Goal: Task Accomplishment & Management: Complete application form

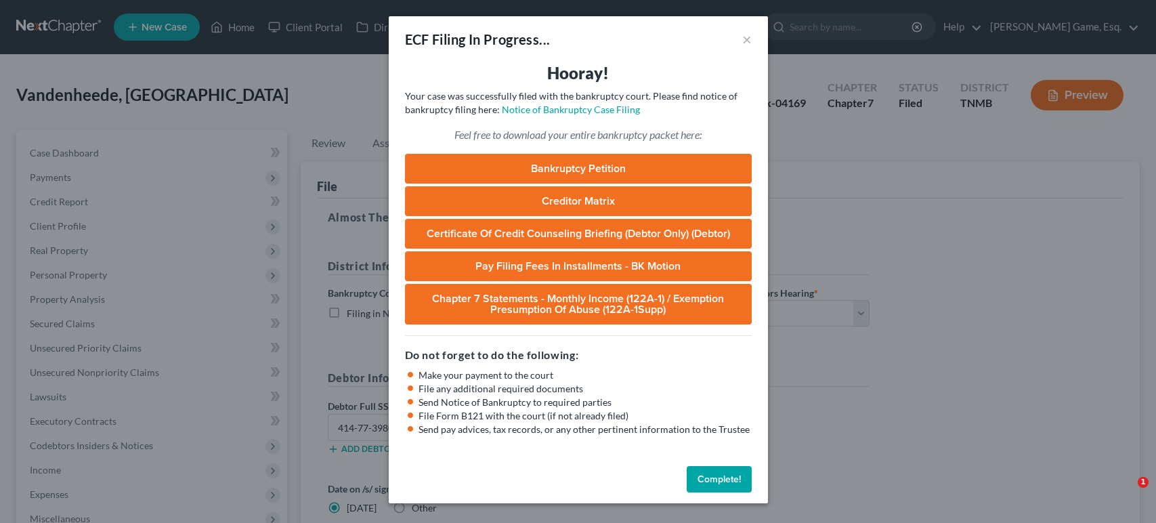
select select "2"
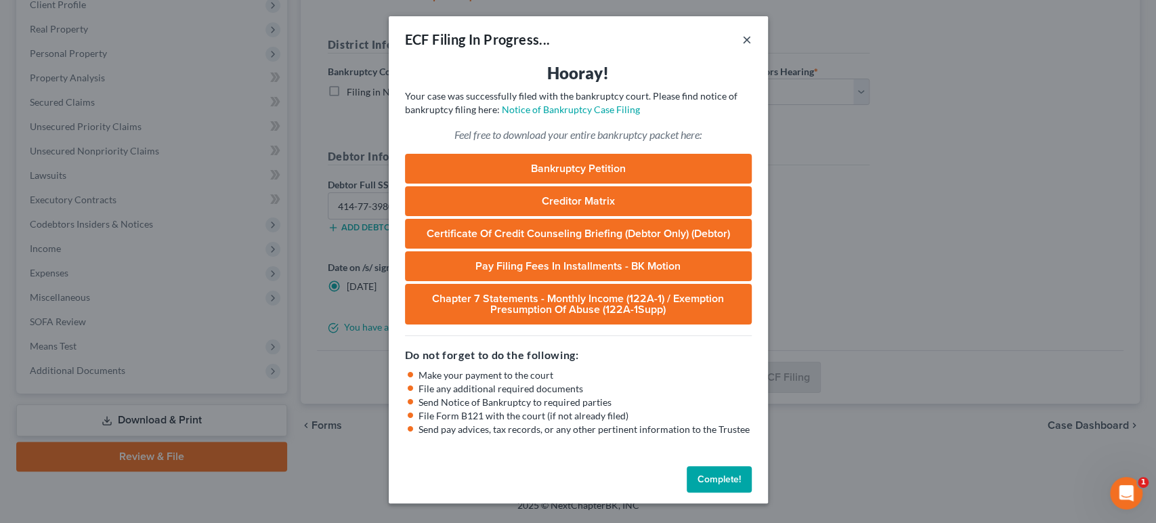
click at [751, 47] on button "×" at bounding box center [746, 39] width 9 height 16
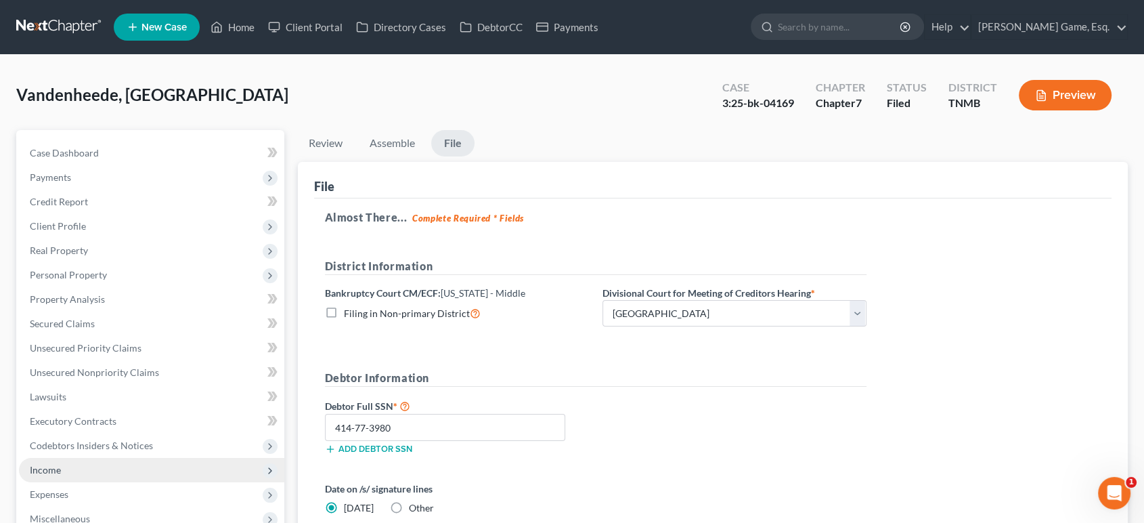
scroll to position [376, 0]
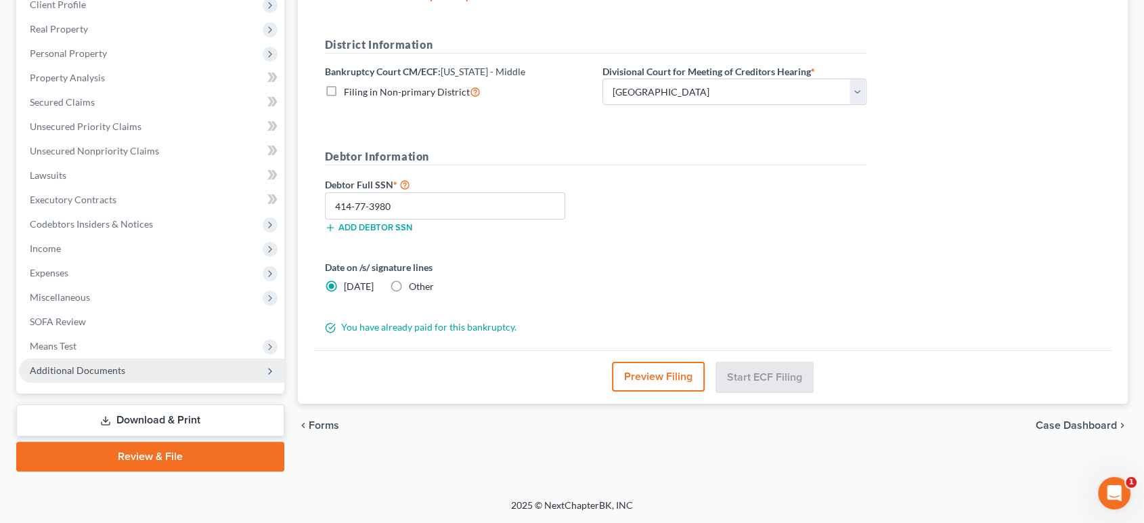
click at [156, 358] on span "Additional Documents" at bounding box center [151, 370] width 265 height 24
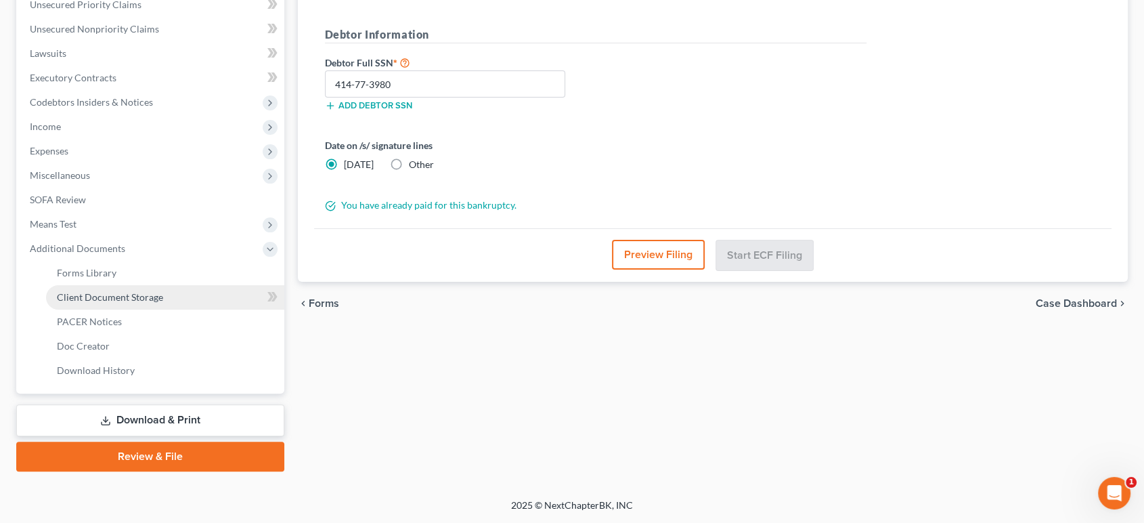
click at [163, 303] on span "Client Document Storage" at bounding box center [110, 297] width 106 height 12
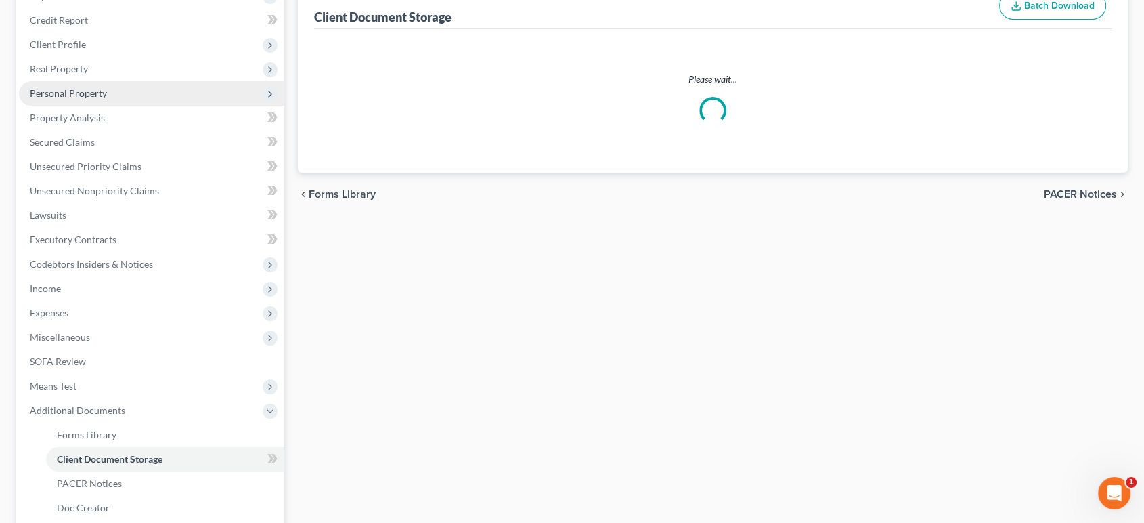
scroll to position [37, 0]
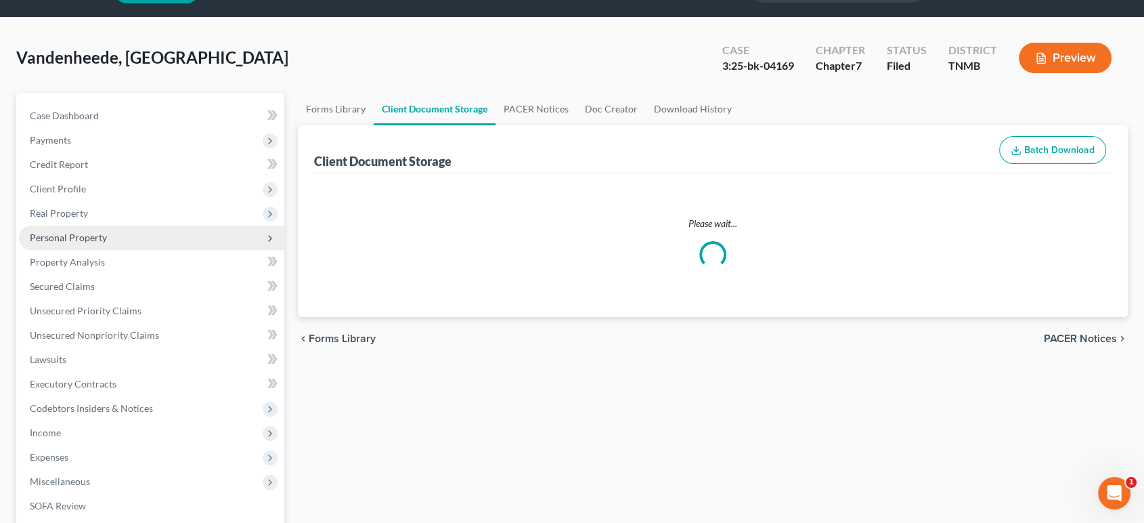
select select "0"
select select "8"
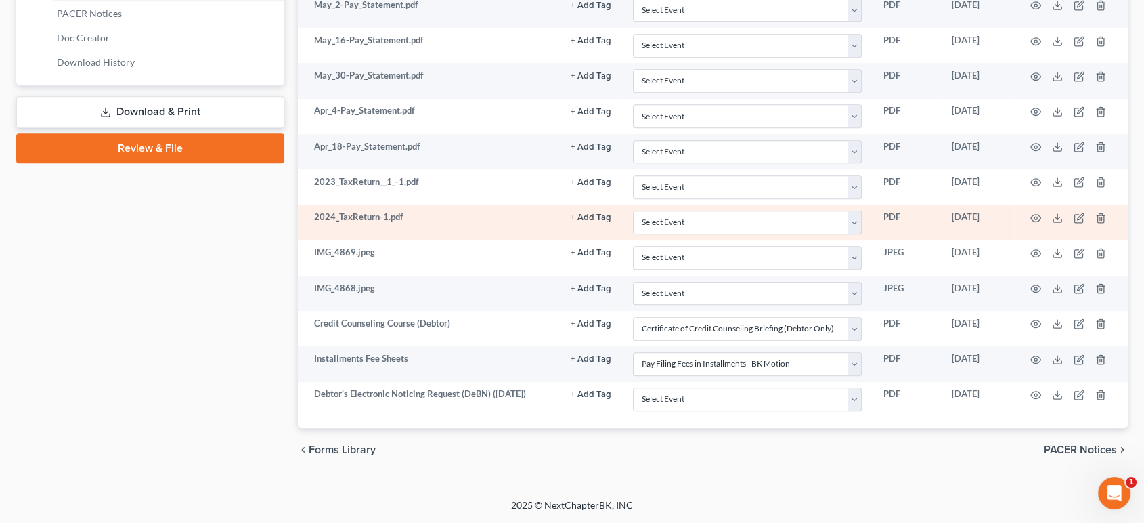
scroll to position [934, 0]
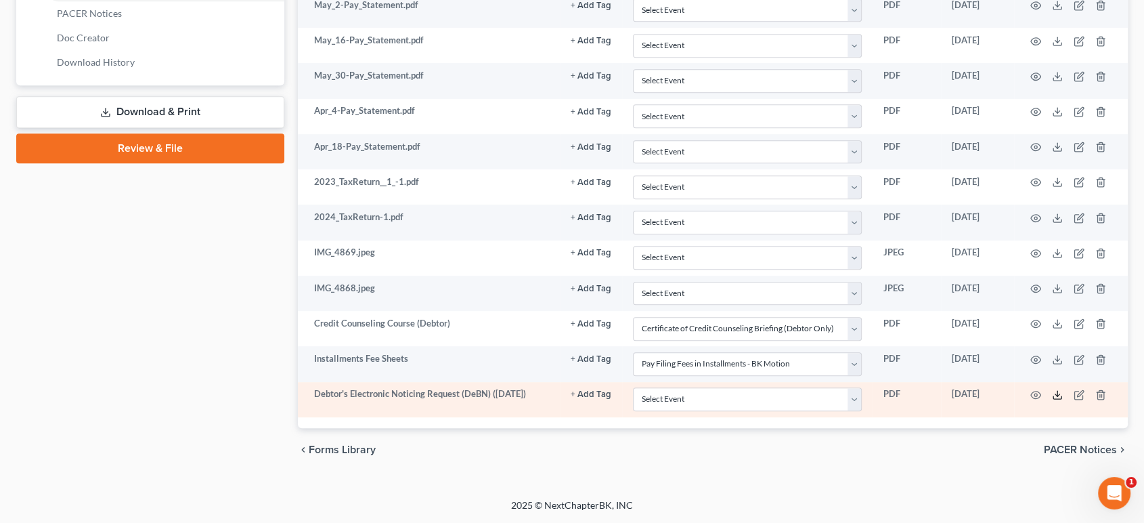
click at [1057, 391] on line at bounding box center [1057, 393] width 0 height 5
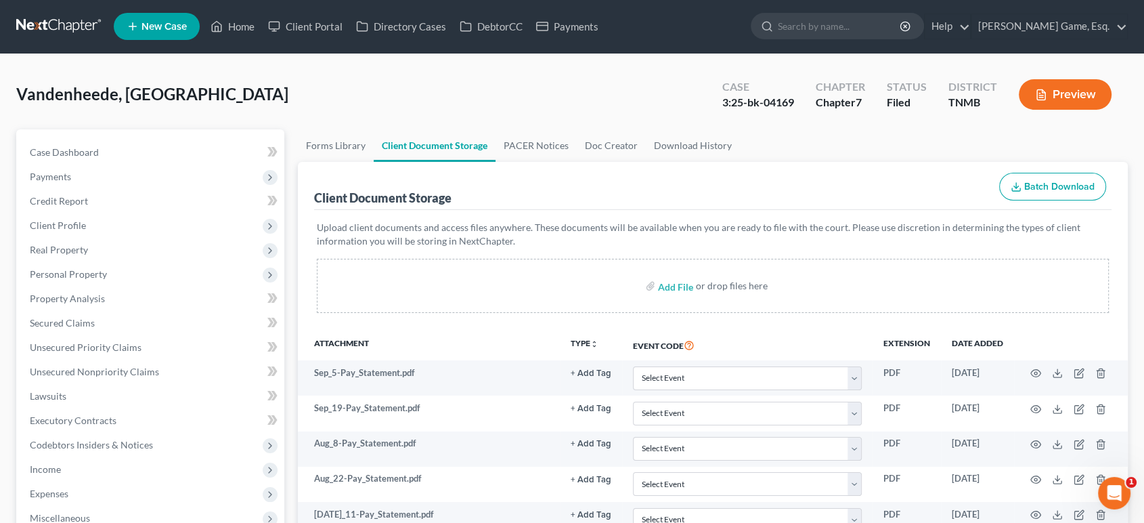
scroll to position [0, 0]
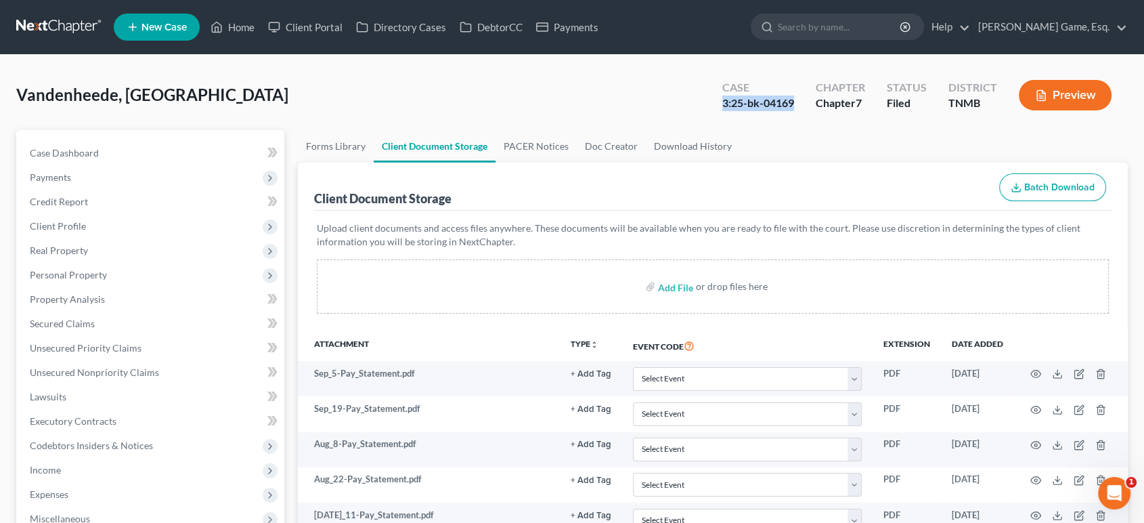
drag, startPoint x: 714, startPoint y: 127, endPoint x: 617, endPoint y: 129, distance: 96.2
click at [712, 116] on div "Case 3:25-bk-04169" at bounding box center [758, 97] width 93 height 40
copy div "3:25-bk-04169"
click at [434, 104] on div "Vandenheede, Savannah Upgraded Case 3:25-bk-04169 Chapter Chapter 7 Status File…" at bounding box center [572, 100] width 1112 height 59
click at [261, 30] on link "Home" at bounding box center [233, 27] width 58 height 24
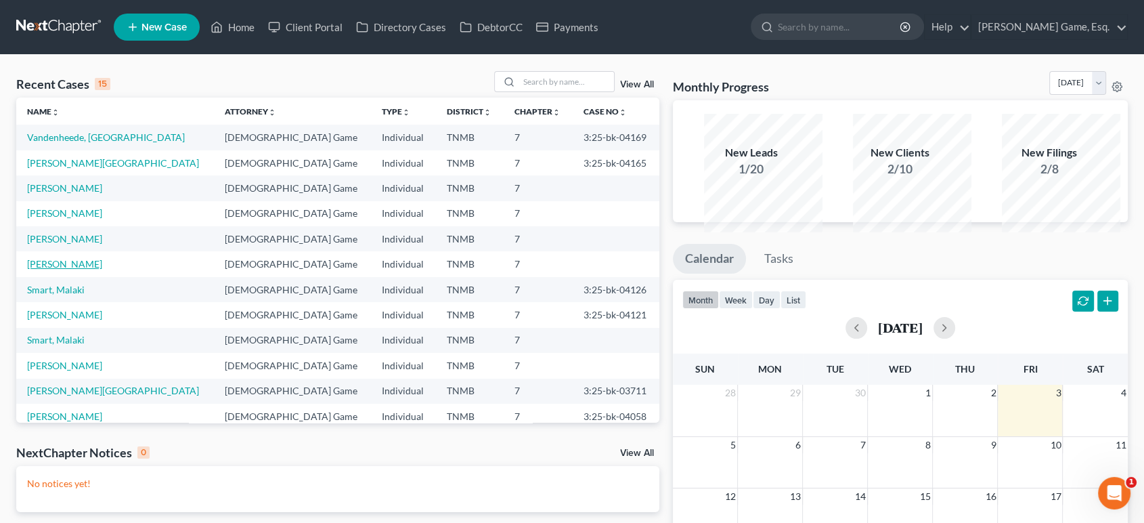
click at [89, 269] on link "[PERSON_NAME]" at bounding box center [64, 264] width 75 height 12
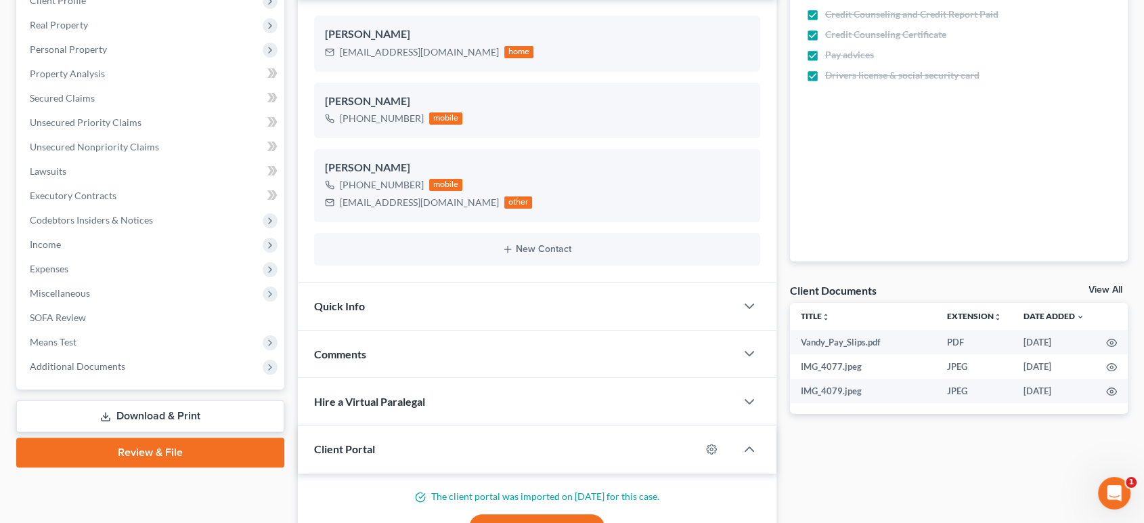
scroll to position [150, 0]
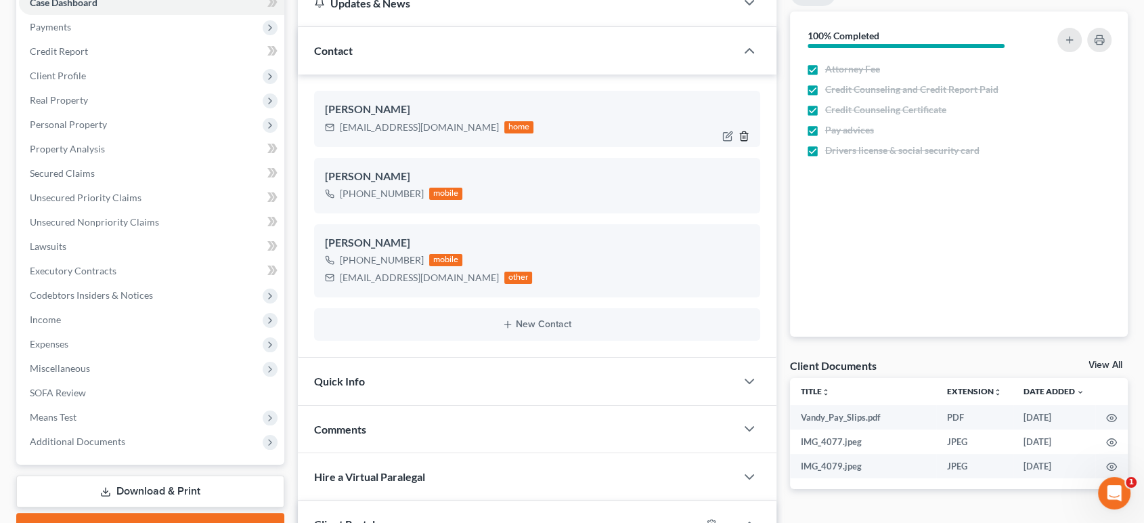
click at [739, 141] on icon "button" at bounding box center [744, 136] width 11 height 11
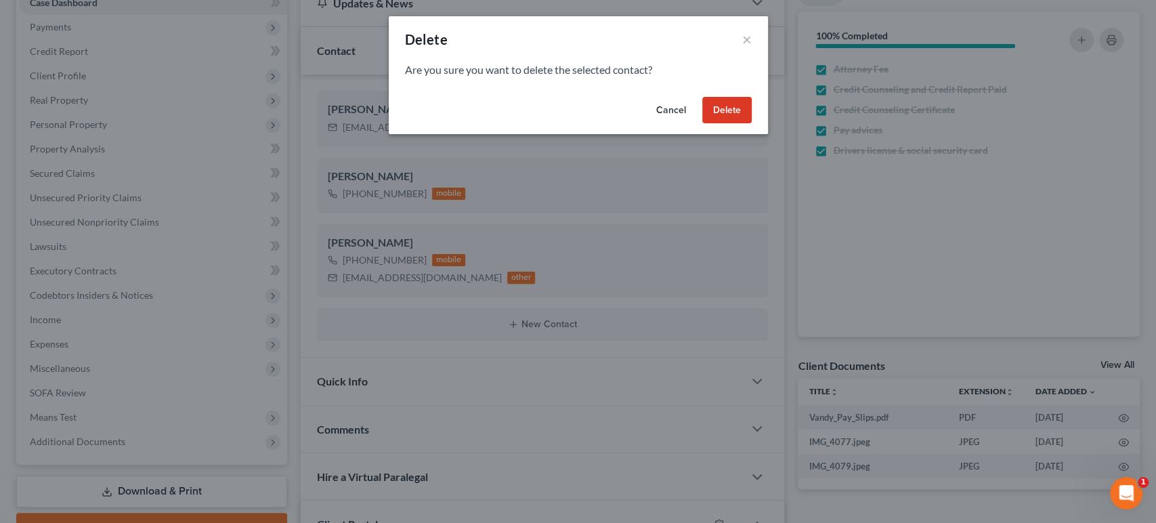
click at [751, 124] on button "Delete" at bounding box center [726, 110] width 49 height 27
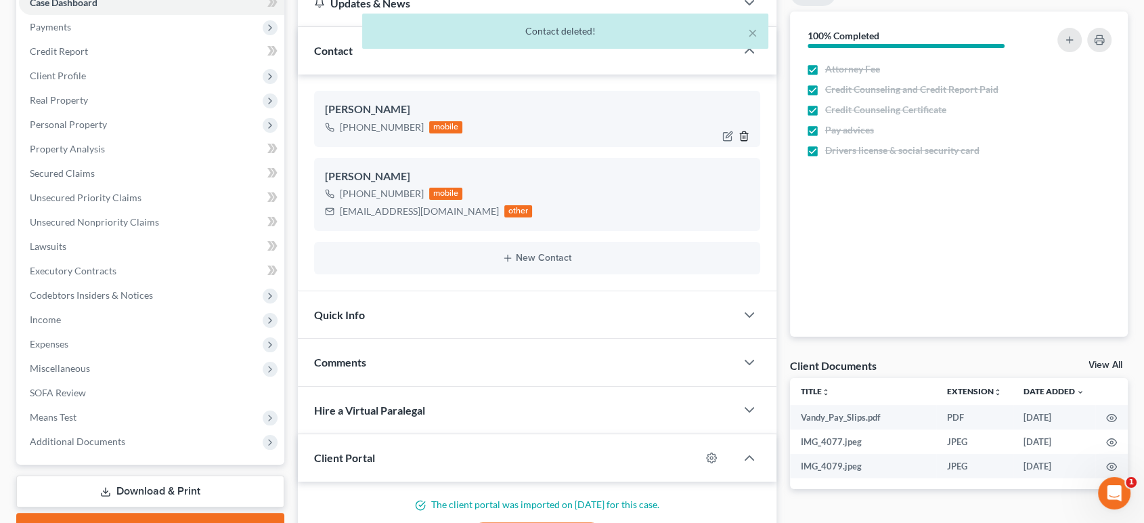
click at [739, 141] on icon "button" at bounding box center [744, 136] width 11 height 11
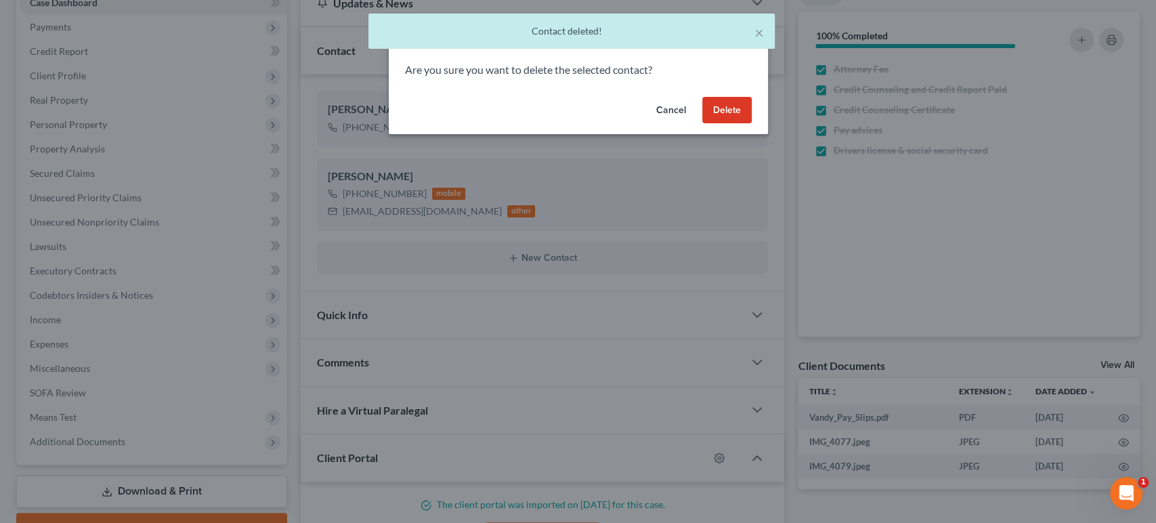
drag, startPoint x: 774, startPoint y: 135, endPoint x: 577, endPoint y: 261, distance: 234.7
click at [751, 124] on button "Delete" at bounding box center [726, 110] width 49 height 27
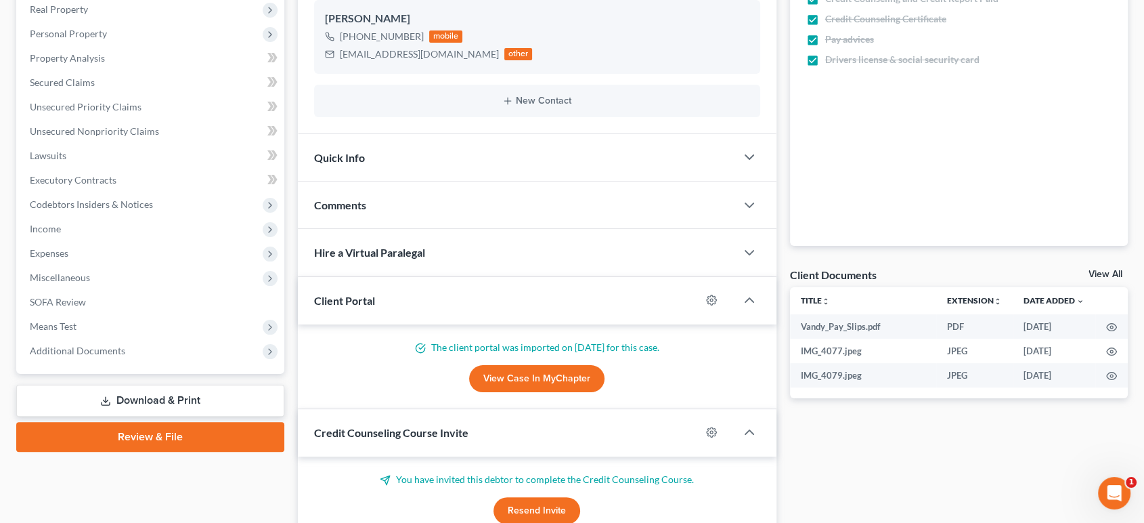
scroll to position [0, 0]
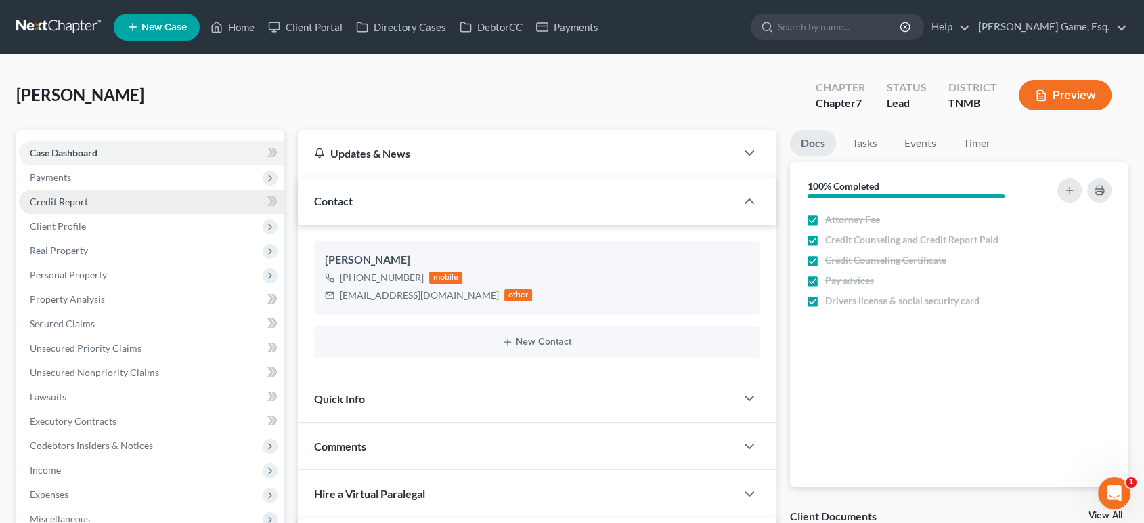
click at [158, 214] on link "Credit Report" at bounding box center [151, 202] width 265 height 24
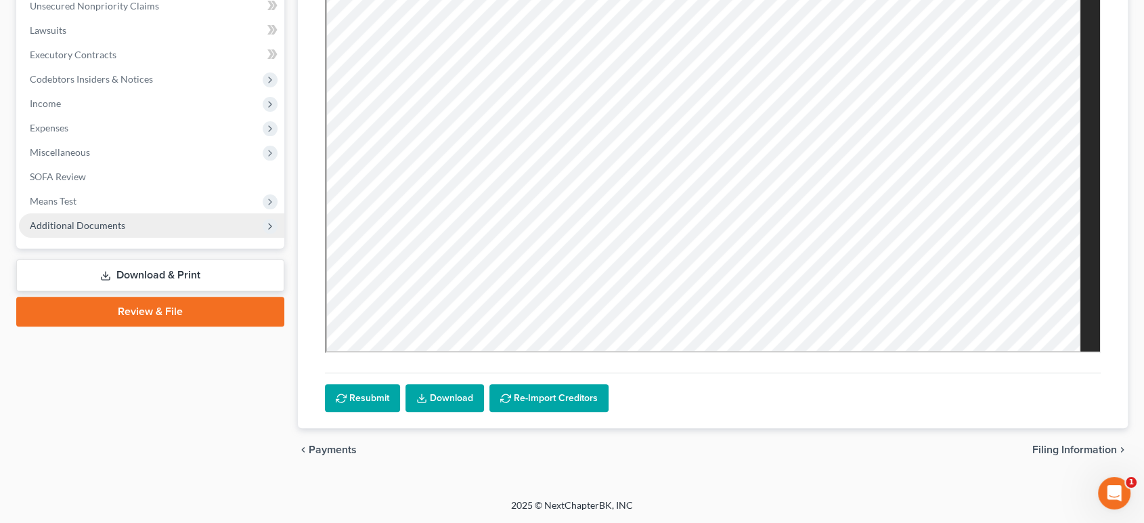
scroll to position [447, 0]
drag, startPoint x: 127, startPoint y: 280, endPoint x: 177, endPoint y: 359, distance: 94.3
click at [127, 238] on span "Additional Documents" at bounding box center [151, 225] width 265 height 24
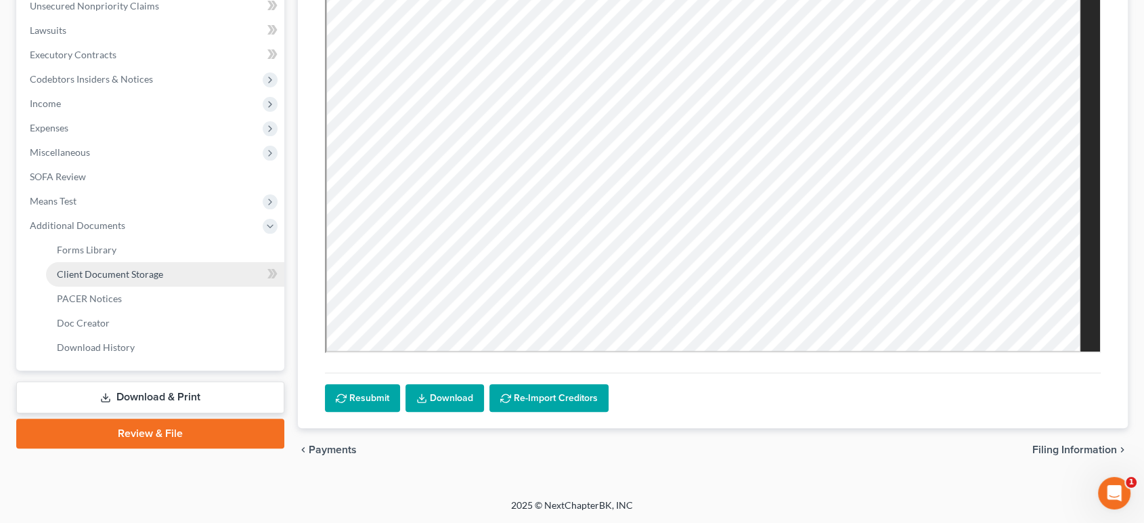
click at [163, 280] on span "Client Document Storage" at bounding box center [110, 274] width 106 height 12
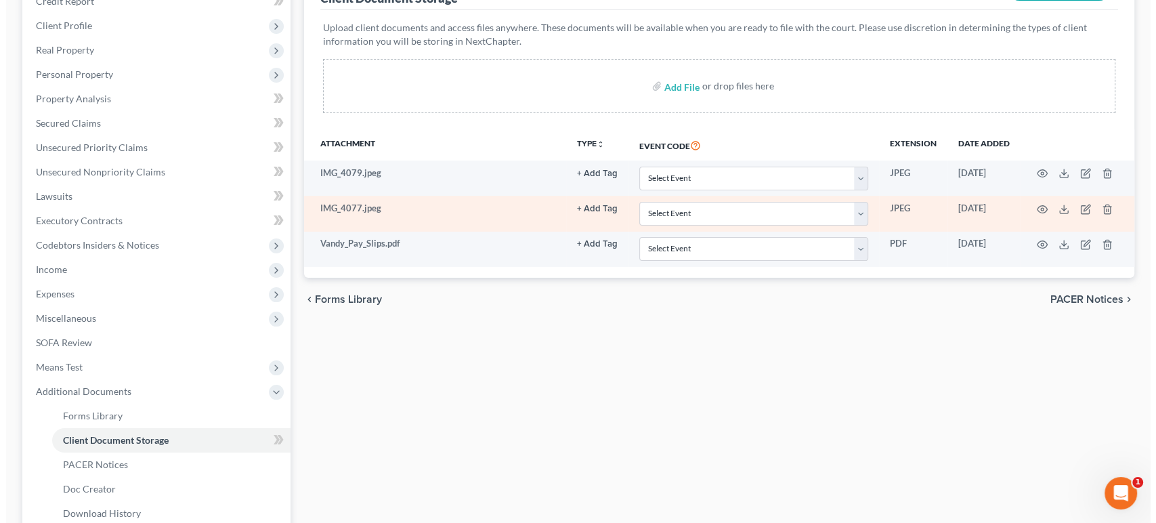
scroll to position [225, 0]
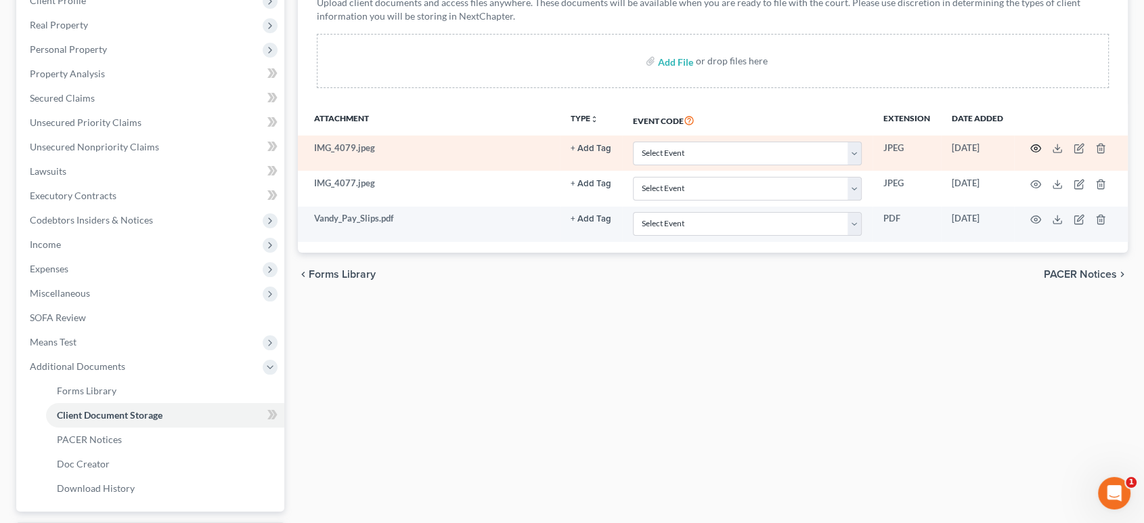
click at [1030, 154] on icon "button" at bounding box center [1035, 148] width 11 height 11
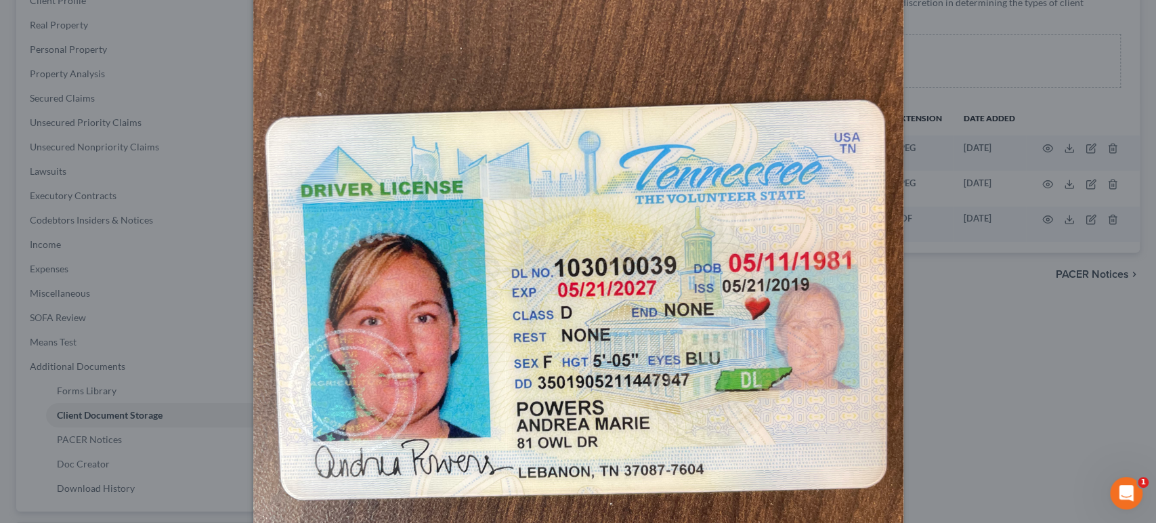
scroll to position [0, 0]
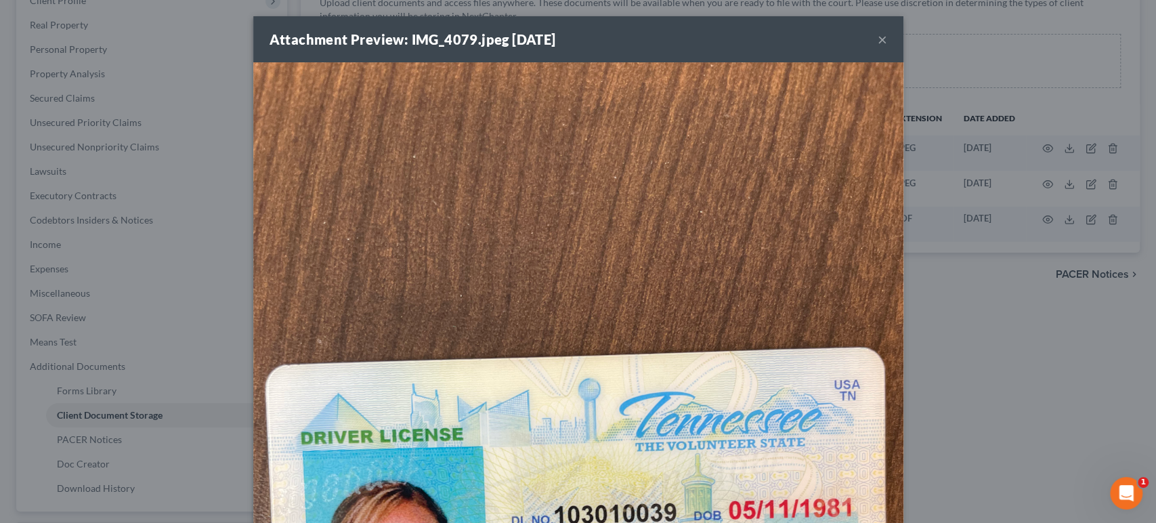
click at [887, 47] on button "×" at bounding box center [881, 39] width 9 height 16
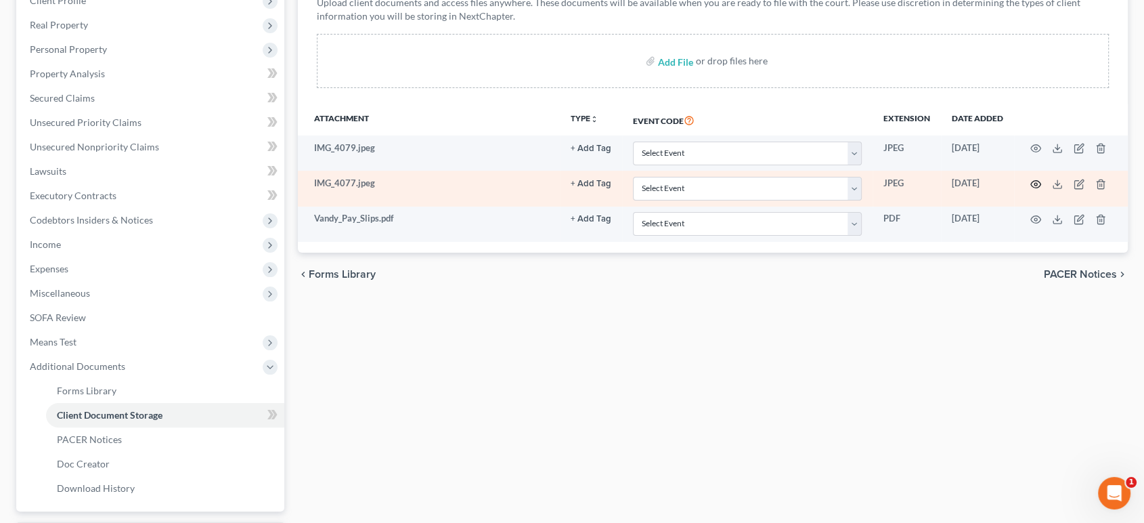
click at [1030, 190] on icon "button" at bounding box center [1035, 184] width 11 height 11
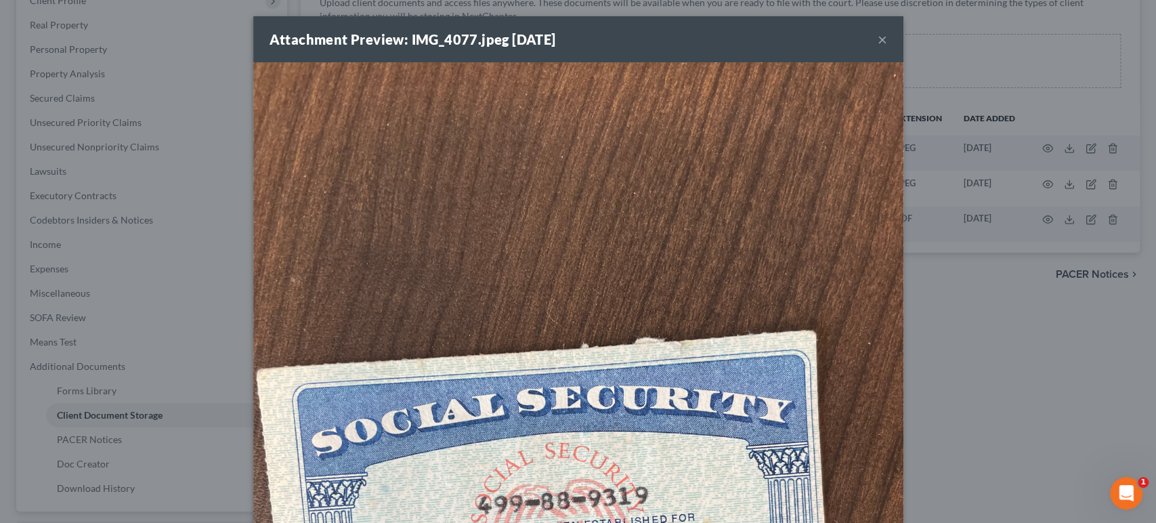
drag, startPoint x: 1043, startPoint y: 162, endPoint x: 976, endPoint y: 87, distance: 100.7
click at [1043, 161] on div "Attachment Preview: IMG_4077.jpeg [DATE] × Download" at bounding box center [578, 261] width 1156 height 523
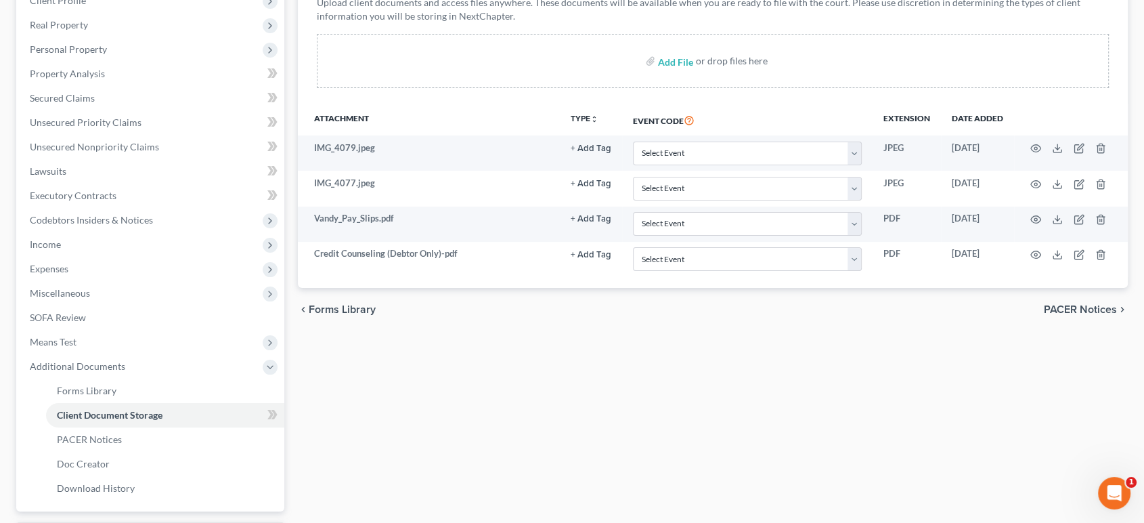
click at [1076, 23] on p "Upload client documents and access files anywhere. These documents will be avai…" at bounding box center [713, 9] width 793 height 27
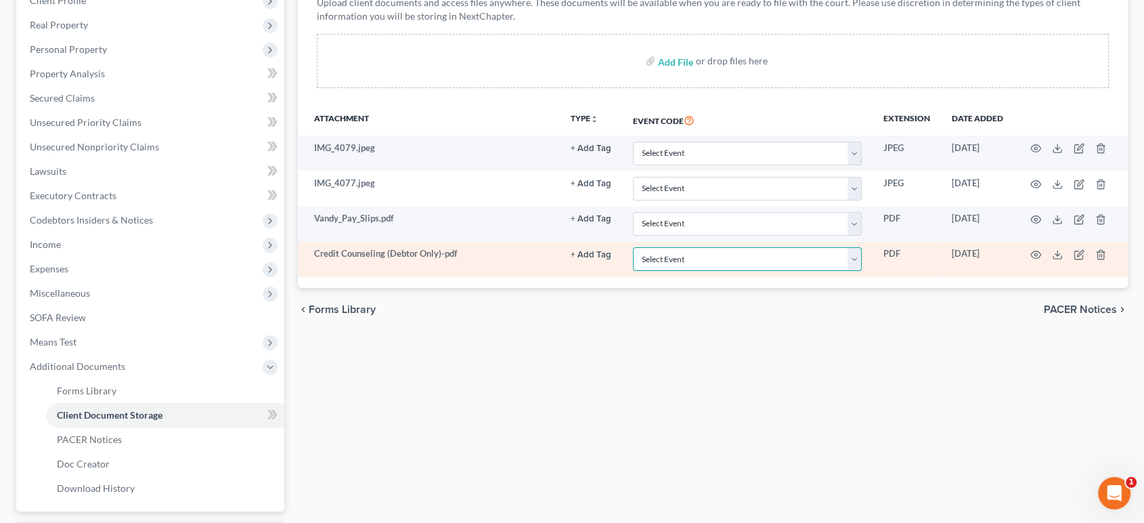
click at [633, 271] on select "Select Event Certificate of Credit Counseling Briefing (Debtor Only) Certificat…" at bounding box center [747, 259] width 229 height 24
select select "0"
click at [633, 271] on select "Select Event Certificate of Credit Counseling Briefing (Debtor Only) Certificat…" at bounding box center [747, 259] width 229 height 24
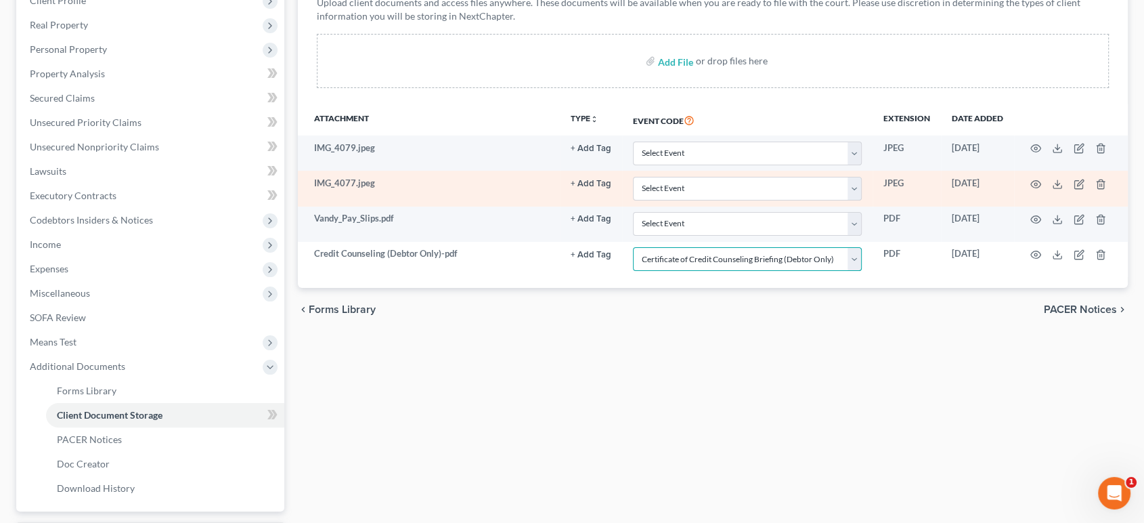
scroll to position [556, 0]
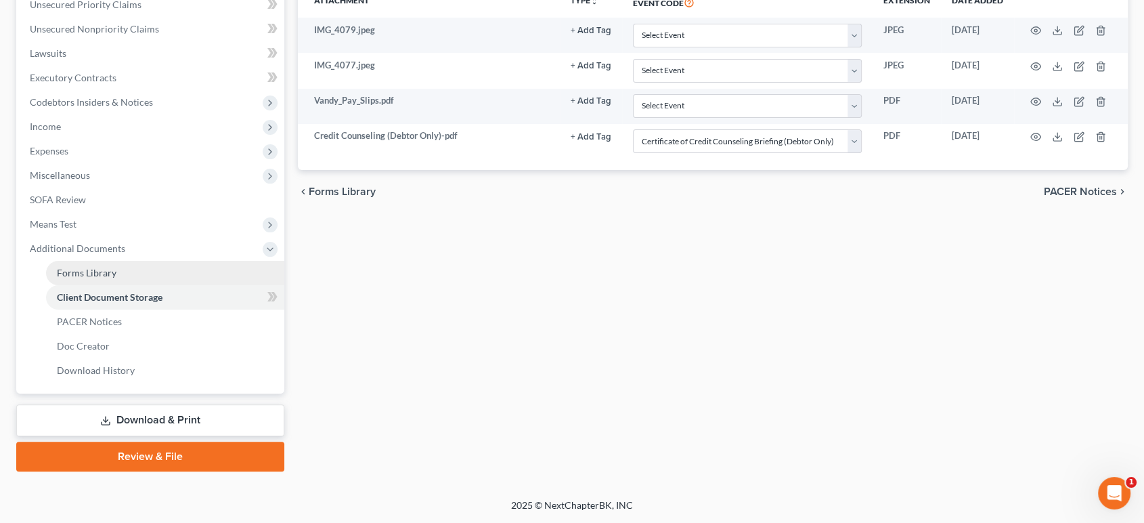
click at [116, 267] on span "Forms Library" at bounding box center [87, 273] width 60 height 12
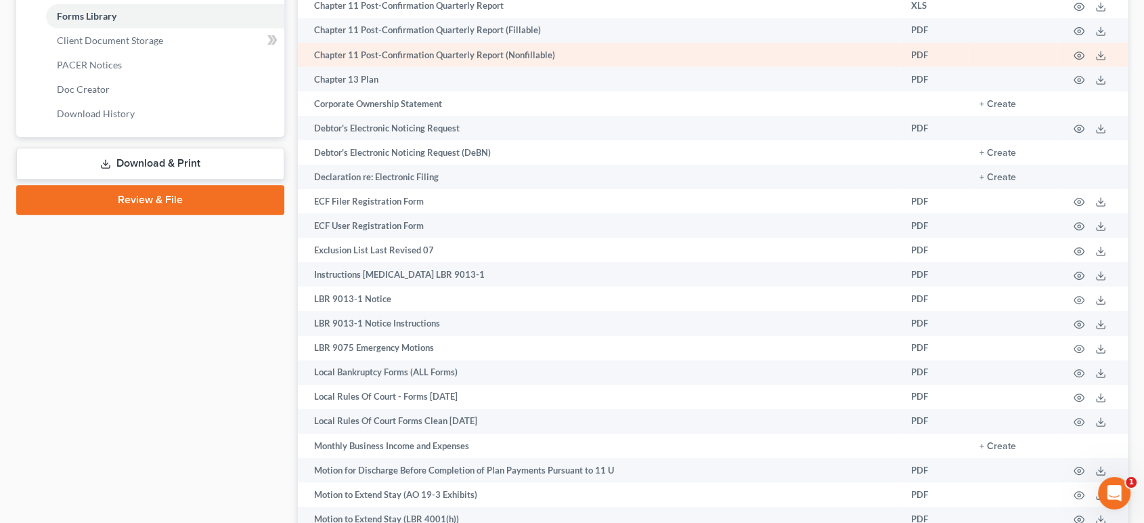
scroll to position [601, 0]
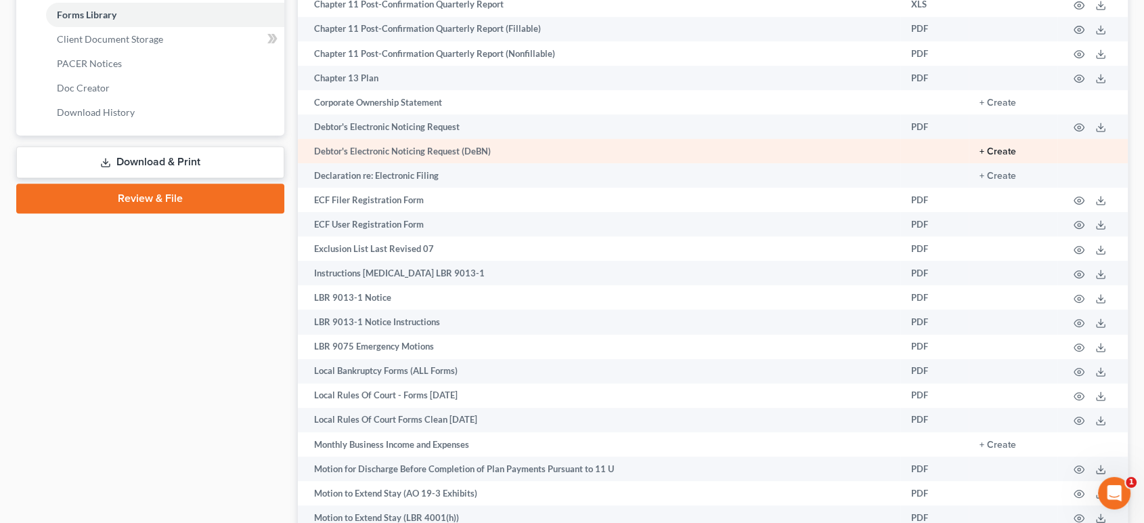
click at [980, 156] on button "+ Create" at bounding box center [998, 151] width 37 height 9
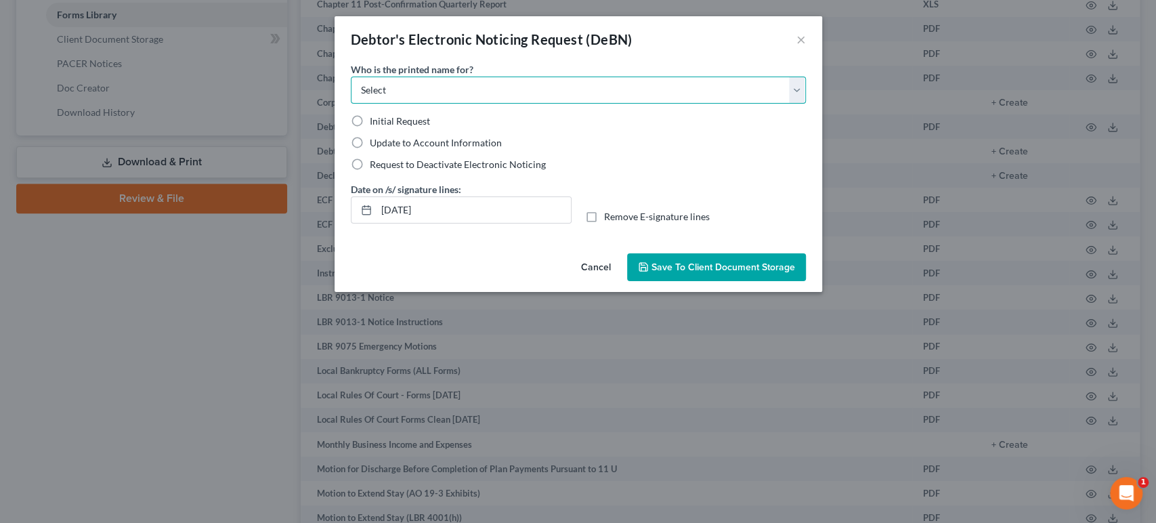
drag, startPoint x: 443, startPoint y: 117, endPoint x: 439, endPoint y: 128, distance: 11.6
click at [443, 104] on select "Select Debtor Attorney" at bounding box center [578, 90] width 455 height 27
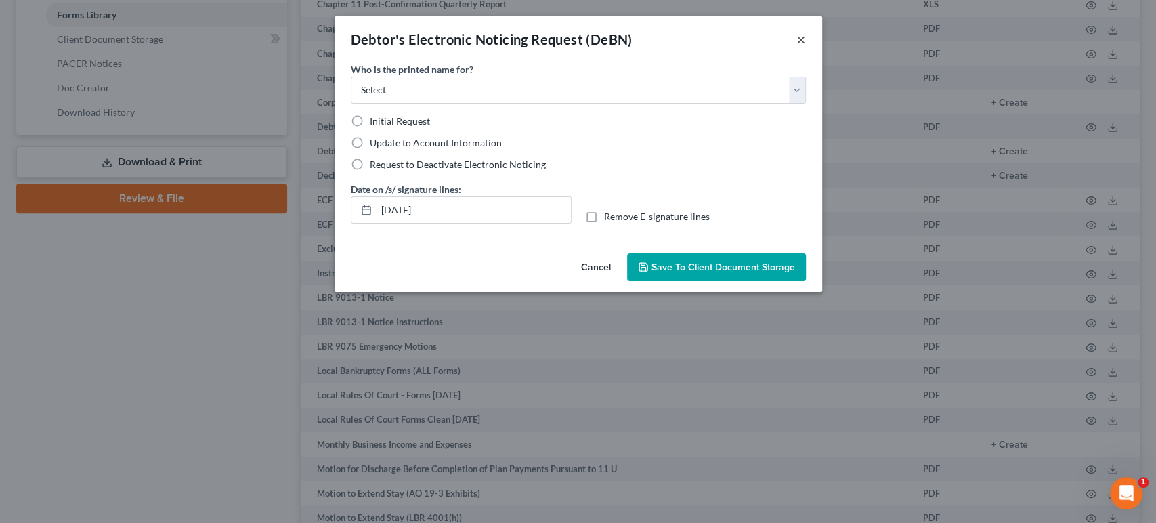
drag, startPoint x: 858, startPoint y: 49, endPoint x: 477, endPoint y: 176, distance: 402.5
click at [806, 47] on button "×" at bounding box center [800, 39] width 9 height 16
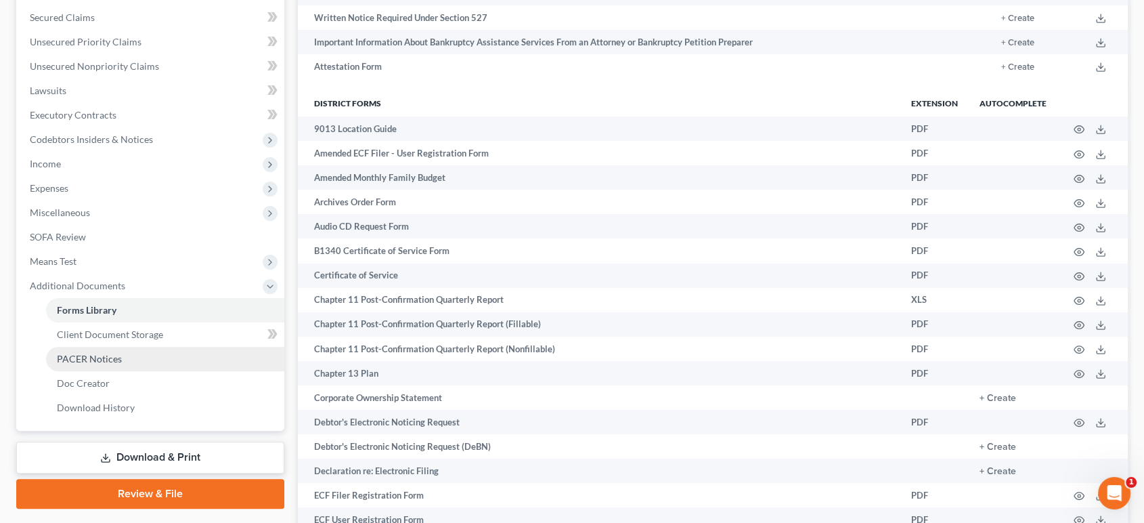
scroll to position [0, 0]
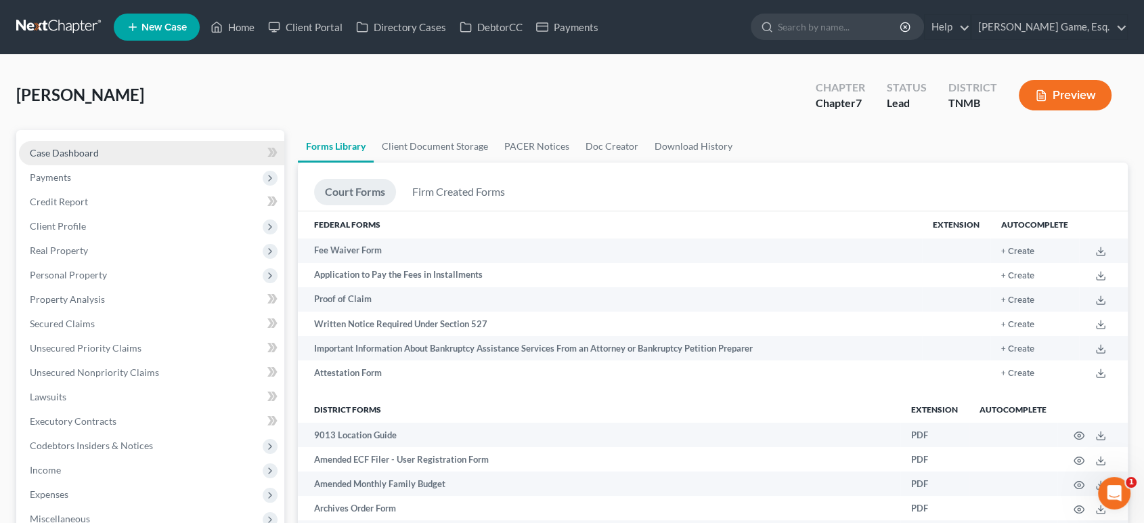
click at [200, 165] on link "Case Dashboard" at bounding box center [151, 153] width 265 height 24
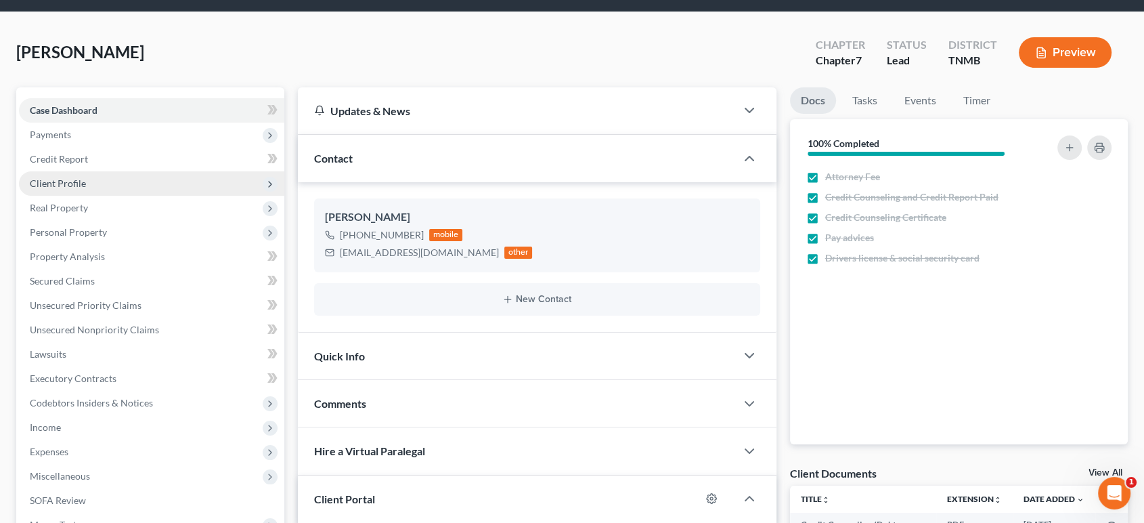
scroll to position [42, 0]
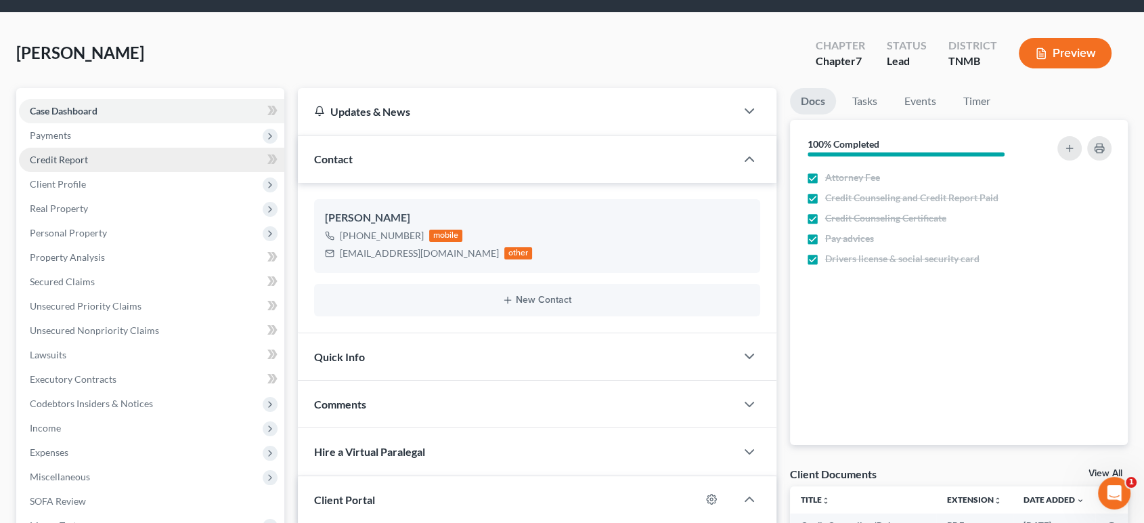
click at [80, 165] on span "Credit Report" at bounding box center [59, 160] width 58 height 12
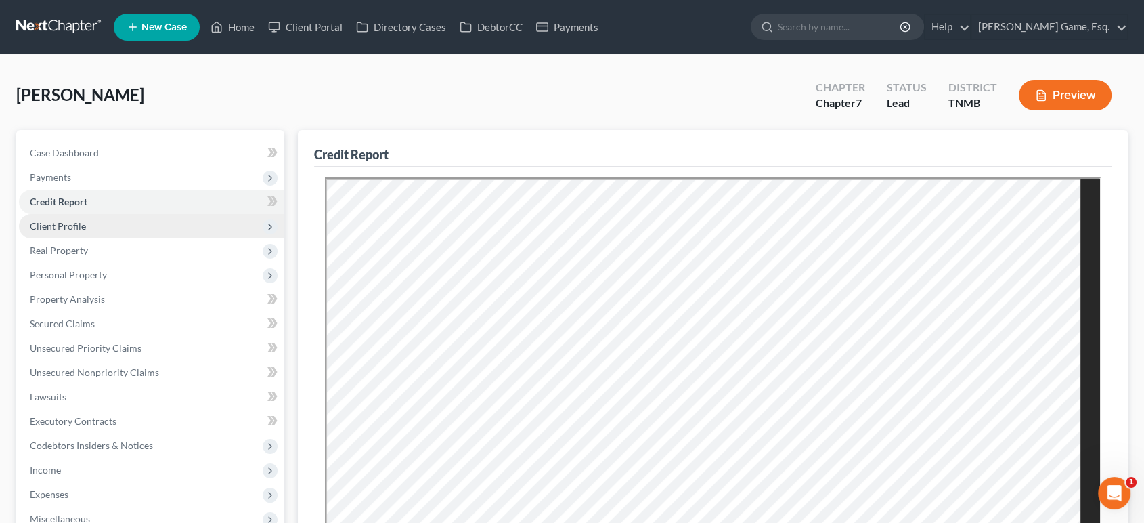
click at [146, 238] on span "Client Profile" at bounding box center [151, 226] width 265 height 24
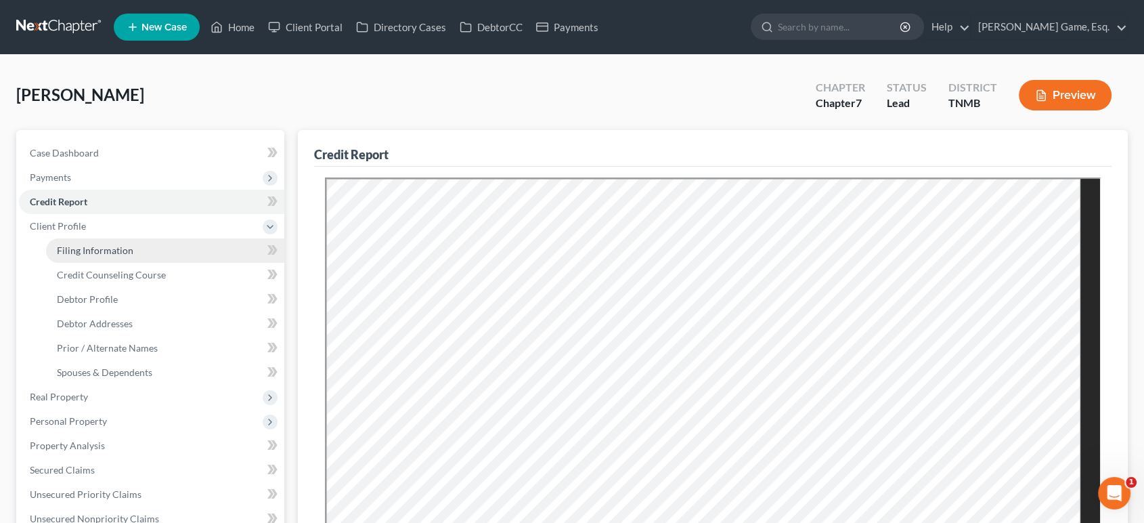
click at [166, 263] on link "Filing Information" at bounding box center [165, 250] width 238 height 24
select select "1"
select select "0"
select select "75"
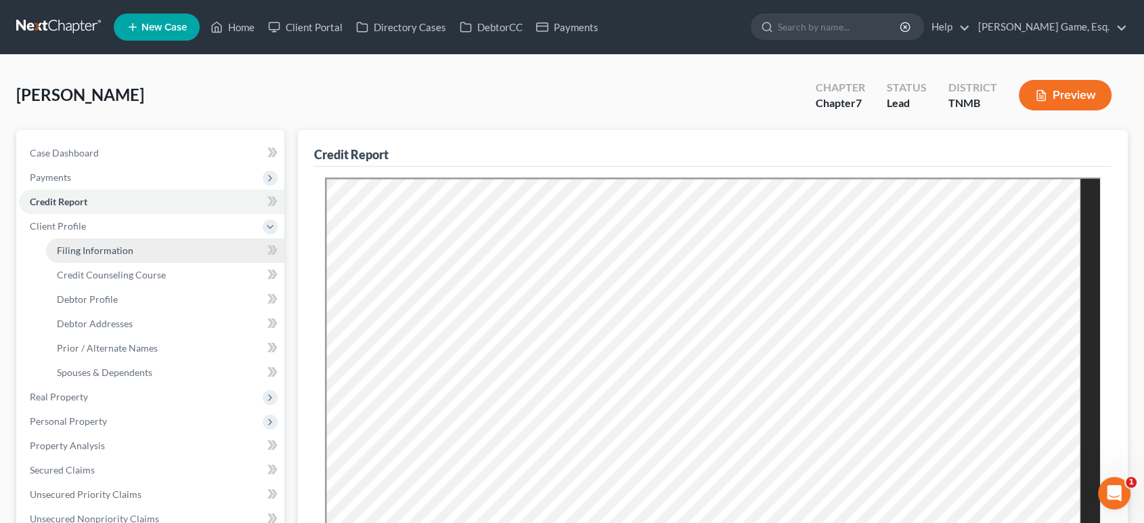
select select "0"
select select "44"
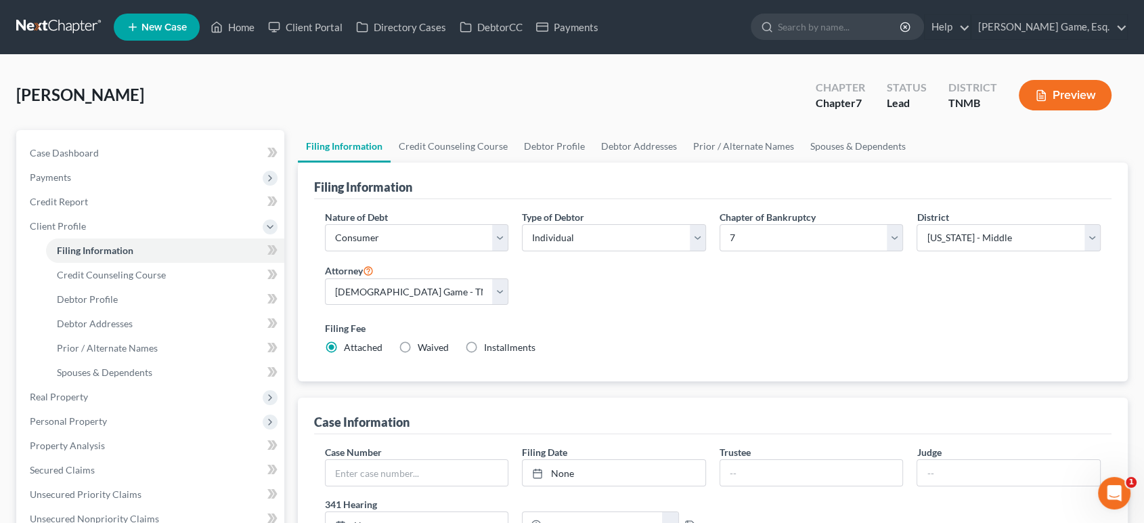
click at [523, 354] on label "Installments Installments" at bounding box center [509, 348] width 51 height 14
click at [498, 349] on input "Installments Installments" at bounding box center [493, 345] width 9 height 9
radio input "true"
radio input "false"
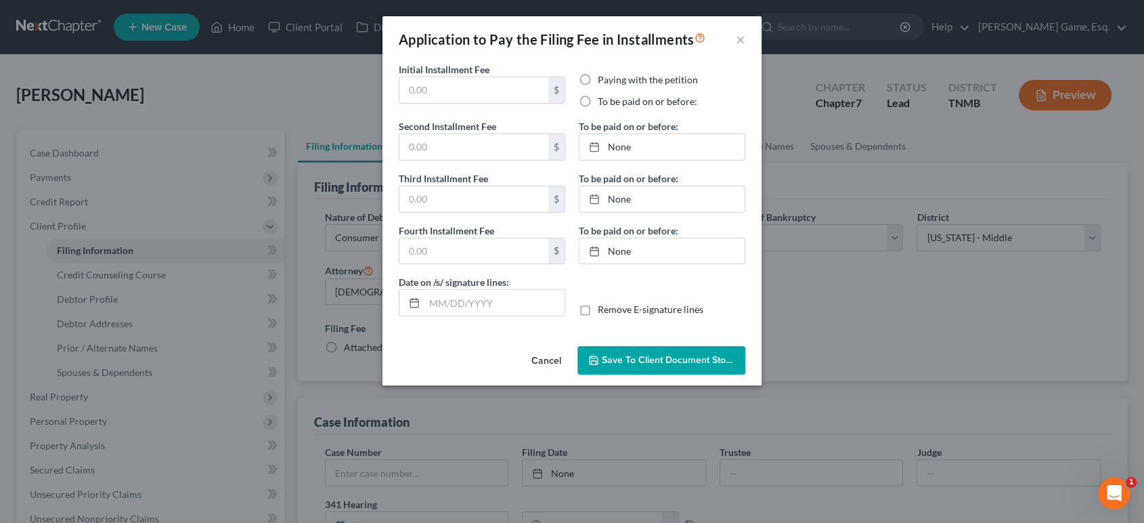
type input "0.00"
radio input "true"
type input "0.00"
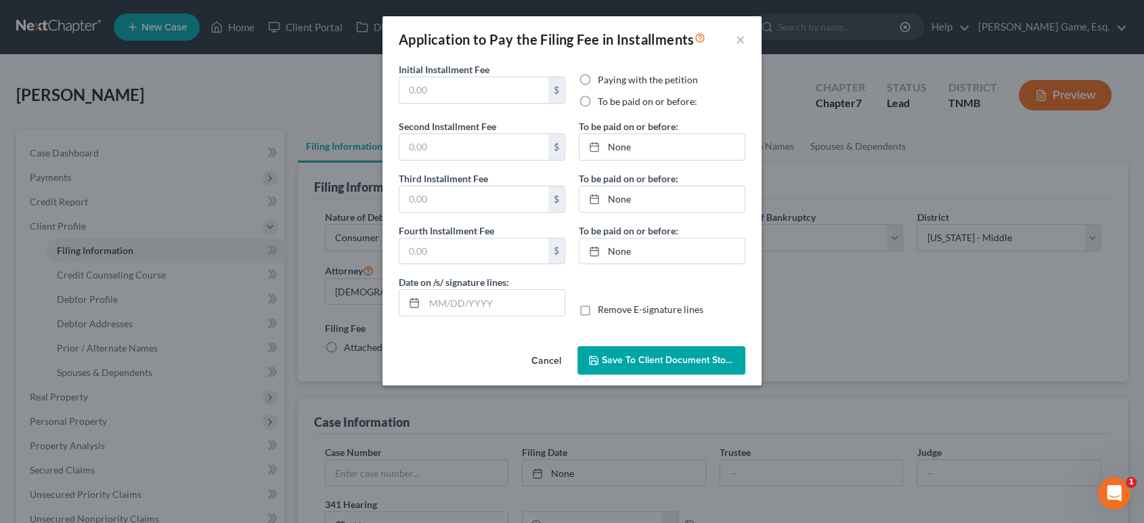
type input "[DATE]"
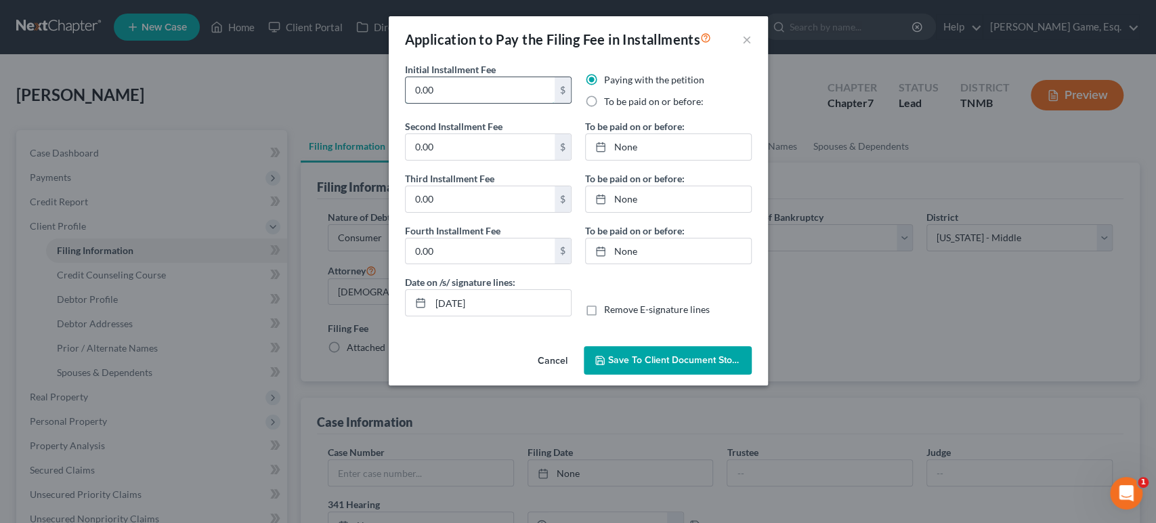
click at [450, 103] on input "0.00" at bounding box center [480, 90] width 149 height 26
drag, startPoint x: 450, startPoint y: 116, endPoint x: 312, endPoint y: 111, distance: 138.2
click at [307, 112] on div "Application to Pay the Filing Fee in Installments × Initial Installment Fee 0.0…" at bounding box center [578, 261] width 1156 height 523
type input "84.5"
click at [482, 160] on input "0.00" at bounding box center [480, 147] width 149 height 26
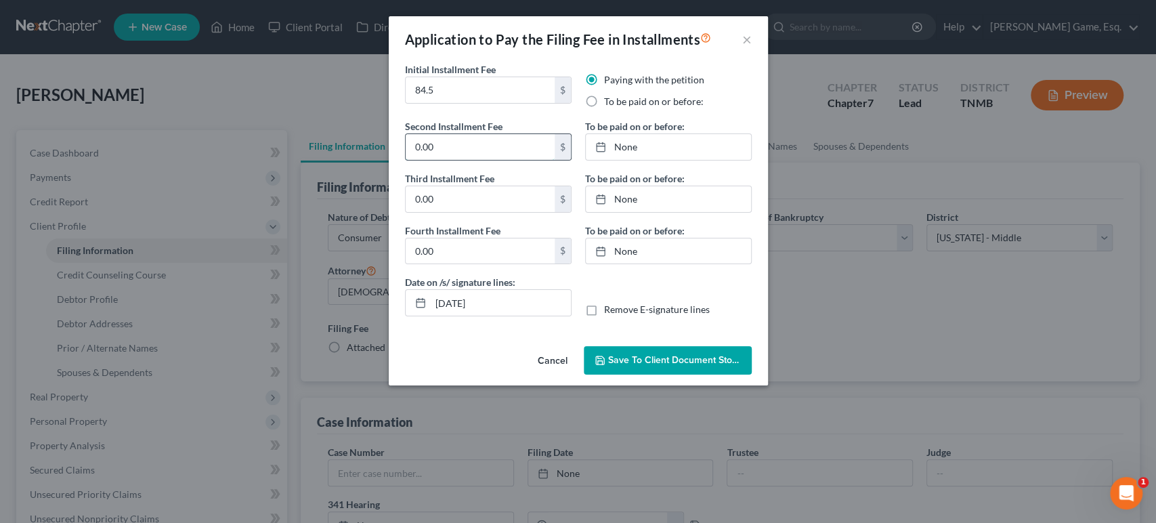
paste input "84.5"
type input "84.5"
click at [455, 212] on input "0.00" at bounding box center [480, 199] width 149 height 26
paste input "84.5"
type input "84.5"
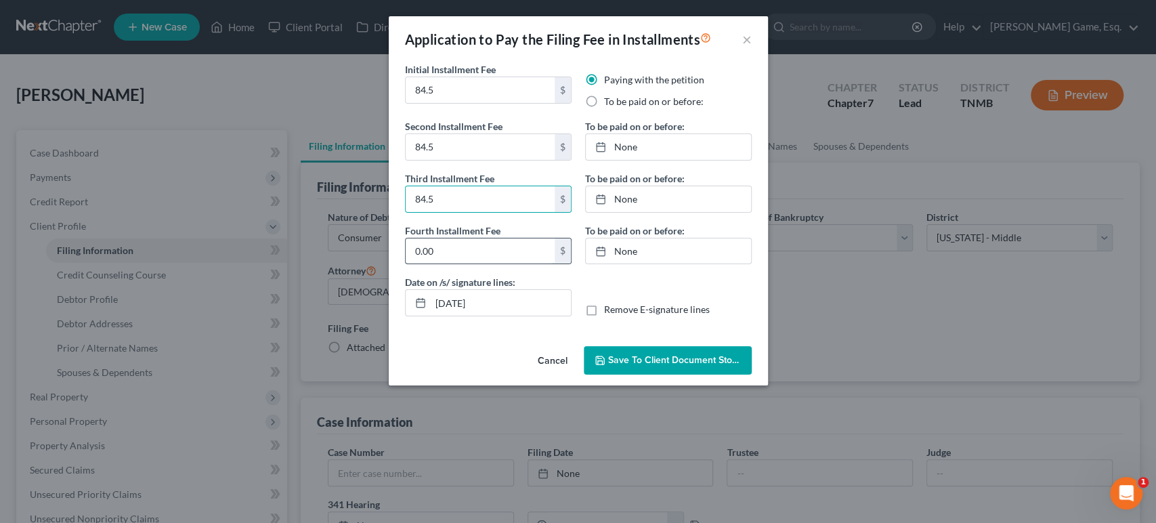
click at [449, 264] on input "0.00" at bounding box center [480, 251] width 149 height 26
paste input "84.5"
type input "84.5"
click at [604, 108] on label "To be paid on or before:" at bounding box center [654, 102] width 100 height 14
click at [609, 104] on input "To be paid on or before:" at bounding box center [613, 99] width 9 height 9
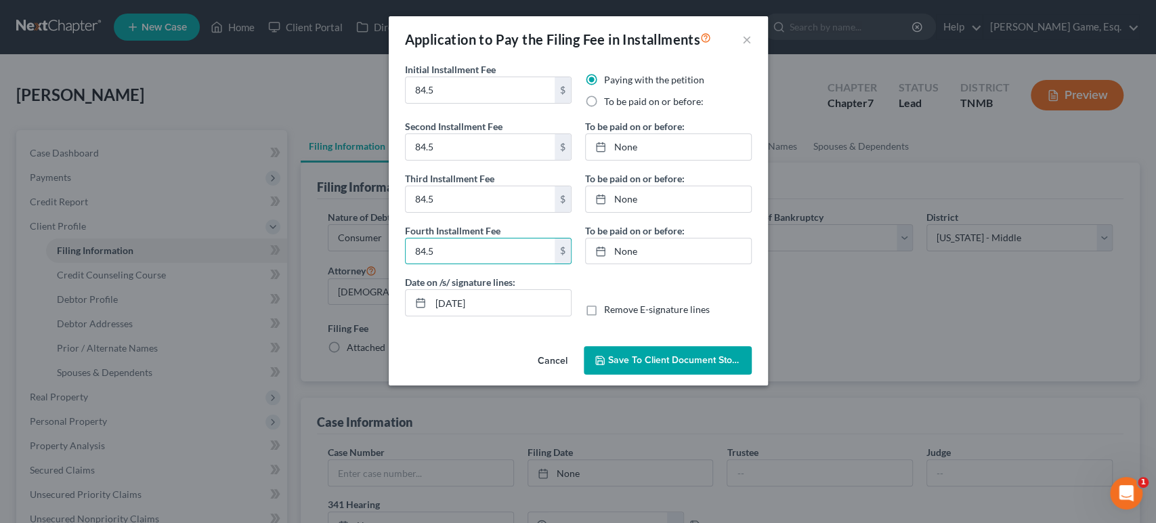
radio input "true"
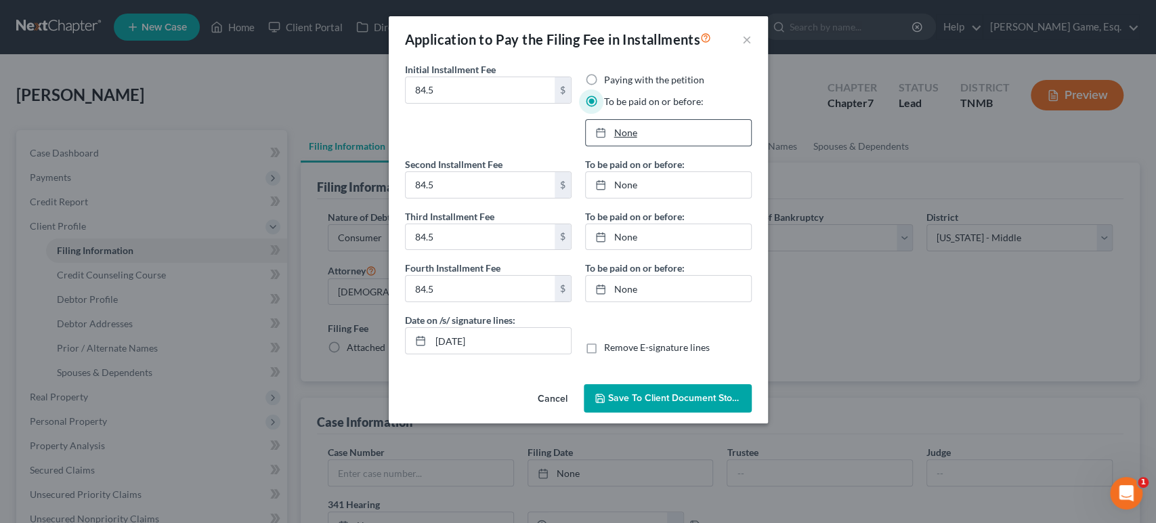
click at [659, 146] on link "None" at bounding box center [668, 133] width 165 height 26
type input "10/3/2025"
click at [677, 198] on link "None" at bounding box center [668, 185] width 165 height 26
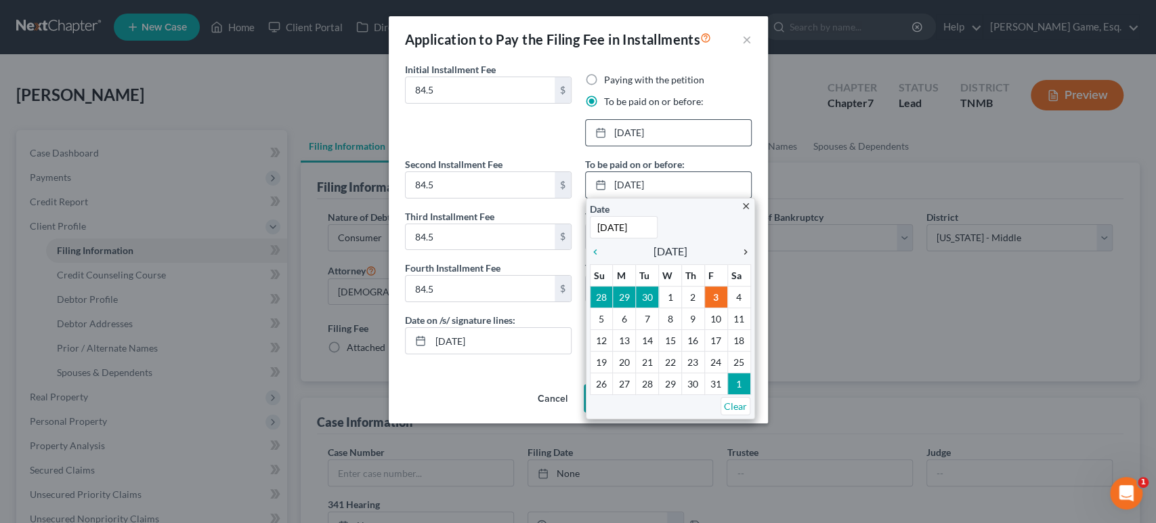
click at [737, 257] on icon "chevron_right" at bounding box center [742, 251] width 18 height 11
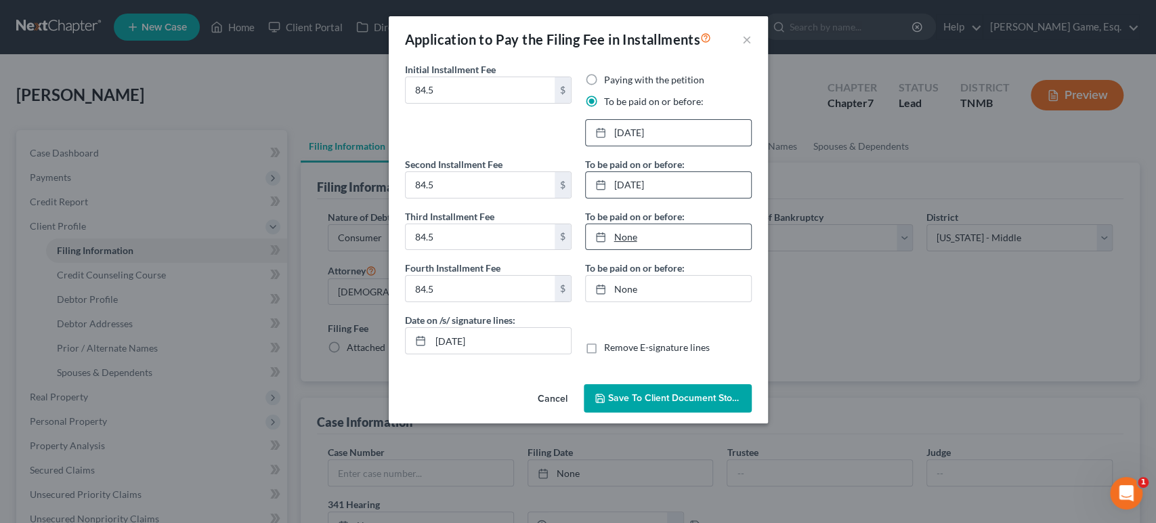
type input "10/3/2025"
click at [707, 250] on link "None" at bounding box center [668, 237] width 165 height 26
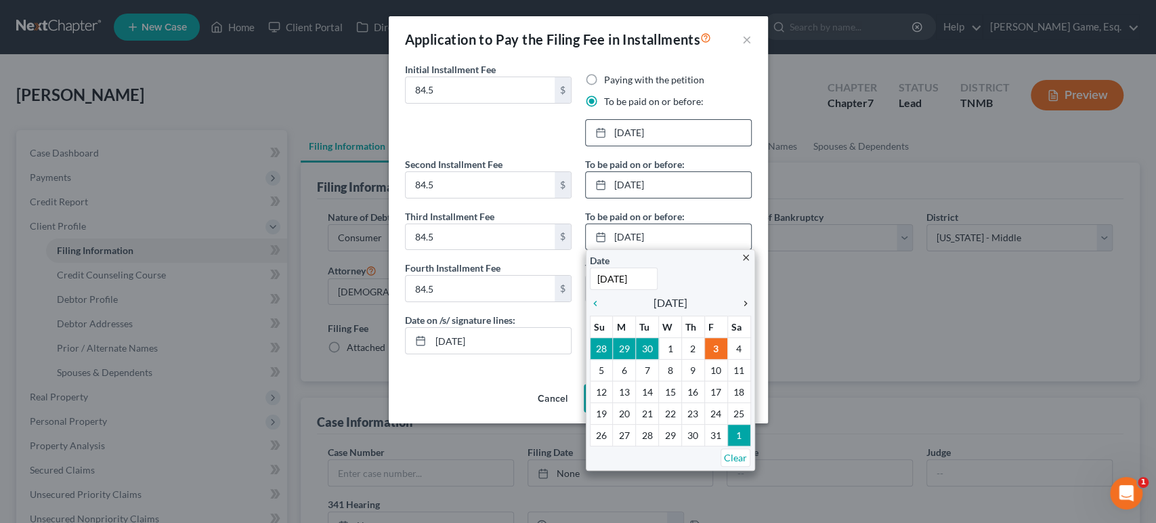
click at [733, 309] on icon "chevron_right" at bounding box center [742, 303] width 18 height 11
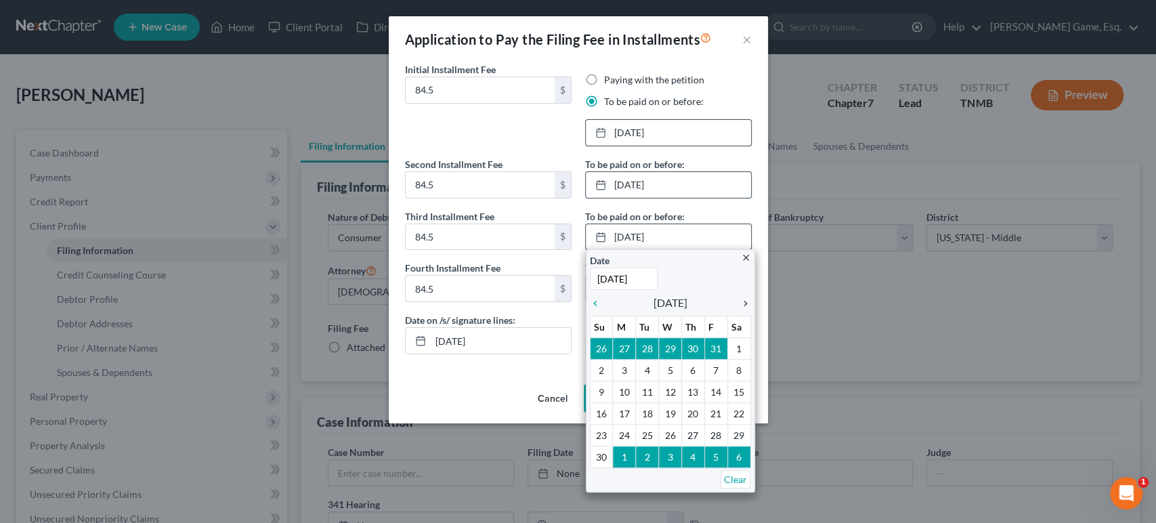
click at [734, 309] on icon "chevron_right" at bounding box center [742, 303] width 18 height 11
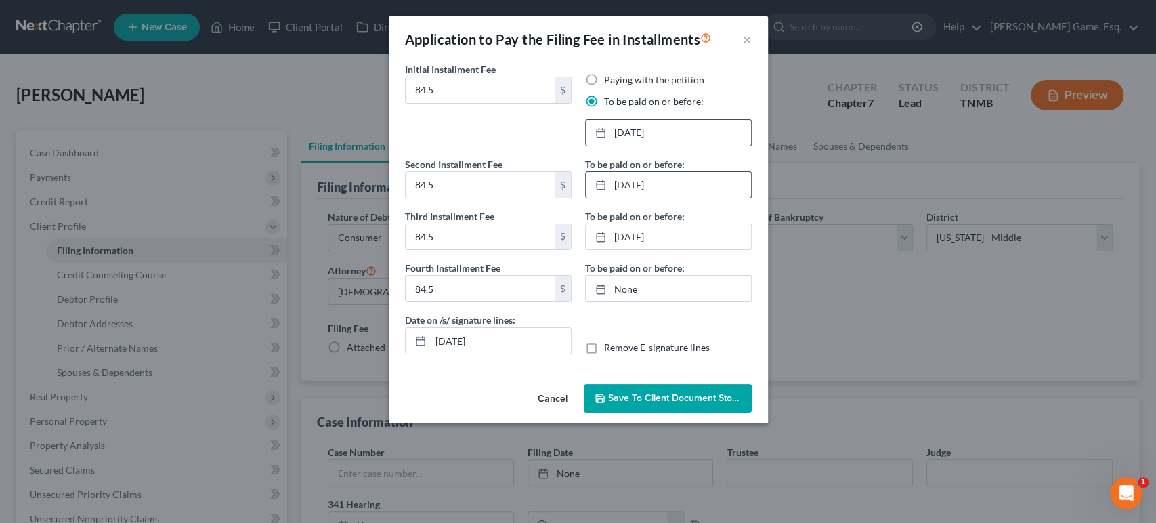
scroll to position [22, 0]
type input "10/3/2025"
click at [686, 301] on link "None" at bounding box center [668, 289] width 165 height 26
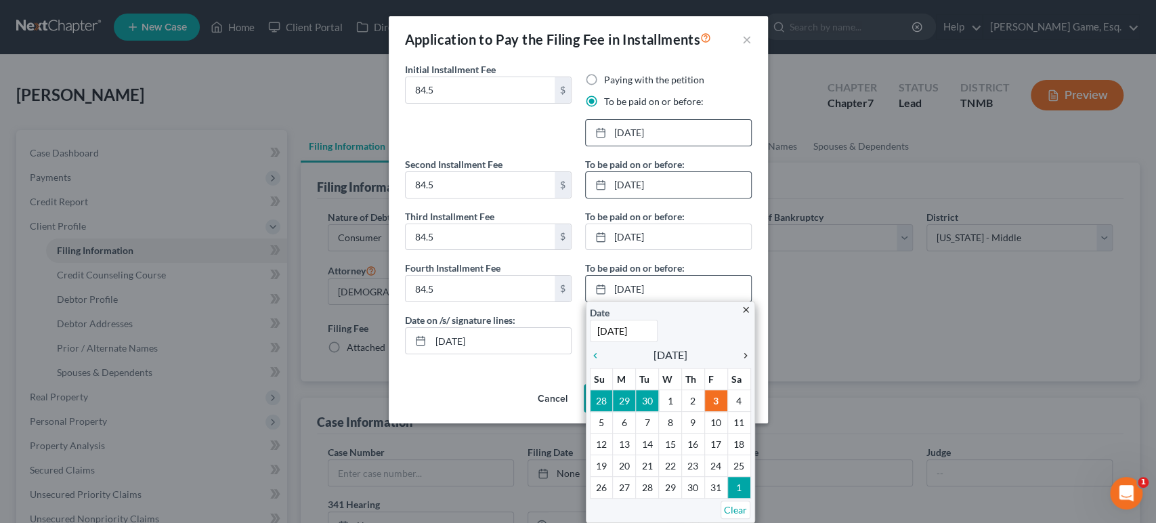
click at [734, 361] on icon "chevron_right" at bounding box center [742, 355] width 18 height 11
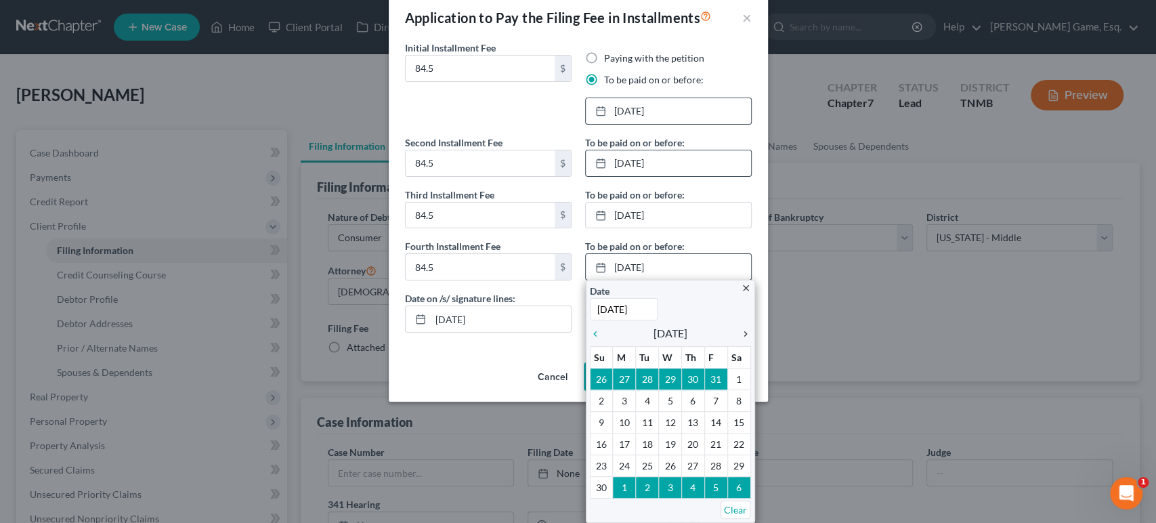
click at [735, 339] on icon "chevron_right" at bounding box center [742, 333] width 18 height 11
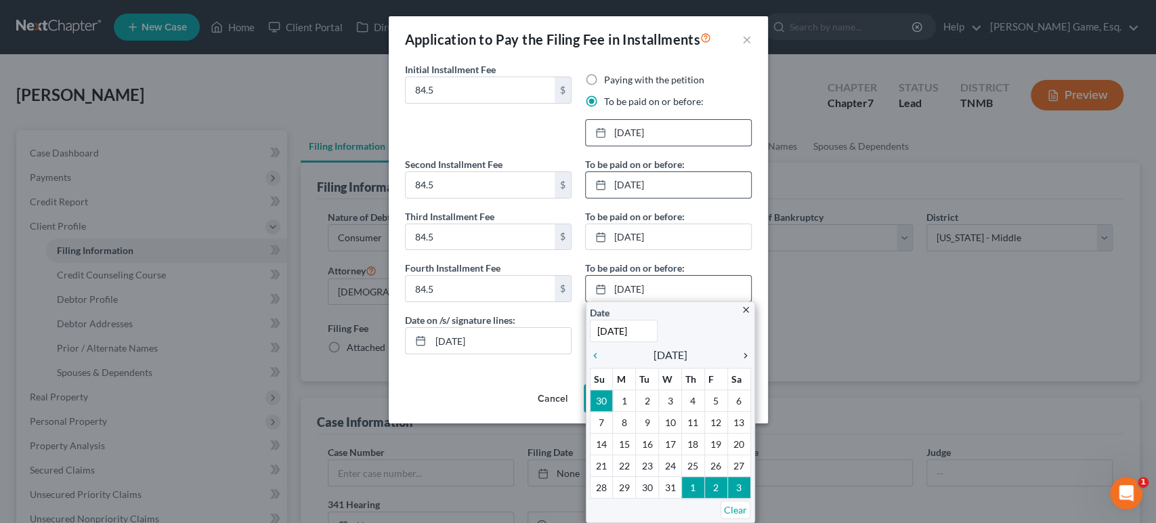
click at [735, 361] on icon "chevron_right" at bounding box center [742, 355] width 18 height 11
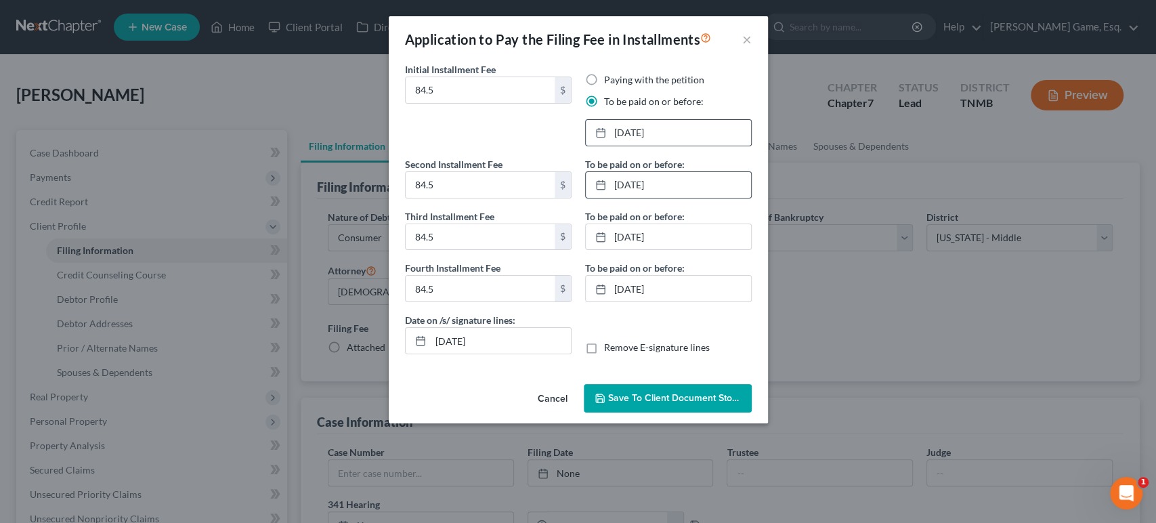
click at [722, 403] on span "Save to Client Document Storage" at bounding box center [680, 398] width 144 height 12
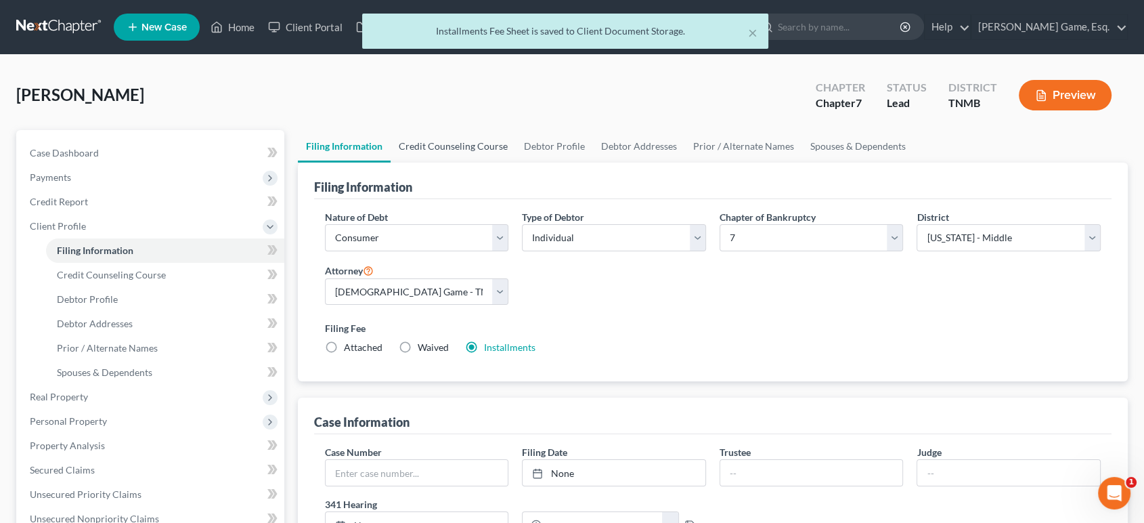
click at [515, 162] on link "Credit Counseling Course" at bounding box center [453, 146] width 125 height 32
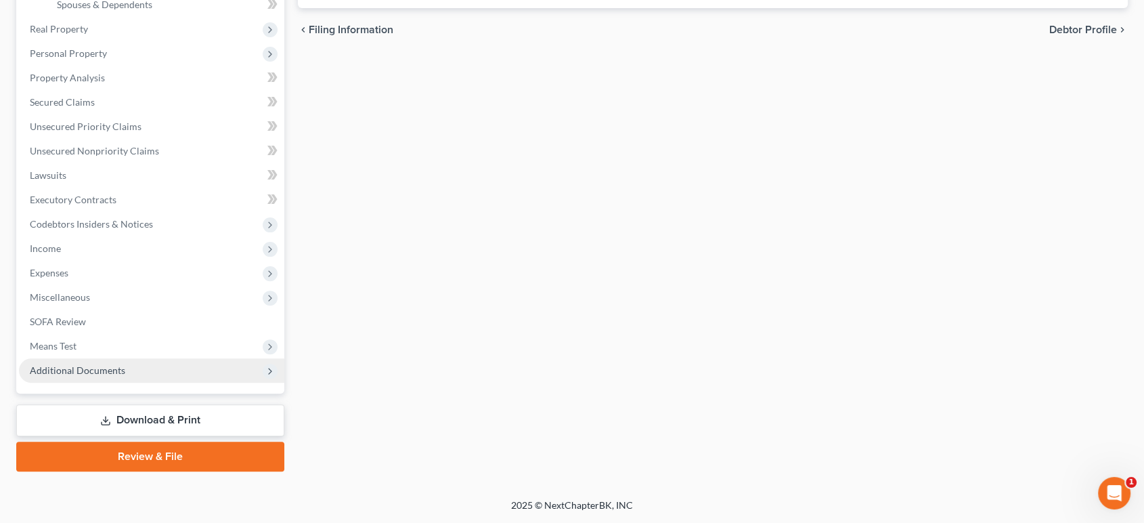
click at [125, 364] on span "Additional Documents" at bounding box center [77, 370] width 95 height 12
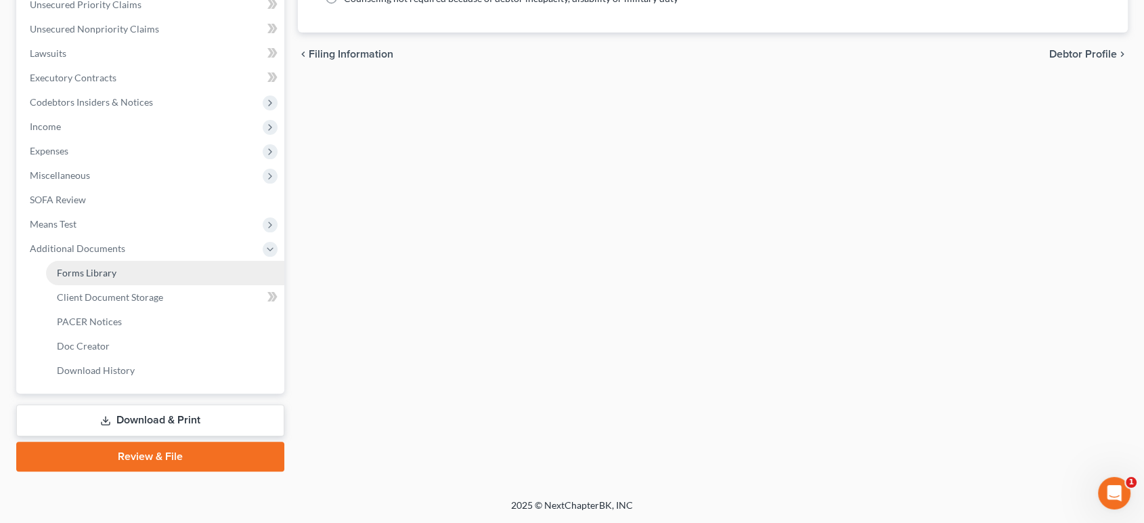
scroll to position [403, 0]
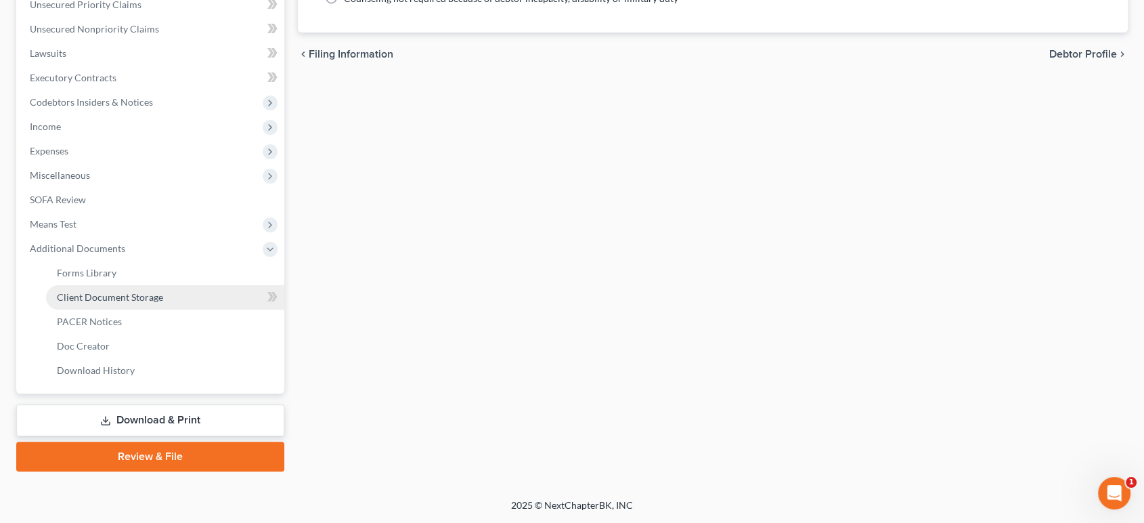
click at [198, 309] on link "Client Document Storage" at bounding box center [165, 297] width 238 height 24
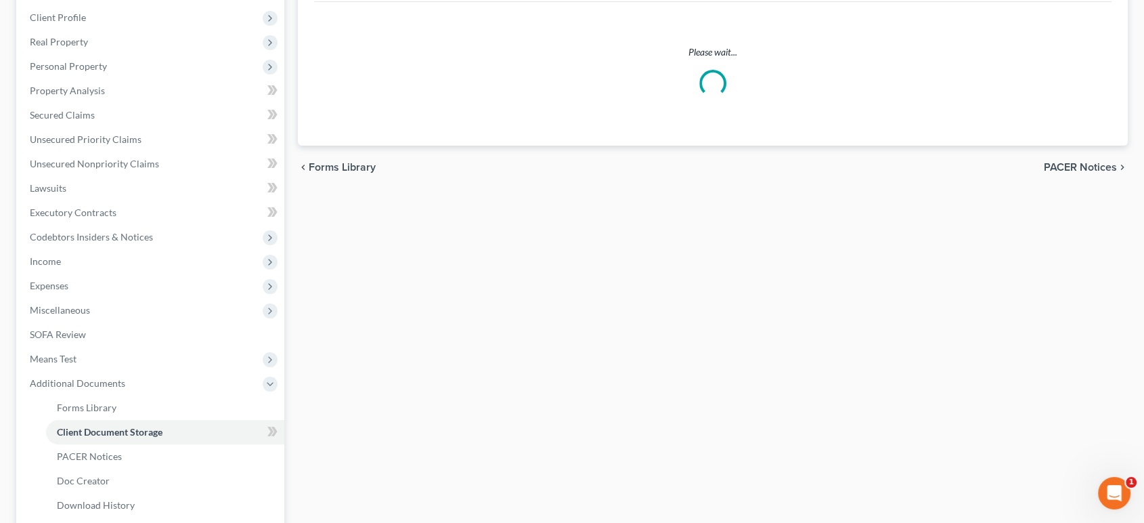
select select "0"
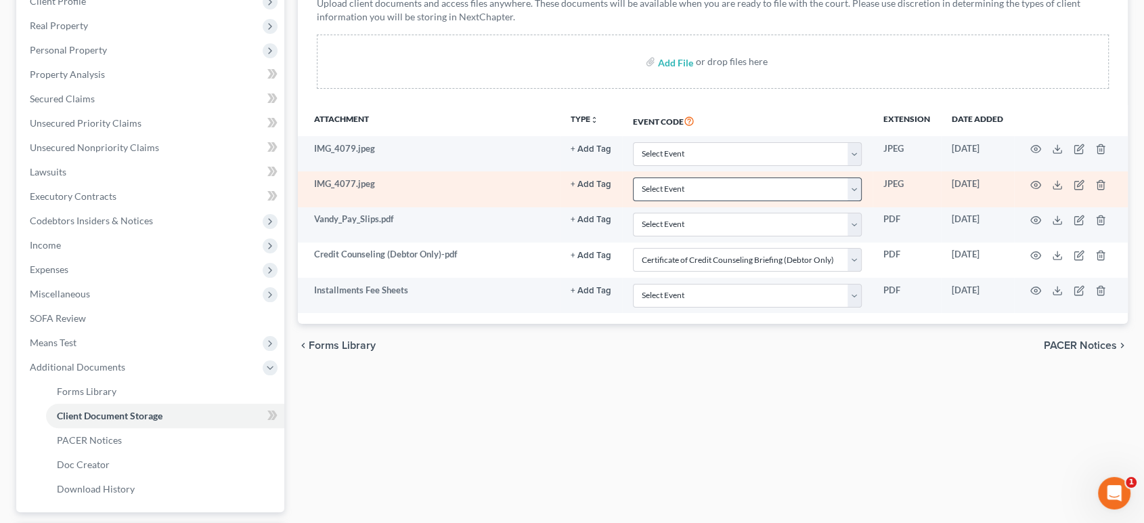
scroll to position [225, 0]
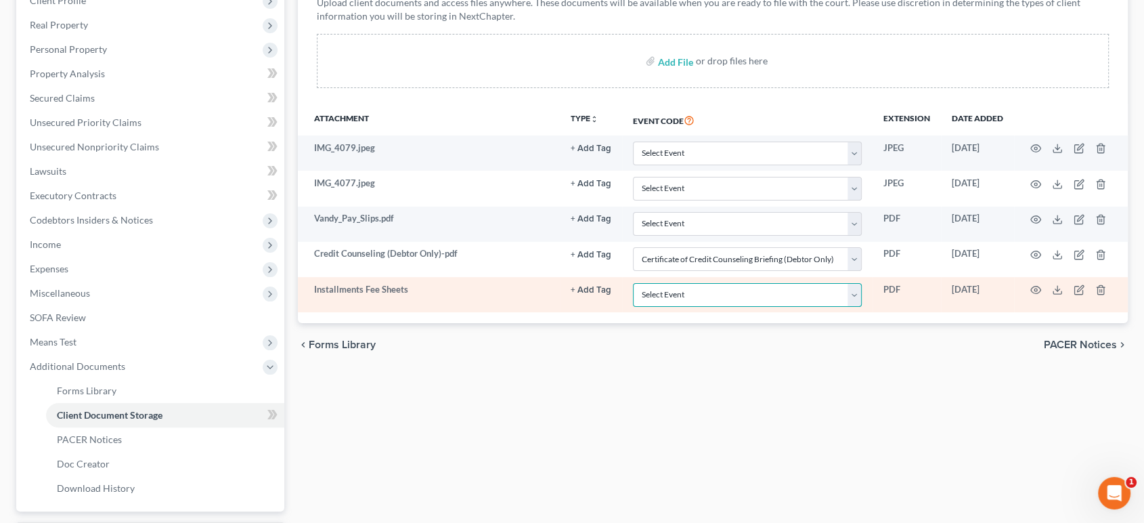
click at [639, 307] on select "Select Event Certificate of Credit Counseling Briefing (Debtor Only) Certificat…" at bounding box center [747, 295] width 229 height 24
select select "8"
click at [633, 307] on select "Select Event Certificate of Credit Counseling Briefing (Debtor Only) Certificat…" at bounding box center [747, 295] width 229 height 24
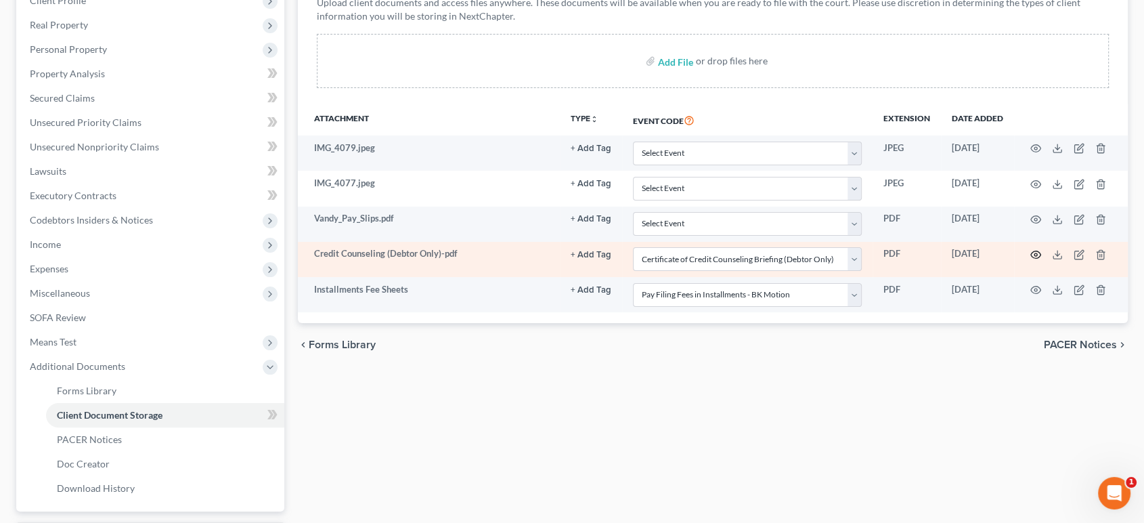
click at [1030, 260] on icon "button" at bounding box center [1035, 254] width 11 height 11
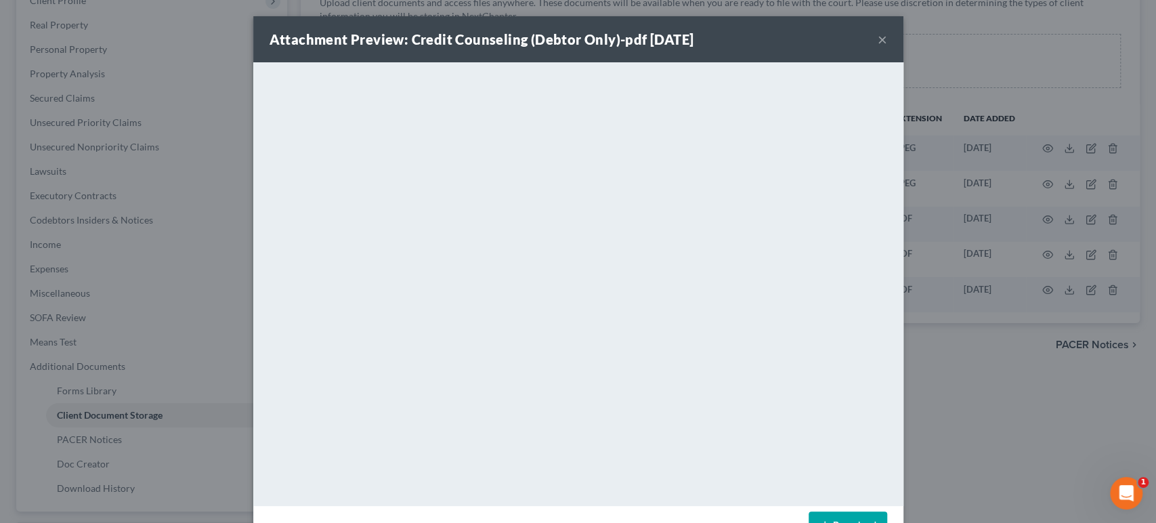
click at [887, 47] on button "×" at bounding box center [881, 39] width 9 height 16
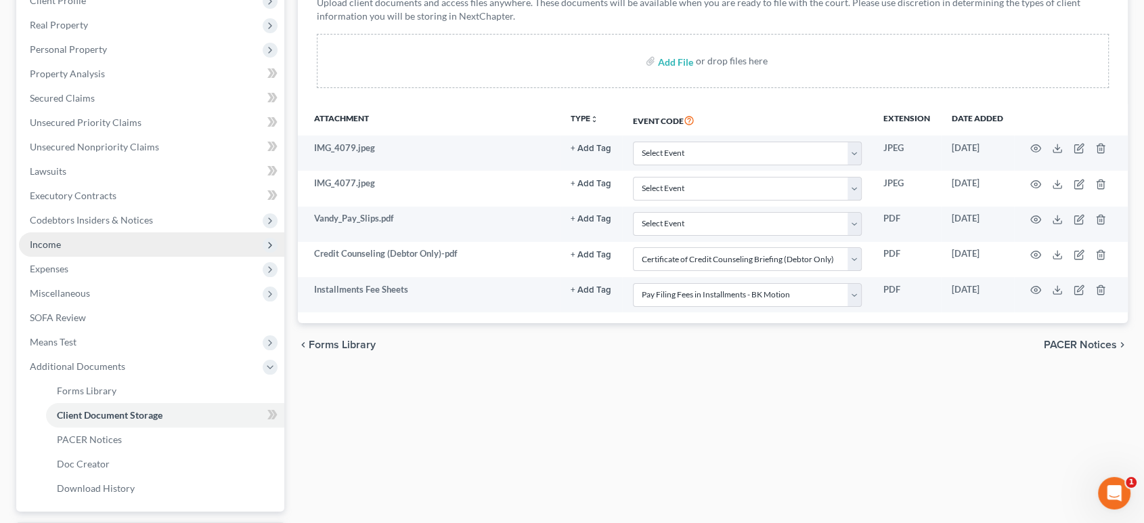
click at [61, 250] on span "Income" at bounding box center [45, 244] width 31 height 12
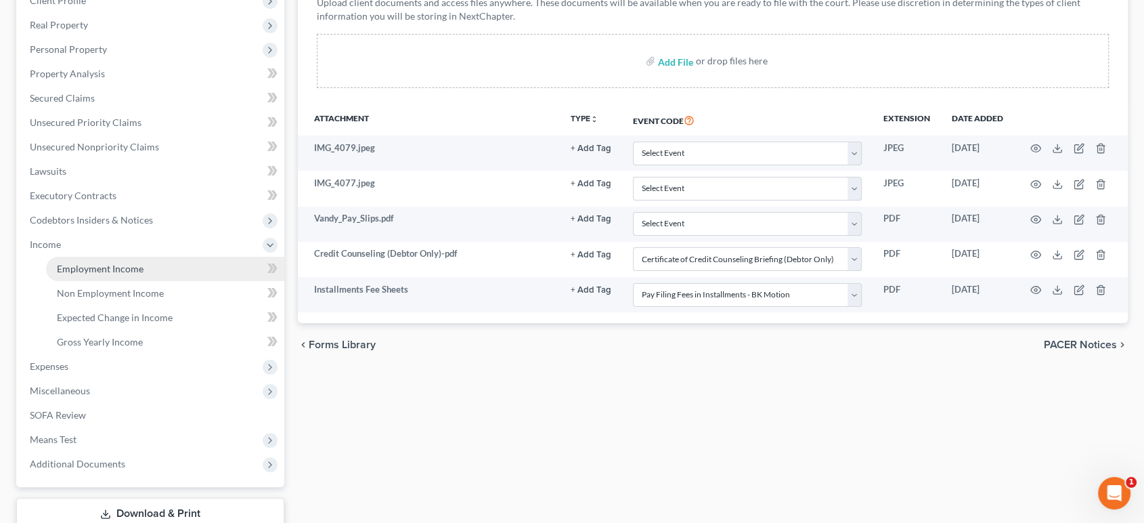
click at [104, 281] on link "Employment Income" at bounding box center [165, 269] width 238 height 24
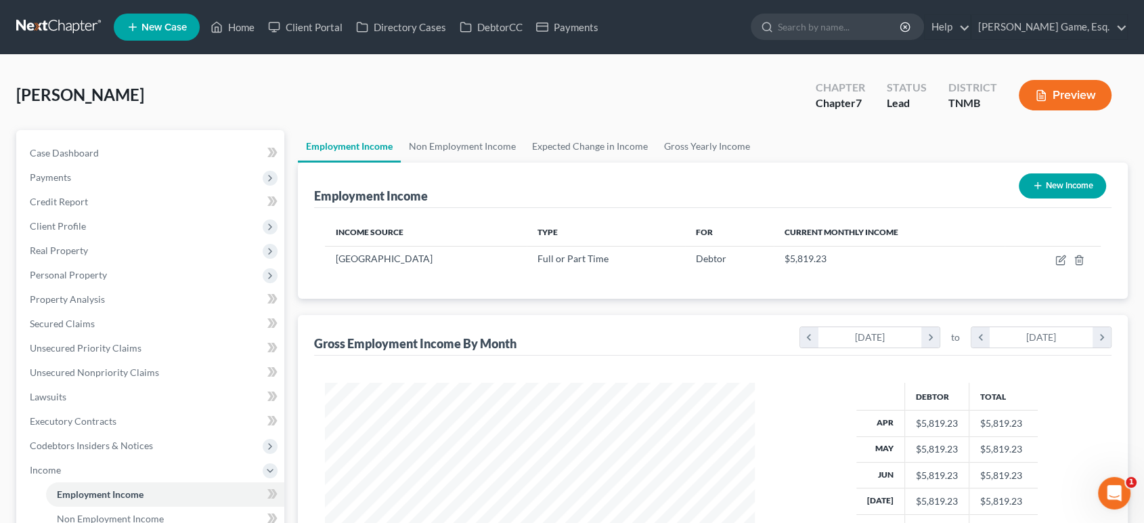
scroll to position [301, 456]
click at [465, 162] on link "Non Employment Income" at bounding box center [462, 146] width 123 height 32
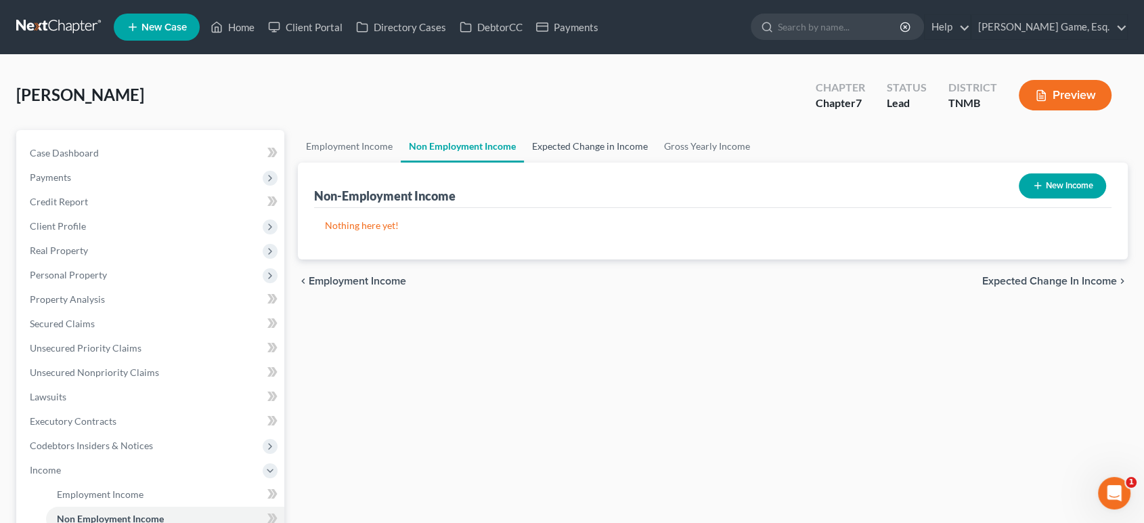
click at [644, 162] on link "Expected Change in Income" at bounding box center [590, 146] width 132 height 32
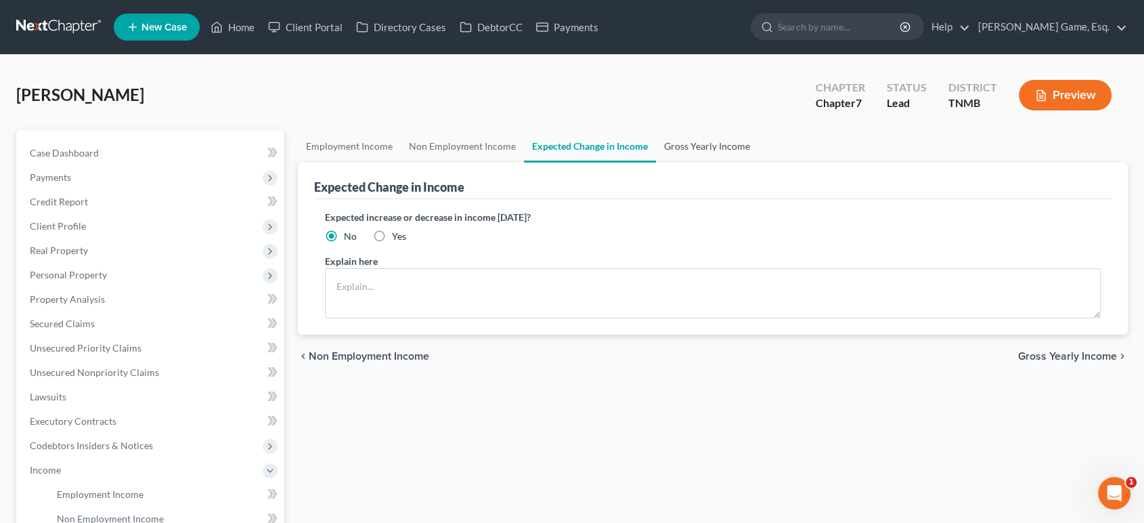
click at [758, 162] on link "Gross Yearly Income" at bounding box center [707, 146] width 102 height 32
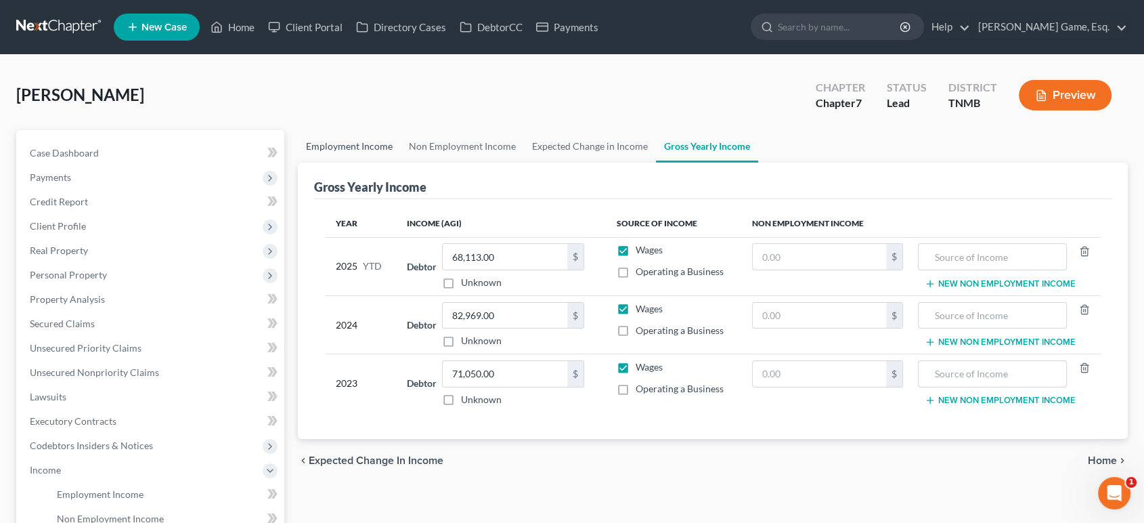
click at [350, 162] on link "Employment Income" at bounding box center [349, 146] width 103 height 32
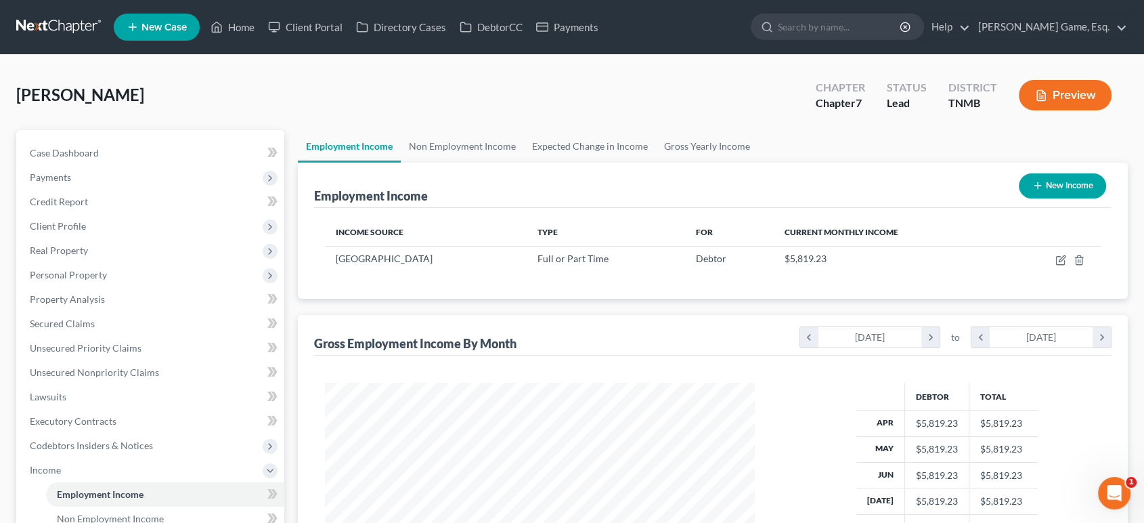
scroll to position [301, 456]
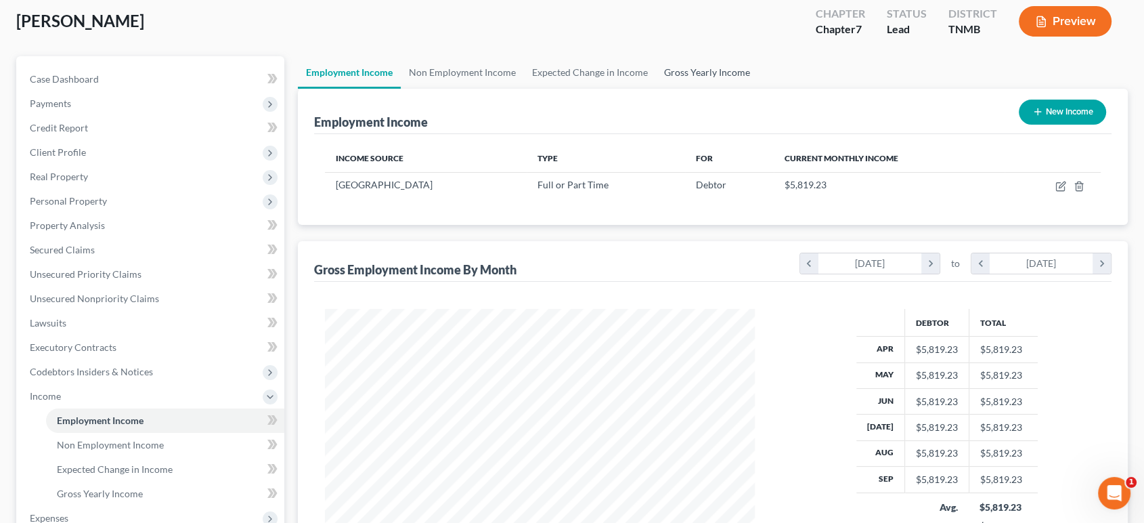
click at [758, 89] on link "Gross Yearly Income" at bounding box center [707, 72] width 102 height 32
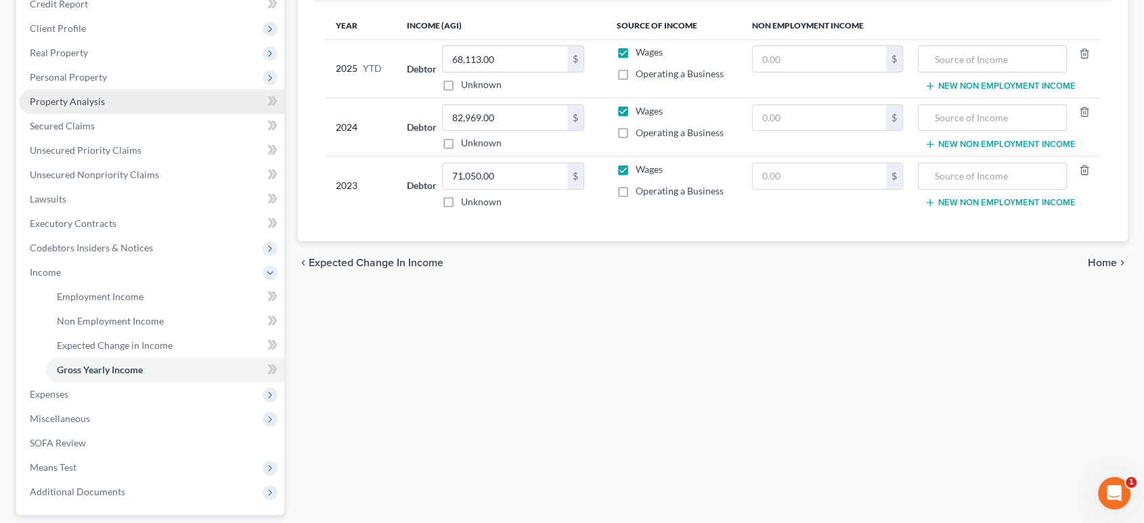
scroll to position [150, 0]
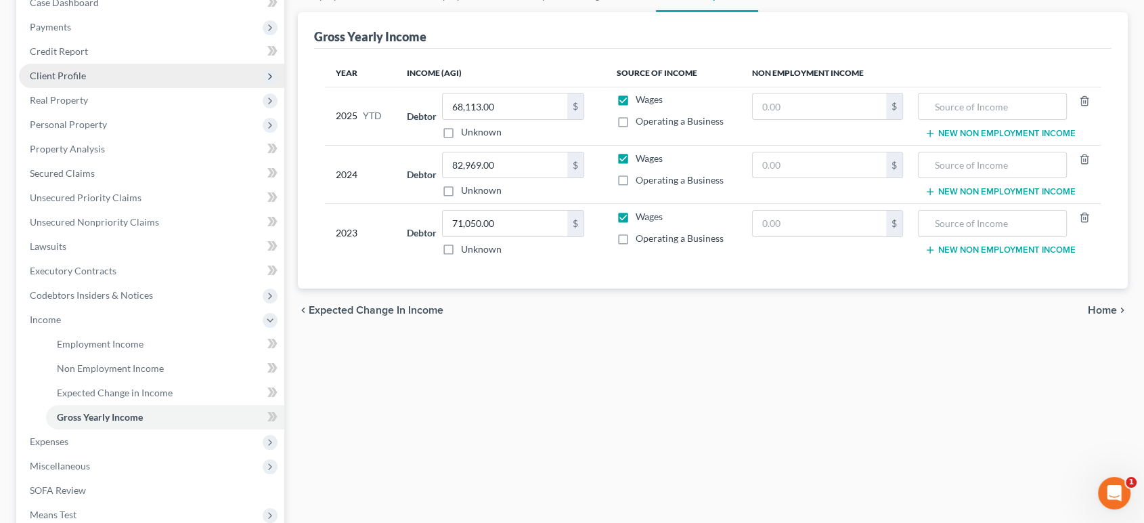
click at [127, 88] on span "Client Profile" at bounding box center [151, 76] width 265 height 24
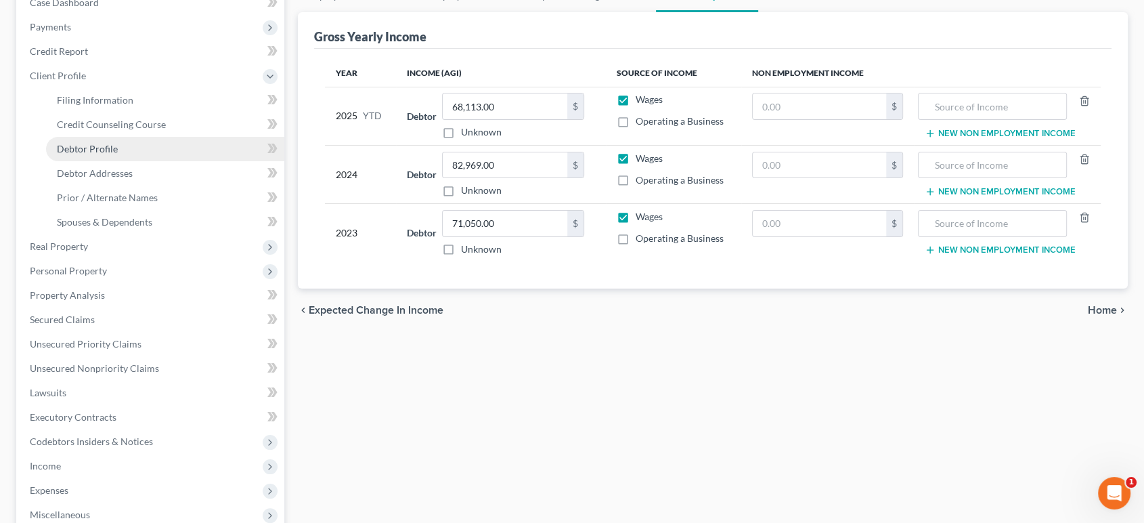
click at [148, 161] on link "Debtor Profile" at bounding box center [165, 149] width 238 height 24
select select "3"
select select "2"
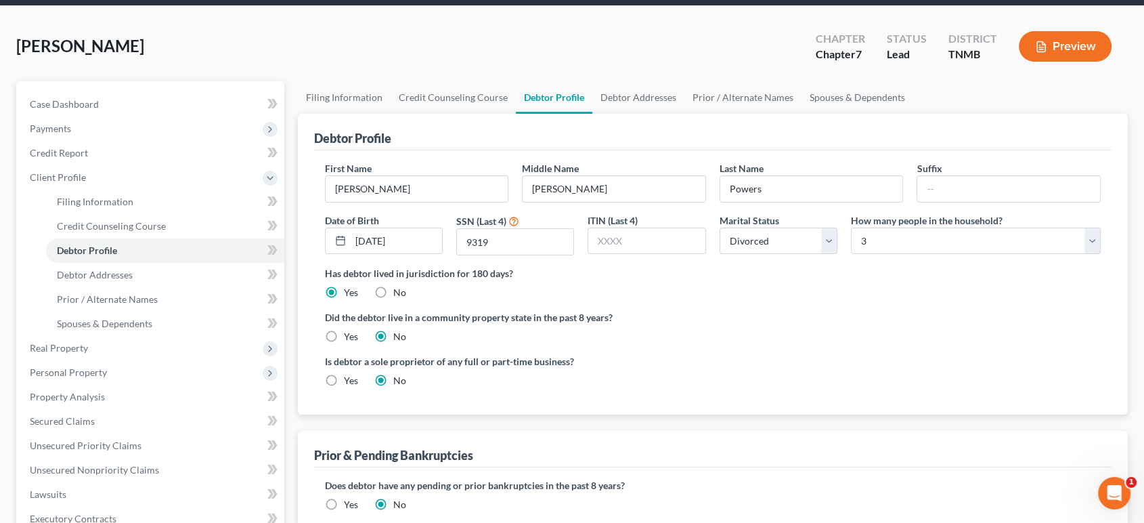
scroll to position [75, 0]
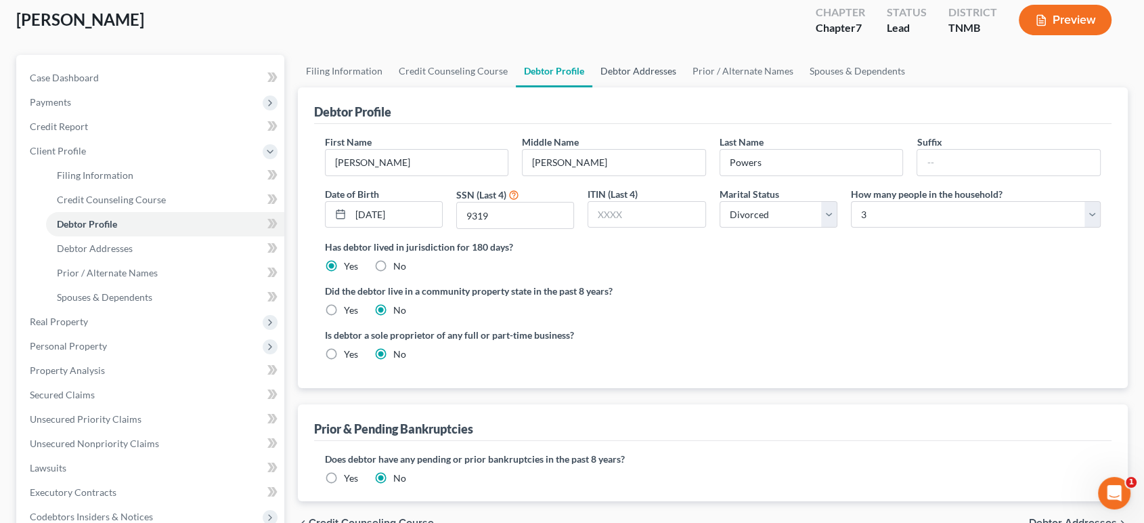
click at [684, 87] on link "Debtor Addresses" at bounding box center [638, 71] width 92 height 32
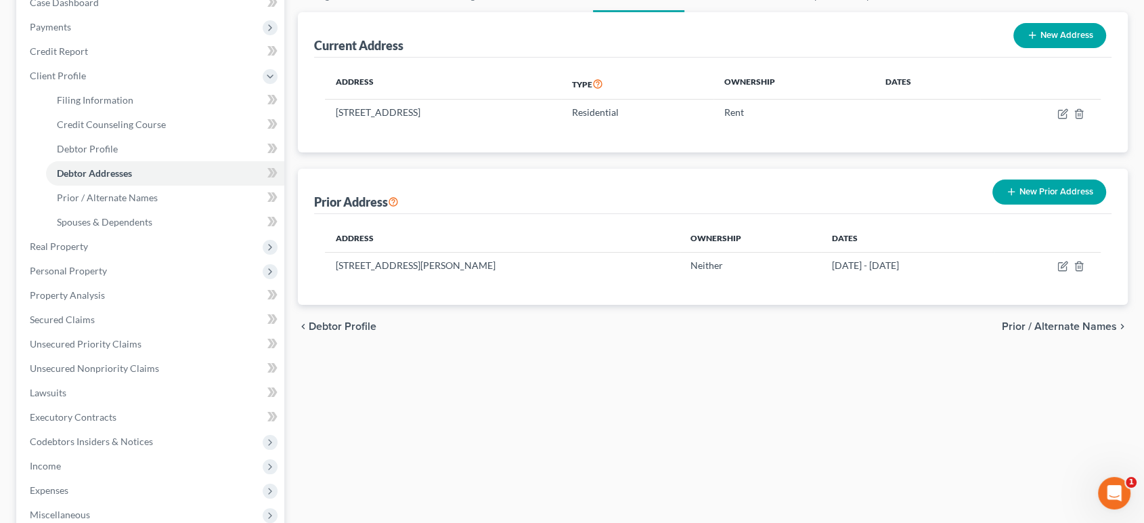
scroll to position [75, 0]
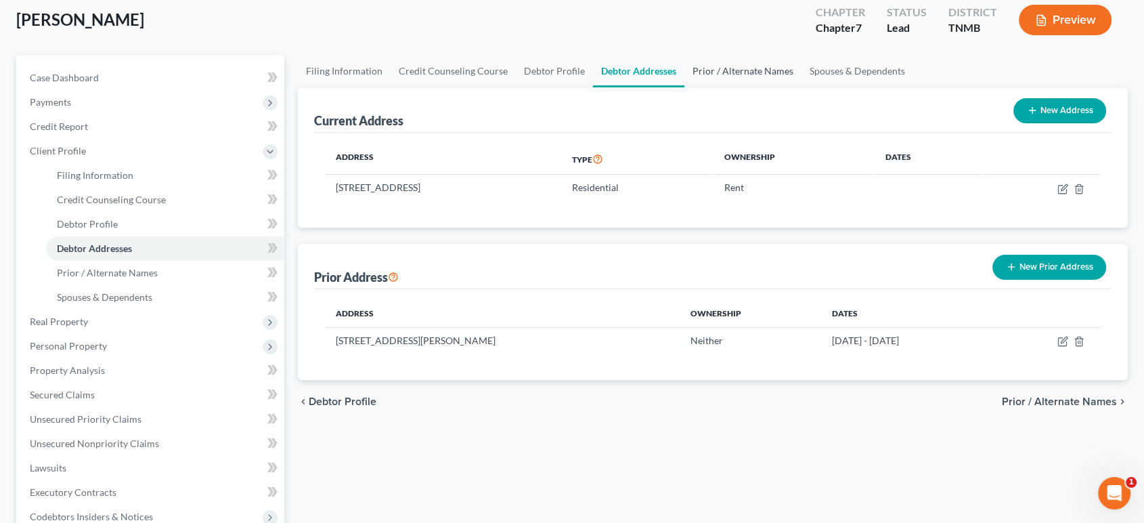
click at [802, 87] on link "Prior / Alternate Names" at bounding box center [742, 71] width 117 height 32
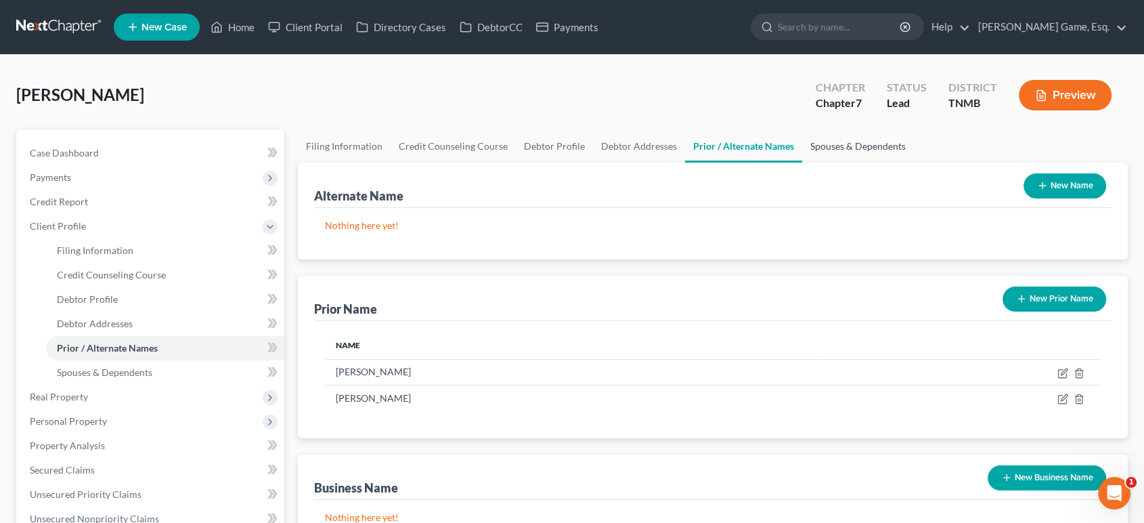
click at [914, 162] on link "Spouses & Dependents" at bounding box center [858, 146] width 112 height 32
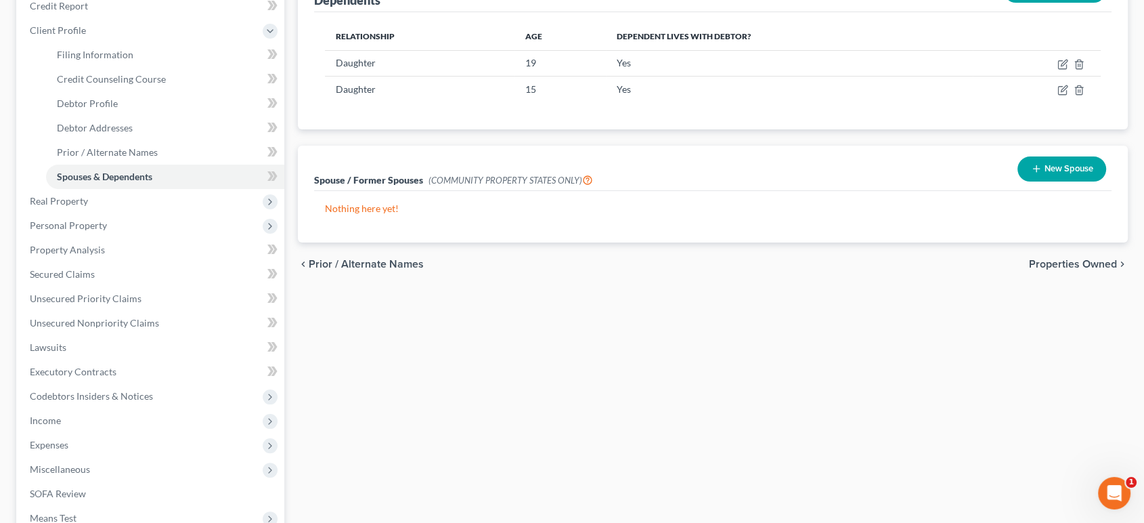
scroll to position [225, 0]
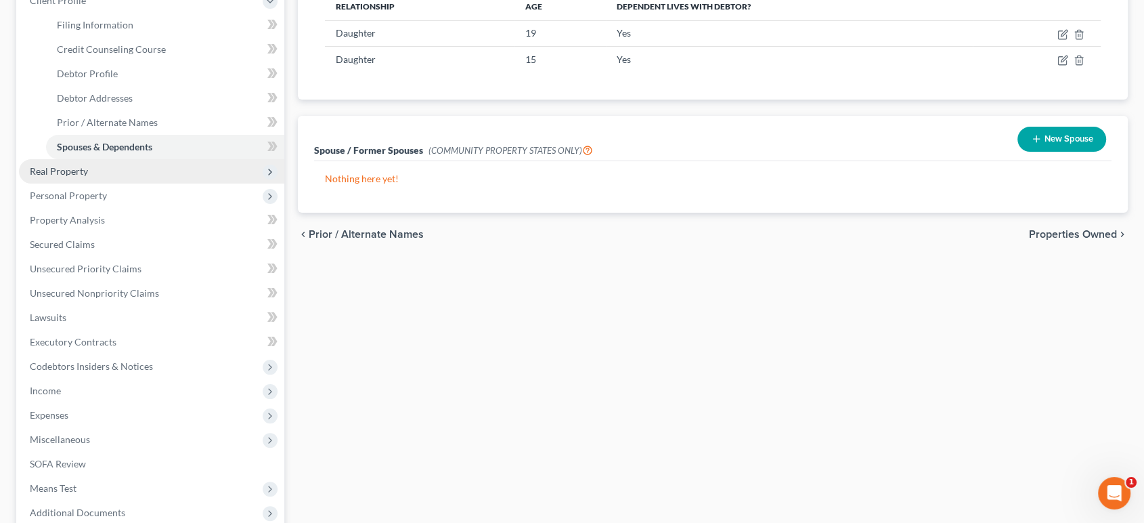
click at [88, 177] on span "Real Property" at bounding box center [59, 171] width 58 height 12
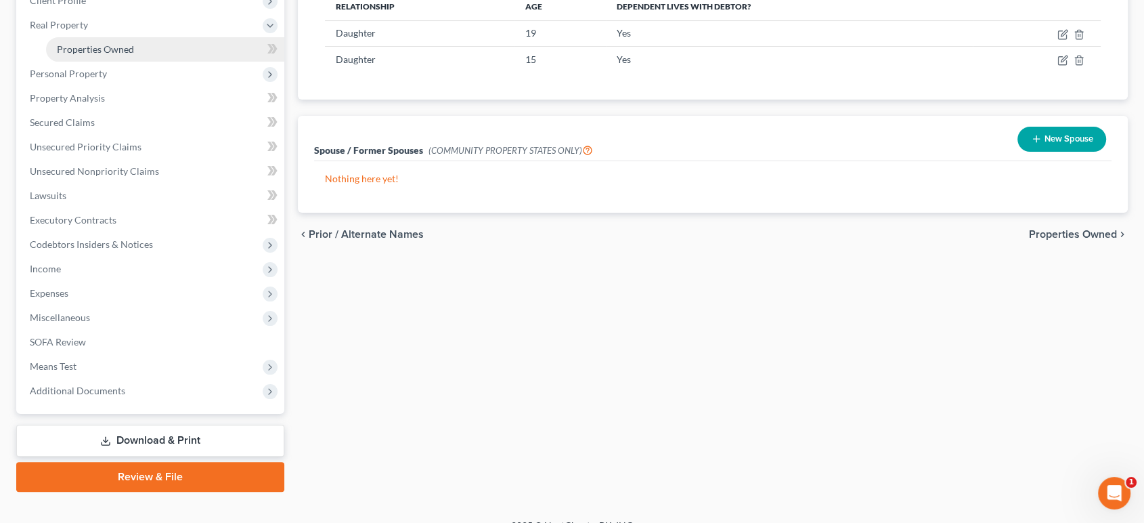
click at [116, 55] on span "Properties Owned" at bounding box center [95, 49] width 77 height 12
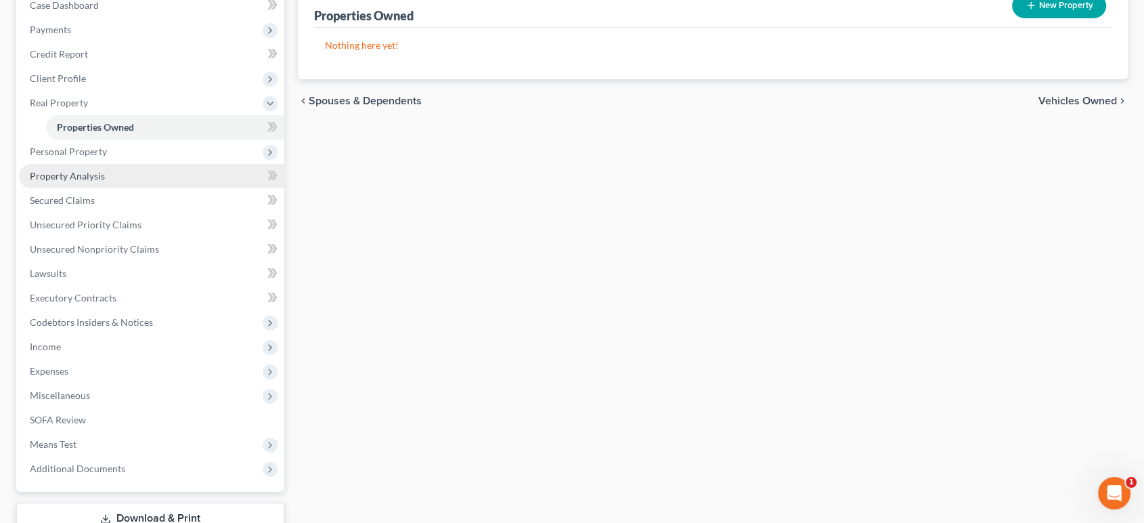
scroll to position [150, 0]
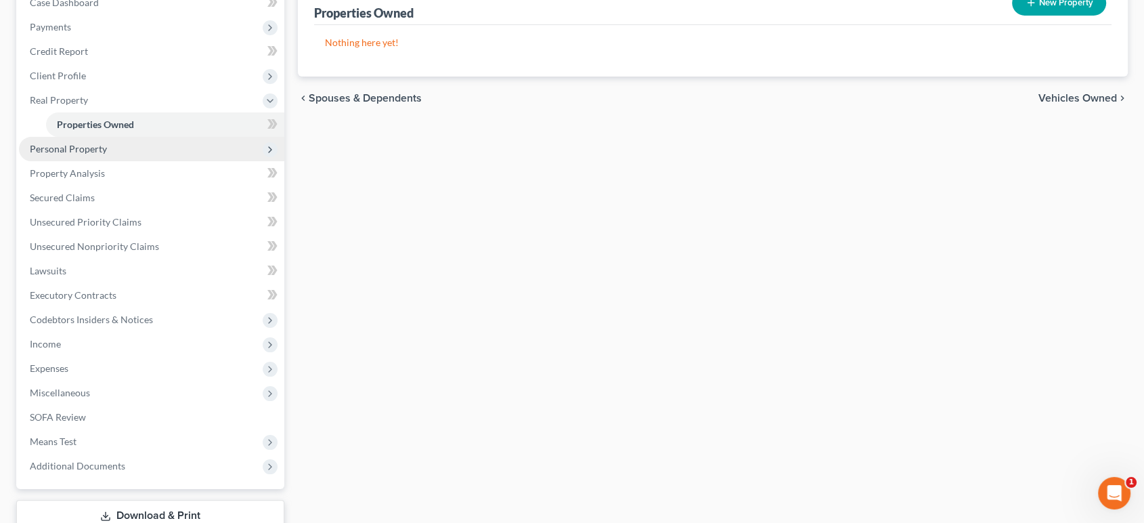
click at [146, 161] on span "Personal Property" at bounding box center [151, 149] width 265 height 24
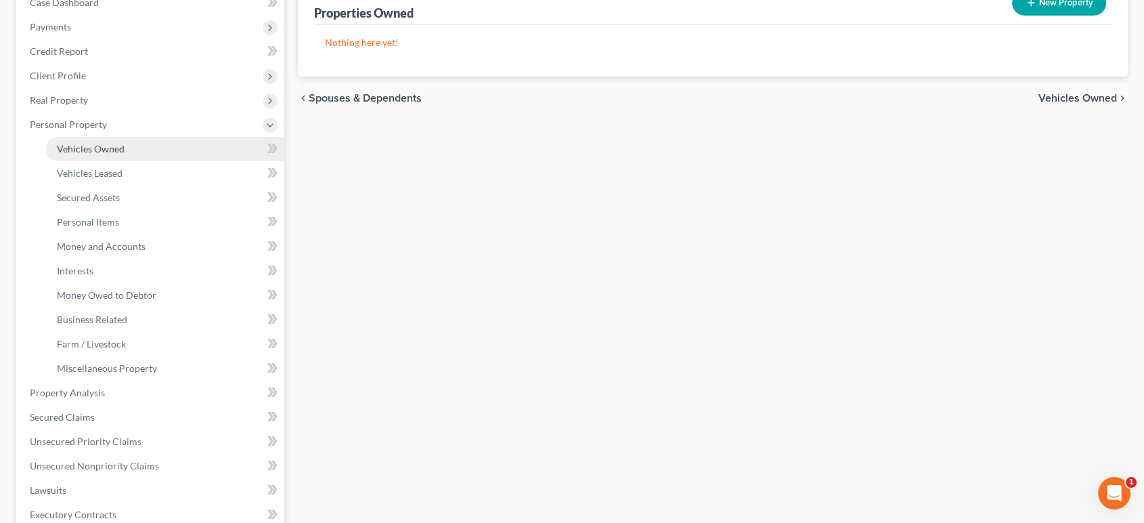
click at [159, 161] on link "Vehicles Owned" at bounding box center [165, 149] width 238 height 24
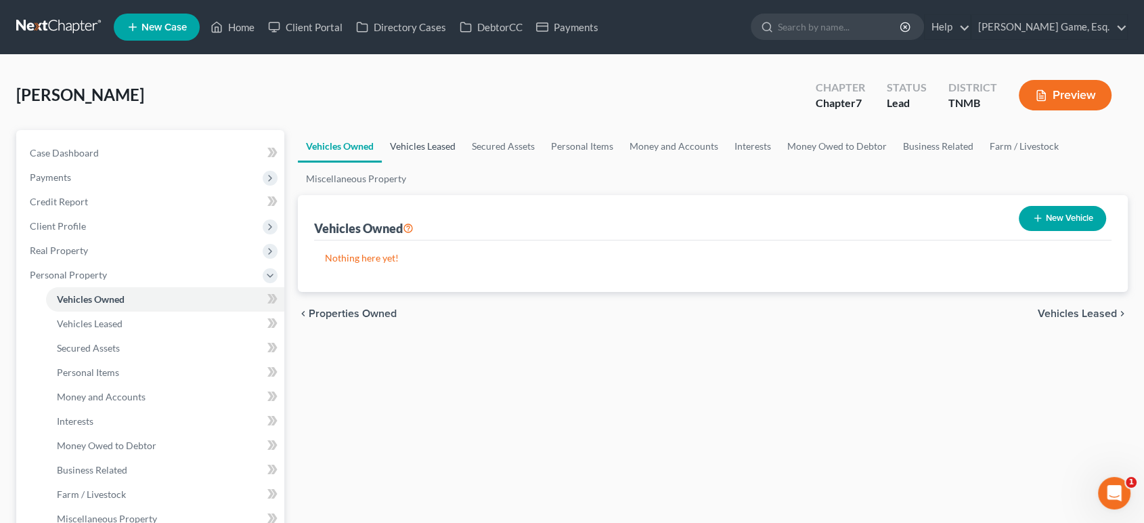
click at [453, 162] on link "Vehicles Leased" at bounding box center [423, 146] width 82 height 32
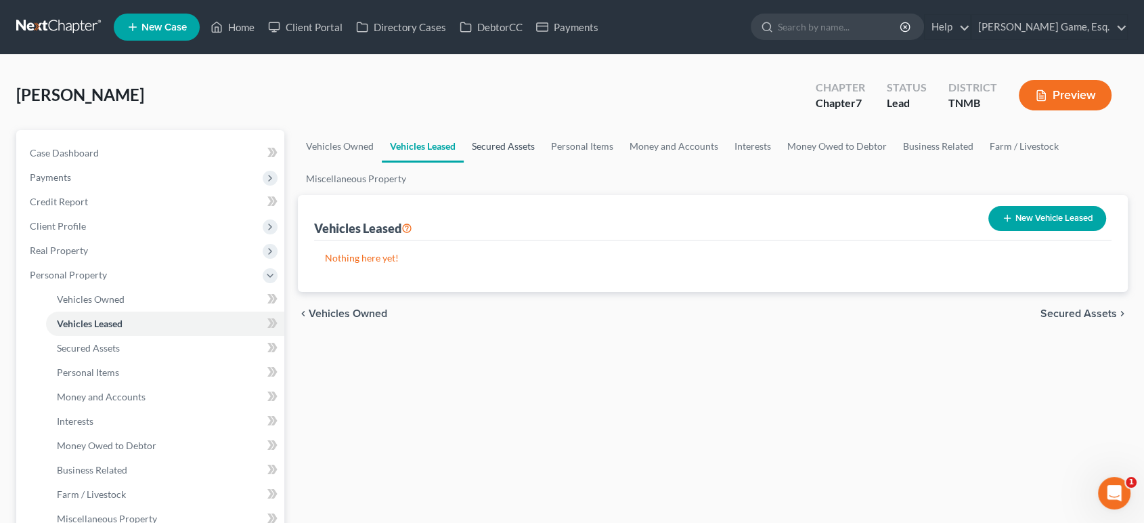
click at [543, 162] on link "Secured Assets" at bounding box center [503, 146] width 79 height 32
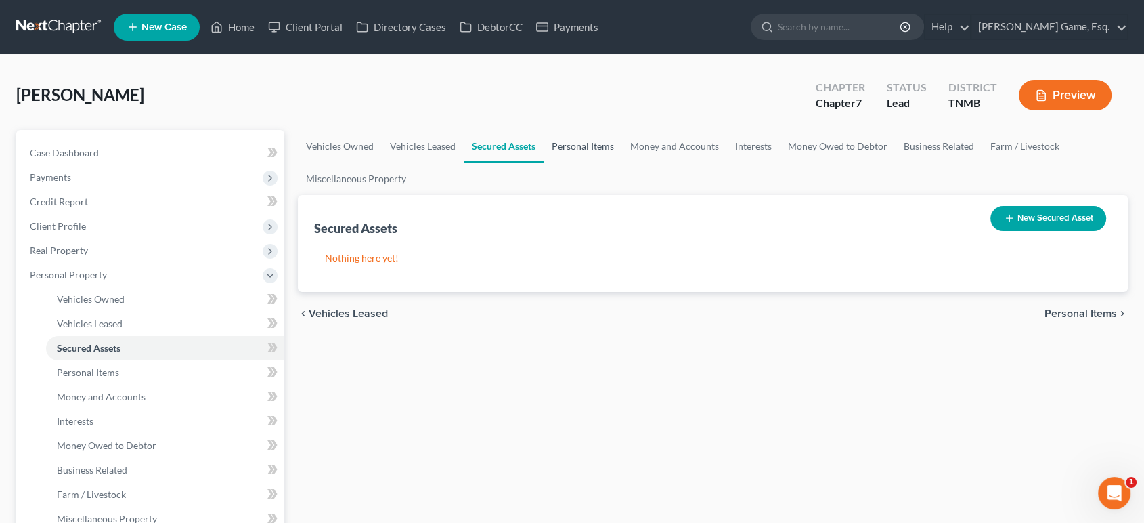
click at [622, 162] on link "Personal Items" at bounding box center [583, 146] width 79 height 32
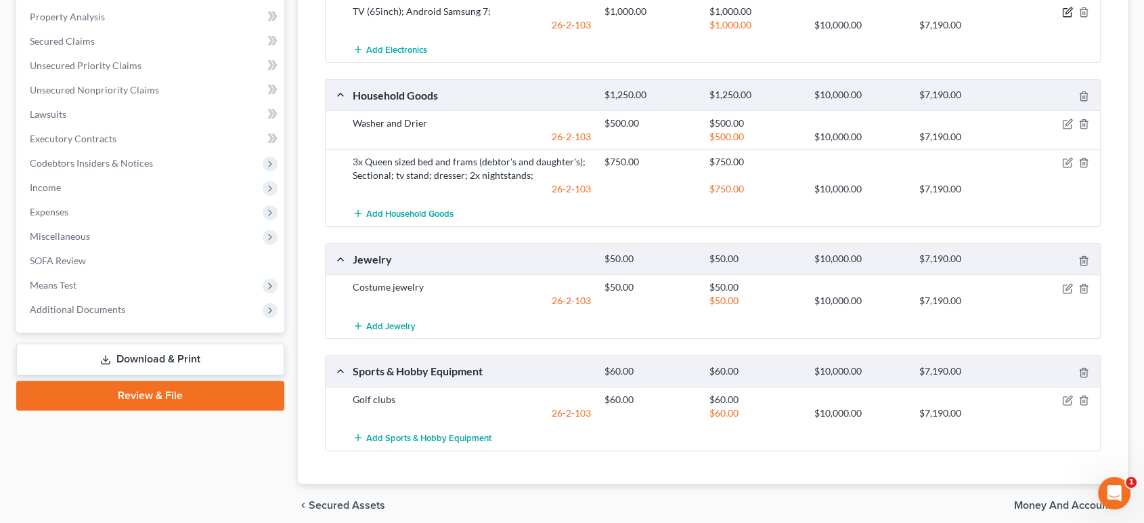
click at [1066, 14] on icon "button" at bounding box center [1069, 10] width 6 height 6
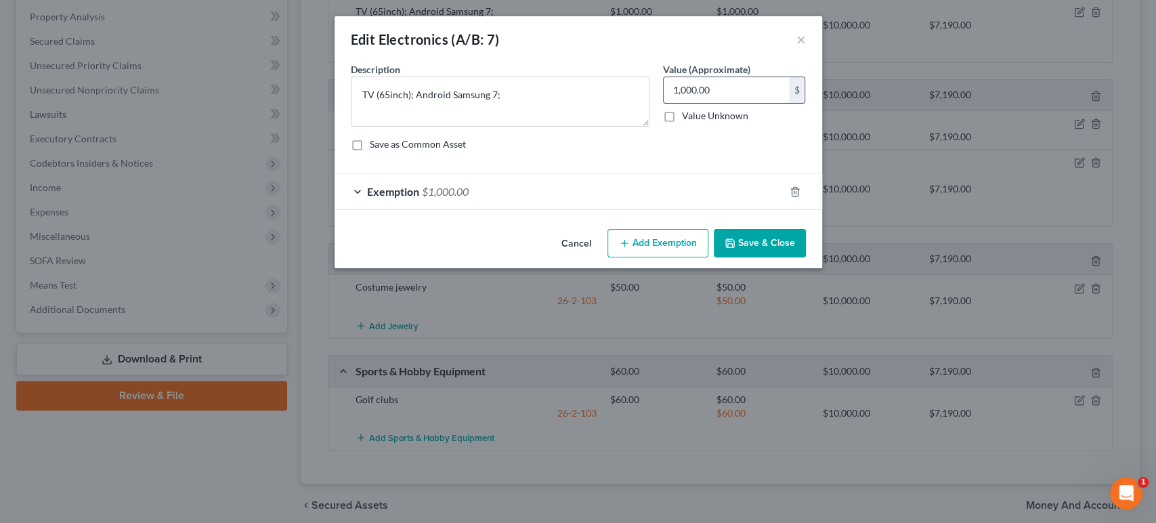
click at [710, 103] on input "1,000.00" at bounding box center [725, 90] width 125 height 26
click at [703, 103] on input "100.00" at bounding box center [725, 90] width 125 height 26
type input "1,200.00"
click at [450, 209] on div "Exemption $1,000.00" at bounding box center [559, 191] width 450 height 36
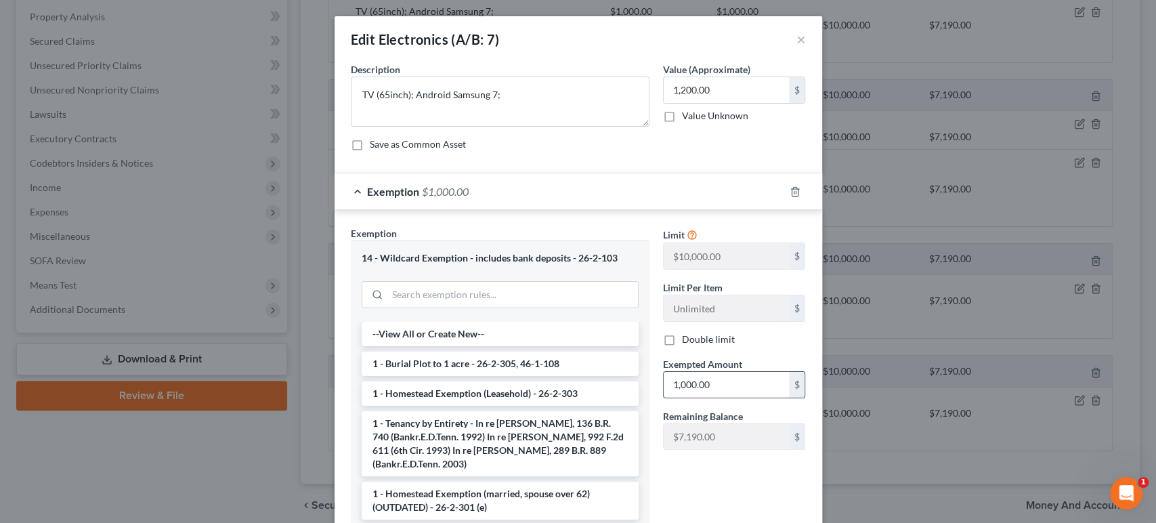
click at [704, 397] on input "1,000.00" at bounding box center [725, 385] width 125 height 26
click at [703, 397] on input "1,000.00" at bounding box center [725, 385] width 125 height 26
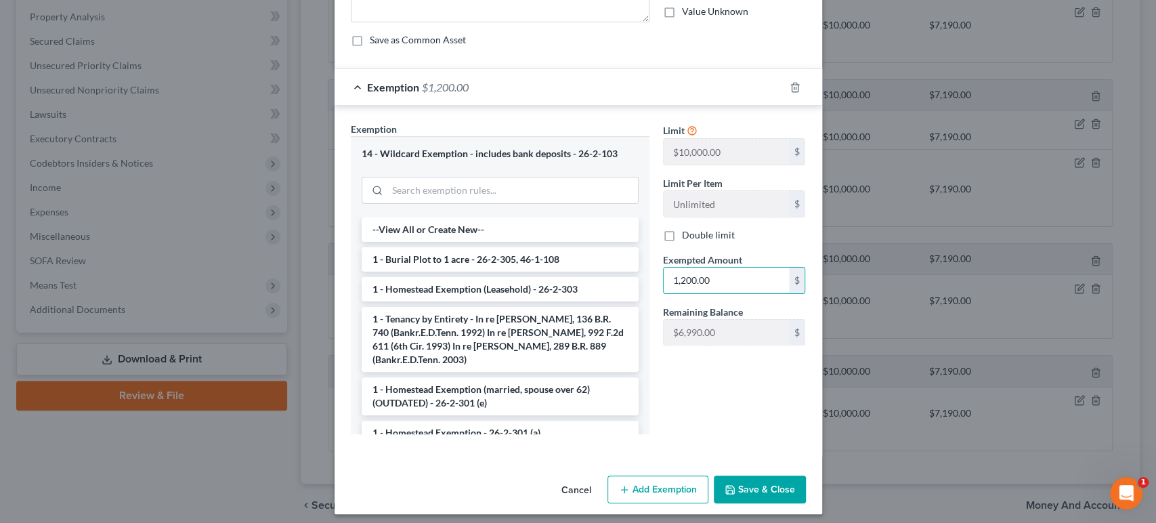
scroll to position [267, 0]
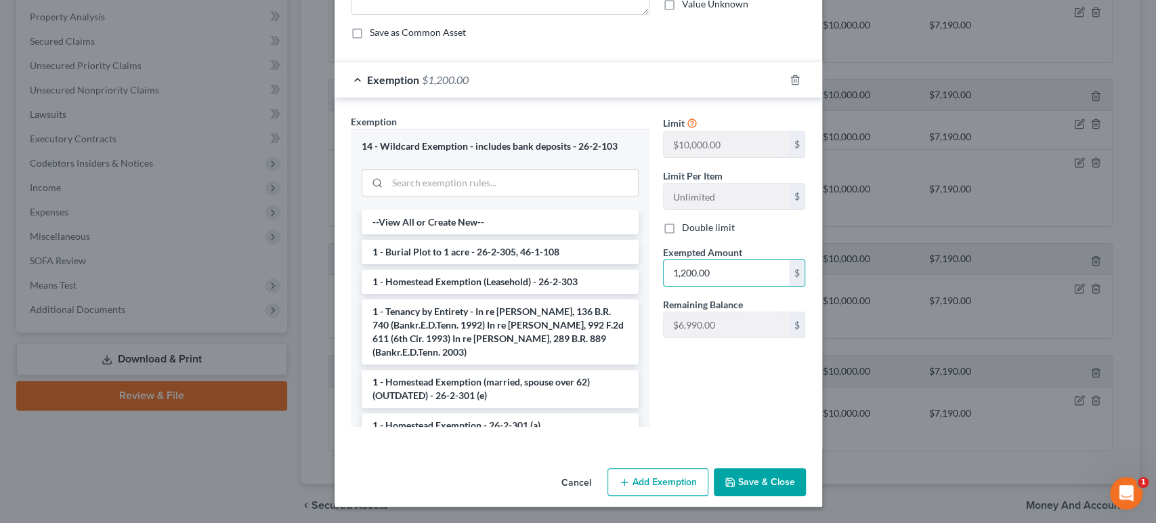
type input "1,200.00"
click at [806, 477] on button "Save & Close" at bounding box center [760, 482] width 92 height 28
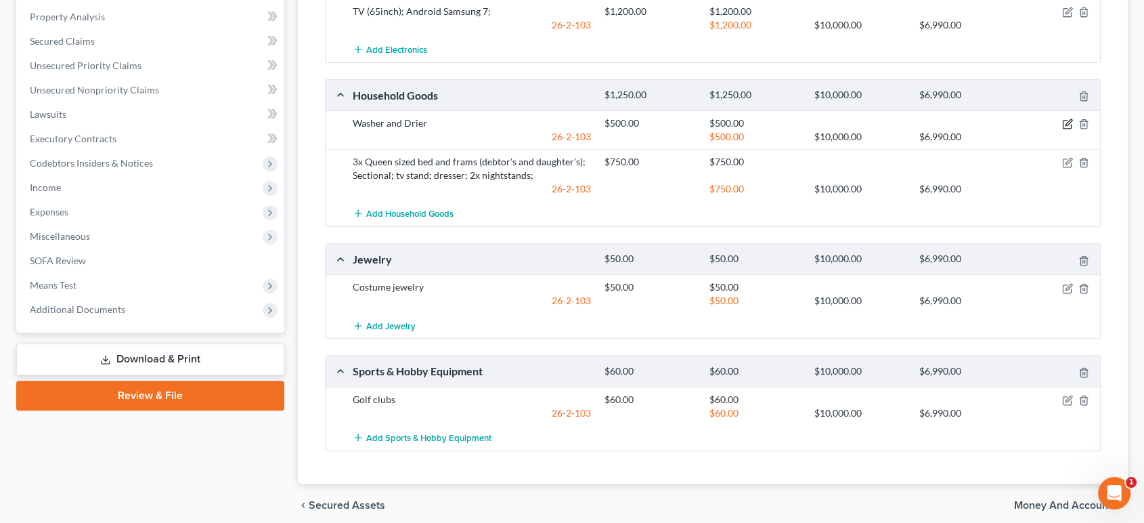
click at [1062, 129] on icon "button" at bounding box center [1067, 123] width 11 height 11
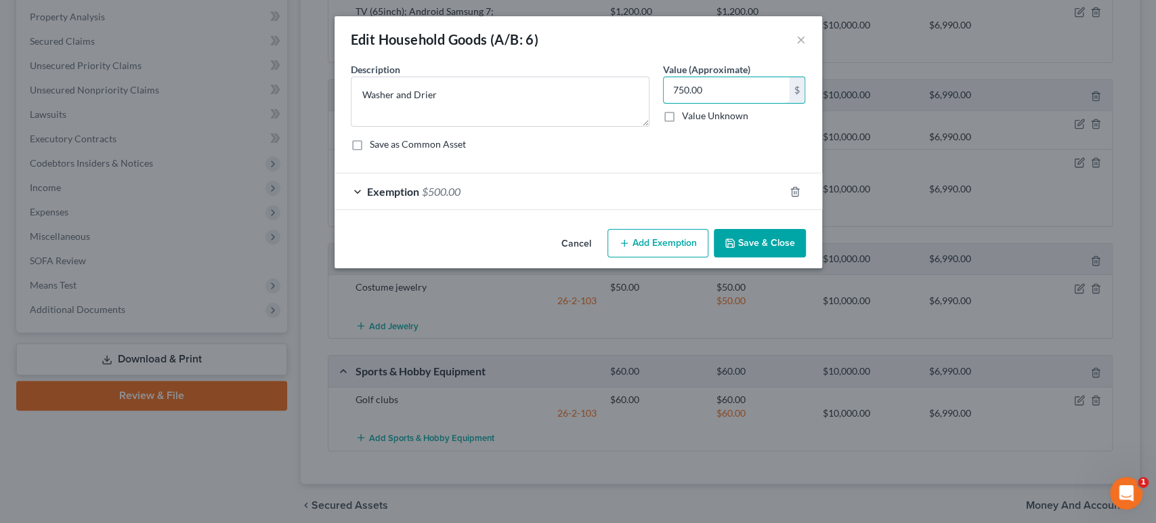
type input "750.00"
click at [472, 209] on div "Exemption $500.00" at bounding box center [559, 191] width 450 height 36
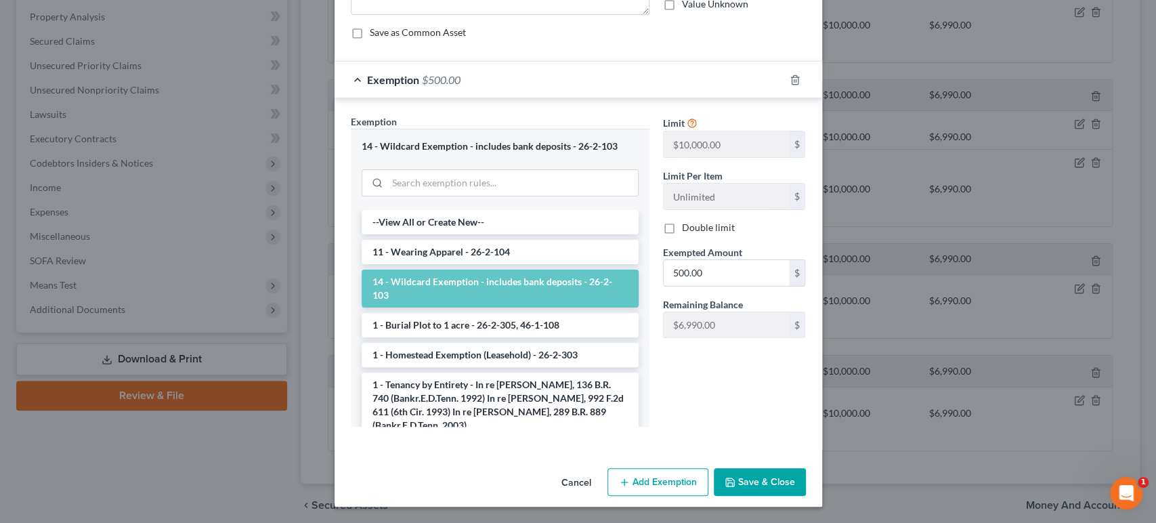
scroll to position [225, 0]
click at [703, 260] on input "500.00" at bounding box center [725, 273] width 125 height 26
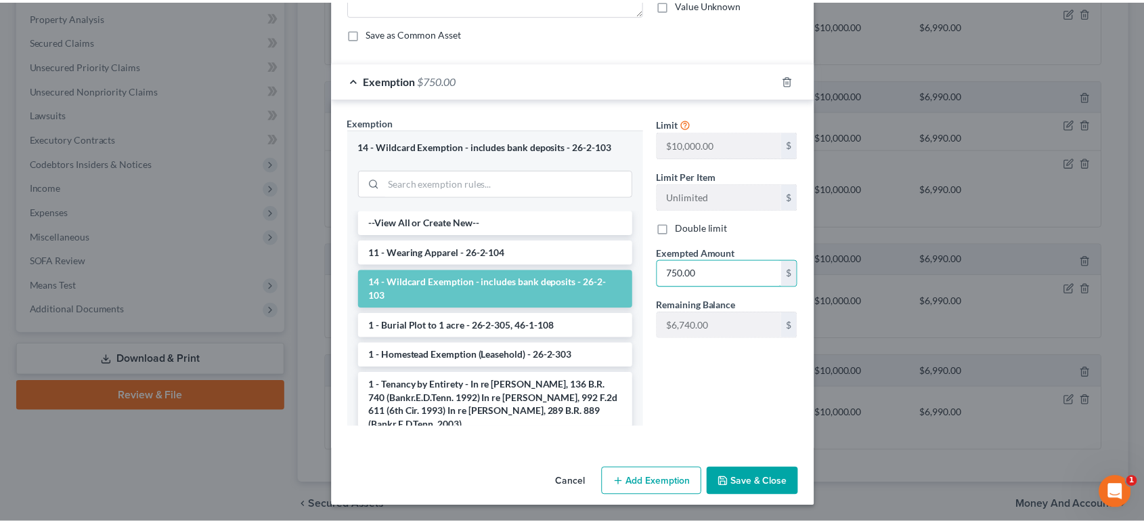
scroll to position [267, 0]
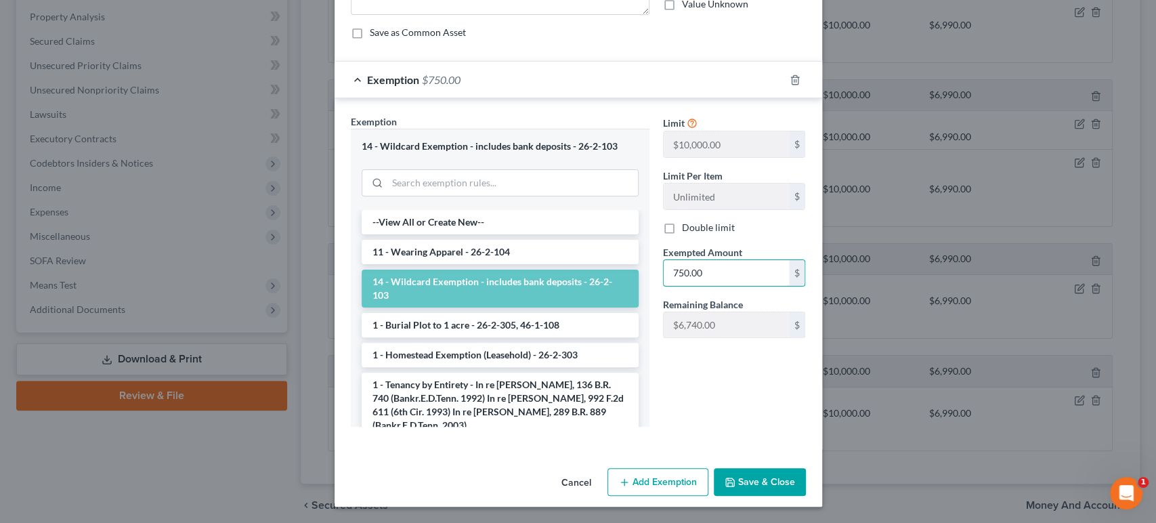
type input "750.00"
click at [806, 471] on button "Save & Close" at bounding box center [760, 482] width 92 height 28
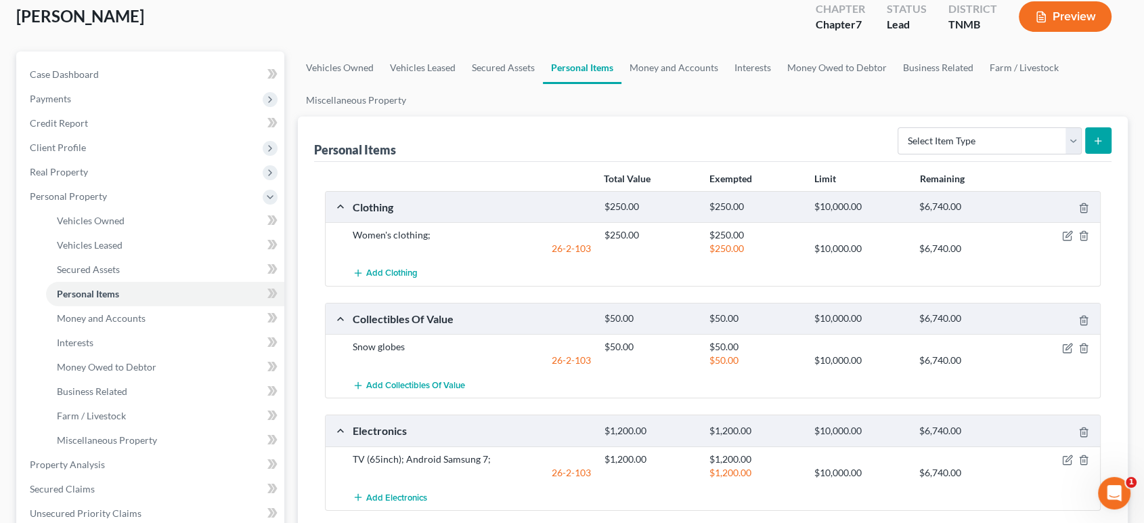
scroll to position [75, 0]
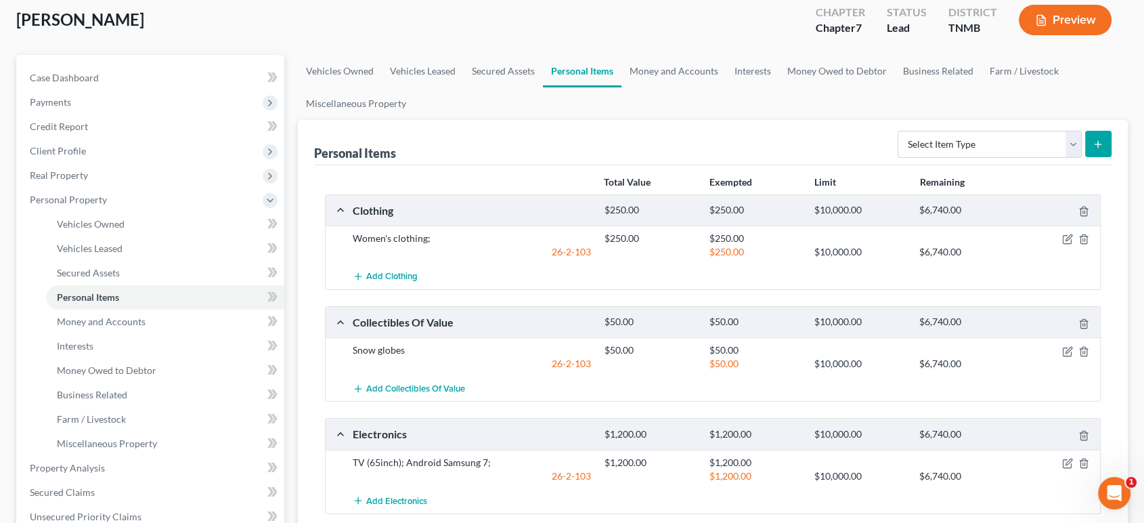
click at [742, 55] on div "Powers, Andrea Upgraded Chapter Chapter 7 Status Lead District TNMB Preview" at bounding box center [572, 25] width 1112 height 59
click at [726, 87] on link "Money and Accounts" at bounding box center [673, 71] width 105 height 32
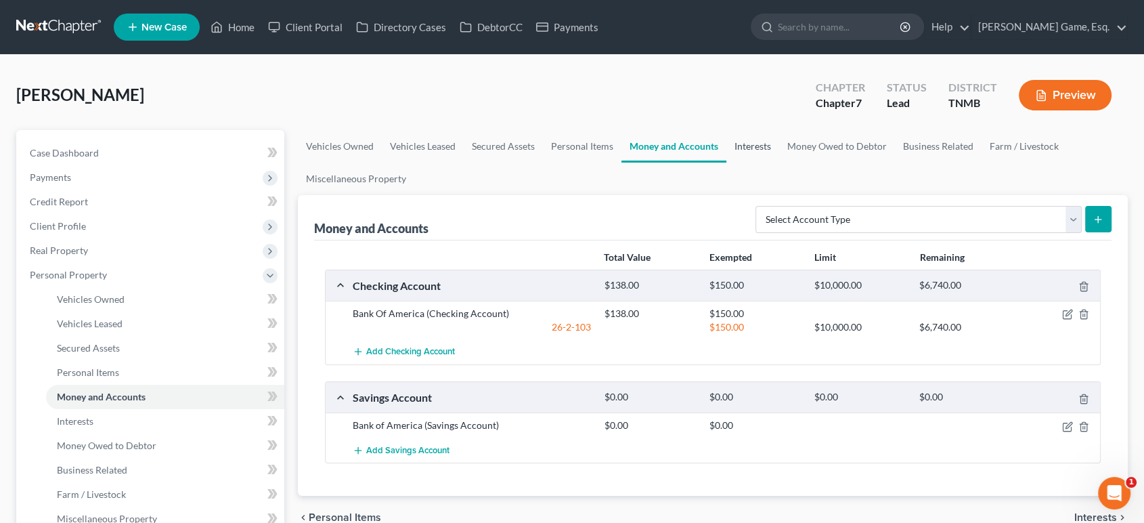
click at [779, 162] on link "Interests" at bounding box center [752, 146] width 53 height 32
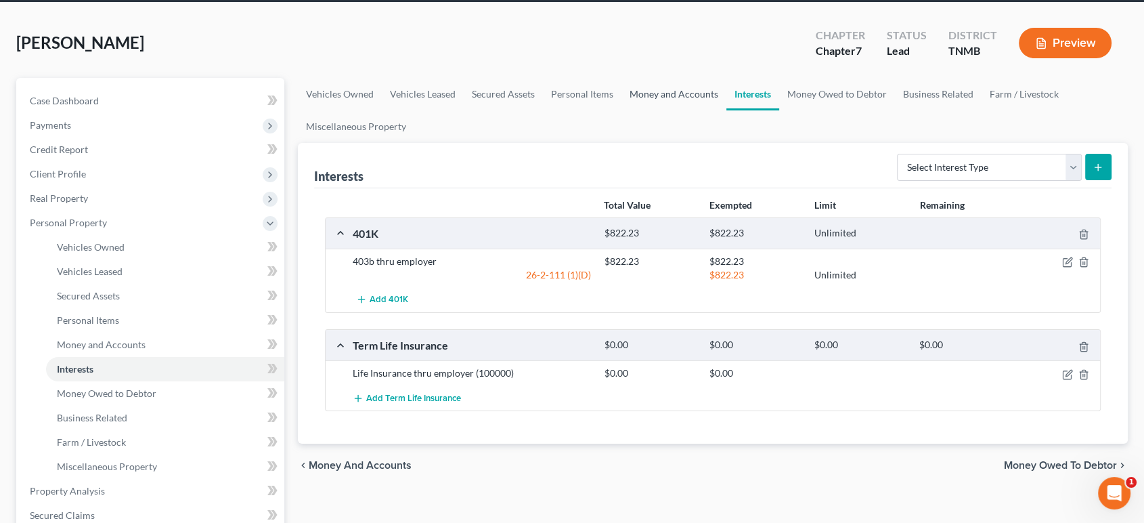
scroll to position [150, 0]
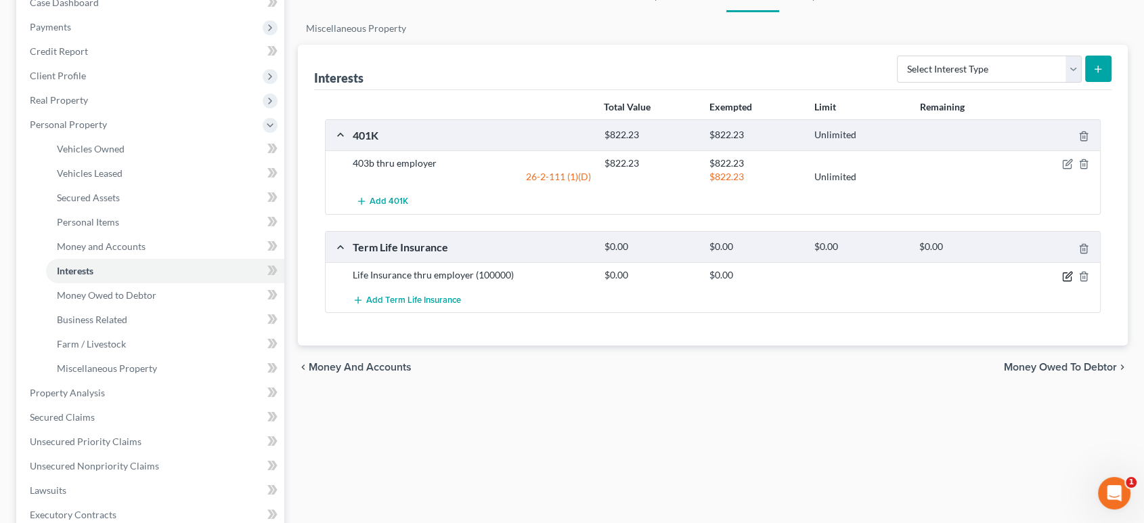
click at [1063, 280] on icon "button" at bounding box center [1067, 276] width 8 height 8
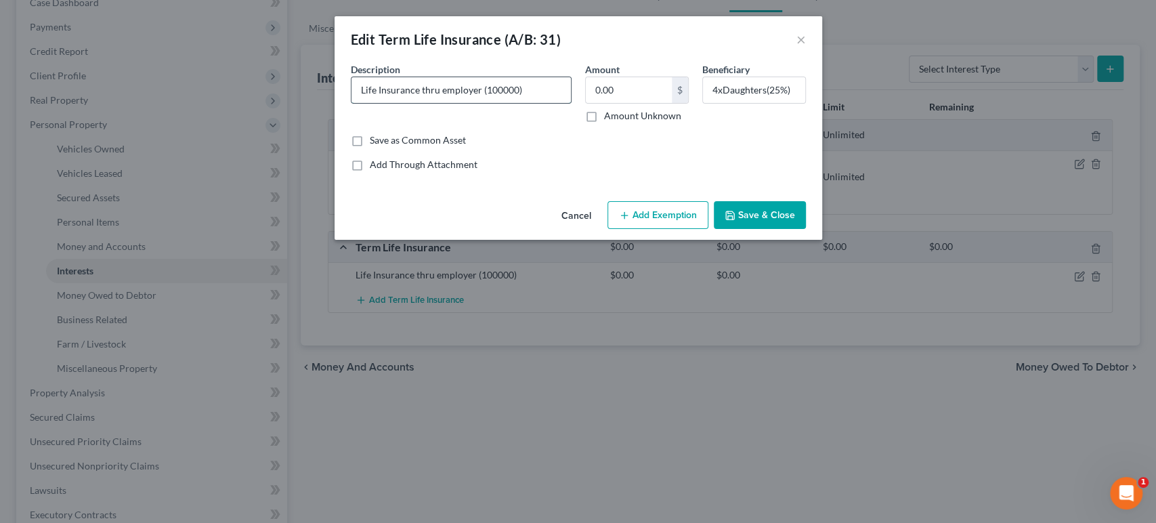
click at [464, 103] on input "Life Insurance thru employer (100000)" at bounding box center [460, 90] width 219 height 26
type input "Life Insurance thru employer ($100000)"
click at [806, 230] on button "Save & Close" at bounding box center [760, 215] width 92 height 28
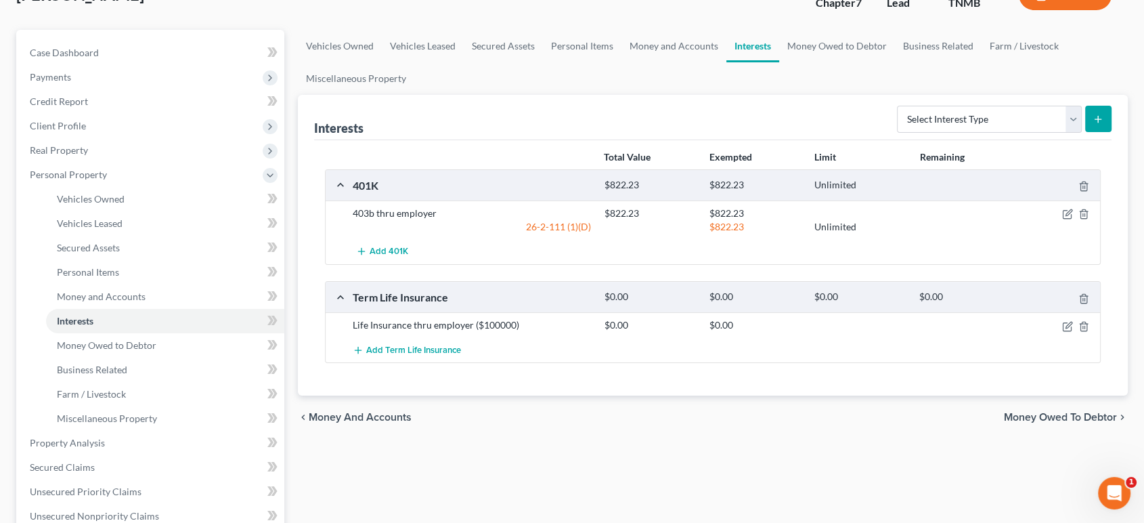
scroll to position [75, 0]
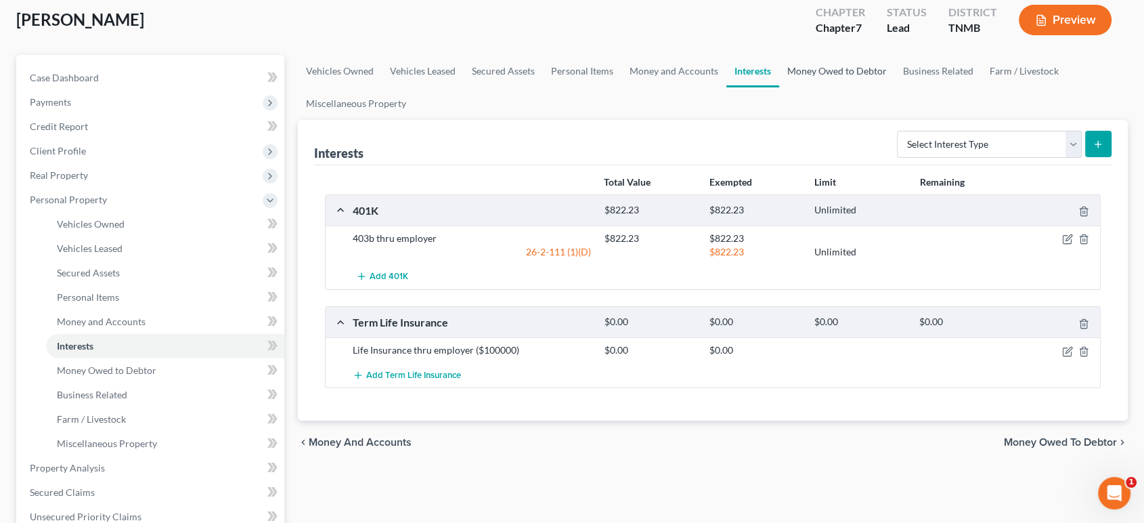
click at [895, 87] on link "Money Owed to Debtor" at bounding box center [837, 71] width 116 height 32
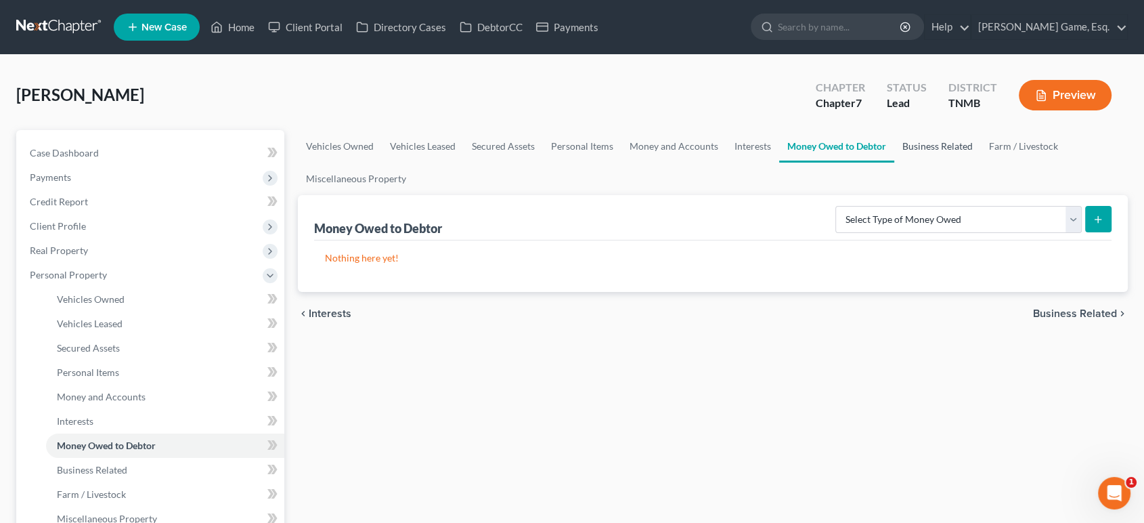
click at [894, 162] on link "Business Related" at bounding box center [937, 146] width 87 height 32
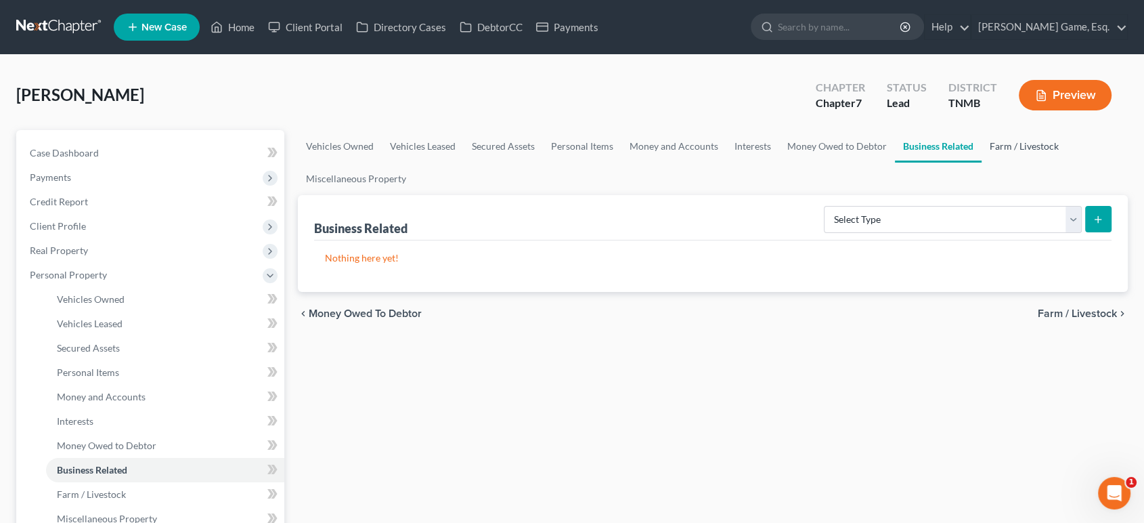
click at [982, 162] on link "Farm / Livestock" at bounding box center [1024, 146] width 85 height 32
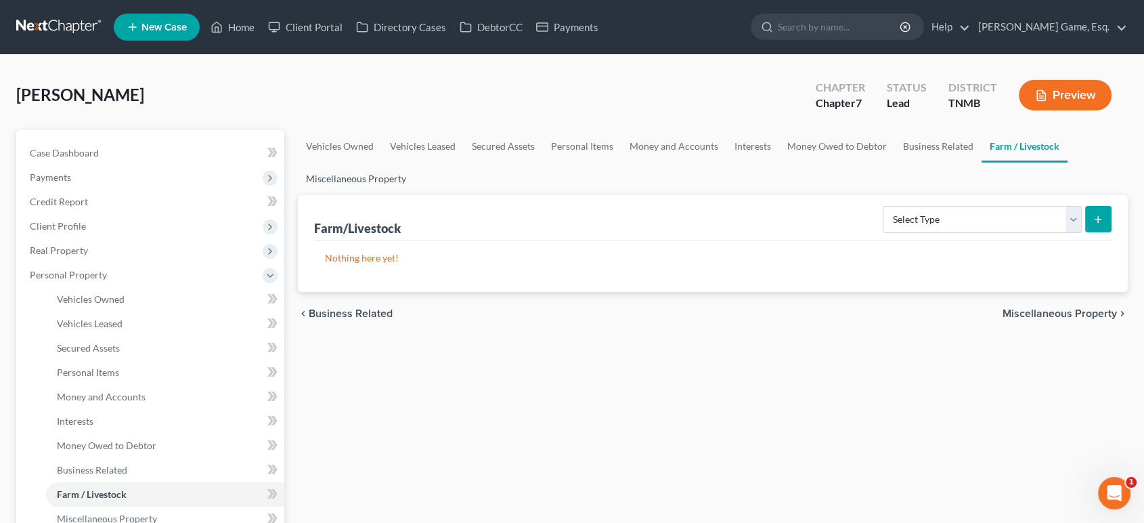
click at [414, 195] on link "Miscellaneous Property" at bounding box center [356, 178] width 116 height 32
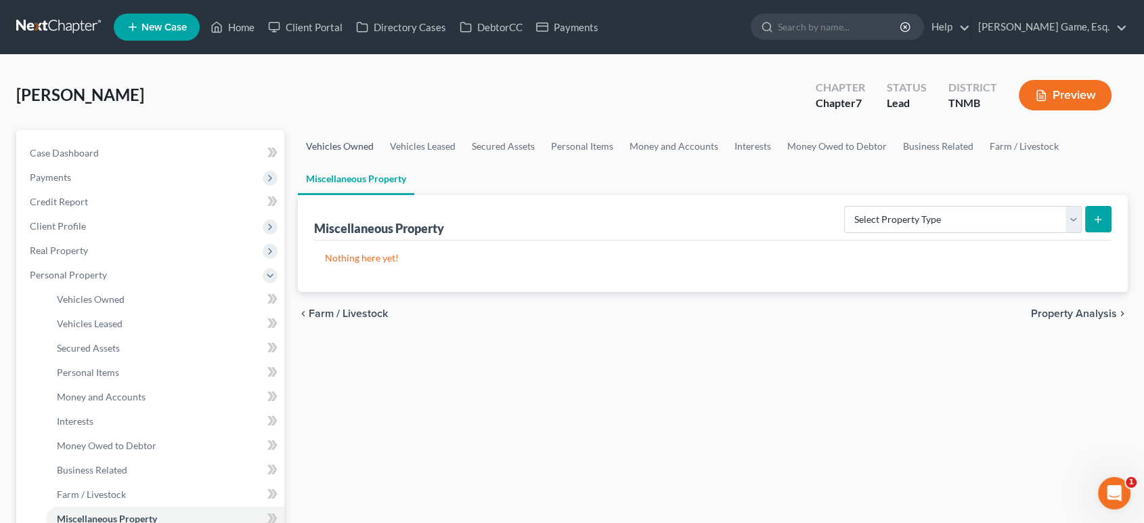
click at [332, 162] on link "Vehicles Owned" at bounding box center [340, 146] width 84 height 32
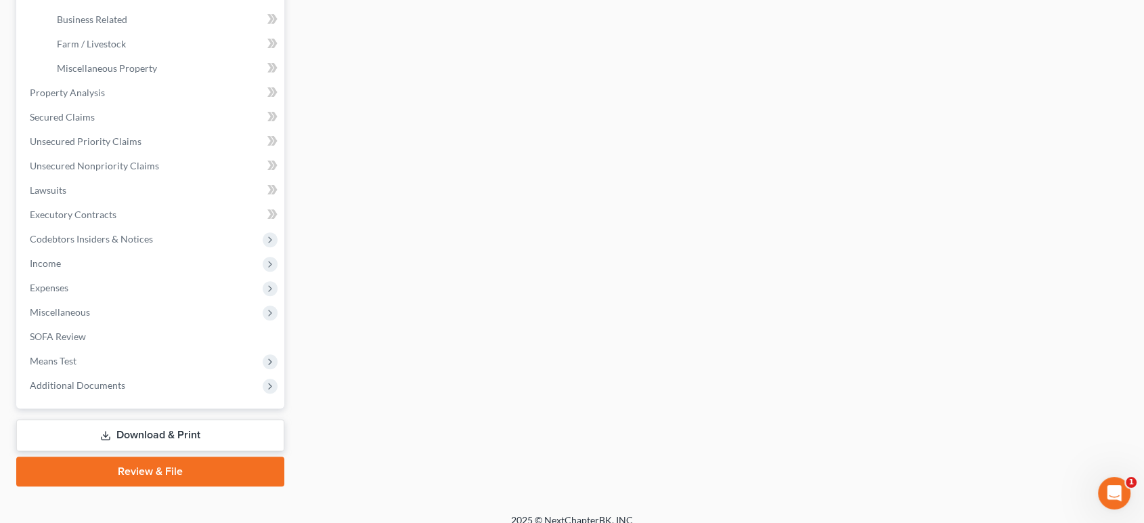
scroll to position [451, 0]
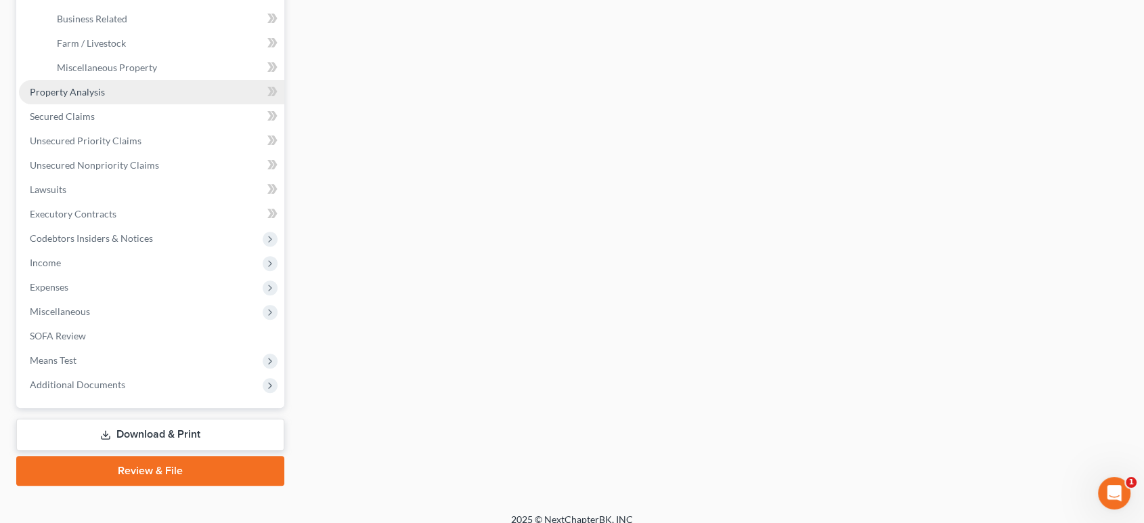
click at [145, 104] on link "Property Analysis" at bounding box center [151, 92] width 265 height 24
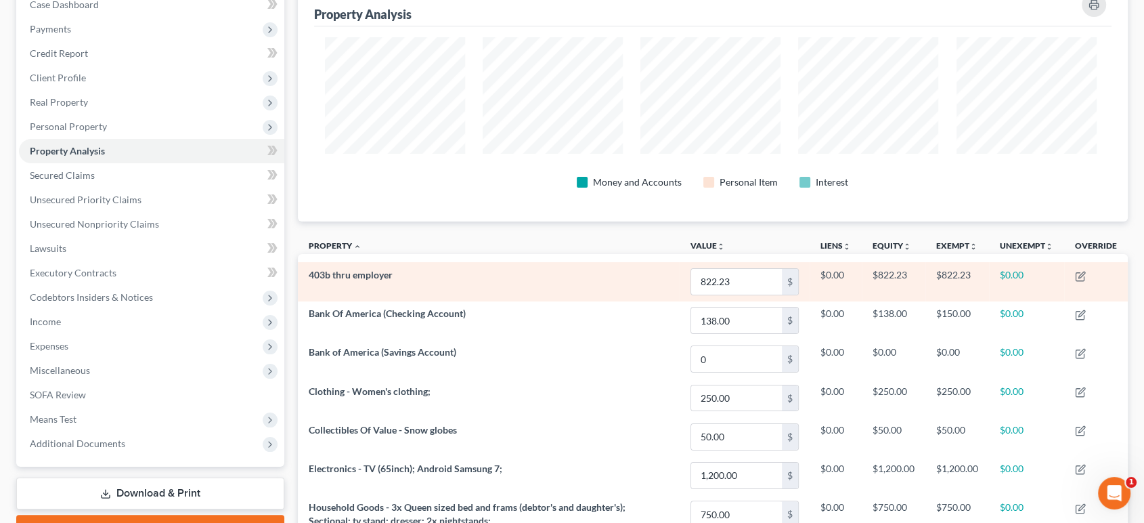
scroll to position [141, 0]
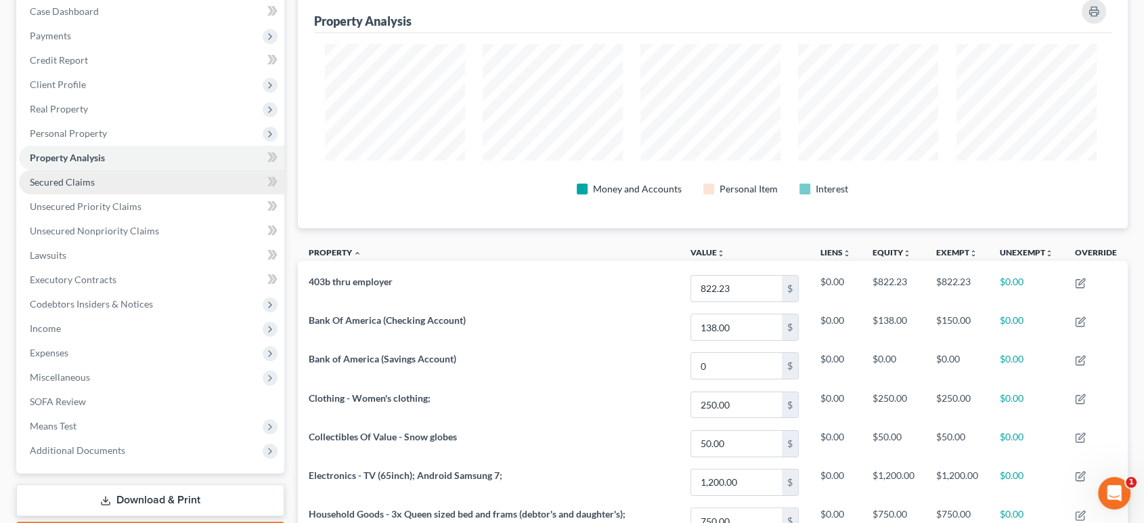
click at [164, 194] on link "Secured Claims" at bounding box center [151, 182] width 265 height 24
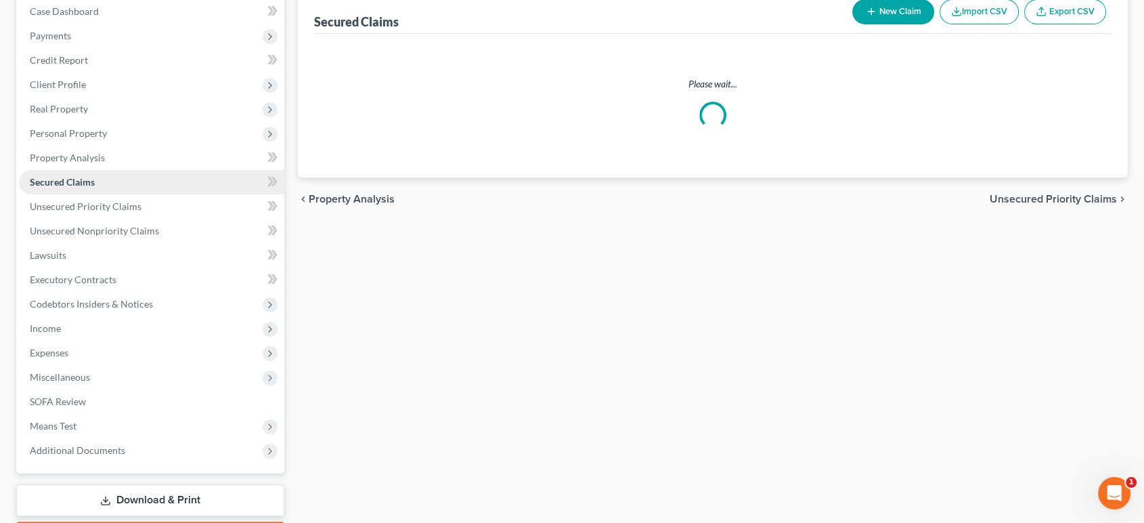
scroll to position [25, 0]
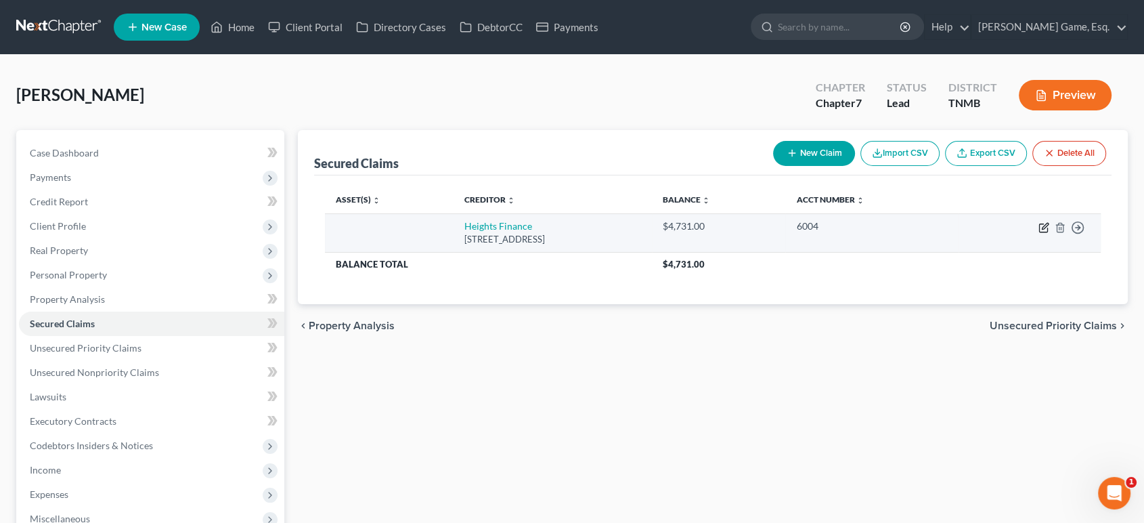
click at [1039, 233] on icon "button" at bounding box center [1044, 227] width 11 height 11
select select "42"
select select "0"
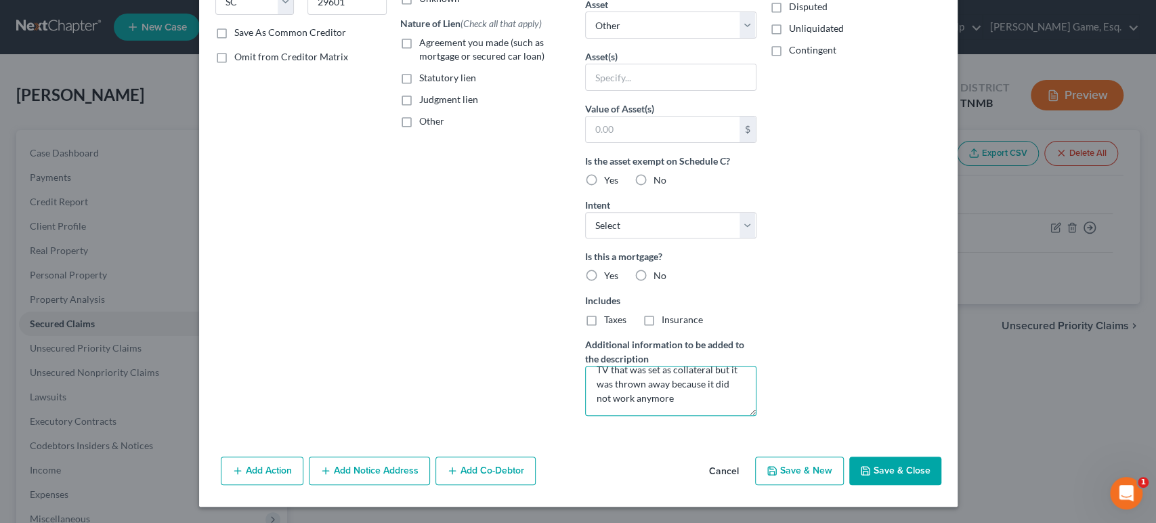
click at [709, 416] on textarea "TV that was set as collateral but it was thrown away because it did not work an…" at bounding box center [670, 391] width 171 height 50
type textarea "TV that was set as collateral but it was thrown away because it did not work an…"
click at [653, 269] on label "No" at bounding box center [659, 276] width 13 height 14
click at [659, 269] on input "No" at bounding box center [663, 273] width 9 height 9
radio input "true"
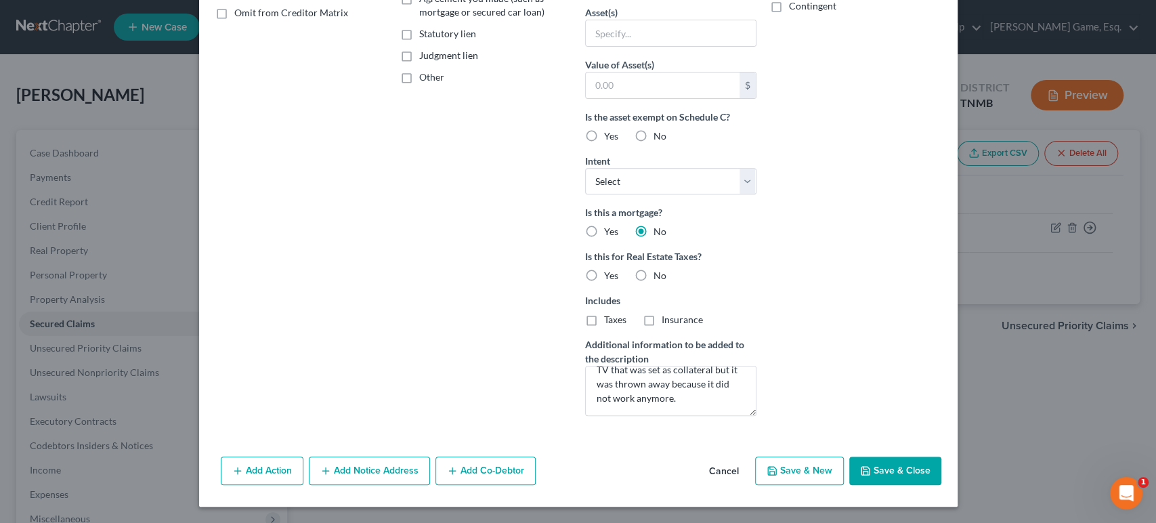
click at [653, 282] on label "No" at bounding box center [659, 276] width 13 height 14
click at [659, 278] on input "No" at bounding box center [663, 273] width 9 height 9
radio input "true"
click at [653, 143] on label "No" at bounding box center [659, 136] width 13 height 14
click at [659, 138] on input "No" at bounding box center [663, 133] width 9 height 9
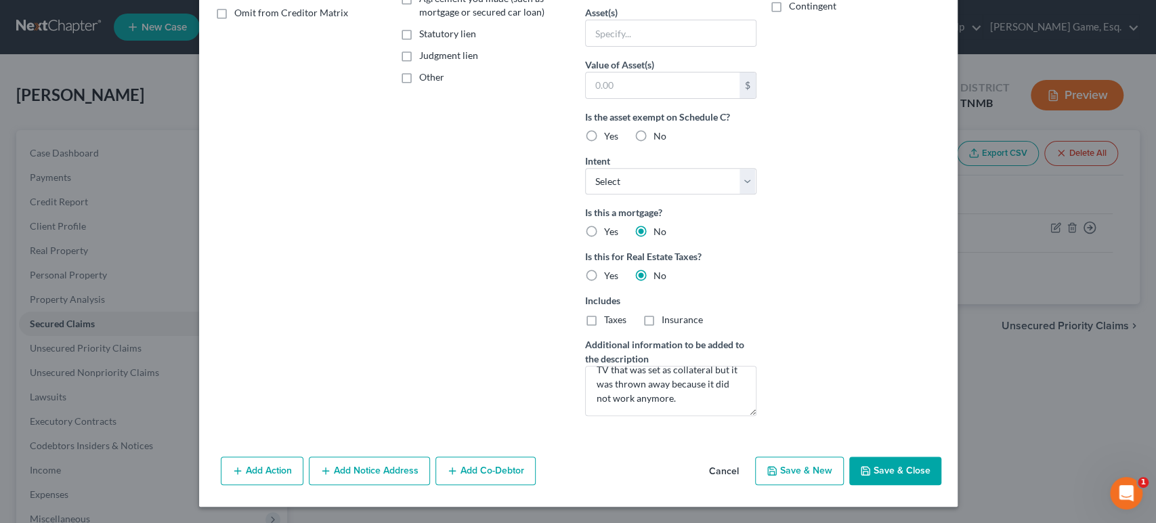
radio input "true"
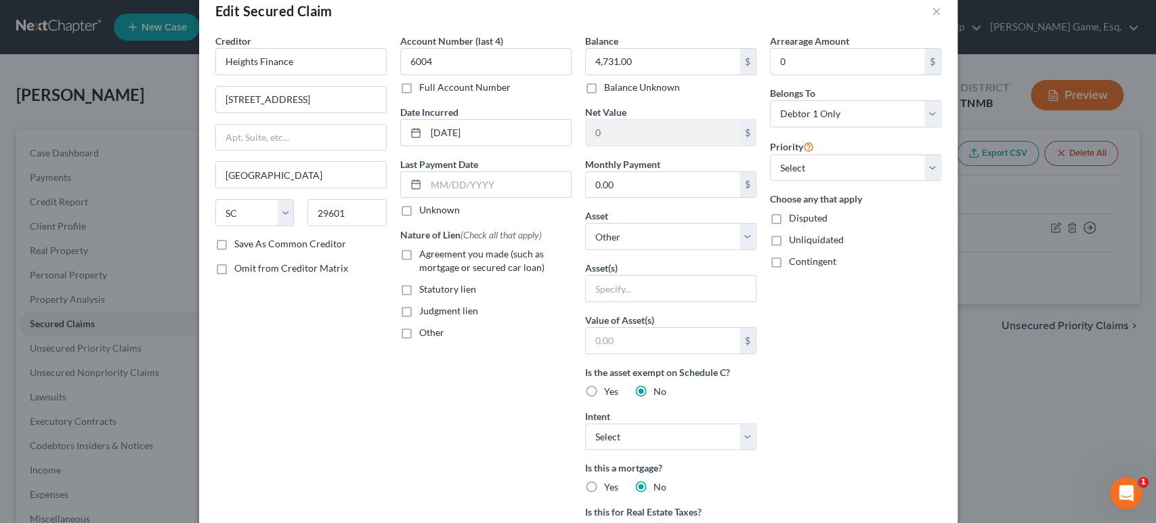
scroll to position [0, 0]
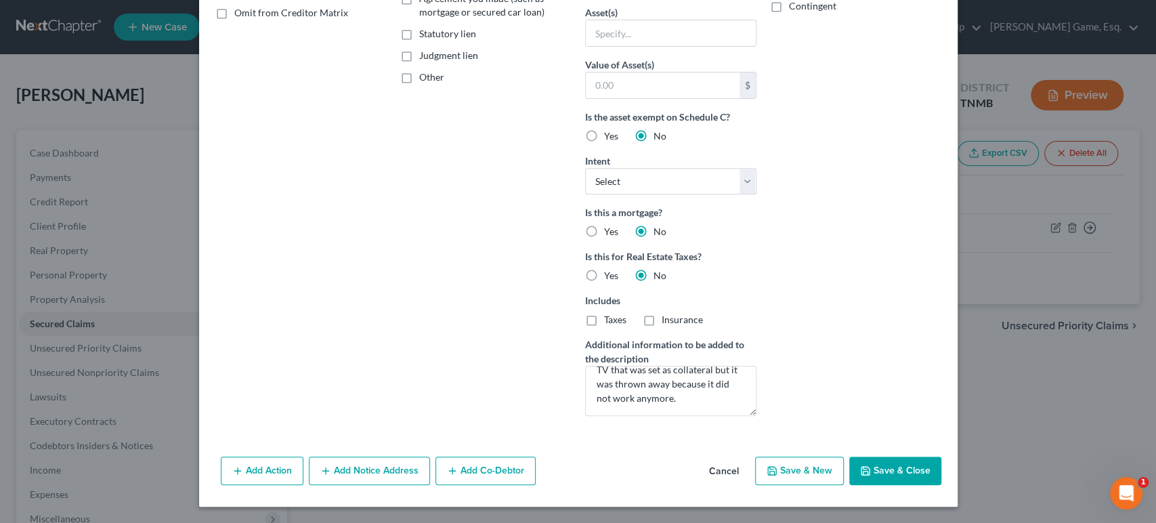
click at [941, 456] on button "Save & Close" at bounding box center [895, 470] width 92 height 28
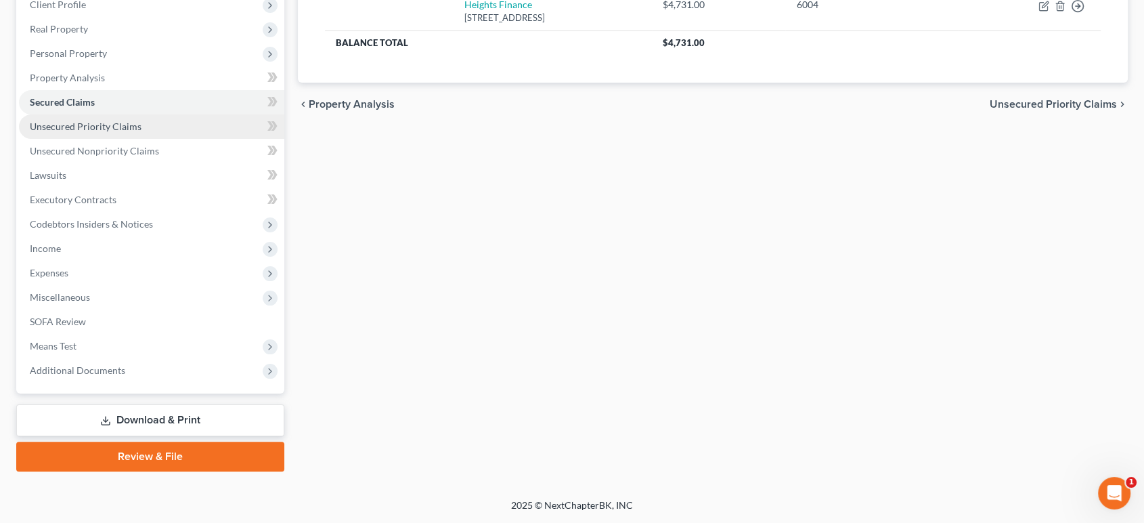
click at [104, 126] on span "Unsecured Priority Claims" at bounding box center [86, 127] width 112 height 12
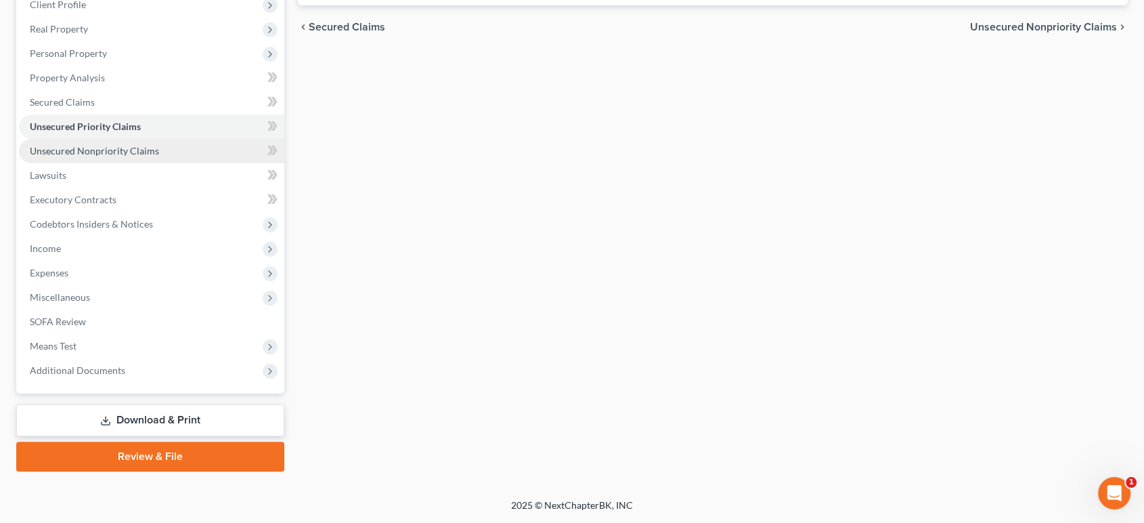
click at [159, 156] on span "Unsecured Nonpriority Claims" at bounding box center [94, 151] width 129 height 12
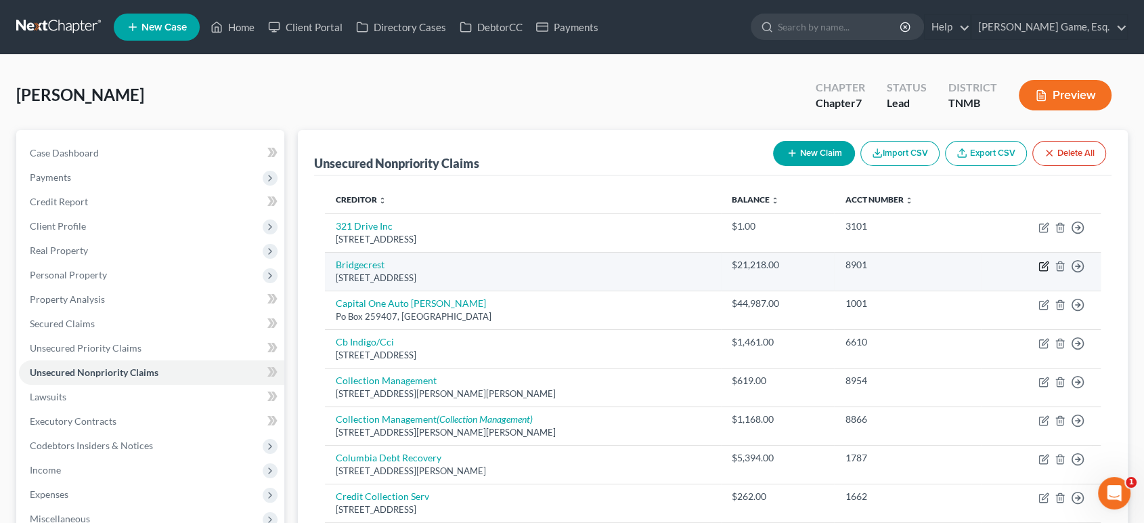
click at [1039, 271] on icon "button" at bounding box center [1043, 267] width 8 height 8
select select "3"
select select "0"
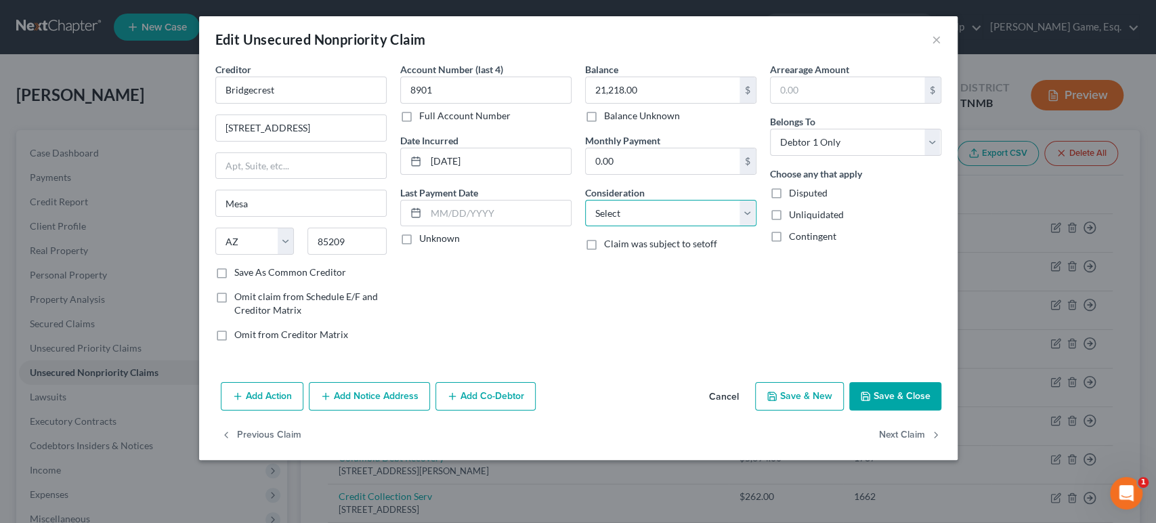
click at [682, 227] on select "Select Cable / Satellite Services Collection Agency Credit Card Debt Debt Couns…" at bounding box center [670, 213] width 171 height 27
select select "14"
click at [585, 227] on select "Select Cable / Satellite Services Collection Agency Credit Card Debt Debt Couns…" at bounding box center [670, 213] width 171 height 27
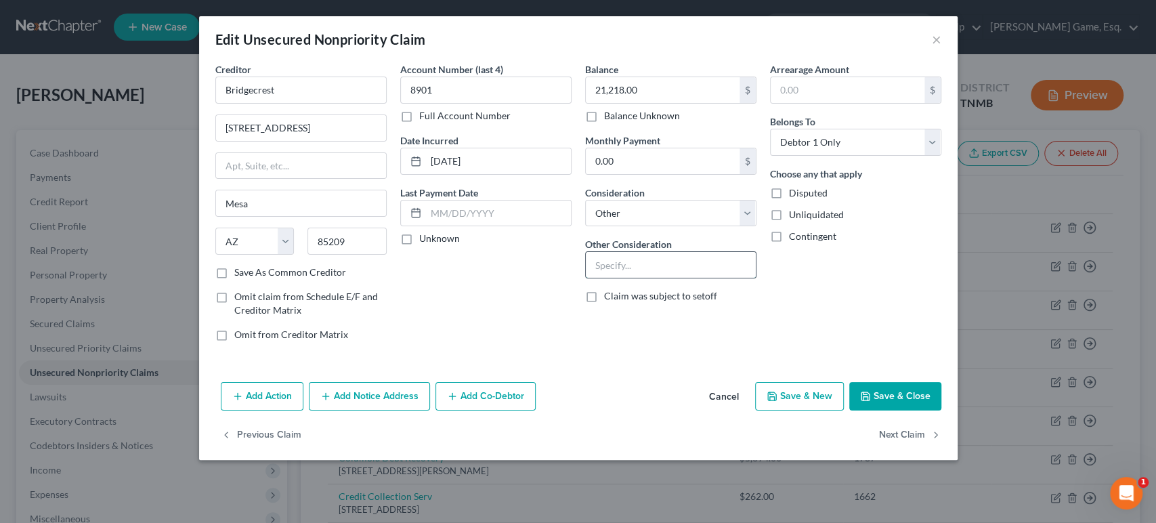
click at [684, 278] on input "text" at bounding box center [671, 265] width 170 height 26
drag, startPoint x: 672, startPoint y: 261, endPoint x: 672, endPoint y: 248, distance: 12.9
click at [672, 227] on select "Select Cable / Satellite Services Collection Agency Credit Card Debt Debt Couns…" at bounding box center [670, 213] width 171 height 27
drag, startPoint x: 834, startPoint y: 329, endPoint x: 809, endPoint y: 287, distance: 48.9
click at [834, 329] on div "Arrearage Amount $ Belongs To * Select Debtor 1 Only Debtor 2 Only Debtor 1 And…" at bounding box center [855, 207] width 185 height 290
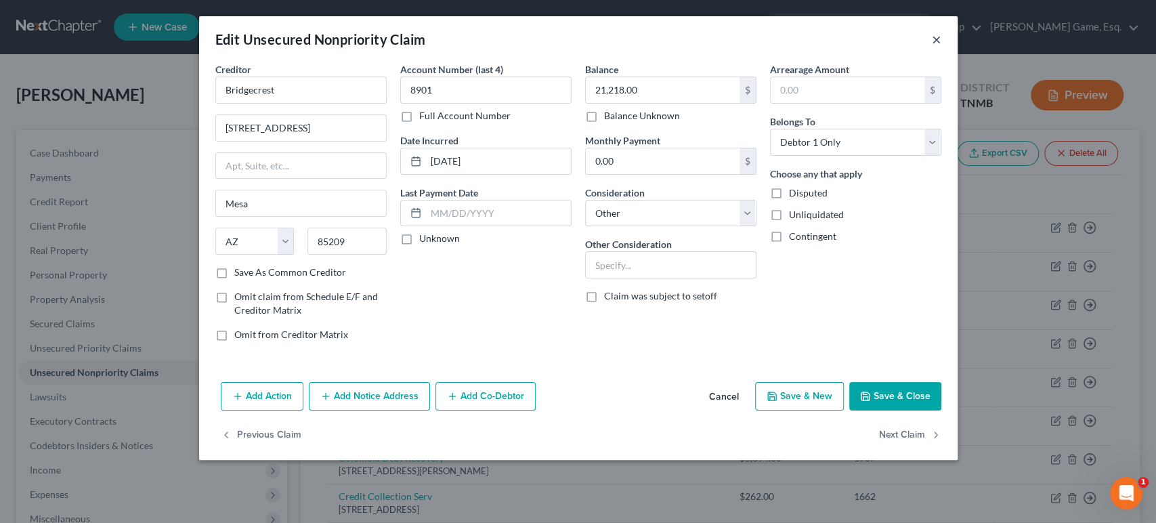
click at [941, 47] on button "×" at bounding box center [936, 39] width 9 height 16
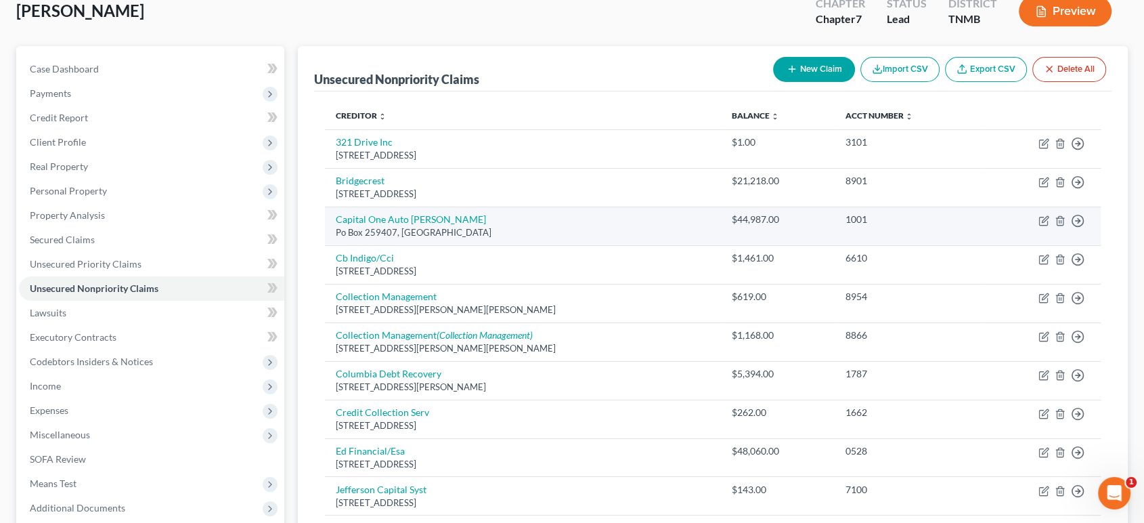
scroll to position [75, 0]
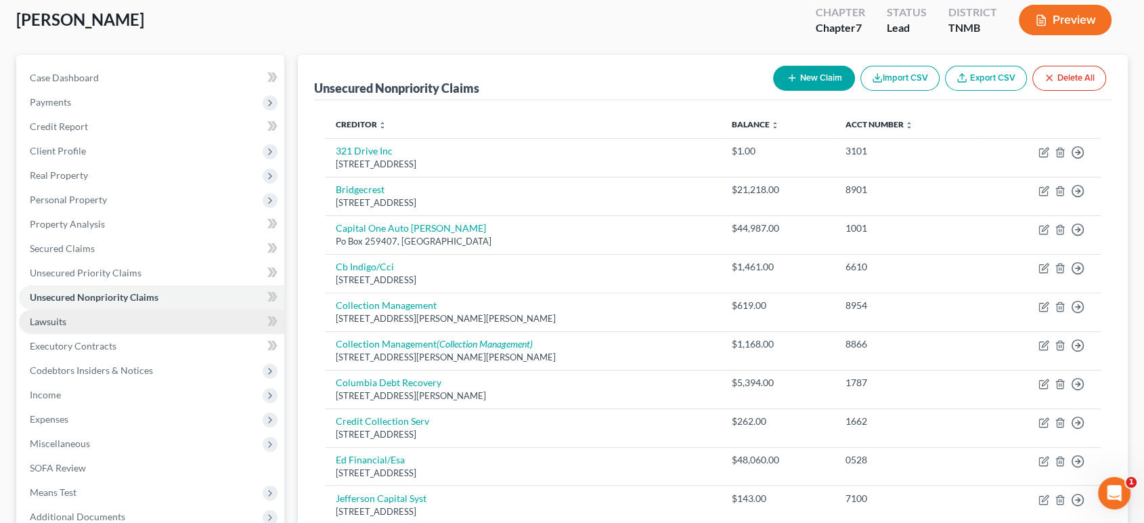
click at [87, 334] on link "Lawsuits" at bounding box center [151, 321] width 265 height 24
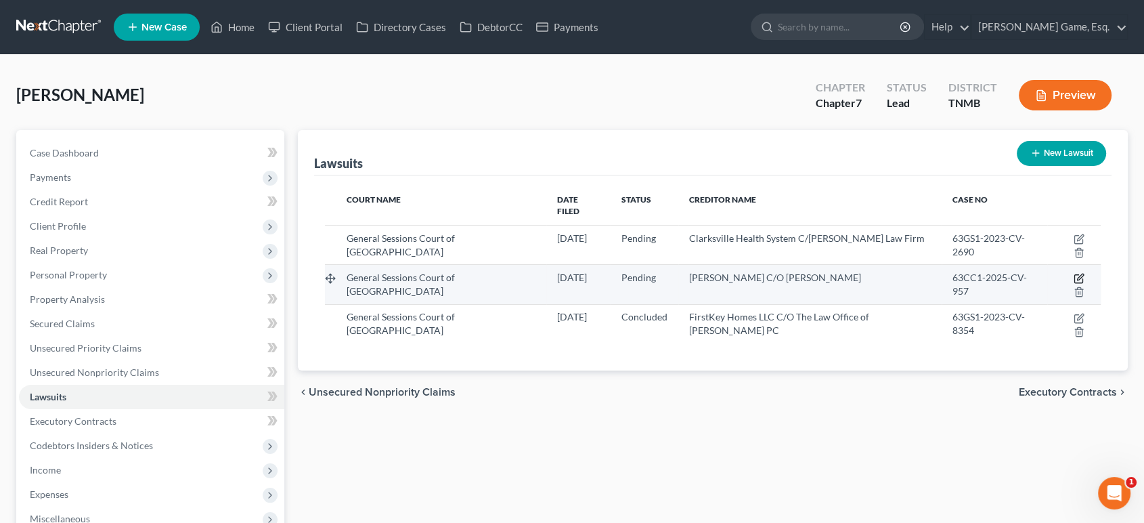
click at [1074, 284] on icon "button" at bounding box center [1079, 278] width 11 height 11
select select "44"
select select "0"
select select "4"
select select "44"
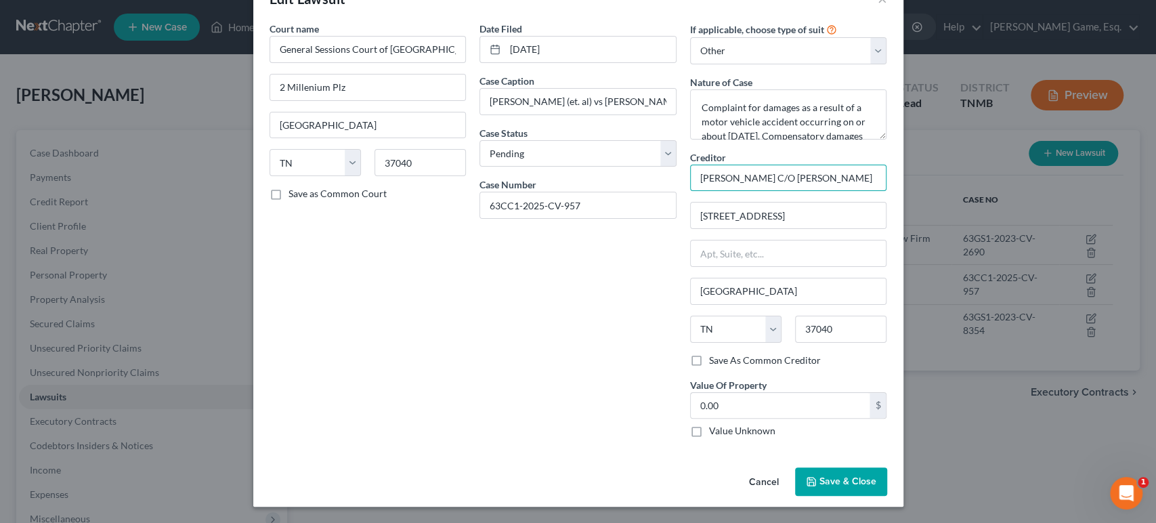
scroll to position [0, 27]
drag, startPoint x: 717, startPoint y: 199, endPoint x: 1020, endPoint y: 235, distance: 304.7
click at [1037, 215] on div "Edit Lawsuit × Court name * General Sessions Court of Montgomery County 2 Mille…" at bounding box center [578, 261] width 1156 height 523
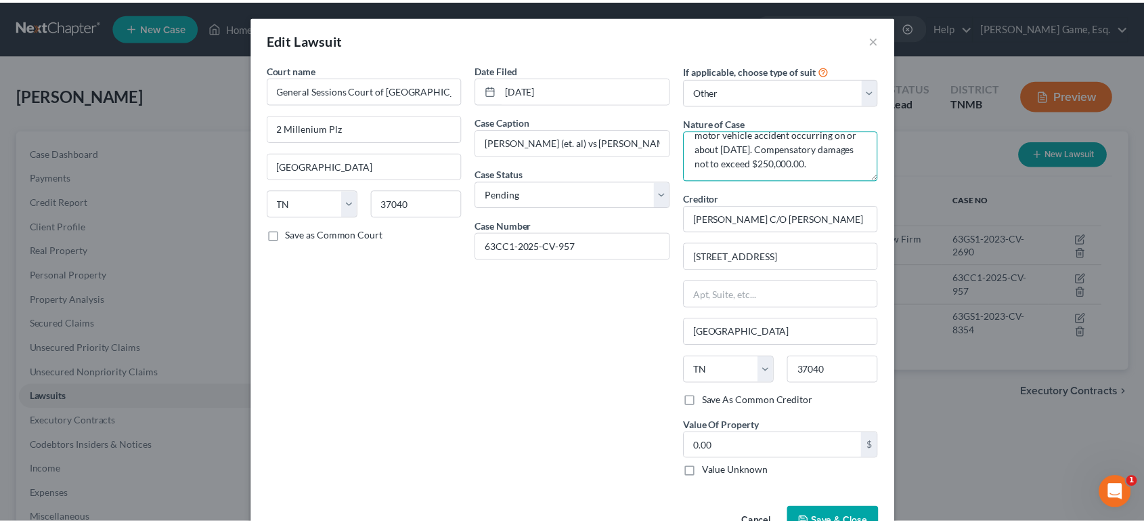
scroll to position [0, 0]
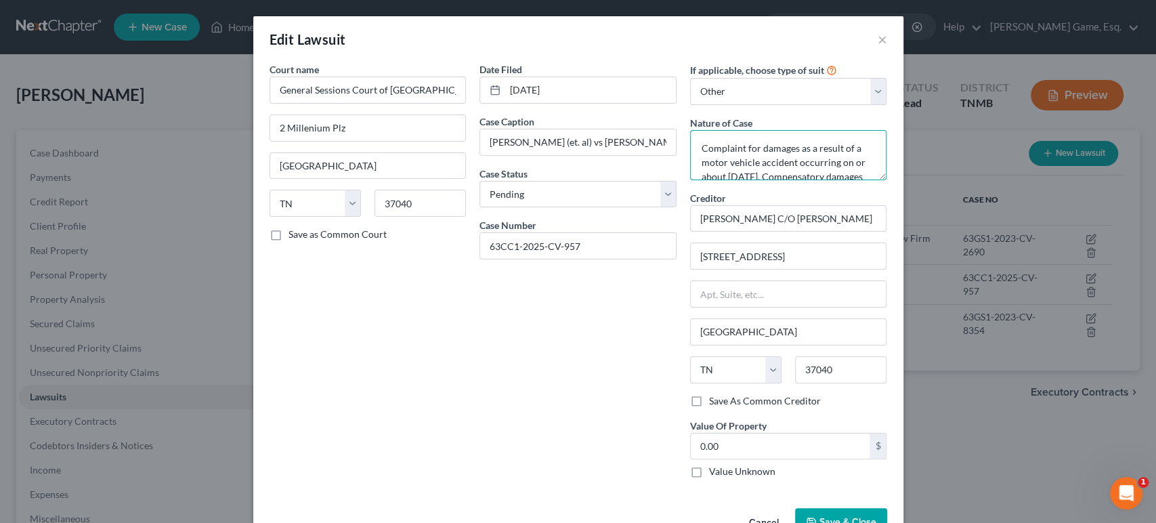
drag, startPoint x: 769, startPoint y: 186, endPoint x: 785, endPoint y: 143, distance: 46.3
click at [785, 143] on div "If applicable, choose type of suit Select Repossession Garnishment Foreclosure …" at bounding box center [788, 275] width 211 height 427
click at [802, 180] on textarea "Complaint for damages as a result of a motor vehicle accident occurring on or a…" at bounding box center [788, 155] width 197 height 50
click at [1069, 281] on div "Edit Lawsuit × Court name * General Sessions Court of Montgomery County 2 Mille…" at bounding box center [578, 261] width 1156 height 523
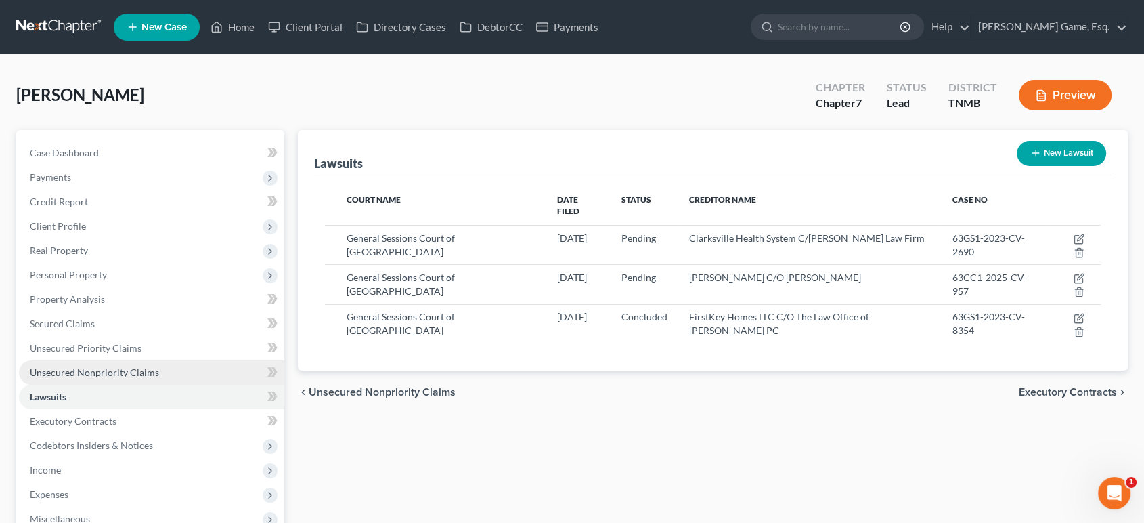
click at [159, 378] on span "Unsecured Nonpriority Claims" at bounding box center [94, 372] width 129 height 12
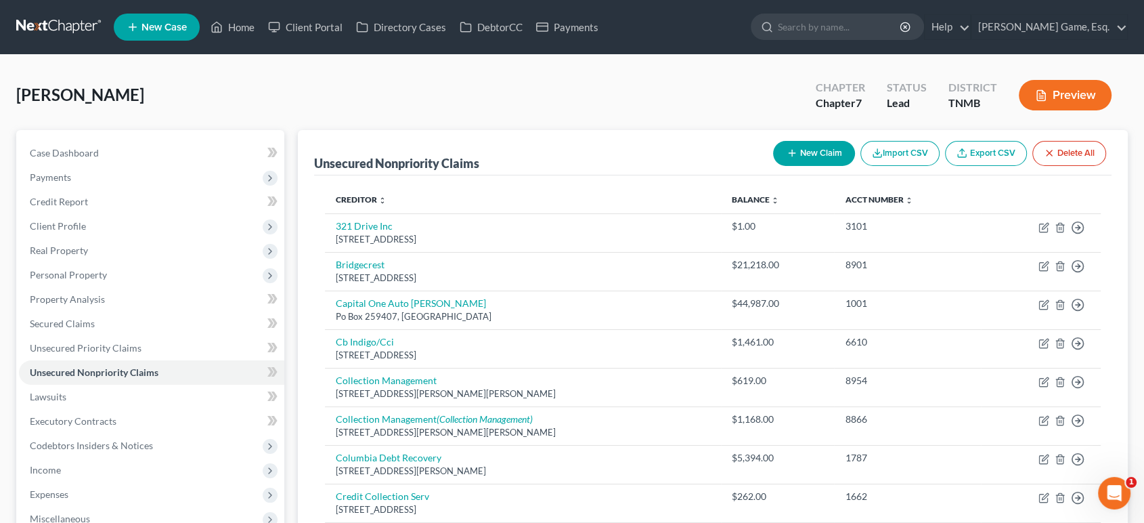
click at [773, 166] on button "New Claim" at bounding box center [814, 153] width 82 height 25
select select "0"
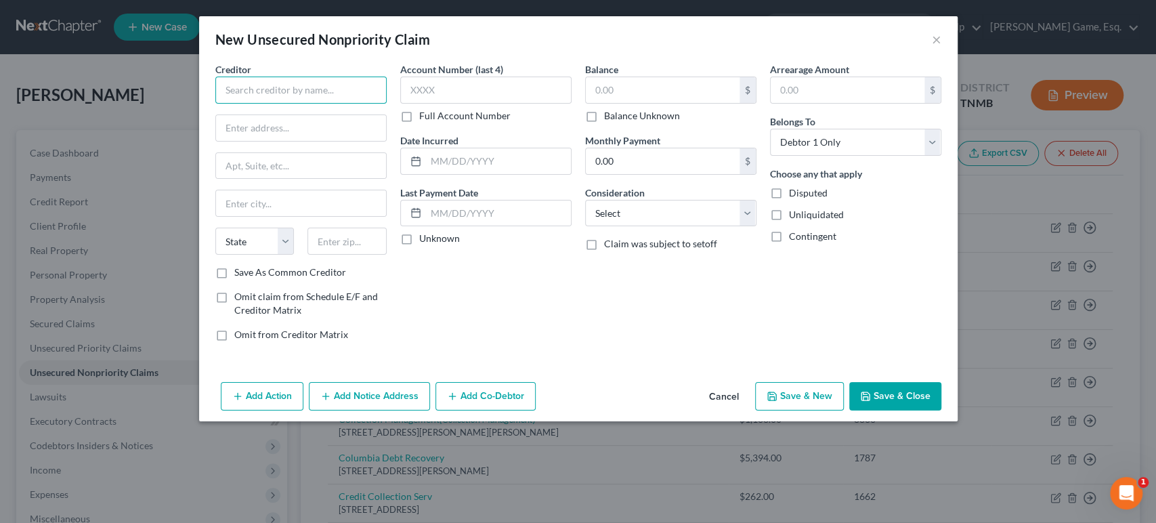
click at [261, 104] on input "text" at bounding box center [300, 90] width 171 height 27
paste input "[PERSON_NAME] C/O [PERSON_NAME]"
type input "[PERSON_NAME] C/O [PERSON_NAME]"
click at [273, 141] on input "text" at bounding box center [301, 128] width 170 height 26
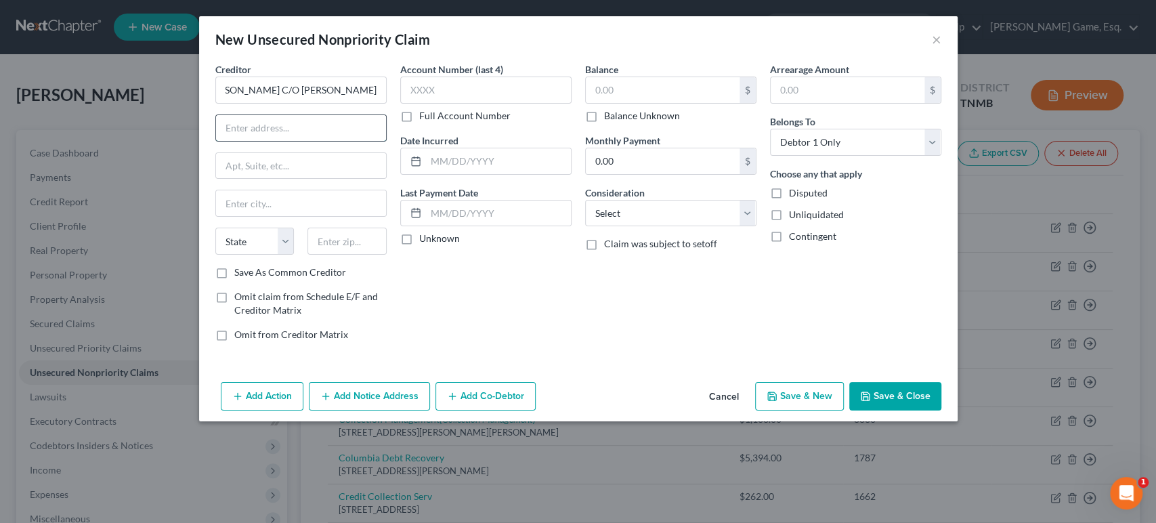
scroll to position [0, 0]
click at [248, 141] on input "text" at bounding box center [301, 128] width 170 height 26
type input "127 S 3rd St"
click at [232, 216] on input "text" at bounding box center [301, 203] width 170 height 26
type input "Clarksville"
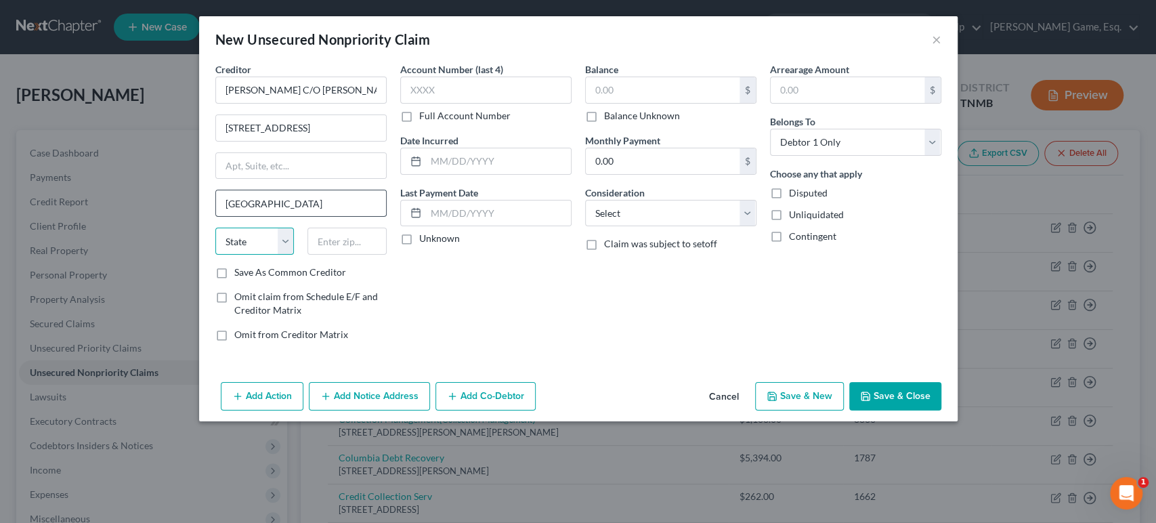
select select "44"
type input "37040"
click at [604, 123] on label "Balance Unknown" at bounding box center [642, 116] width 76 height 14
click at [609, 118] on input "Balance Unknown" at bounding box center [613, 113] width 9 height 9
checkbox input "true"
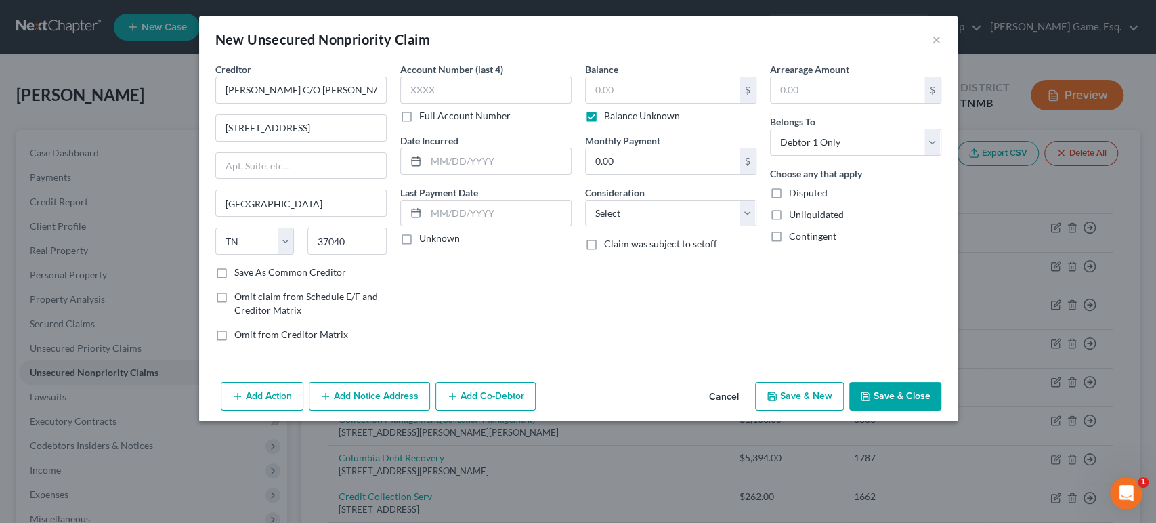
type input "0.00"
click at [682, 227] on select "Select Cable / Satellite Services Collection Agency Credit Card Debt Debt Couns…" at bounding box center [670, 213] width 171 height 27
select select "14"
click at [585, 227] on select "Select Cable / Satellite Services Collection Agency Credit Card Debt Debt Couns…" at bounding box center [670, 213] width 171 height 27
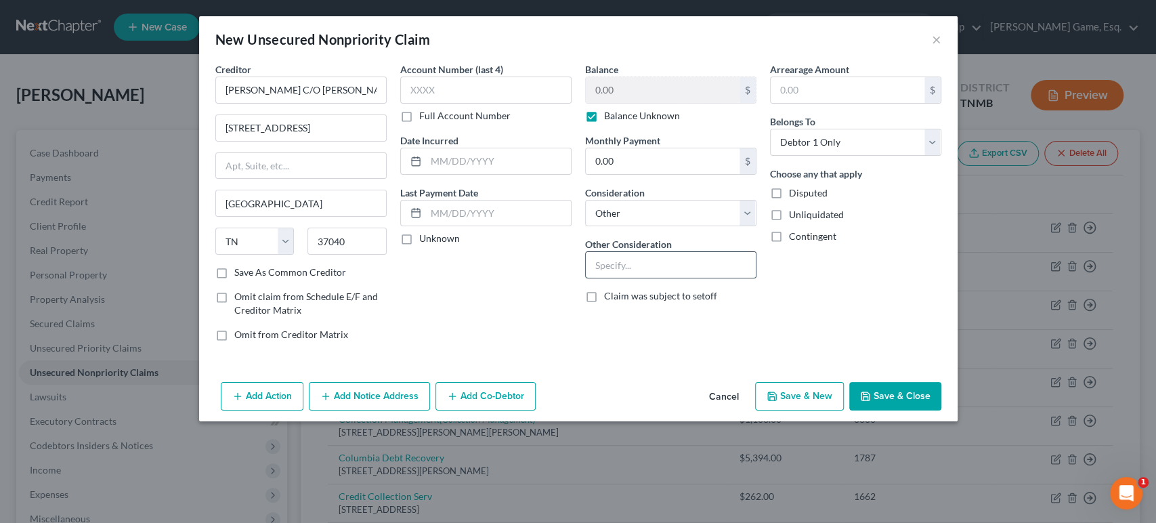
click at [647, 278] on input "text" at bounding box center [671, 265] width 170 height 26
type input "Lawsuit stemming from Car Crash"
click at [921, 352] on div "Arrearage Amount $ Belongs To * Select Debtor 1 Only Debtor 2 Only Debtor 1 And…" at bounding box center [855, 207] width 185 height 290
drag, startPoint x: 203, startPoint y: 91, endPoint x: 509, endPoint y: 41, distance: 310.1
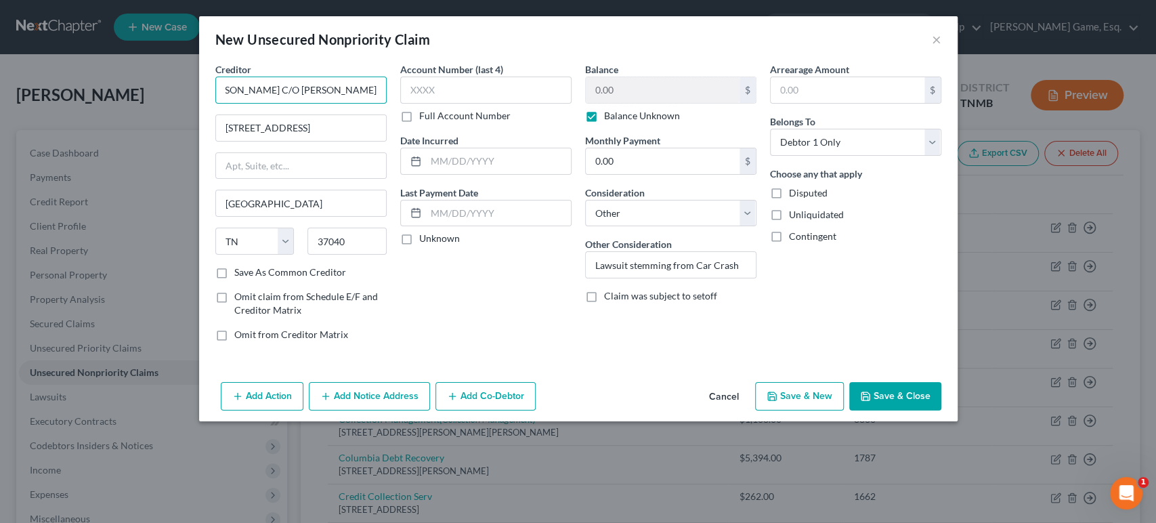
click at [498, 91] on div "Creditor * Amanda Gene Holcomb C/O Nicholas A. Bellamy 127 S 3rd St Clarksville…" at bounding box center [578, 207] width 739 height 290
click at [509, 41] on div "New Unsecured Nonpriority Claim ×" at bounding box center [578, 39] width 758 height 46
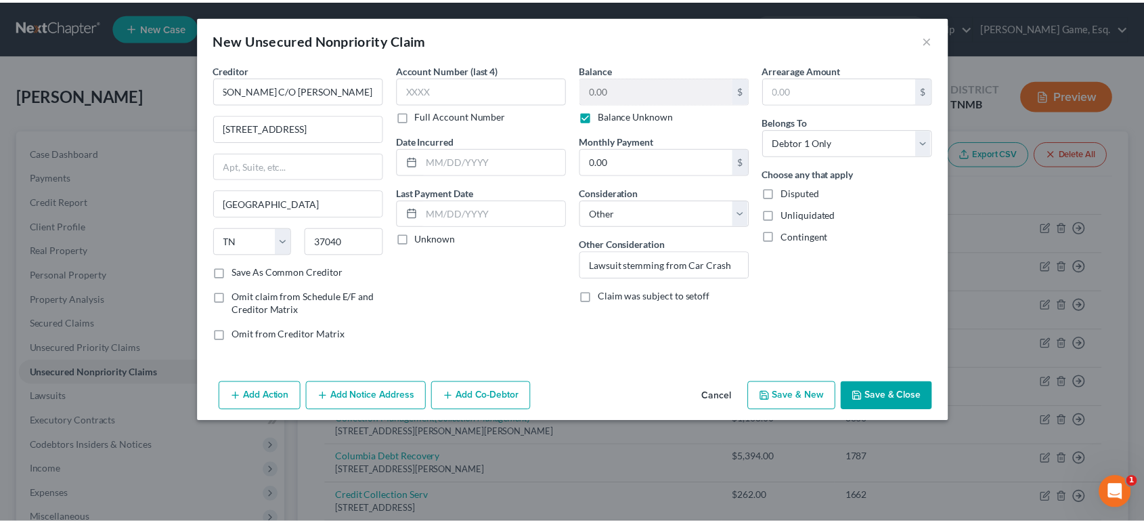
scroll to position [0, 0]
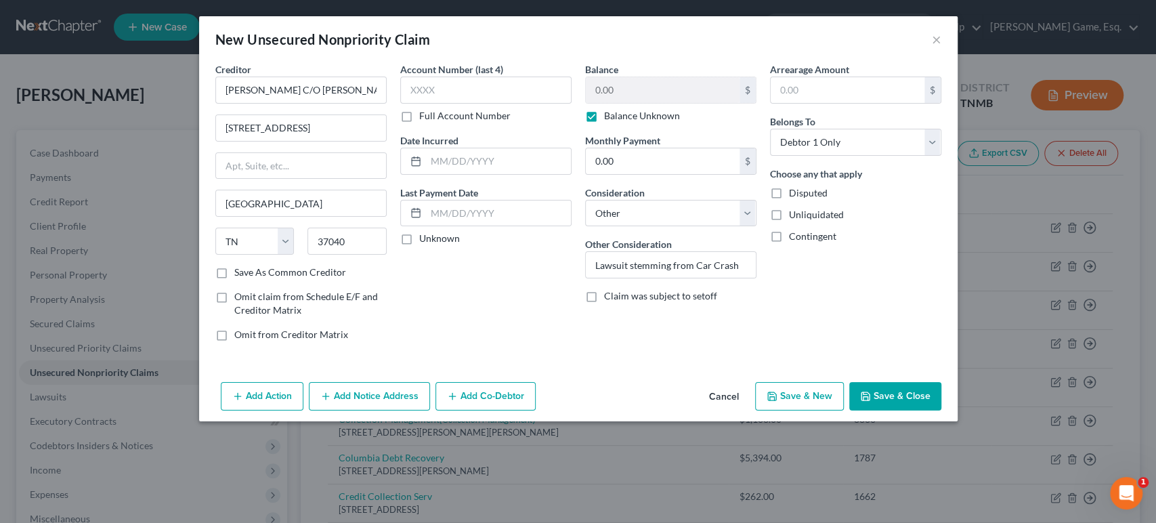
click at [941, 410] on button "Save & Close" at bounding box center [895, 396] width 92 height 28
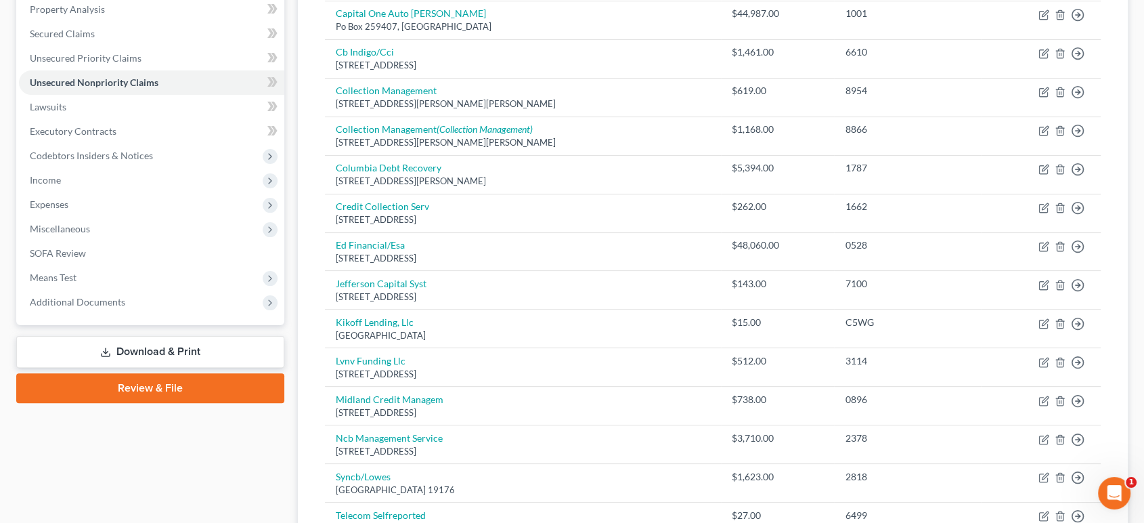
scroll to position [301, 0]
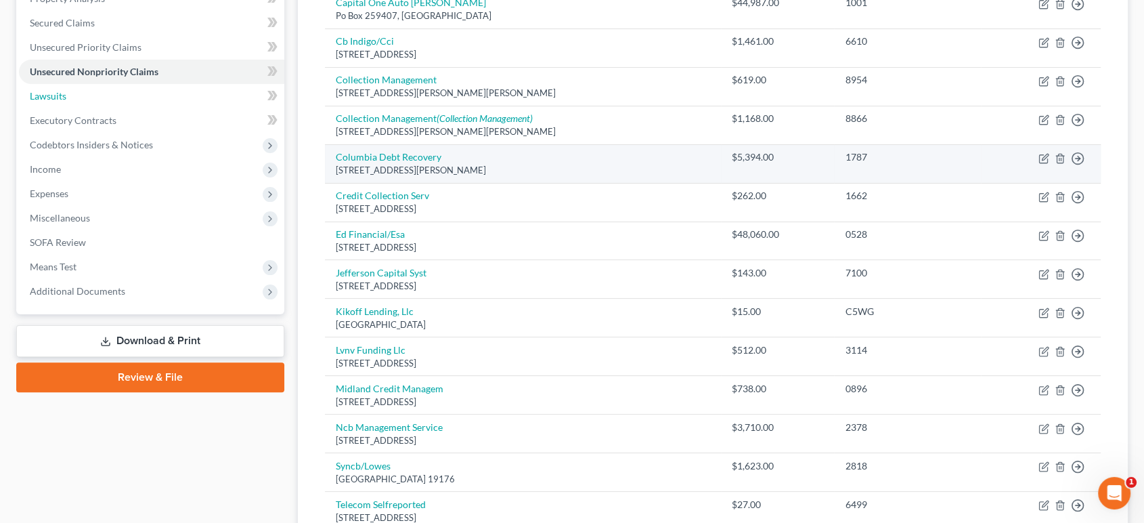
drag, startPoint x: 111, startPoint y: 194, endPoint x: 642, endPoint y: 275, distance: 537.6
click at [111, 108] on link "Lawsuits" at bounding box center [151, 96] width 265 height 24
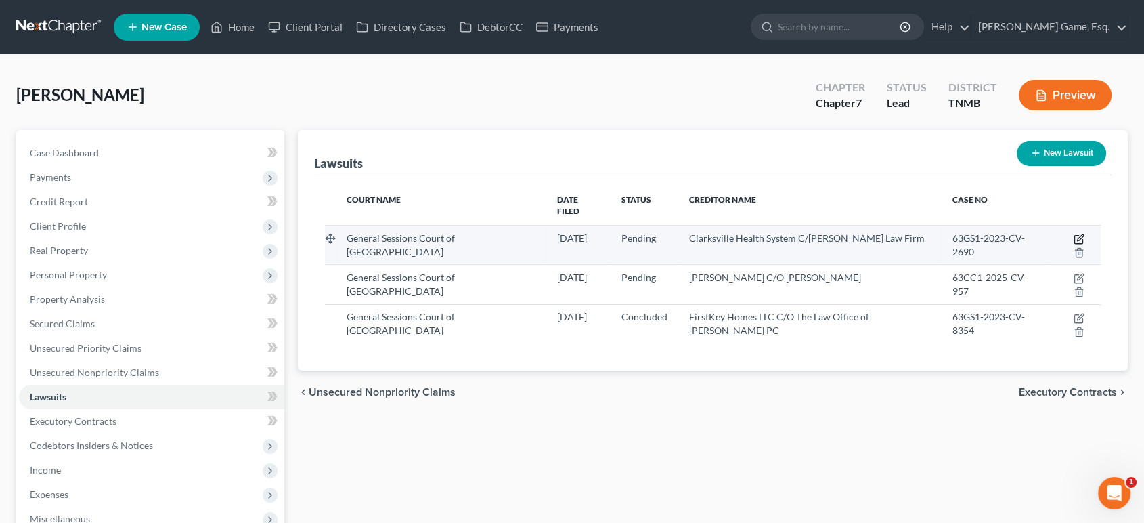
click at [1074, 244] on icon "button" at bounding box center [1079, 239] width 11 height 11
select select "44"
select select "0"
select select "4"
select select "44"
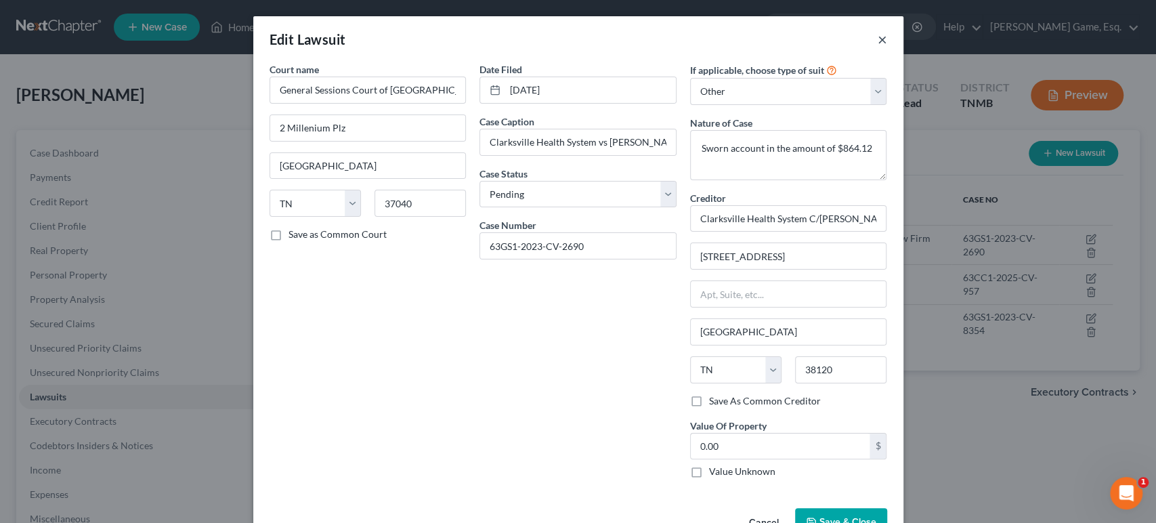
click at [887, 47] on button "×" at bounding box center [881, 39] width 9 height 16
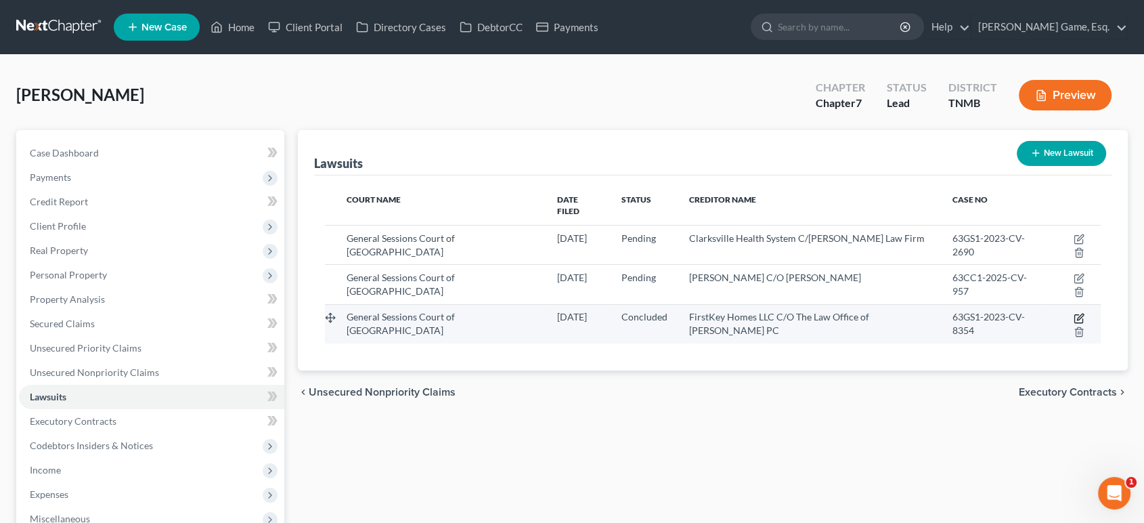
click at [1074, 324] on icon "button" at bounding box center [1079, 318] width 11 height 11
select select "44"
select select "2"
select select "4"
select select "44"
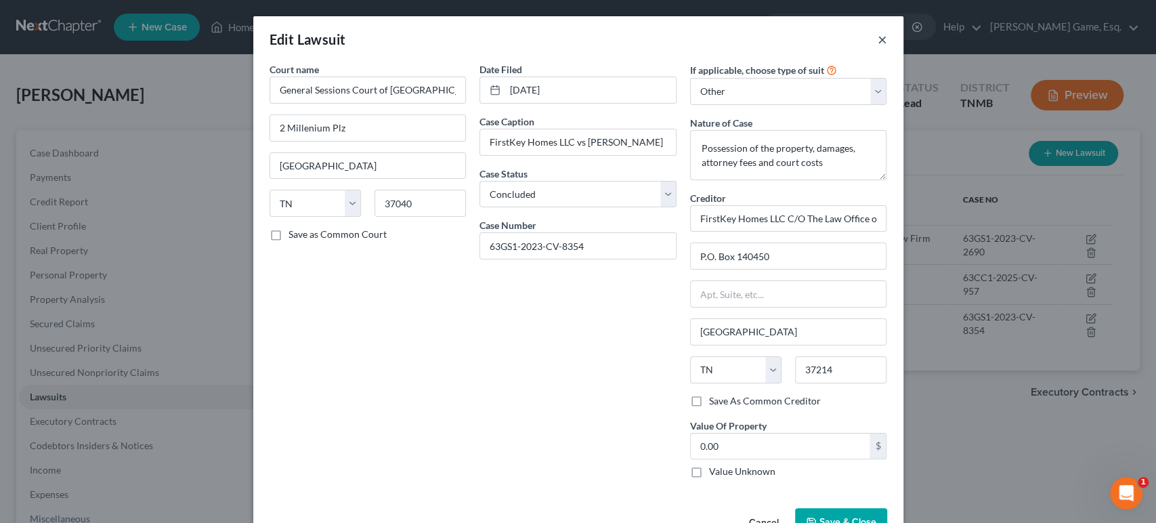
click at [887, 47] on button "×" at bounding box center [881, 39] width 9 height 16
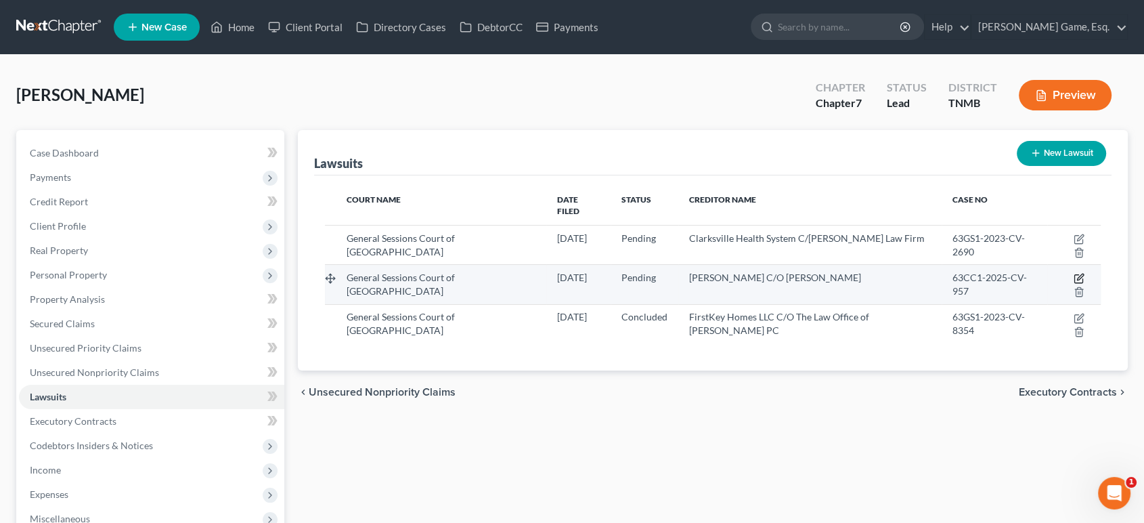
click at [1074, 284] on icon "button" at bounding box center [1079, 278] width 11 height 11
select select "44"
select select "0"
select select "4"
select select "44"
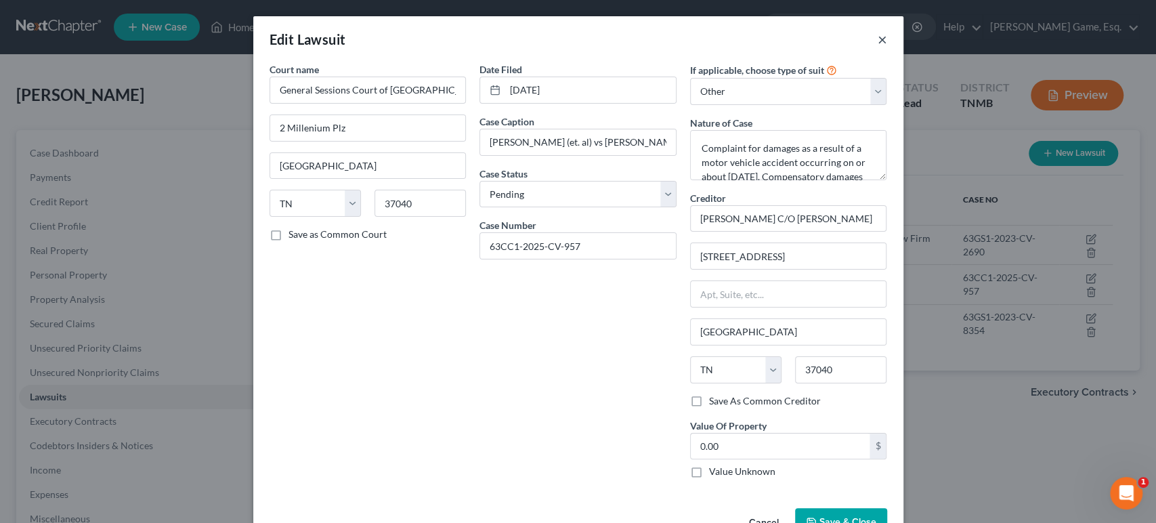
click at [887, 47] on button "×" at bounding box center [881, 39] width 9 height 16
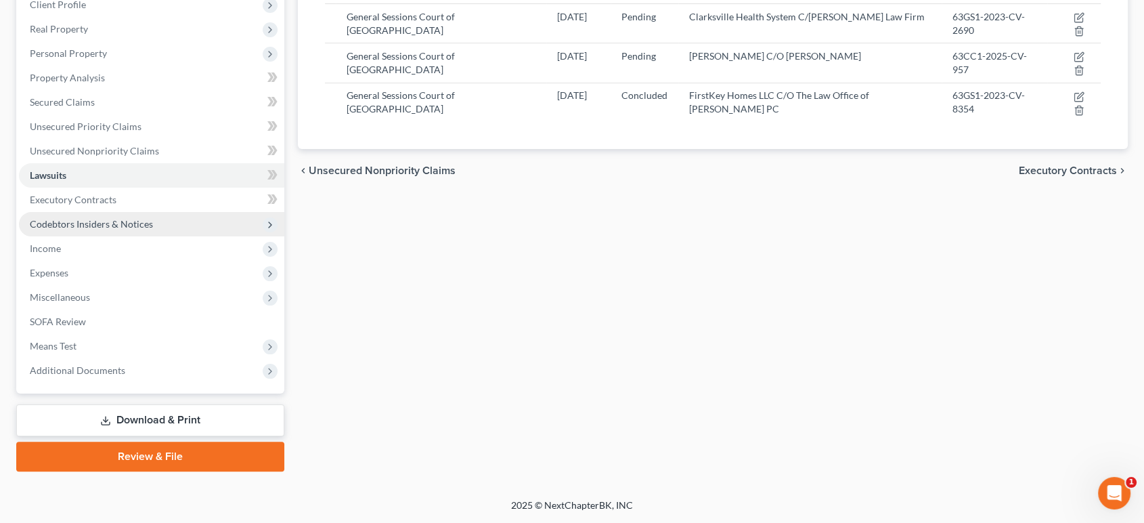
scroll to position [301, 0]
click at [133, 230] on span "Codebtors Insiders & Notices" at bounding box center [91, 224] width 123 height 12
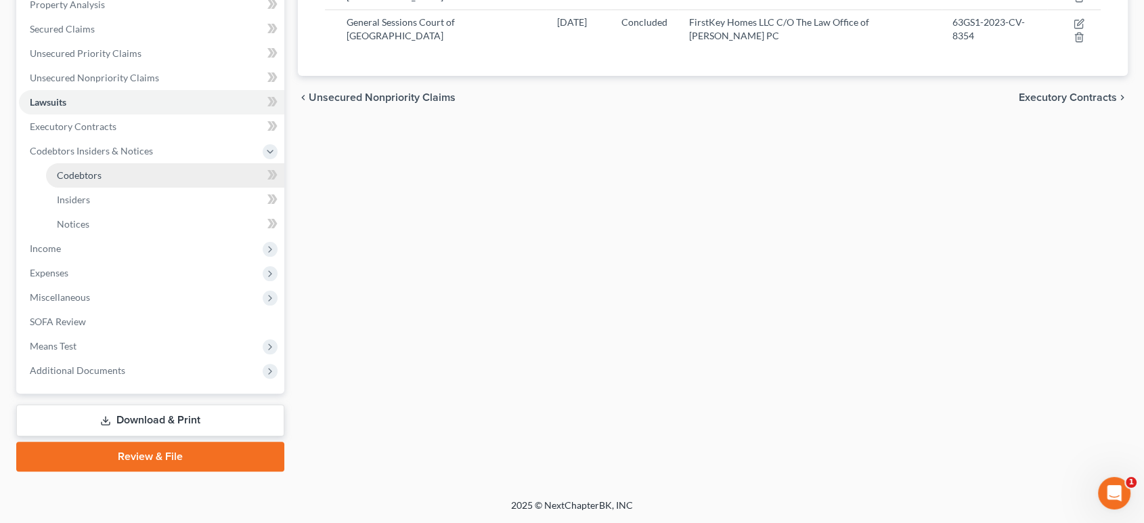
click at [123, 188] on link "Codebtors" at bounding box center [165, 175] width 238 height 24
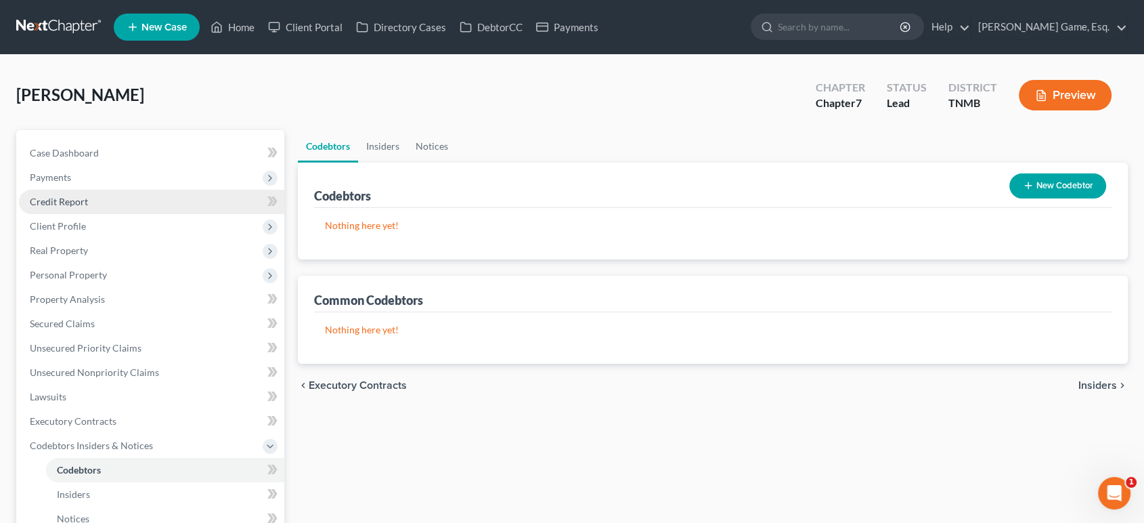
scroll to position [376, 0]
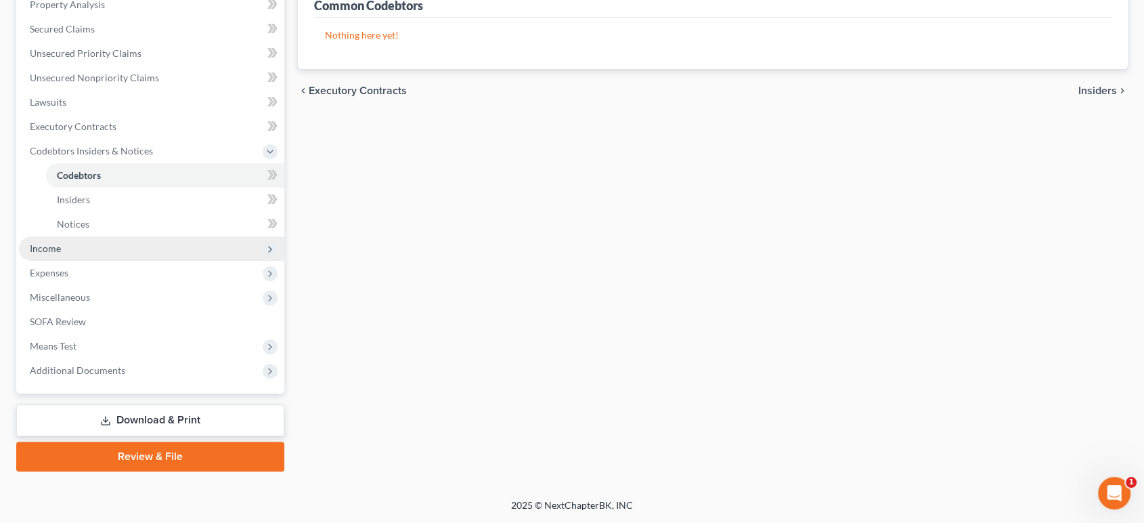
click at [106, 261] on span "Income" at bounding box center [151, 248] width 265 height 24
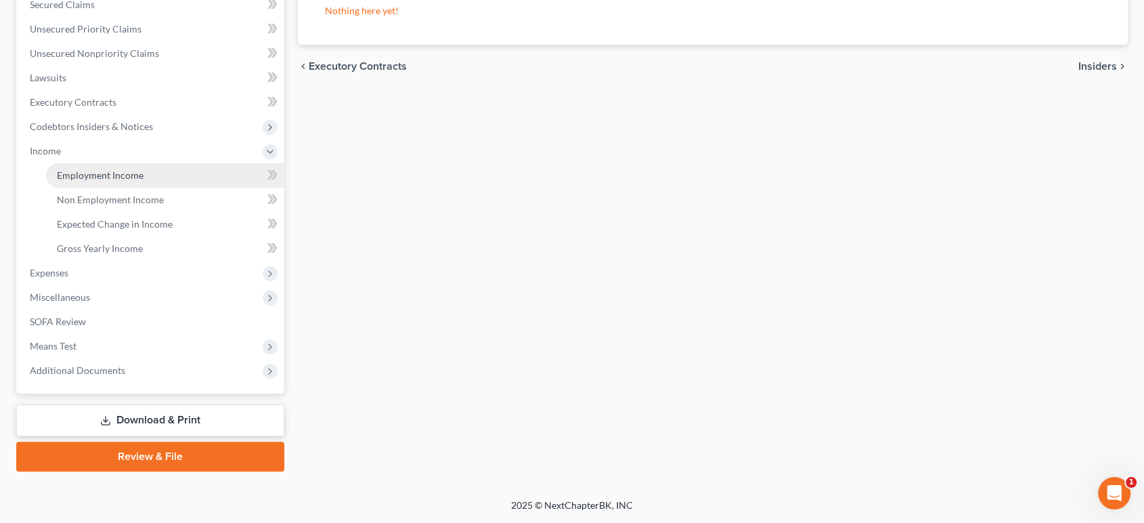
click at [110, 181] on span "Employment Income" at bounding box center [100, 175] width 87 height 12
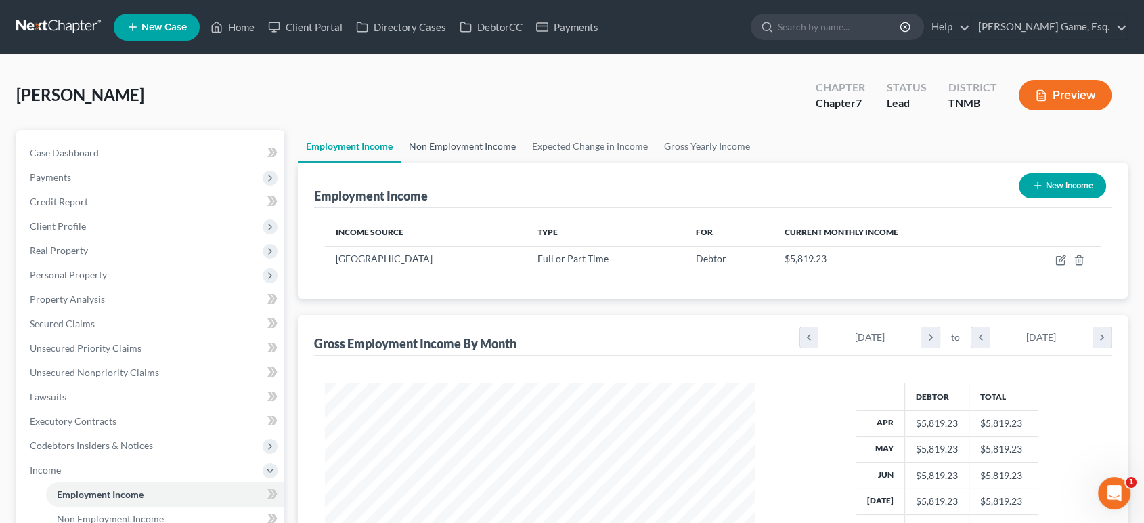
click at [500, 162] on link "Non Employment Income" at bounding box center [462, 146] width 123 height 32
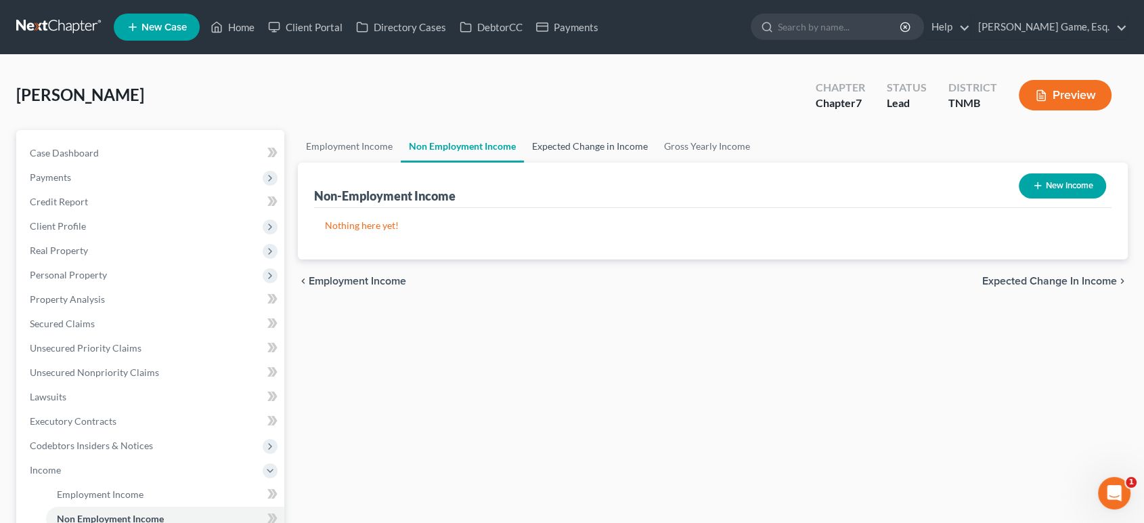
click at [636, 162] on link "Expected Change in Income" at bounding box center [590, 146] width 132 height 32
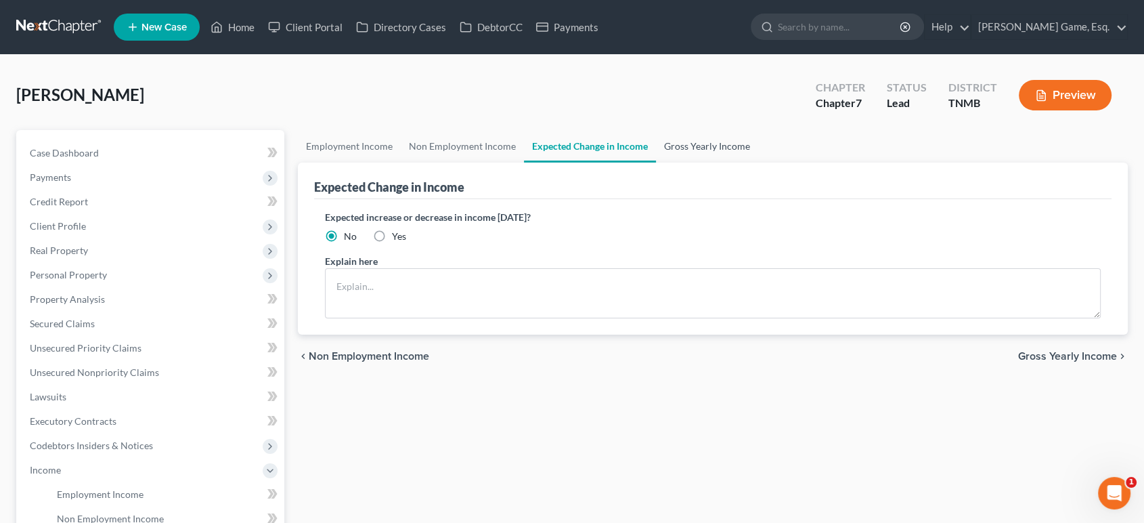
click at [758, 162] on link "Gross Yearly Income" at bounding box center [707, 146] width 102 height 32
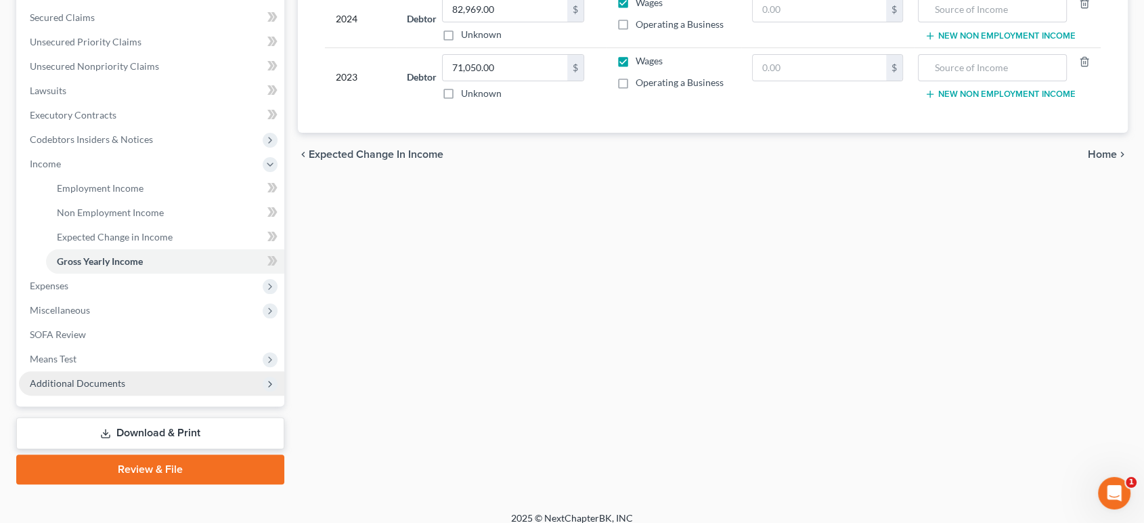
scroll to position [451, 0]
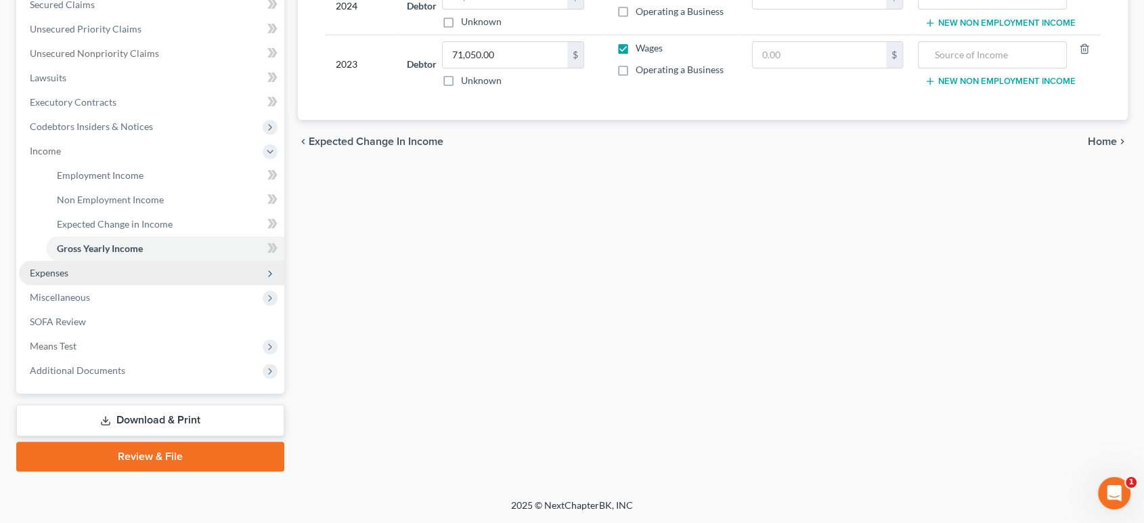
click at [112, 285] on span "Expenses" at bounding box center [151, 273] width 265 height 24
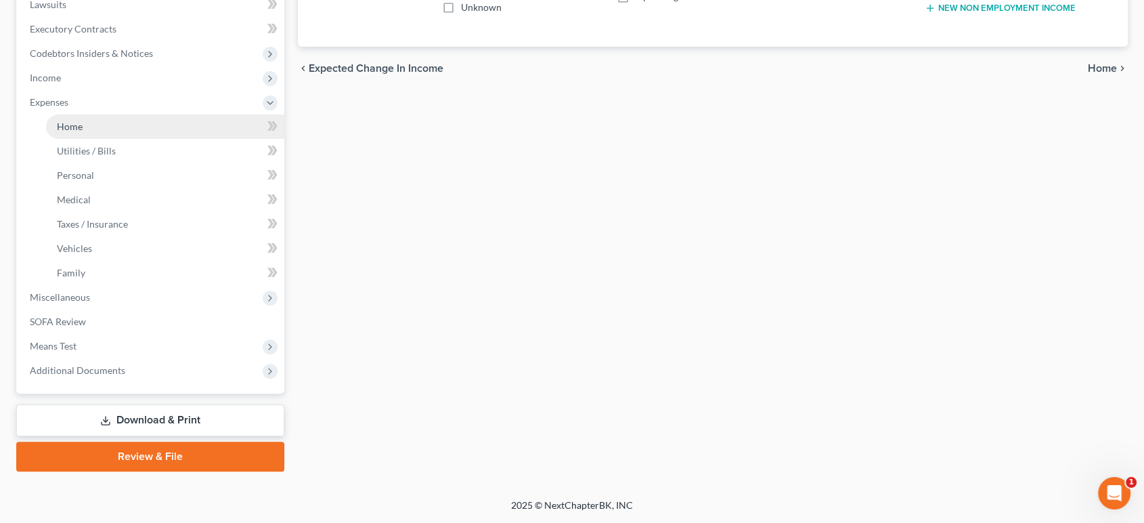
click at [126, 139] on link "Home" at bounding box center [165, 126] width 238 height 24
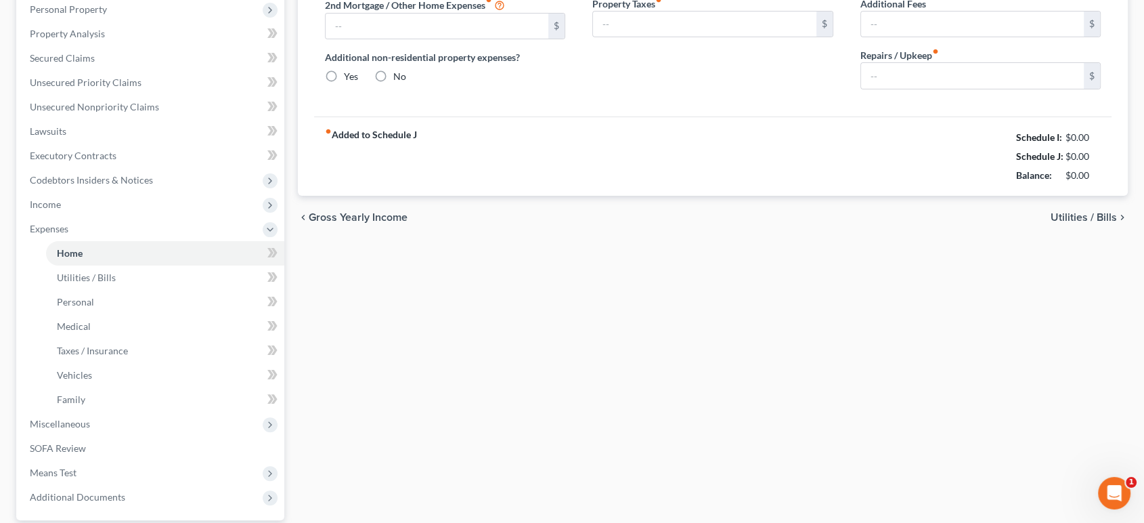
type input "1,800.00"
type input "0.00"
radio input "true"
type input "0.00"
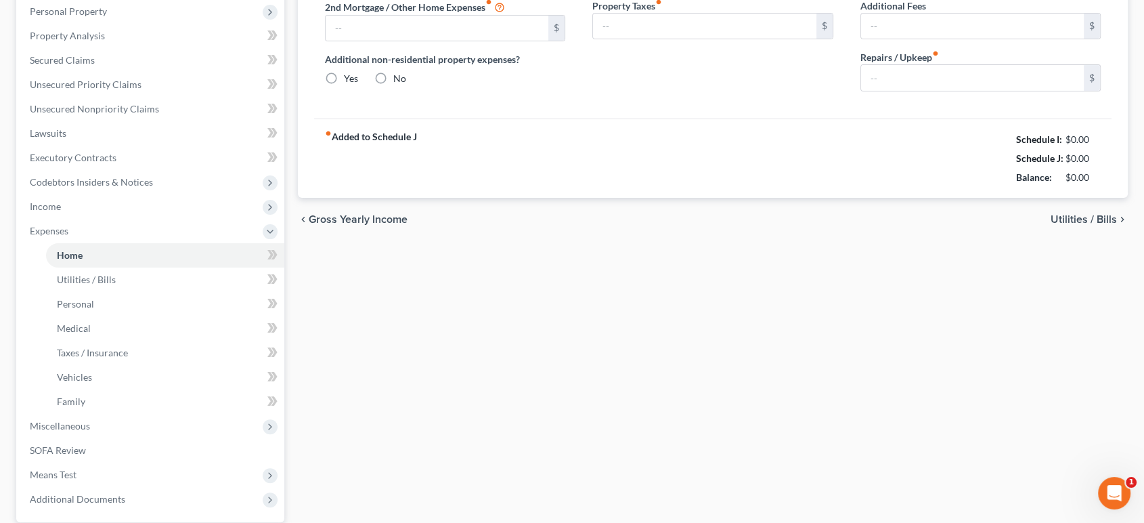
type input "0.00"
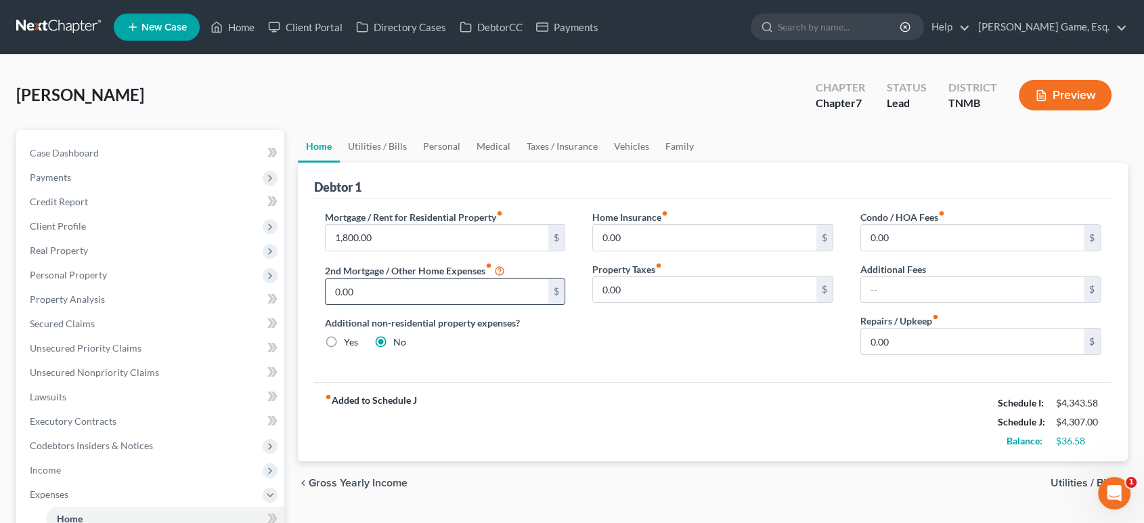
scroll to position [75, 0]
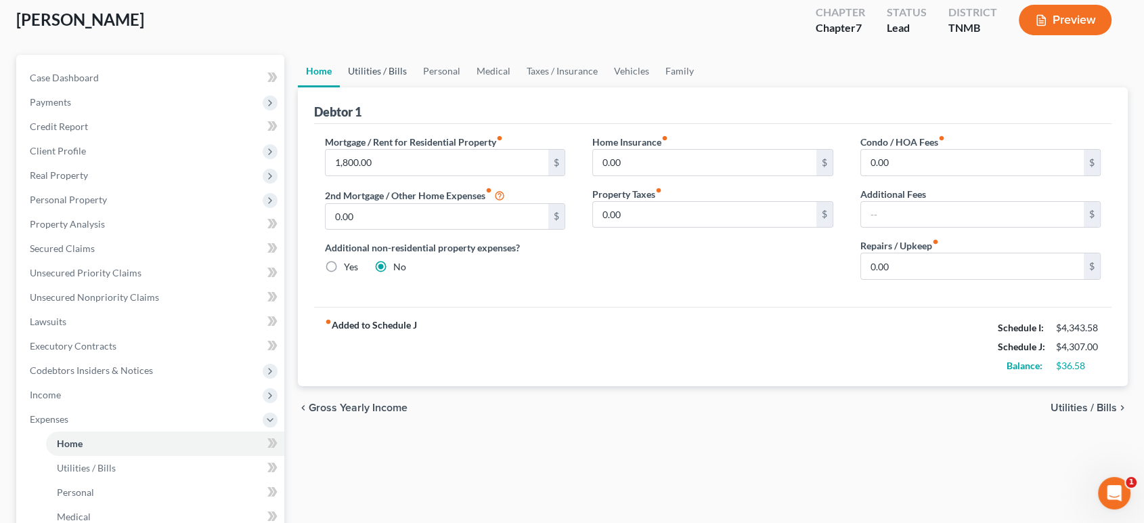
click at [403, 87] on link "Utilities / Bills" at bounding box center [377, 71] width 75 height 32
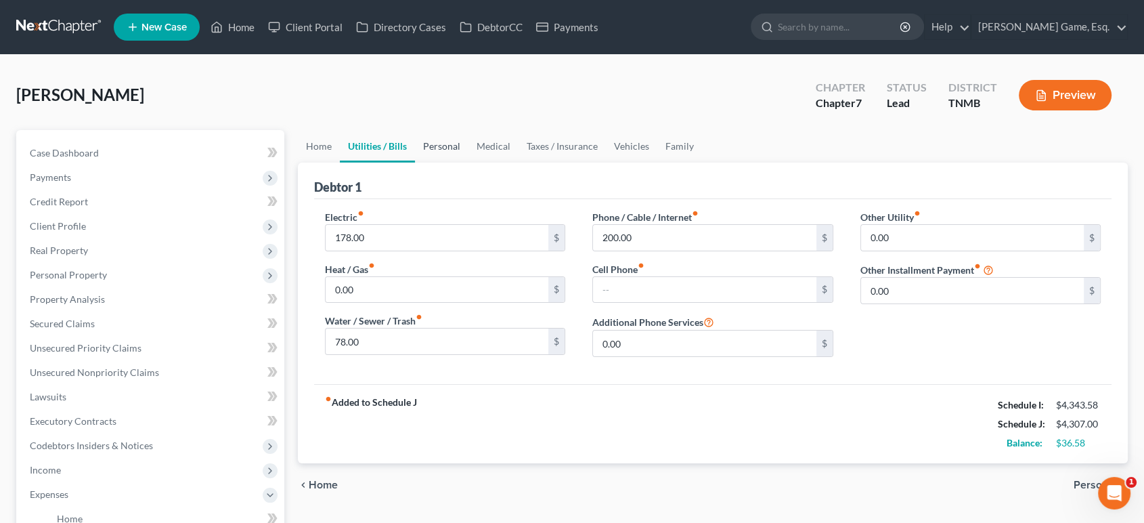
click at [468, 162] on link "Personal" at bounding box center [441, 146] width 53 height 32
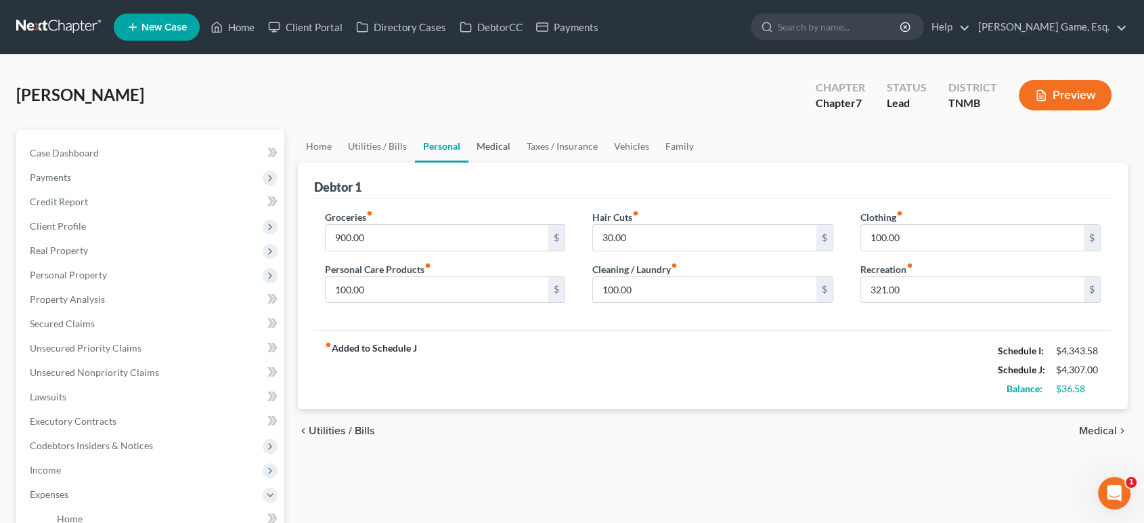
click at [519, 162] on link "Medical" at bounding box center [493, 146] width 50 height 32
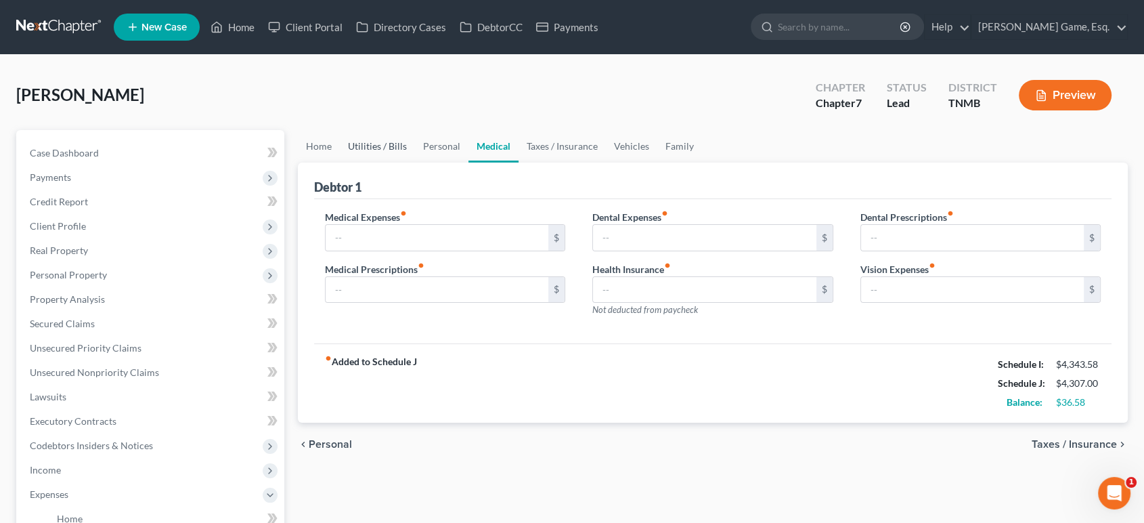
click at [415, 162] on link "Utilities / Bills" at bounding box center [377, 146] width 75 height 32
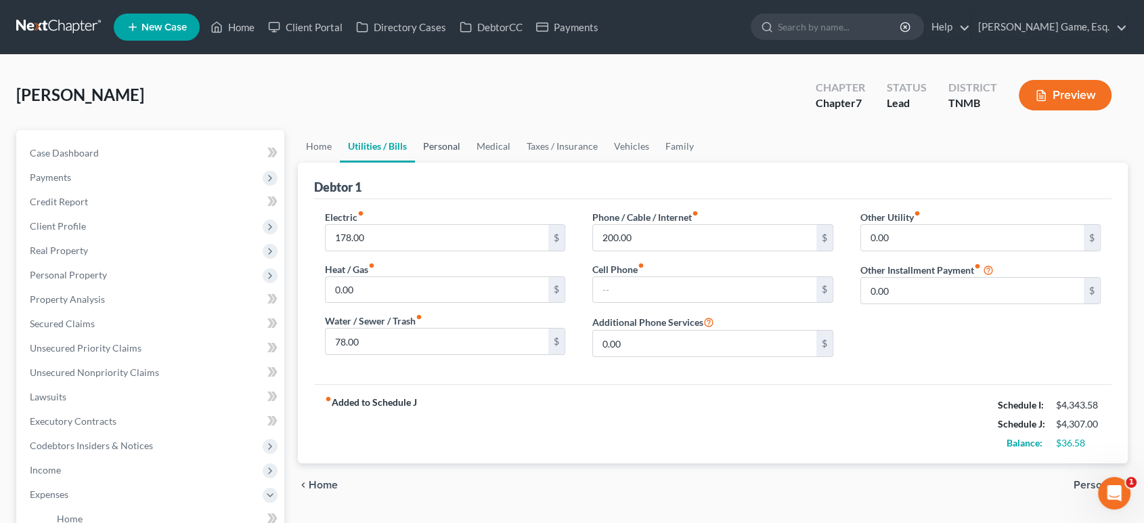
click at [468, 162] on link "Personal" at bounding box center [441, 146] width 53 height 32
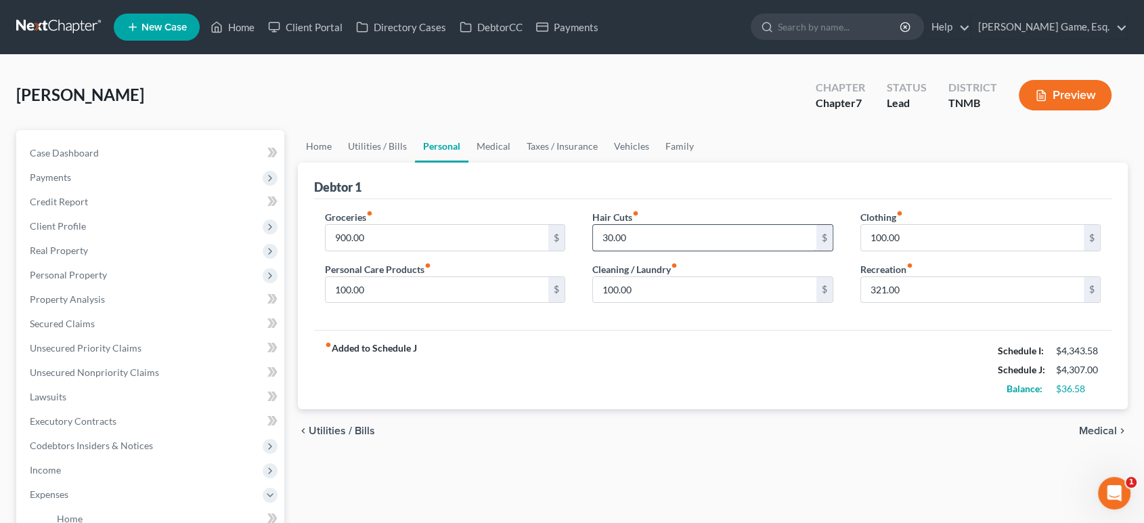
click at [614, 250] on input "30.00" at bounding box center [704, 238] width 223 height 26
click at [615, 250] on input "30.00" at bounding box center [704, 238] width 223 height 26
type input "40.00"
drag, startPoint x: 1061, startPoint y: 207, endPoint x: 842, endPoint y: 211, distance: 218.7
click at [1060, 199] on div "Debtor 1" at bounding box center [713, 180] width 798 height 37
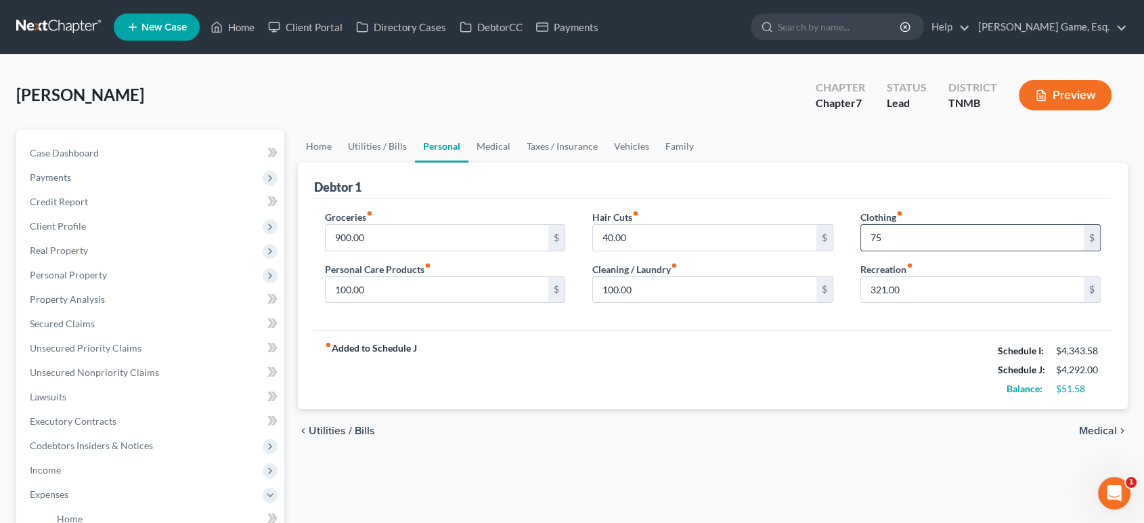
drag, startPoint x: 886, startPoint y: 297, endPoint x: 902, endPoint y: 286, distance: 19.0
click at [886, 250] on input "75" at bounding box center [972, 238] width 223 height 26
type input "50"
click at [951, 199] on div "Debtor 1" at bounding box center [713, 180] width 798 height 37
click at [366, 303] on input "100.00" at bounding box center [437, 290] width 223 height 26
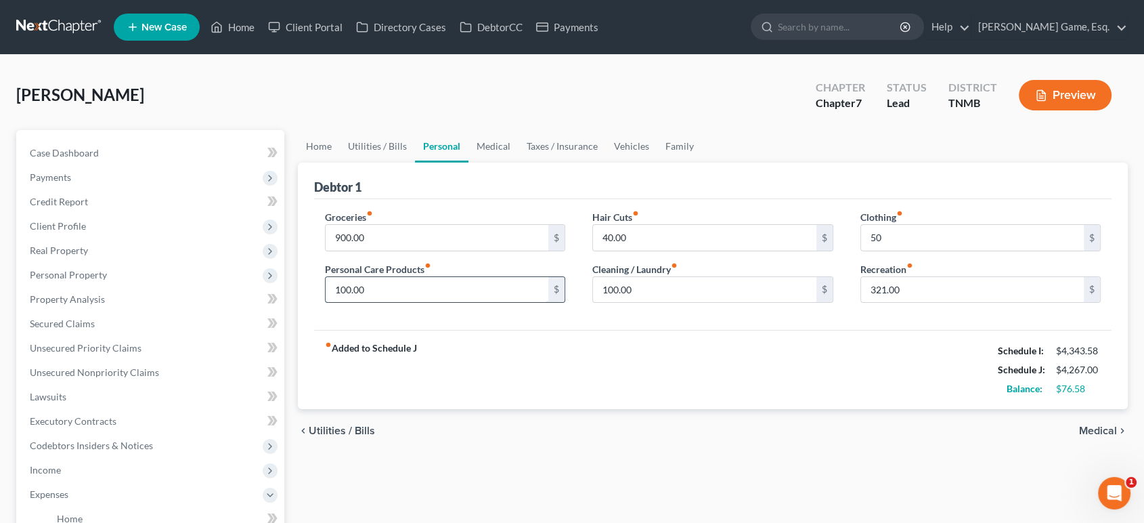
click at [364, 303] on input "100.00" at bounding box center [437, 290] width 223 height 26
type input "125.00"
click at [937, 199] on div "Debtor 1" at bounding box center [713, 180] width 798 height 37
click at [888, 303] on input "321.00" at bounding box center [972, 290] width 223 height 26
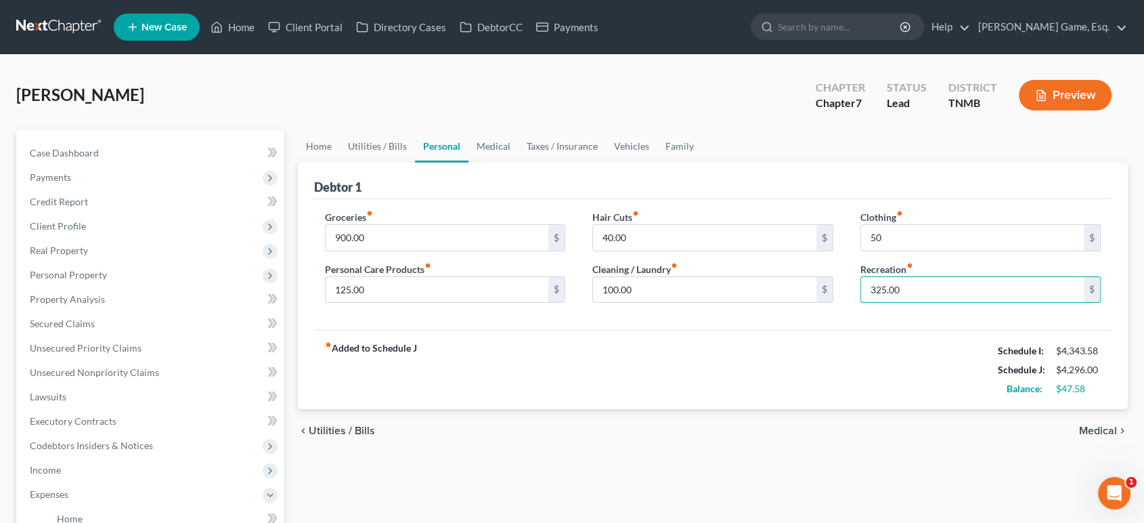
type input "325.00"
click at [959, 200] on ui-view "Home Utilities / Bills Personal Medical Taxes / Insurance Vehicles Family Debto…" at bounding box center [713, 291] width 831 height 323
click at [930, 199] on div "Debtor 1" at bounding box center [713, 180] width 798 height 37
click at [519, 162] on link "Medical" at bounding box center [493, 146] width 50 height 32
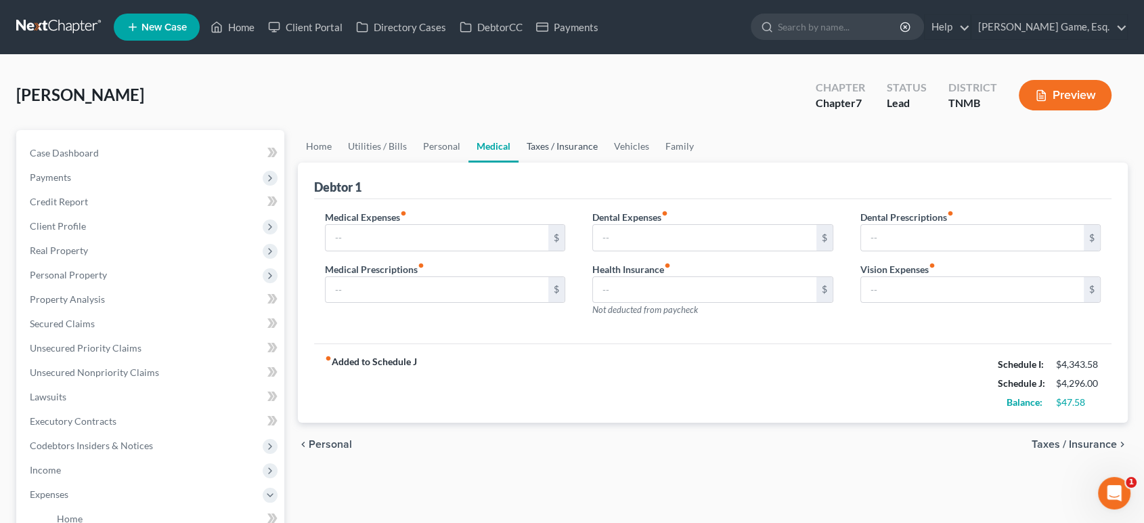
click at [606, 162] on link "Taxes / Insurance" at bounding box center [562, 146] width 87 height 32
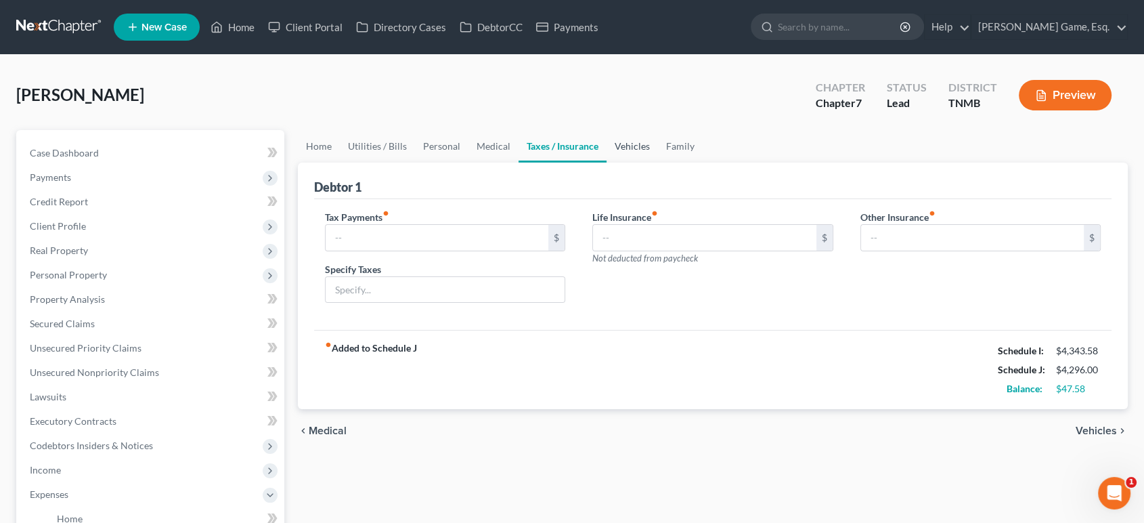
click at [658, 162] on link "Vehicles" at bounding box center [632, 146] width 51 height 32
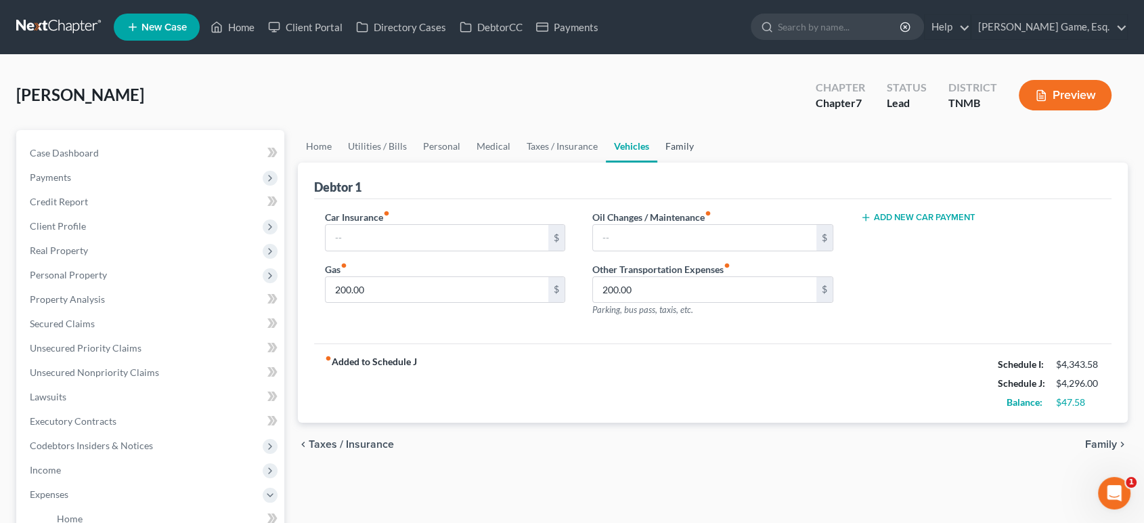
click at [702, 162] on link "Family" at bounding box center [679, 146] width 45 height 32
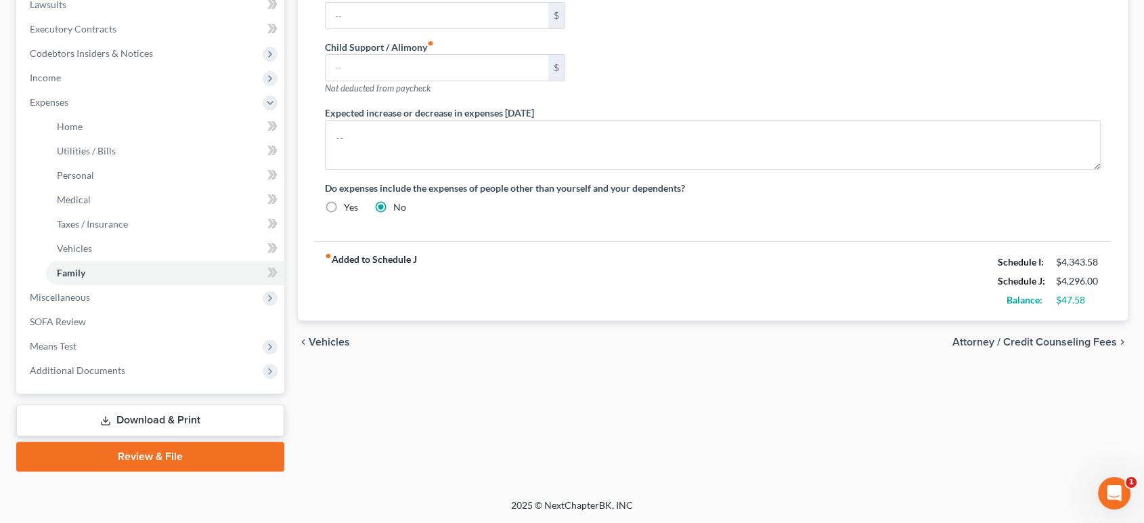
scroll to position [451, 0]
click at [119, 90] on span "Income" at bounding box center [151, 78] width 265 height 24
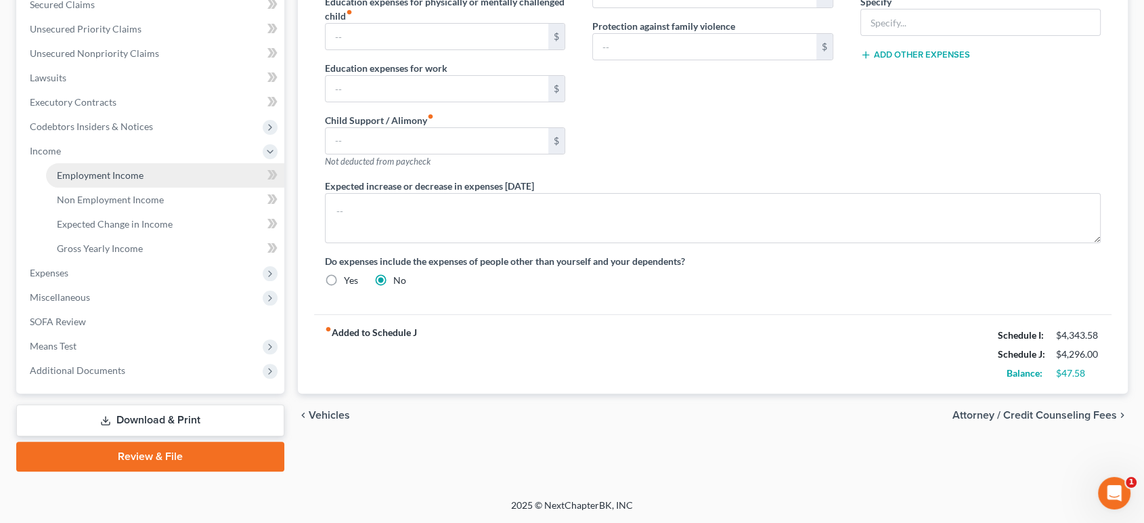
click at [127, 169] on span "Employment Income" at bounding box center [100, 175] width 87 height 12
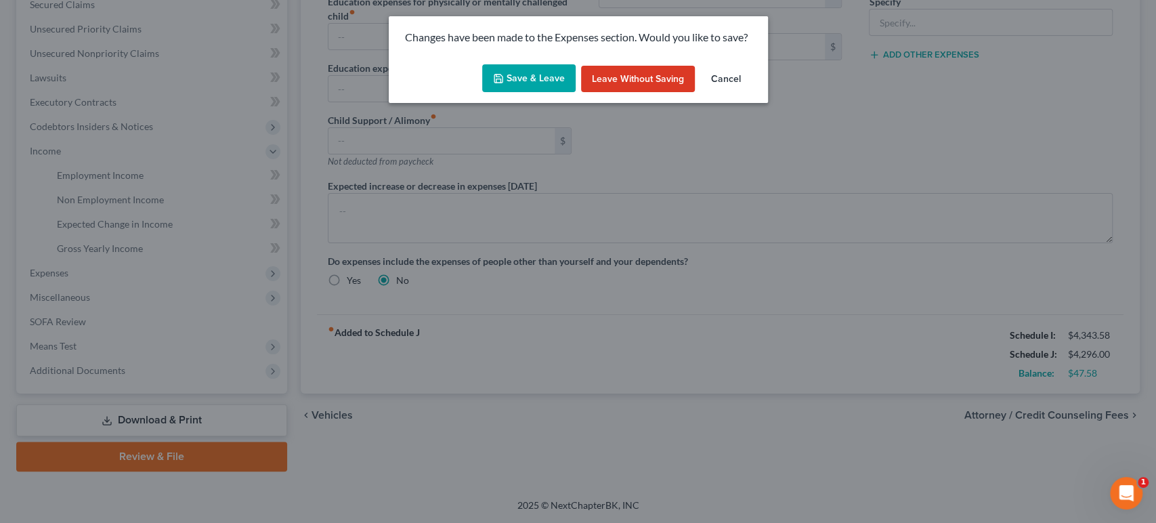
click at [525, 88] on button "Save & Leave" at bounding box center [528, 78] width 93 height 28
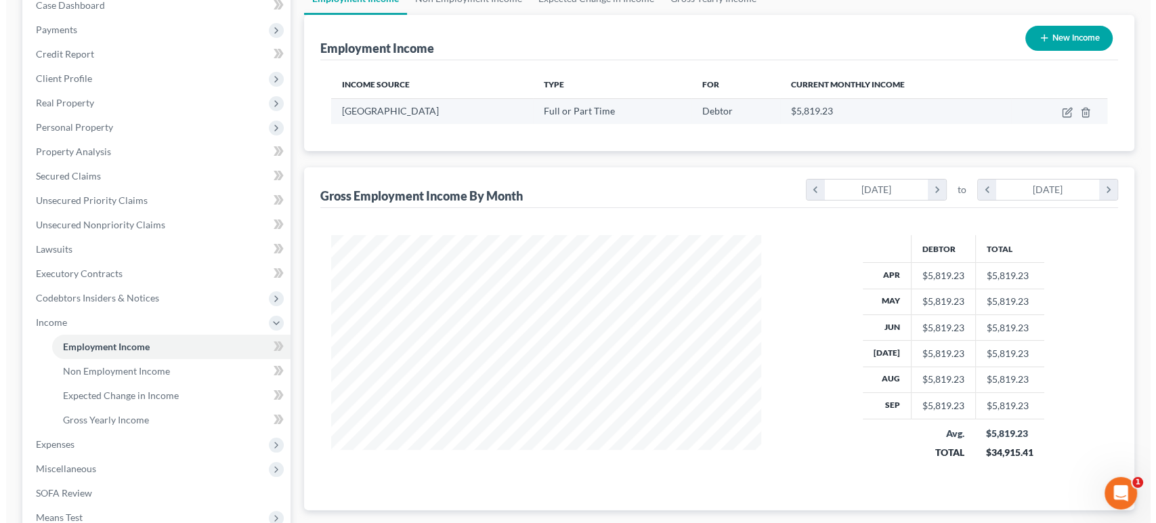
scroll to position [150, 0]
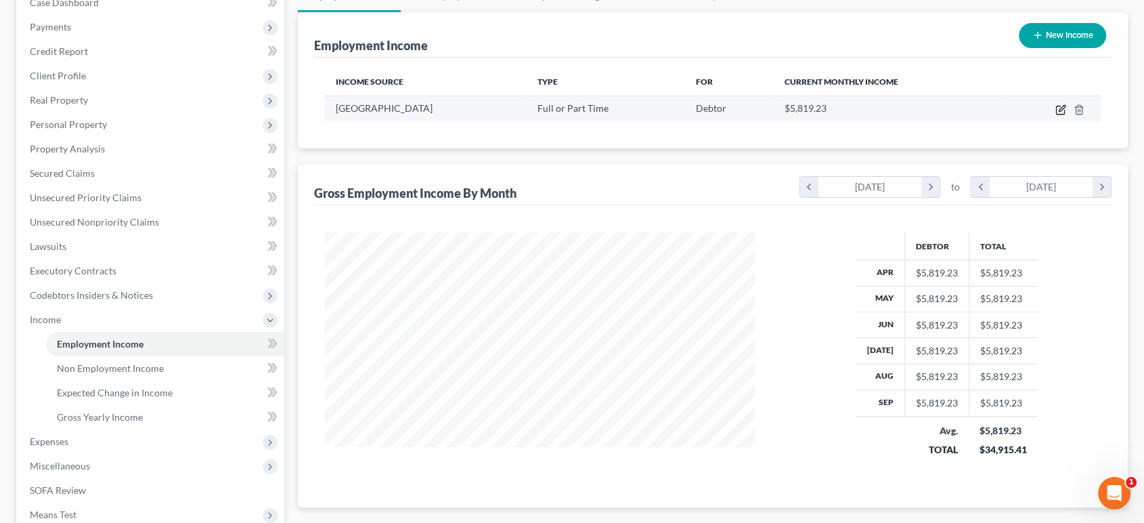
click at [1055, 115] on icon "button" at bounding box center [1060, 109] width 11 height 11
select select "0"
select select "44"
select select "2"
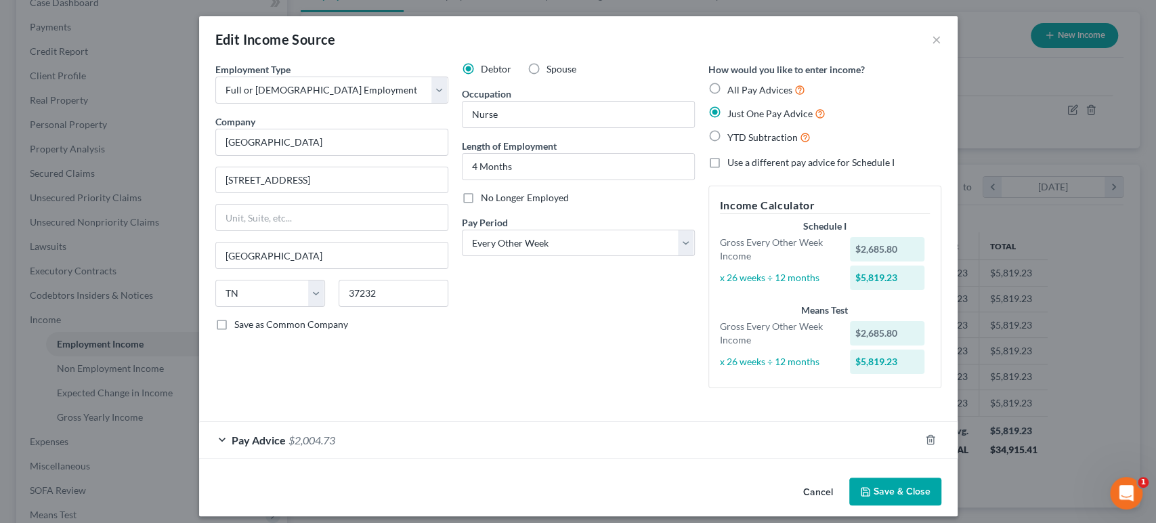
scroll to position [139, 0]
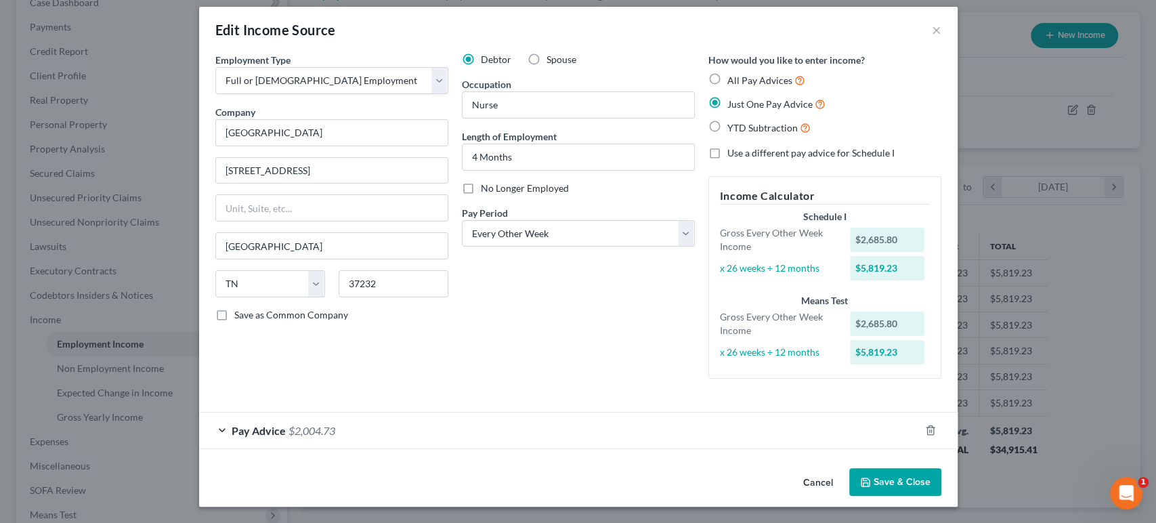
click at [470, 412] on div "Pay Advice $2,004.73" at bounding box center [559, 430] width 720 height 36
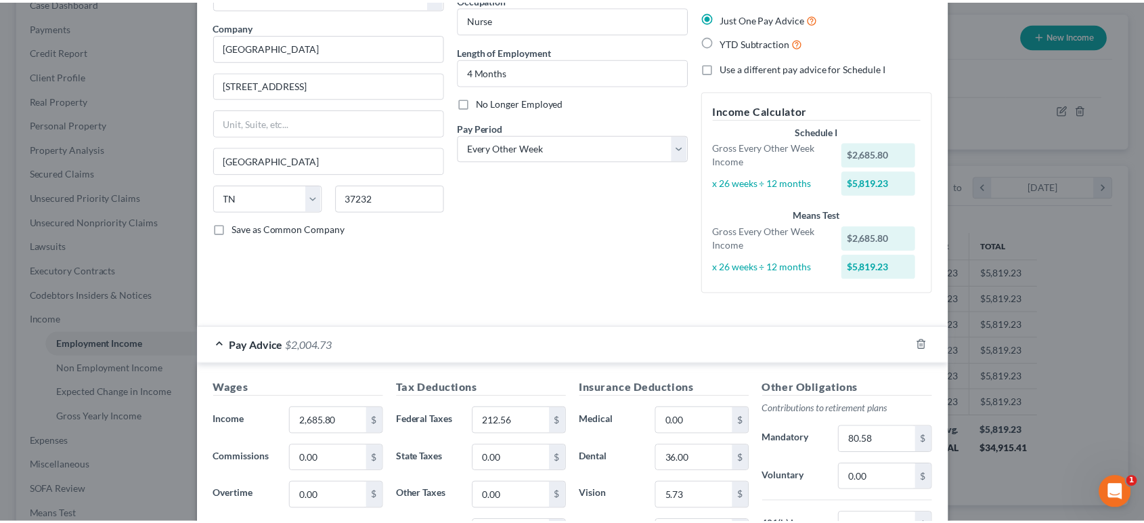
scroll to position [0, 0]
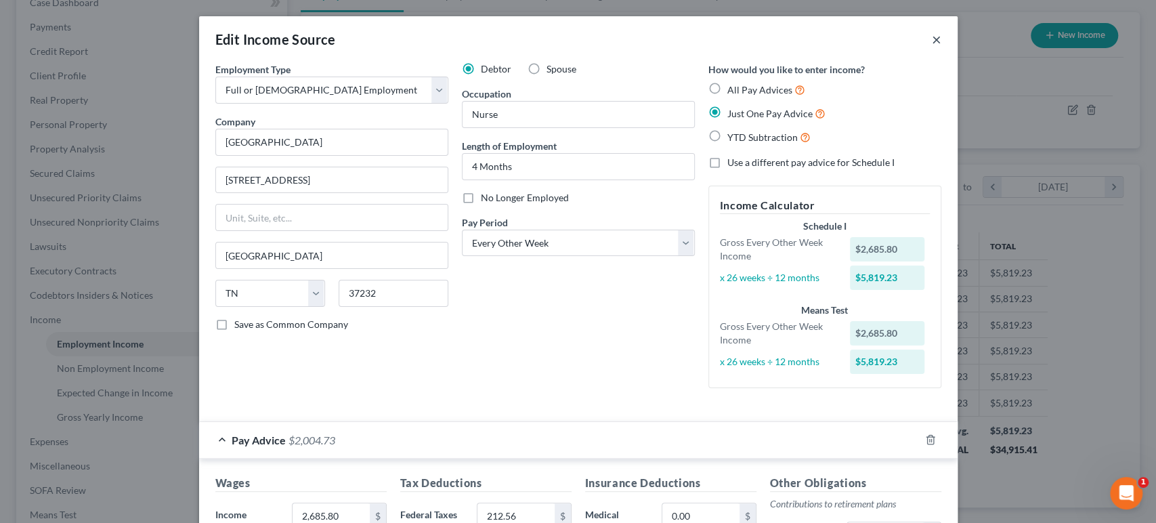
click at [941, 47] on button "×" at bounding box center [936, 39] width 9 height 16
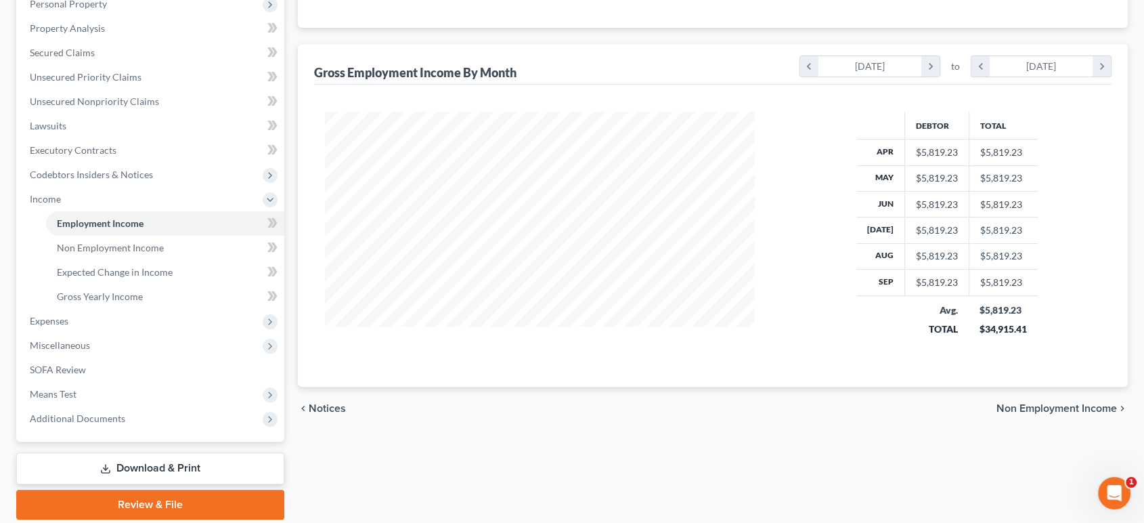
scroll to position [525, 0]
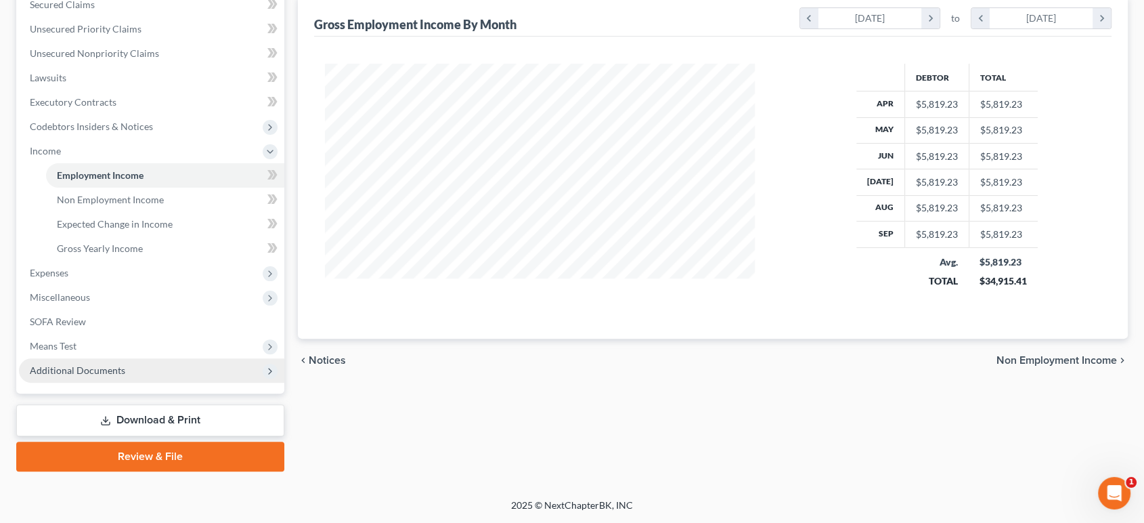
click at [121, 364] on span "Additional Documents" at bounding box center [77, 370] width 95 height 12
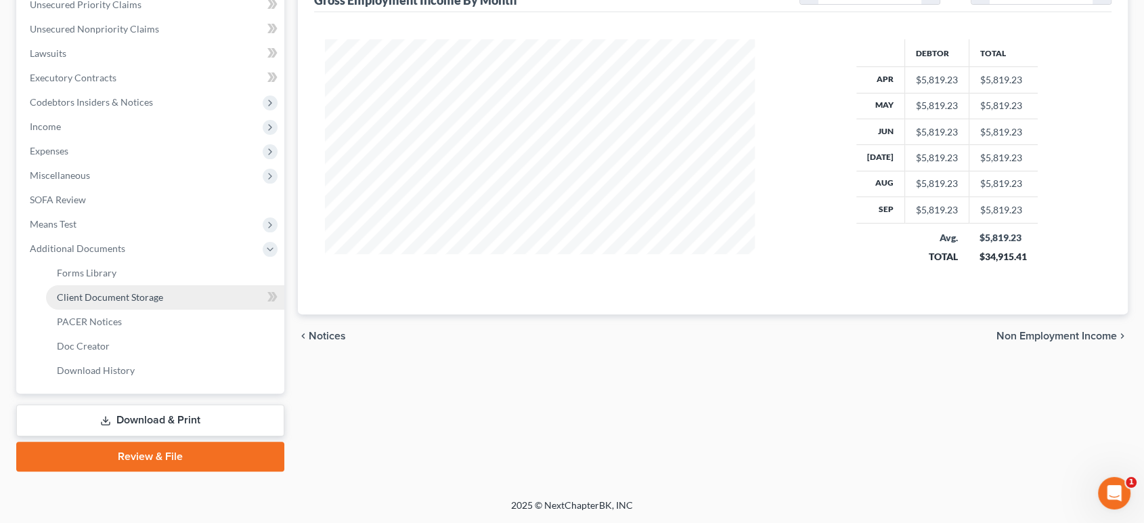
click at [163, 291] on span "Client Document Storage" at bounding box center [110, 297] width 106 height 12
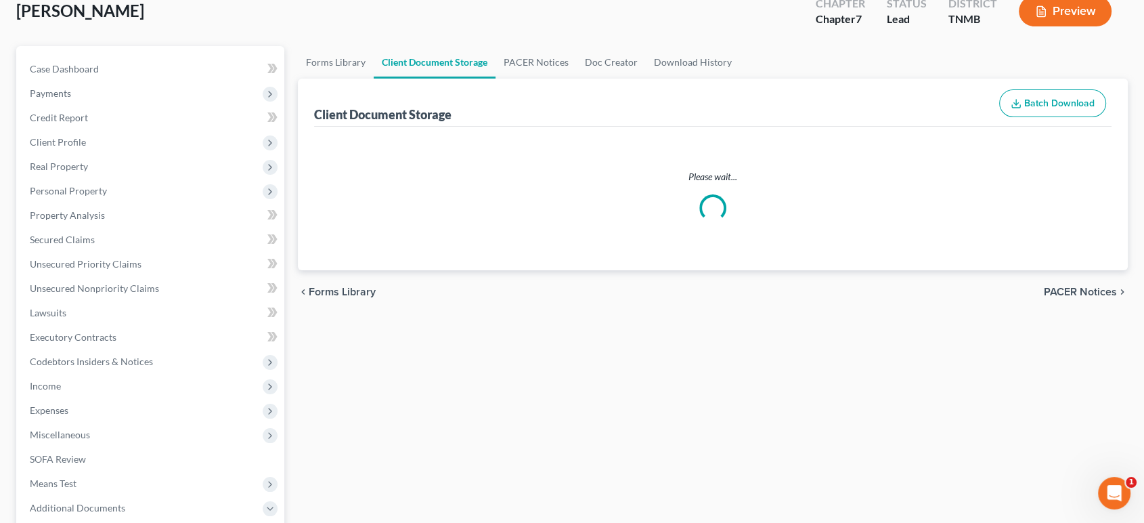
select select "0"
select select "8"
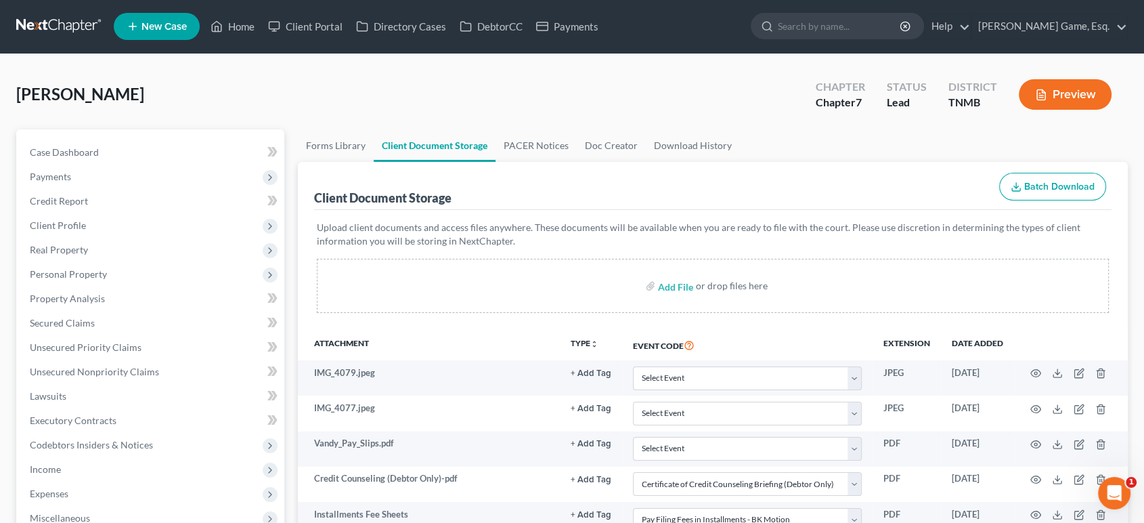
scroll to position [452, 0]
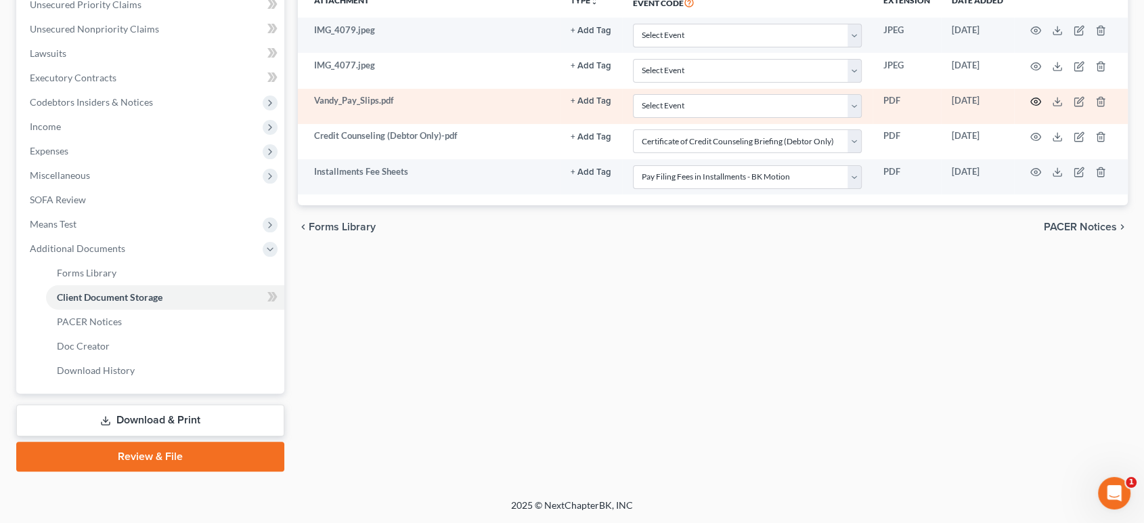
click at [1030, 99] on icon "button" at bounding box center [1035, 101] width 11 height 11
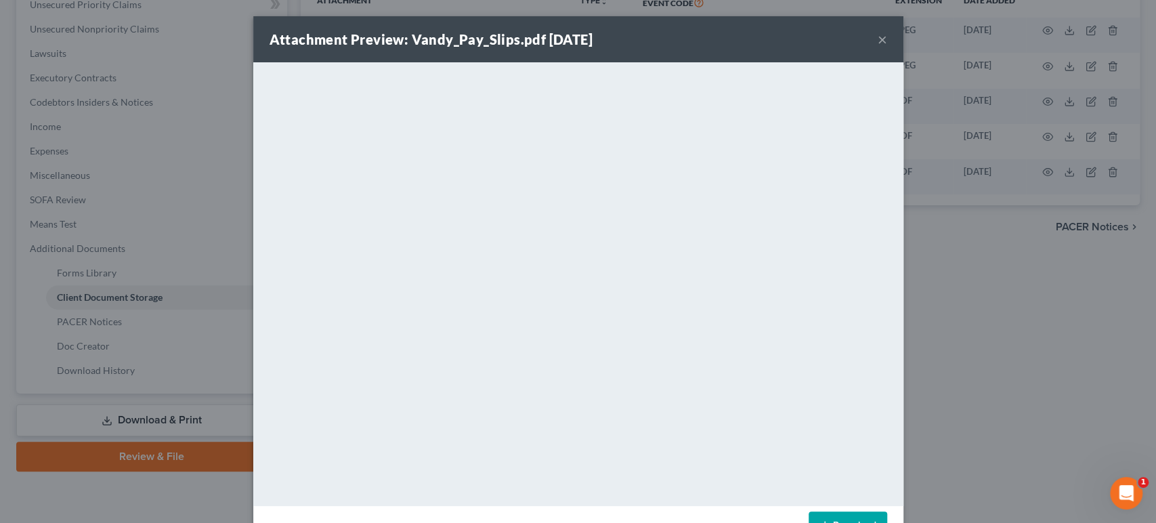
drag, startPoint x: 957, startPoint y: 45, endPoint x: 948, endPoint y: 64, distance: 20.0
click at [887, 45] on button "×" at bounding box center [881, 39] width 9 height 16
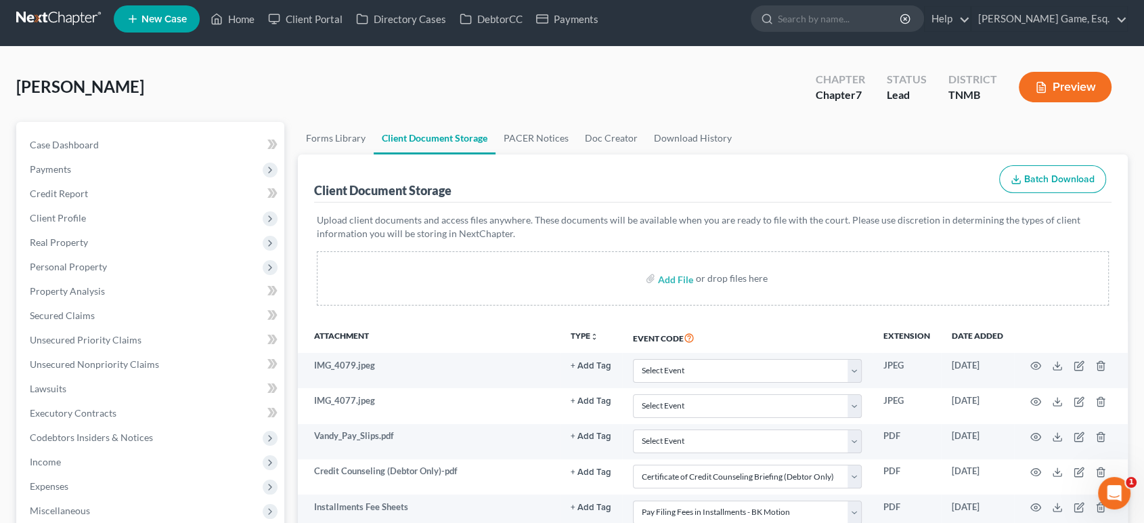
scroll to position [0, 0]
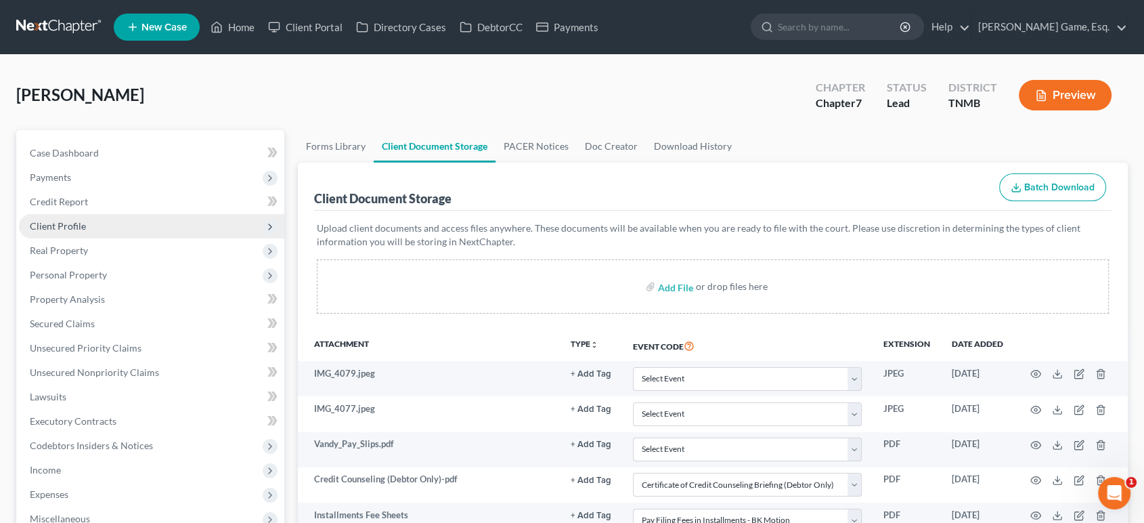
click at [131, 238] on span "Client Profile" at bounding box center [151, 226] width 265 height 24
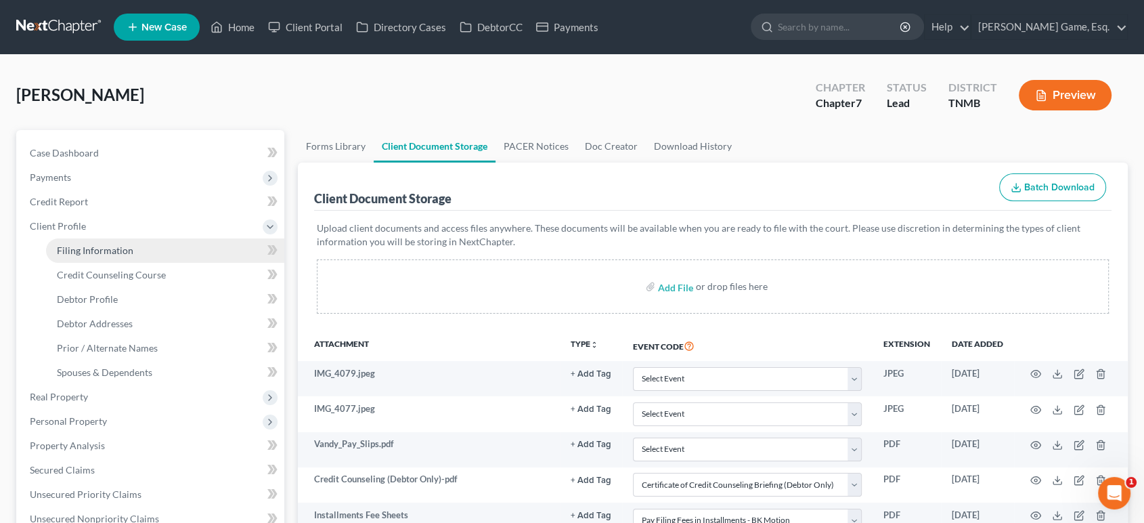
click at [133, 256] on span "Filing Information" at bounding box center [95, 250] width 77 height 12
select select "1"
select select "0"
select select "75"
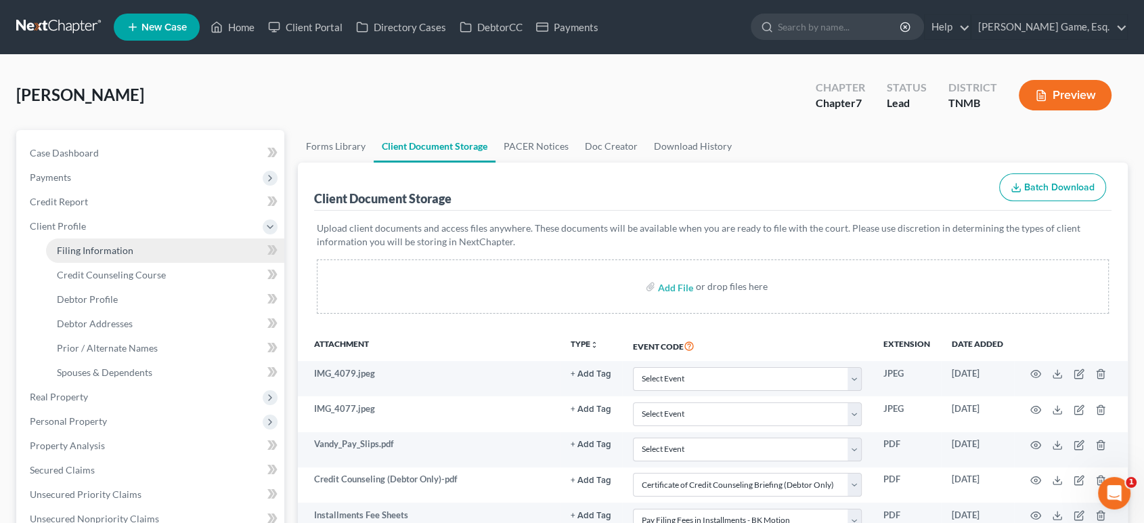
select select "0"
select select "44"
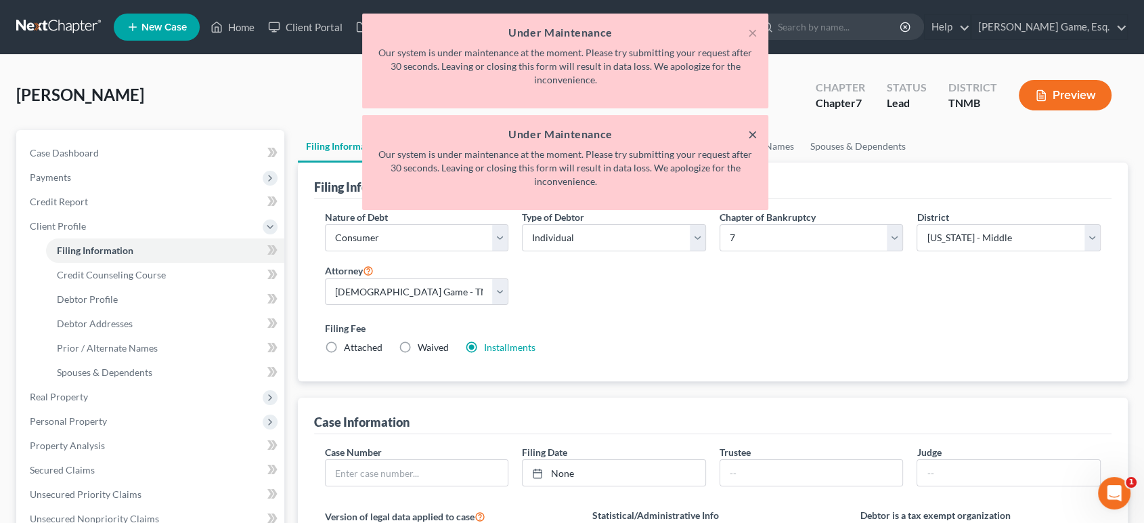
click at [751, 142] on button "×" at bounding box center [752, 134] width 9 height 16
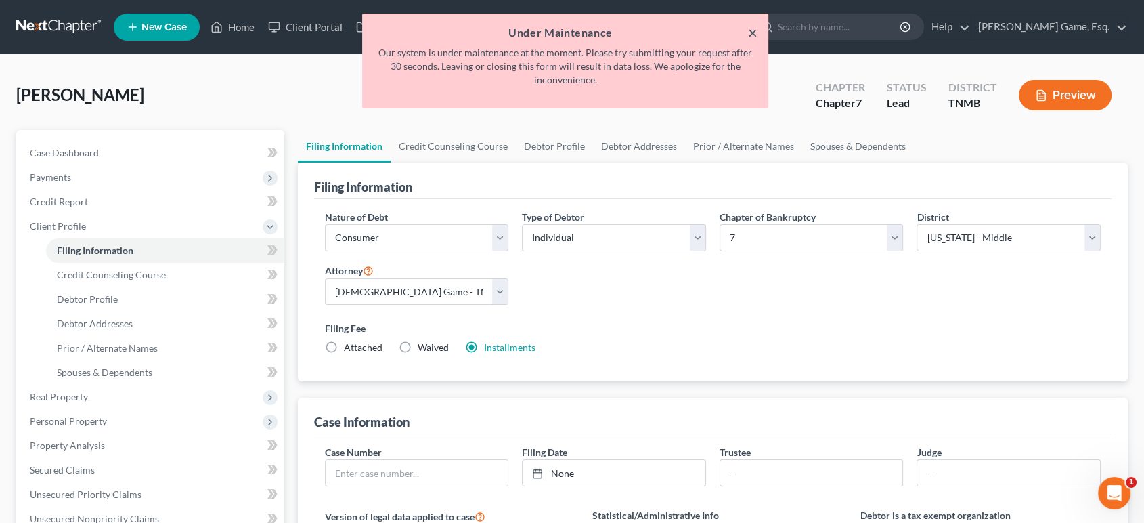
click at [749, 33] on button "×" at bounding box center [752, 32] width 9 height 16
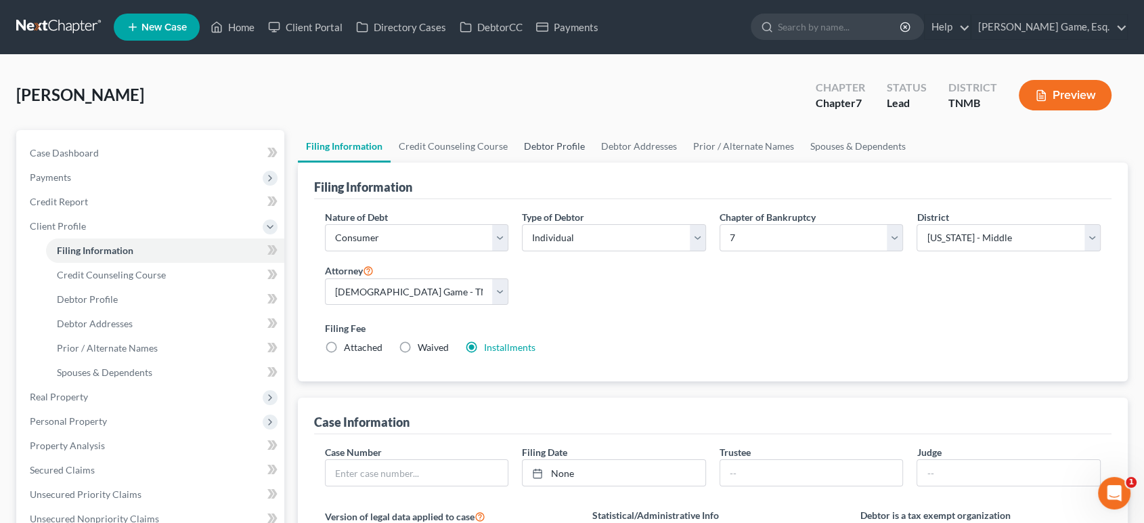
click at [593, 162] on link "Debtor Profile" at bounding box center [554, 146] width 77 height 32
select select "3"
select select "2"
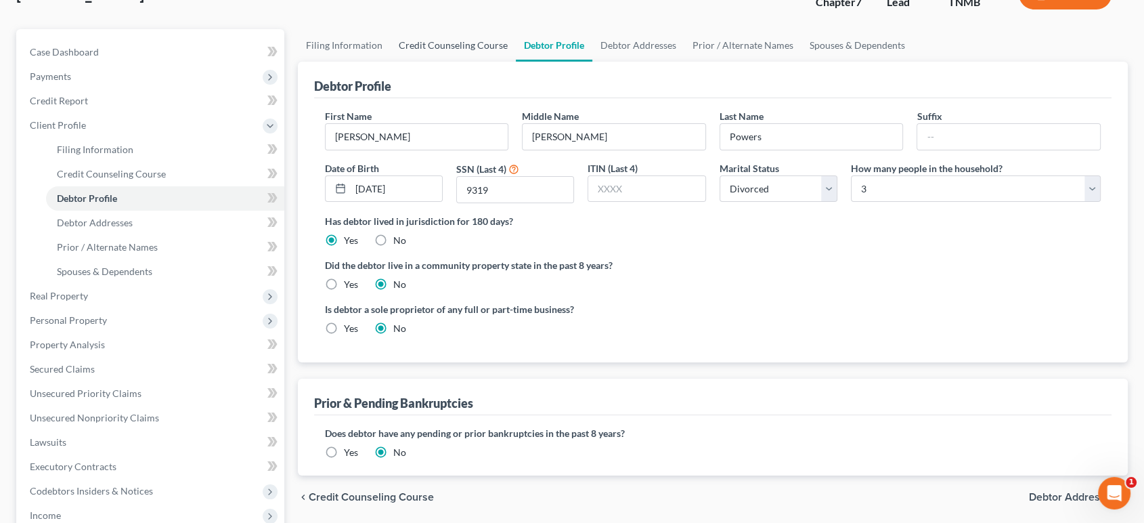
scroll to position [75, 0]
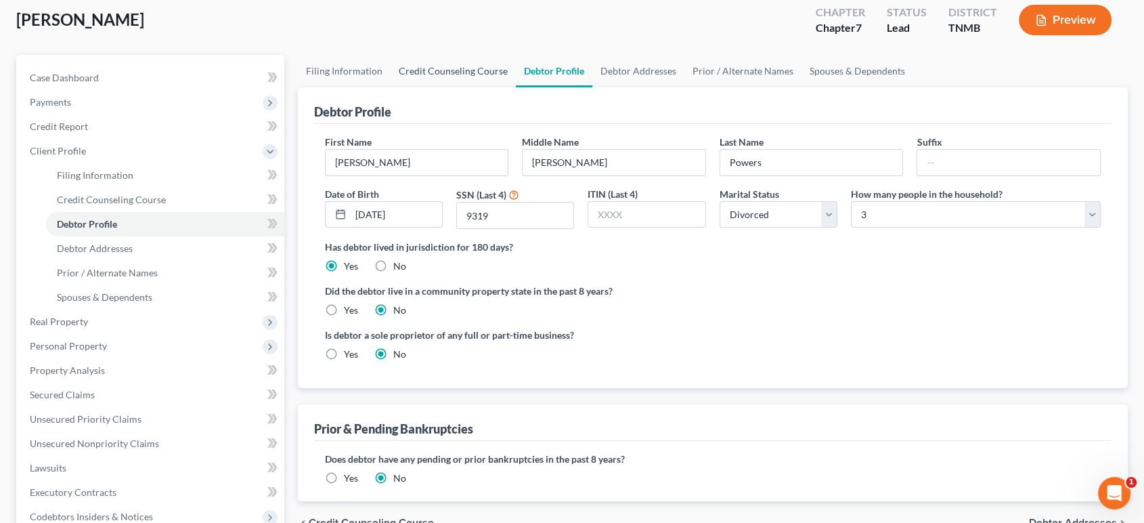
click at [502, 87] on link "Credit Counseling Course" at bounding box center [453, 71] width 125 height 32
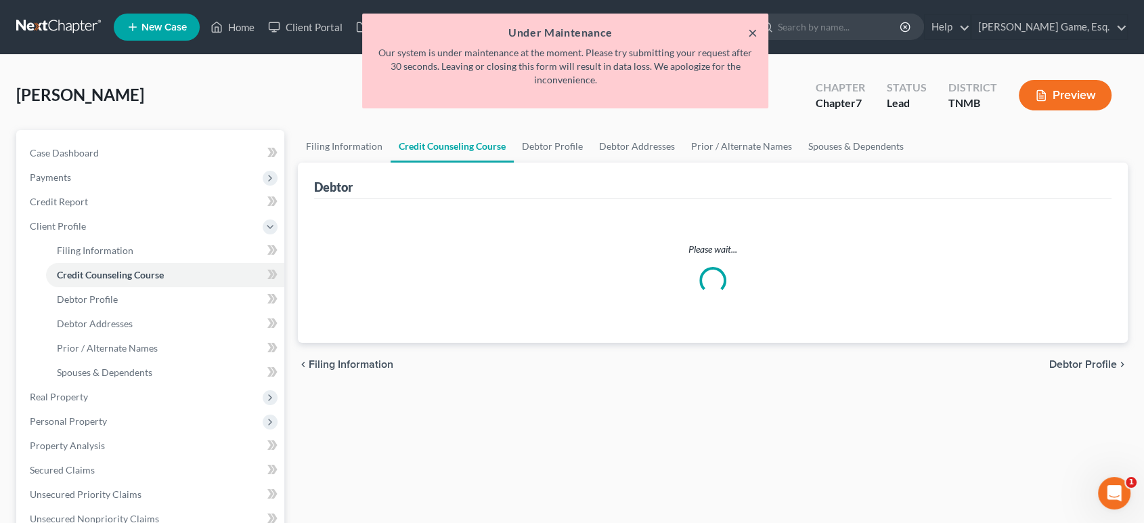
click at [748, 36] on button "×" at bounding box center [752, 32] width 9 height 16
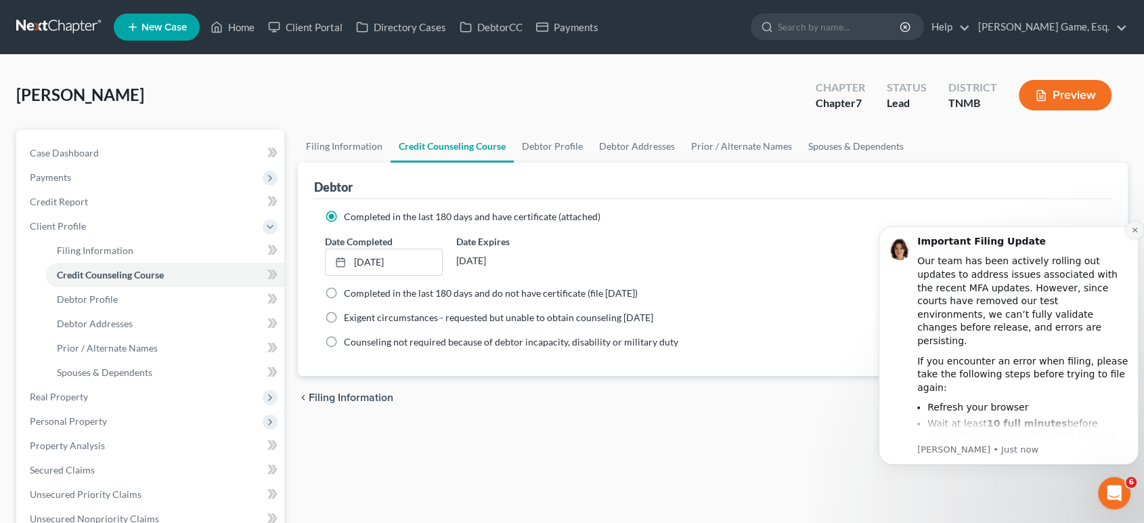
click at [1133, 231] on icon "Dismiss notification" at bounding box center [1134, 229] width 7 height 7
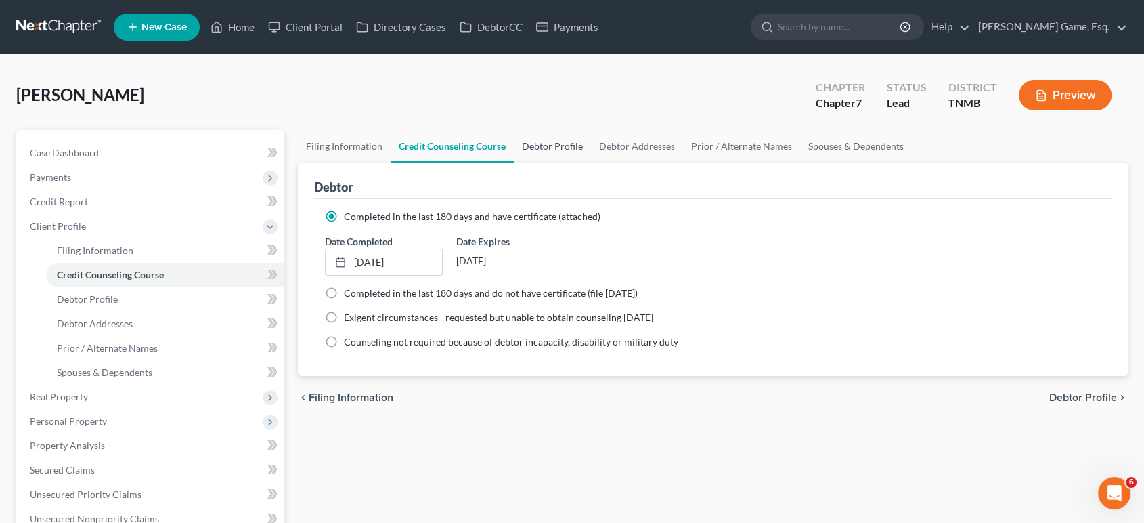
click at [591, 162] on link "Debtor Profile" at bounding box center [552, 146] width 77 height 32
select select "3"
select select "2"
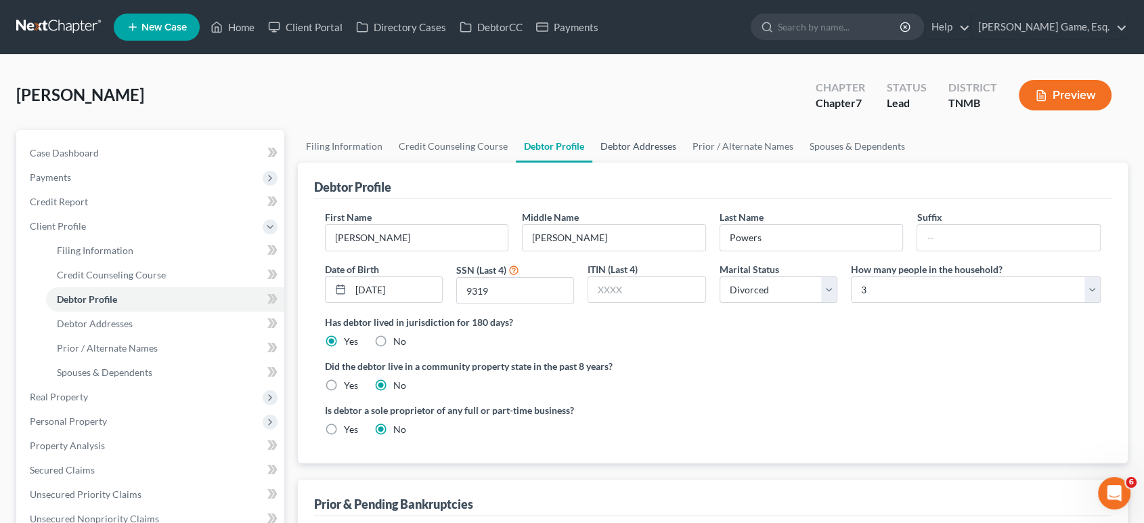
click at [684, 162] on link "Debtor Addresses" at bounding box center [638, 146] width 92 height 32
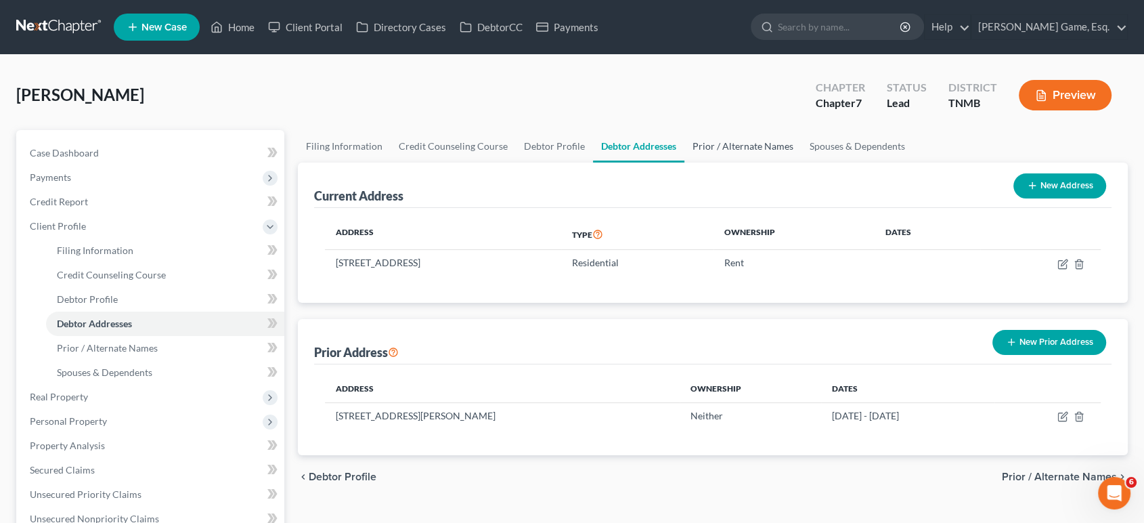
click at [802, 162] on link "Prior / Alternate Names" at bounding box center [742, 146] width 117 height 32
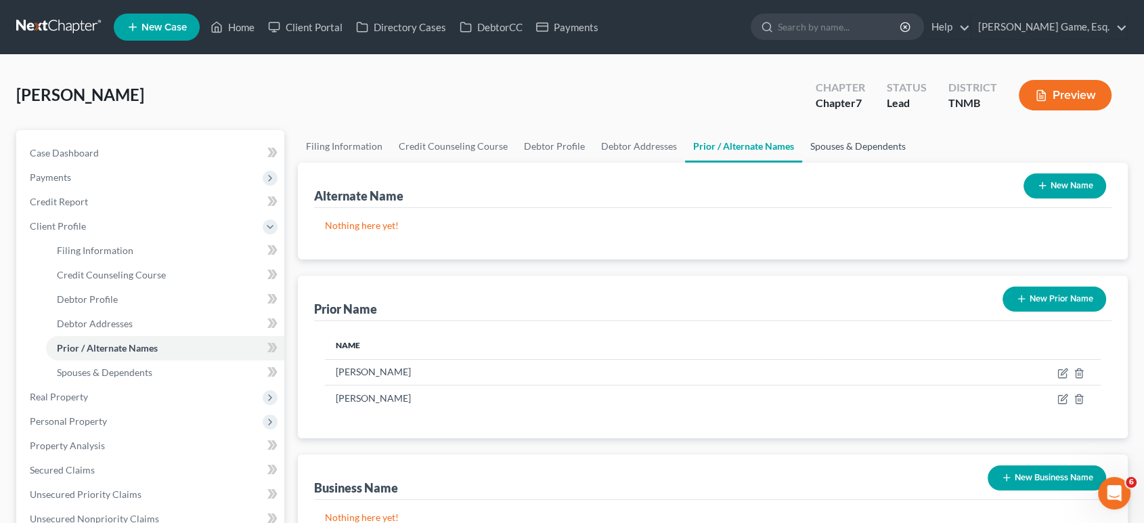
click at [914, 162] on link "Spouses & Dependents" at bounding box center [858, 146] width 112 height 32
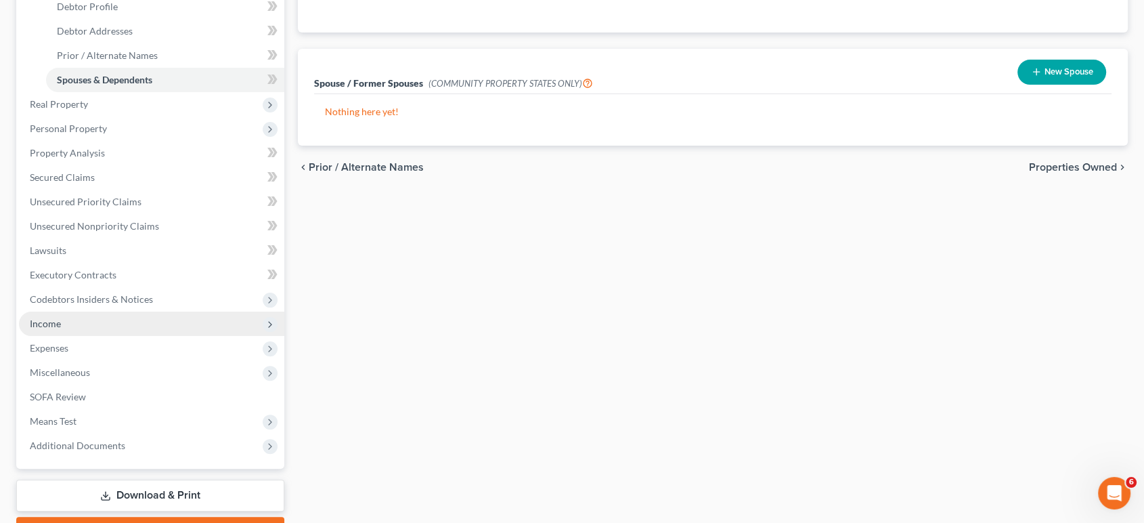
scroll to position [526, 0]
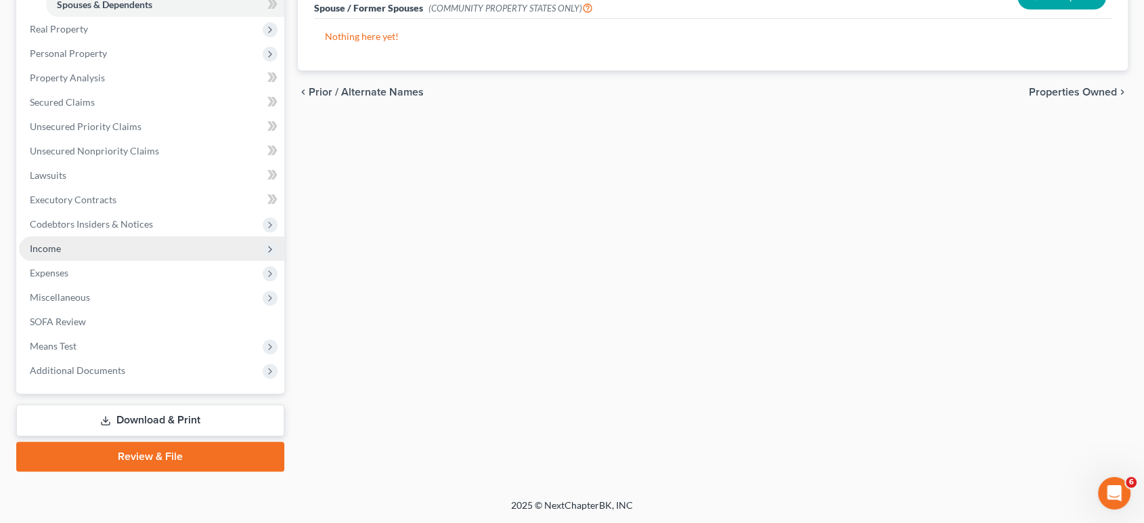
click at [100, 236] on span "Income" at bounding box center [151, 248] width 265 height 24
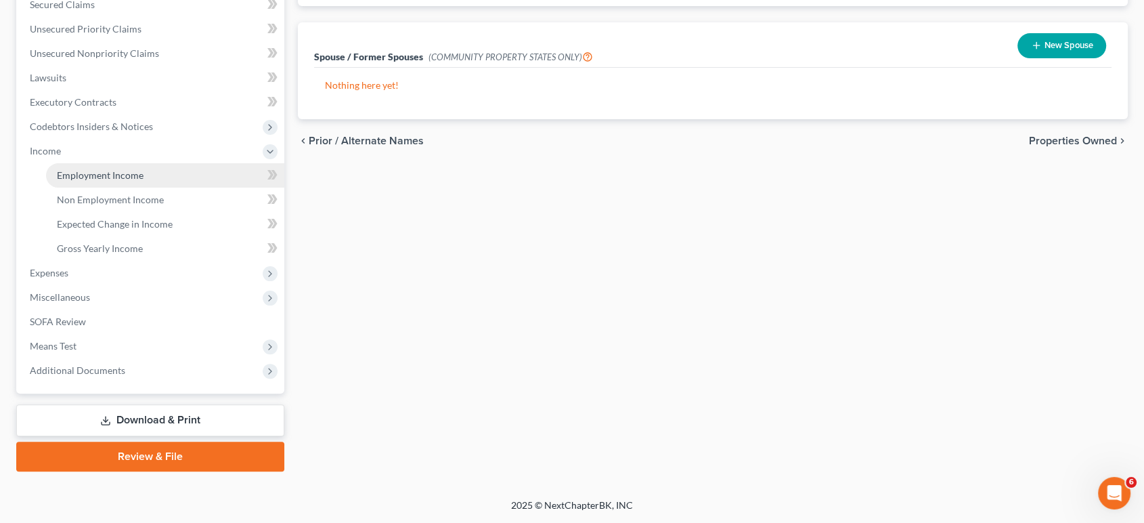
click at [143, 181] on span "Employment Income" at bounding box center [100, 175] width 87 height 12
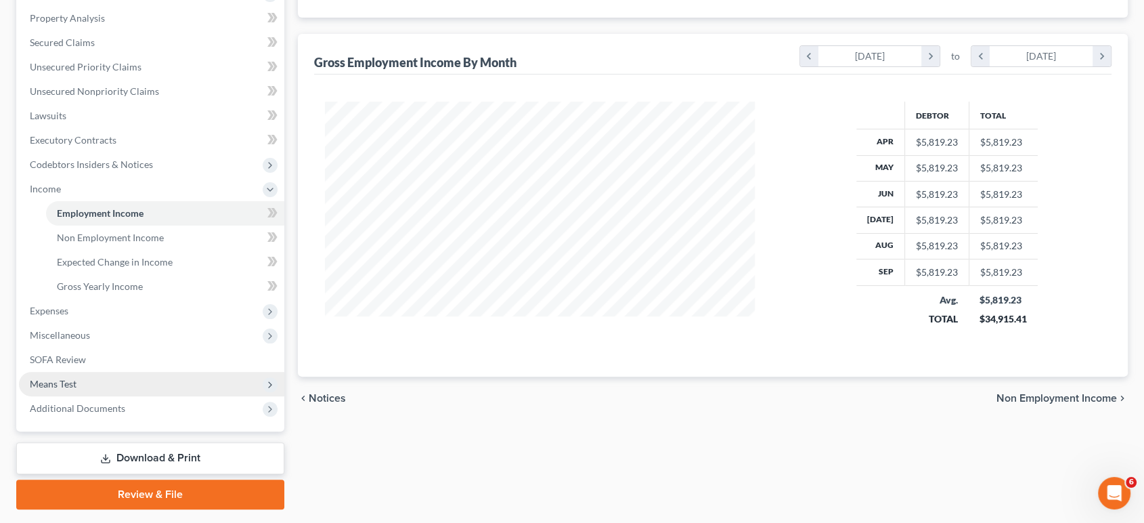
scroll to position [525, 0]
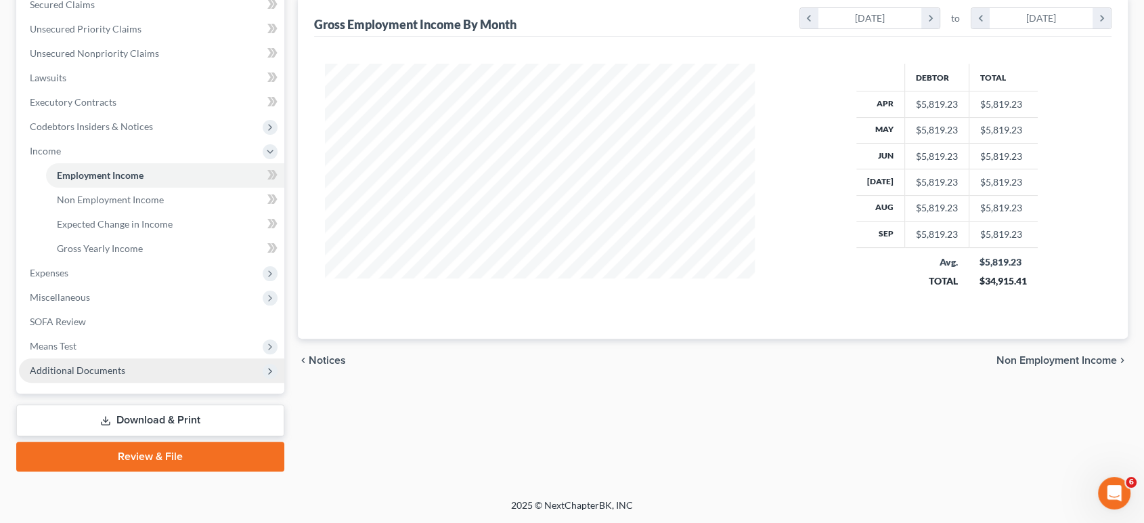
click at [112, 364] on span "Additional Documents" at bounding box center [77, 370] width 95 height 12
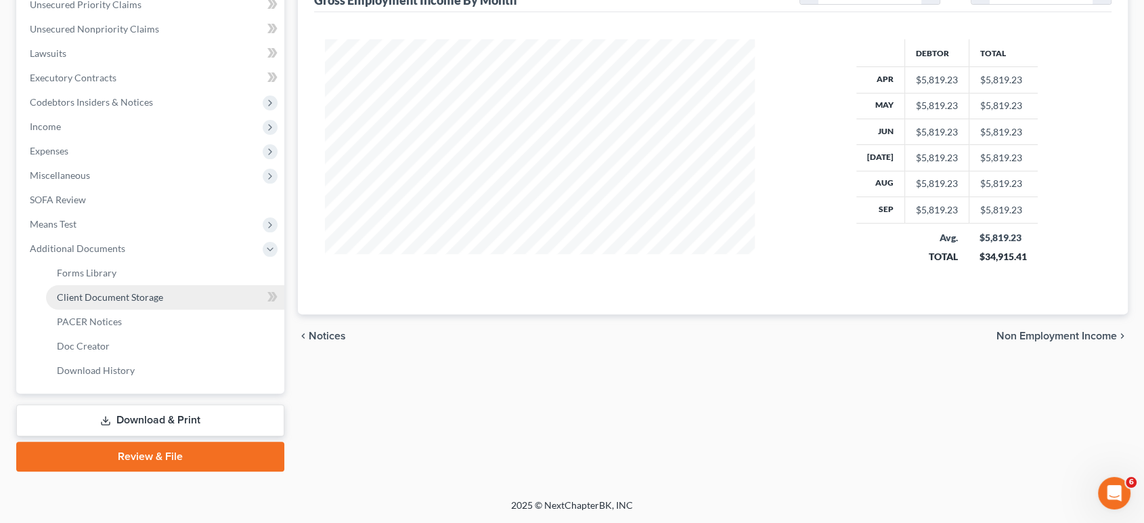
click at [186, 285] on link "Client Document Storage" at bounding box center [165, 297] width 238 height 24
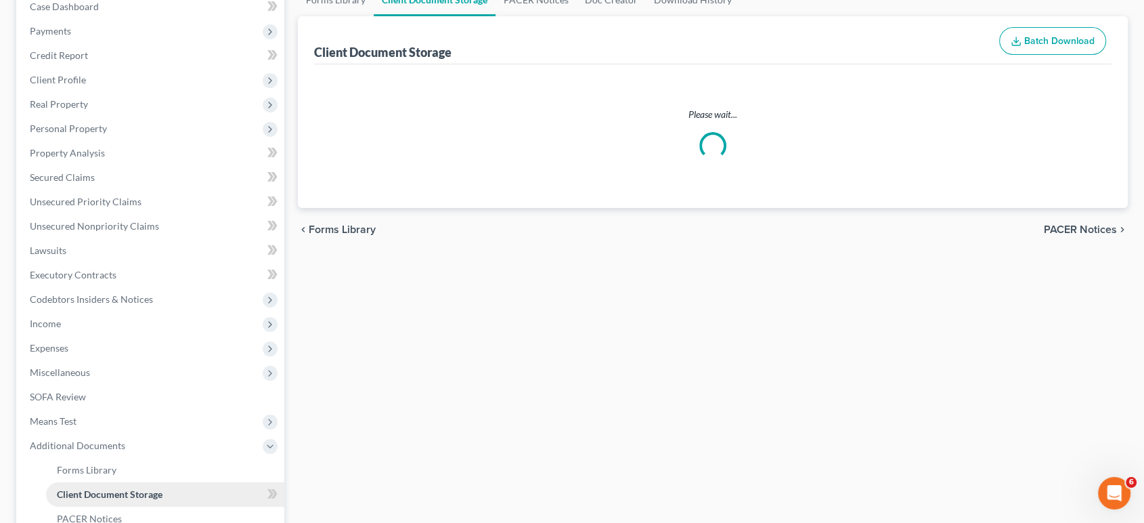
select select "0"
select select "8"
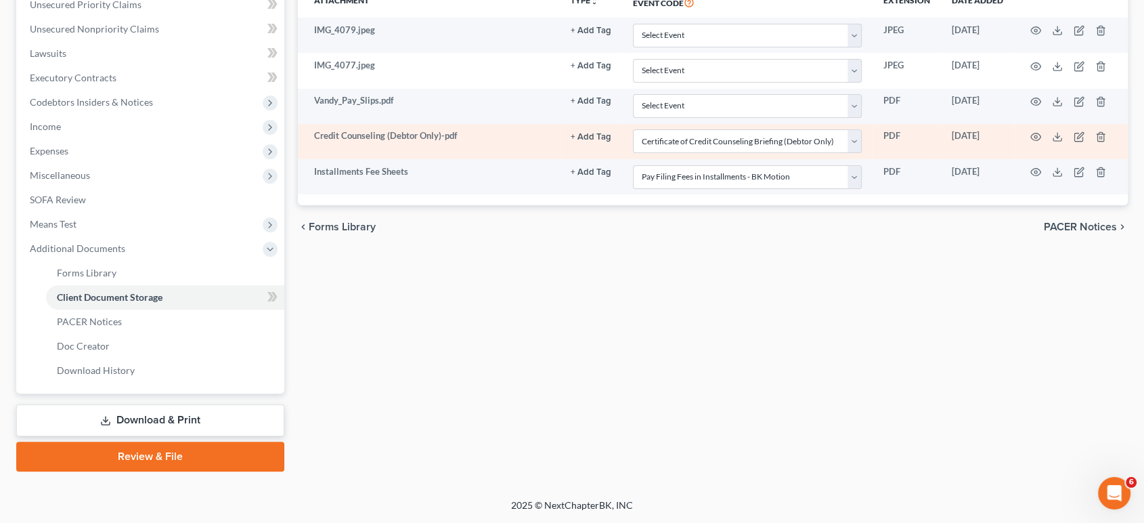
scroll to position [376, 0]
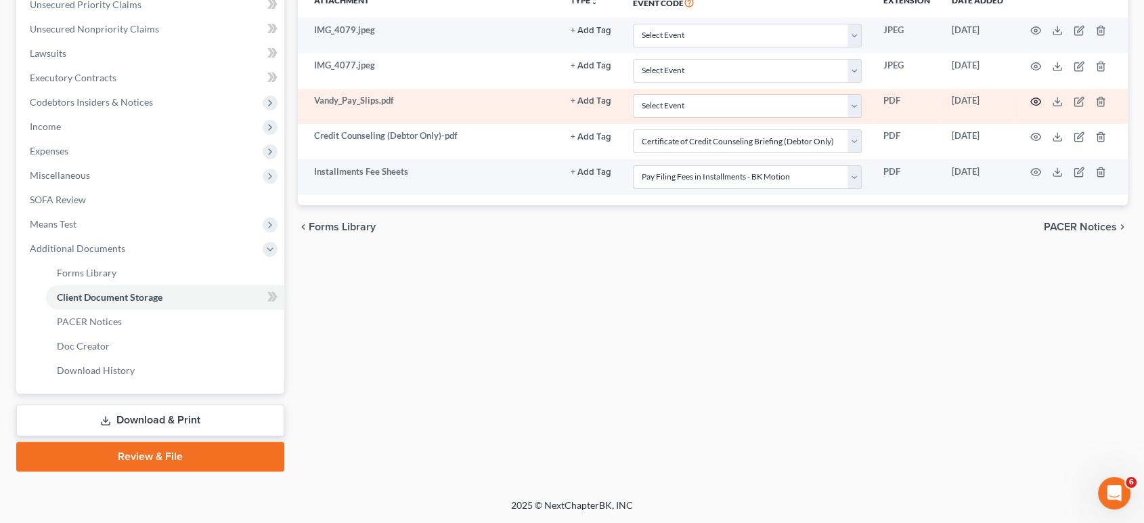
click at [1031, 106] on icon "button" at bounding box center [1036, 101] width 10 height 7
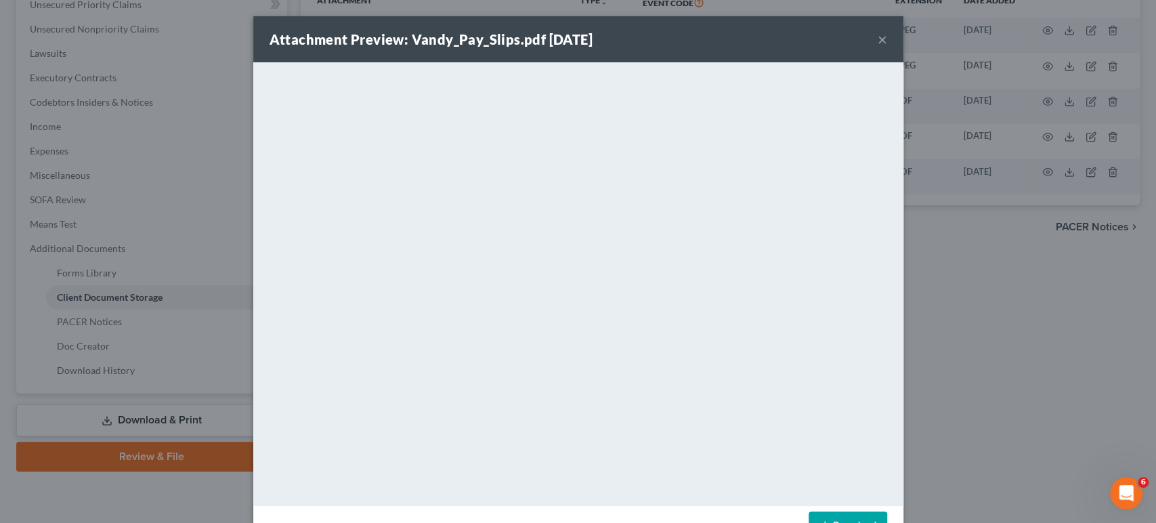
click at [887, 41] on button "×" at bounding box center [881, 39] width 9 height 16
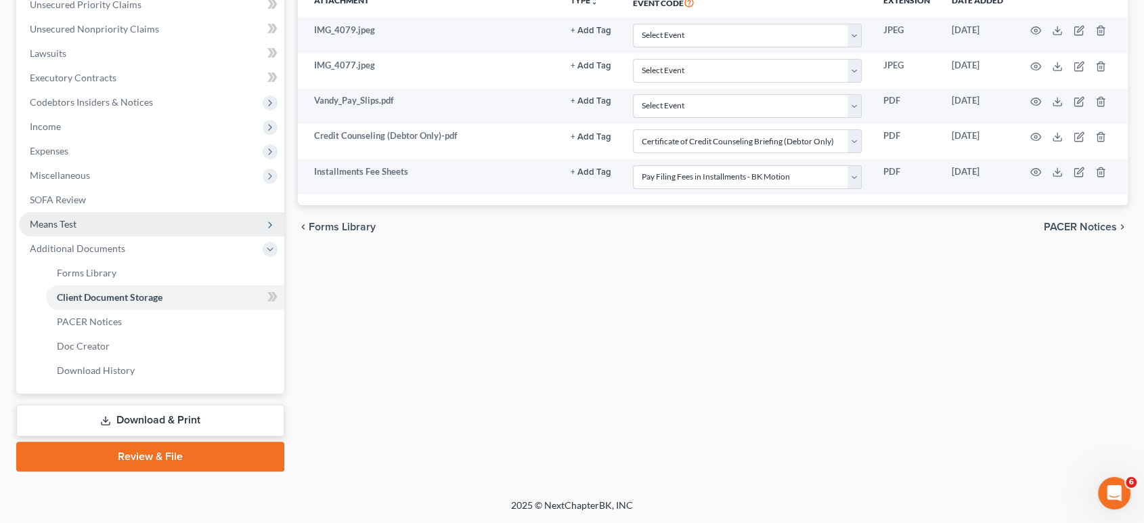
click at [114, 236] on span "Means Test" at bounding box center [151, 224] width 265 height 24
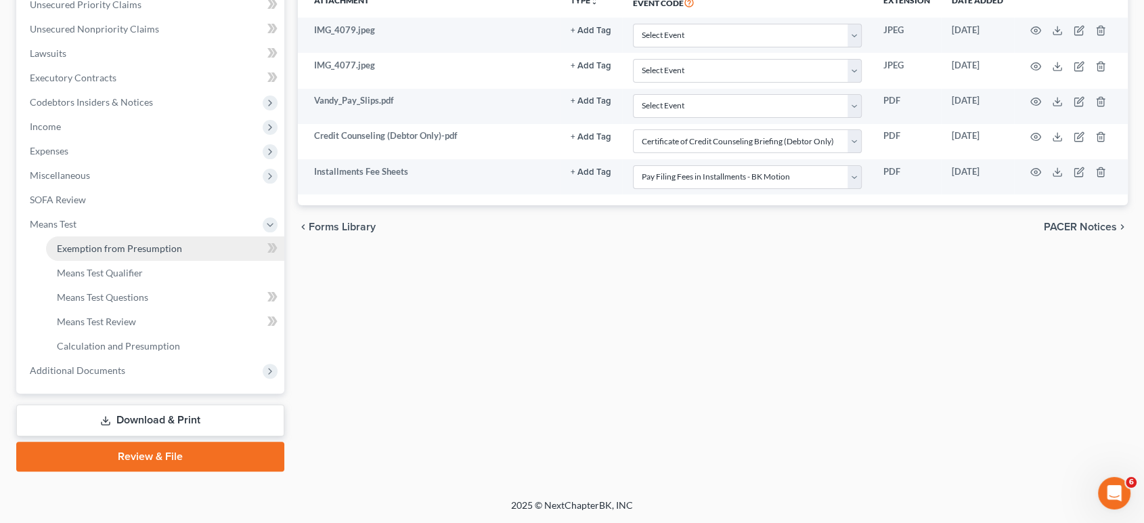
click at [125, 254] on span "Exemption from Presumption" at bounding box center [119, 248] width 125 height 12
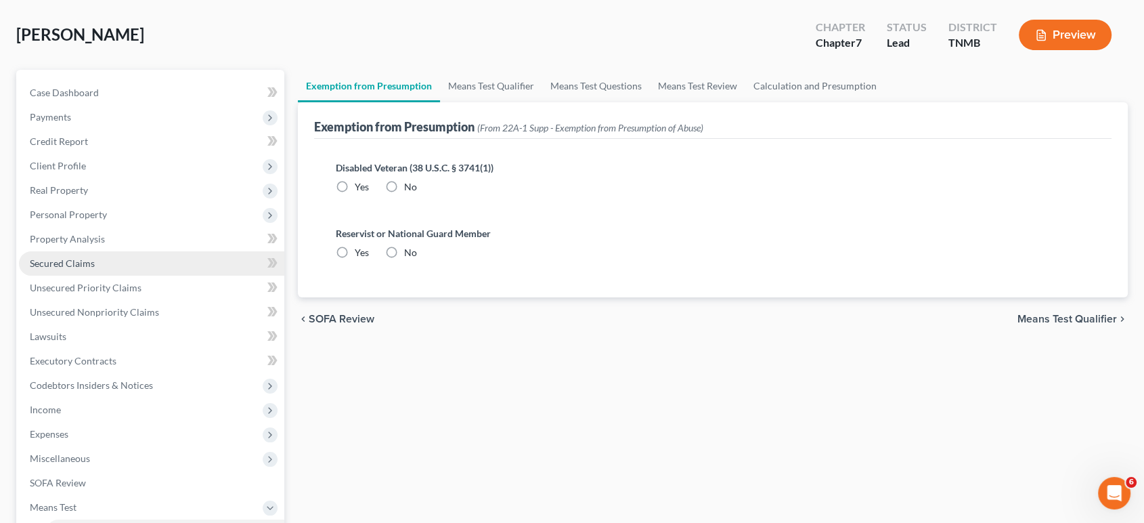
radio input "true"
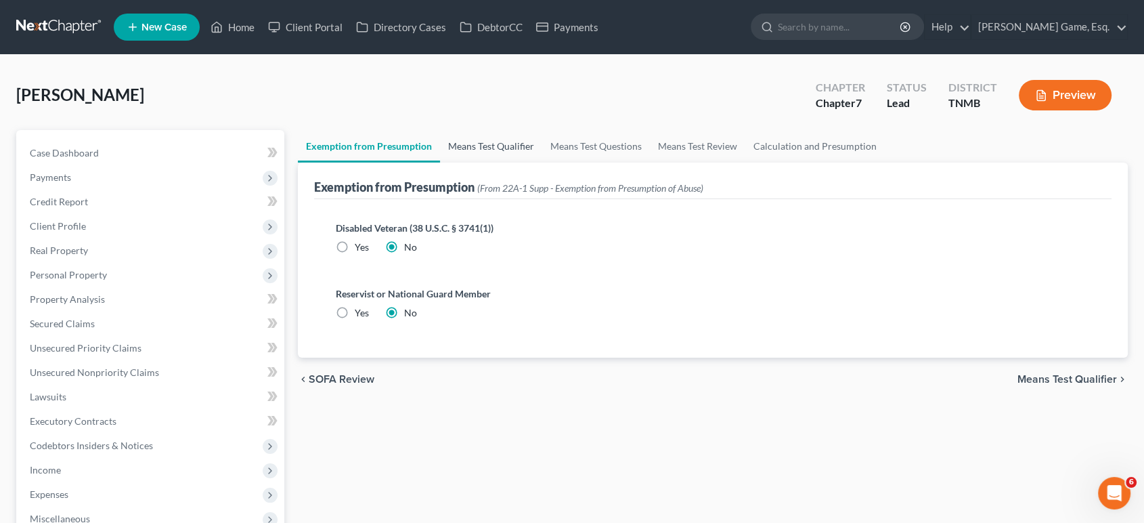
click at [542, 162] on link "Means Test Qualifier" at bounding box center [491, 146] width 102 height 32
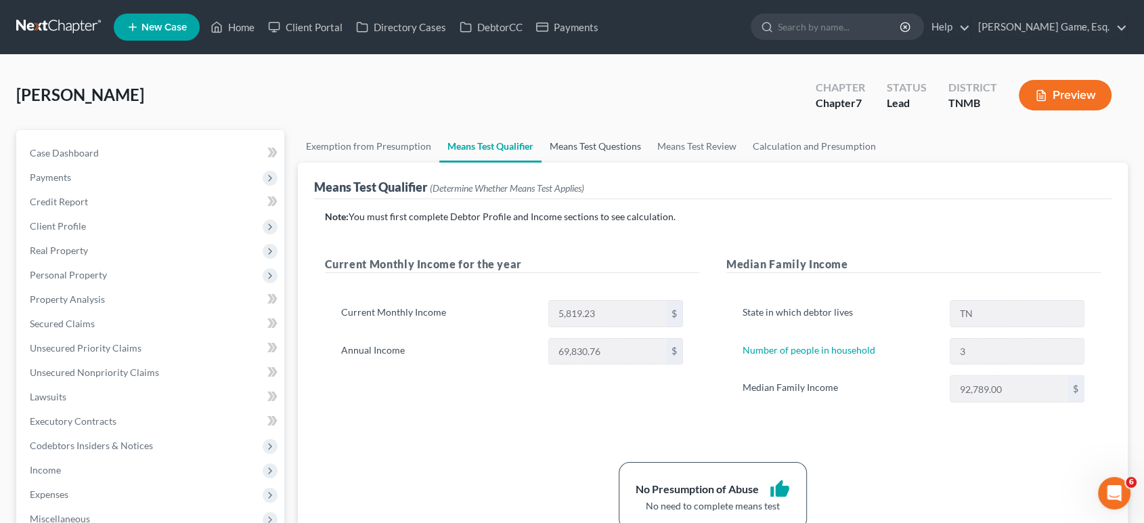
click at [649, 162] on link "Means Test Questions" at bounding box center [596, 146] width 108 height 32
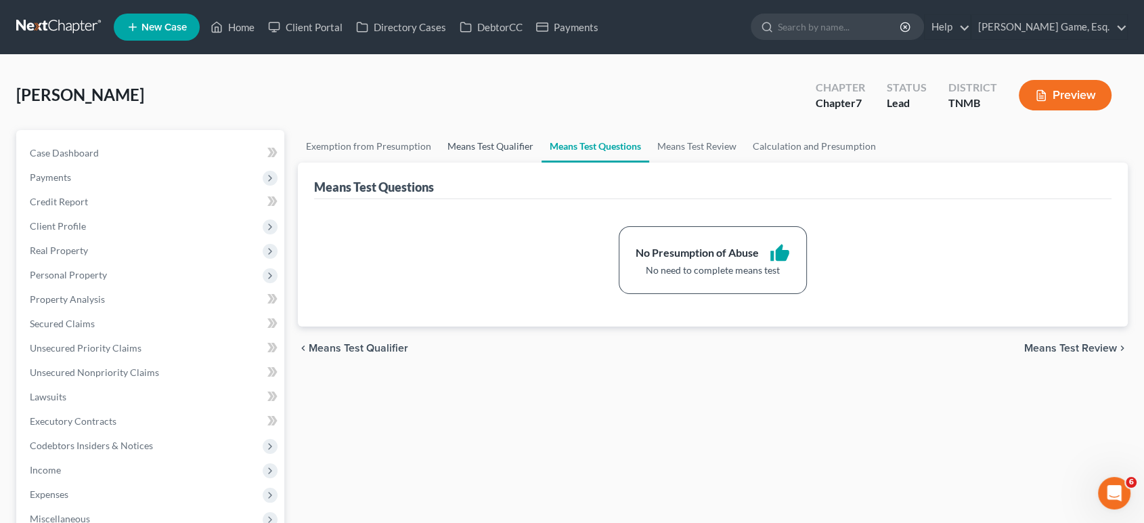
click at [521, 162] on link "Means Test Qualifier" at bounding box center [490, 146] width 102 height 32
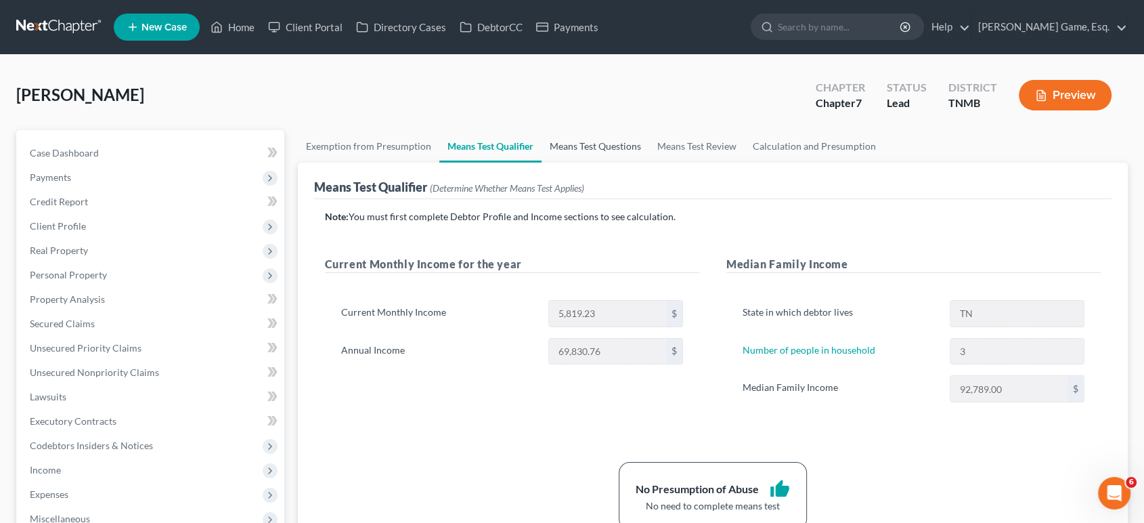
click at [628, 162] on link "Means Test Questions" at bounding box center [596, 146] width 108 height 32
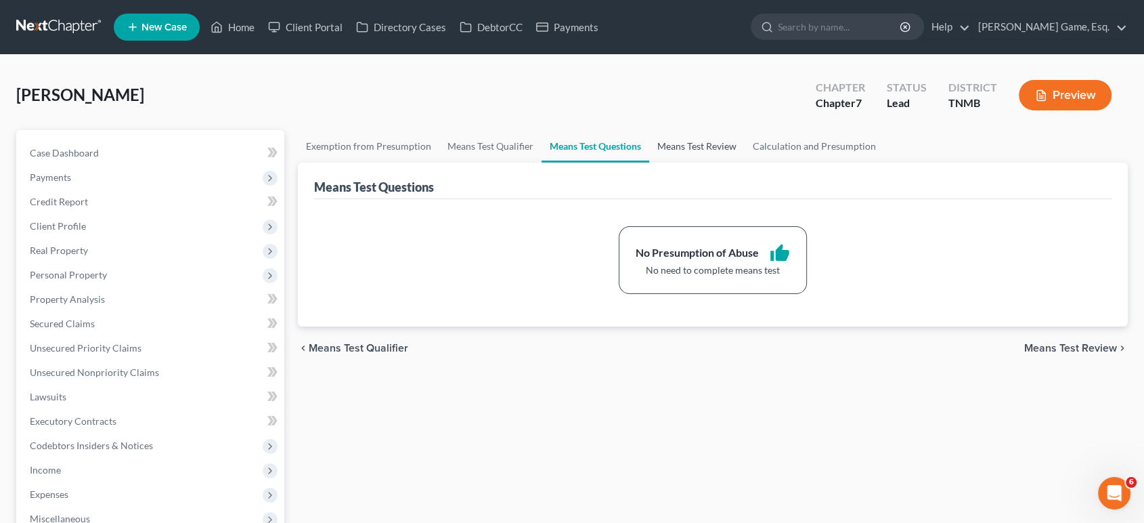
click at [745, 162] on link "Means Test Review" at bounding box center [696, 146] width 95 height 32
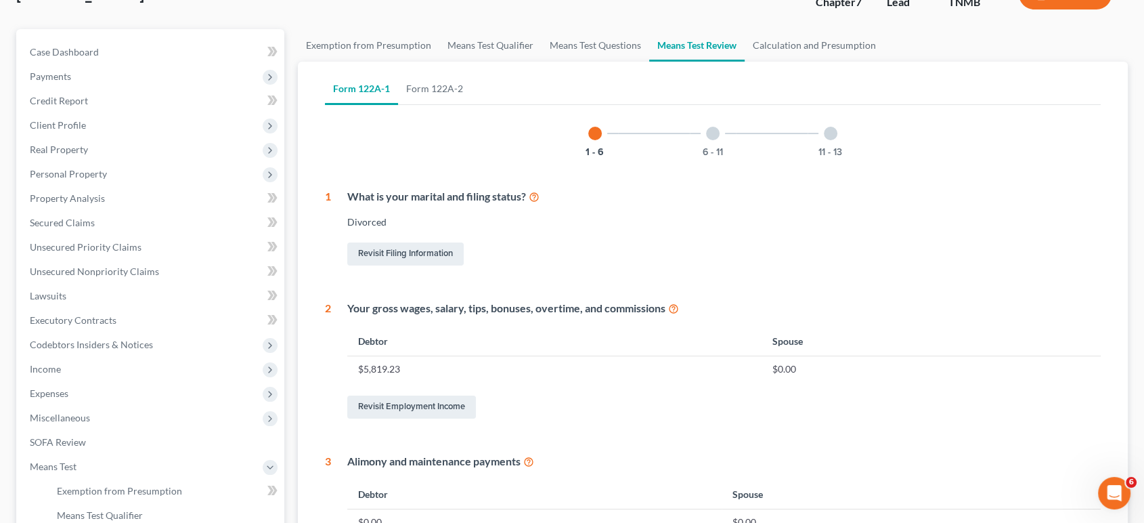
scroll to position [75, 0]
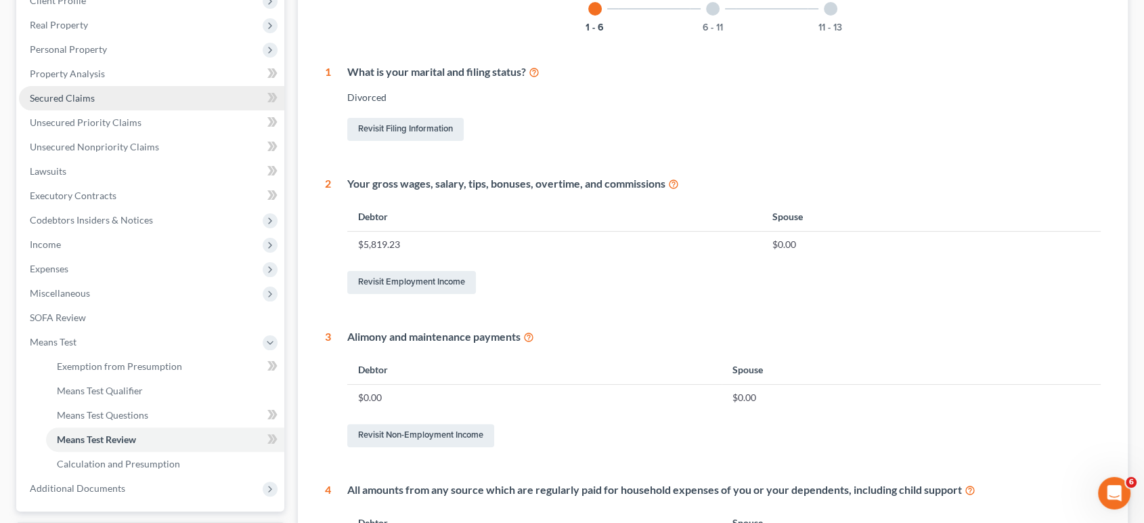
click at [95, 104] on span "Secured Claims" at bounding box center [62, 98] width 65 height 12
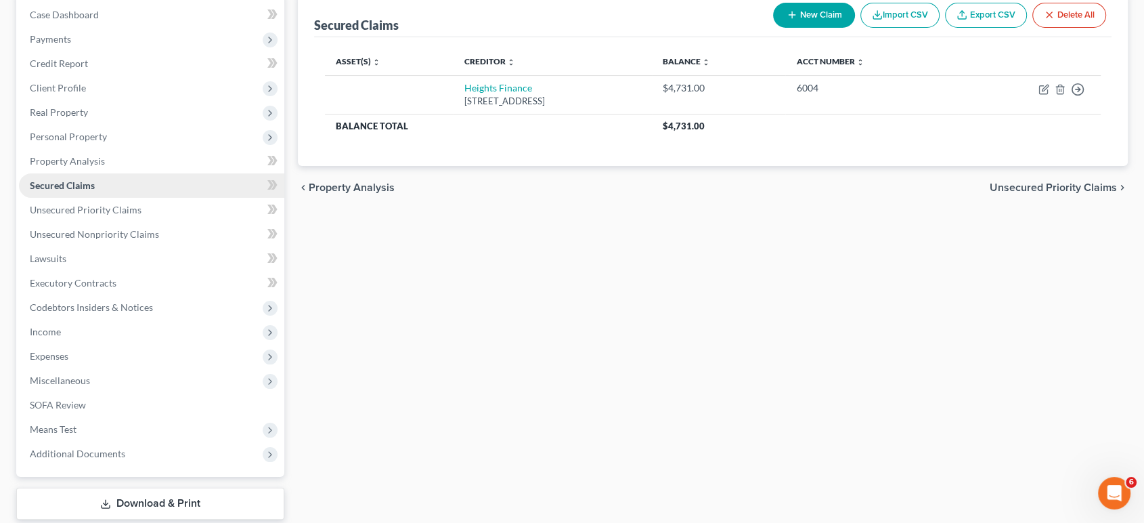
scroll to position [150, 0]
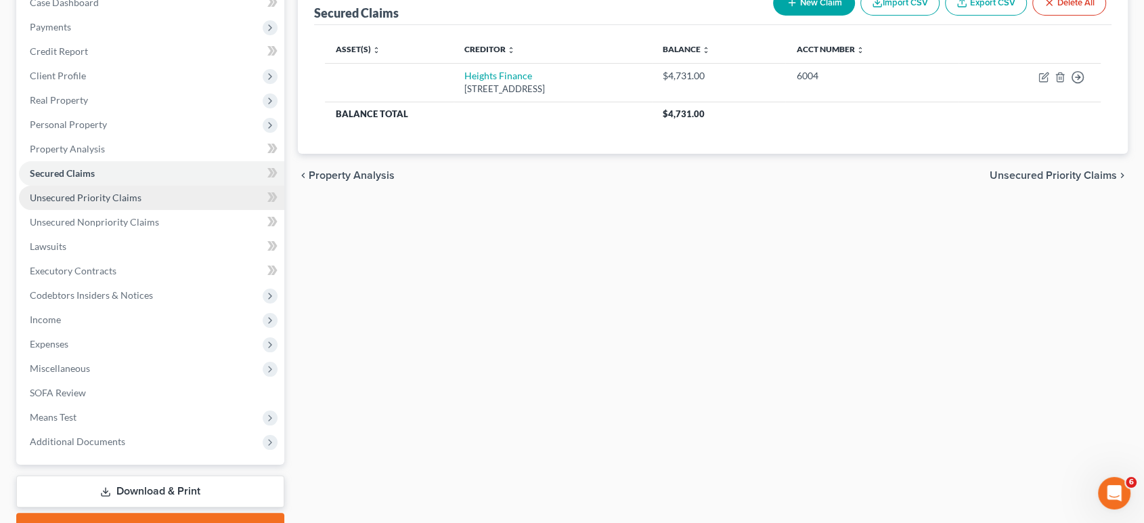
click at [124, 203] on span "Unsecured Priority Claims" at bounding box center [86, 198] width 112 height 12
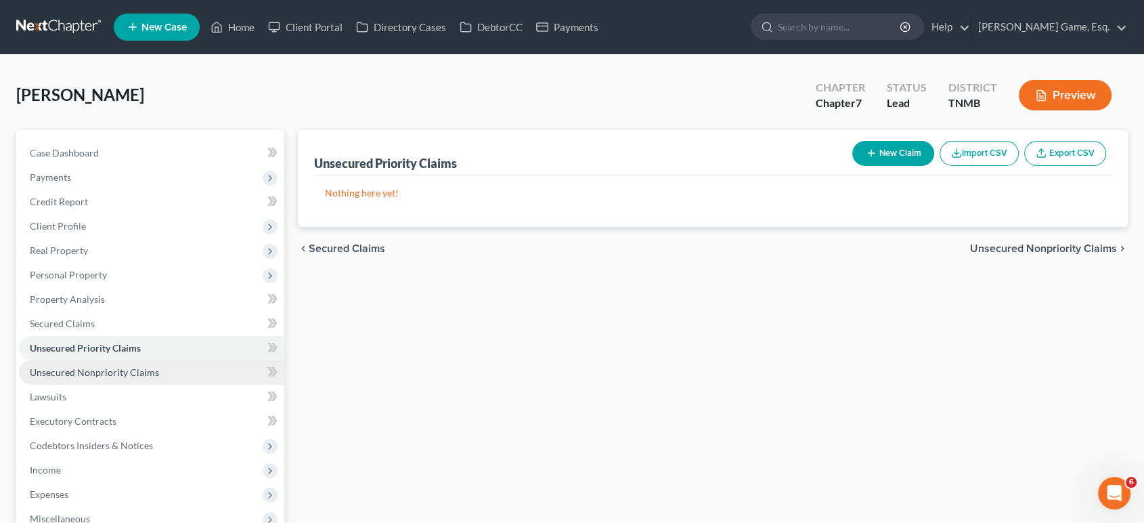
click at [142, 378] on span "Unsecured Nonpriority Claims" at bounding box center [94, 372] width 129 height 12
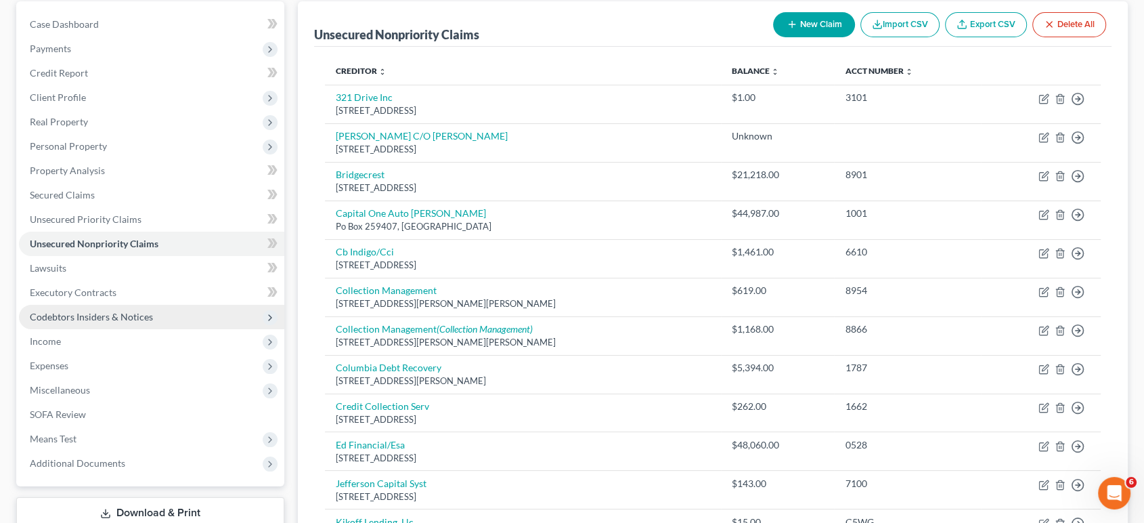
scroll to position [204, 0]
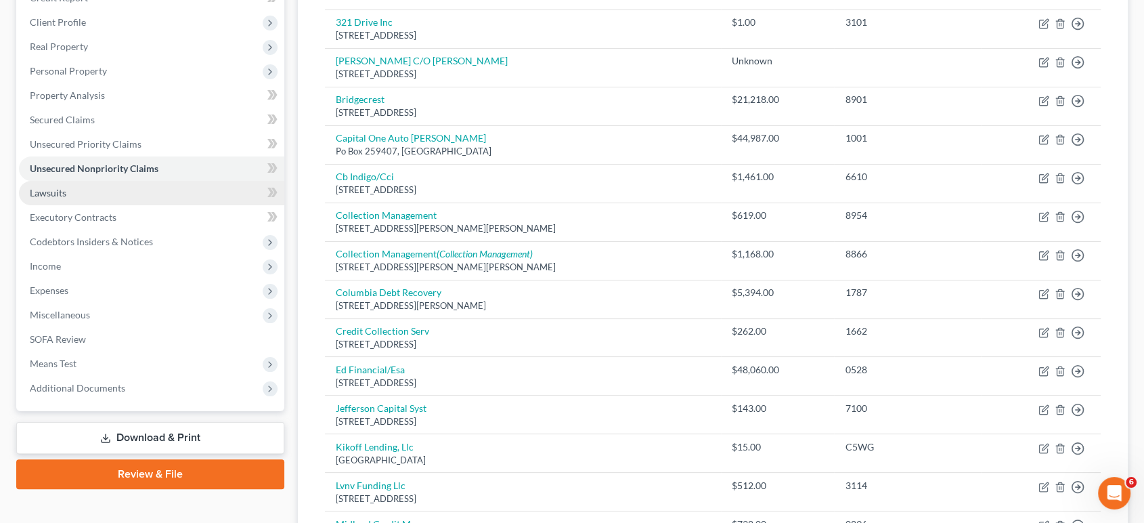
click at [130, 205] on link "Lawsuits" at bounding box center [151, 193] width 265 height 24
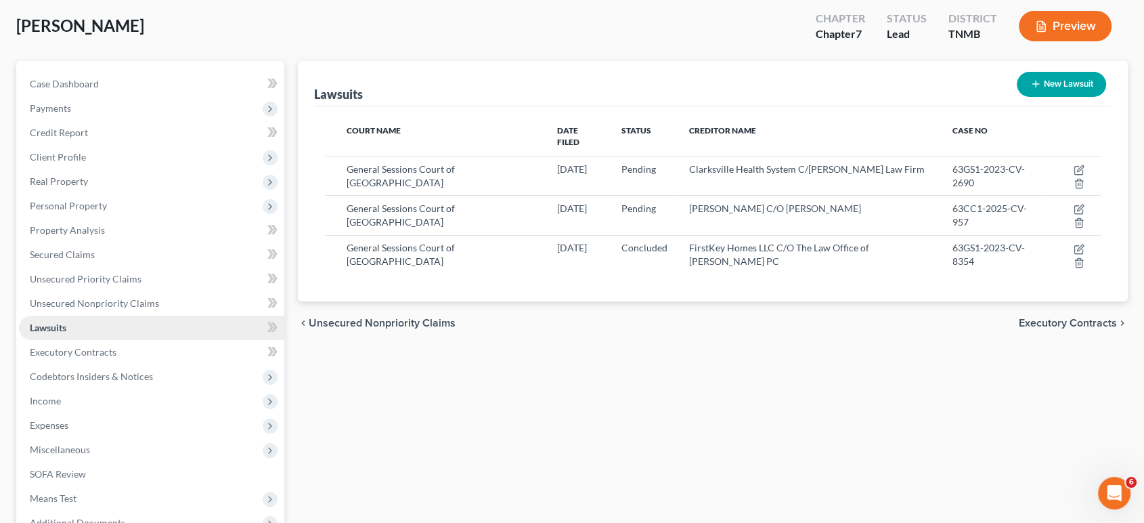
scroll to position [150, 0]
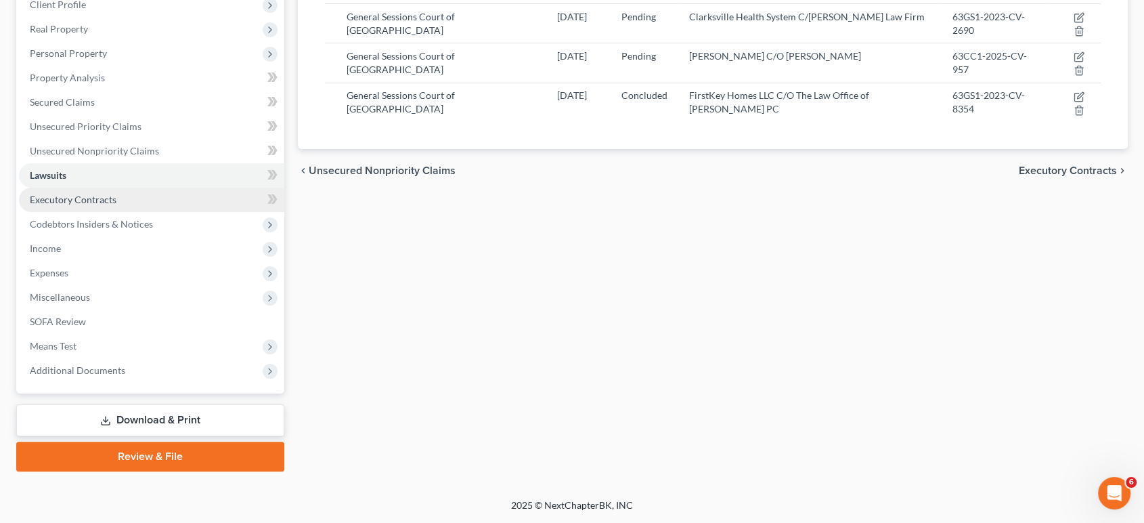
click at [116, 205] on span "Executory Contracts" at bounding box center [73, 200] width 87 height 12
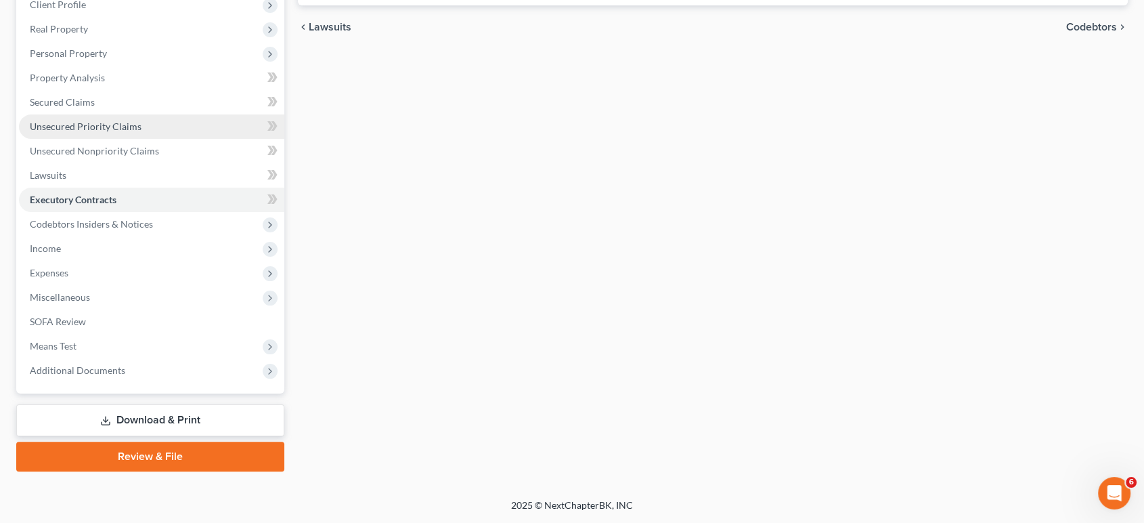
scroll to position [225, 0]
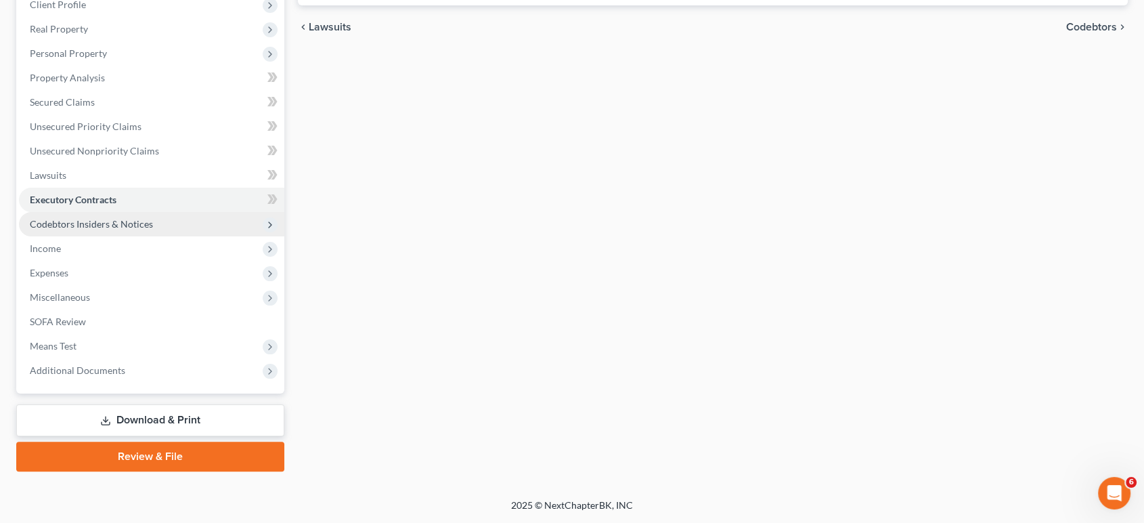
click at [128, 230] on span "Codebtors Insiders & Notices" at bounding box center [91, 224] width 123 height 12
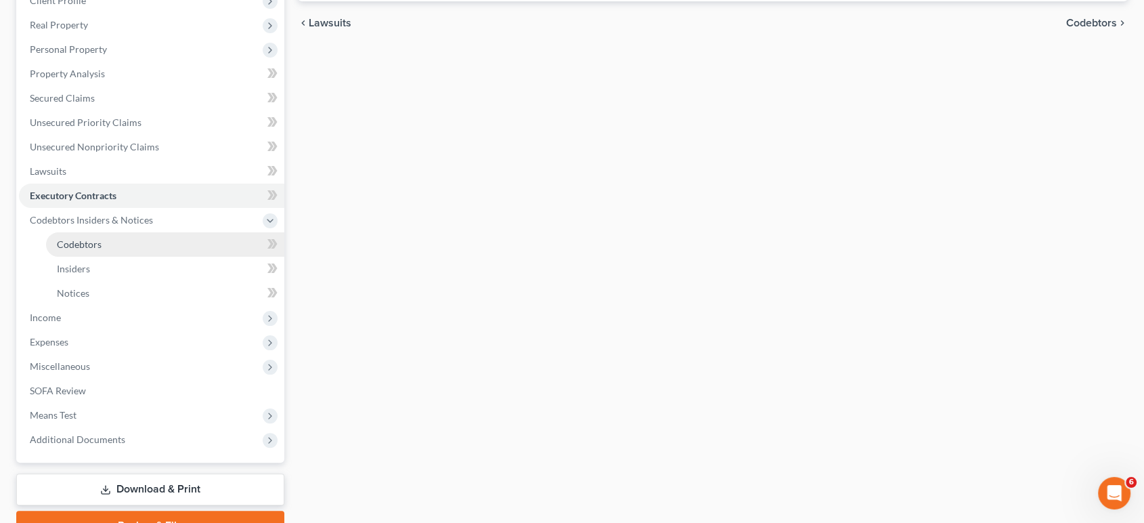
click at [135, 257] on link "Codebtors" at bounding box center [165, 244] width 238 height 24
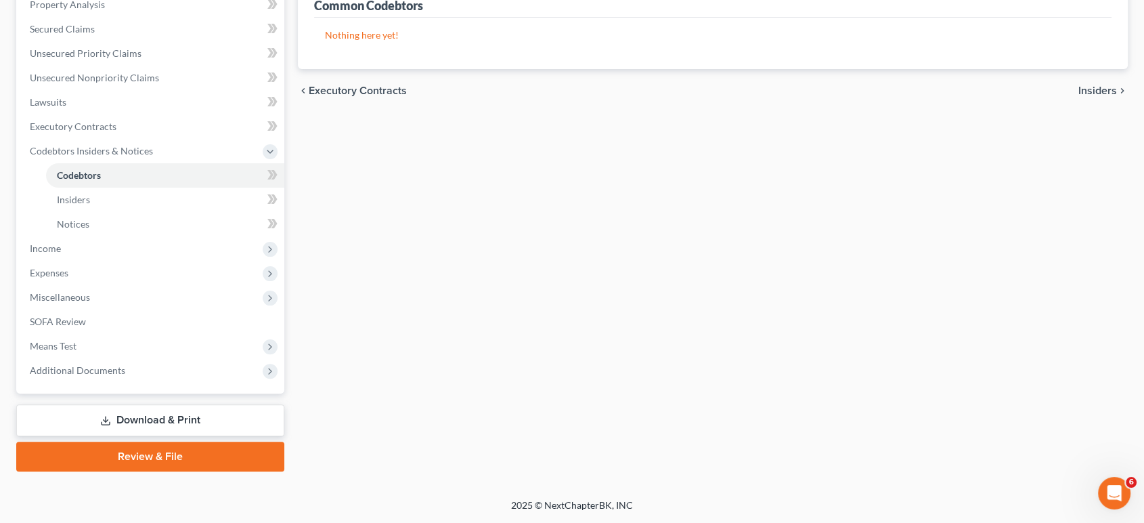
scroll to position [301, 0]
click at [114, 261] on span "Income" at bounding box center [151, 248] width 265 height 24
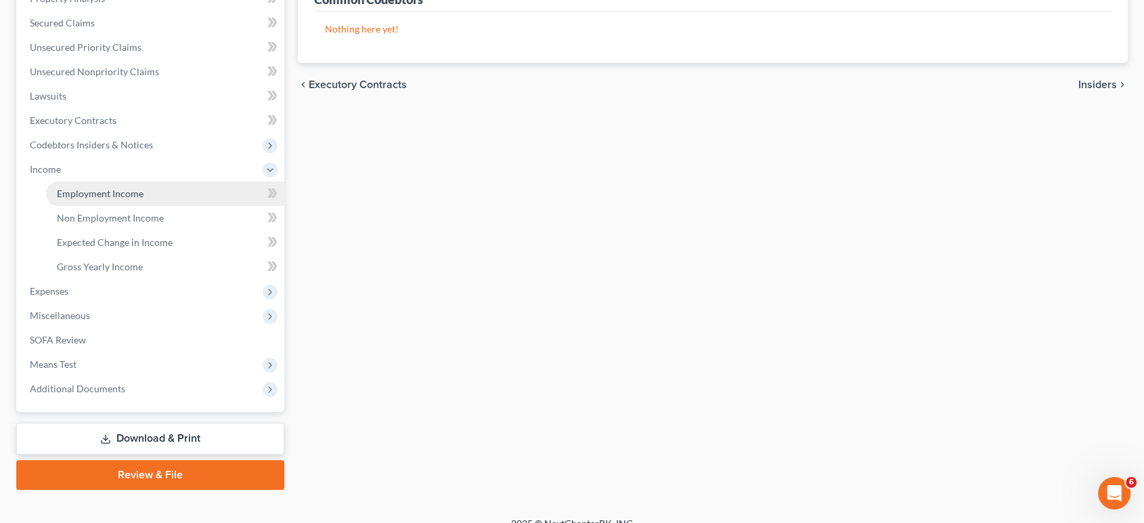
click at [132, 199] on span "Employment Income" at bounding box center [100, 194] width 87 height 12
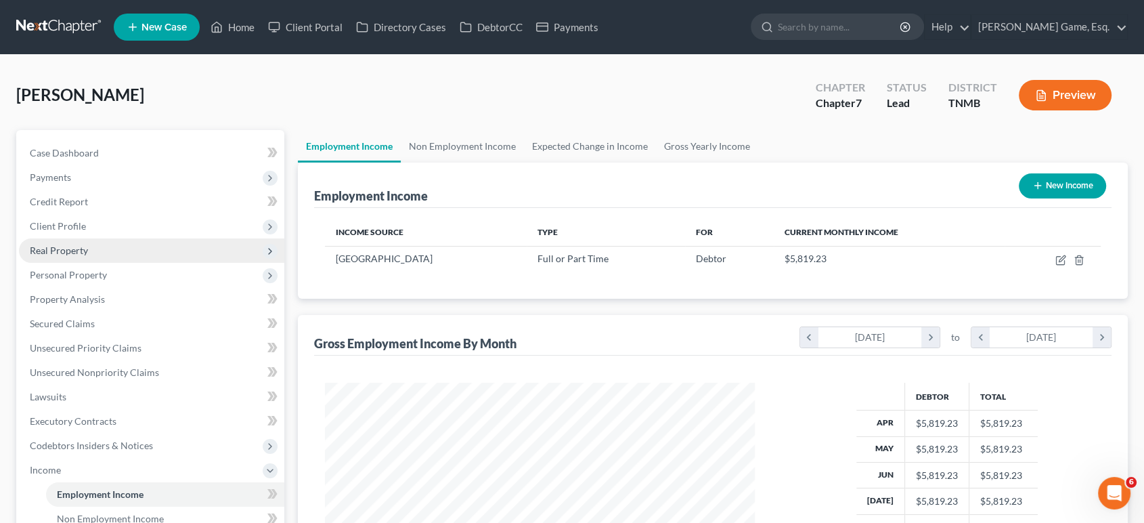
scroll to position [301, 456]
click at [473, 162] on link "Non Employment Income" at bounding box center [462, 146] width 123 height 32
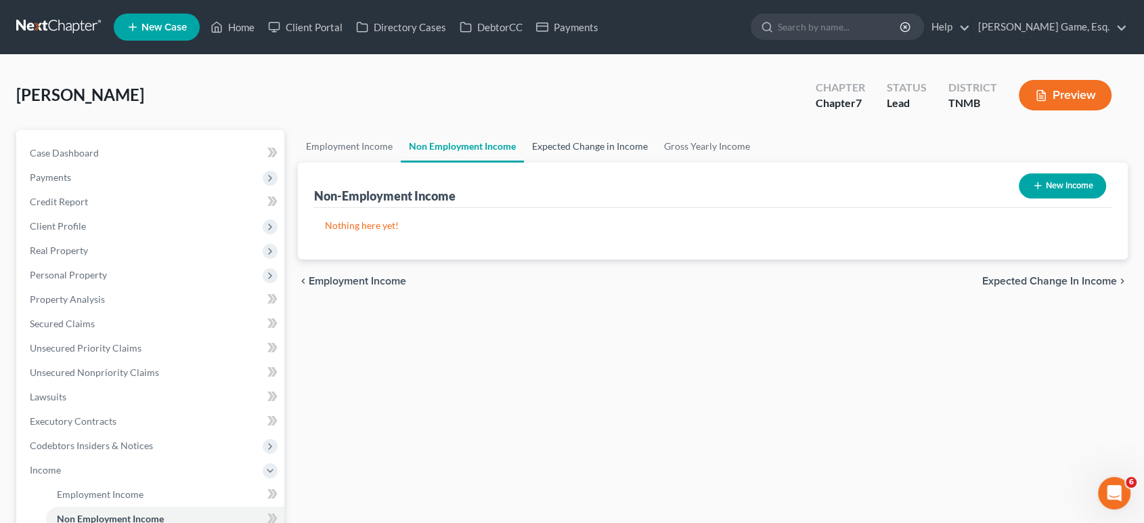
click at [629, 162] on link "Expected Change in Income" at bounding box center [590, 146] width 132 height 32
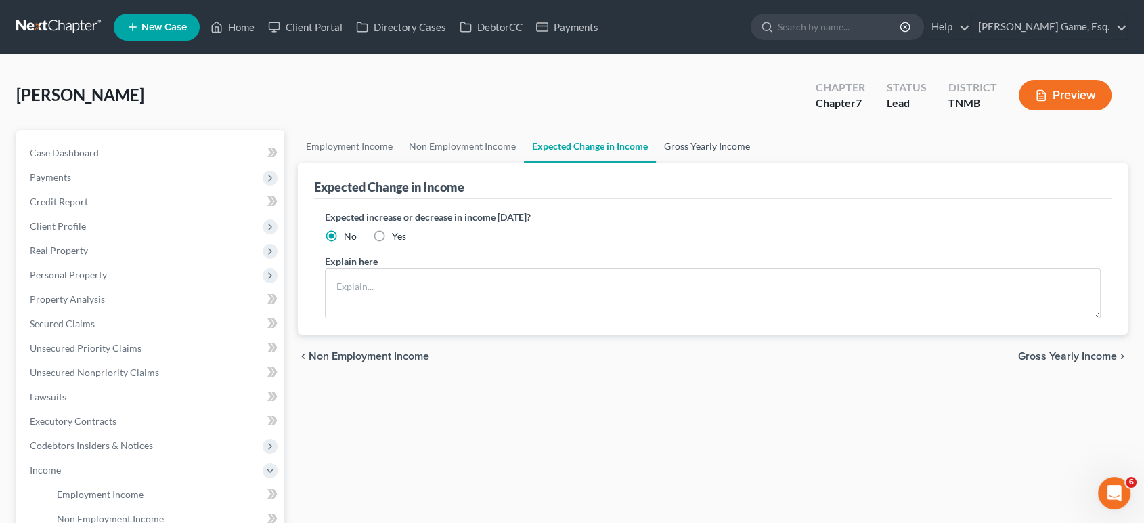
click at [758, 162] on link "Gross Yearly Income" at bounding box center [707, 146] width 102 height 32
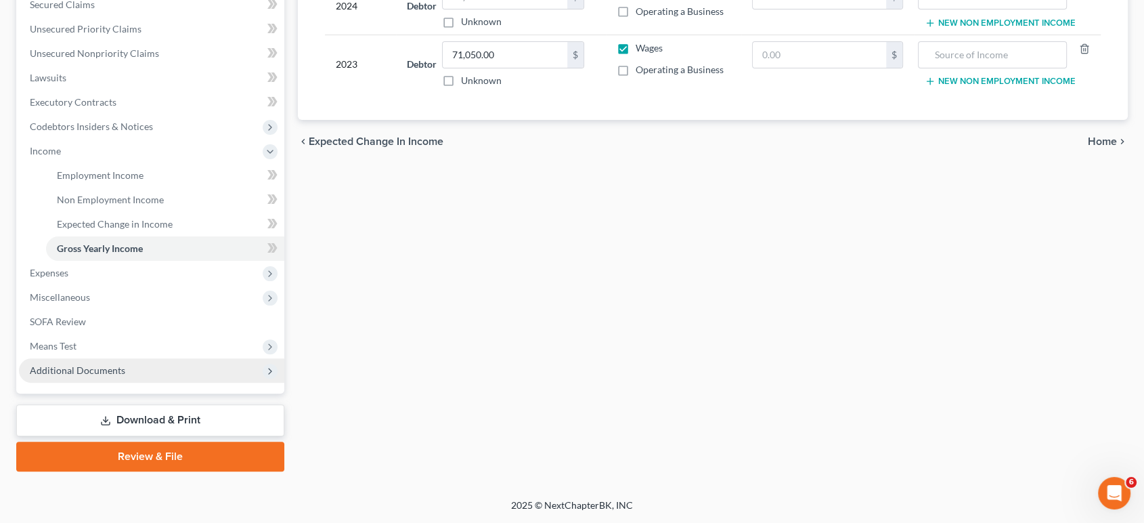
scroll to position [525, 0]
click at [125, 364] on span "Additional Documents" at bounding box center [77, 370] width 95 height 12
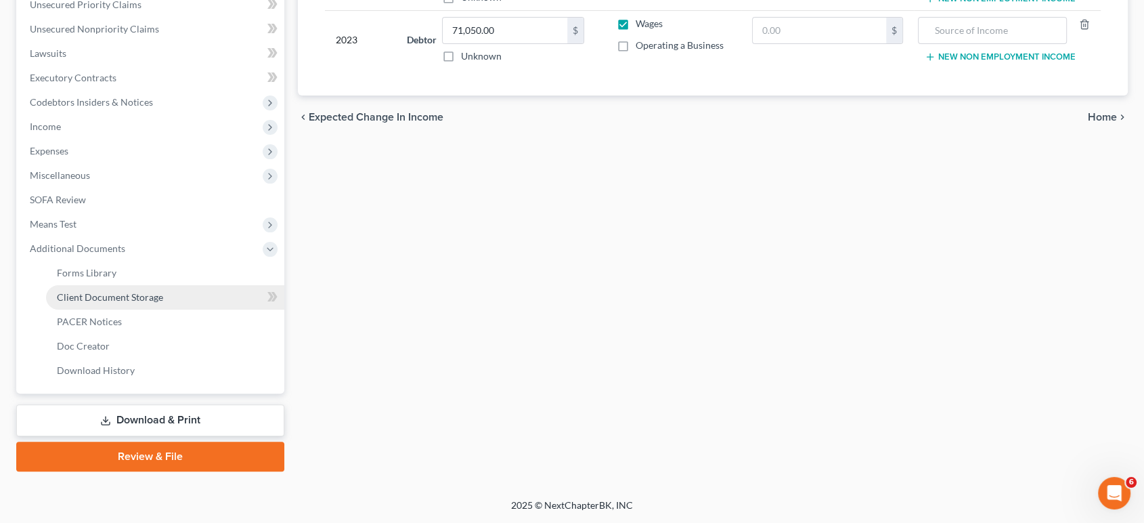
click at [140, 291] on span "Client Document Storage" at bounding box center [110, 297] width 106 height 12
select select "0"
select select "8"
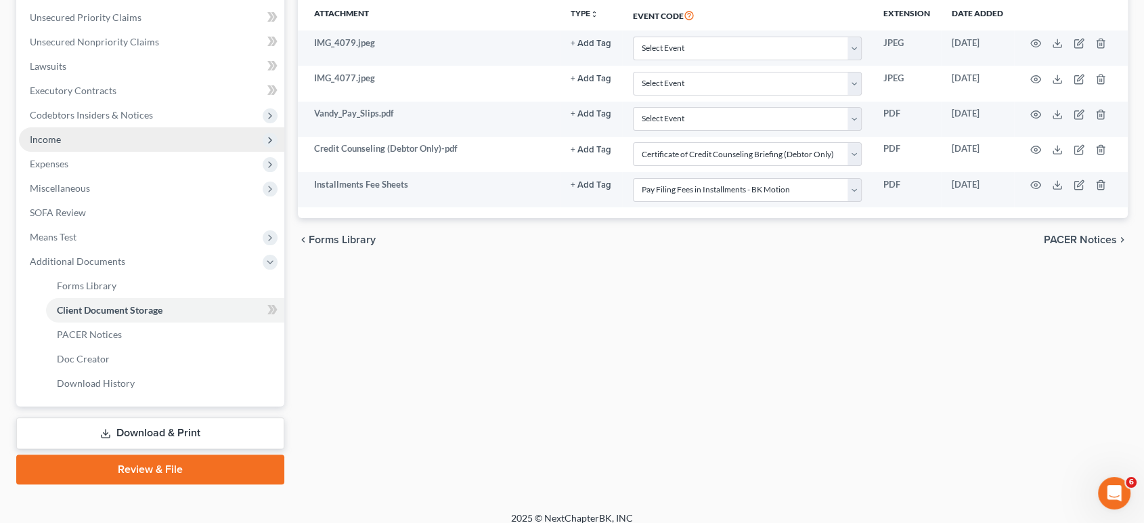
click at [104, 152] on span "Income" at bounding box center [151, 139] width 265 height 24
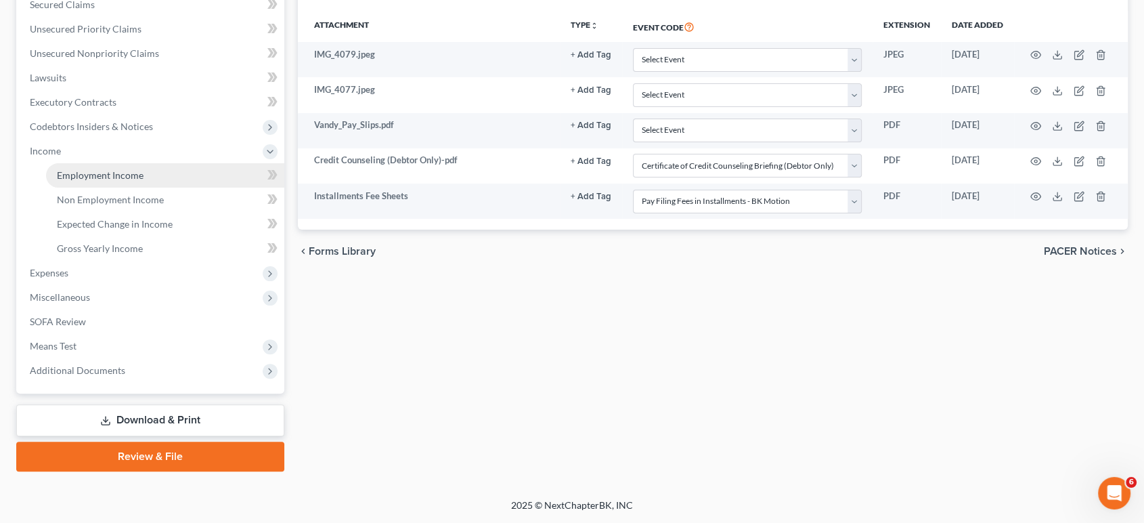
click at [107, 188] on link "Employment Income" at bounding box center [165, 175] width 238 height 24
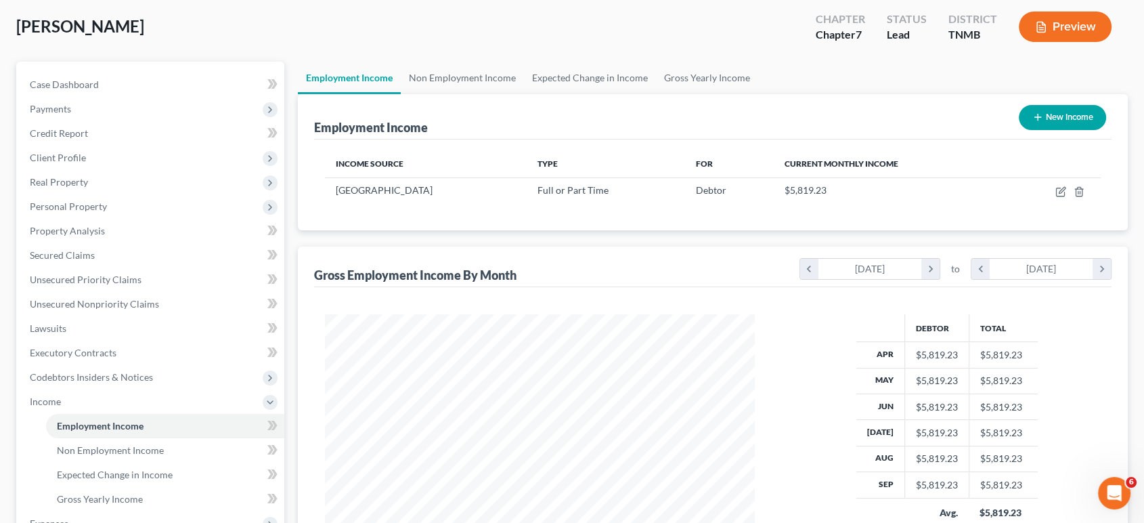
scroll to position [14, 0]
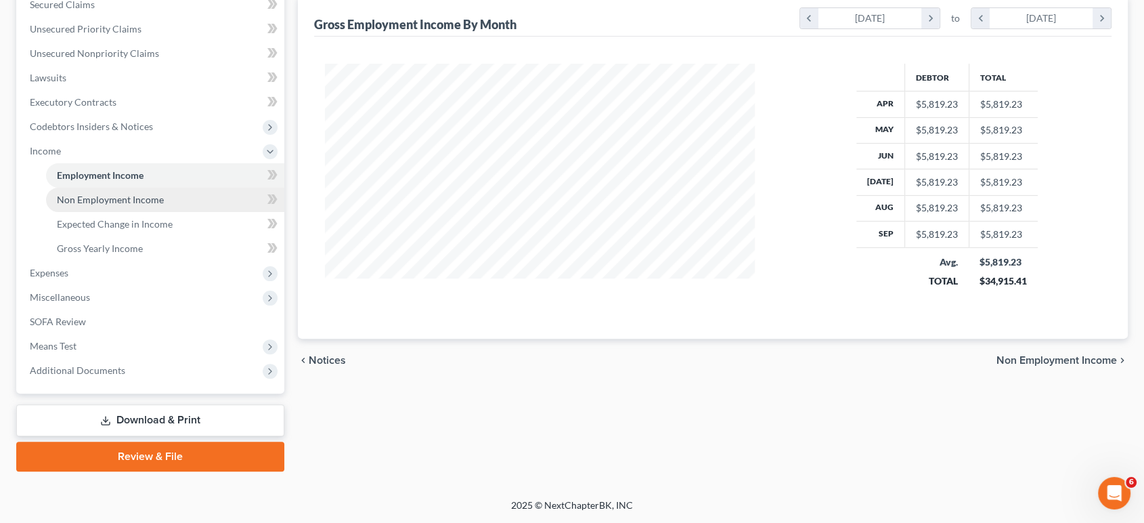
click at [106, 194] on span "Non Employment Income" at bounding box center [110, 200] width 107 height 12
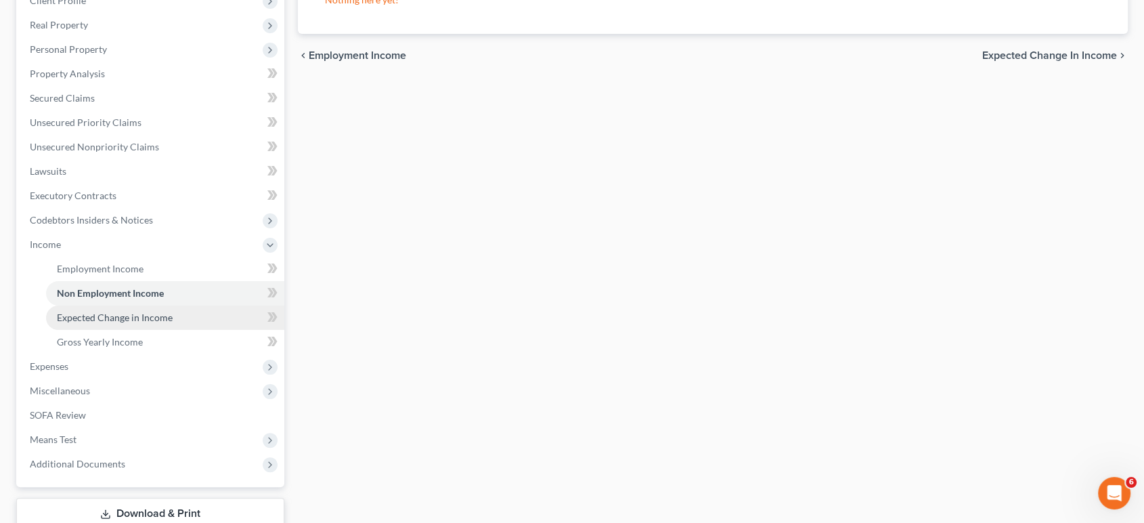
click at [141, 323] on span "Expected Change in Income" at bounding box center [115, 317] width 116 height 12
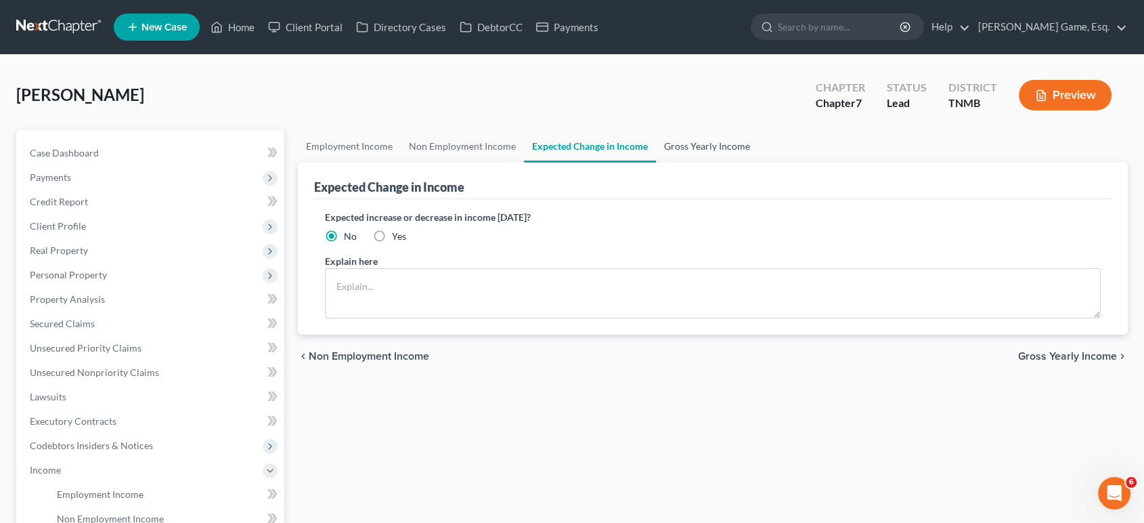
click at [758, 162] on link "Gross Yearly Income" at bounding box center [707, 146] width 102 height 32
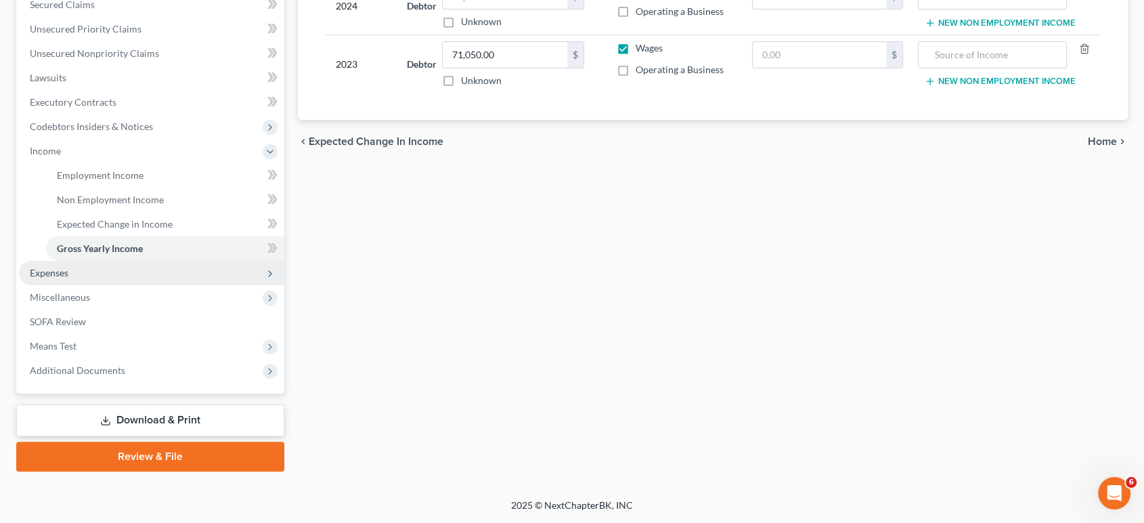
click at [68, 278] on span "Expenses" at bounding box center [49, 273] width 39 height 12
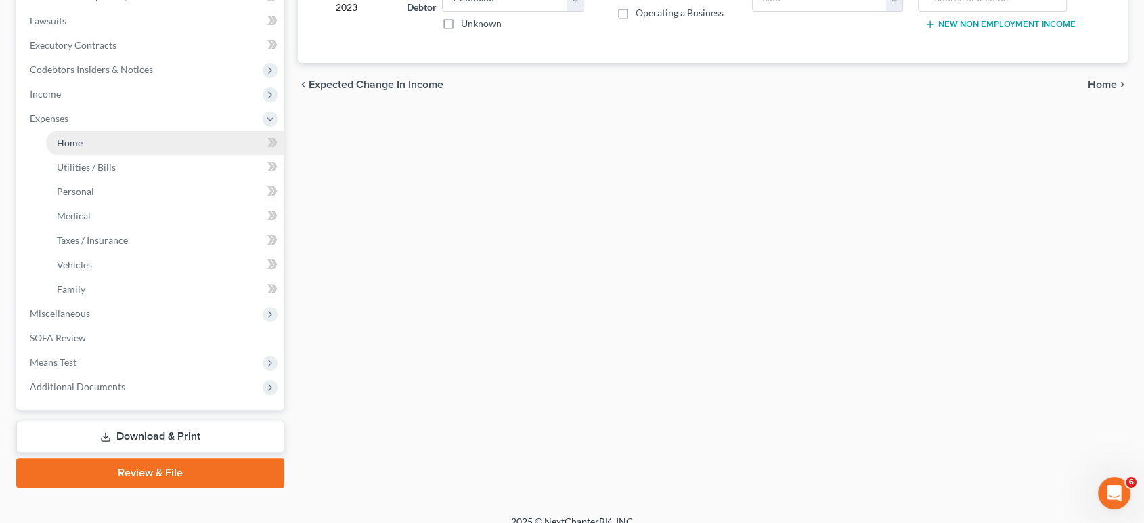
click at [125, 155] on link "Home" at bounding box center [165, 143] width 238 height 24
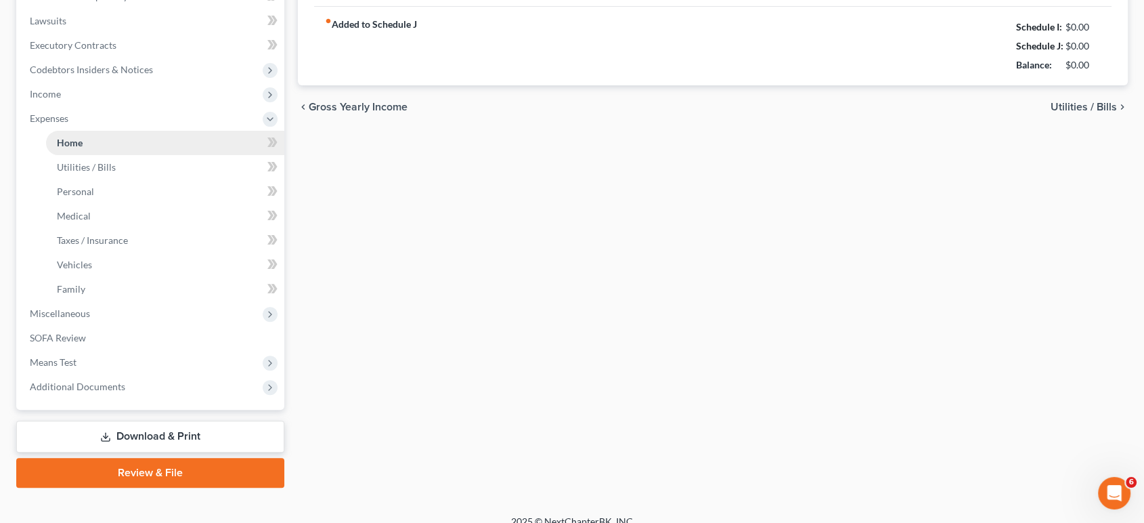
type input "1,800.00"
type input "0.00"
radio input "true"
type input "0.00"
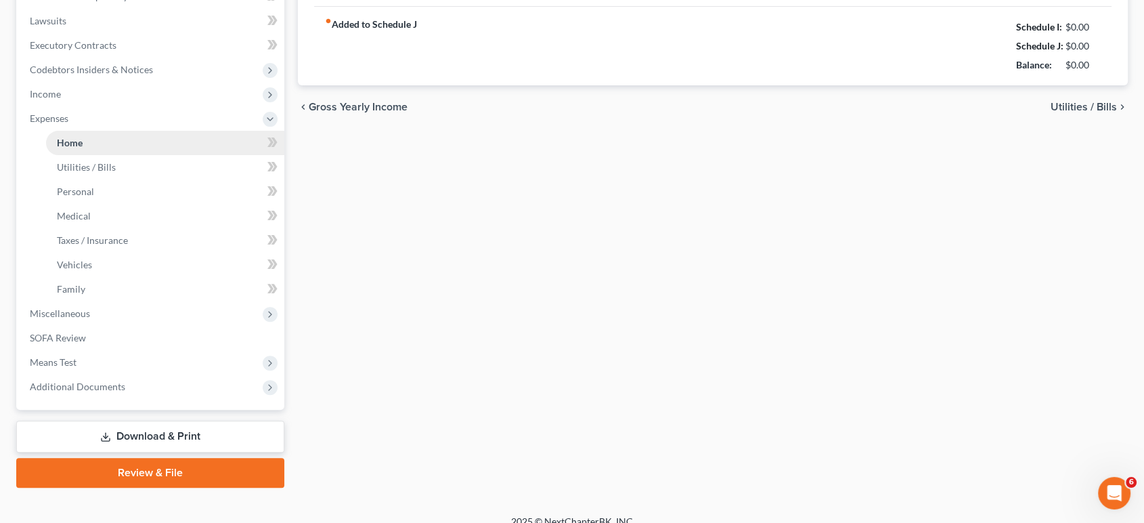
type input "0.00"
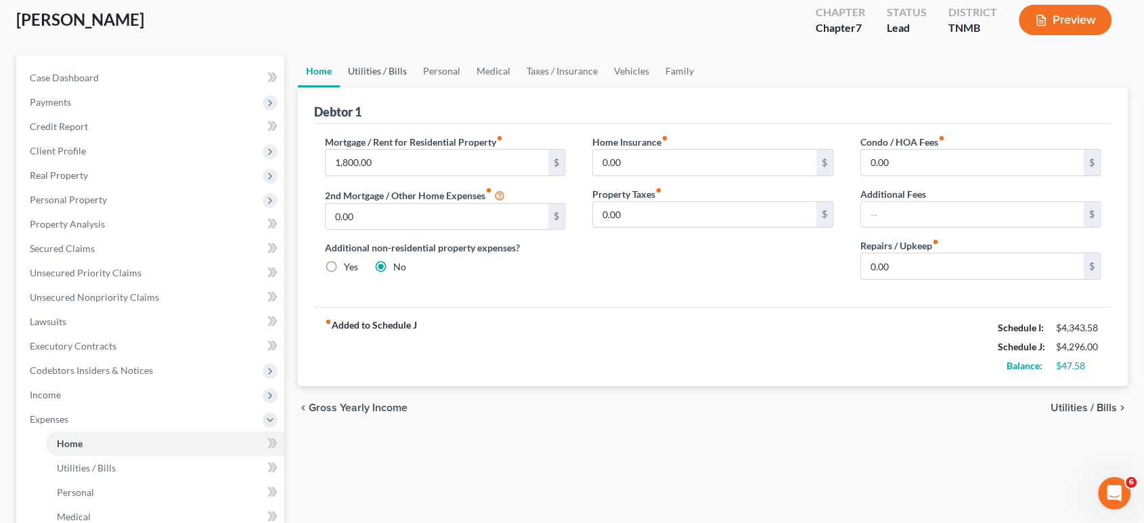
click at [403, 87] on link "Utilities / Bills" at bounding box center [377, 71] width 75 height 32
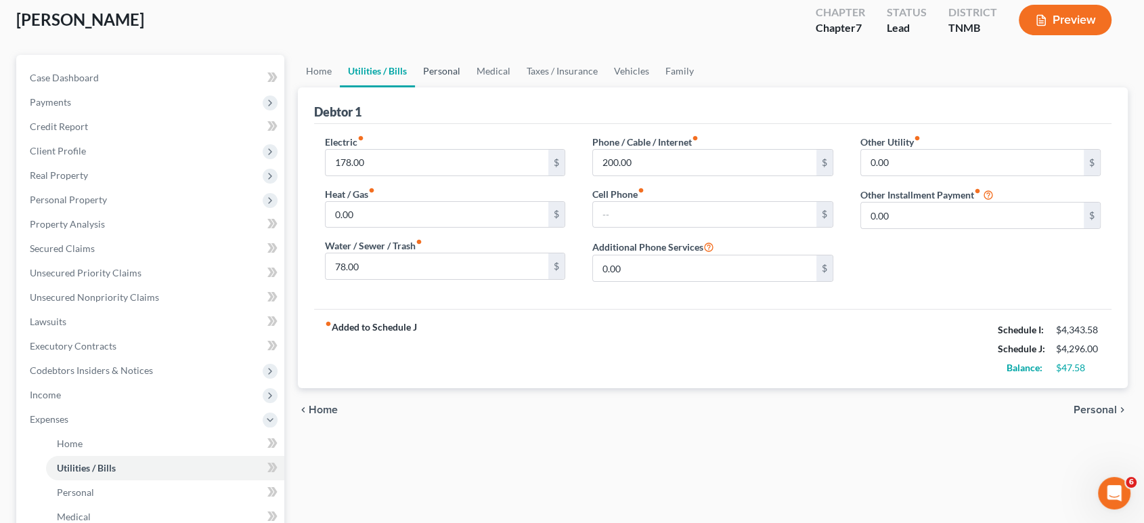
click at [468, 87] on link "Personal" at bounding box center [441, 71] width 53 height 32
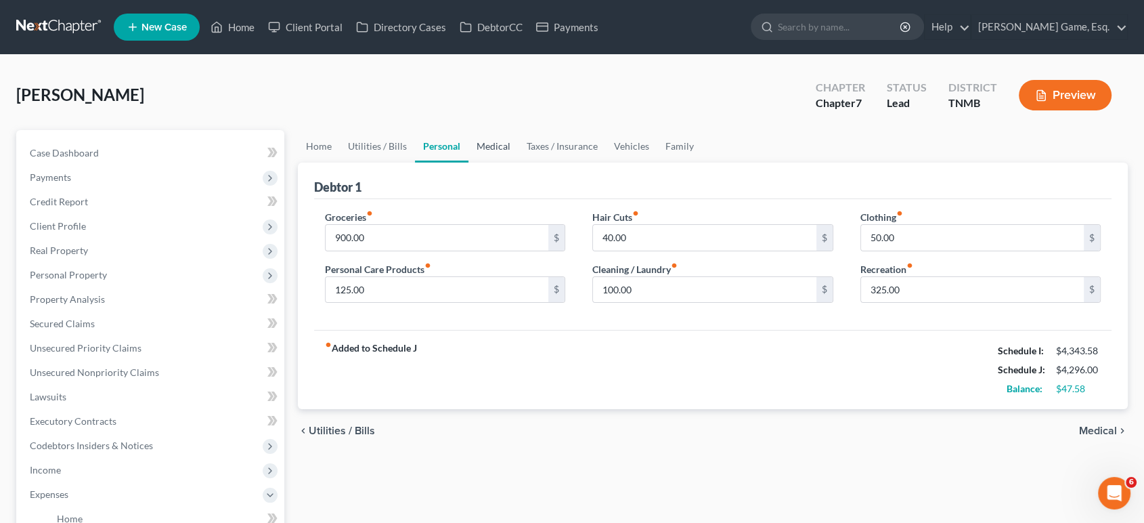
click at [519, 162] on link "Medical" at bounding box center [493, 146] width 50 height 32
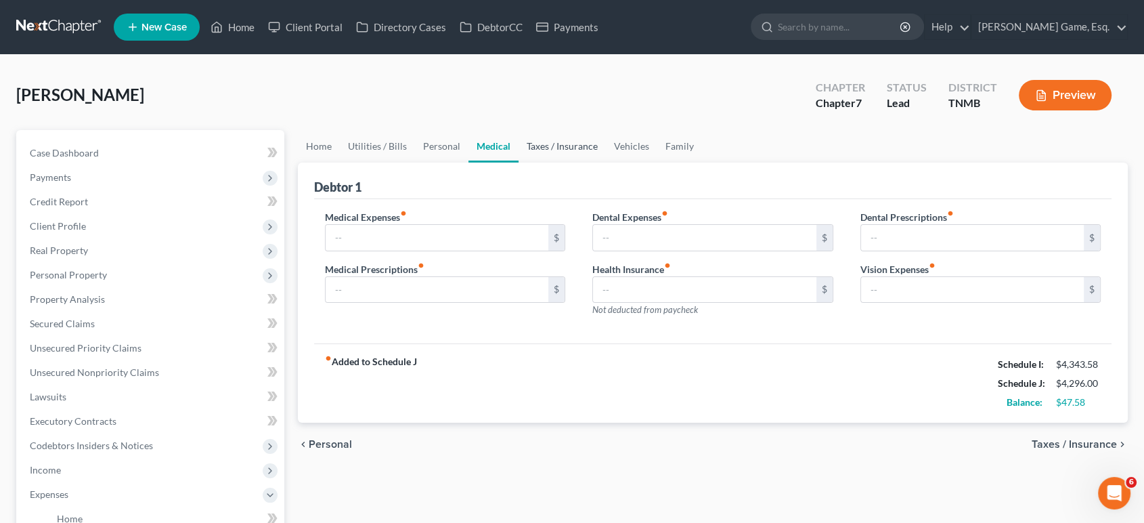
click at [606, 162] on link "Taxes / Insurance" at bounding box center [562, 146] width 87 height 32
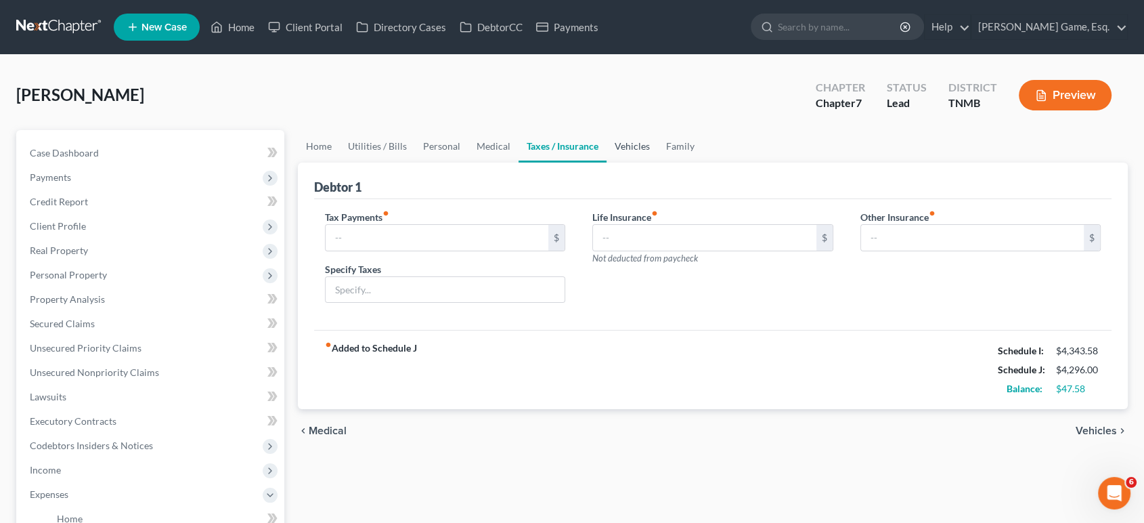
click at [658, 162] on link "Vehicles" at bounding box center [632, 146] width 51 height 32
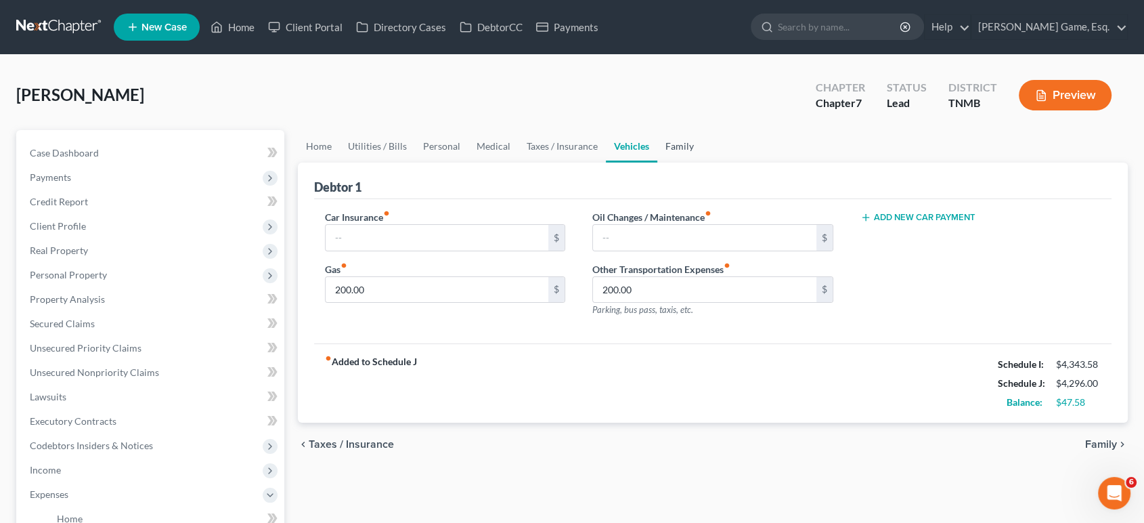
click at [702, 162] on link "Family" at bounding box center [679, 146] width 45 height 32
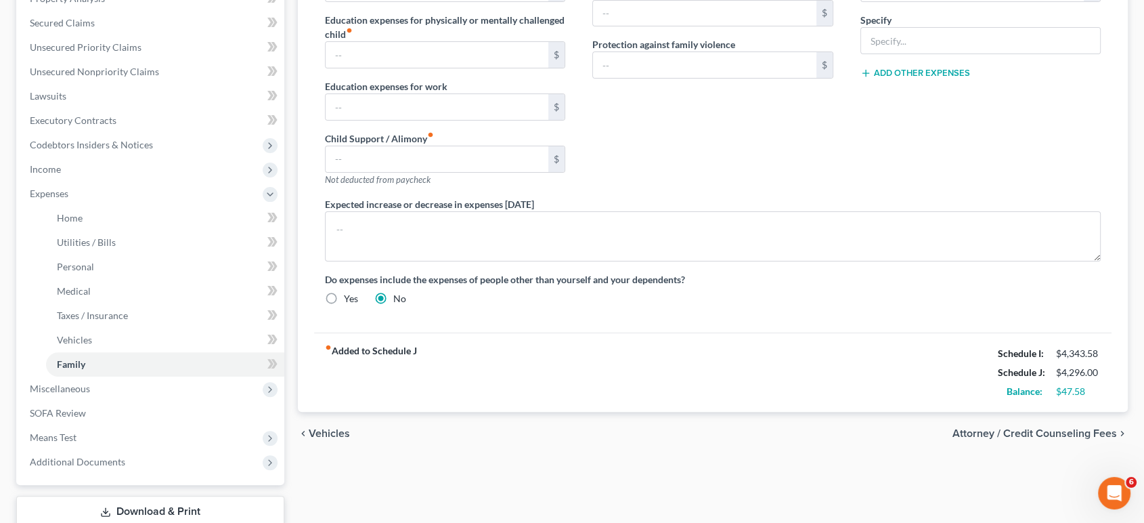
scroll to position [526, 0]
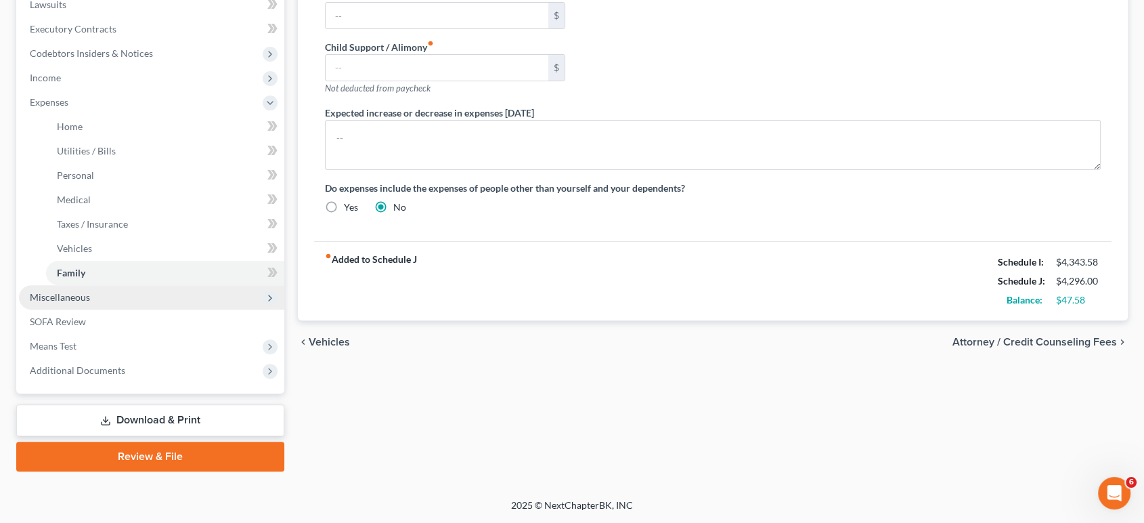
click at [90, 303] on span "Miscellaneous" at bounding box center [60, 297] width 60 height 12
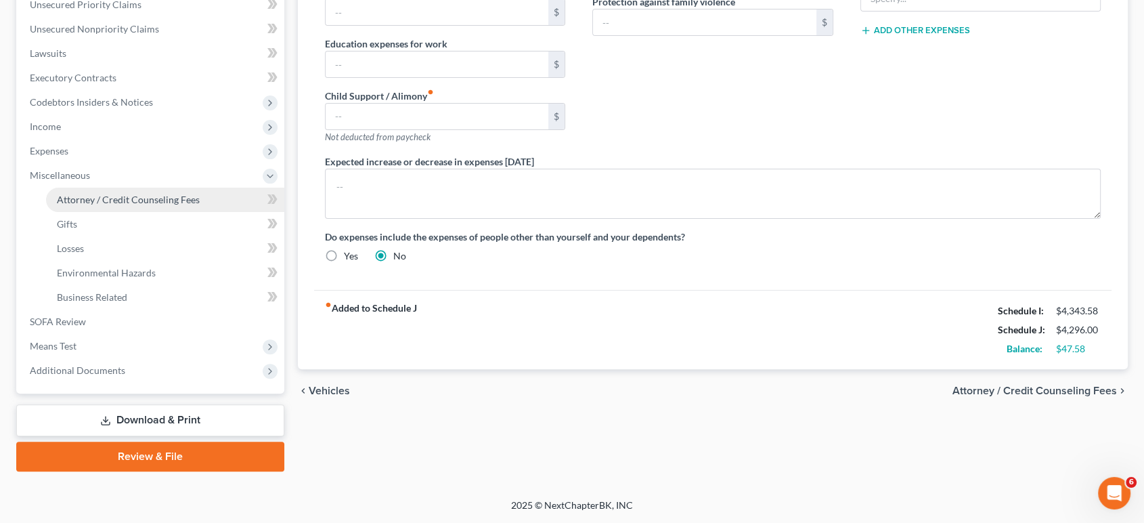
click at [189, 194] on span "Attorney / Credit Counseling Fees" at bounding box center [128, 200] width 143 height 12
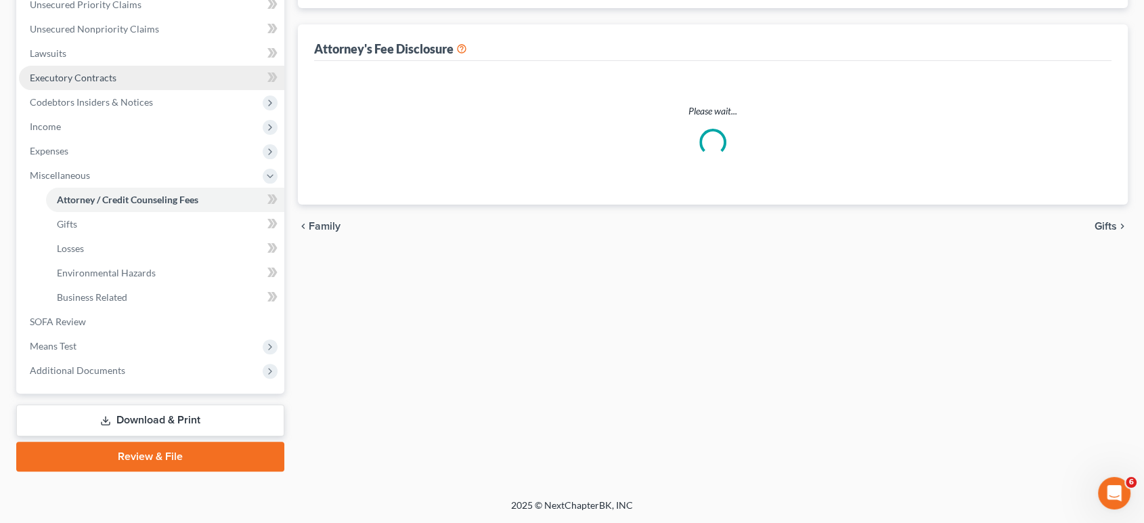
select select "0"
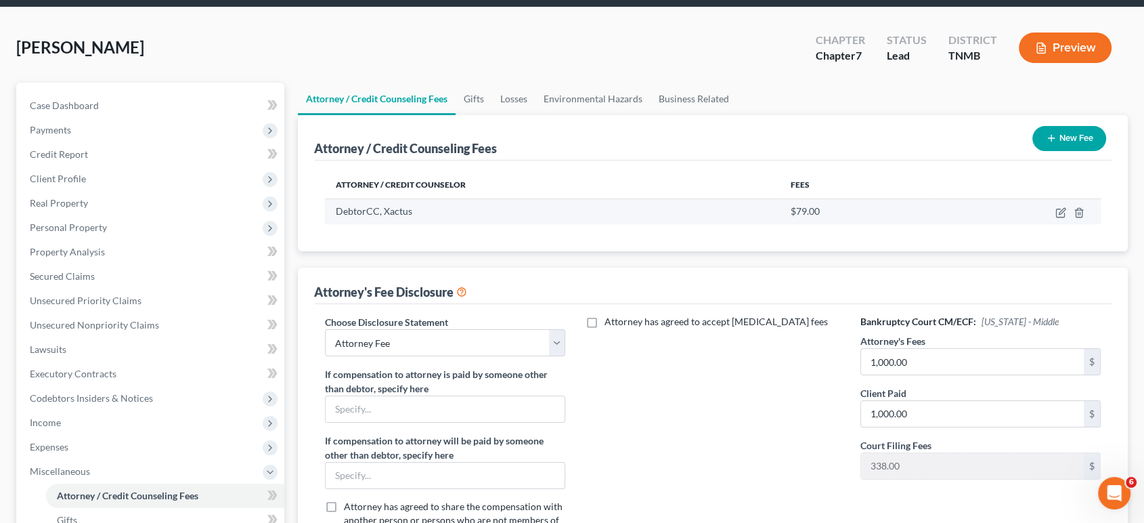
scroll to position [7, 0]
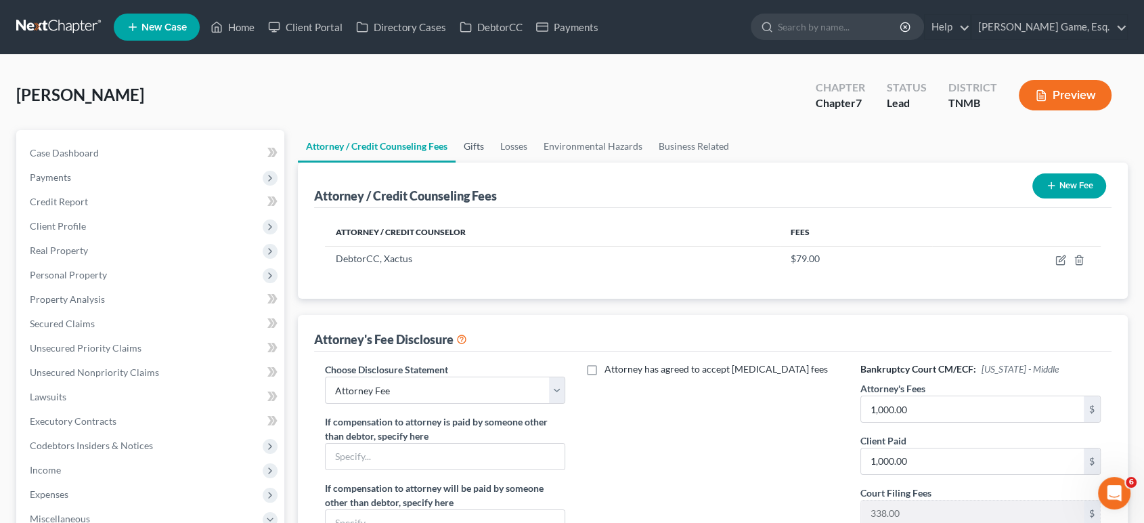
click at [492, 162] on link "Gifts" at bounding box center [474, 146] width 37 height 32
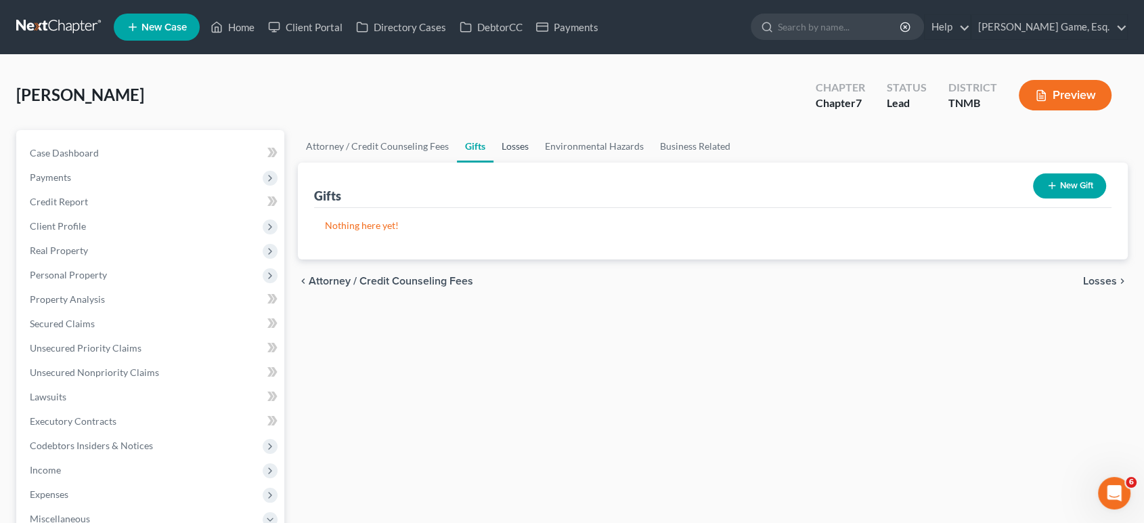
click at [537, 162] on link "Losses" at bounding box center [515, 146] width 43 height 32
click at [647, 162] on link "Environmental Hazards" at bounding box center [594, 146] width 115 height 32
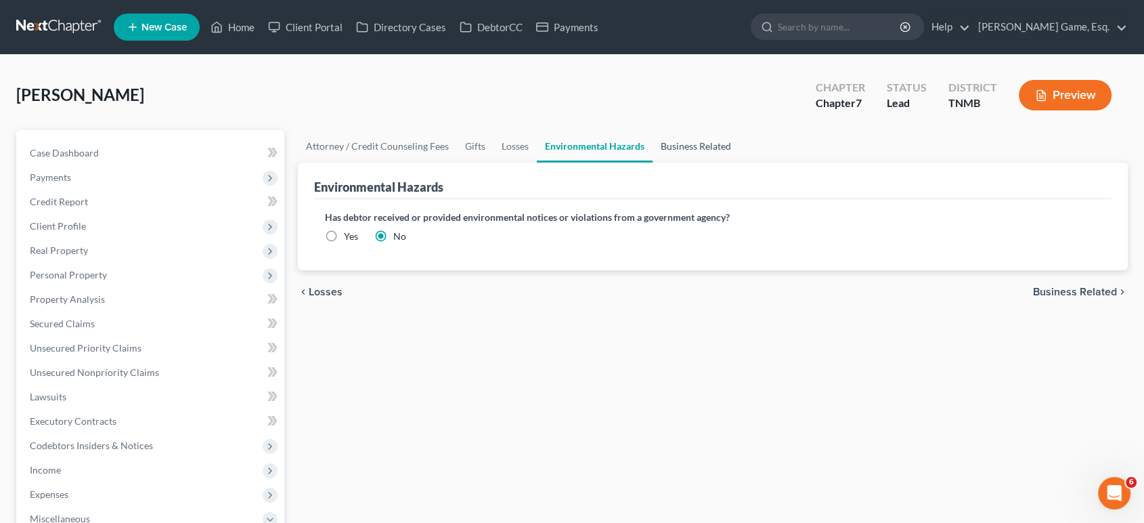
click at [739, 162] on link "Business Related" at bounding box center [696, 146] width 87 height 32
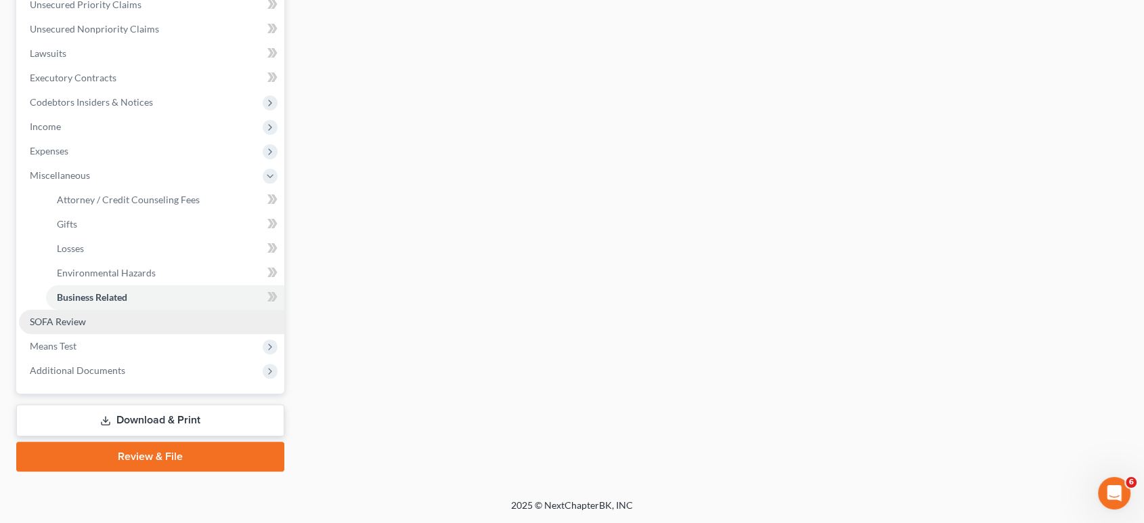
click at [141, 309] on link "SOFA Review" at bounding box center [151, 321] width 265 height 24
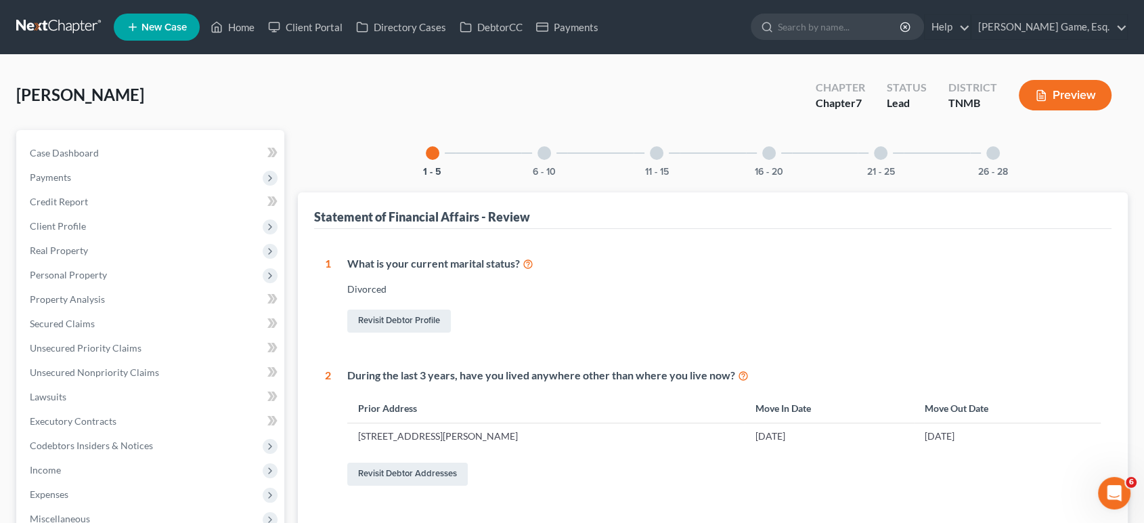
click at [521, 176] on div "6 - 10" at bounding box center [544, 153] width 46 height 46
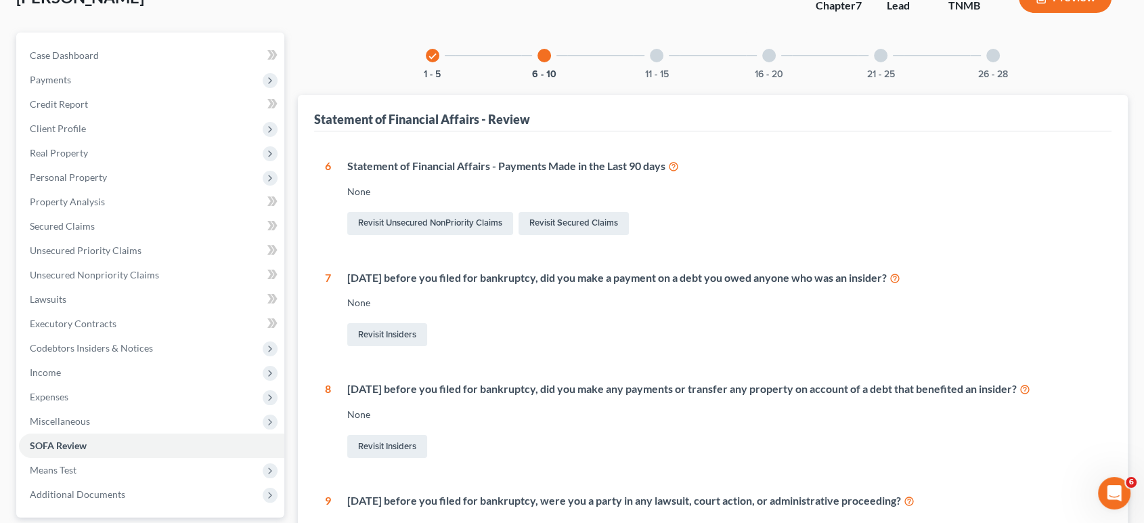
scroll to position [42, 0]
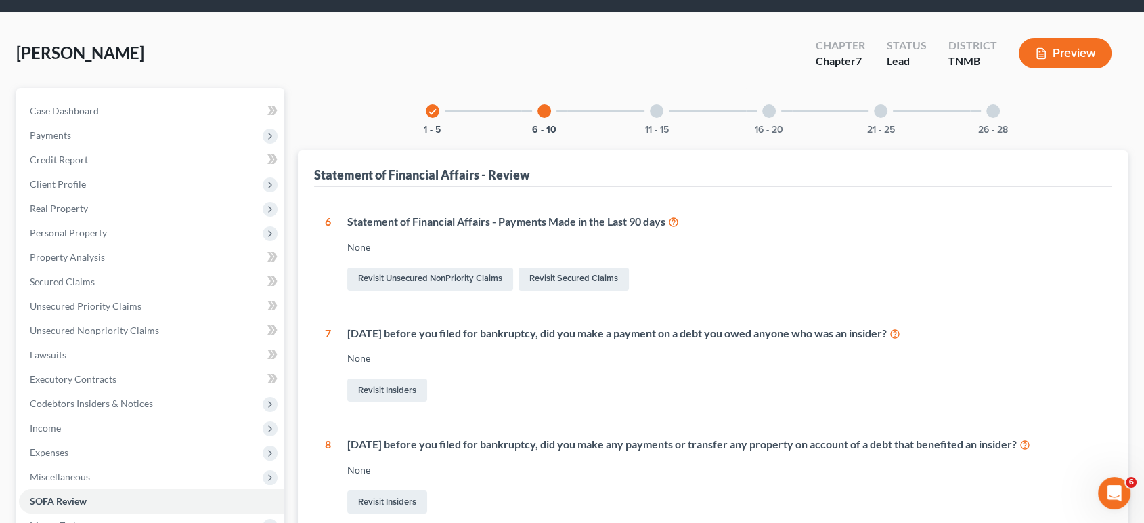
click at [641, 134] on div "11 - 15" at bounding box center [657, 111] width 46 height 46
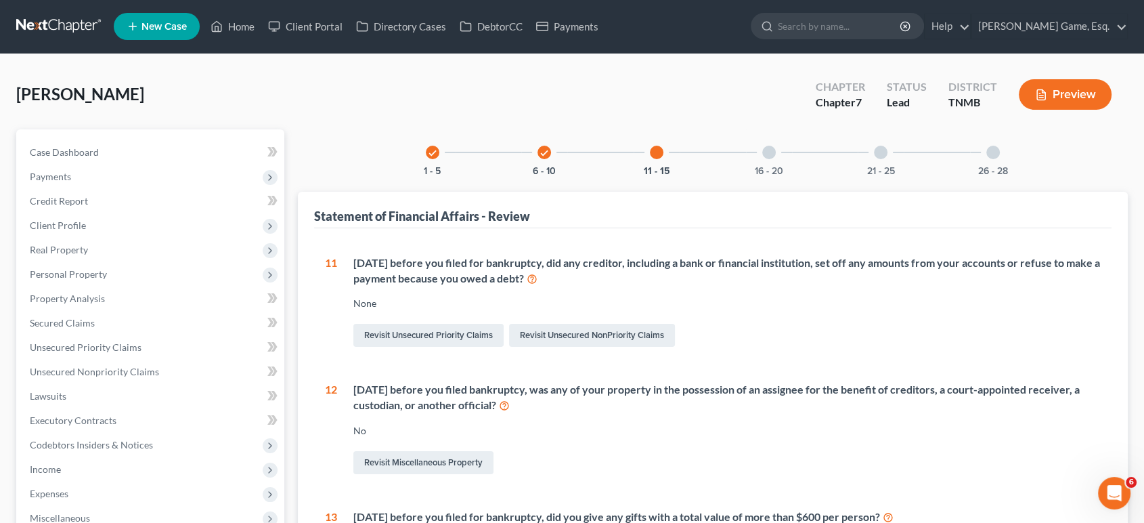
scroll to position [0, 0]
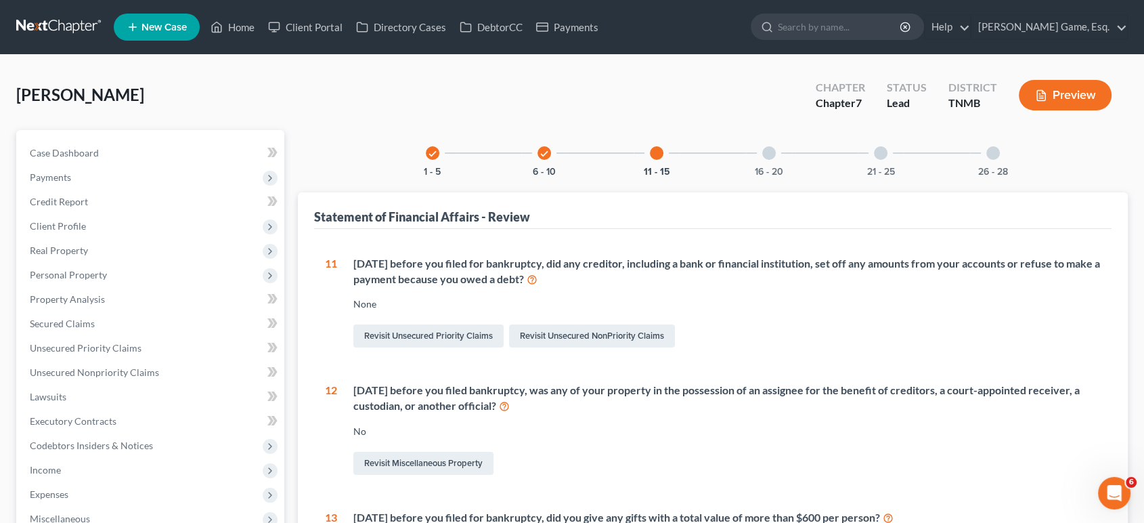
click at [764, 176] on div "16 - 20" at bounding box center [769, 153] width 46 height 46
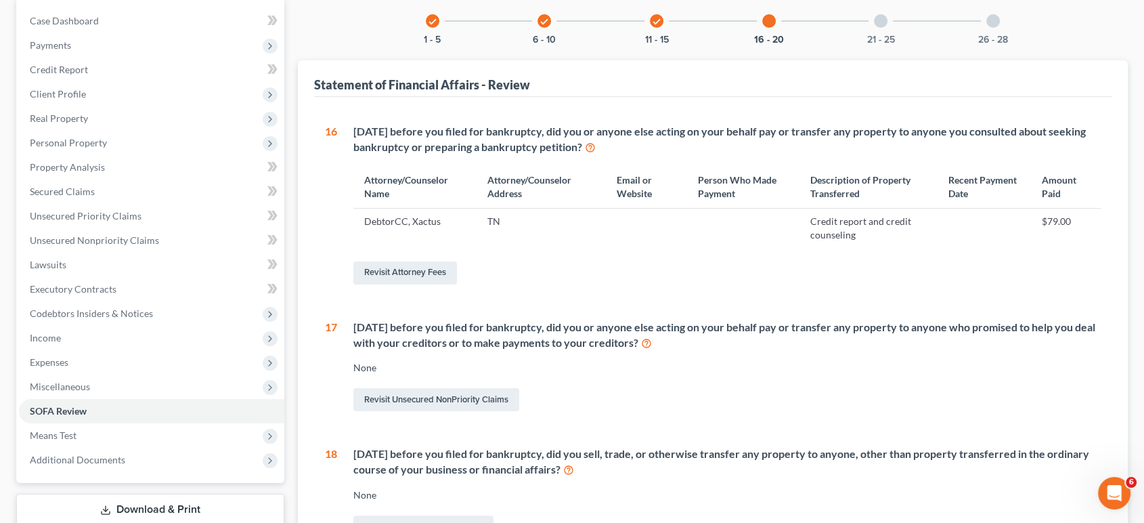
scroll to position [89, 0]
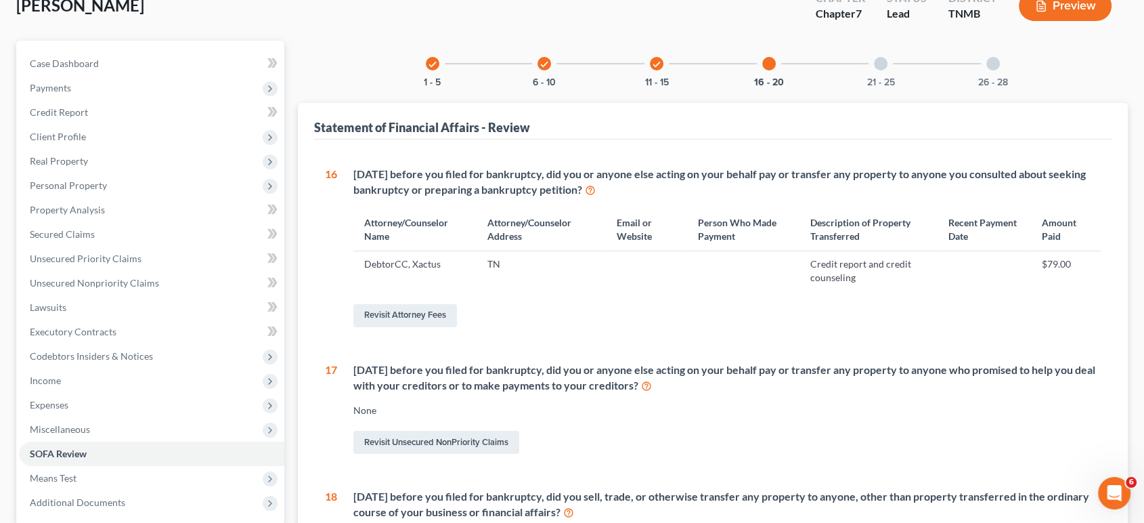
click at [888, 70] on div at bounding box center [881, 64] width 14 height 14
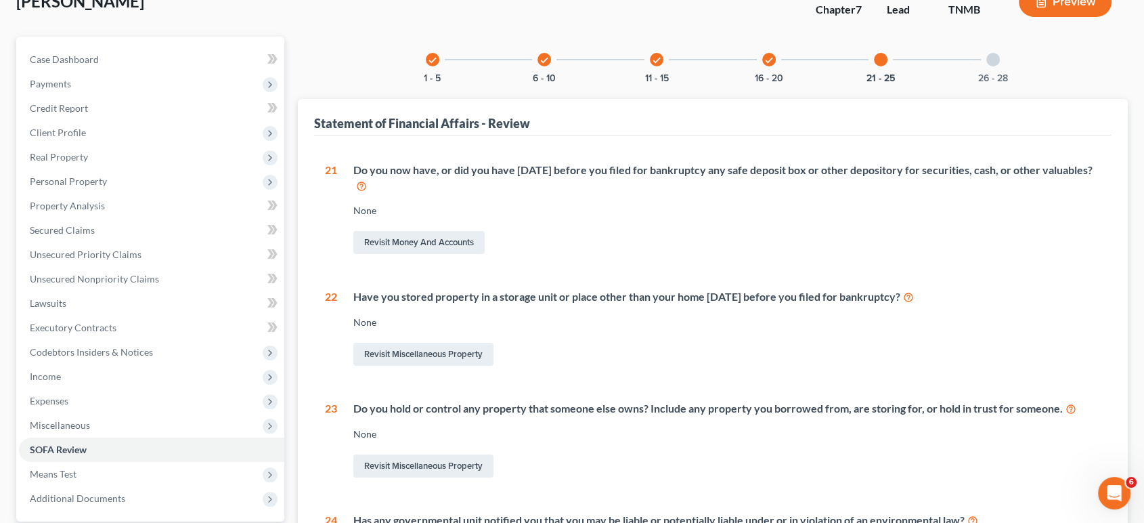
scroll to position [0, 0]
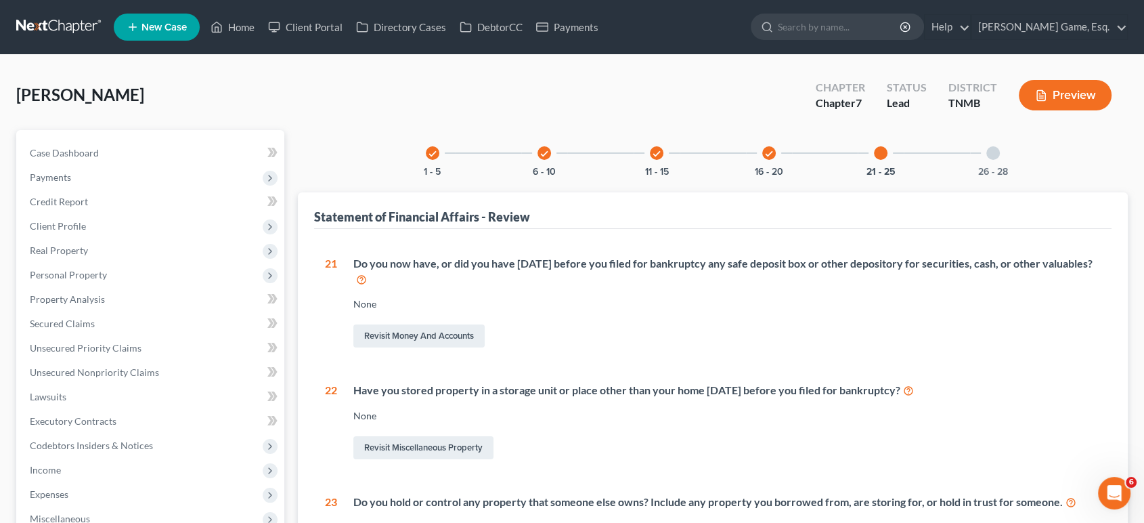
click at [1016, 176] on div "26 - 28" at bounding box center [993, 153] width 46 height 46
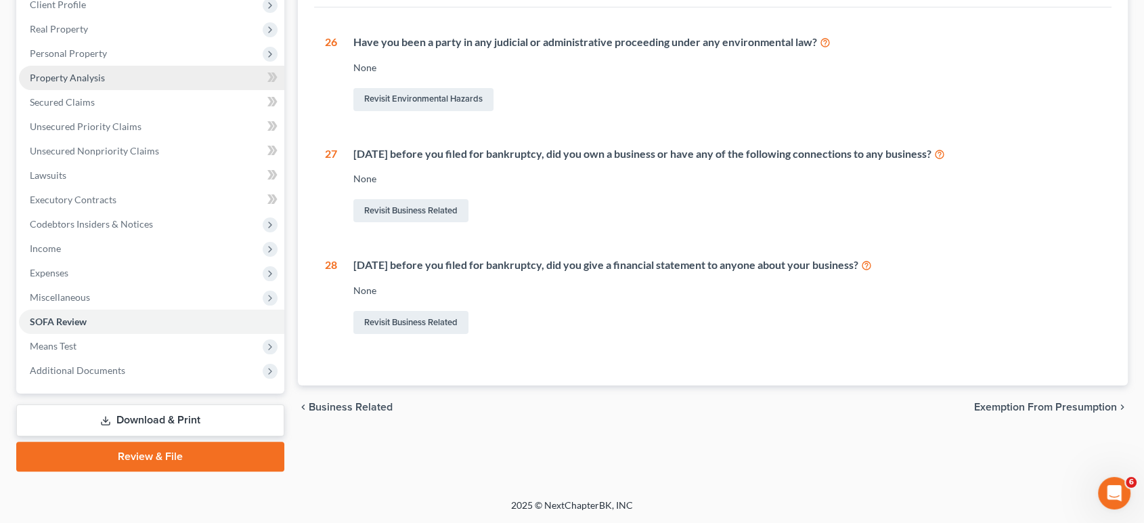
scroll to position [253, 0]
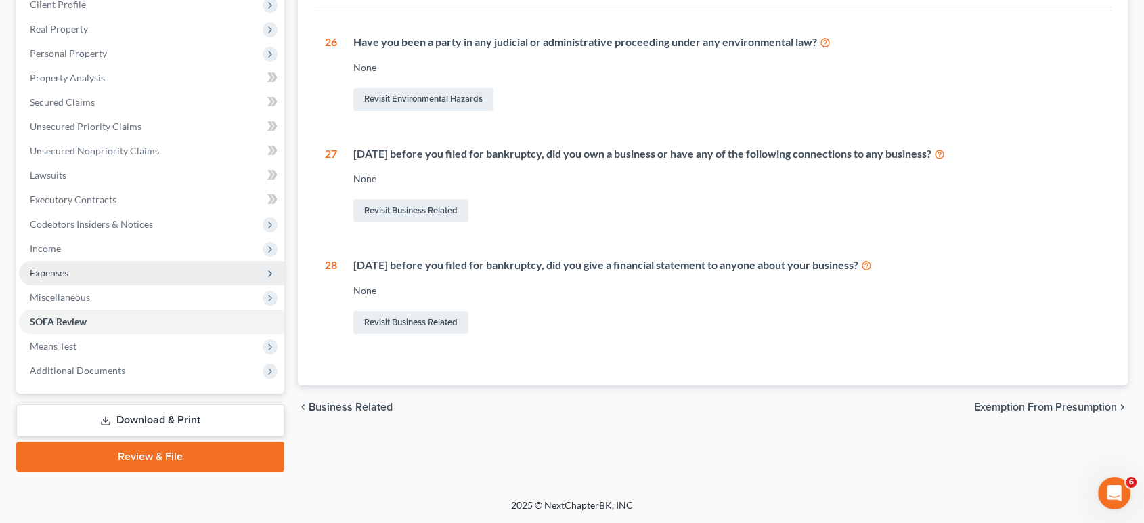
click at [107, 285] on span "Expenses" at bounding box center [151, 273] width 265 height 24
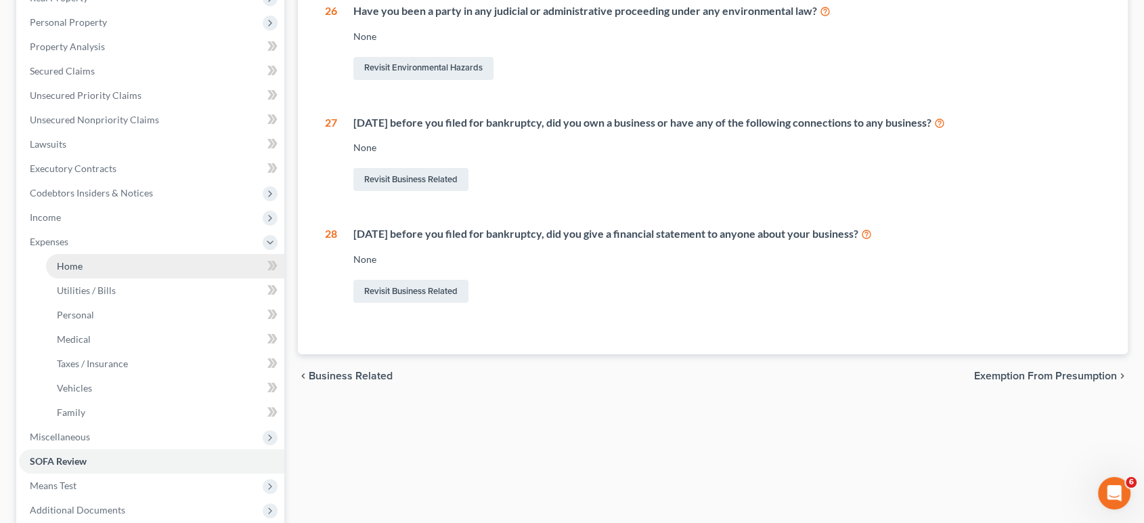
click at [100, 278] on link "Home" at bounding box center [165, 266] width 238 height 24
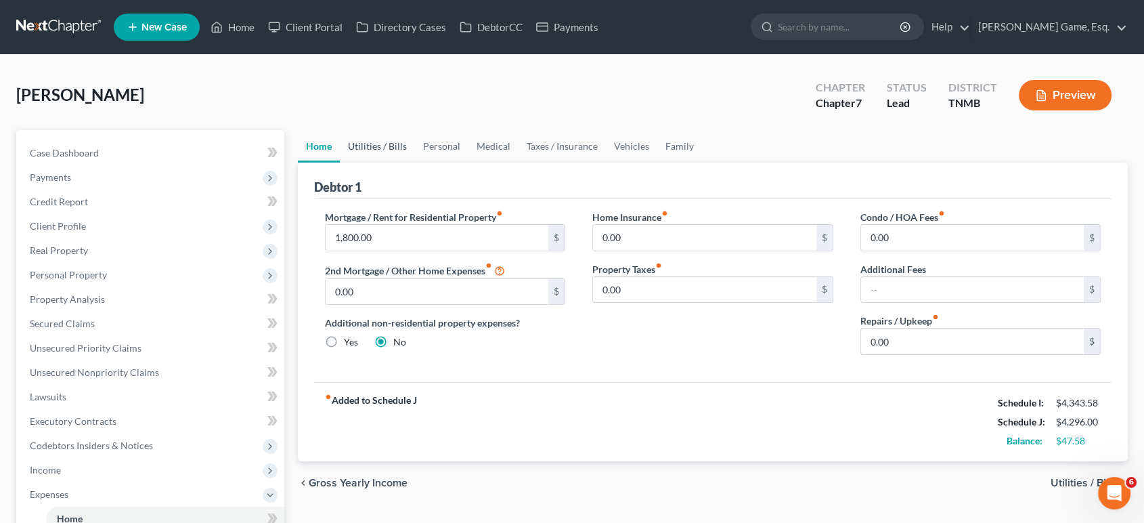
click at [401, 162] on link "Utilities / Bills" at bounding box center [377, 146] width 75 height 32
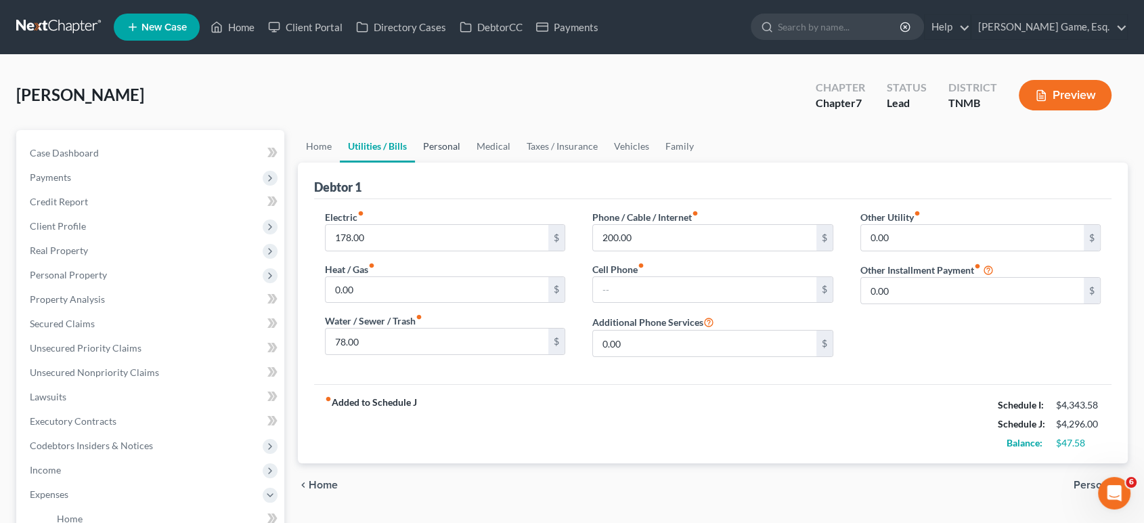
click at [449, 162] on link "Personal" at bounding box center [441, 146] width 53 height 32
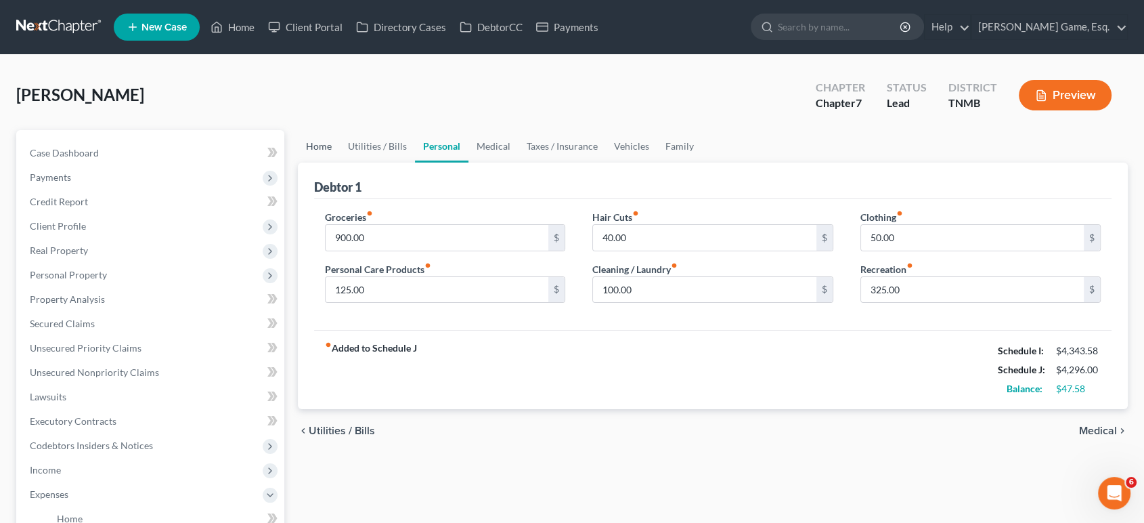
click at [327, 162] on link "Home" at bounding box center [319, 146] width 42 height 32
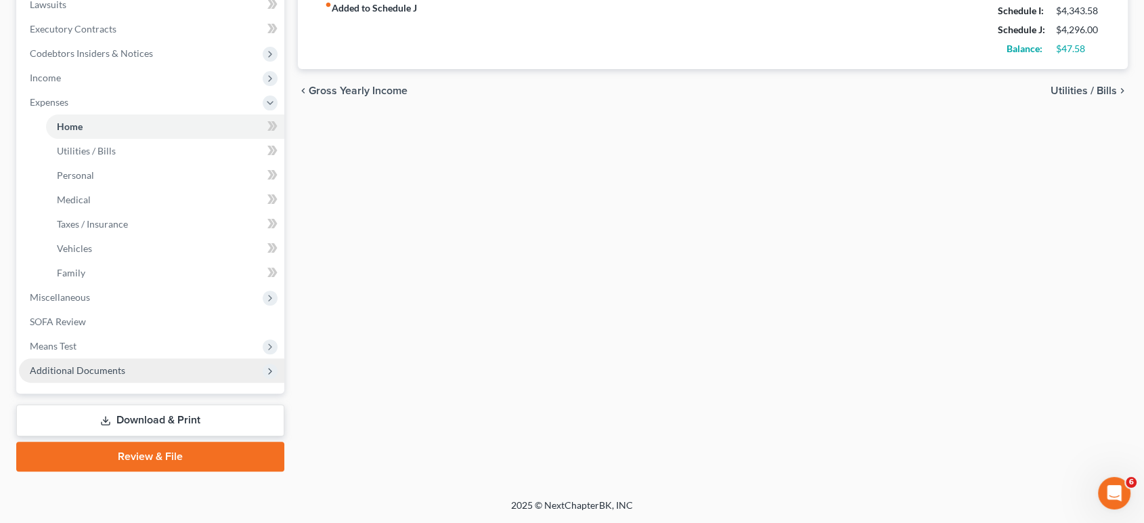
scroll to position [601, 0]
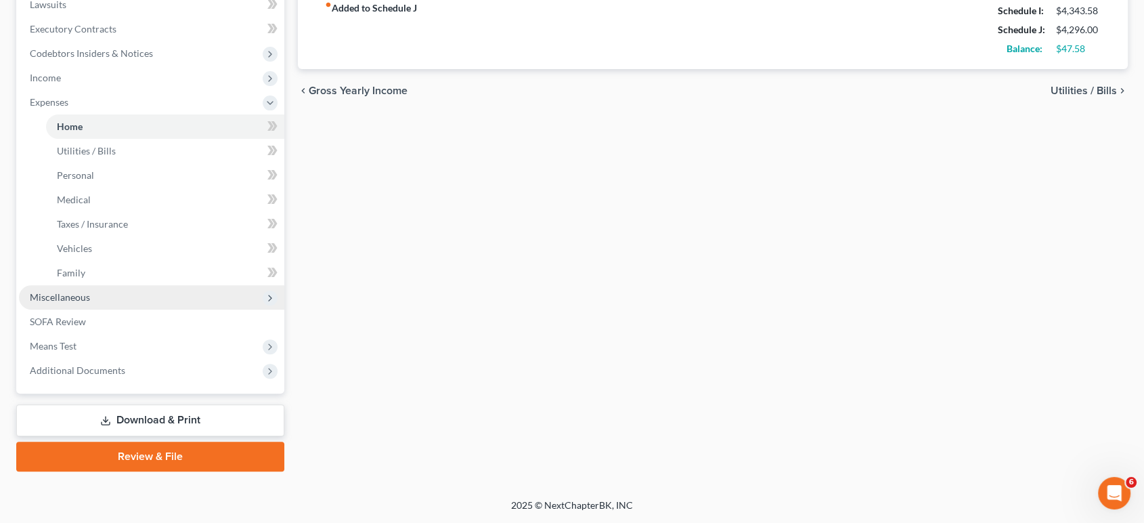
click at [90, 291] on span "Miscellaneous" at bounding box center [60, 297] width 60 height 12
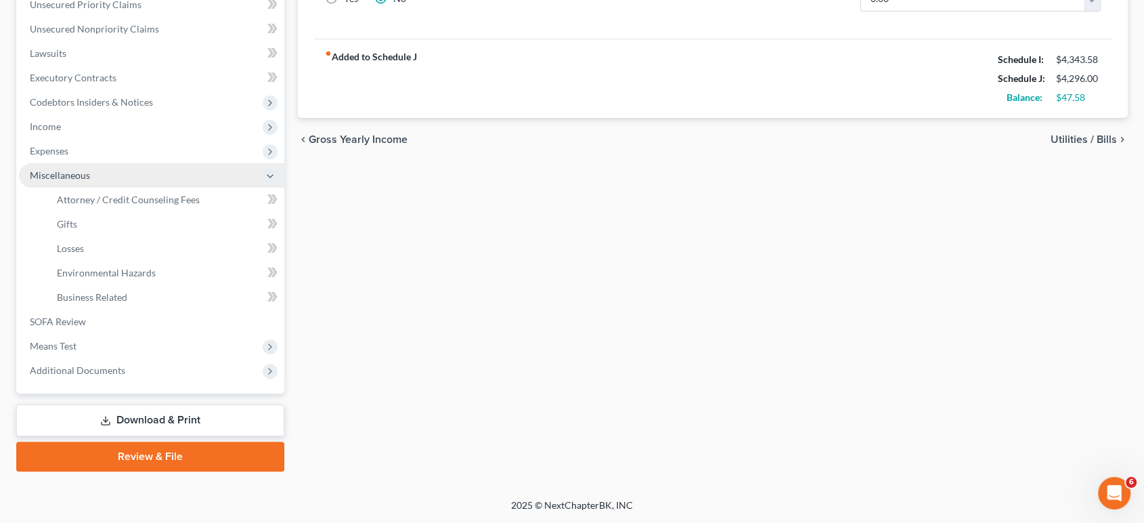
scroll to position [556, 0]
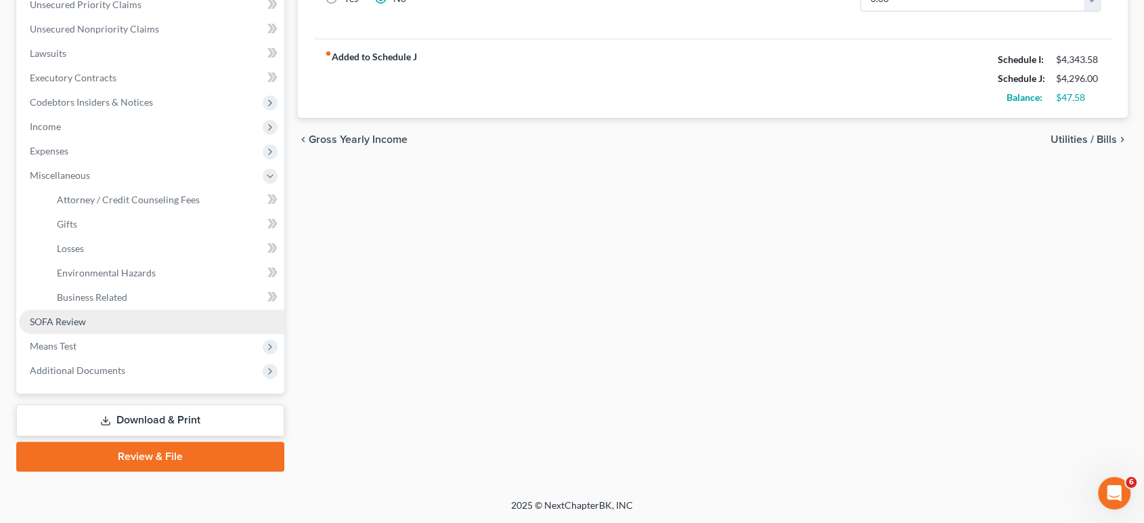
click at [114, 309] on link "SOFA Review" at bounding box center [151, 321] width 265 height 24
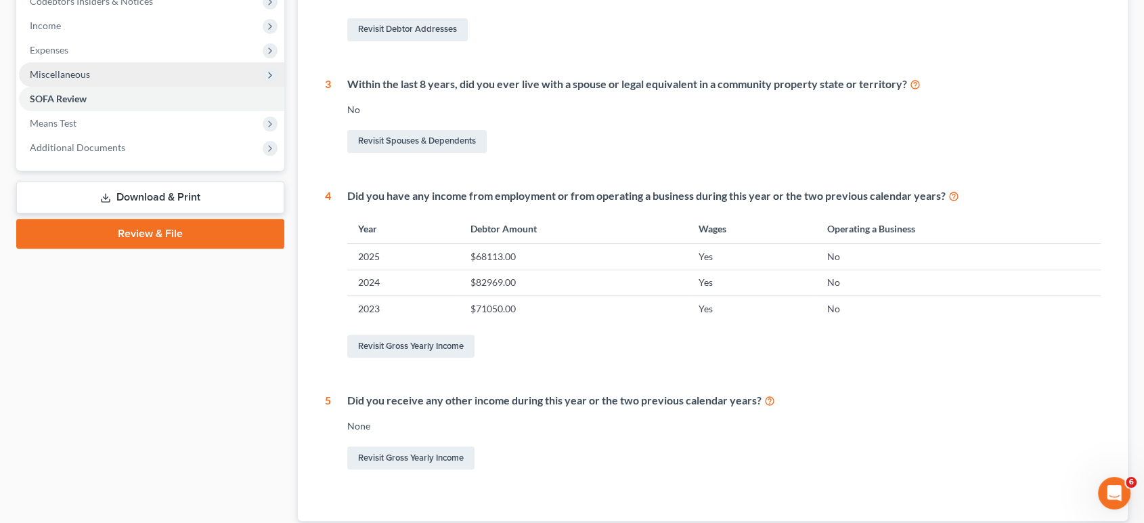
scroll to position [601, 0]
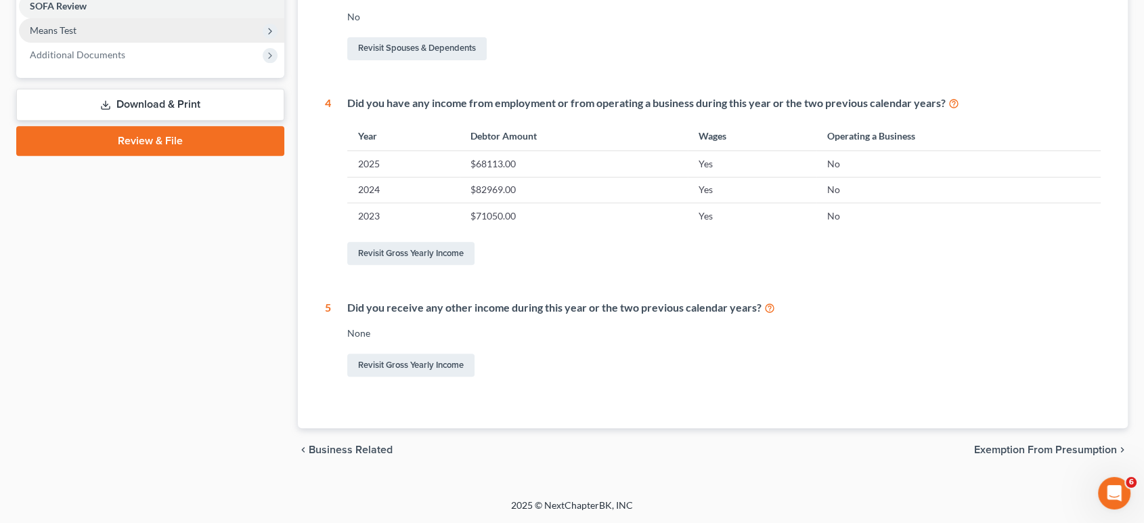
click at [140, 43] on span "Means Test" at bounding box center [151, 30] width 265 height 24
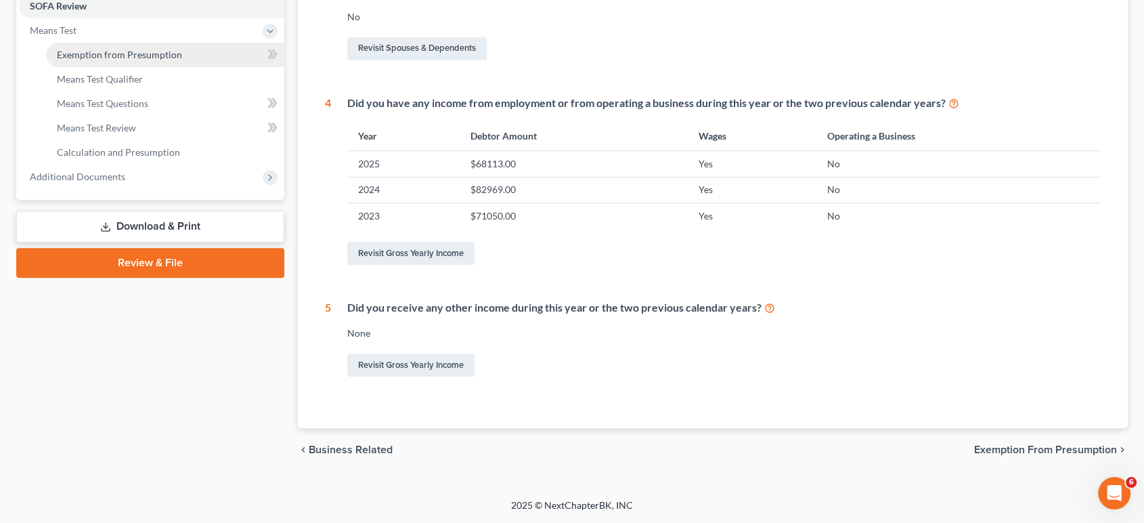
click at [157, 60] on span "Exemption from Presumption" at bounding box center [119, 55] width 125 height 12
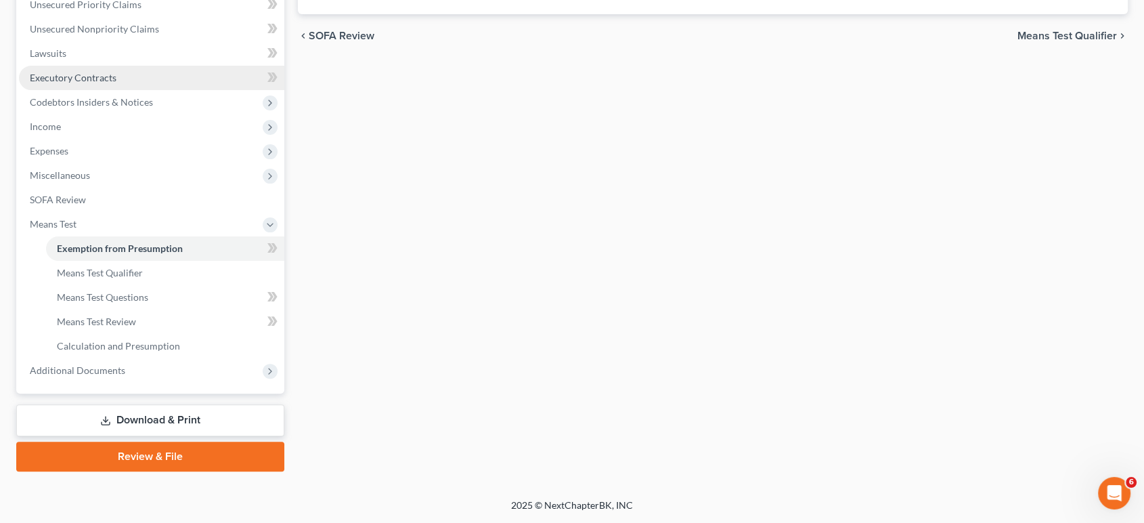
radio input "true"
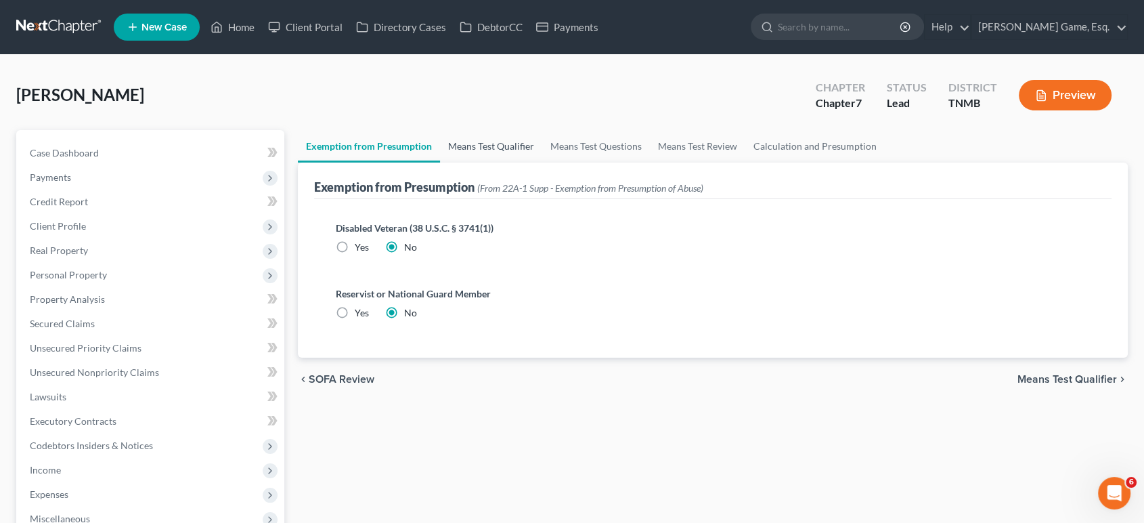
click at [521, 162] on link "Means Test Qualifier" at bounding box center [491, 146] width 102 height 32
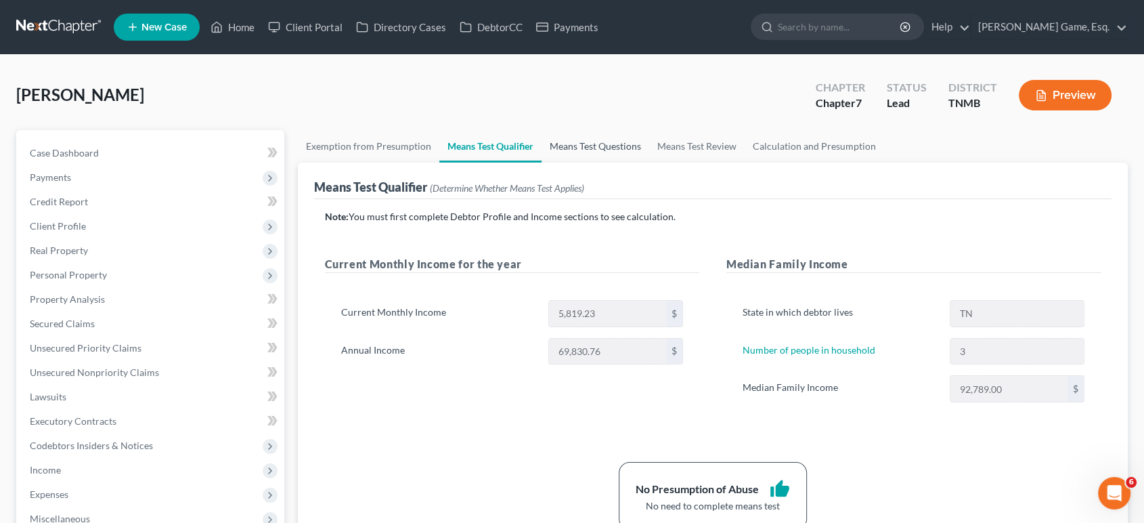
click at [649, 162] on link "Means Test Questions" at bounding box center [596, 146] width 108 height 32
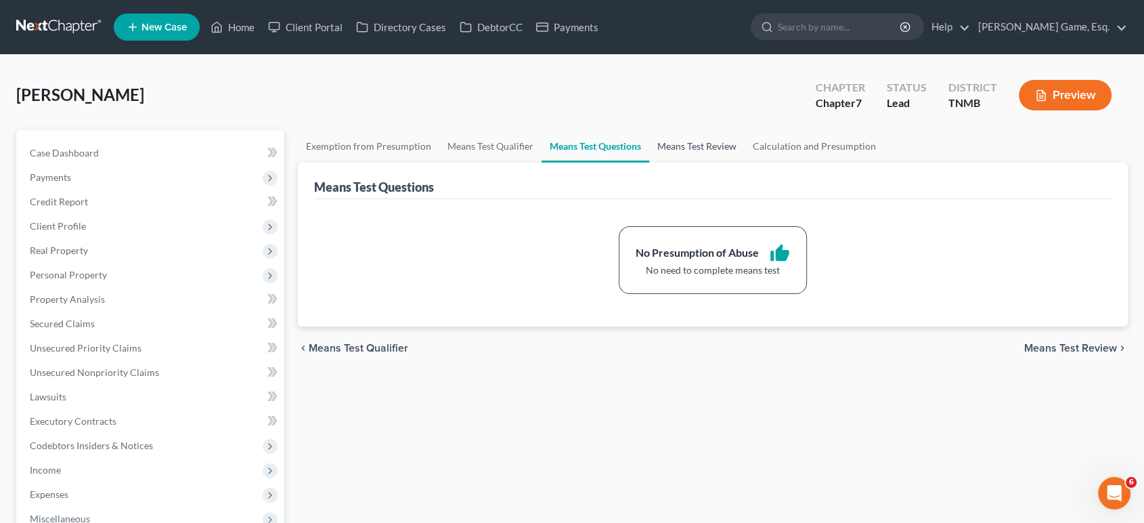
click at [745, 162] on link "Means Test Review" at bounding box center [696, 146] width 95 height 32
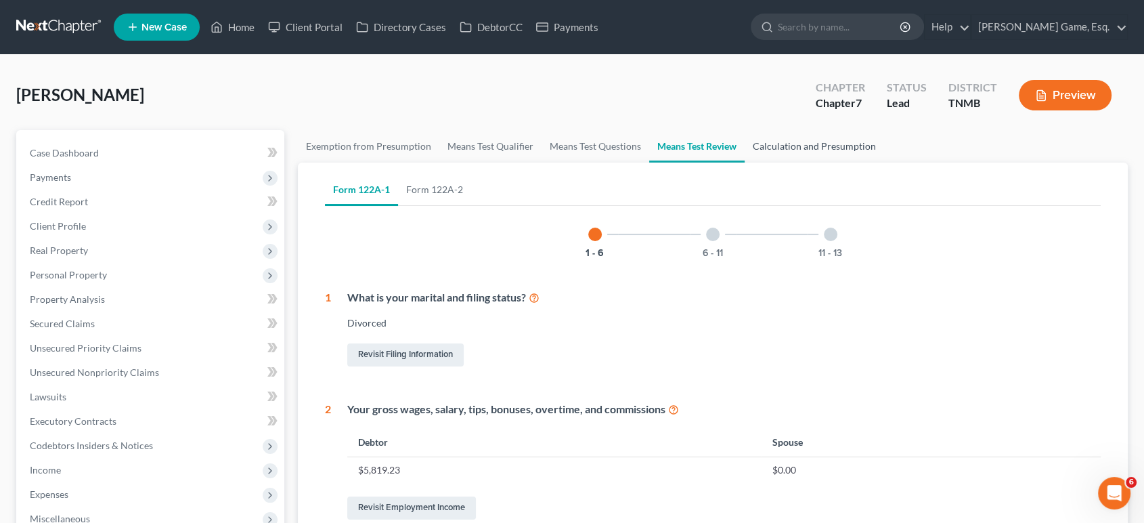
click at [884, 162] on link "Calculation and Presumption" at bounding box center [814, 146] width 139 height 32
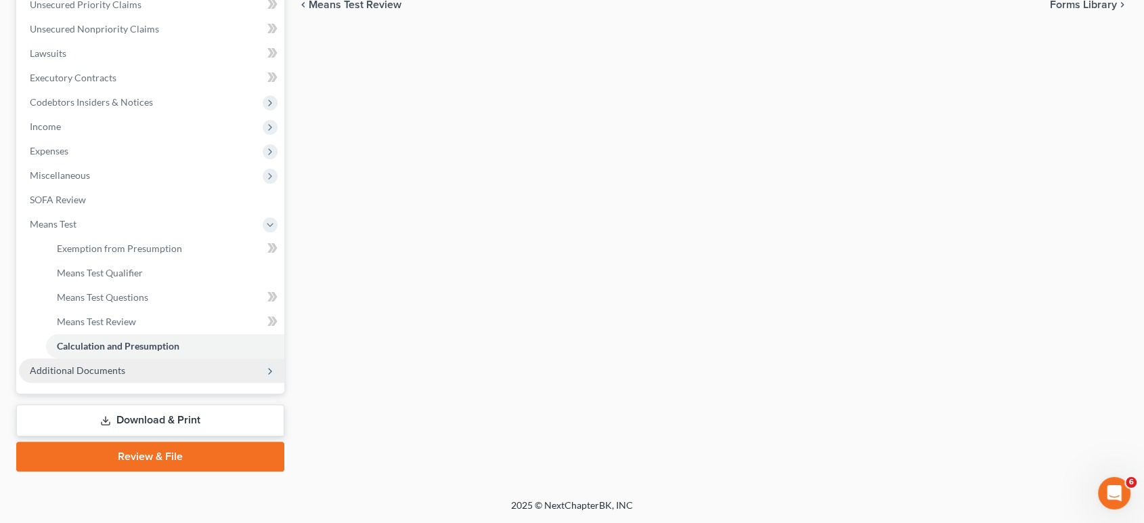
scroll to position [556, 0]
click at [125, 364] on span "Additional Documents" at bounding box center [77, 370] width 95 height 12
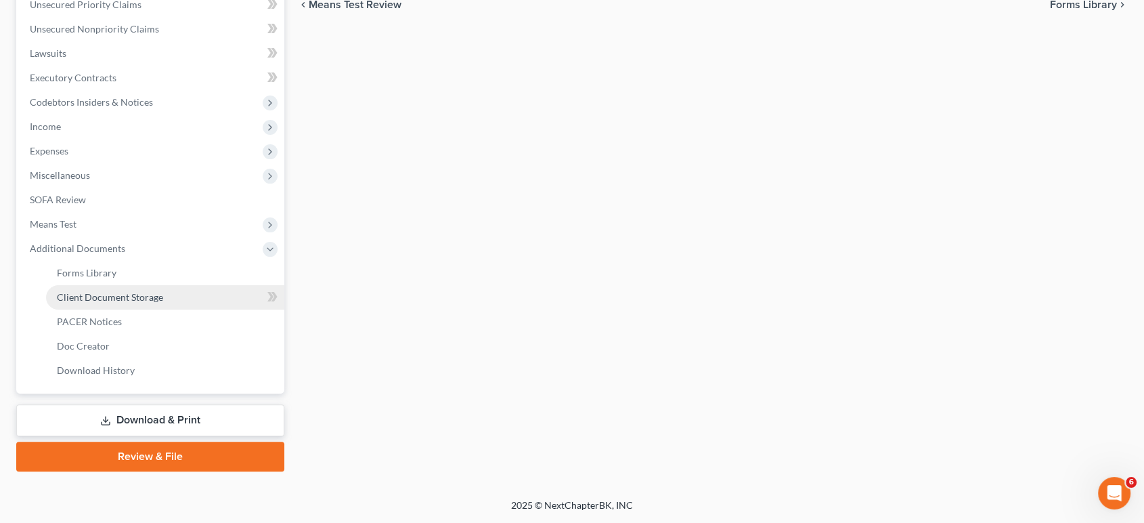
click at [150, 291] on span "Client Document Storage" at bounding box center [110, 297] width 106 height 12
select select "0"
select select "8"
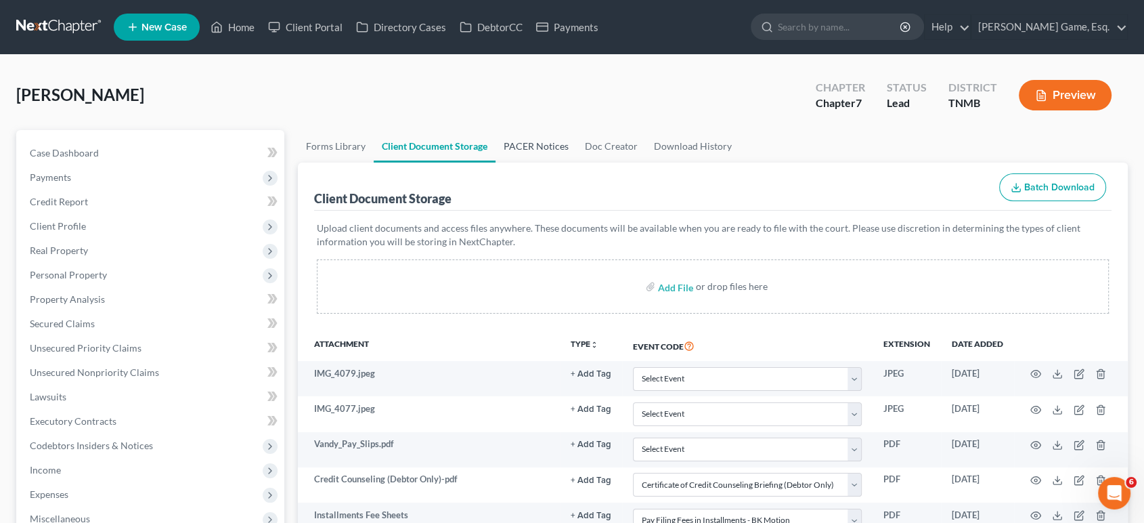
click at [577, 162] on link "PACER Notices" at bounding box center [536, 146] width 81 height 32
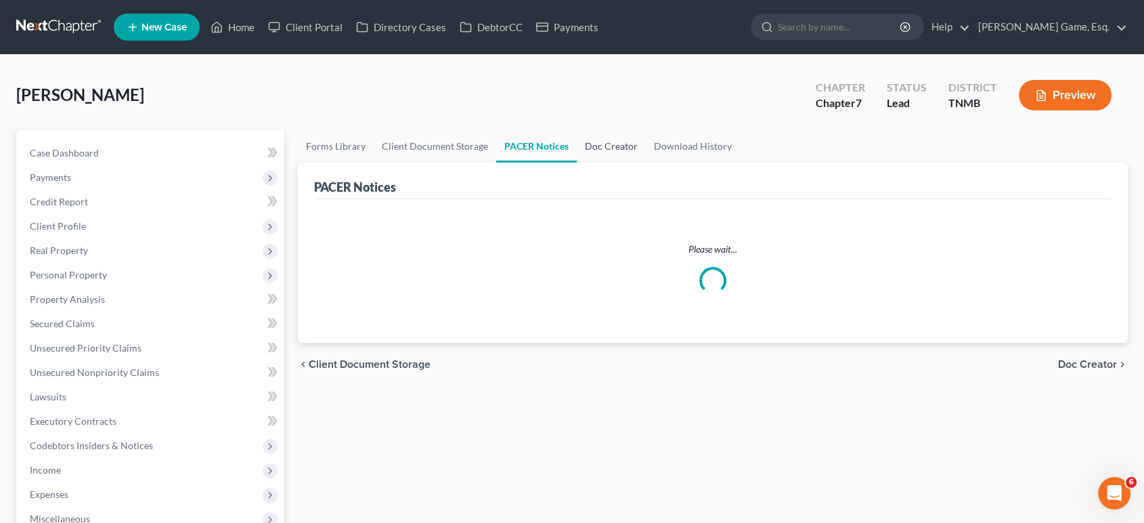
click at [646, 162] on link "Doc Creator" at bounding box center [611, 146] width 69 height 32
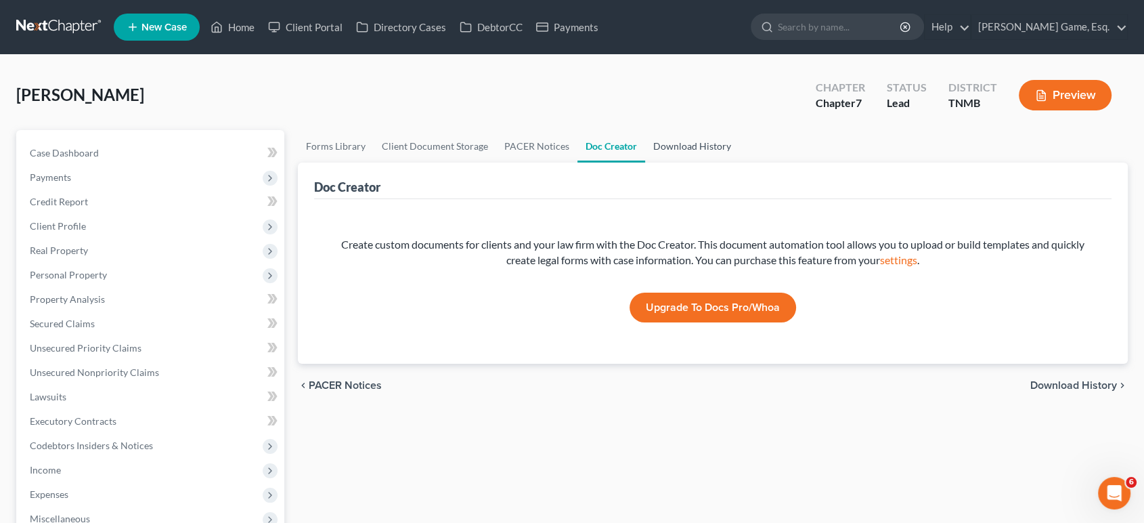
click at [739, 162] on link "Download History" at bounding box center [692, 146] width 94 height 32
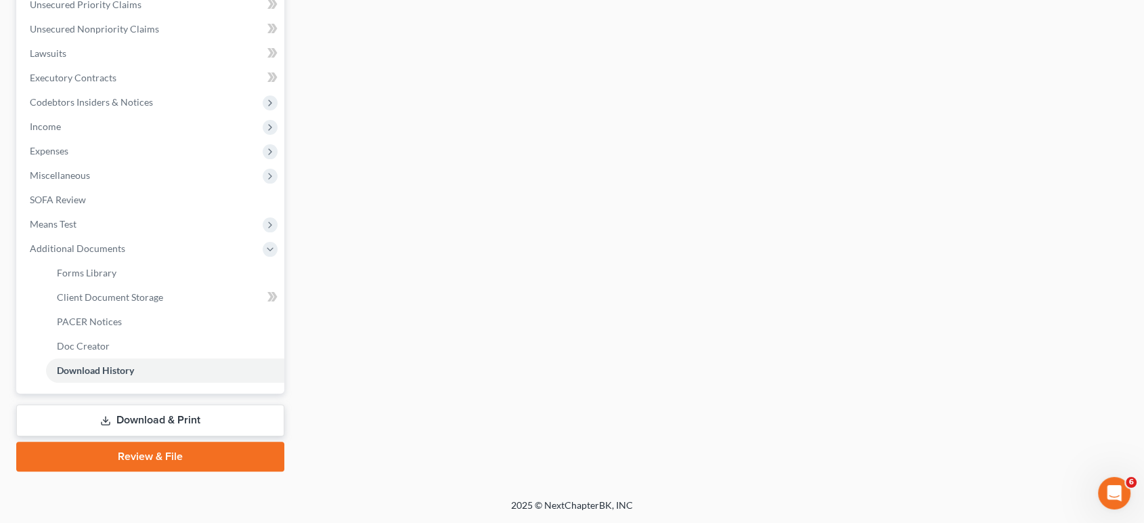
scroll to position [556, 0]
click at [163, 303] on span "Client Document Storage" at bounding box center [110, 297] width 106 height 12
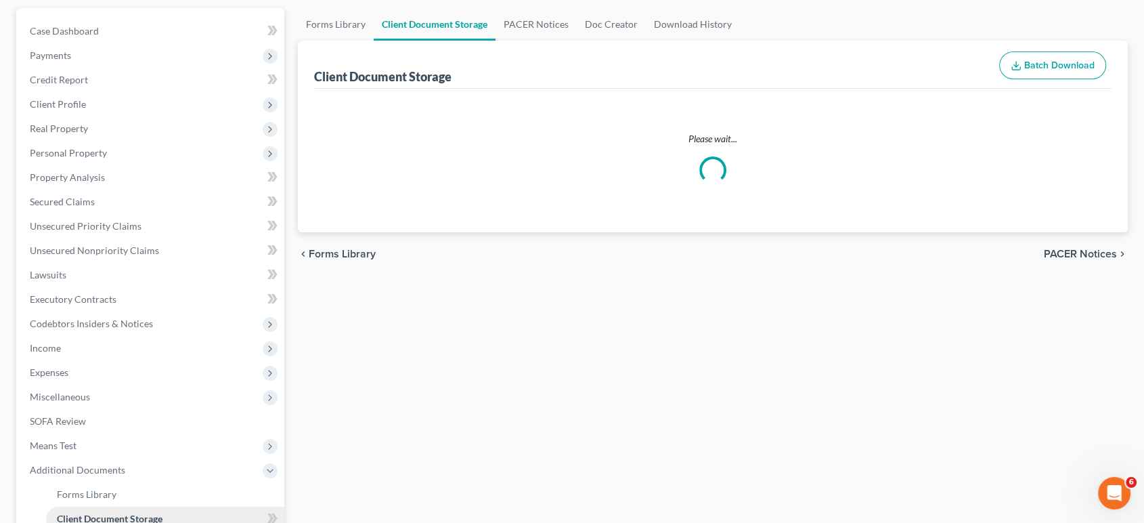
select select "0"
select select "8"
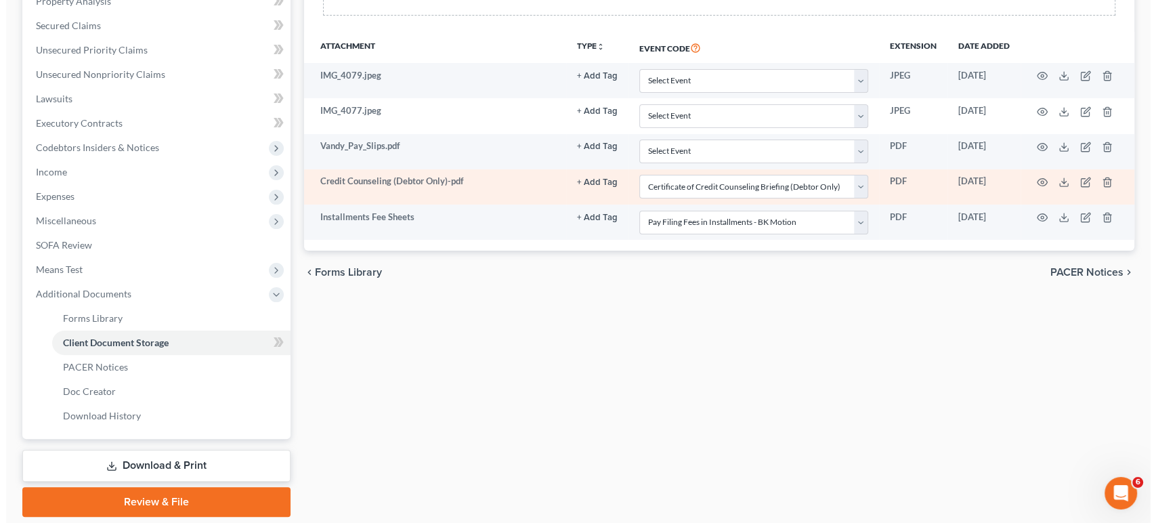
scroll to position [301, 0]
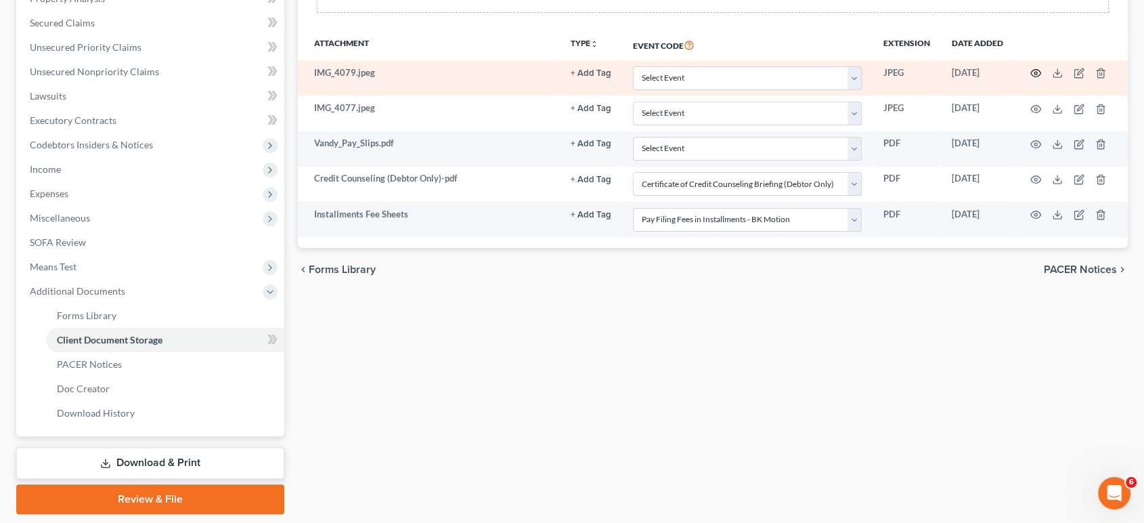
click at [1030, 79] on icon "button" at bounding box center [1035, 73] width 11 height 11
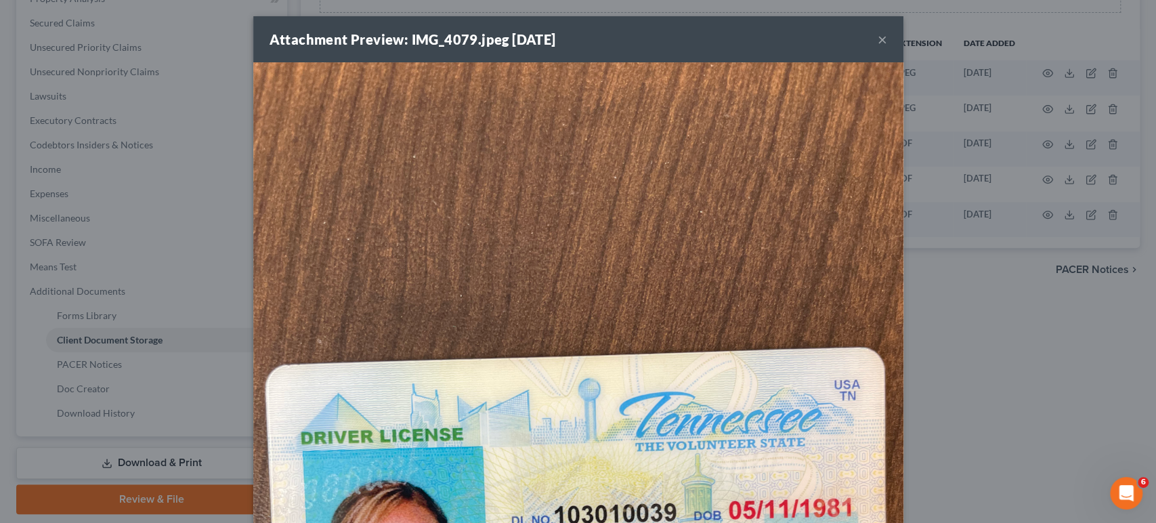
scroll to position [376, 0]
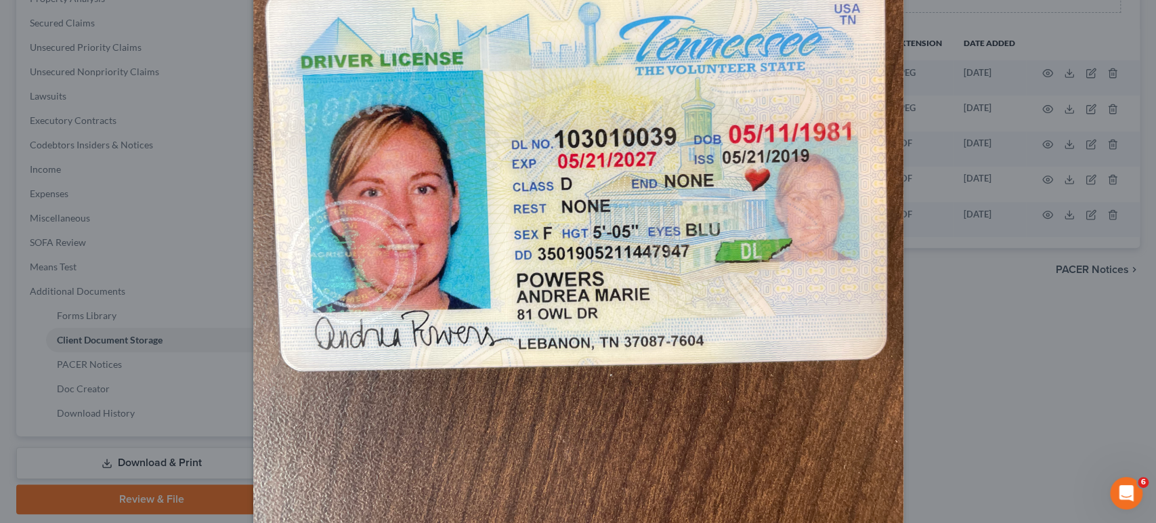
click at [1066, 194] on div "Attachment Preview: IMG_4079.jpeg [DATE] × Download" at bounding box center [578, 261] width 1156 height 523
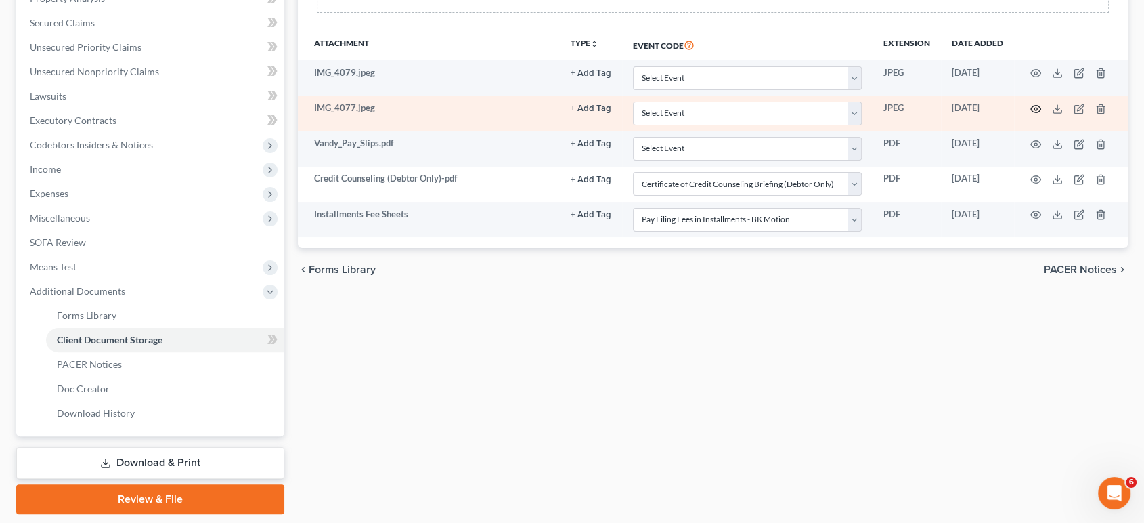
click at [1031, 112] on icon "button" at bounding box center [1036, 108] width 10 height 7
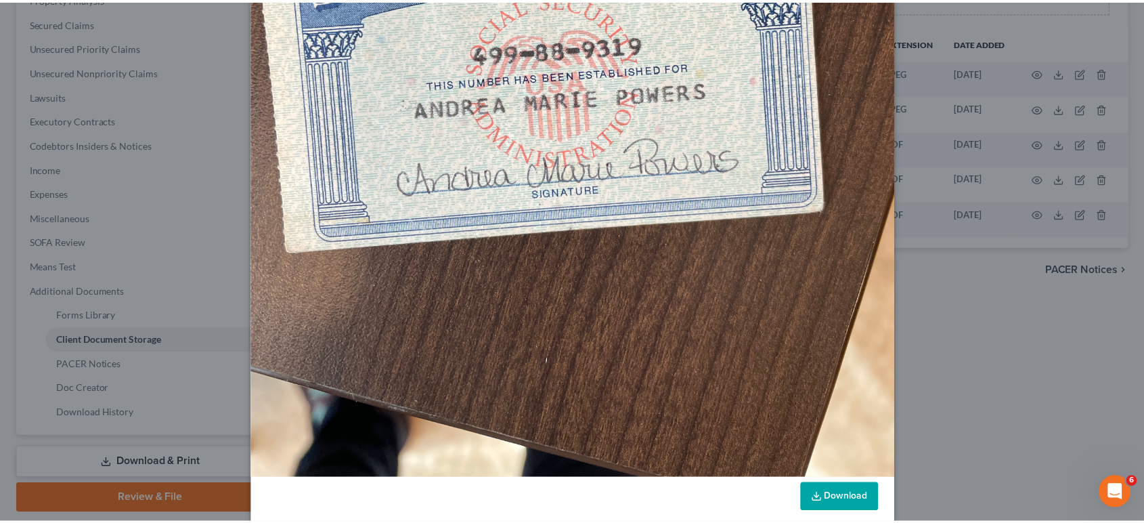
scroll to position [451, 0]
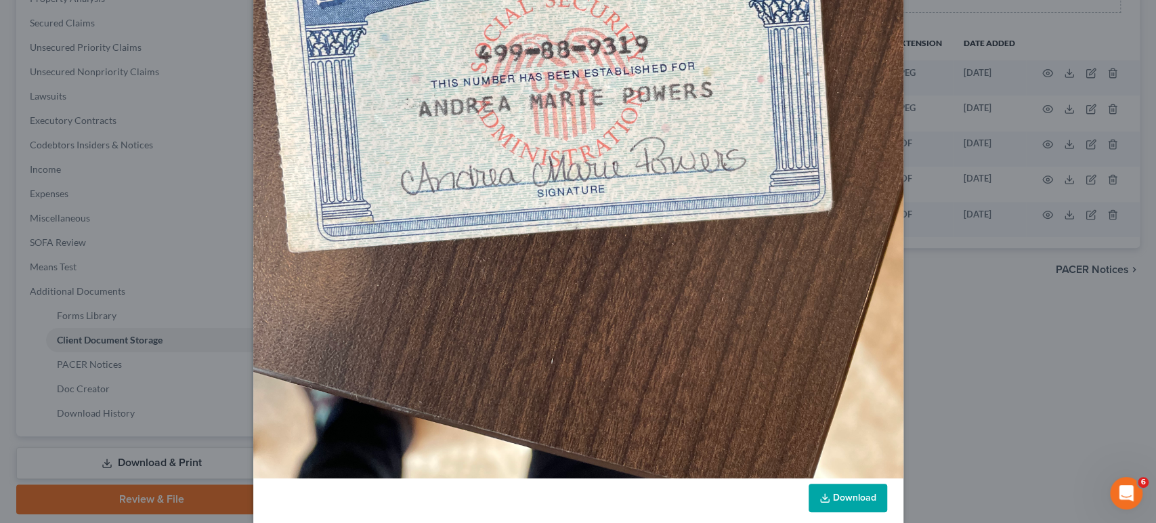
click at [1095, 144] on div "Attachment Preview: IMG_4077.jpeg [DATE] × Download" at bounding box center [578, 261] width 1156 height 523
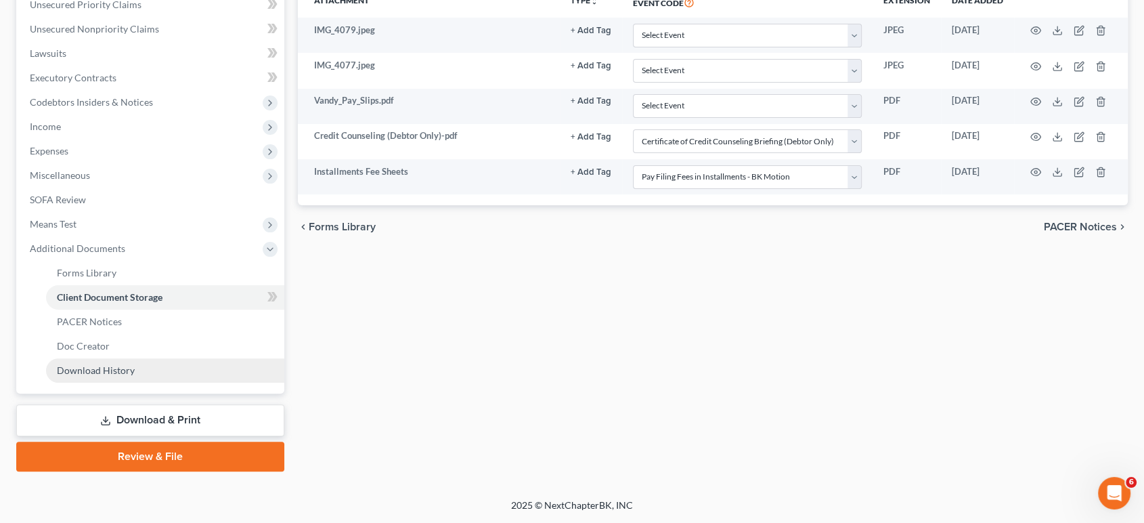
scroll to position [526, 0]
drag, startPoint x: 206, startPoint y: 466, endPoint x: 498, endPoint y: 359, distance: 311.0
click at [206, 466] on link "Review & File" at bounding box center [150, 456] width 268 height 30
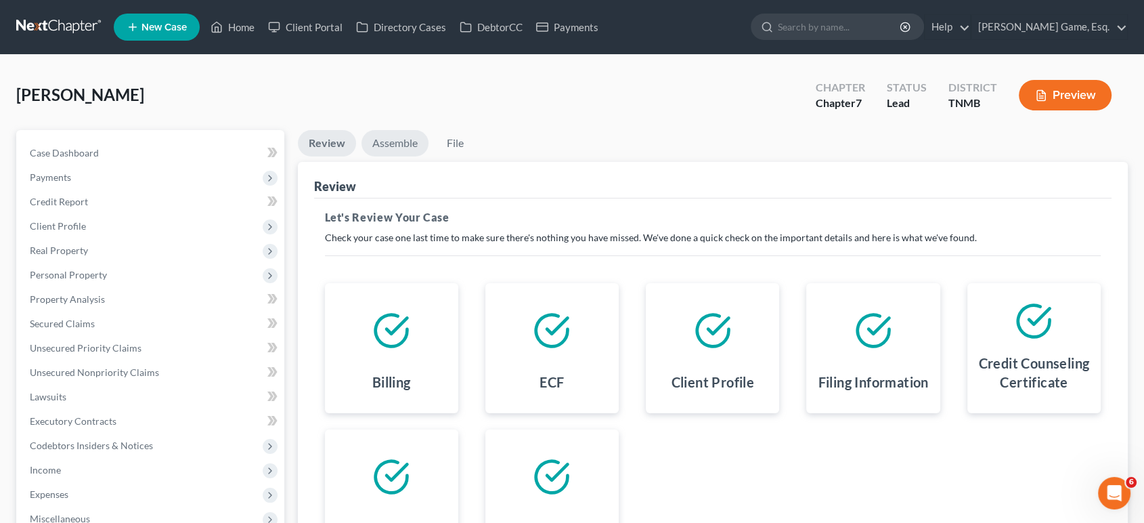
click at [397, 156] on link "Assemble" at bounding box center [395, 143] width 67 height 26
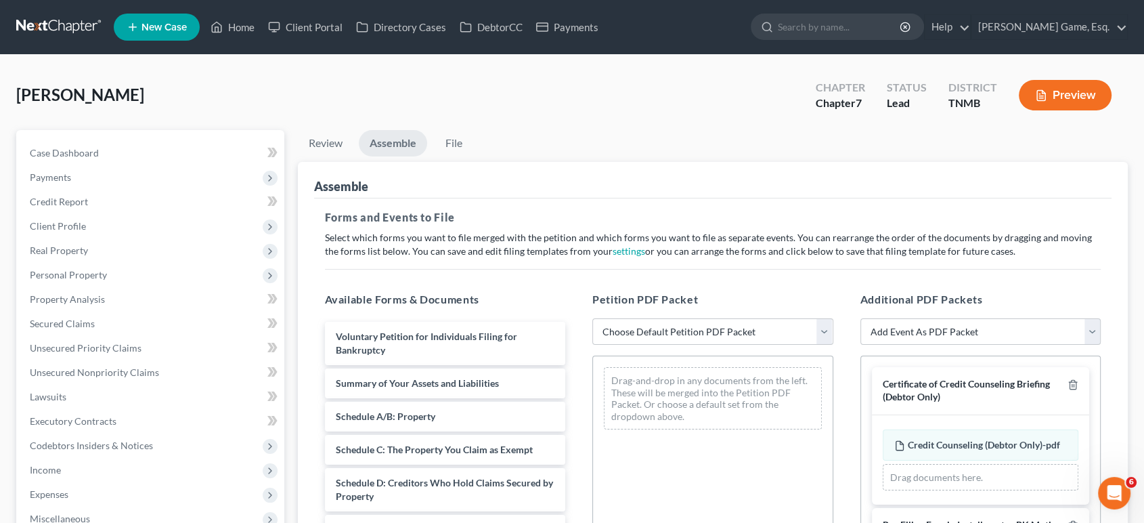
scroll to position [225, 0]
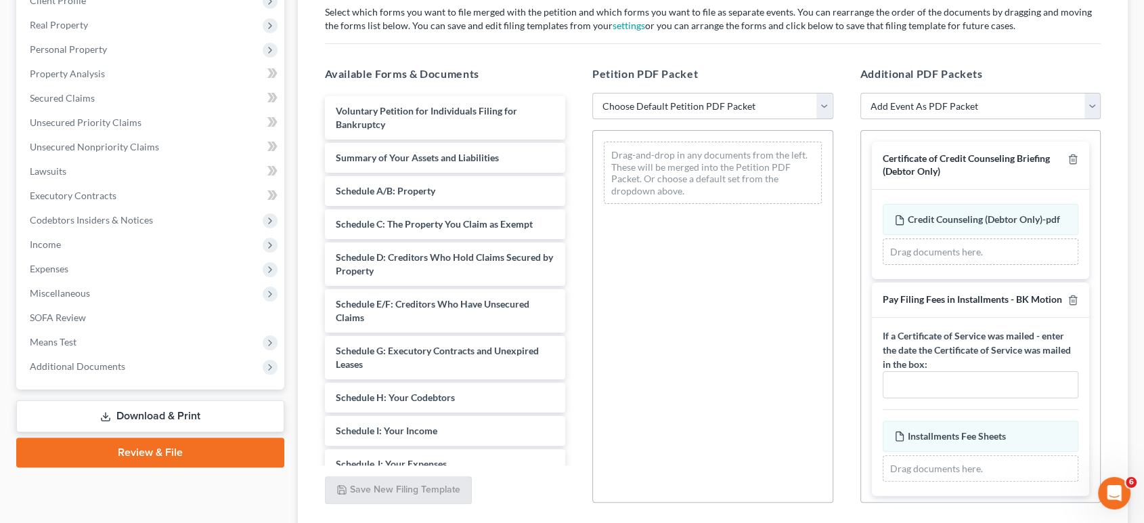
click at [678, 120] on select "Choose Default Petition PDF Packet Emergency Filing (Voluntary Petition and Cre…" at bounding box center [712, 106] width 241 height 27
select select "1"
click at [594, 120] on select "Choose Default Petition PDF Packet Emergency Filing (Voluntary Petition and Cre…" at bounding box center [712, 106] width 241 height 27
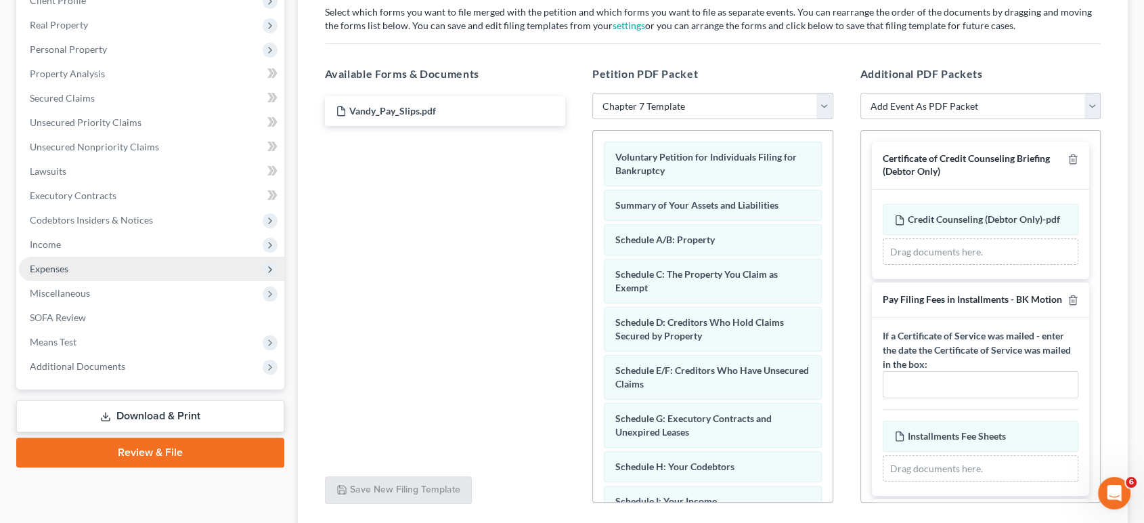
click at [98, 281] on span "Expenses" at bounding box center [151, 269] width 265 height 24
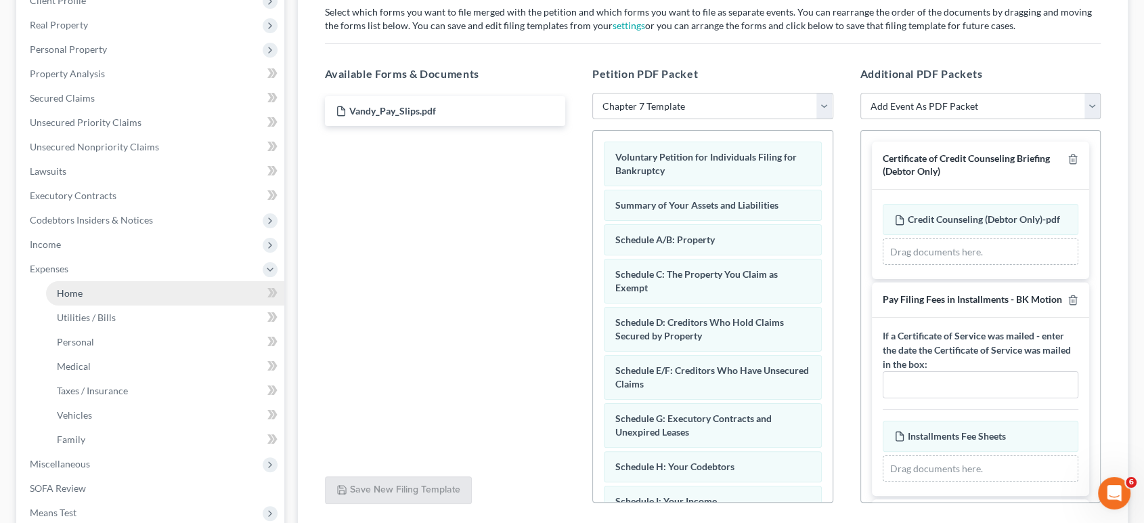
click at [123, 305] on link "Home" at bounding box center [165, 293] width 238 height 24
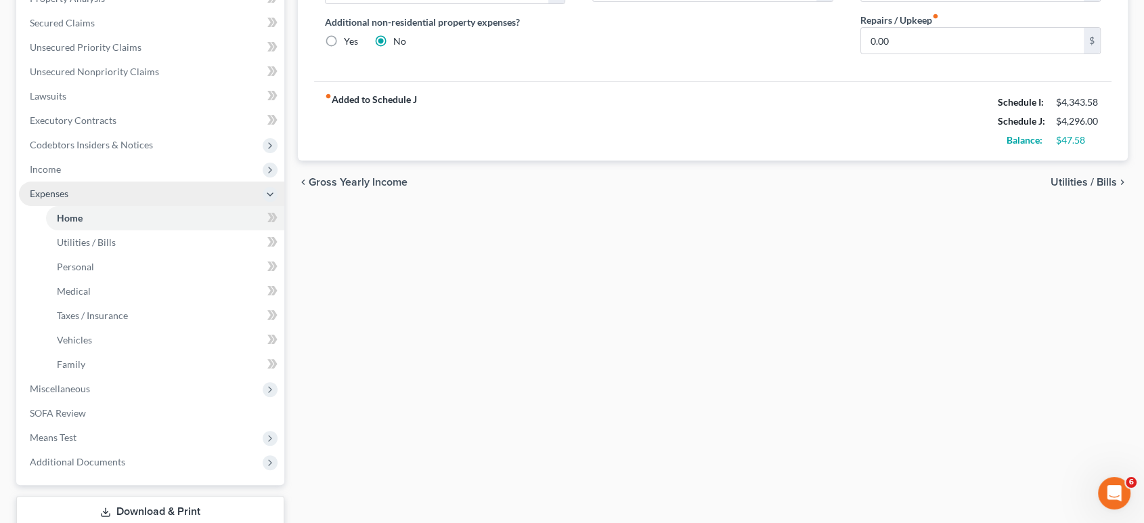
scroll to position [601, 0]
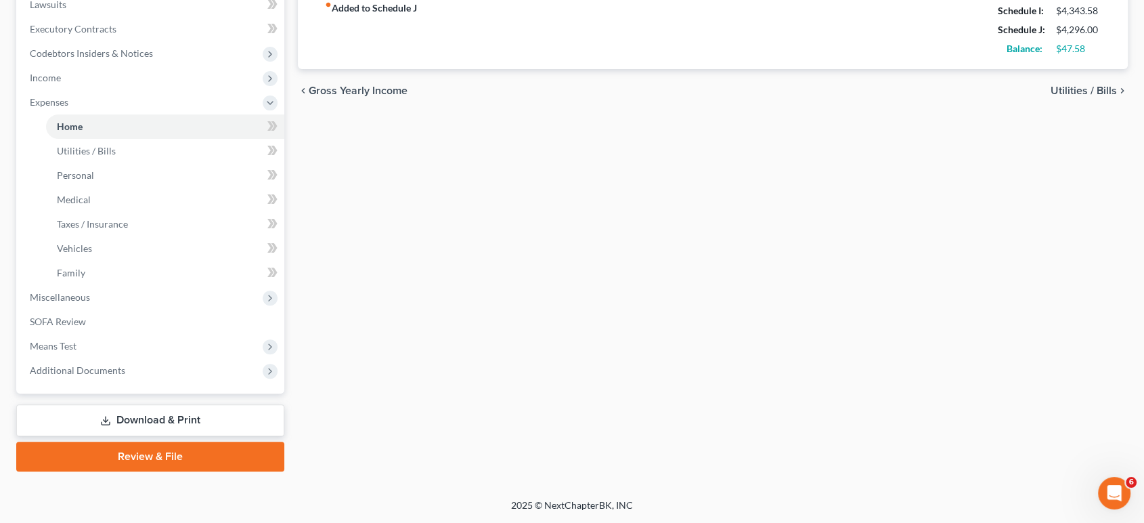
click at [184, 456] on link "Review & File" at bounding box center [150, 456] width 268 height 30
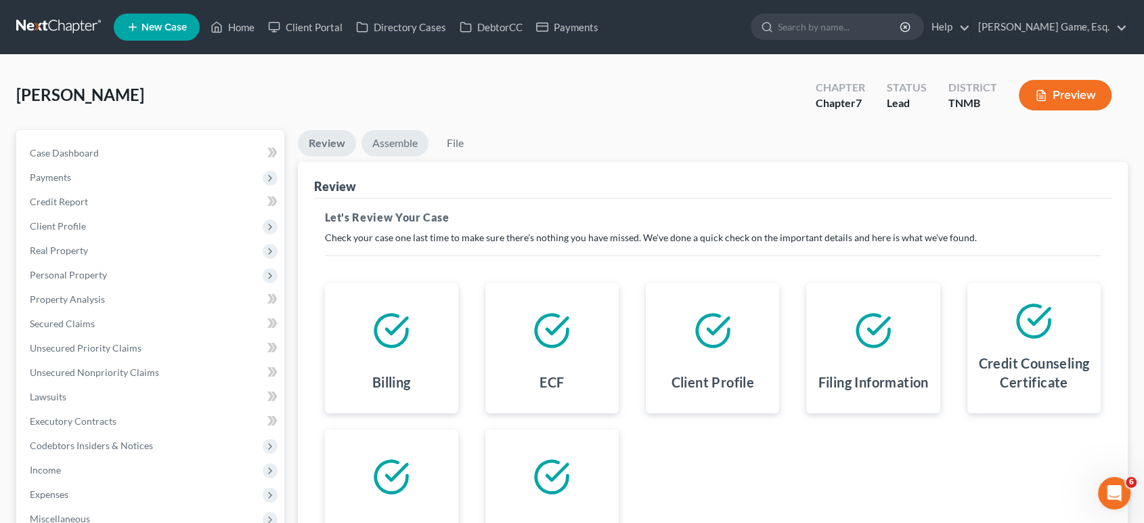
click at [429, 156] on link "Assemble" at bounding box center [395, 143] width 67 height 26
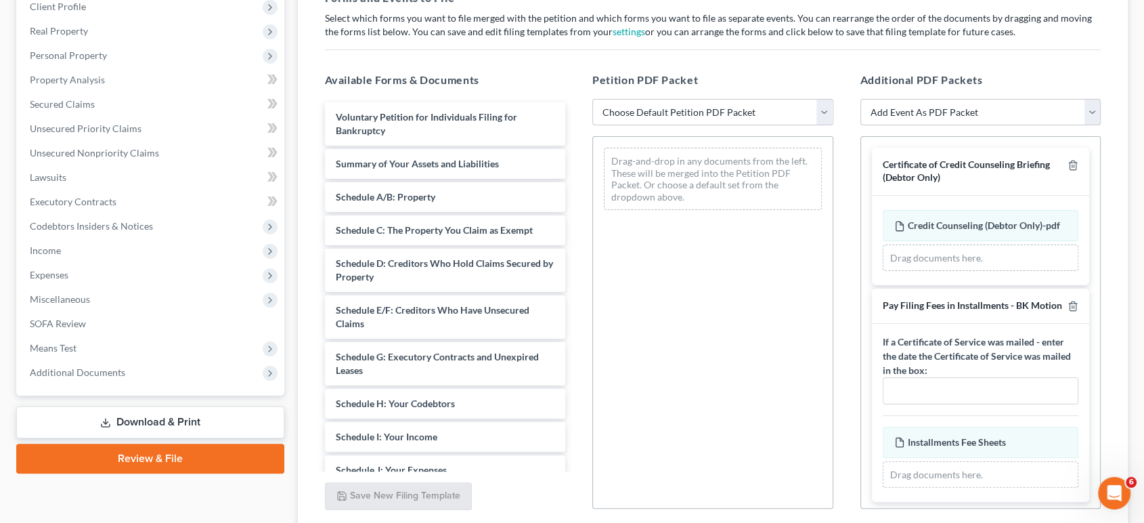
scroll to position [225, 0]
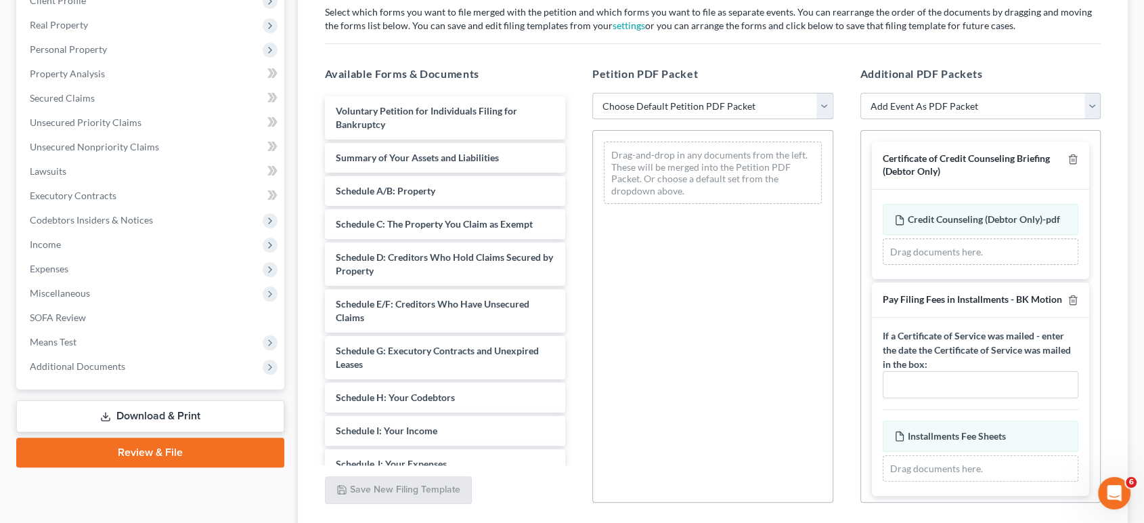
click at [724, 120] on select "Choose Default Petition PDF Packet Emergency Filing (Voluntary Petition and Cre…" at bounding box center [712, 106] width 241 height 27
select select "1"
click at [594, 120] on select "Choose Default Petition PDF Packet Emergency Filing (Voluntary Petition and Cre…" at bounding box center [712, 106] width 241 height 27
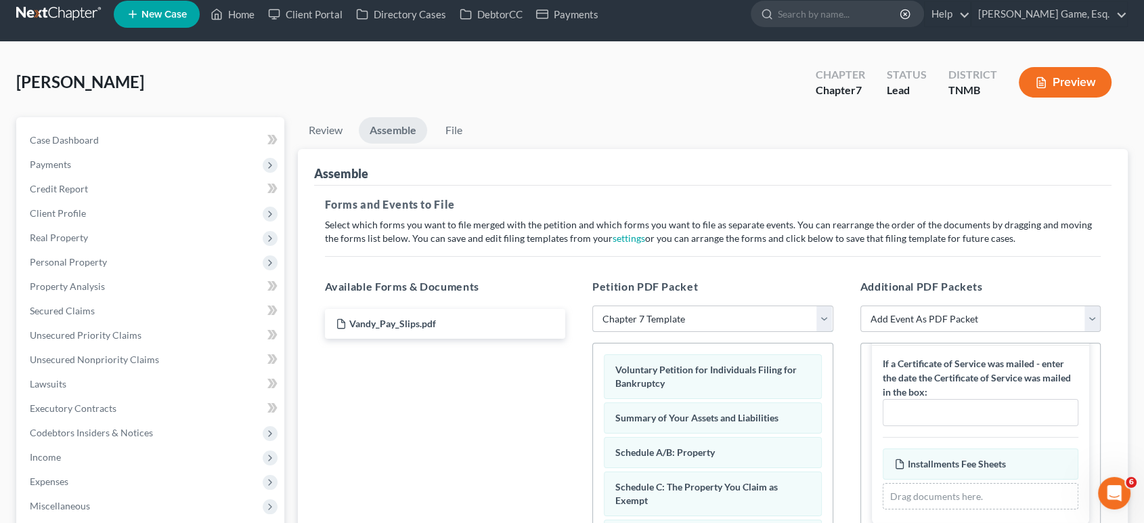
scroll to position [0, 0]
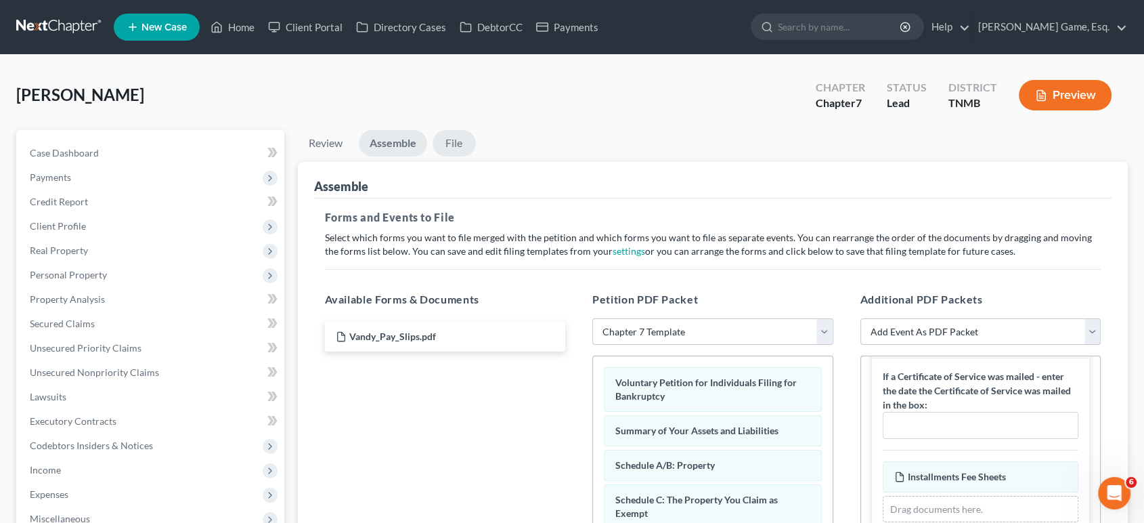
click at [476, 156] on link "File" at bounding box center [454, 143] width 43 height 26
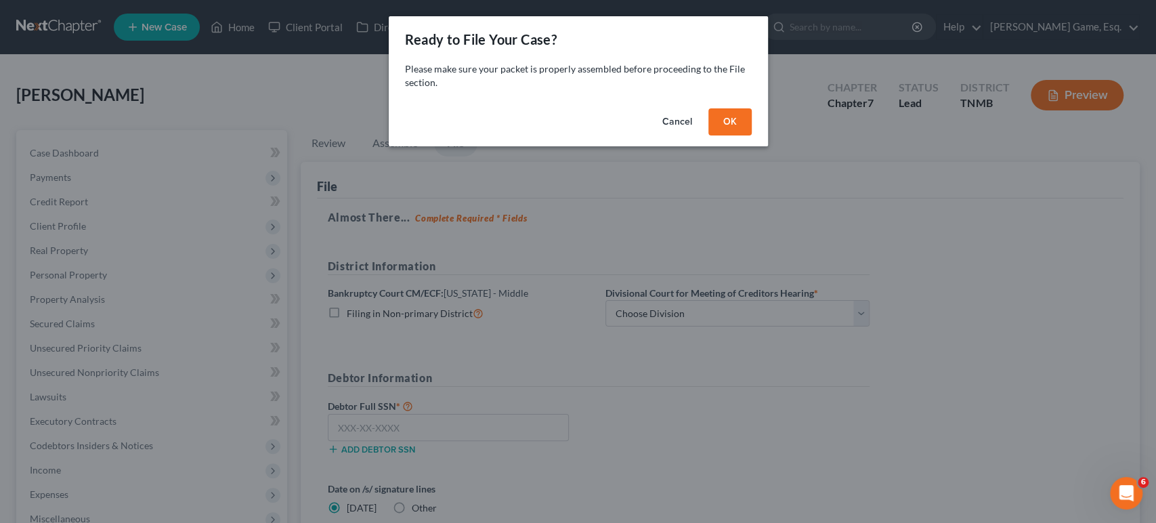
click at [751, 135] on button "OK" at bounding box center [729, 121] width 43 height 27
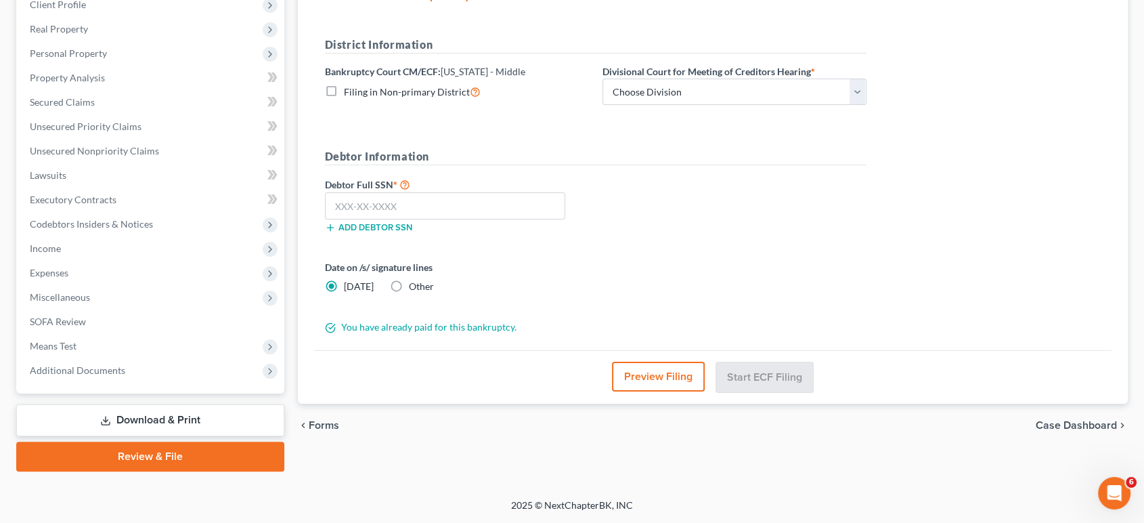
scroll to position [225, 0]
click at [764, 106] on select "Choose Division Columbia [GEOGRAPHIC_DATA] [GEOGRAPHIC_DATA]" at bounding box center [735, 92] width 264 height 27
select select "2"
click at [678, 106] on select "Choose Division Columbia [GEOGRAPHIC_DATA] [GEOGRAPHIC_DATA]" at bounding box center [735, 92] width 264 height 27
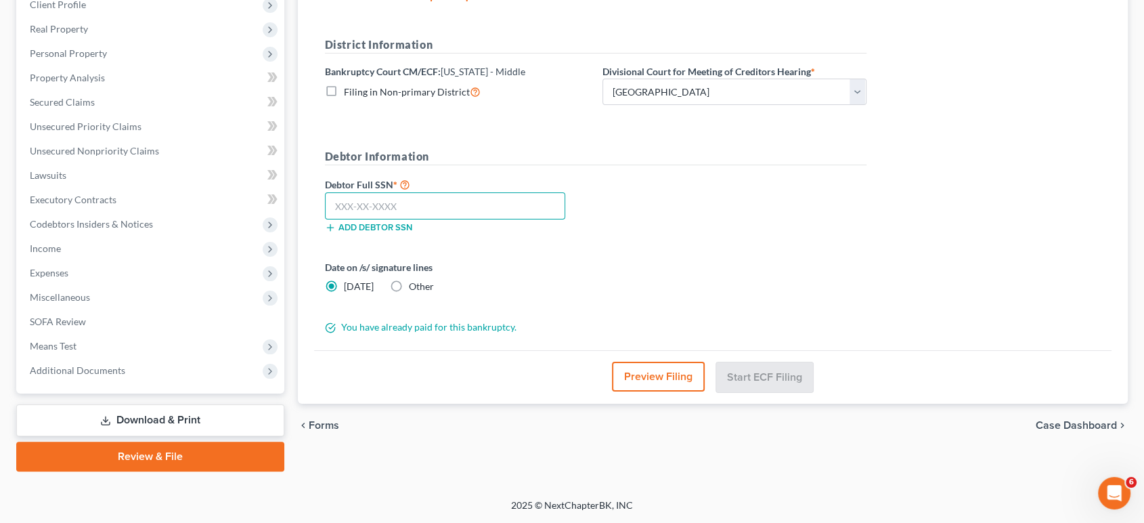
click at [481, 192] on input "text" at bounding box center [445, 205] width 241 height 27
type input "499-88-9319"
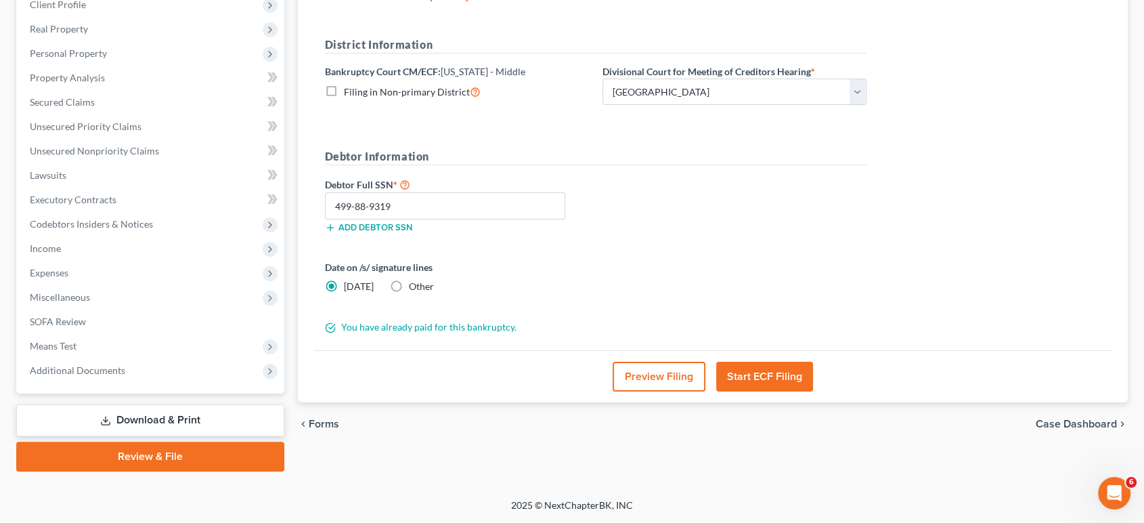
click at [760, 185] on div "Debtor Full SSN * 499-88-9319 Add debtor SSN" at bounding box center [595, 210] width 555 height 68
click at [788, 362] on button "Start ECF Filing" at bounding box center [764, 377] width 97 height 30
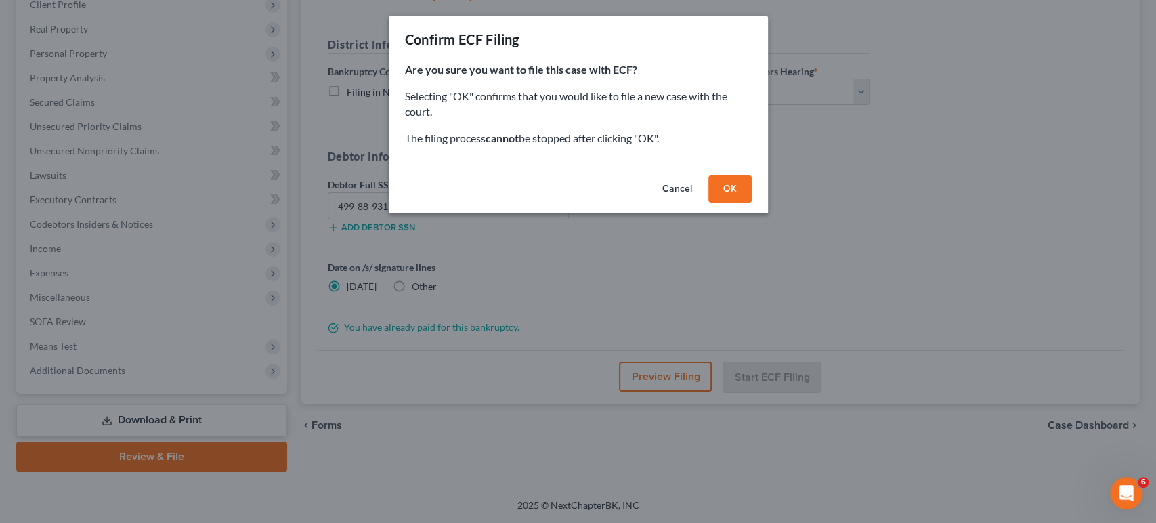
click at [703, 202] on button "Cancel" at bounding box center [676, 188] width 51 height 27
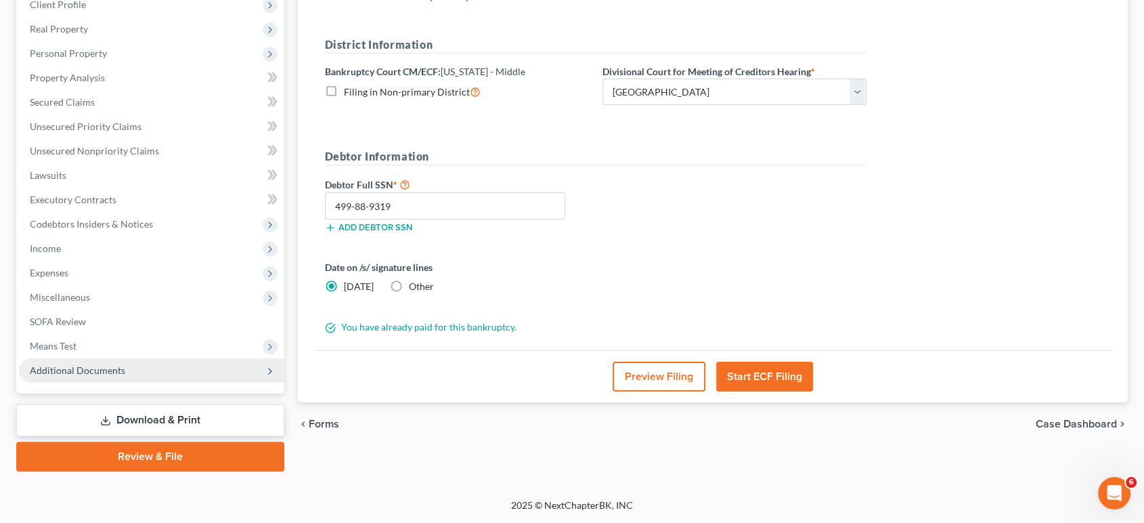
click at [125, 366] on span "Additional Documents" at bounding box center [77, 370] width 95 height 12
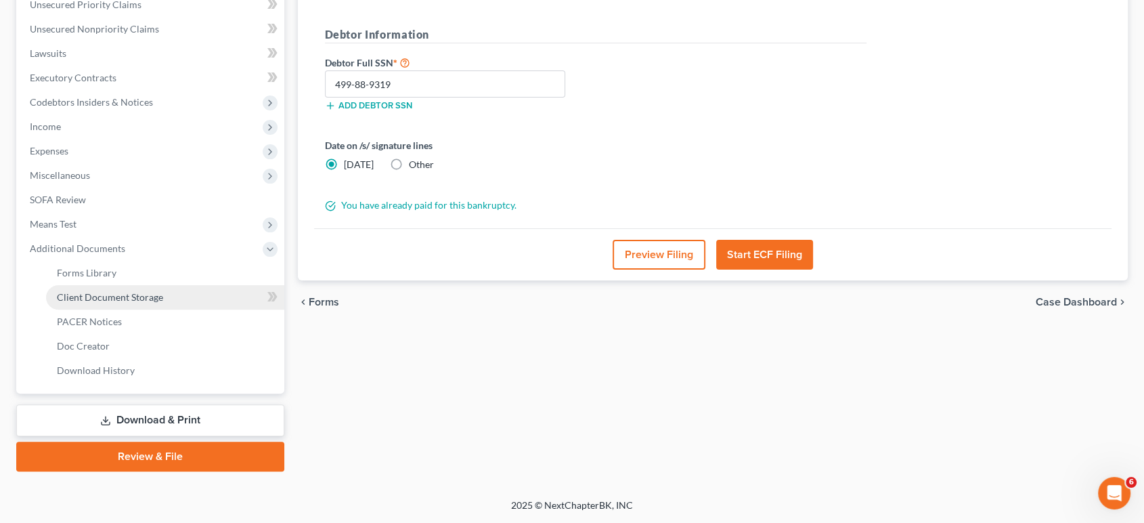
click at [162, 303] on span "Client Document Storage" at bounding box center [110, 297] width 106 height 12
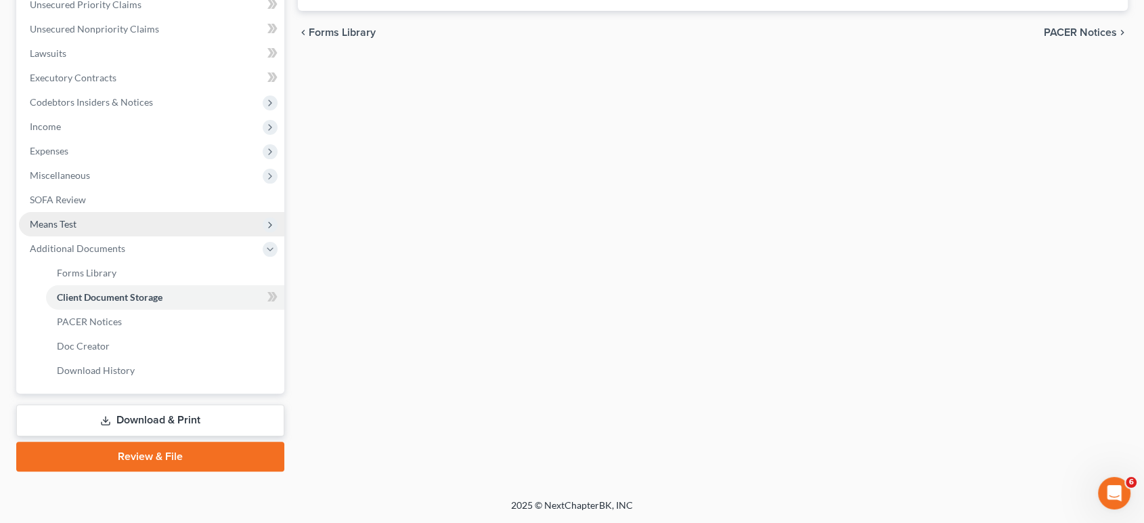
select select "0"
select select "8"
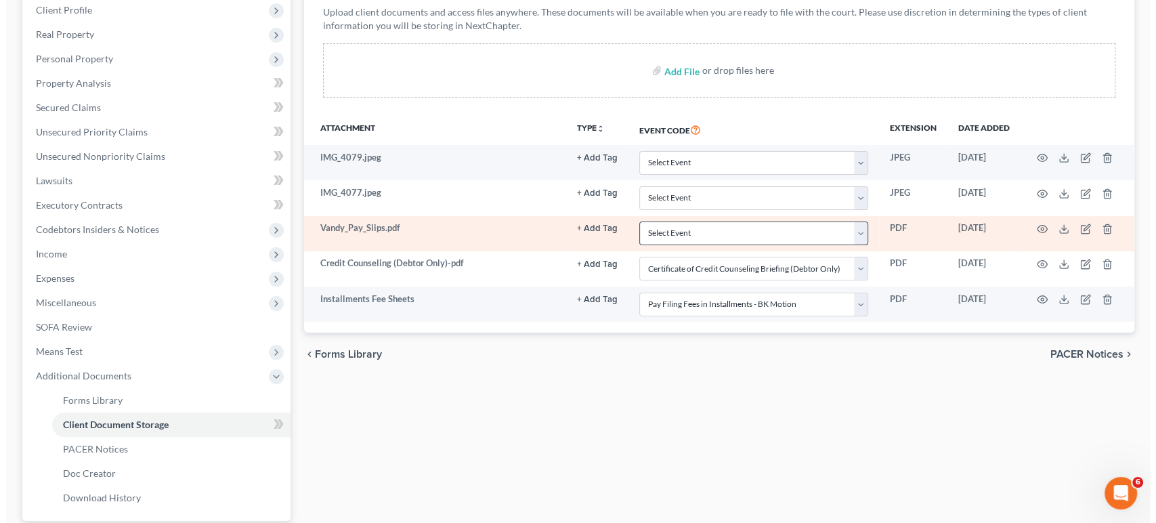
scroll to position [225, 0]
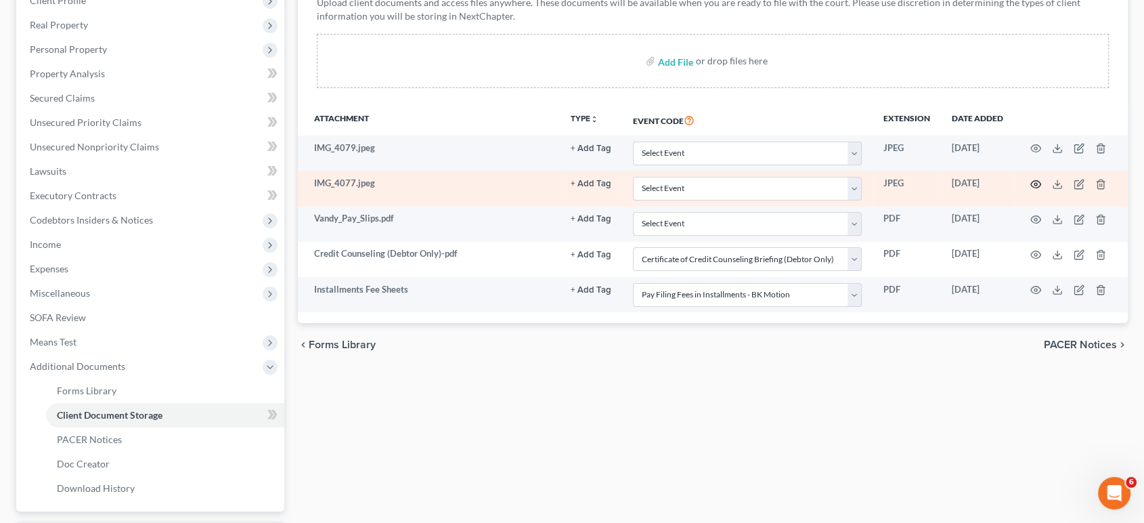
click at [1030, 190] on icon "button" at bounding box center [1035, 184] width 11 height 11
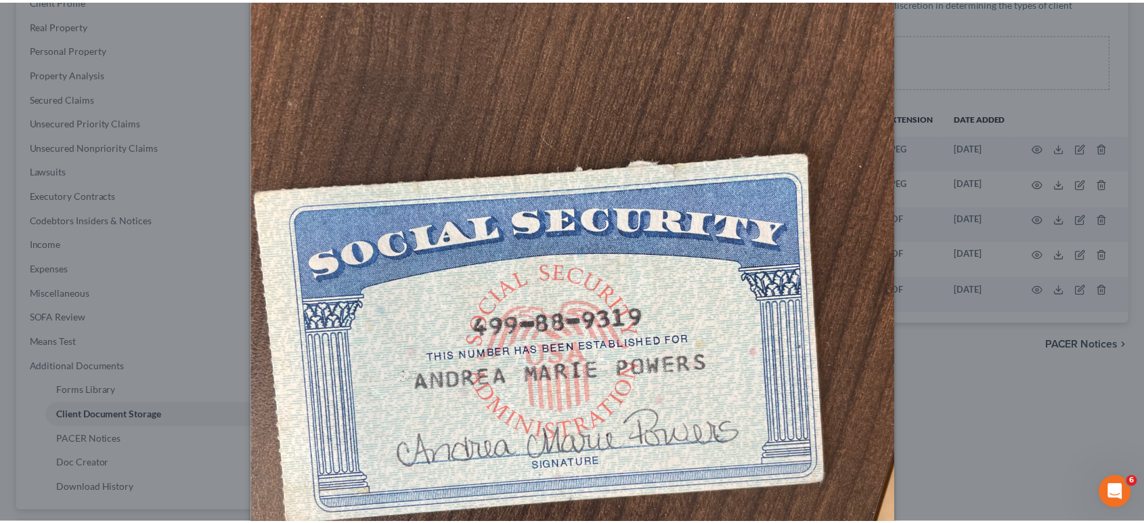
scroll to position [0, 0]
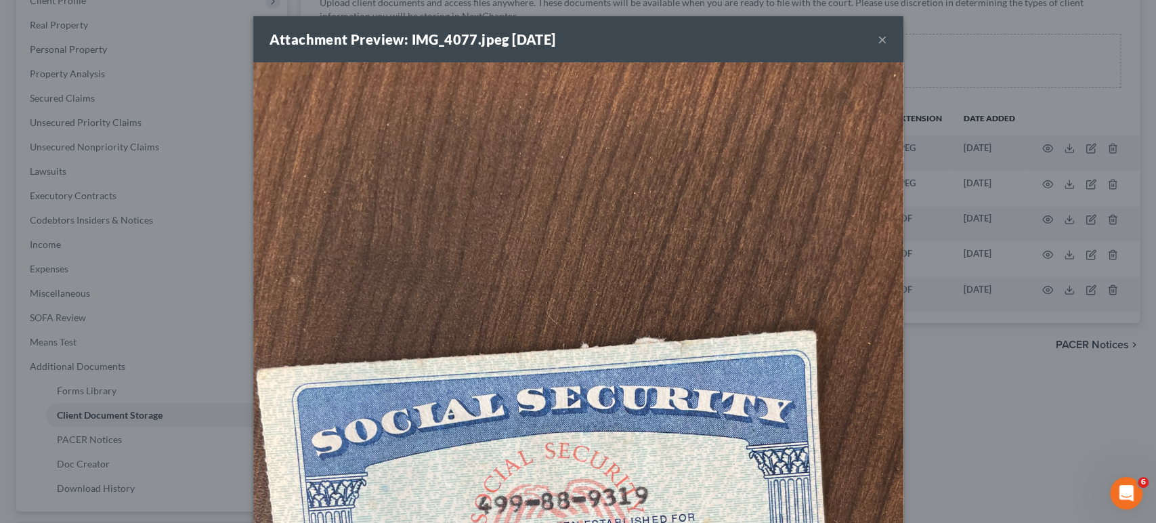
click at [887, 47] on button "×" at bounding box center [881, 39] width 9 height 16
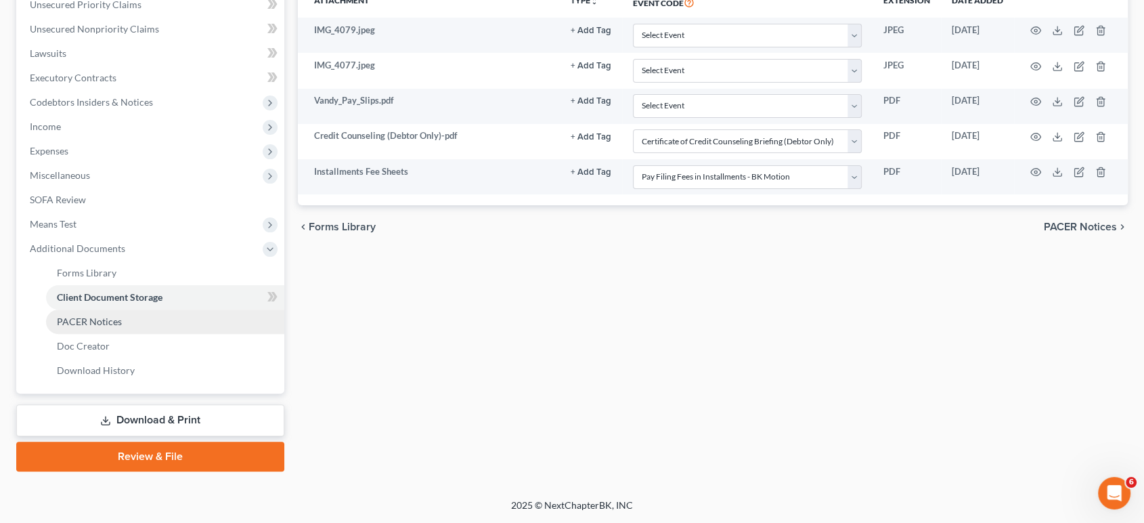
scroll to position [556, 0]
drag, startPoint x: 181, startPoint y: 437, endPoint x: 378, endPoint y: 401, distance: 201.0
click at [181, 441] on link "Review & File" at bounding box center [150, 456] width 268 height 30
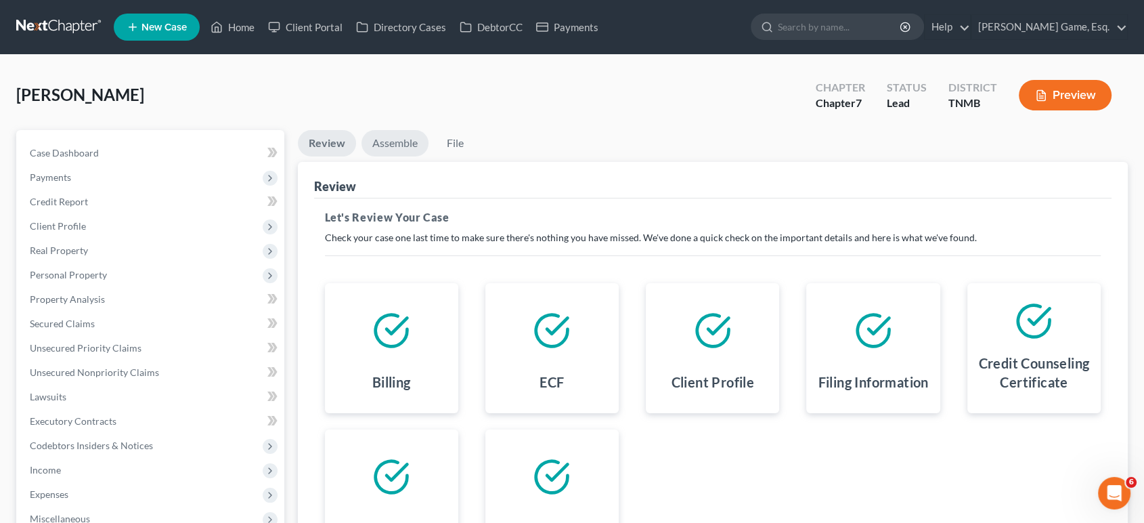
click at [397, 156] on link "Assemble" at bounding box center [395, 143] width 67 height 26
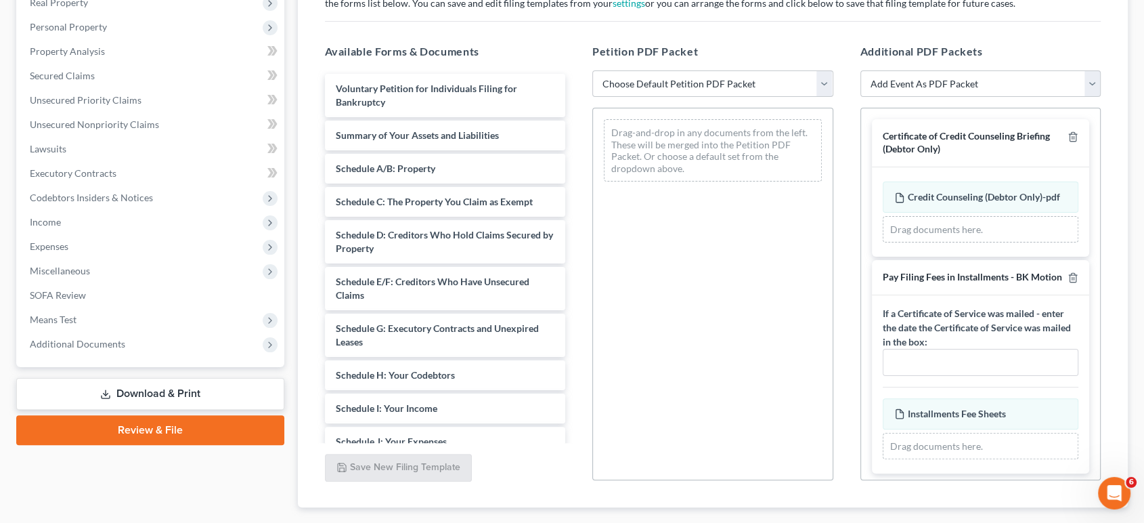
scroll to position [301, 0]
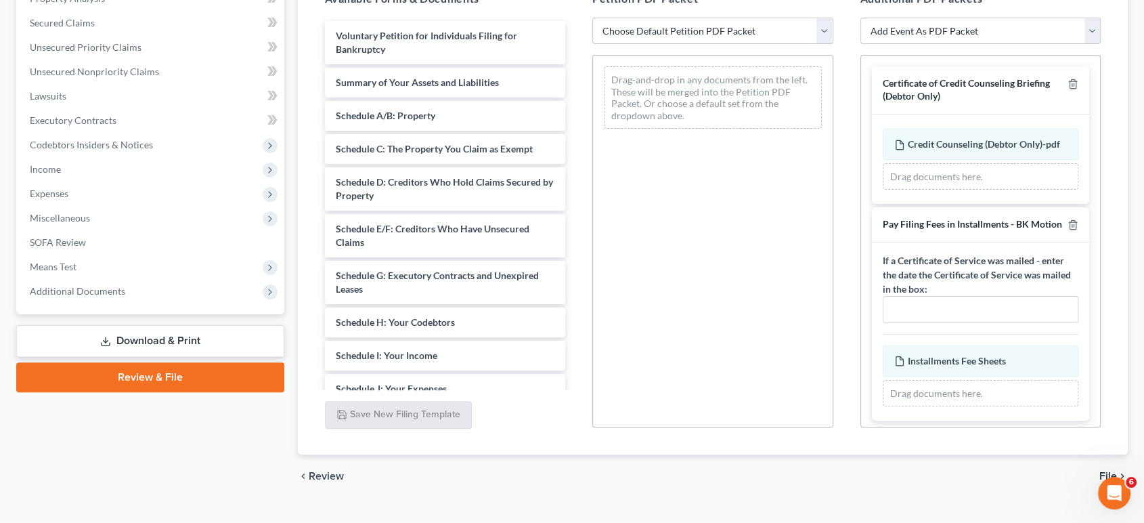
click at [732, 45] on select "Choose Default Petition PDF Packet Emergency Filing (Voluntary Petition and Cre…" at bounding box center [712, 31] width 241 height 27
select select "1"
click at [594, 45] on select "Choose Default Petition PDF Packet Emergency Filing (Voluntary Petition and Cre…" at bounding box center [712, 31] width 241 height 27
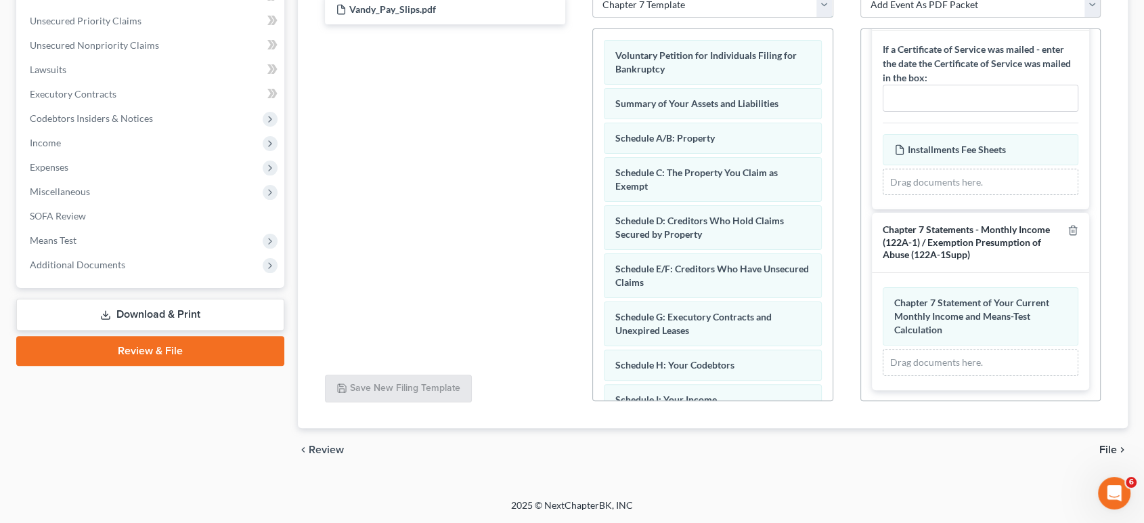
scroll to position [249, 0]
click at [957, 155] on span "Installments Fee Sheets" at bounding box center [957, 150] width 98 height 12
click at [120, 270] on span "Additional Documents" at bounding box center [77, 265] width 95 height 12
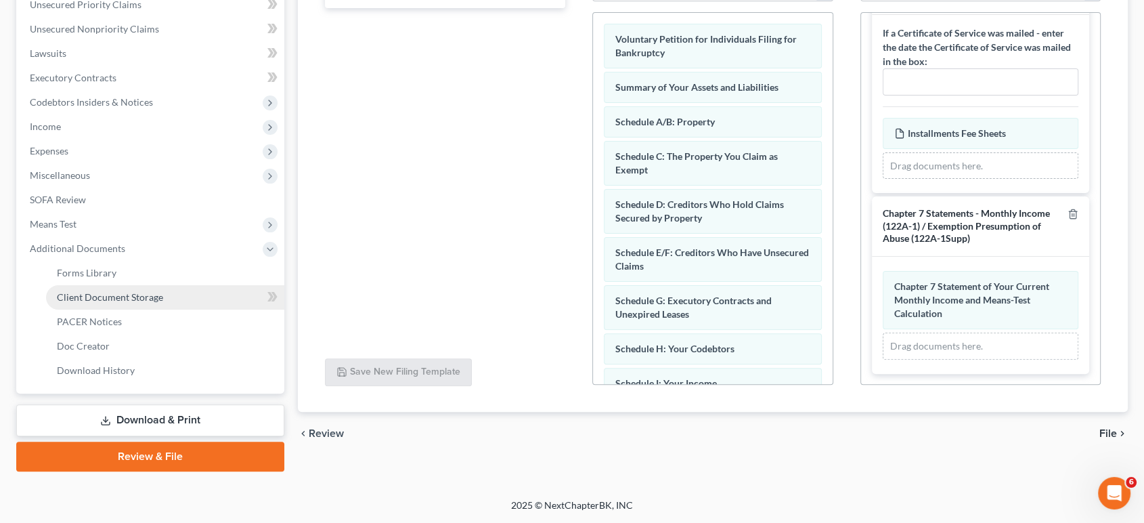
click at [163, 303] on span "Client Document Storage" at bounding box center [110, 297] width 106 height 12
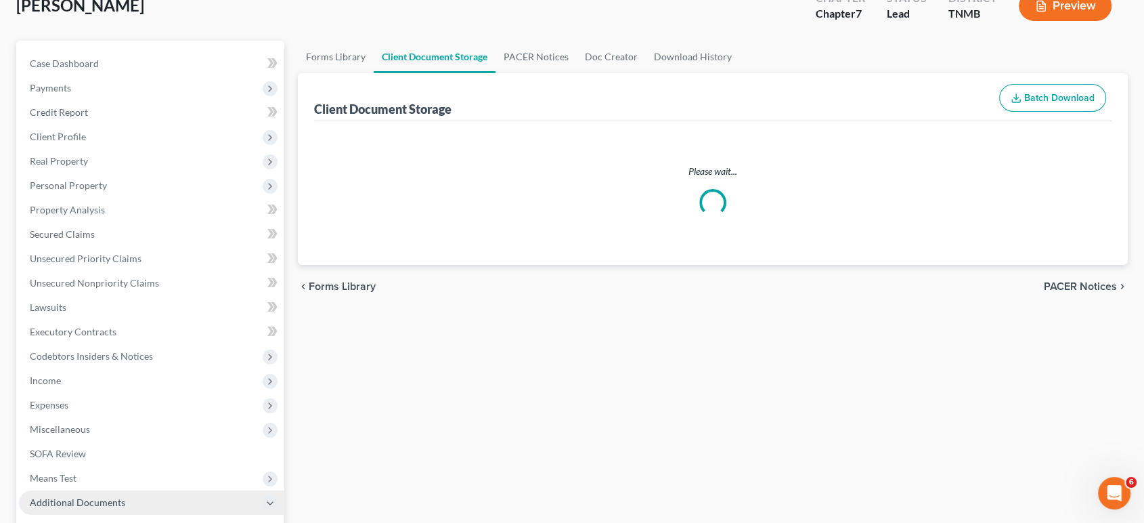
select select "0"
select select "8"
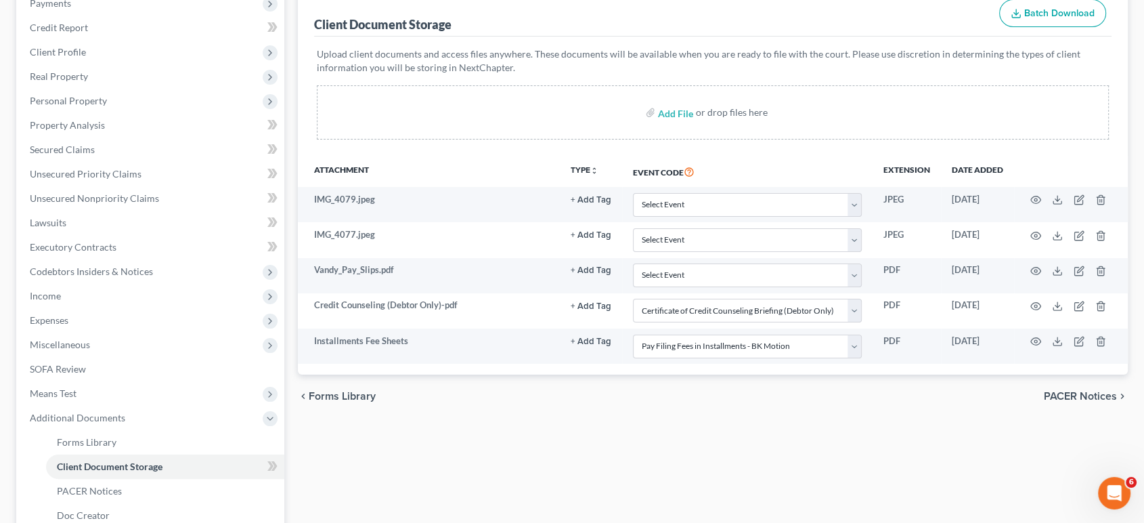
scroll to position [451, 0]
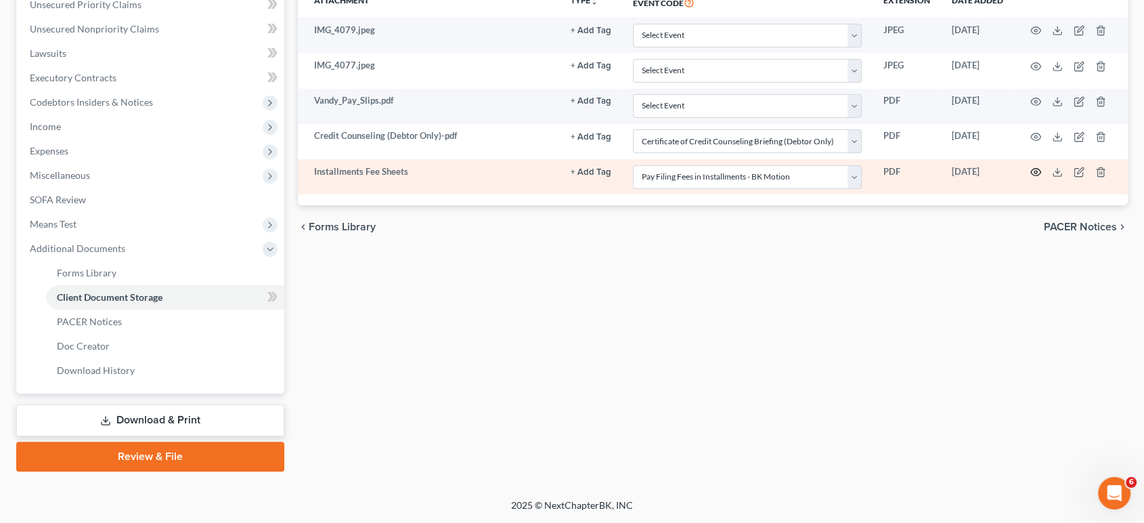
click at [1030, 177] on icon "button" at bounding box center [1035, 172] width 11 height 11
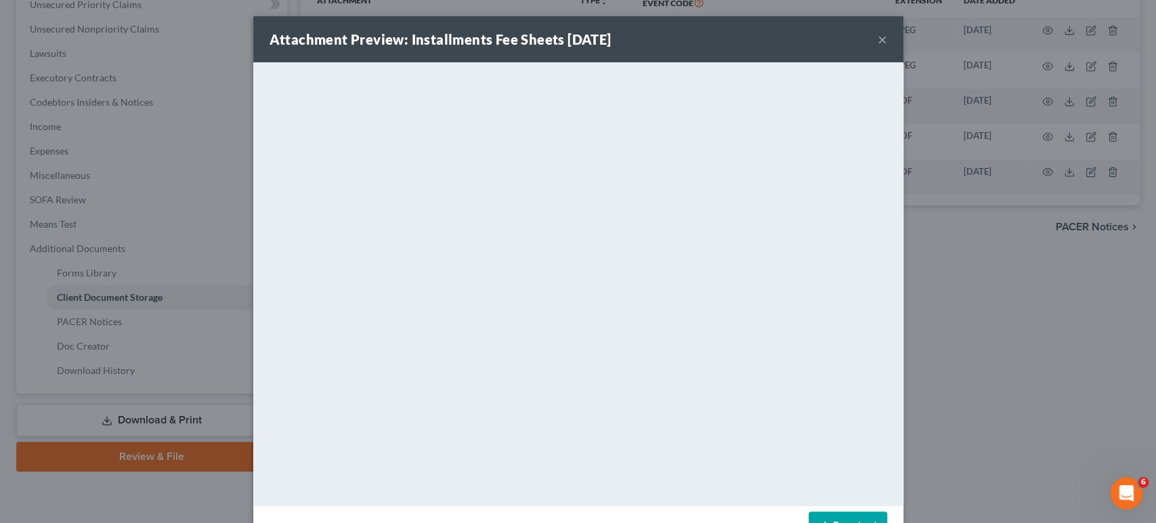
click at [1022, 259] on div "Attachment Preview: Installments Fee Sheets [DATE] × <object ng-attr-data='[URL…" at bounding box center [578, 261] width 1156 height 523
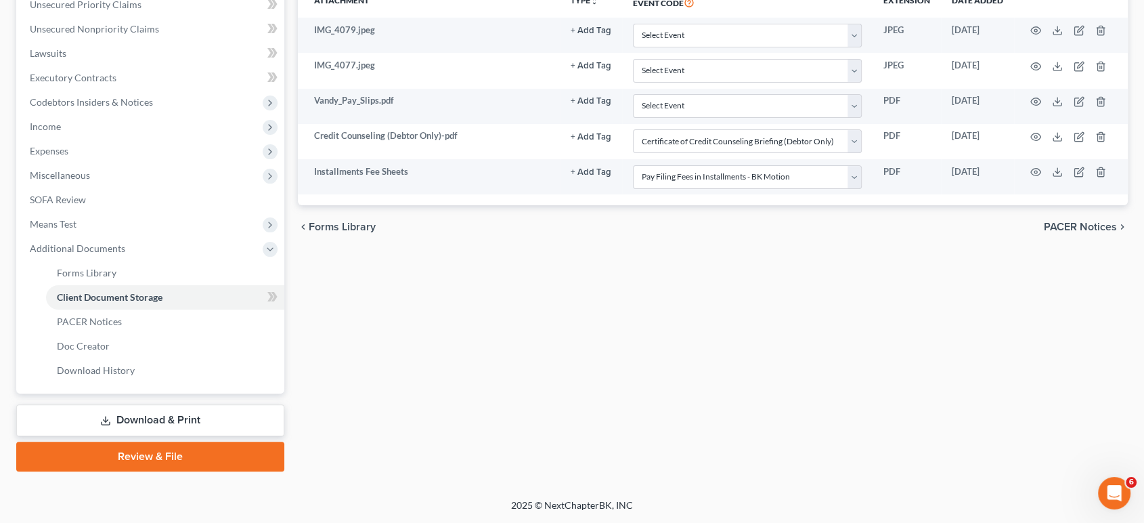
click at [184, 441] on link "Review & File" at bounding box center [150, 456] width 268 height 30
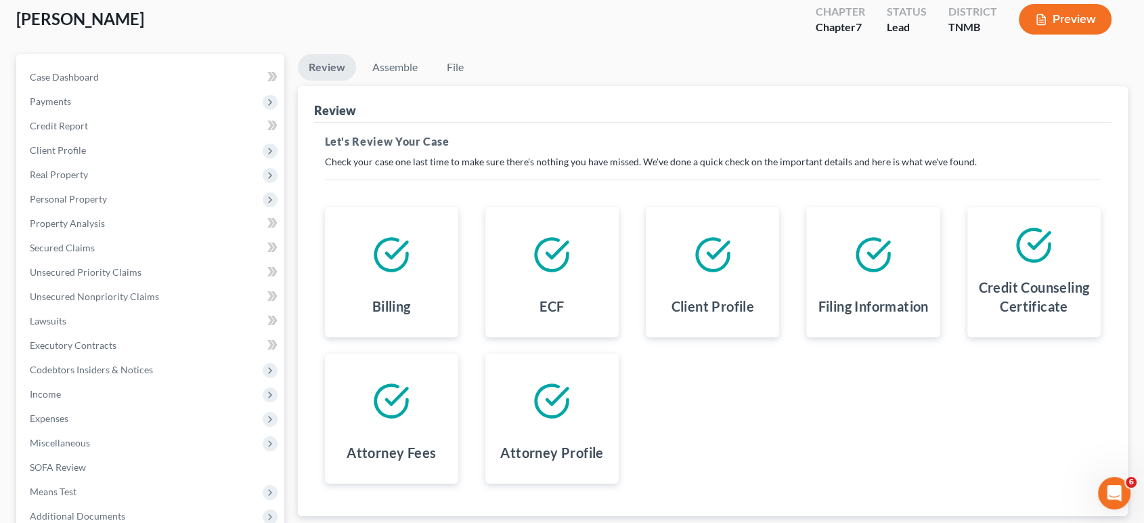
scroll to position [75, 0]
click at [419, 81] on link "Assemble" at bounding box center [395, 68] width 67 height 26
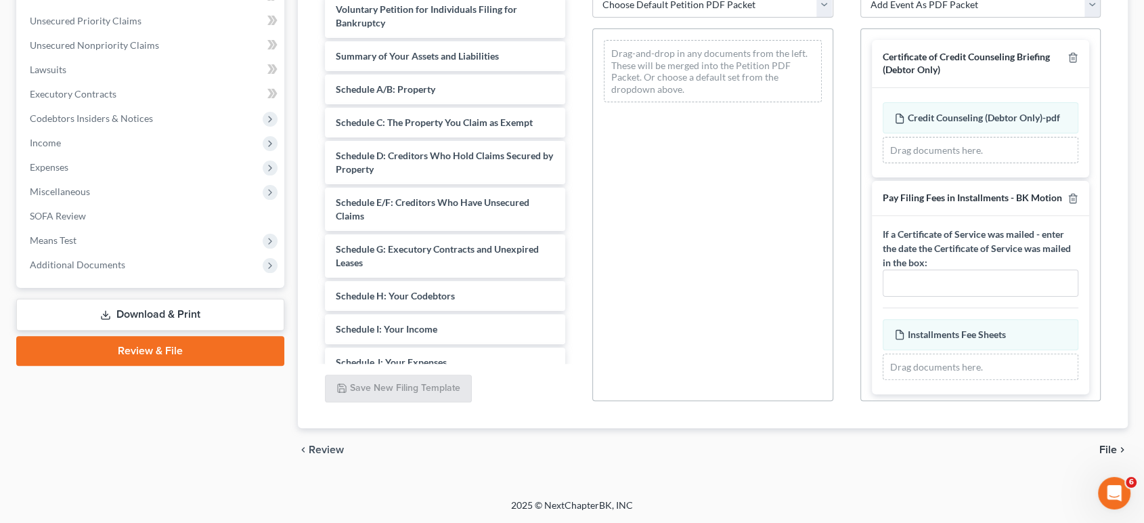
scroll to position [225, 0]
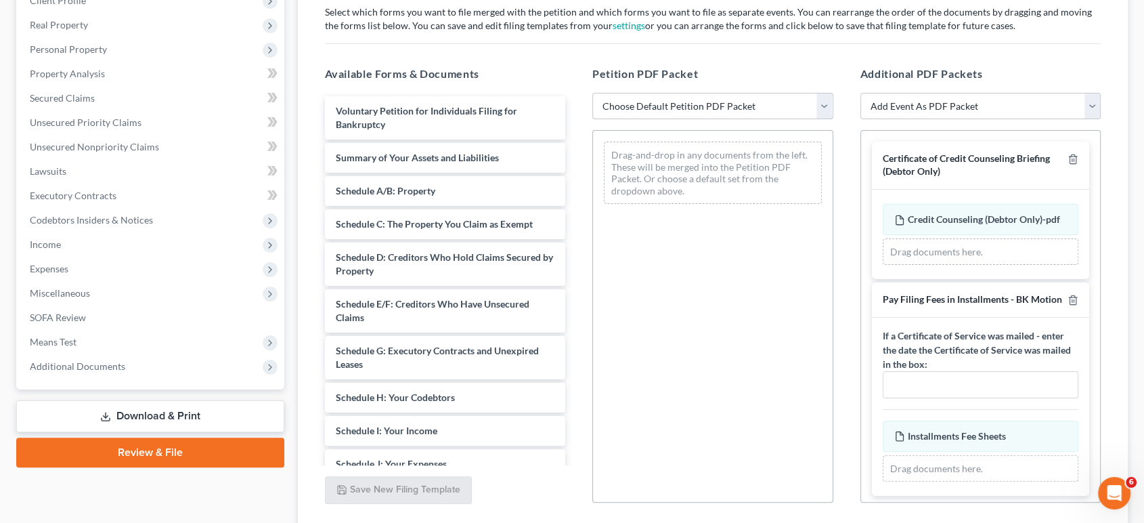
click at [728, 120] on select "Choose Default Petition PDF Packet Emergency Filing (Voluntary Petition and Cre…" at bounding box center [712, 106] width 241 height 27
select select "1"
click at [594, 120] on select "Choose Default Petition PDF Packet Emergency Filing (Voluntary Petition and Cre…" at bounding box center [712, 106] width 241 height 27
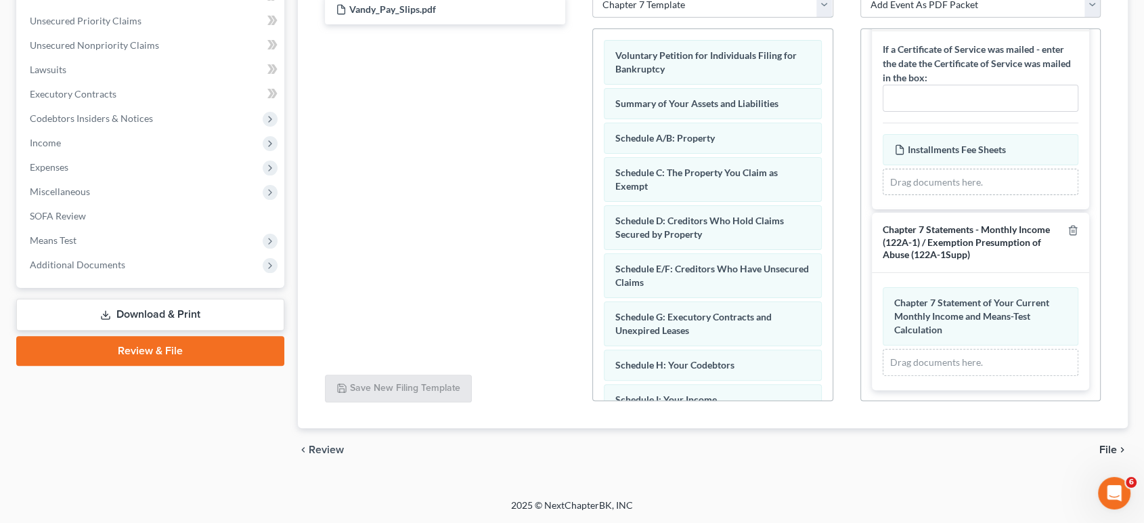
scroll to position [150, 0]
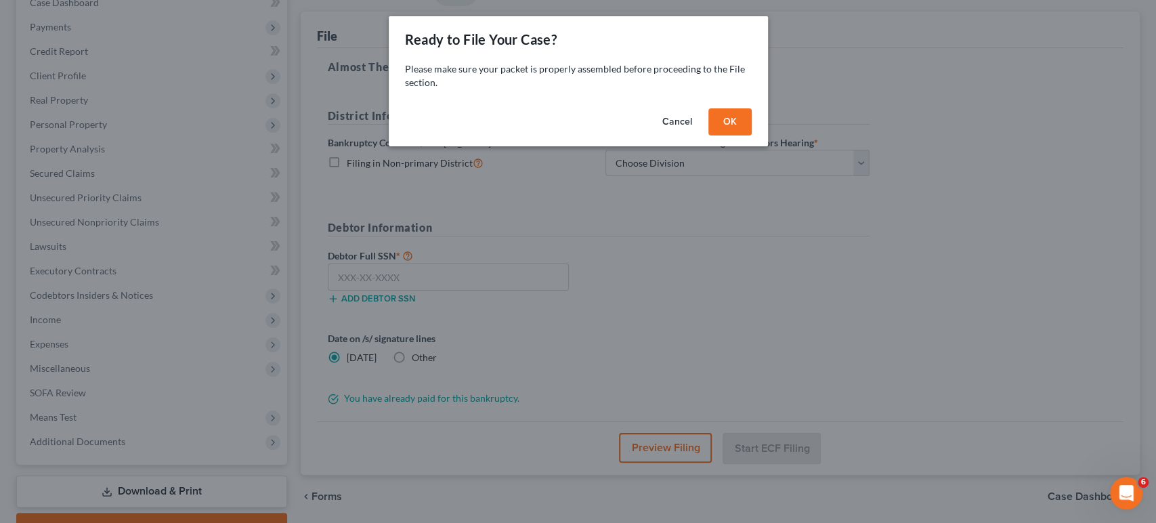
click at [703, 135] on button "Cancel" at bounding box center [676, 121] width 51 height 27
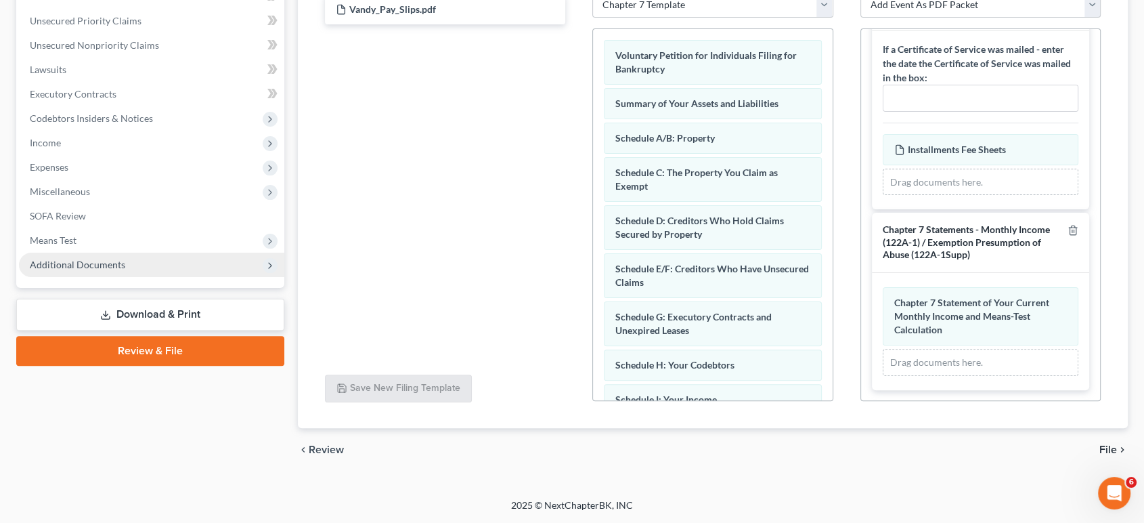
click at [131, 277] on span "Additional Documents" at bounding box center [151, 265] width 265 height 24
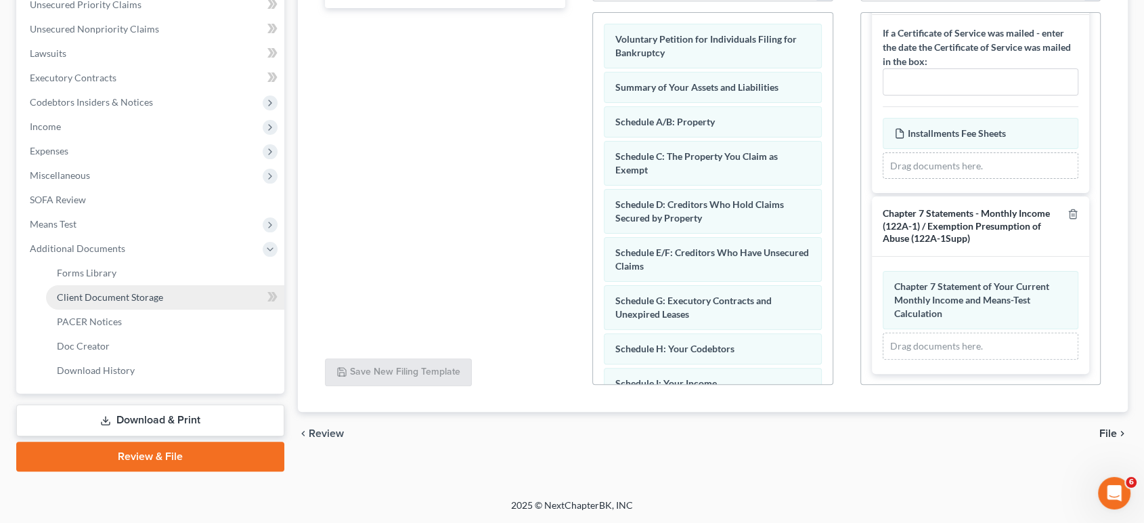
click at [148, 303] on span "Client Document Storage" at bounding box center [110, 297] width 106 height 12
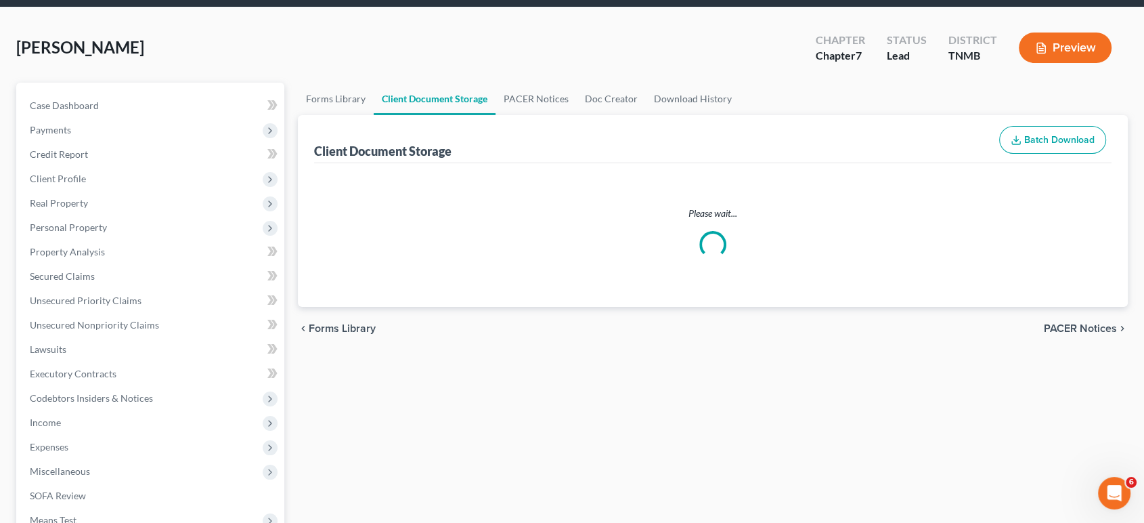
select select "0"
select select "8"
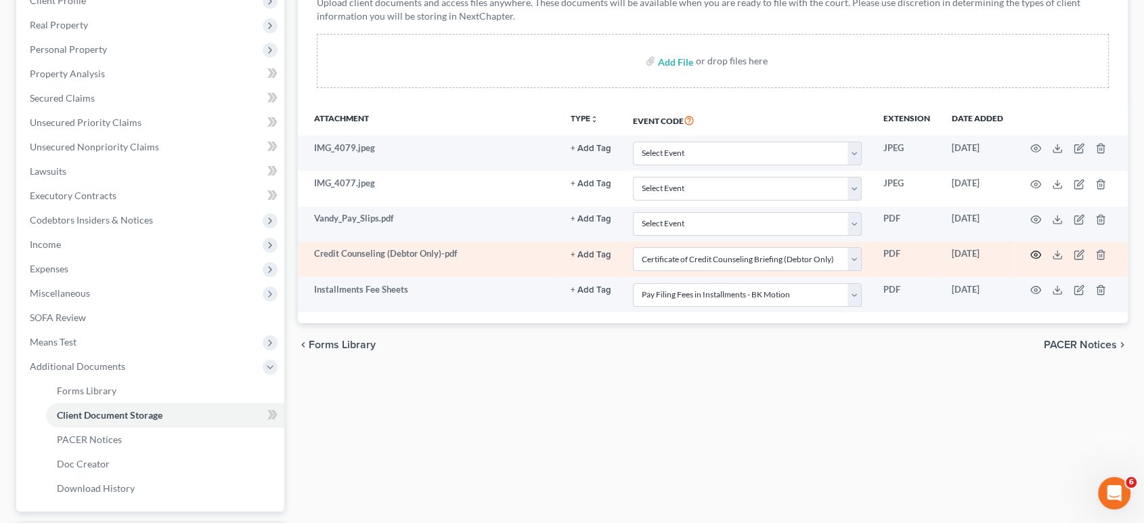
click at [1031, 259] on icon "button" at bounding box center [1036, 254] width 10 height 7
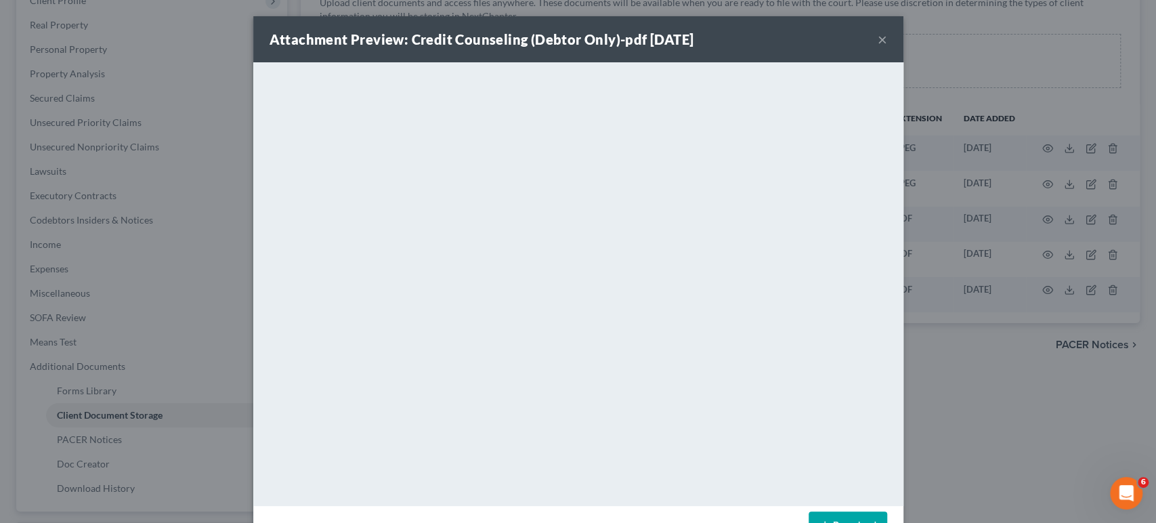
click at [1045, 219] on div "Attachment Preview: Credit Counseling (Debtor Only)-pdf [DATE] × <object ng-att…" at bounding box center [578, 261] width 1156 height 523
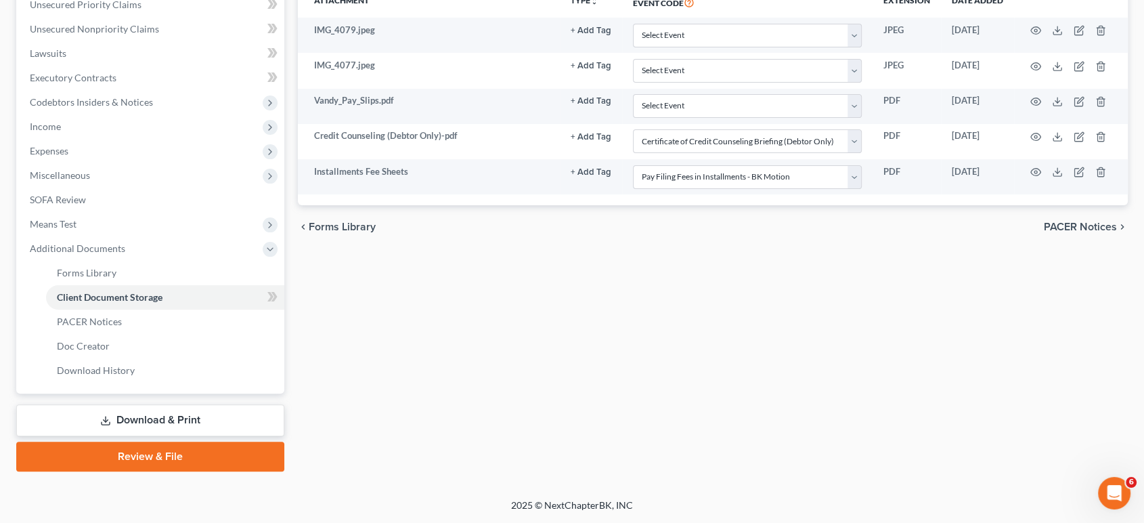
click at [183, 450] on link "Review & File" at bounding box center [150, 456] width 268 height 30
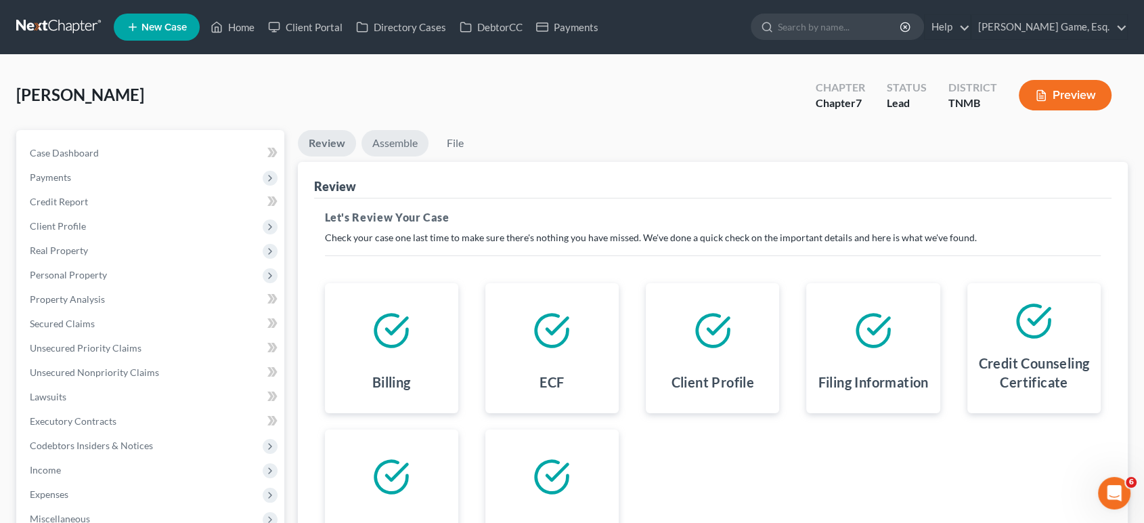
click at [422, 156] on link "Assemble" at bounding box center [395, 143] width 67 height 26
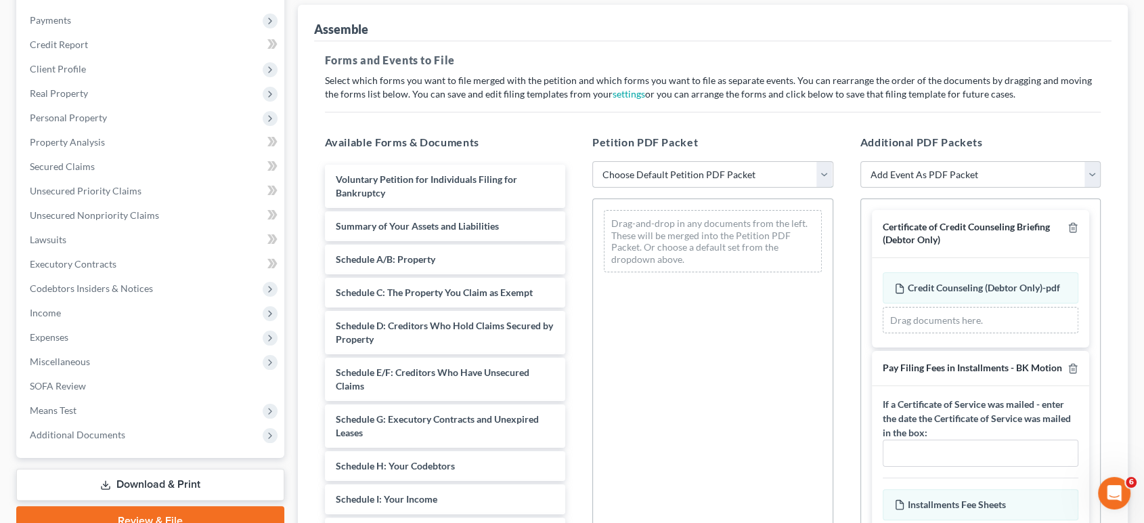
drag, startPoint x: 736, startPoint y: 260, endPoint x: 734, endPoint y: 282, distance: 21.8
click at [736, 188] on select "Choose Default Petition PDF Packet Emergency Filing (Voluntary Petition and Cre…" at bounding box center [712, 174] width 241 height 27
select select "1"
click at [594, 188] on select "Choose Default Petition PDF Packet Emergency Filing (Voluntary Petition and Cre…" at bounding box center [712, 174] width 241 height 27
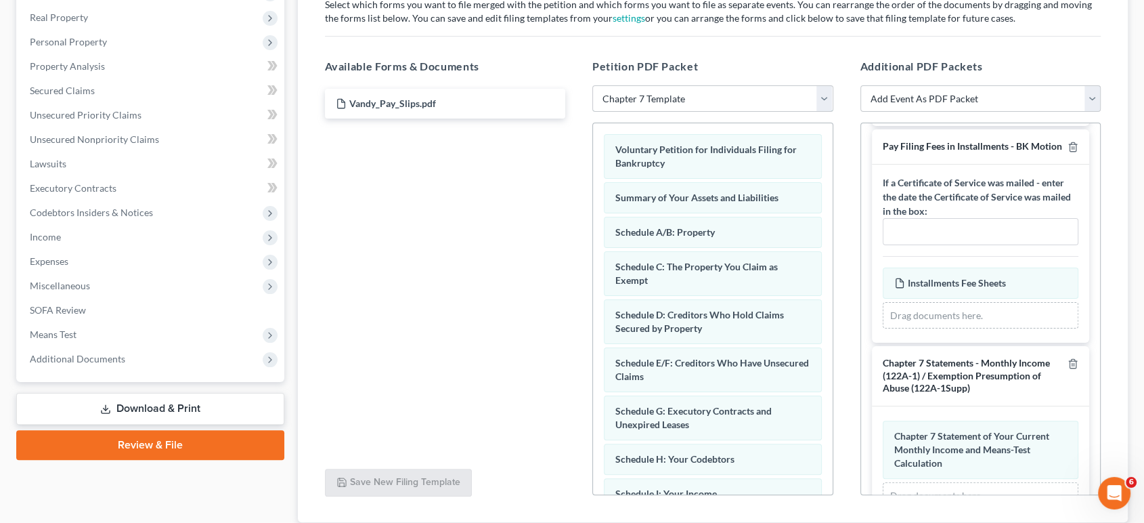
scroll to position [35, 0]
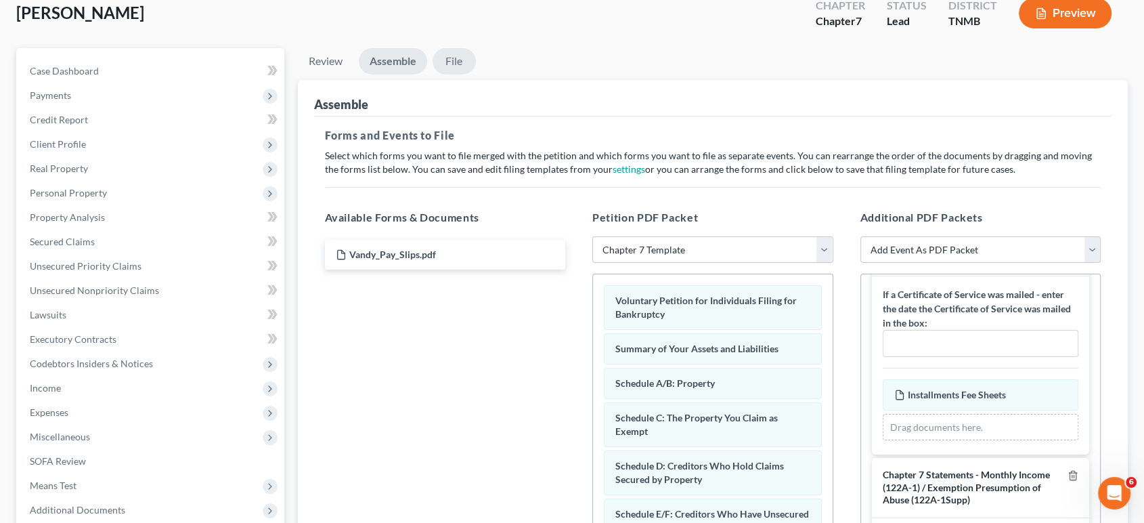
click at [476, 74] on link "File" at bounding box center [454, 61] width 43 height 26
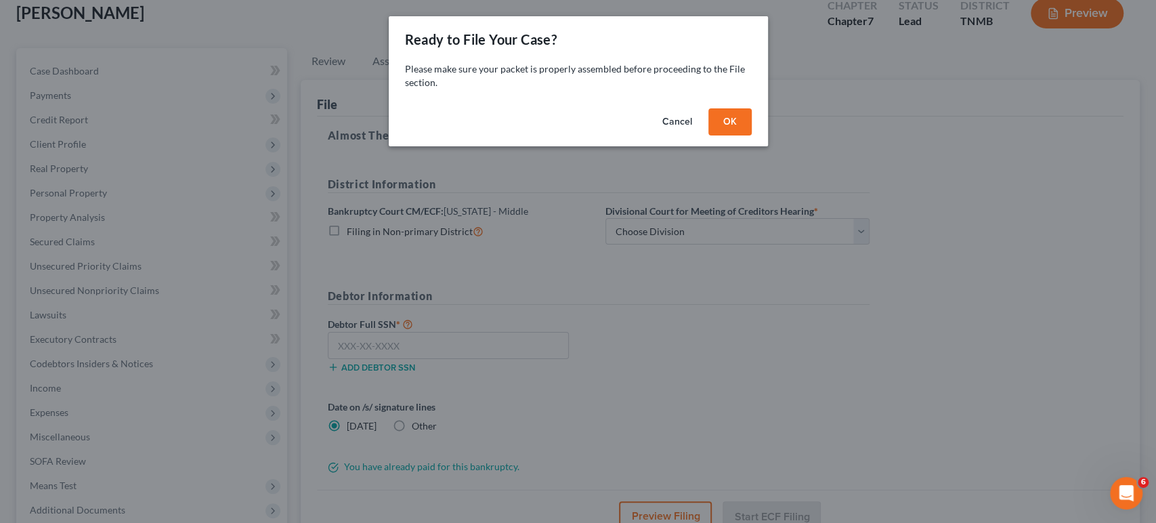
click at [751, 135] on button "OK" at bounding box center [729, 121] width 43 height 27
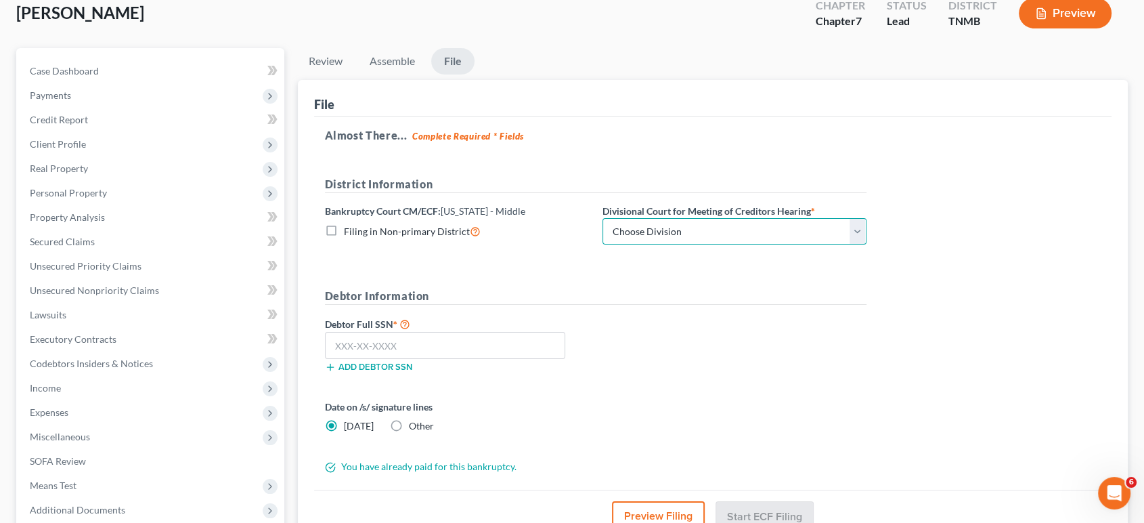
drag, startPoint x: 818, startPoint y: 305, endPoint x: 812, endPoint y: 318, distance: 14.6
click at [818, 245] on select "Choose Division Columbia [GEOGRAPHIC_DATA] [GEOGRAPHIC_DATA]" at bounding box center [735, 231] width 264 height 27
select select "2"
click at [678, 245] on select "Choose Division Columbia [GEOGRAPHIC_DATA] [GEOGRAPHIC_DATA]" at bounding box center [735, 231] width 264 height 27
click at [776, 305] on h5 "Debtor Information" at bounding box center [596, 296] width 542 height 17
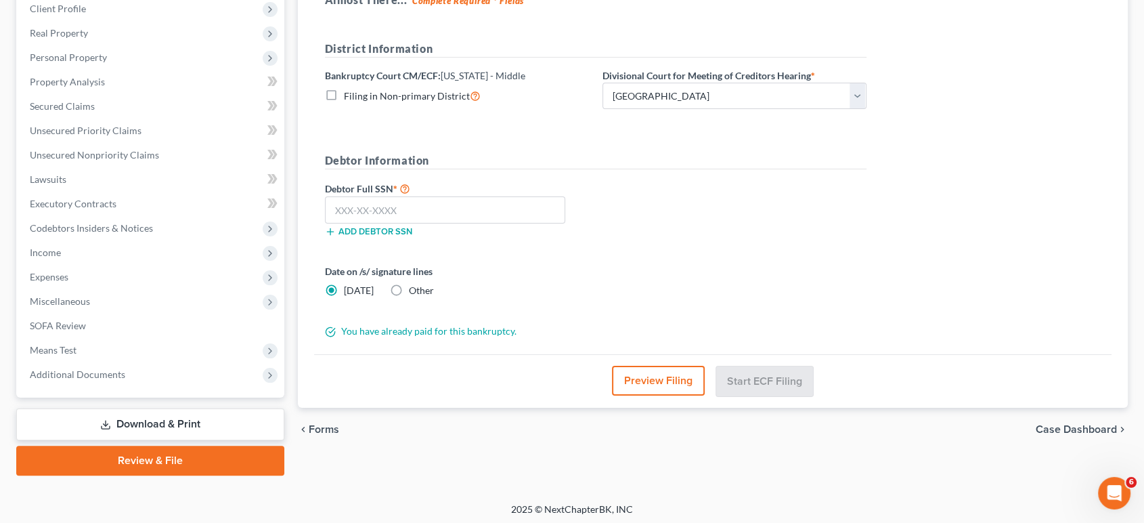
scroll to position [233, 0]
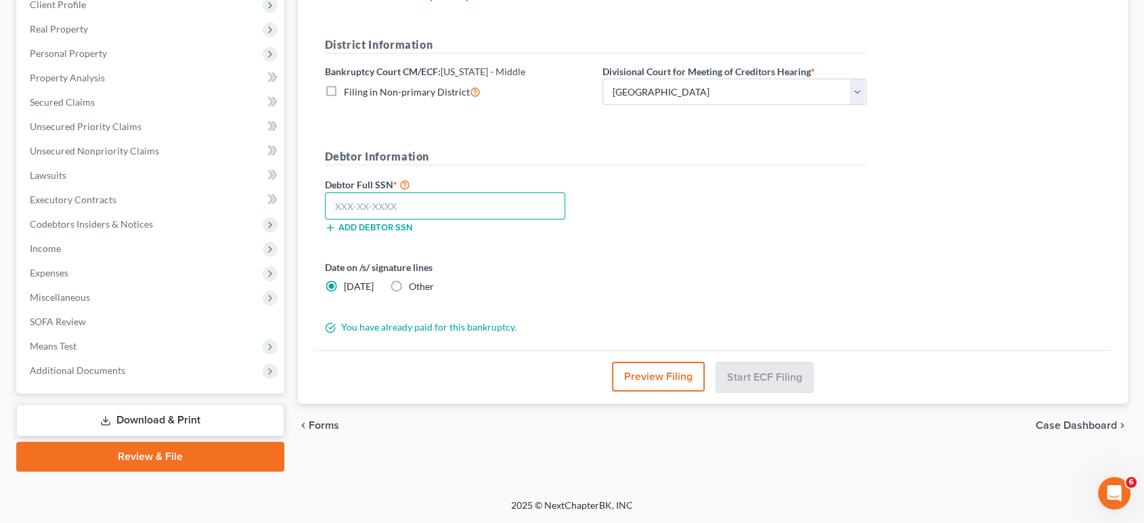
click at [501, 219] on input "text" at bounding box center [445, 205] width 241 height 27
type input "499-88-9319"
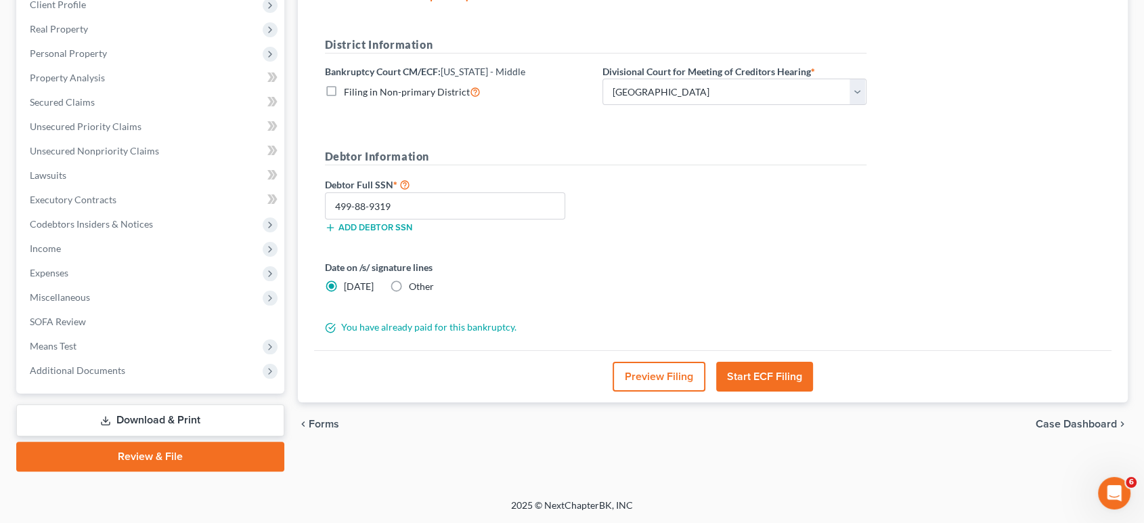
click at [791, 362] on button "Start ECF Filing" at bounding box center [764, 377] width 97 height 30
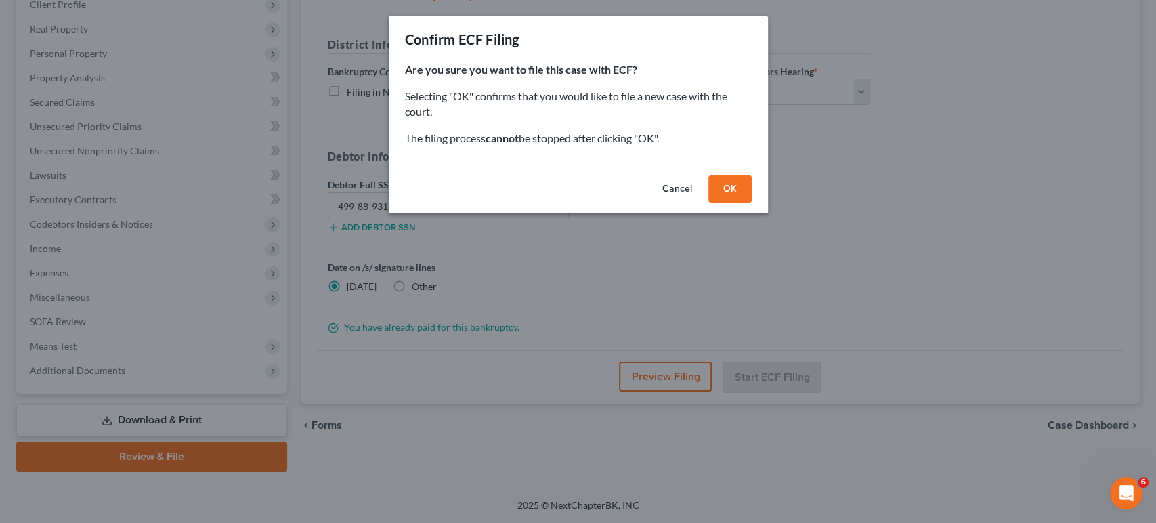
click at [688, 202] on button "Cancel" at bounding box center [676, 188] width 51 height 27
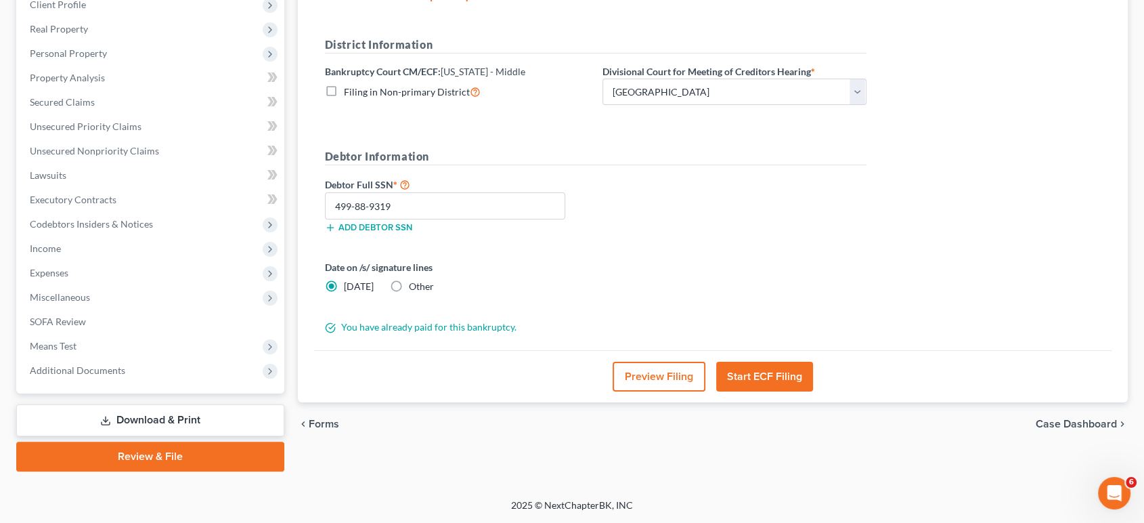
click at [793, 362] on button "Start ECF Filing" at bounding box center [764, 377] width 97 height 30
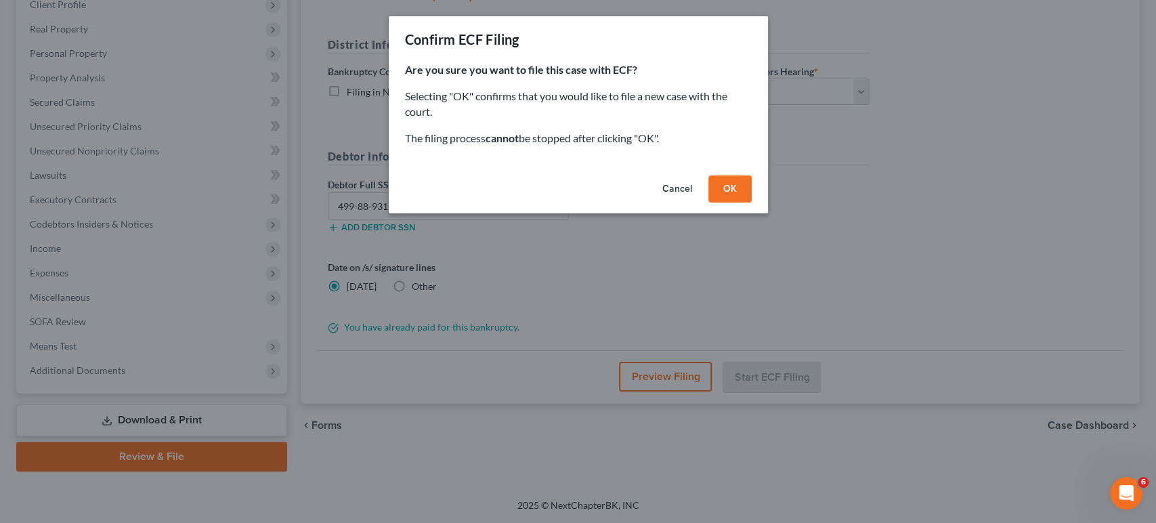
click at [751, 202] on button "OK" at bounding box center [729, 188] width 43 height 27
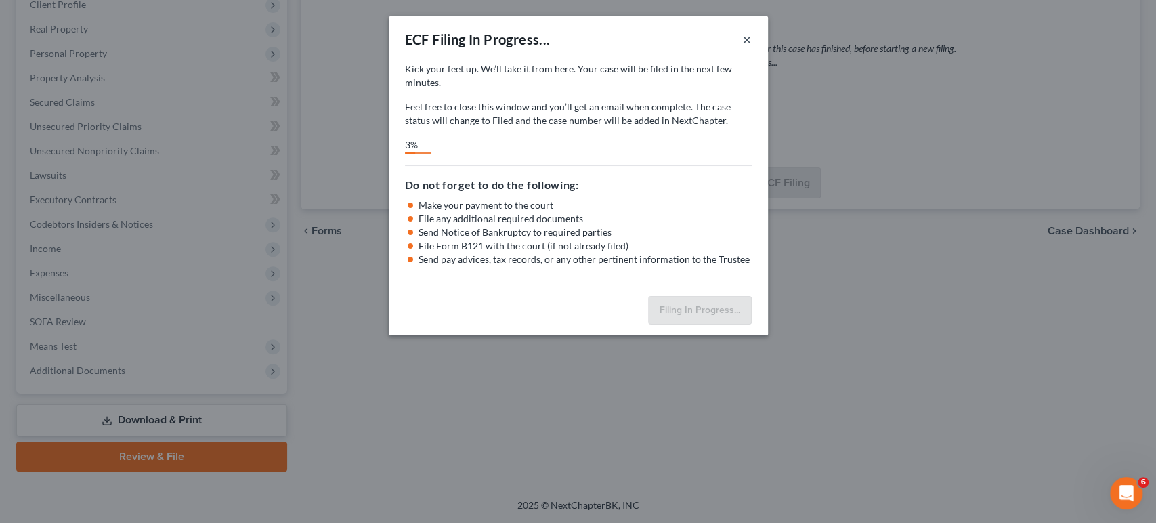
click at [751, 47] on button "×" at bounding box center [746, 39] width 9 height 16
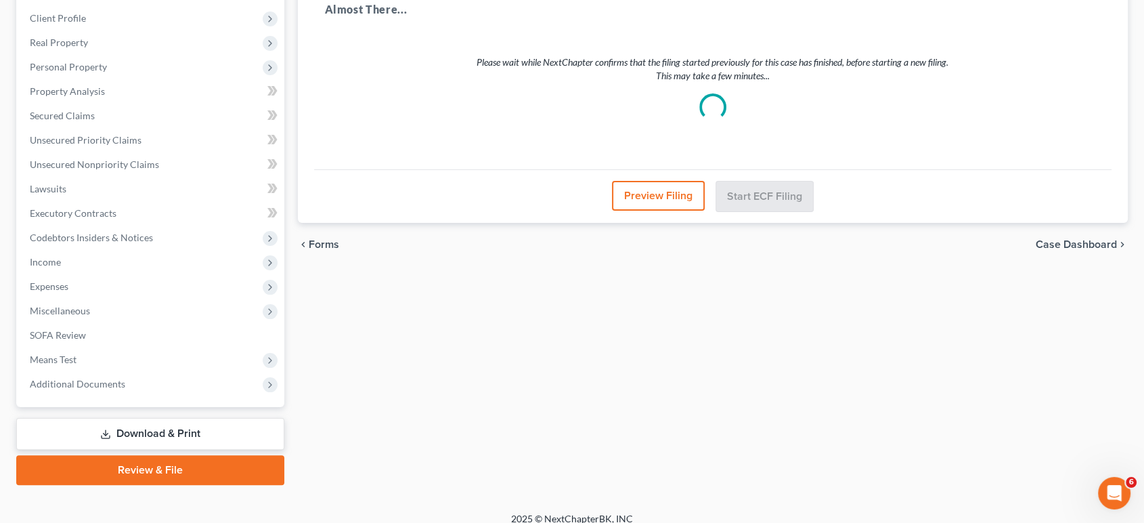
scroll to position [0, 0]
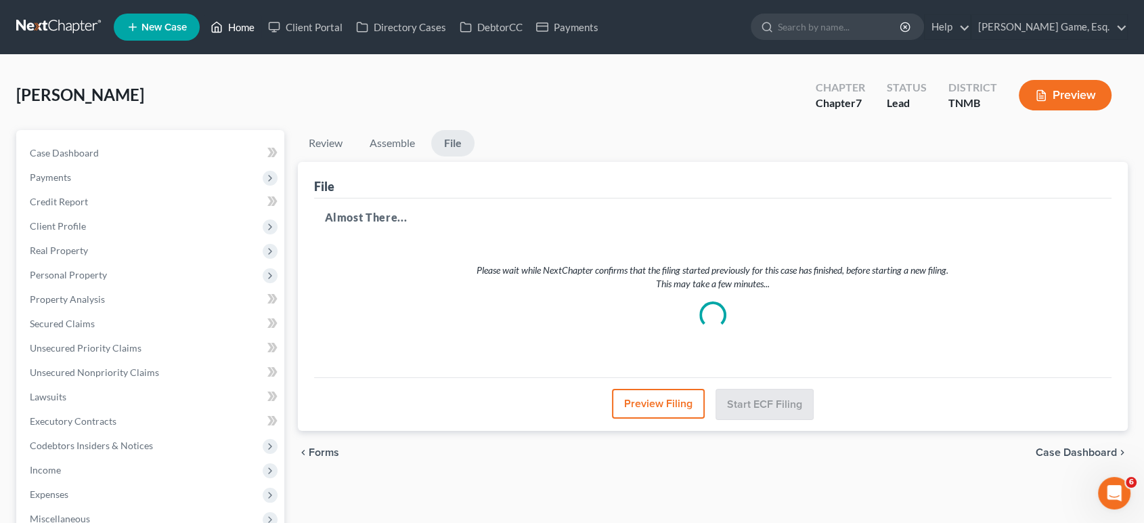
click at [261, 23] on link "Home" at bounding box center [233, 27] width 58 height 24
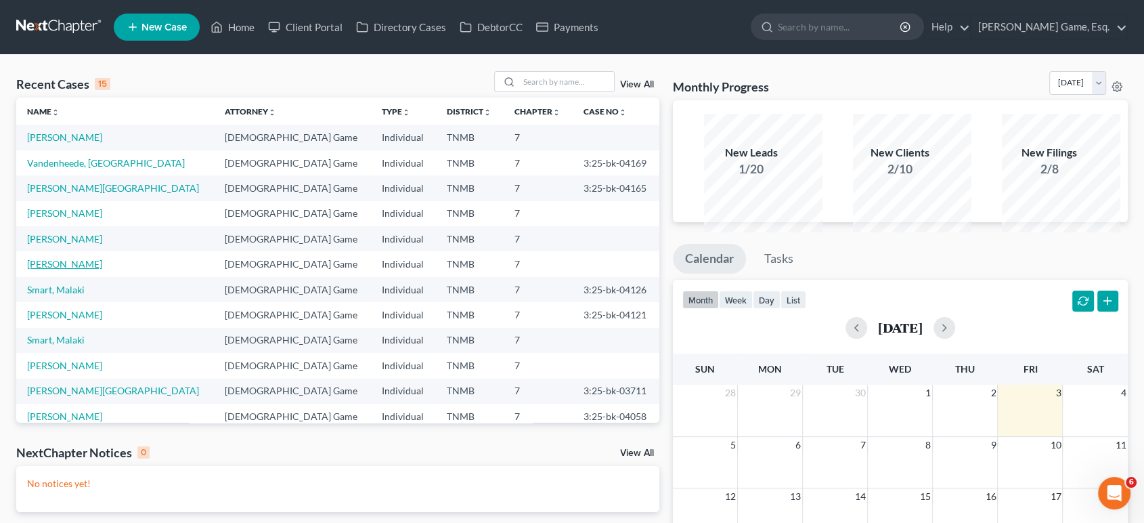
click at [80, 269] on link "[PERSON_NAME]" at bounding box center [64, 264] width 75 height 12
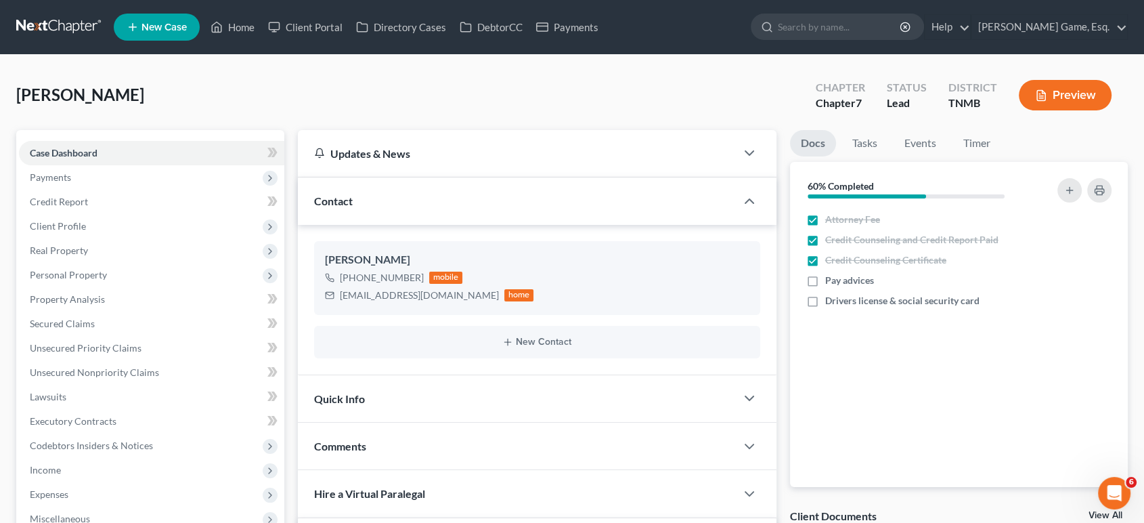
scroll to position [150, 0]
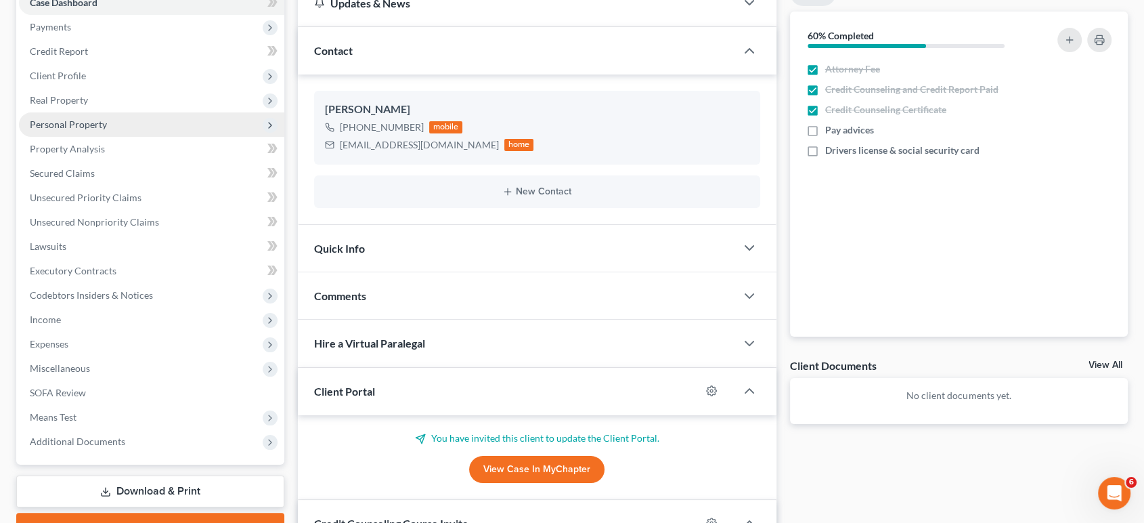
click at [132, 137] on span "Personal Property" at bounding box center [151, 124] width 265 height 24
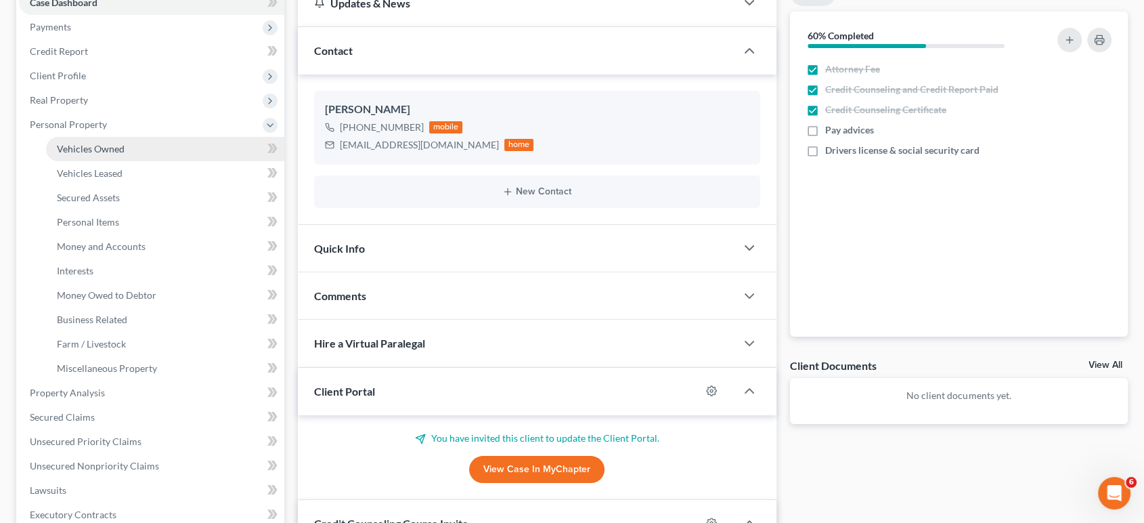
click at [152, 161] on link "Vehicles Owned" at bounding box center [165, 149] width 238 height 24
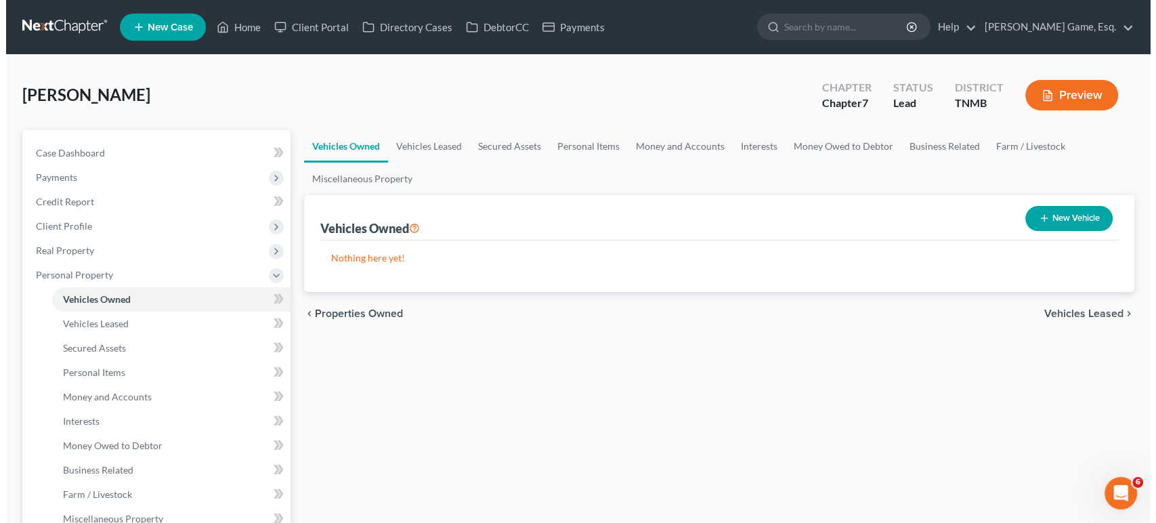
scroll to position [75, 0]
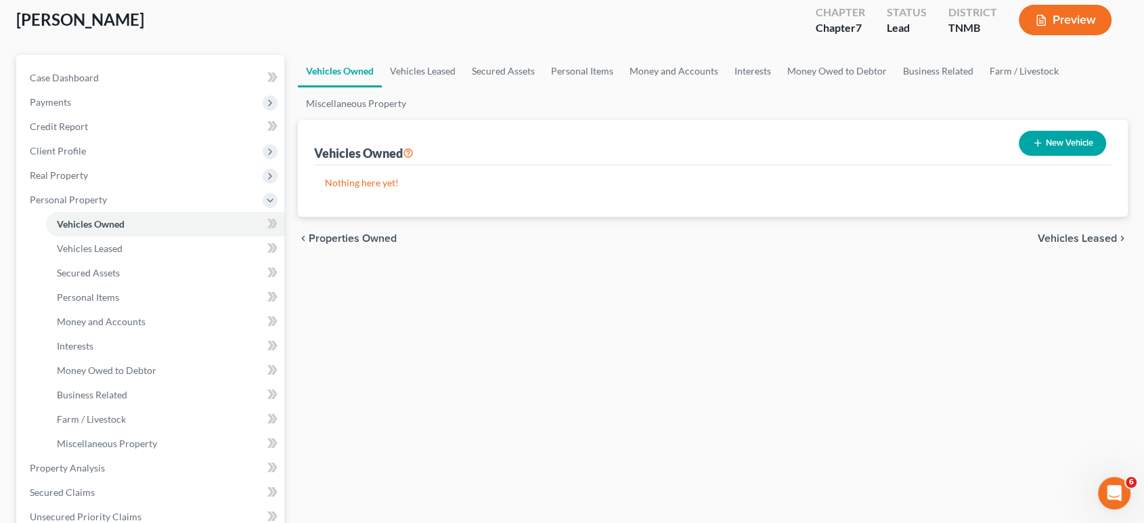
click at [1020, 156] on button "New Vehicle" at bounding box center [1062, 143] width 87 height 25
select select "0"
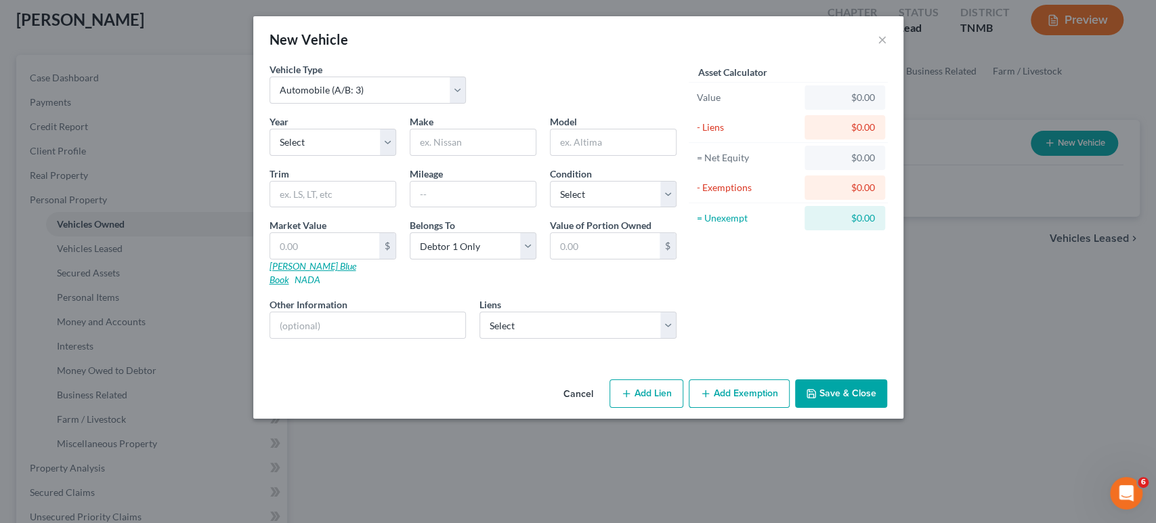
click at [269, 285] on link "[PERSON_NAME] Blue Book" at bounding box center [312, 272] width 87 height 25
click at [306, 338] on input "text" at bounding box center [368, 325] width 196 height 26
click at [277, 259] on input "text" at bounding box center [324, 246] width 109 height 26
type input "2"
type input "2.00"
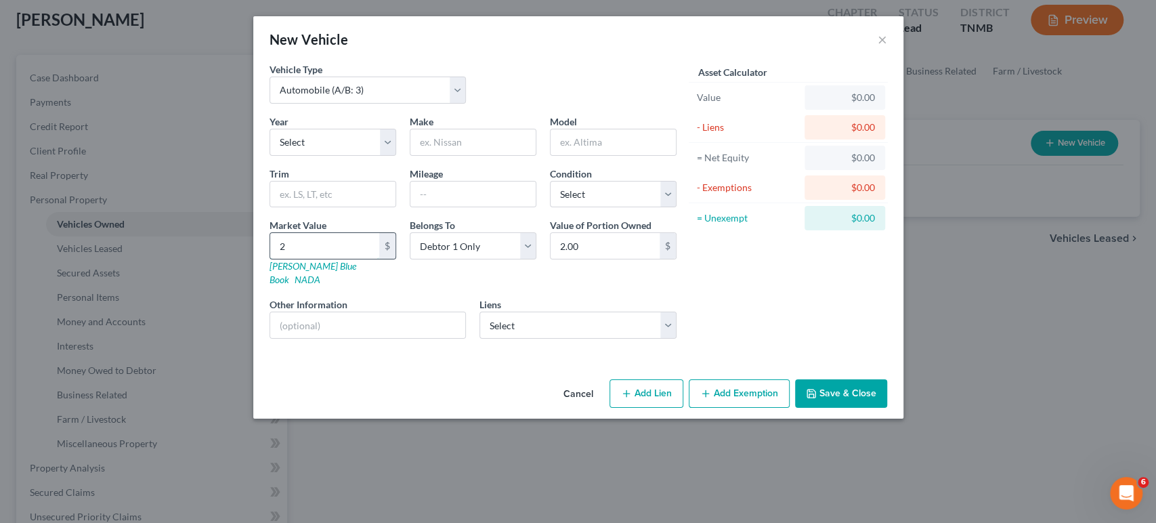
type input "28"
type input "28.00"
type input "289"
type input "289.00"
type input "2899"
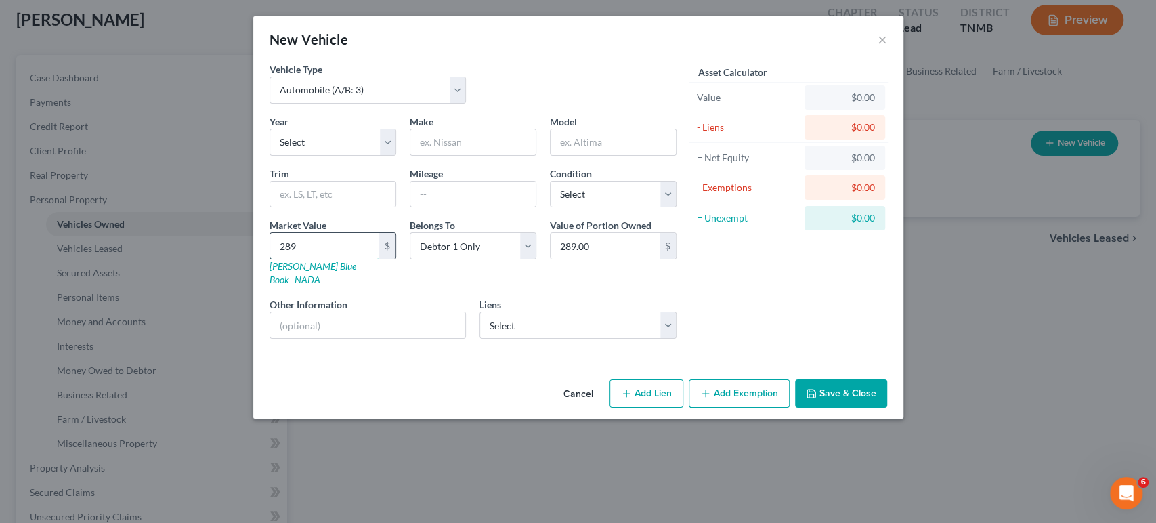
type input "2,899.00"
type input "2,8999"
type input "28,999.00"
type input "28,99"
type input "2,899.00"
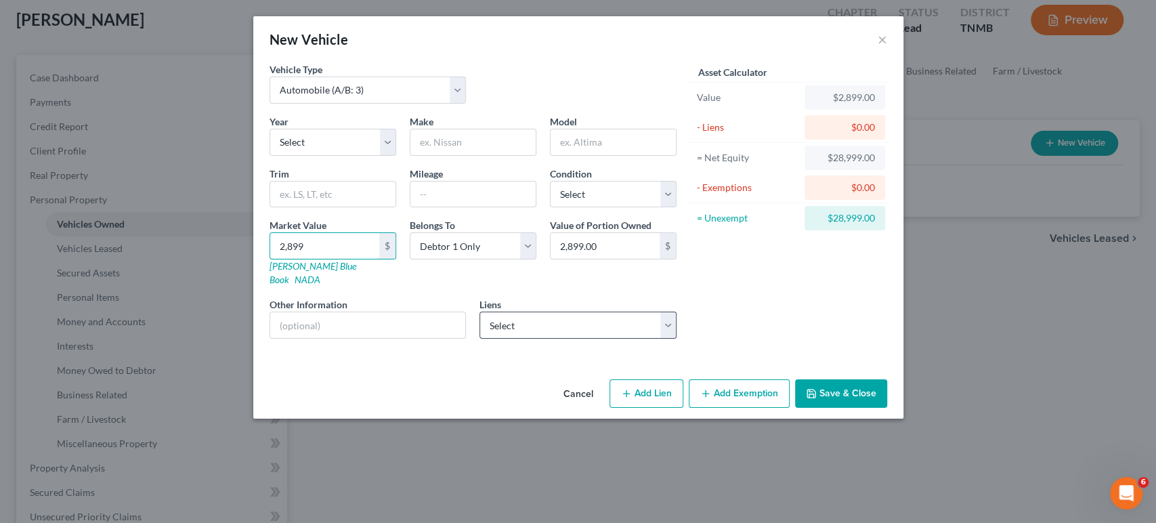
type input "2,899"
click at [573, 339] on select "Select Toyota Financial Ser - $17,844.00" at bounding box center [577, 324] width 197 height 27
click at [586, 208] on select "Select Excellent Very Good Good Fair Poor" at bounding box center [613, 194] width 127 height 27
select select "2"
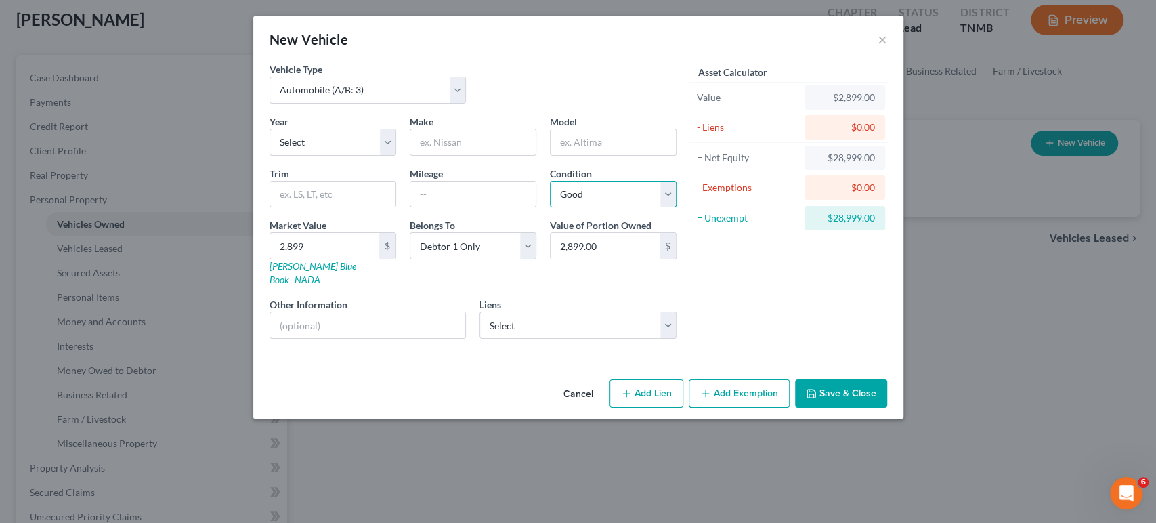
click at [550, 208] on select "Select Excellent Very Good Good Fair Poor" at bounding box center [613, 194] width 127 height 27
click at [450, 156] on div "Make *" at bounding box center [473, 134] width 140 height 41
click at [457, 155] on input "text" at bounding box center [472, 142] width 125 height 26
type input "Toyota"
click at [631, 155] on input "text" at bounding box center [612, 142] width 125 height 26
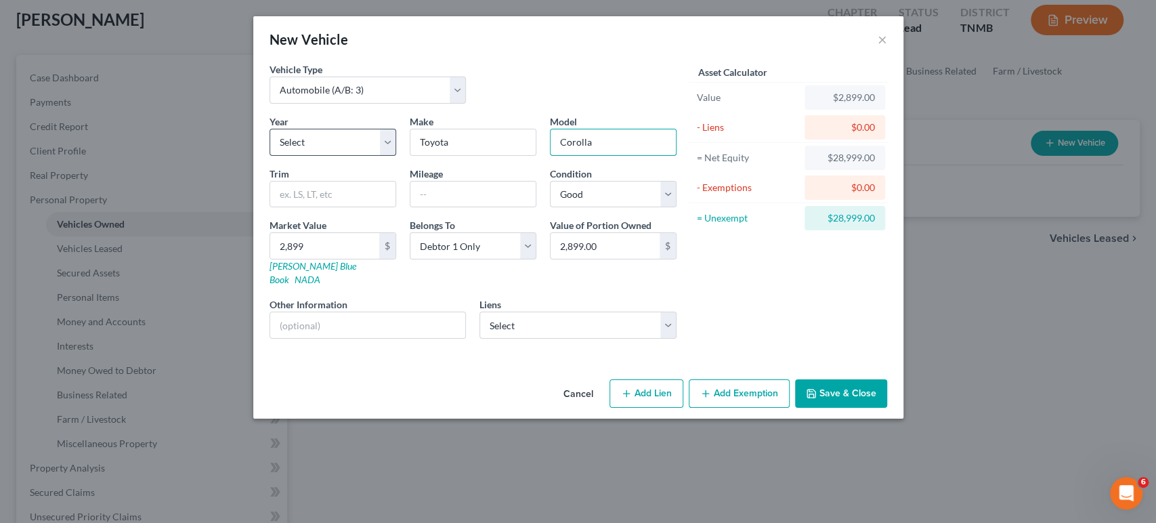
type input "Corolla"
click at [320, 156] on select "Select 2026 2025 2024 2023 2022 2021 2020 2019 2018 2017 2016 2015 2014 2013 20…" at bounding box center [332, 142] width 127 height 27
select select "21"
click at [269, 156] on select "Select 2026 2025 2024 2023 2022 2021 2020 2019 2018 2017 2016 2015 2014 2013 20…" at bounding box center [332, 142] width 127 height 27
click at [410, 207] on input "text" at bounding box center [472, 194] width 125 height 26
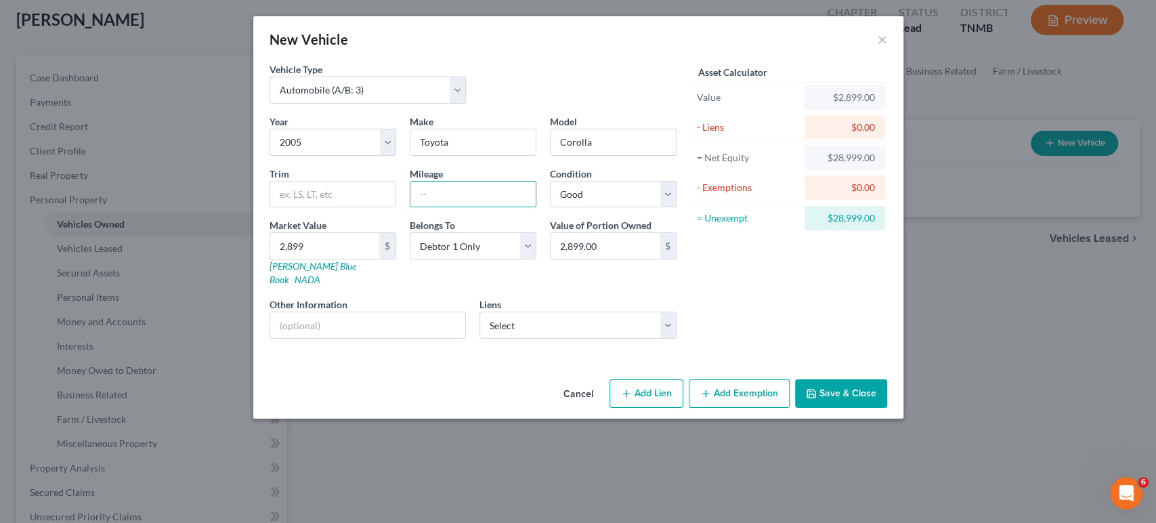
click at [471, 203] on div "Year Select 2026 2025 2024 2023 2022 2021 2020 2019 2018 2017 2016 2015 2014 20…" at bounding box center [473, 231] width 420 height 235
click at [489, 339] on select "Select Toyota Financial Ser - $17,844.00" at bounding box center [577, 324] width 197 height 27
drag, startPoint x: 489, startPoint y: 381, endPoint x: 497, endPoint y: 383, distance: 7.7
click at [489, 339] on select "Select Toyota Financial Ser - $17,844.00" at bounding box center [577, 324] width 197 height 27
click at [887, 408] on button "Save & Close" at bounding box center [841, 393] width 92 height 28
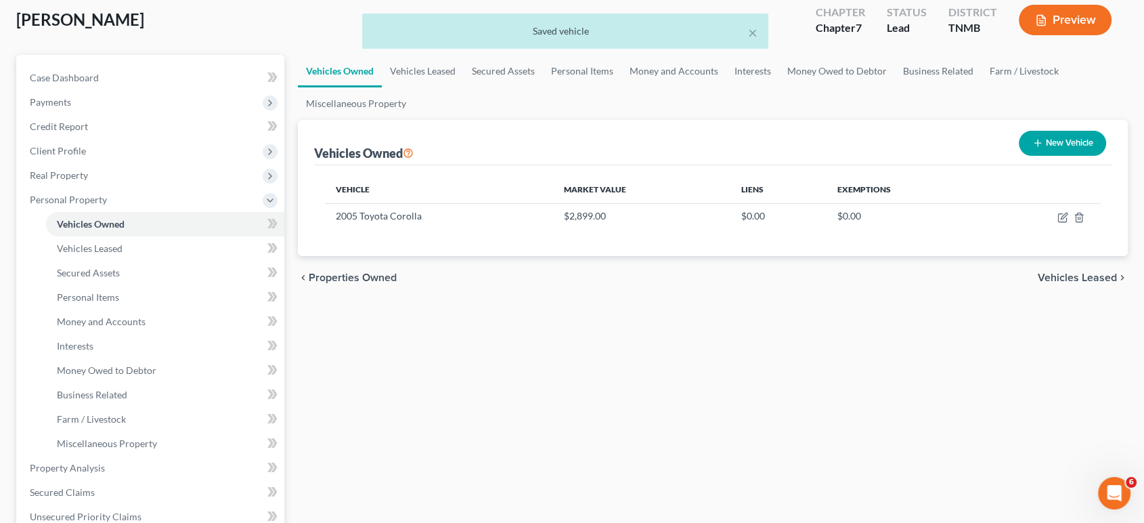
click at [1040, 156] on button "New Vehicle" at bounding box center [1062, 143] width 87 height 25
select select "0"
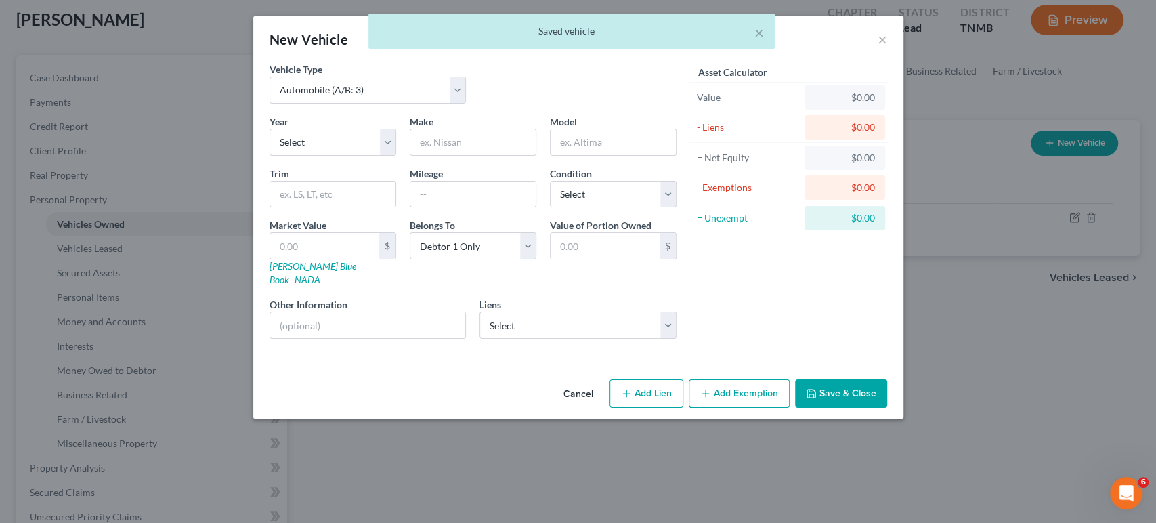
click at [956, 48] on div "× Saved vehicle" at bounding box center [571, 35] width 1156 height 42
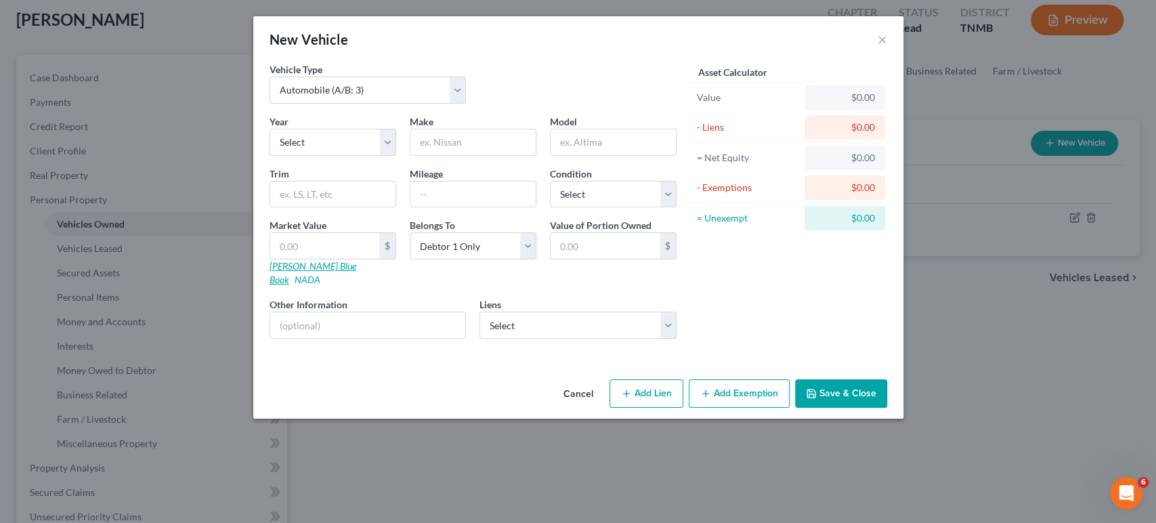
click at [269, 285] on link "[PERSON_NAME] Blue Book" at bounding box center [312, 272] width 87 height 25
click at [887, 47] on button "×" at bounding box center [881, 39] width 9 height 16
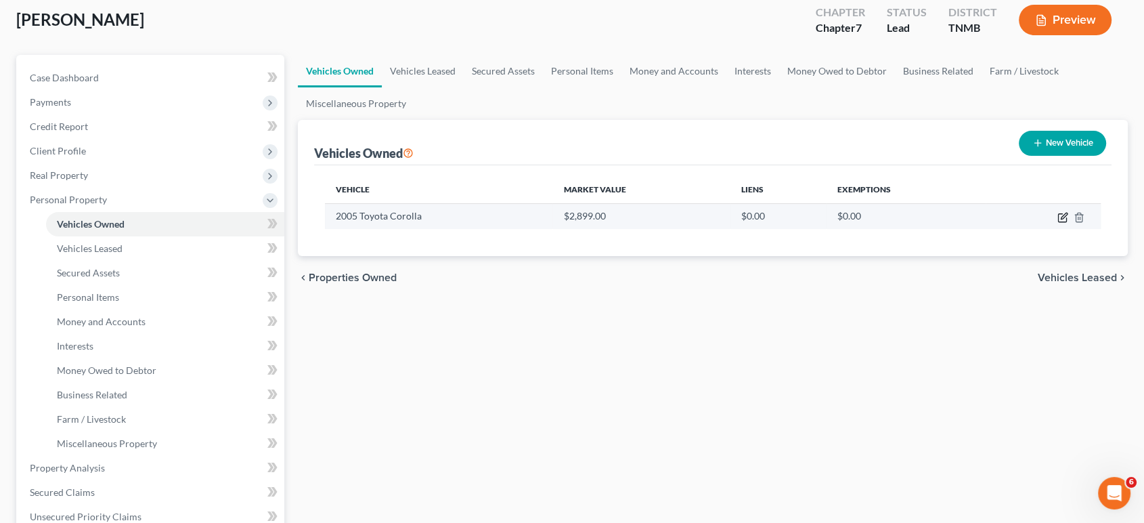
click at [1057, 223] on icon "button" at bounding box center [1062, 217] width 11 height 11
select select "0"
select select "21"
select select "2"
select select "0"
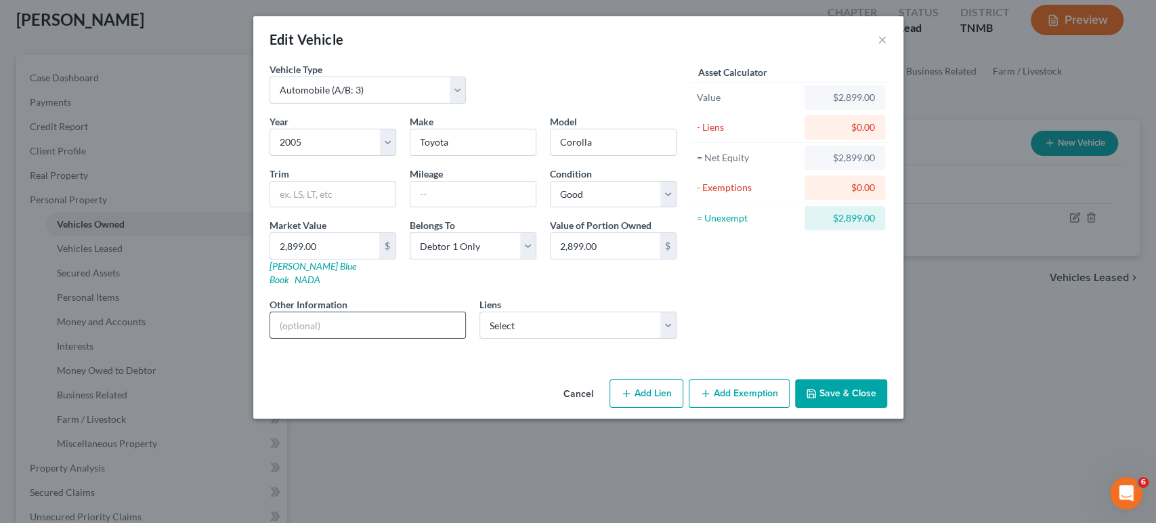
click at [270, 338] on input "text" at bounding box center [368, 325] width 196 height 26
paste input "[US_VEHICLE_IDENTIFICATION_NUMBER]"
click at [270, 338] on input "[US_VEHICLE_IDENTIFICATION_NUMBER]" at bounding box center [368, 325] width 196 height 26
type input "VIN [US_VEHICLE_IDENTIFICATION_NUMBER]"
click at [887, 408] on button "Save & Close" at bounding box center [841, 393] width 92 height 28
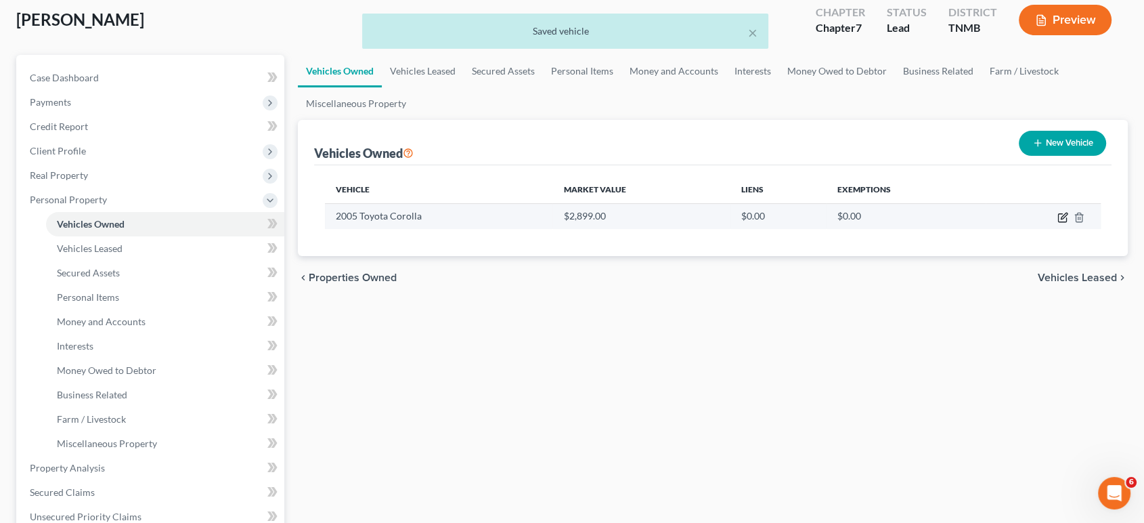
click at [1057, 223] on icon "button" at bounding box center [1062, 217] width 11 height 11
select select "0"
select select "21"
select select "2"
select select "0"
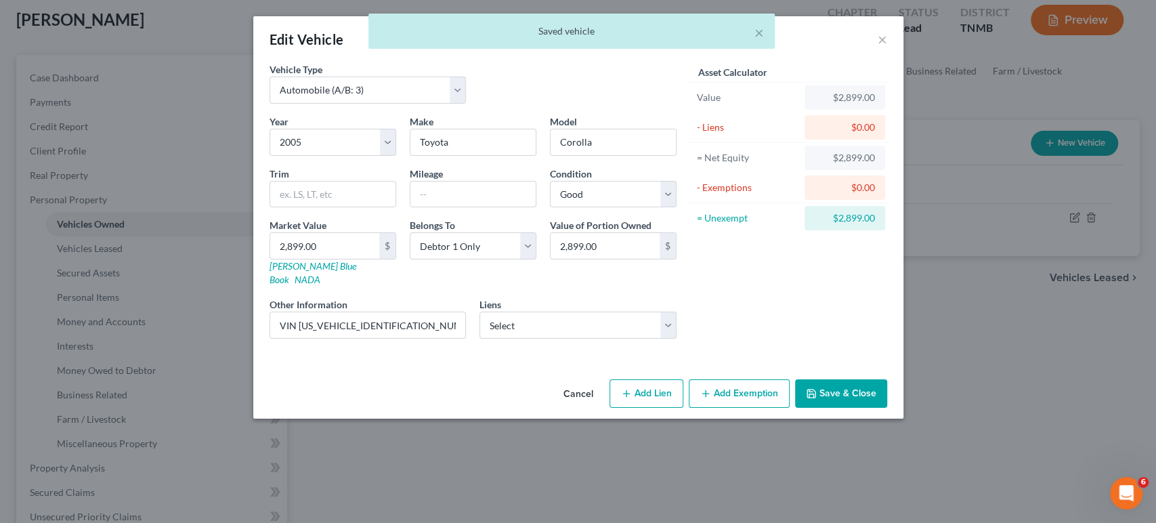
click at [769, 408] on button "Add Exemption" at bounding box center [739, 393] width 101 height 28
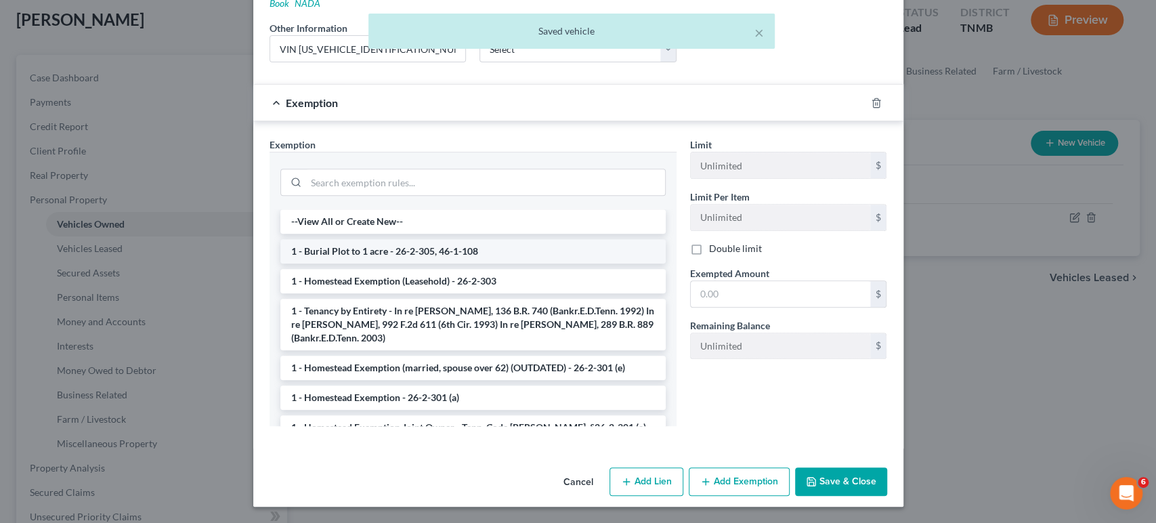
scroll to position [301, 0]
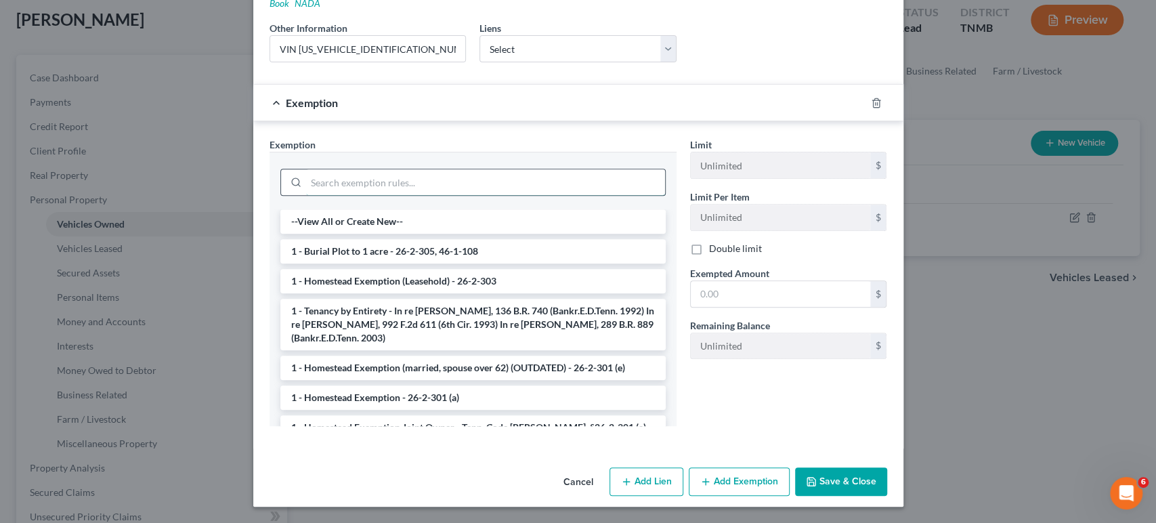
click at [428, 195] on input "search" at bounding box center [485, 182] width 359 height 26
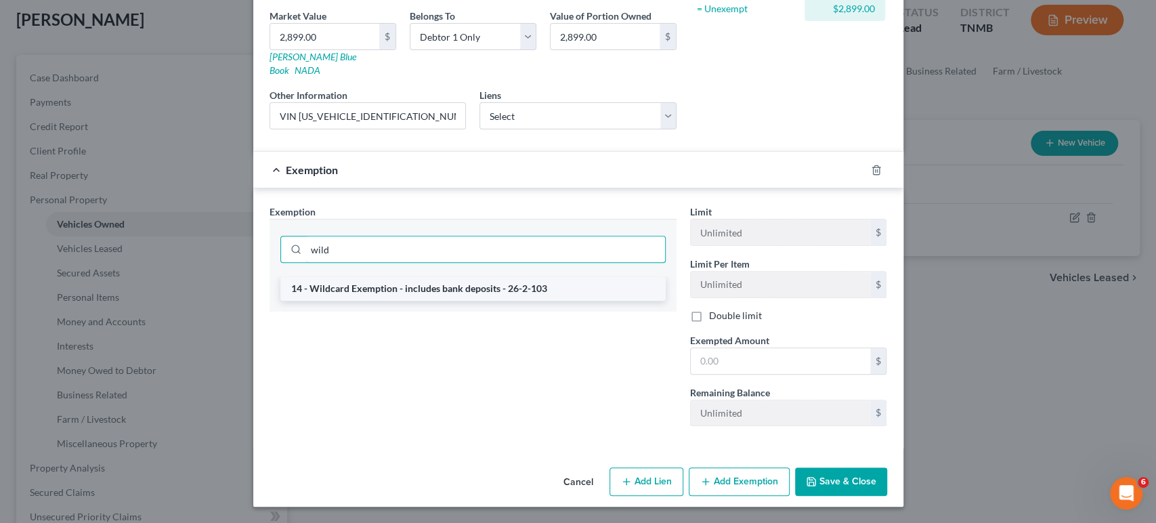
type input "wild"
click at [418, 301] on li "14 - Wildcard Exemption - includes bank deposits - 26-2-103" at bounding box center [472, 288] width 385 height 24
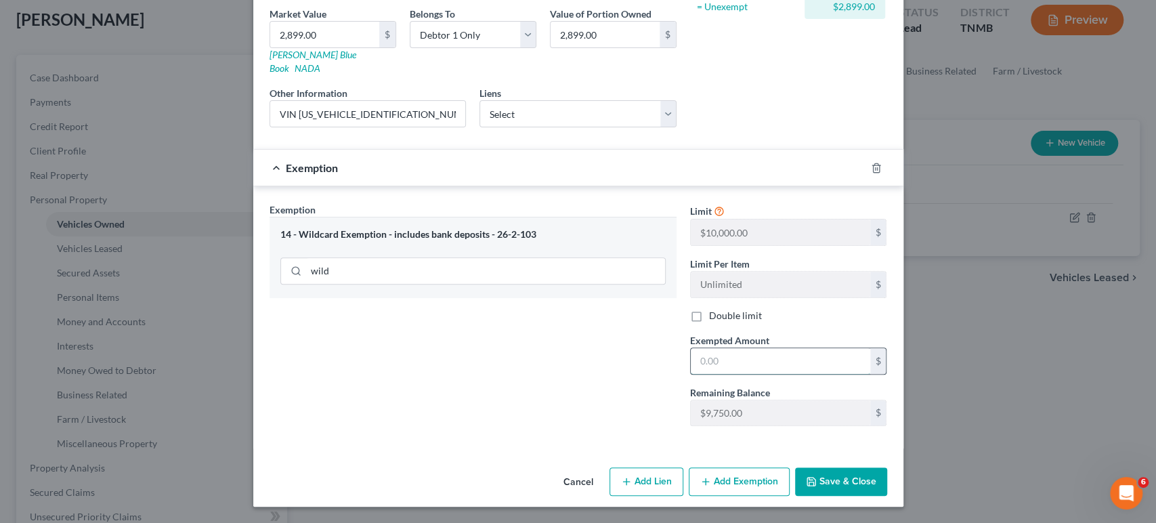
click at [786, 374] on input "text" at bounding box center [780, 361] width 179 height 26
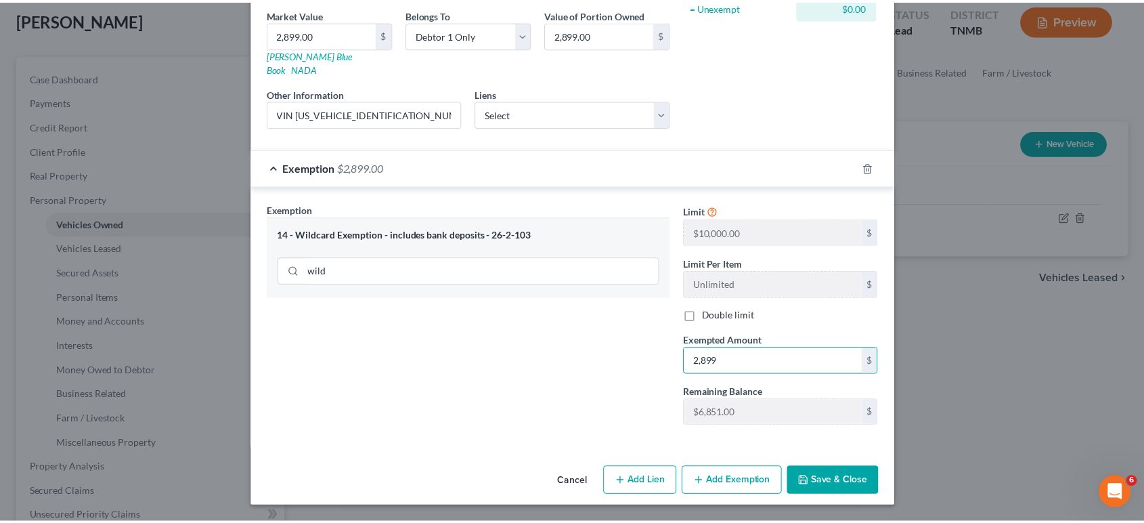
scroll to position [370, 0]
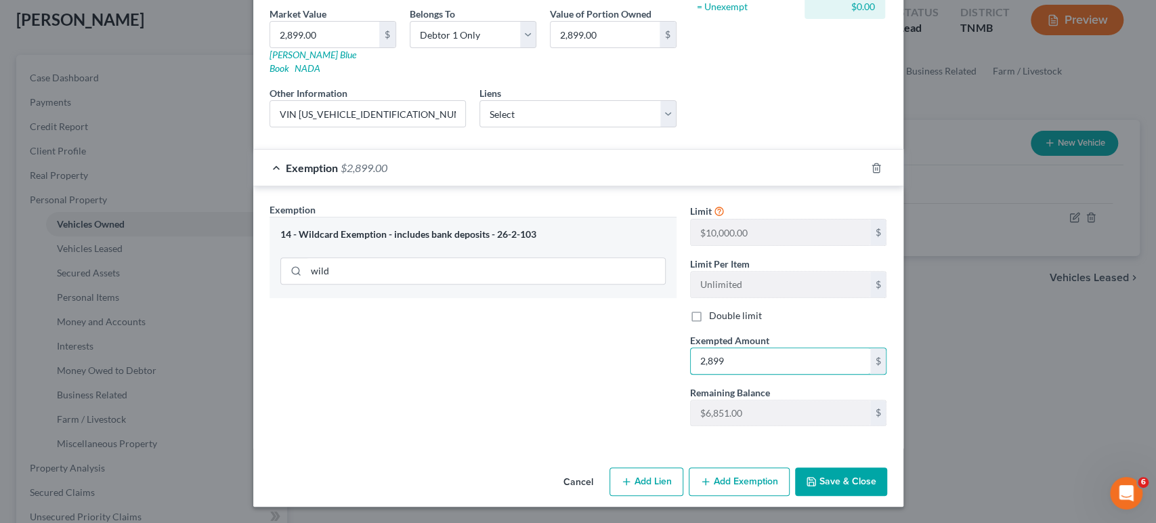
type input "2,899"
click at [887, 471] on button "Save & Close" at bounding box center [841, 481] width 92 height 28
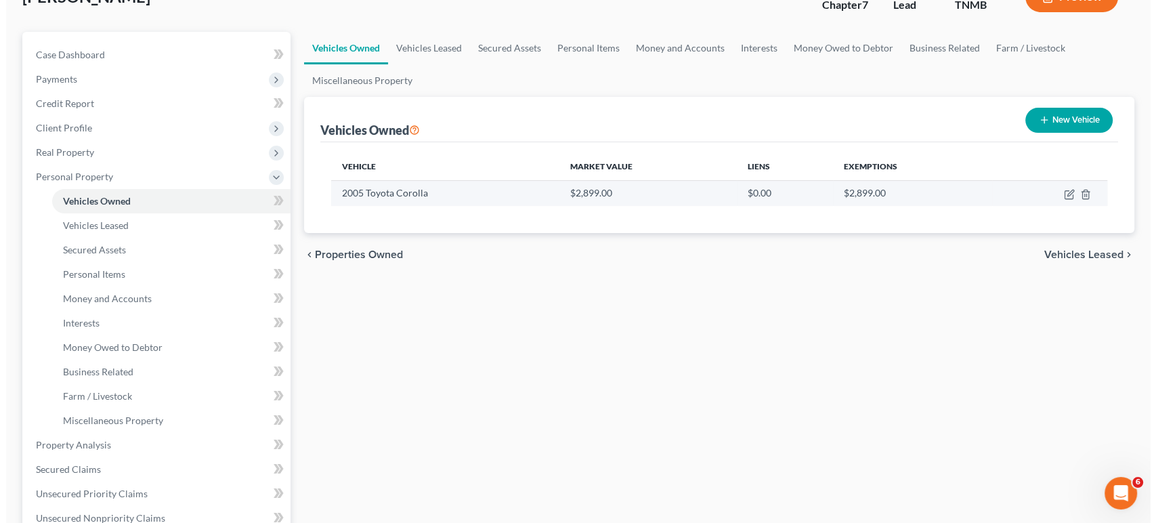
scroll to position [75, 0]
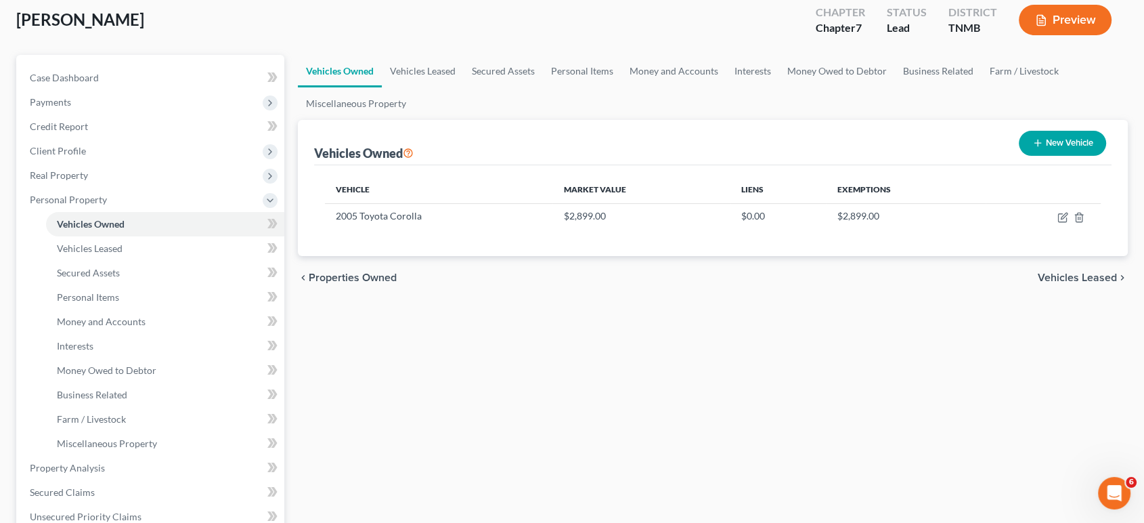
click at [1040, 156] on button "New Vehicle" at bounding box center [1062, 143] width 87 height 25
select select "0"
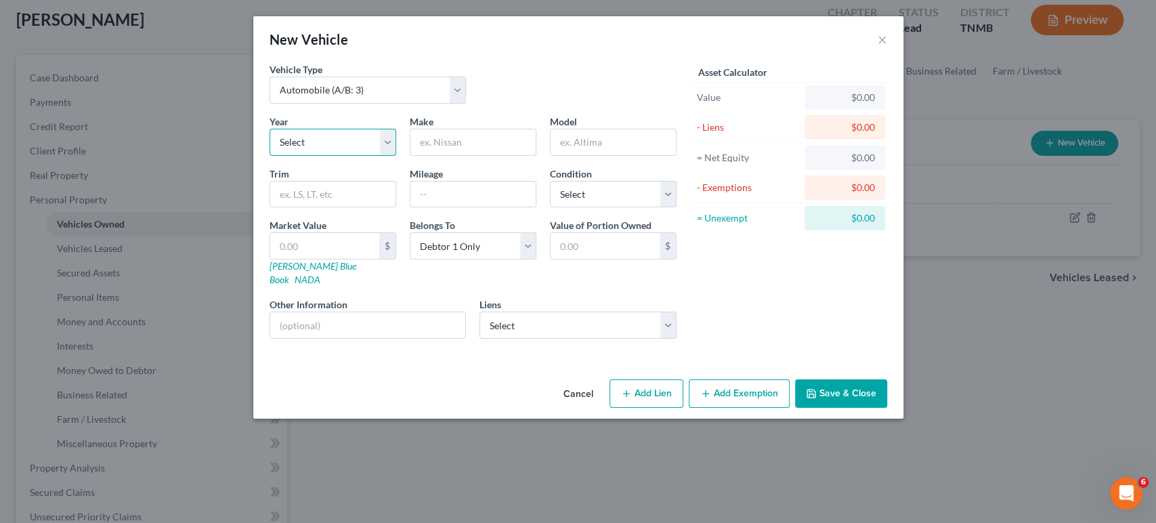
click at [294, 156] on select "Select 2026 2025 2024 2023 2022 2021 2020 2019 2018 2017 2016 2015 2014 2013 20…" at bounding box center [332, 142] width 127 height 27
drag, startPoint x: 294, startPoint y: 172, endPoint x: 292, endPoint y: 188, distance: 15.6
click at [294, 156] on select "Select 2026 2025 2024 2023 2022 2021 2020 2019 2018 2017 2016 2015 2014 2013 20…" at bounding box center [332, 142] width 127 height 27
select select "5"
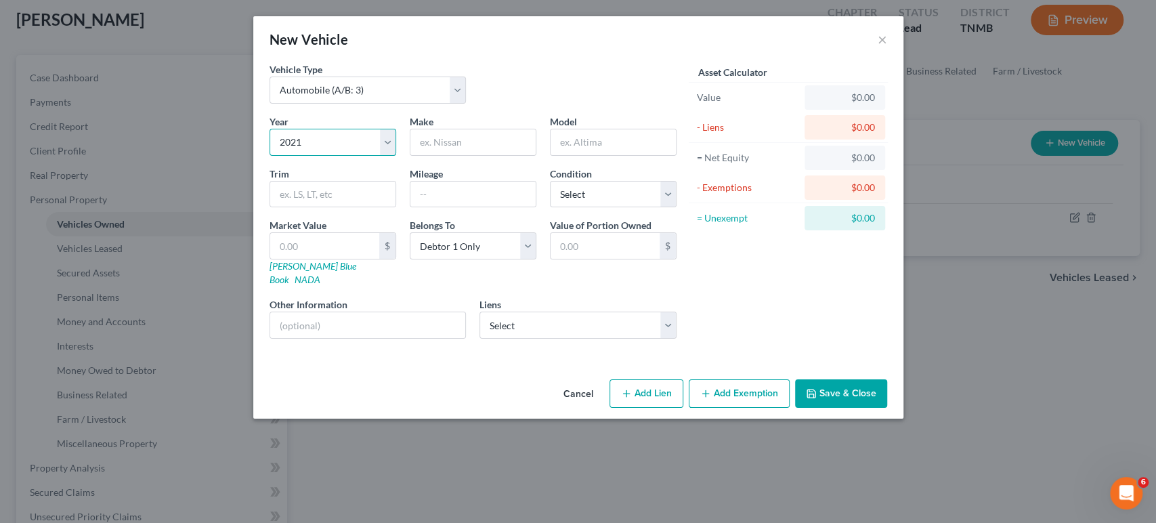
click at [269, 156] on select "Select 2026 2025 2024 2023 2022 2021 2020 2019 2018 2017 2016 2015 2014 2013 20…" at bounding box center [332, 142] width 127 height 27
click at [337, 338] on input "text" at bounding box center [368, 325] width 196 height 26
paste input "[US_VEHICLE_IDENTIFICATION_NUMBER]"
click at [270, 338] on input "[US_VEHICLE_IDENTIFICATION_NUMBER]" at bounding box center [368, 325] width 196 height 26
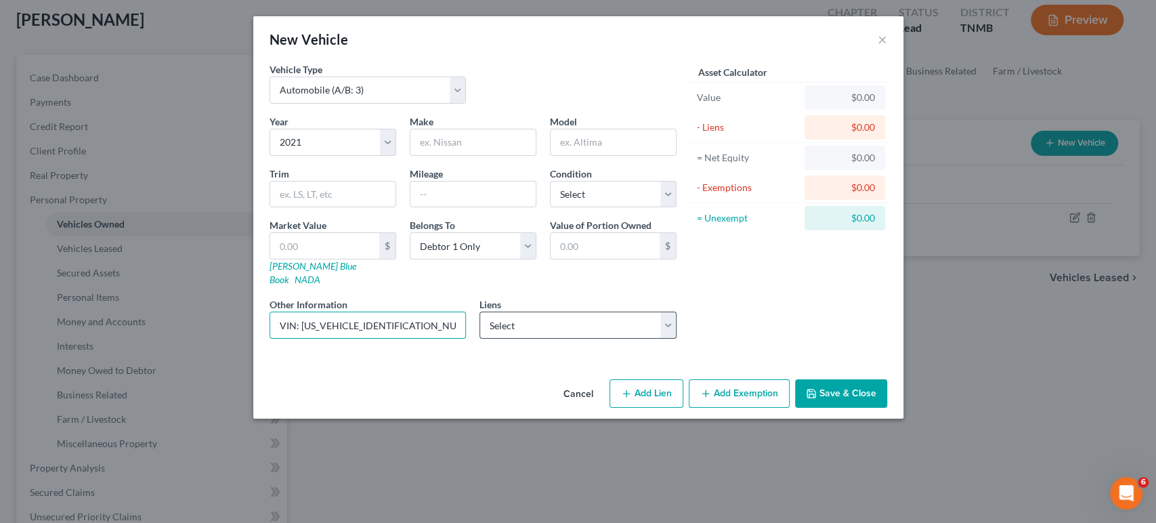
type input "VIN: [US_VEHICLE_IDENTIFICATION_NUMBER]"
drag, startPoint x: 569, startPoint y: 375, endPoint x: 559, endPoint y: 402, distance: 28.7
click at [569, 339] on select "Select Toyota Financial Ser - $17,844.00" at bounding box center [577, 324] width 197 height 27
select select "16"
select select "0"
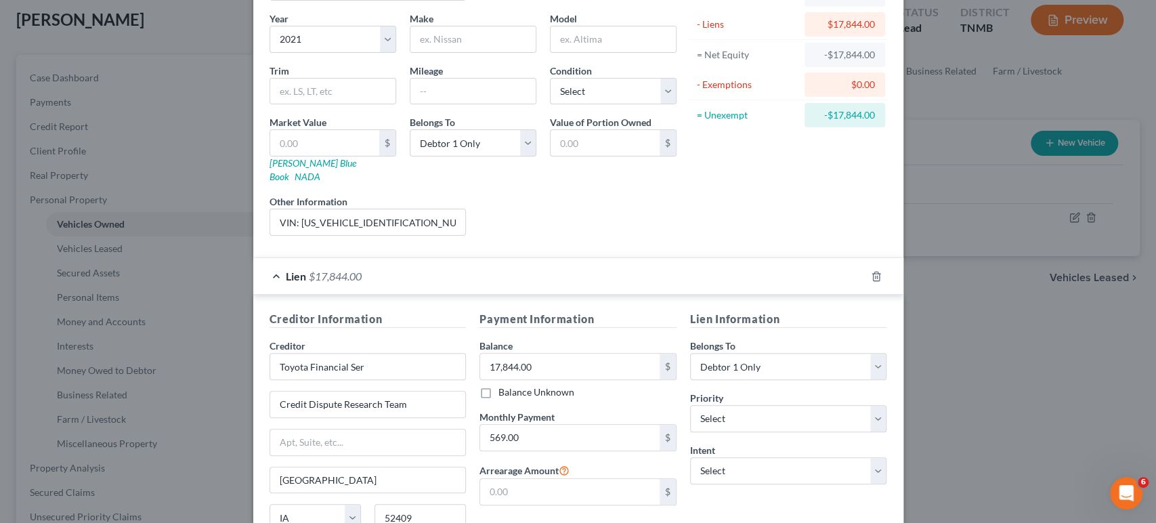
scroll to position [301, 0]
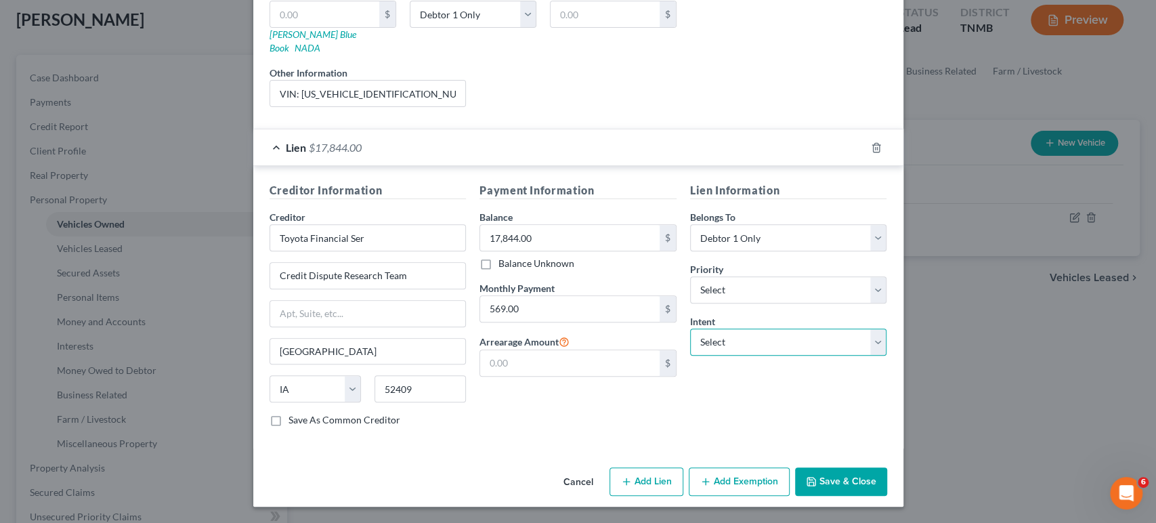
click at [780, 355] on select "Select Surrender Redeem Reaffirm Avoid Other" at bounding box center [788, 341] width 197 height 27
select select "2"
click at [709, 355] on select "Select Surrender Redeem Reaffirm Avoid Other" at bounding box center [788, 341] width 197 height 27
click at [812, 251] on select "Select Debtor 1 Only Debtor 2 Only Debtor 1 And Debtor 2 Only At Least One Of T…" at bounding box center [788, 237] width 197 height 27
select select "3"
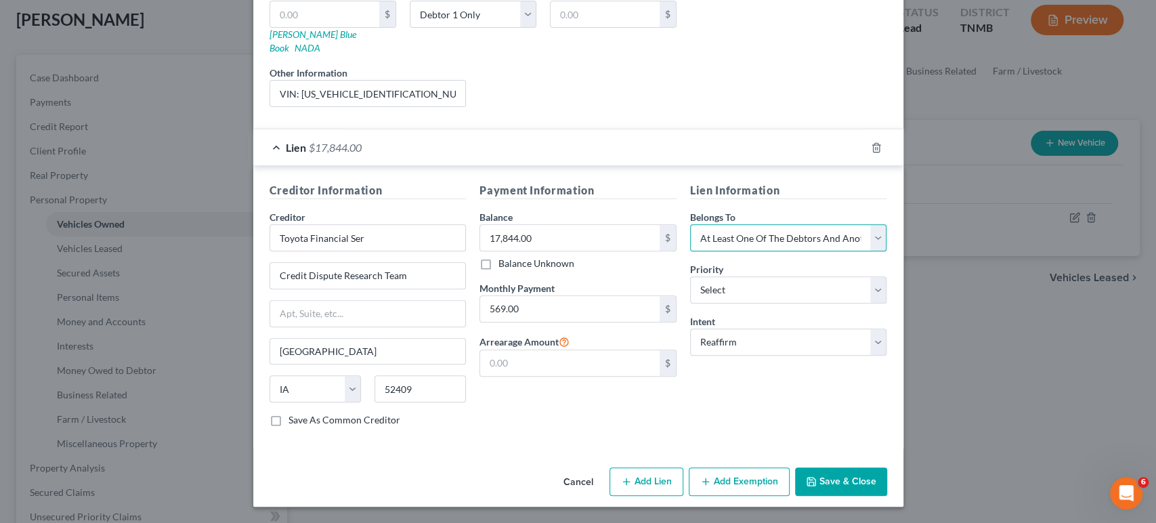
click at [709, 248] on select "Select Debtor 1 Only Debtor 2 Only Debtor 1 And Debtor 2 Only At Least One Of T…" at bounding box center [788, 237] width 197 height 27
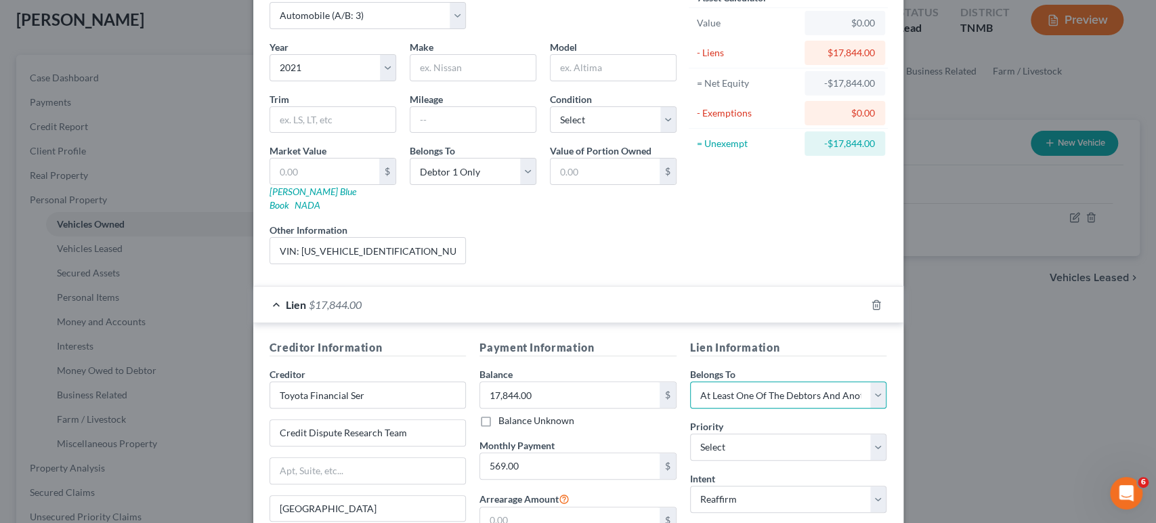
scroll to position [19, 0]
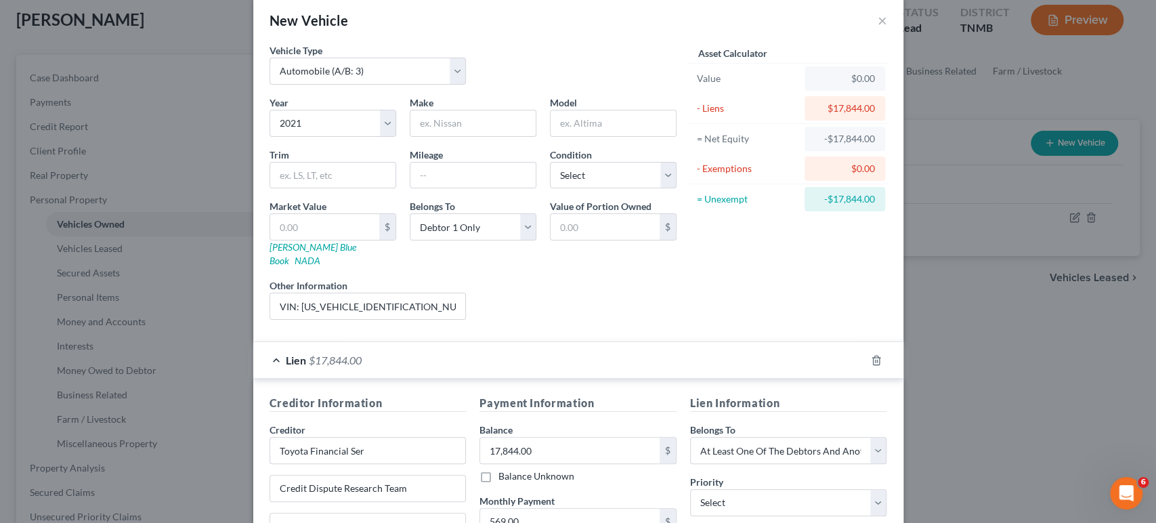
click at [452, 137] on div "Make *" at bounding box center [473, 115] width 140 height 41
click at [459, 136] on input "text" at bounding box center [472, 123] width 125 height 26
type input "Toyota Highlander"
click at [580, 189] on select "Select Excellent Very Good Good Fair Poor" at bounding box center [613, 175] width 127 height 27
select select "1"
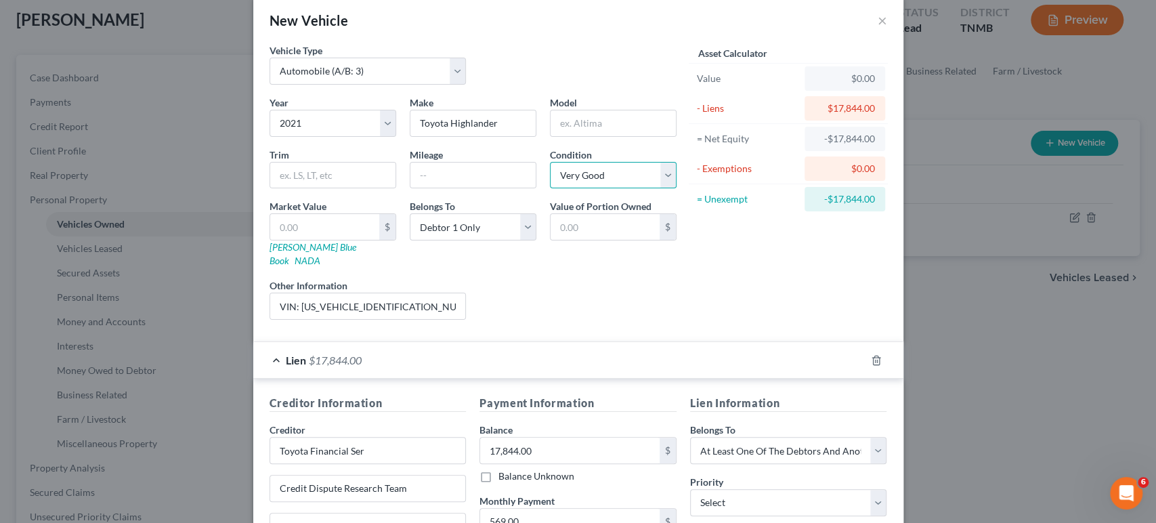
click at [550, 189] on select "Select Excellent Very Good Good Fair Poor" at bounding box center [613, 175] width 127 height 27
click at [592, 136] on input "text" at bounding box center [612, 123] width 125 height 26
drag, startPoint x: 471, startPoint y: 158, endPoint x: 412, endPoint y: 156, distance: 59.6
click at [412, 136] on input "Toyota Highlander" at bounding box center [472, 123] width 125 height 26
type input "Toyota"
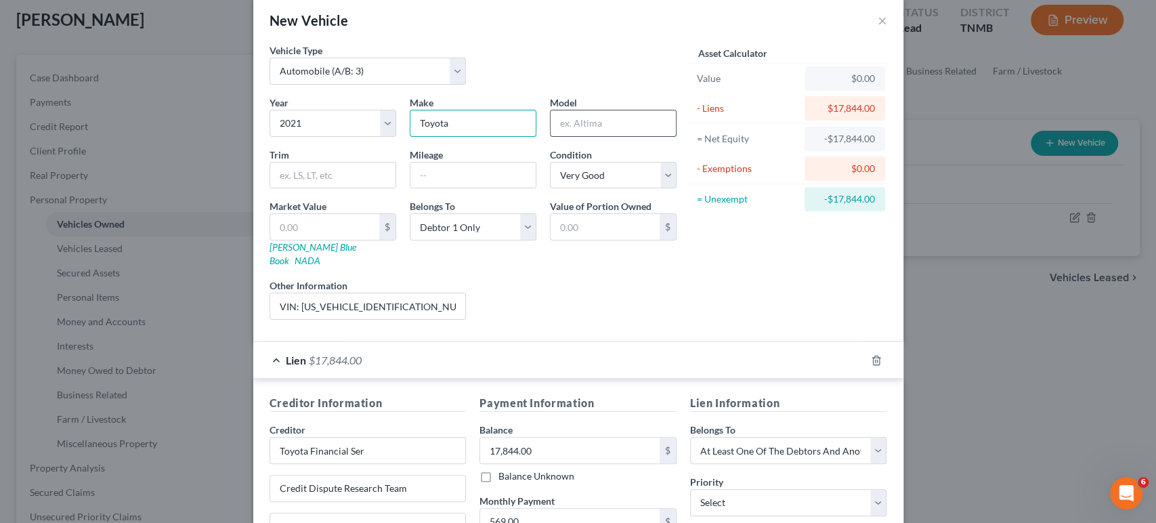
click at [651, 136] on input "text" at bounding box center [612, 123] width 125 height 26
paste input "Highlander"
type input "Highlander"
click at [508, 136] on input "Toyota" at bounding box center [472, 123] width 125 height 26
type input "Toyota"
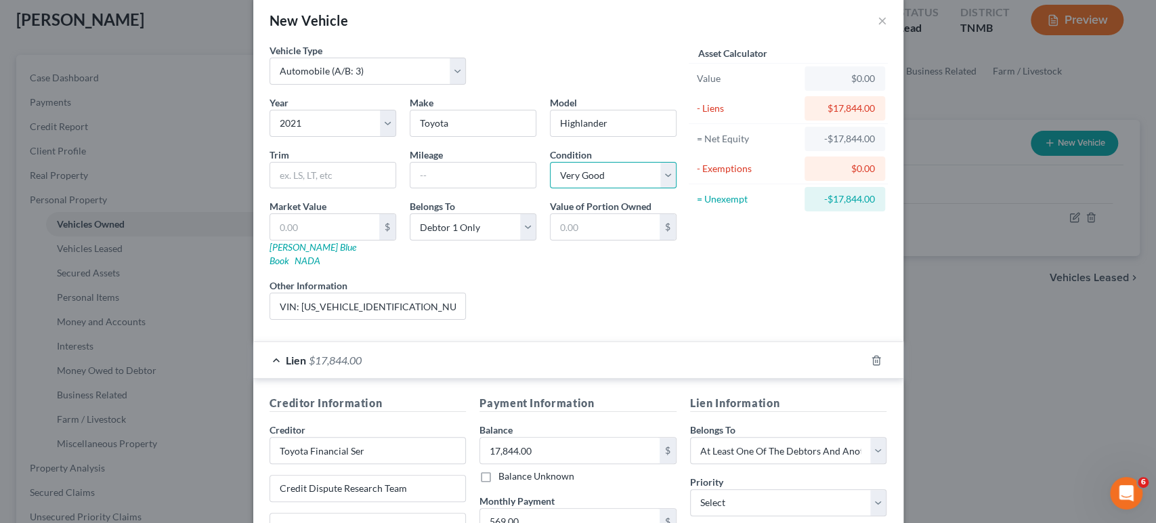
click at [594, 189] on select "Select Excellent Very Good Good Fair Poor" at bounding box center [613, 175] width 127 height 27
select select "2"
click at [550, 189] on select "Select Excellent Very Good Good Fair Poor" at bounding box center [613, 175] width 127 height 27
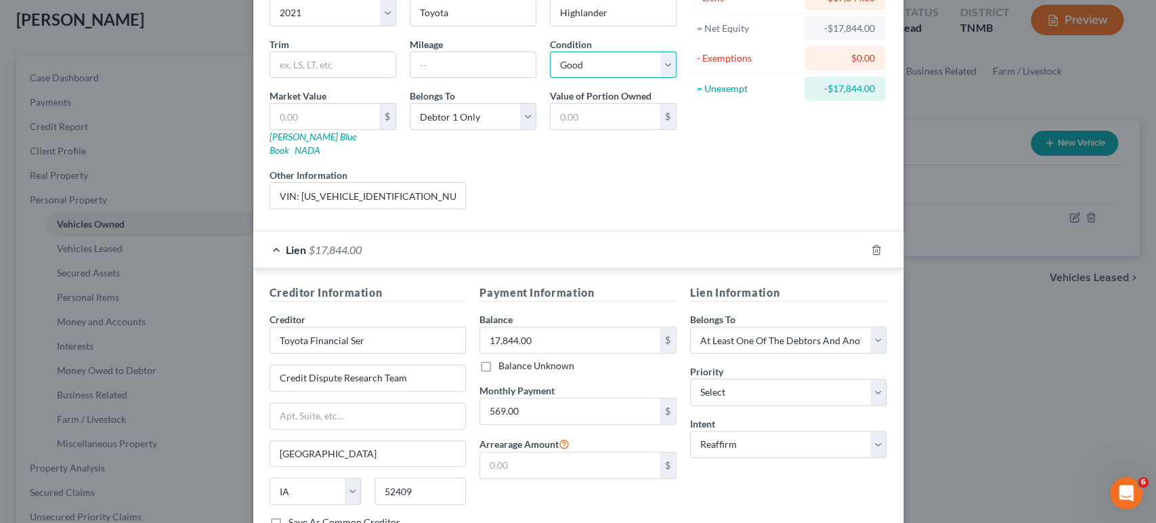
scroll to position [94, 0]
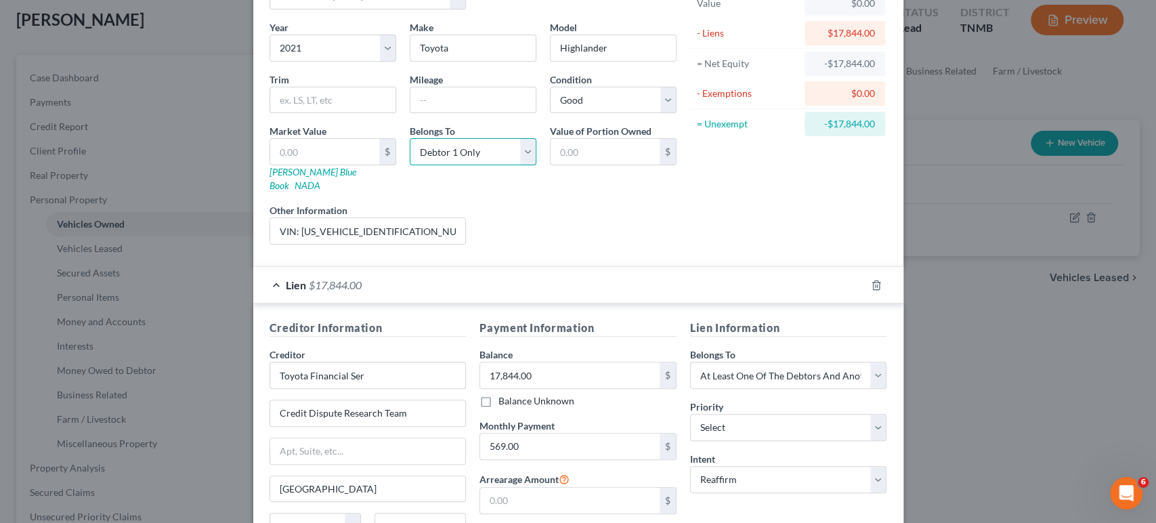
drag, startPoint x: 444, startPoint y: 208, endPoint x: 443, endPoint y: 227, distance: 19.0
click at [443, 165] on select "Select Debtor 1 Only Debtor 2 Only Debtor 1 And Debtor 2 Only At Least One Of T…" at bounding box center [473, 151] width 127 height 27
select select "3"
click at [410, 165] on select "Select Debtor 1 Only Debtor 2 Only Debtor 1 And Debtor 2 Only At Least One Of T…" at bounding box center [473, 151] width 127 height 27
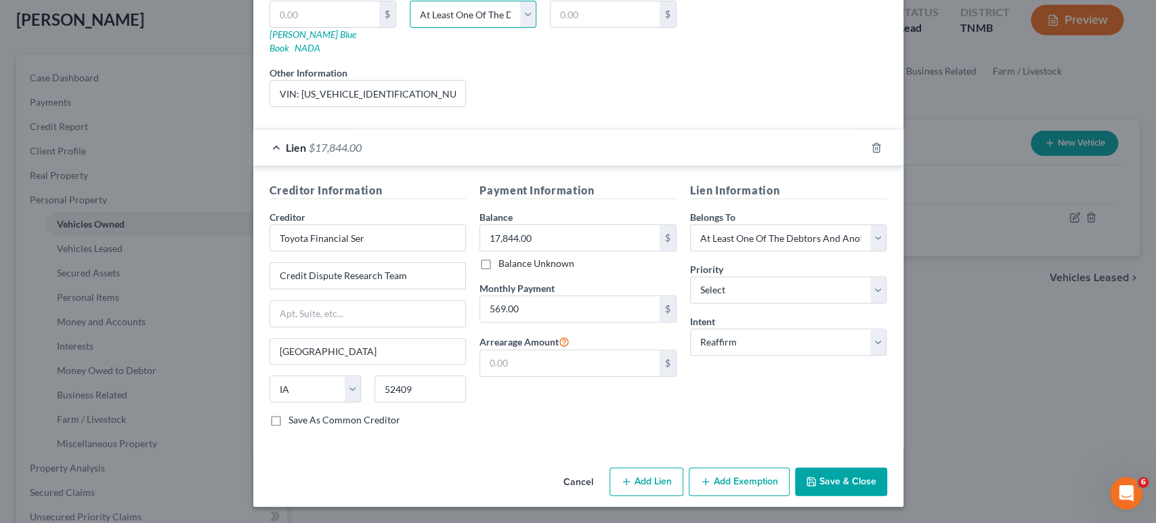
scroll to position [395, 0]
click at [887, 476] on button "Save & Close" at bounding box center [841, 481] width 92 height 28
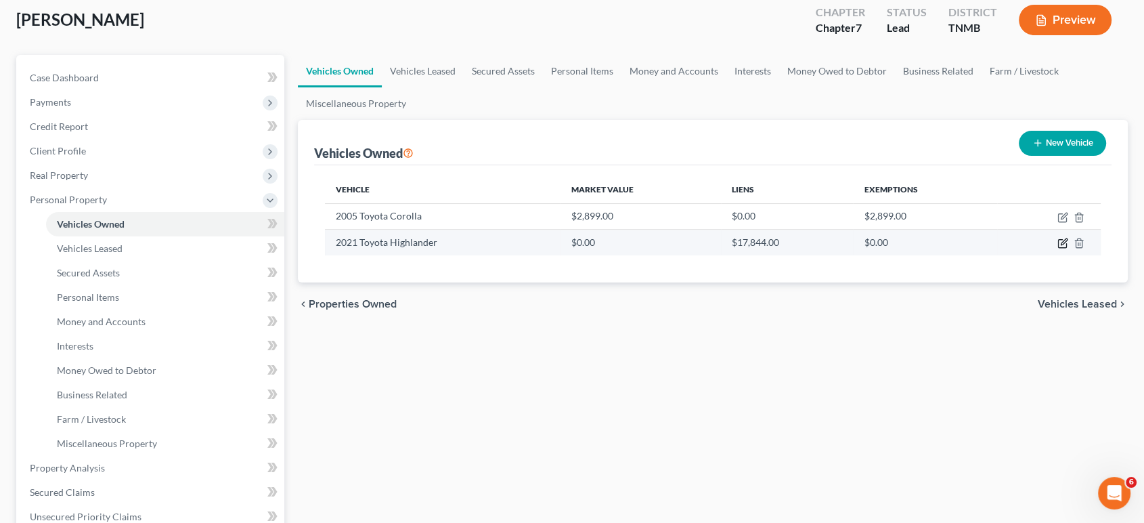
click at [1057, 248] on icon "button" at bounding box center [1062, 243] width 11 height 11
select select "0"
select select "5"
select select "2"
select select "3"
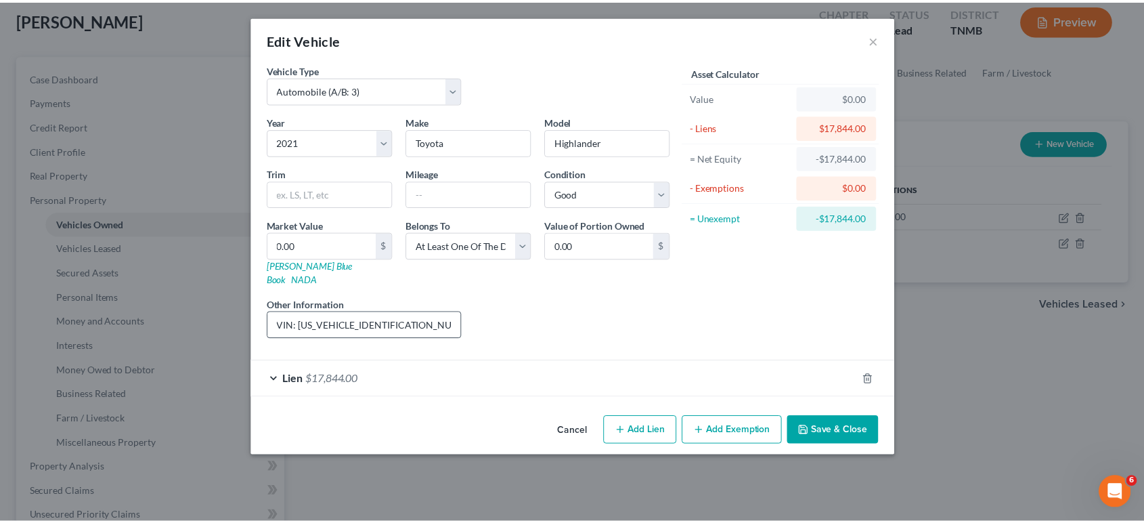
scroll to position [45, 0]
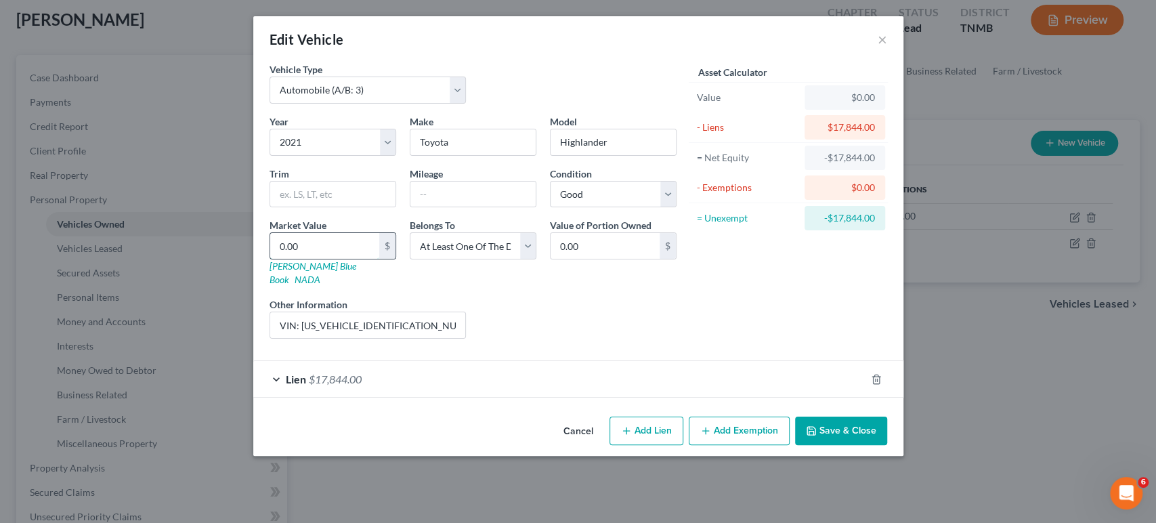
click at [270, 252] on input "0.00" at bounding box center [324, 246] width 109 height 26
type input "3"
type input "3.00"
type input "30"
type input "30.00"
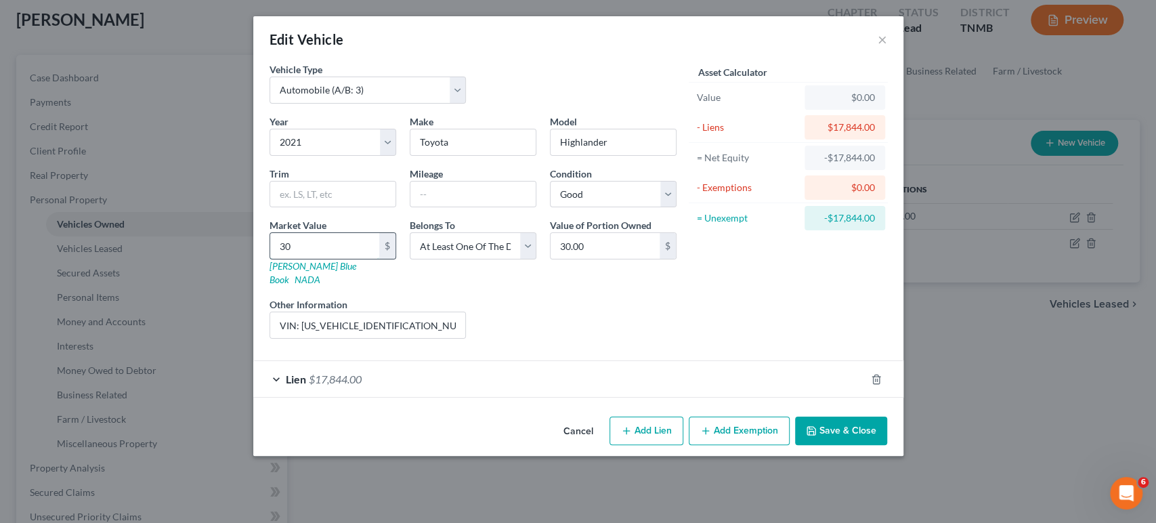
type input "300"
type input "300.00"
type input "3000"
type input "3,000.00"
type input "3,0000"
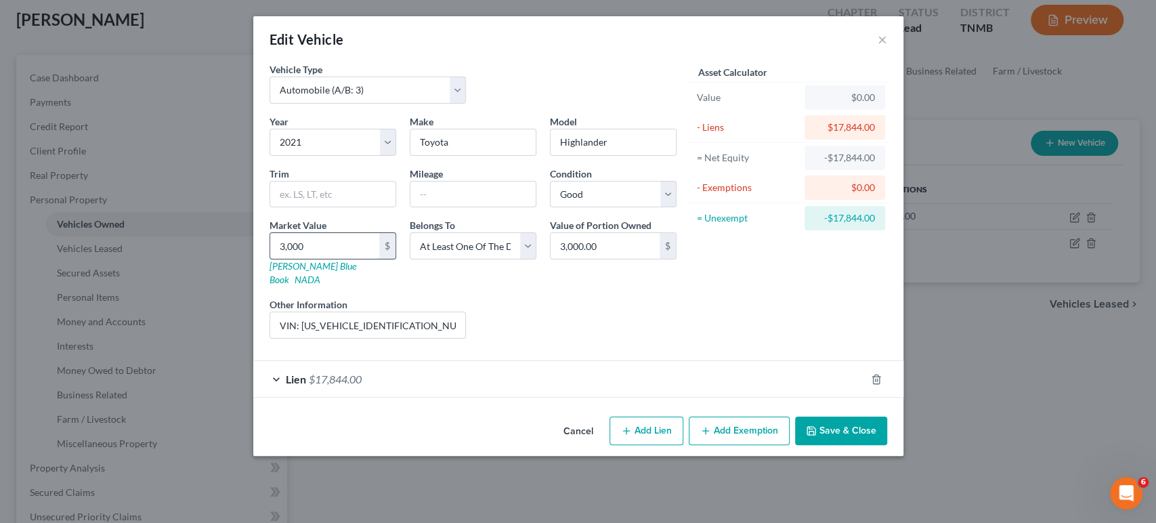
type input "30,000.00"
type input "30,000"
click at [674, 286] on div "Value of Portion Owned 30,000.00 $" at bounding box center [613, 252] width 140 height 68
click at [887, 445] on button "Save & Close" at bounding box center [841, 430] width 92 height 28
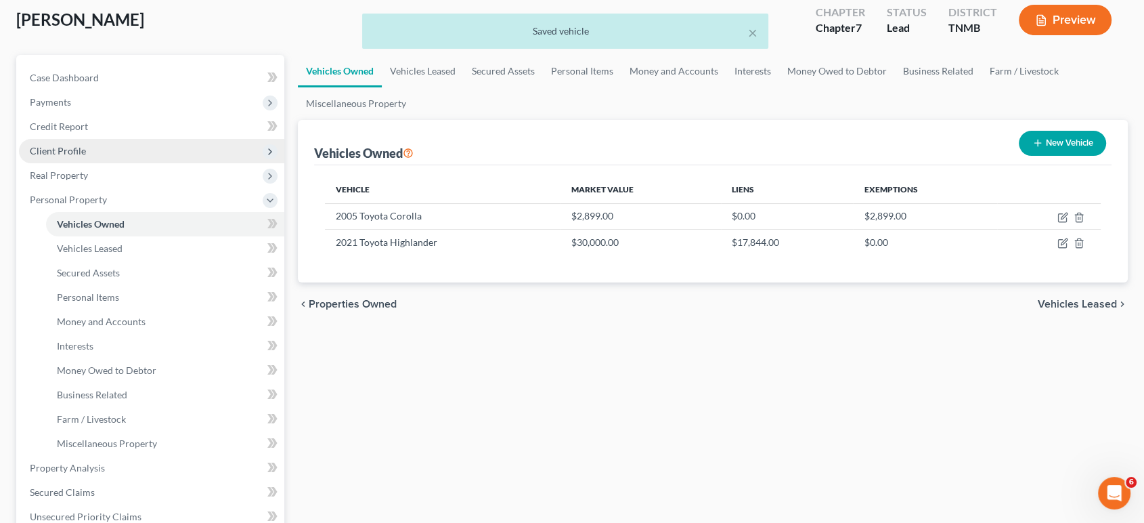
click at [86, 156] on span "Client Profile" at bounding box center [58, 151] width 56 height 12
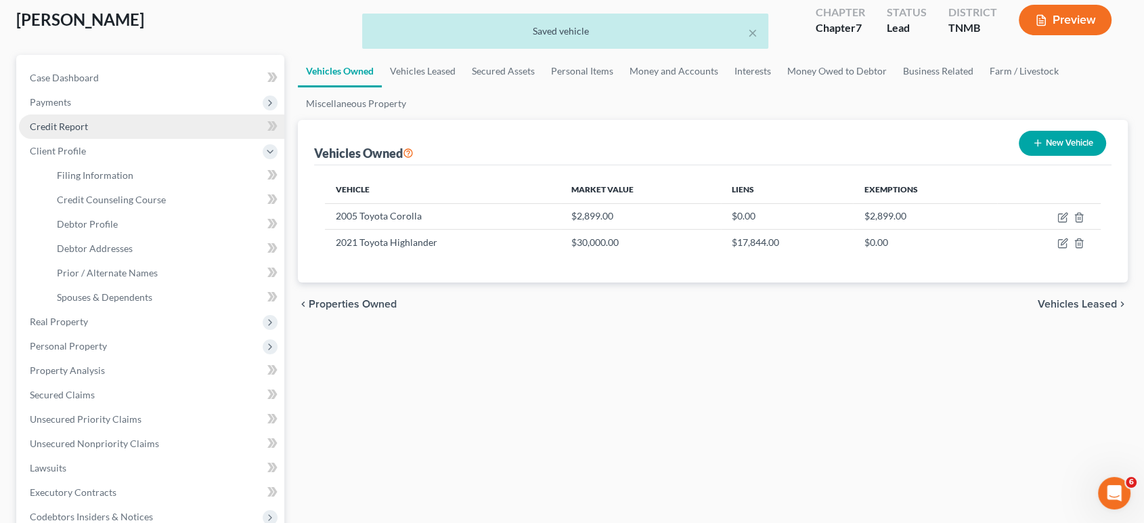
click at [88, 132] on span "Credit Report" at bounding box center [59, 127] width 58 height 12
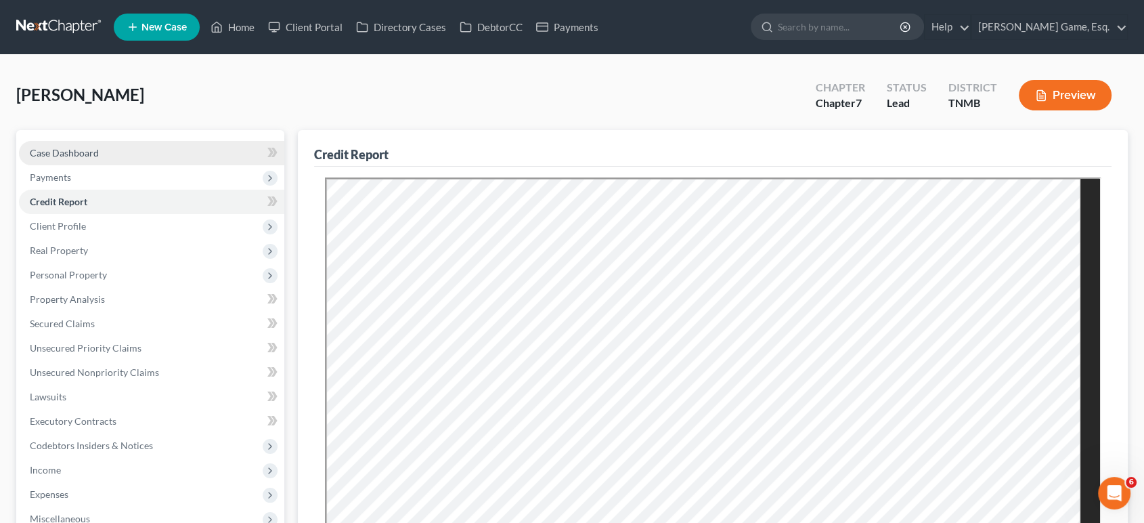
click at [128, 165] on link "Case Dashboard" at bounding box center [151, 153] width 265 height 24
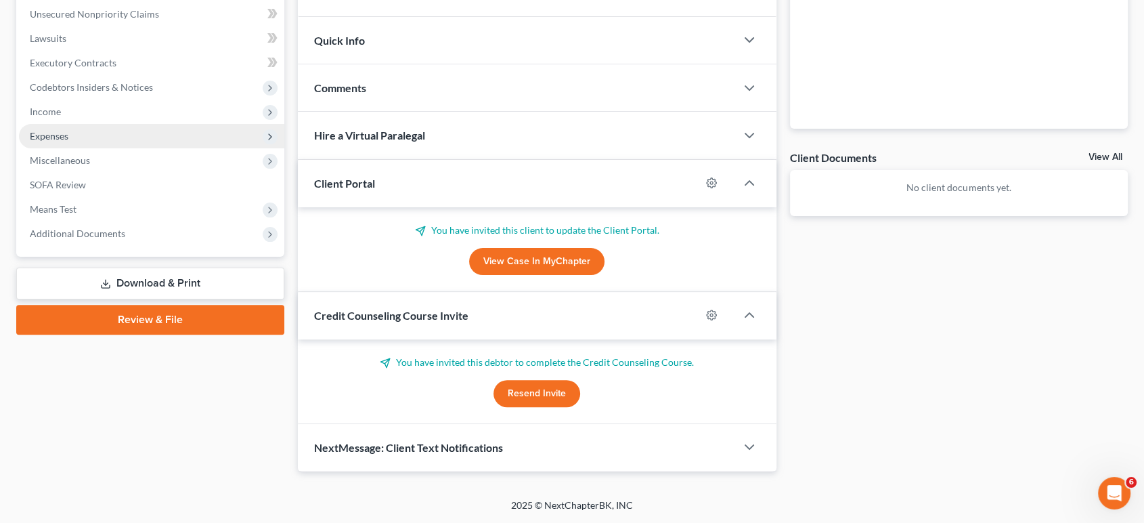
scroll to position [343, 0]
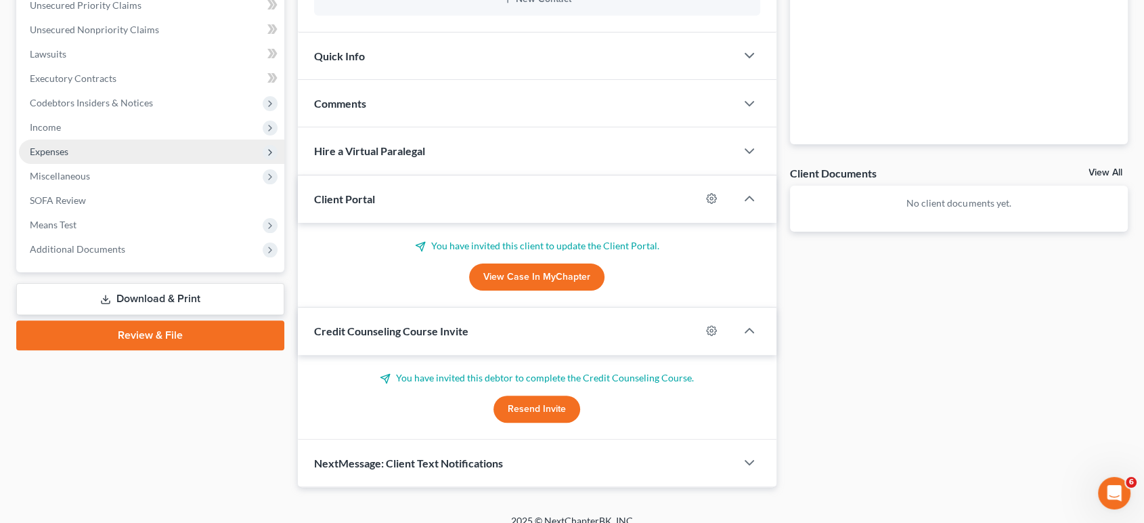
click at [108, 164] on span "Expenses" at bounding box center [151, 151] width 265 height 24
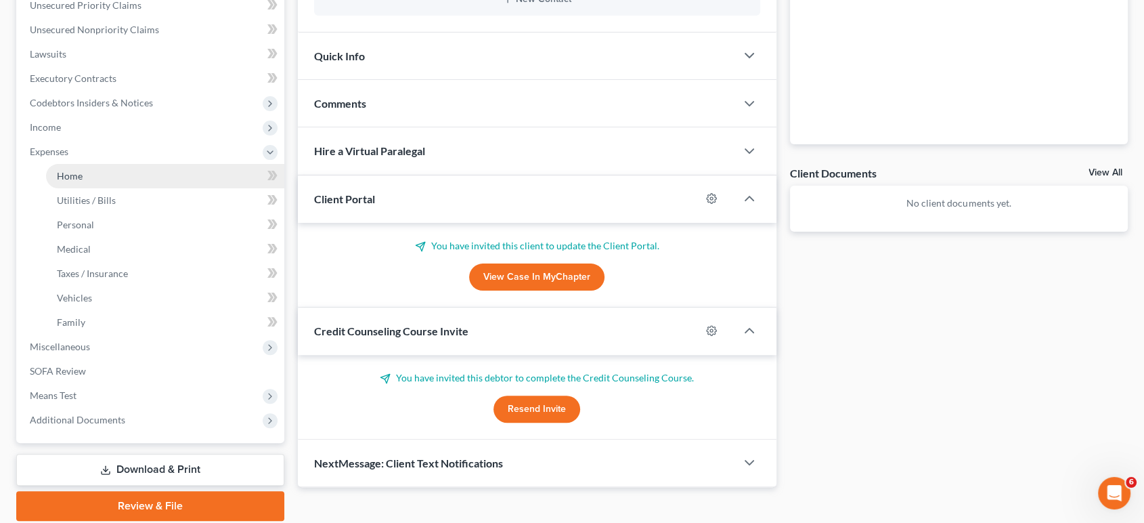
click at [154, 188] on link "Home" at bounding box center [165, 176] width 238 height 24
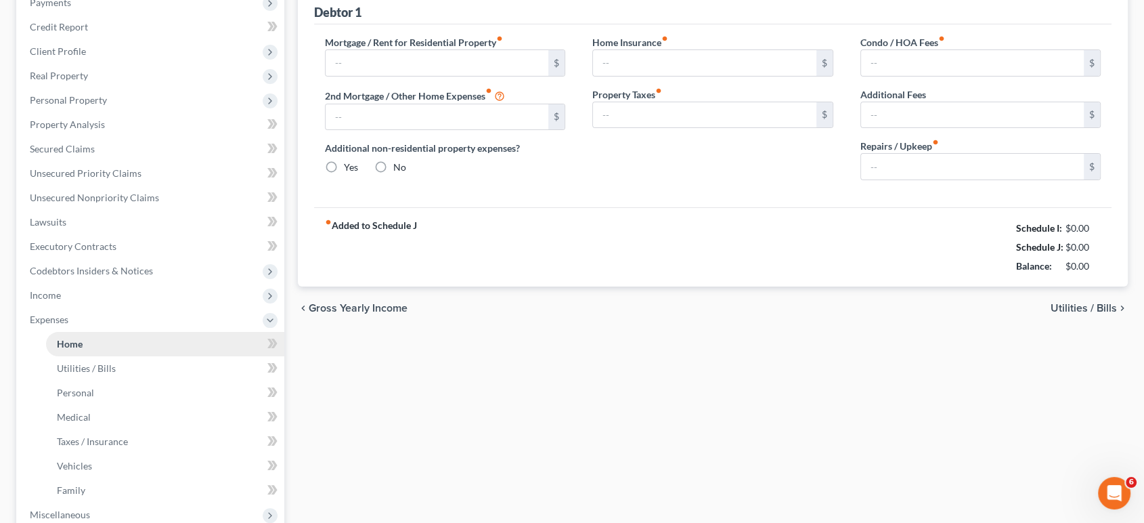
type input "2,200.00"
type input "0.00"
radio input "true"
type input "0.00"
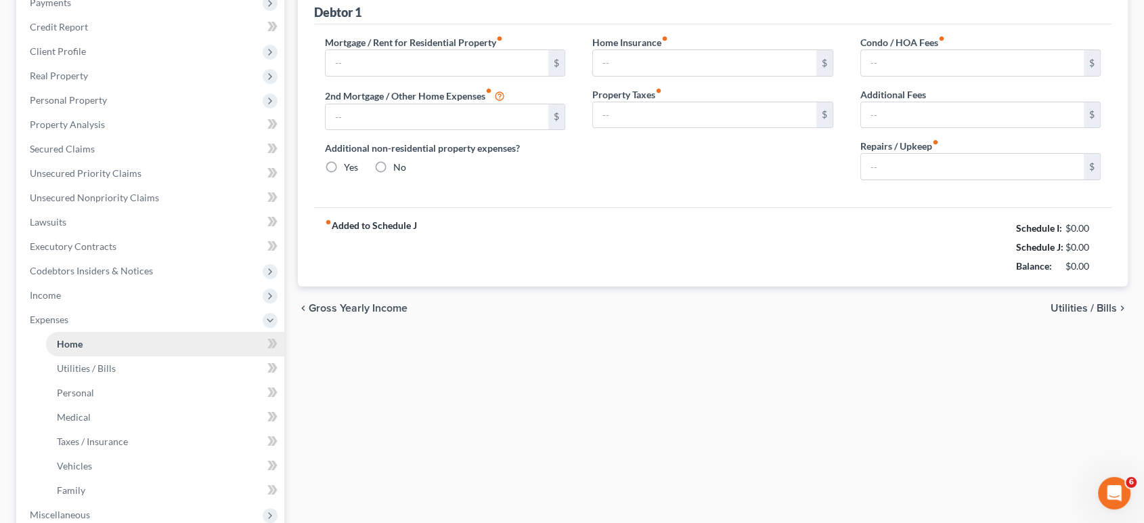
type input "0.00"
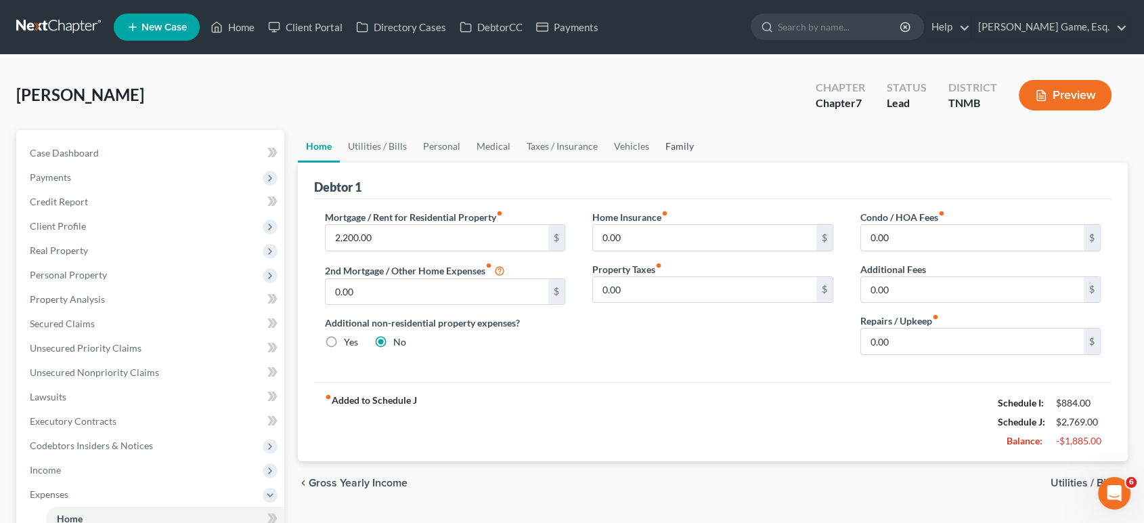
click at [702, 162] on link "Family" at bounding box center [679, 146] width 45 height 32
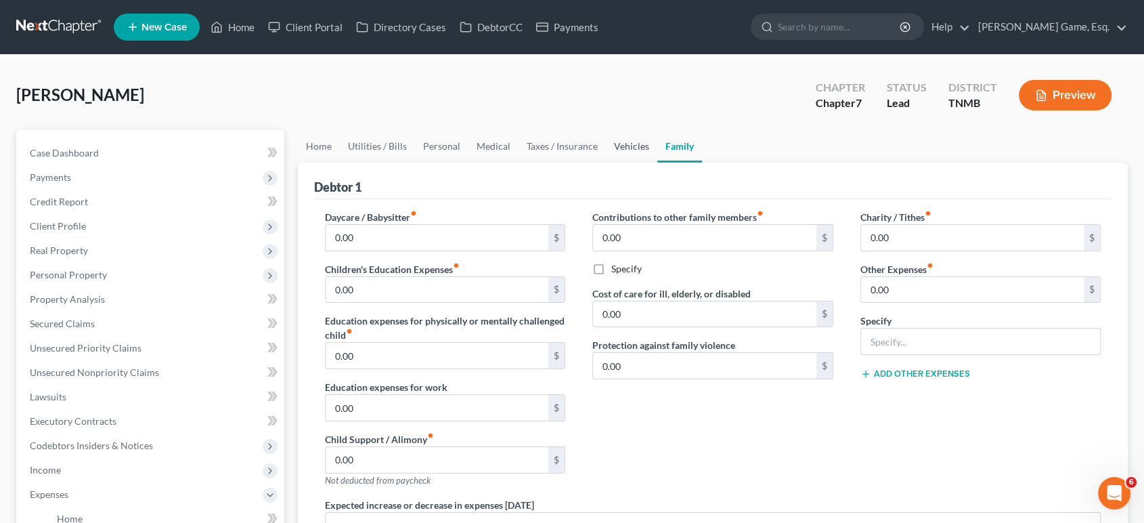
click at [657, 162] on link "Vehicles" at bounding box center [631, 146] width 51 height 32
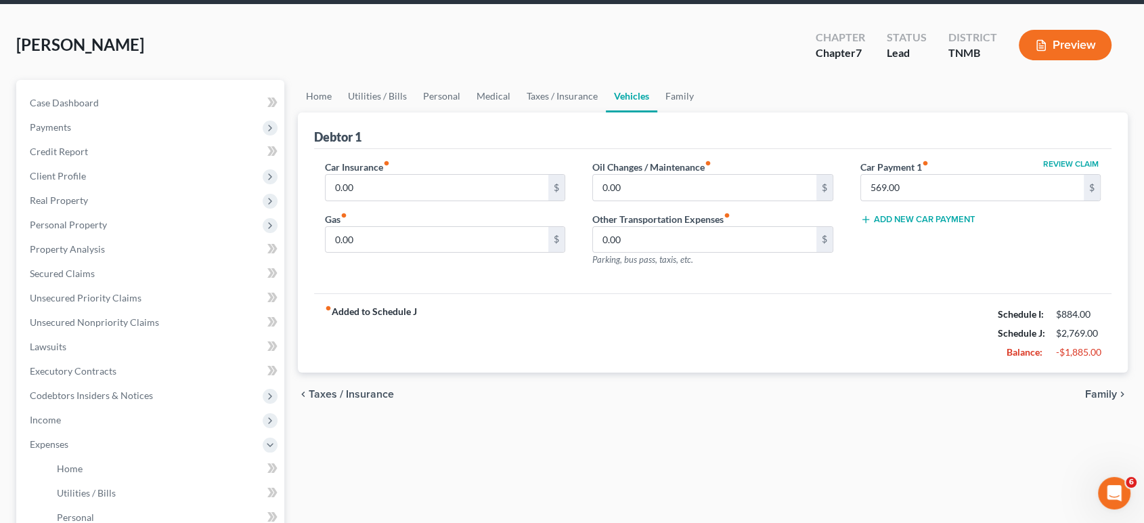
scroll to position [75, 0]
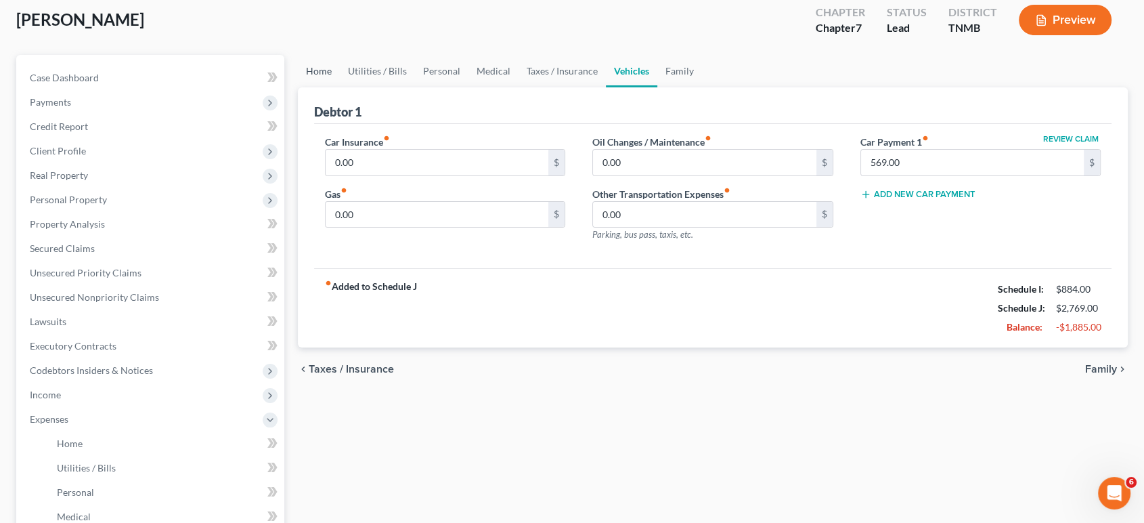
click at [321, 87] on link "Home" at bounding box center [319, 71] width 42 height 32
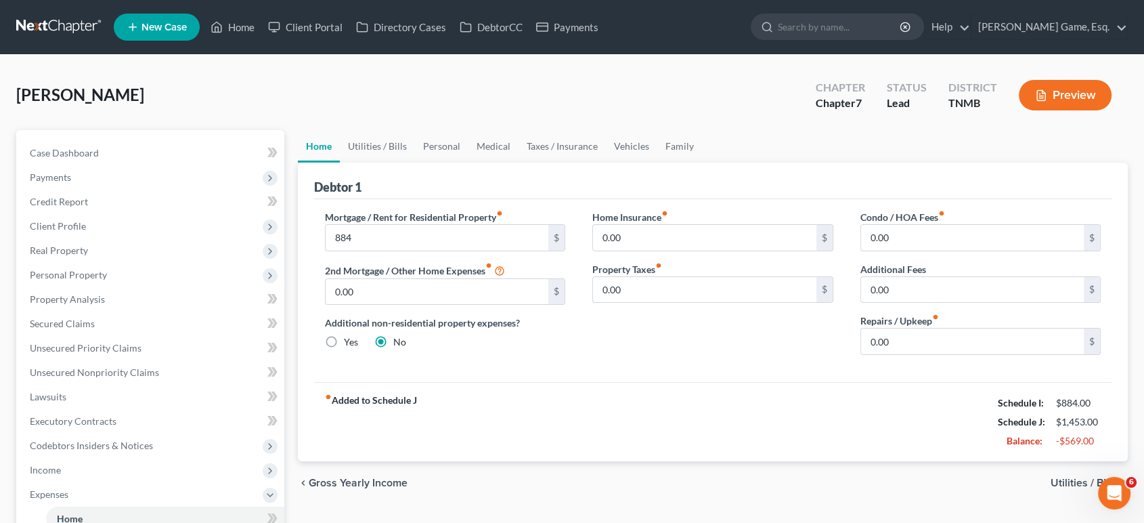
drag, startPoint x: 672, startPoint y: 450, endPoint x: 675, endPoint y: 433, distance: 17.3
click at [671, 366] on div "Home Insurance fiber_manual_record 0.00 $ Property Taxes fiber_manual_record 0.…" at bounding box center [713, 288] width 268 height 156
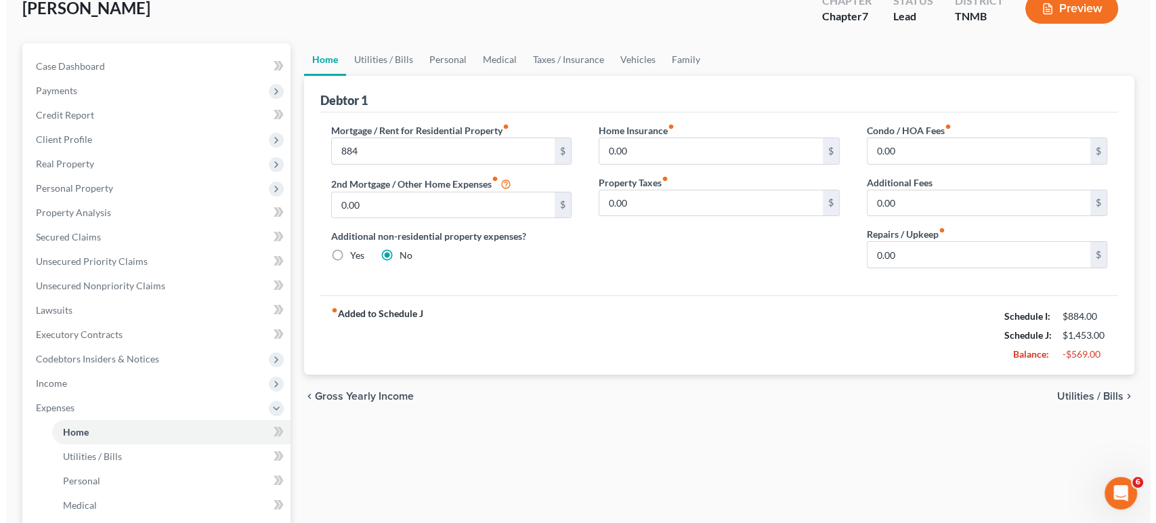
scroll to position [150, 0]
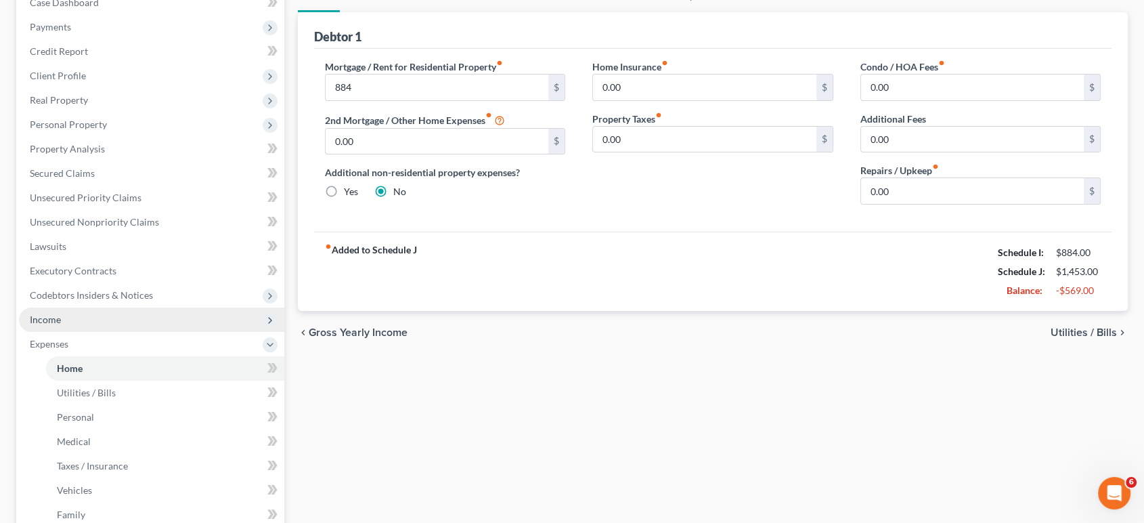
click at [106, 332] on span "Income" at bounding box center [151, 319] width 265 height 24
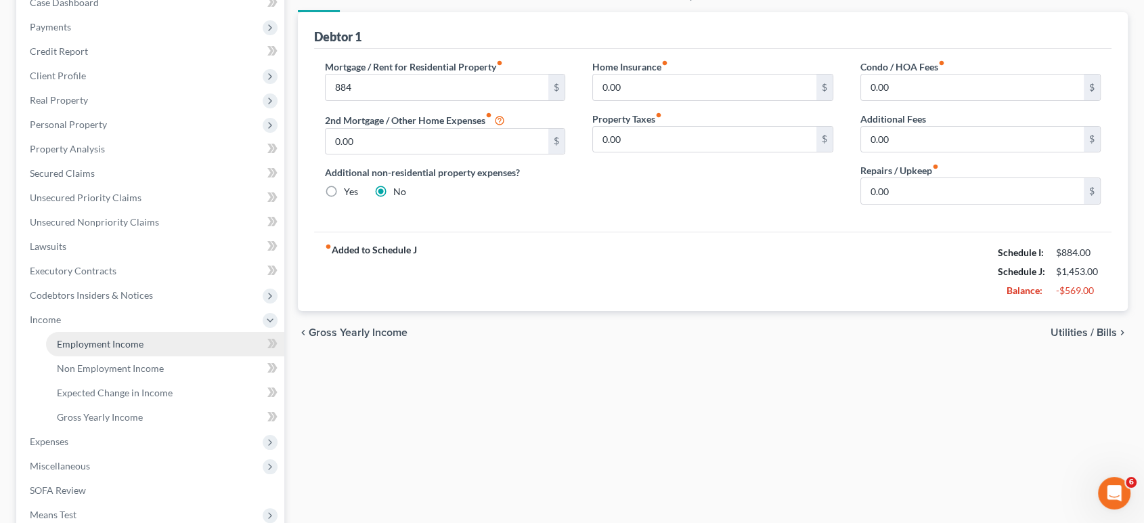
click at [123, 349] on span "Employment Income" at bounding box center [100, 344] width 87 height 12
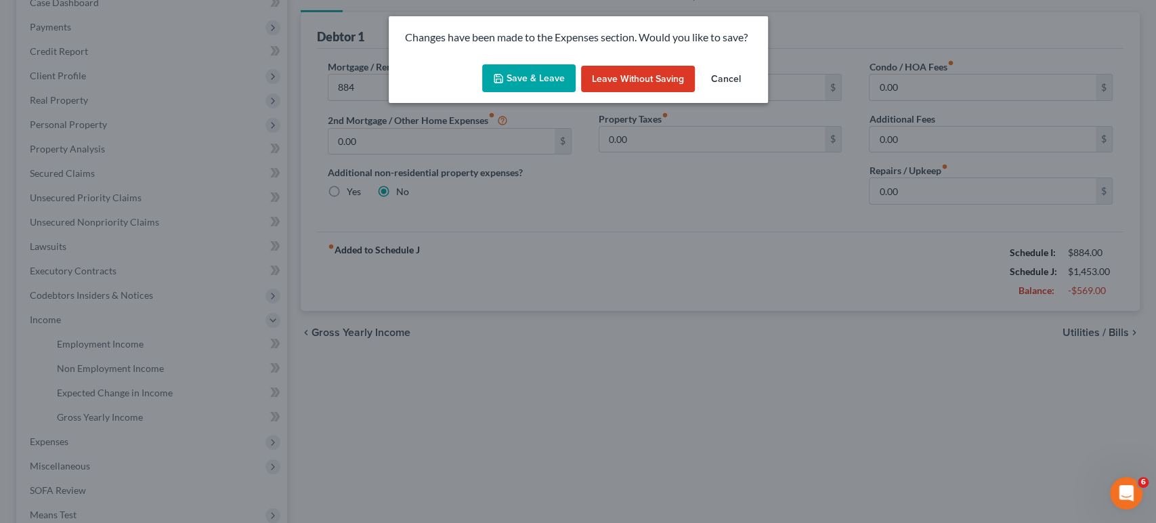
click at [538, 87] on button "Save & Leave" at bounding box center [528, 78] width 93 height 28
type input "884.00"
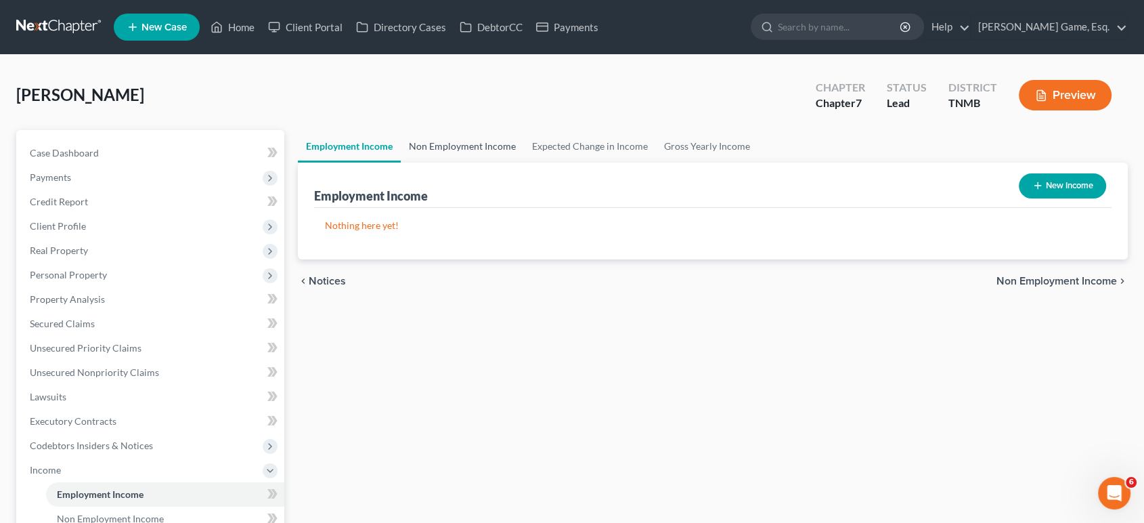
click at [517, 162] on link "Non Employment Income" at bounding box center [462, 146] width 123 height 32
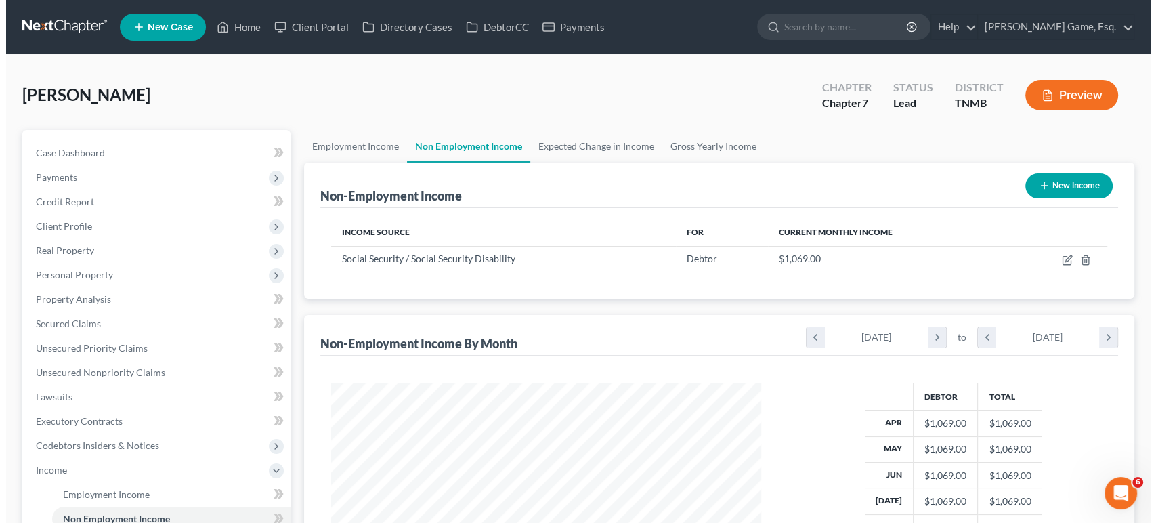
scroll to position [301, 456]
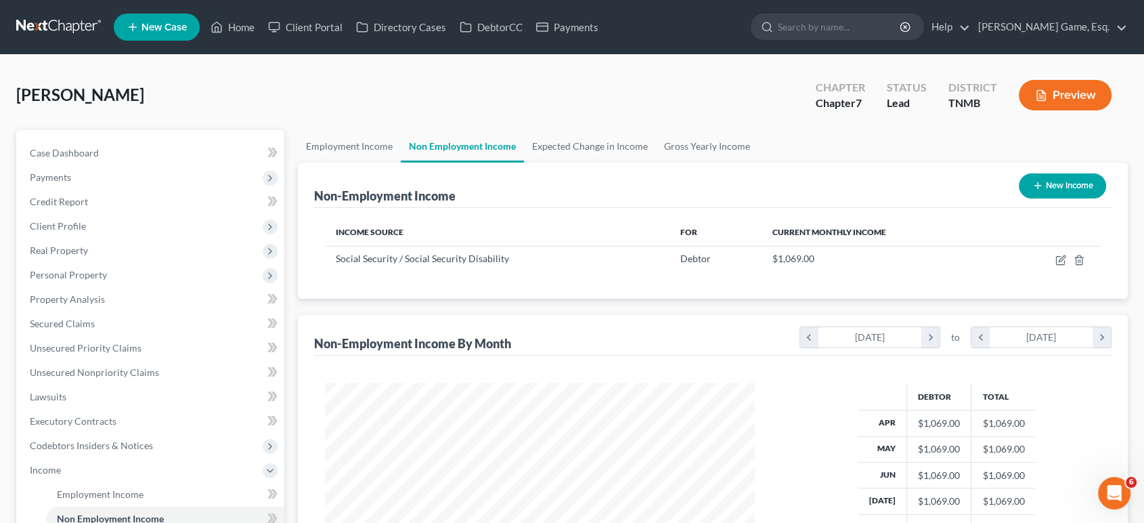
click at [1045, 198] on button "New Income" at bounding box center [1062, 185] width 87 height 25
select select "0"
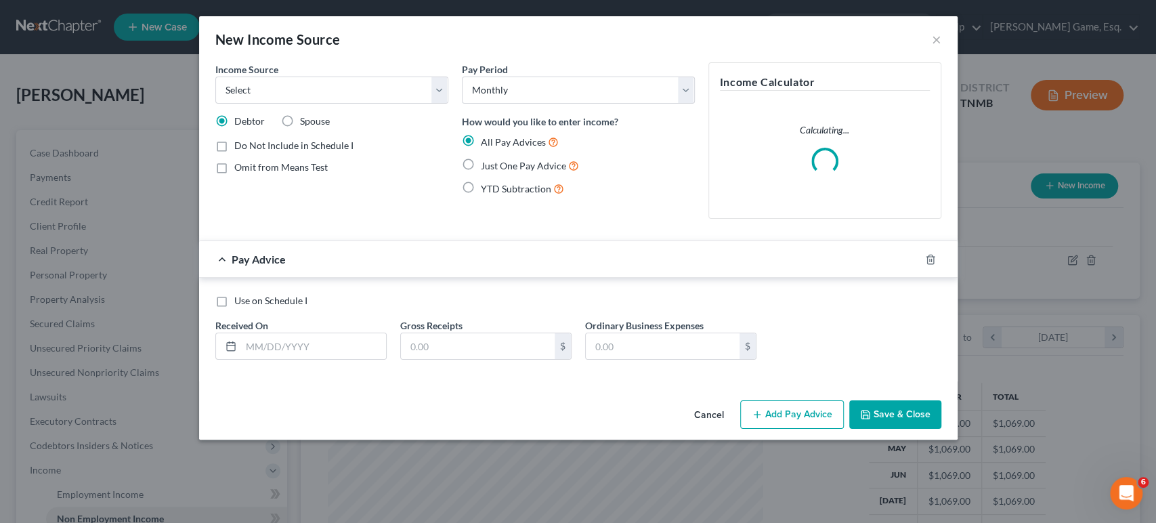
scroll to position [301, 462]
click at [227, 104] on select "Select Unemployment Disability (from employer) Pension Retirement Social Securi…" at bounding box center [331, 90] width 233 height 27
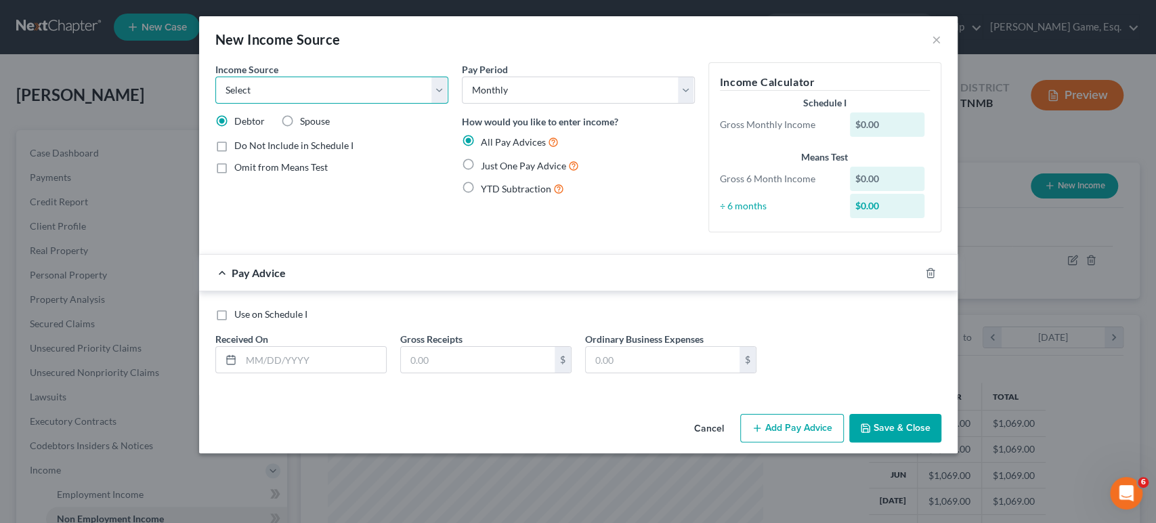
select select "8"
click at [215, 95] on select "Select Unemployment Disability (from employer) Pension Retirement Social Securi…" at bounding box center [331, 90] width 233 height 27
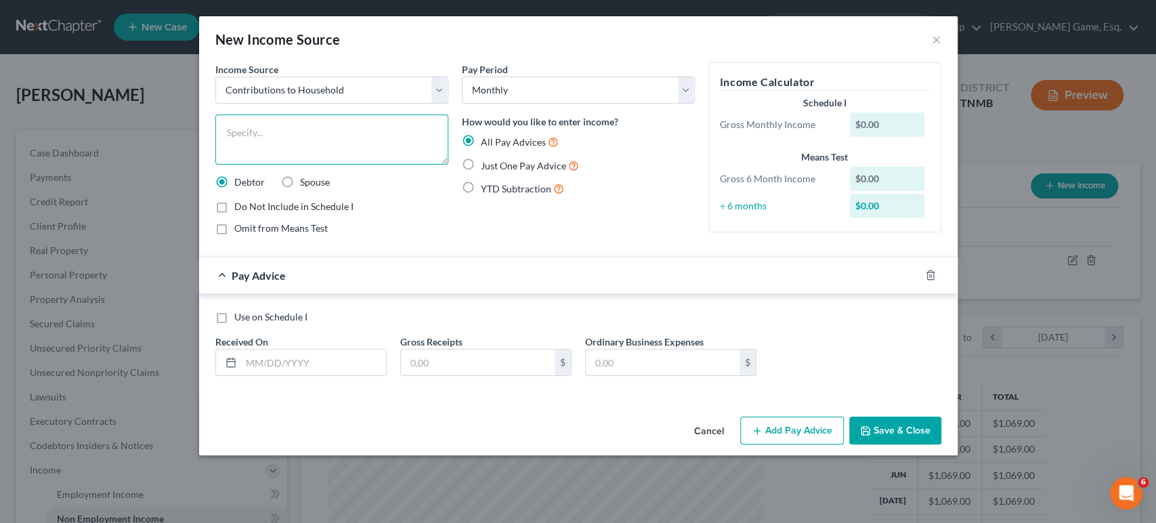
click at [232, 156] on textarea at bounding box center [331, 139] width 233 height 50
type textarea "Payment of the vehicle through girlfriend"
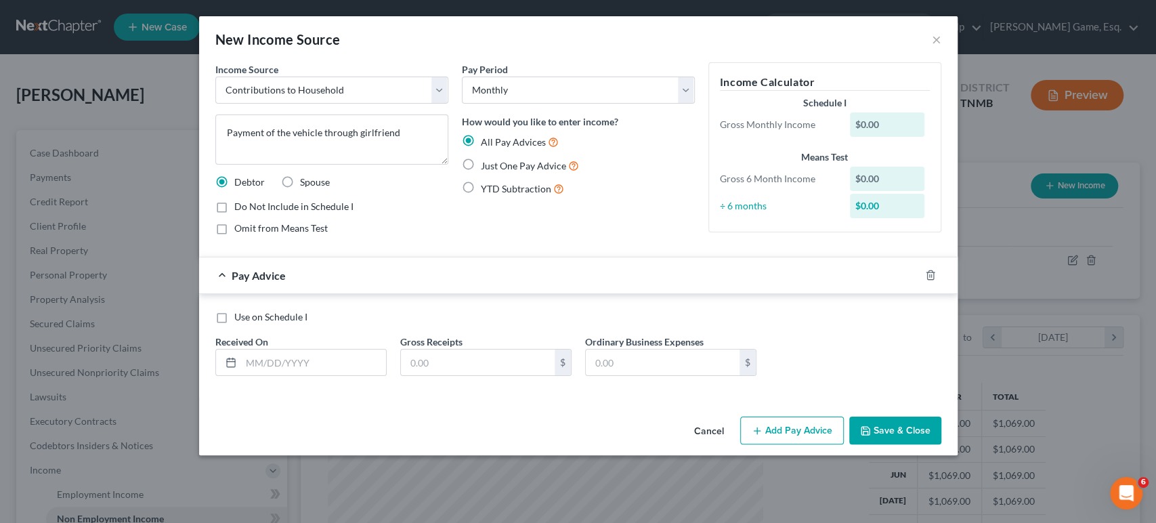
click at [481, 173] on label "Just One Pay Advice" at bounding box center [530, 166] width 98 height 16
click at [486, 167] on input "Just One Pay Advice" at bounding box center [490, 162] width 9 height 9
radio input "true"
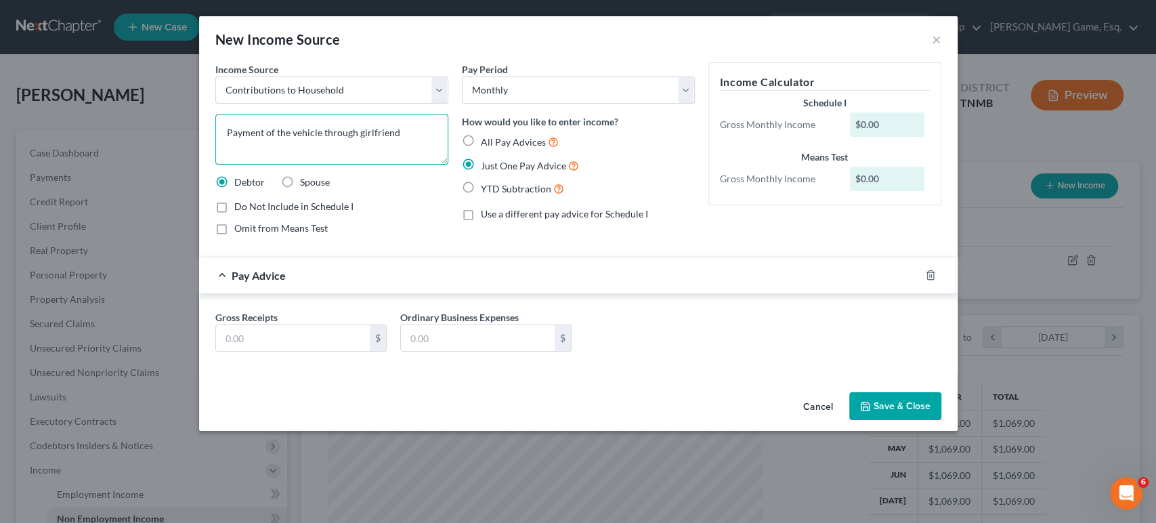
click at [368, 165] on textarea "Payment of the vehicle through girlfriend" at bounding box center [331, 139] width 233 height 50
drag, startPoint x: 393, startPoint y: 167, endPoint x: 194, endPoint y: 168, distance: 198.4
click at [215, 165] on textarea "Payment of the vehicle through girlfriend" at bounding box center [331, 139] width 233 height 50
type textarea "Payment of vehicle by co-owner, his girlfriend."
click at [241, 351] on input "text" at bounding box center [293, 338] width 154 height 26
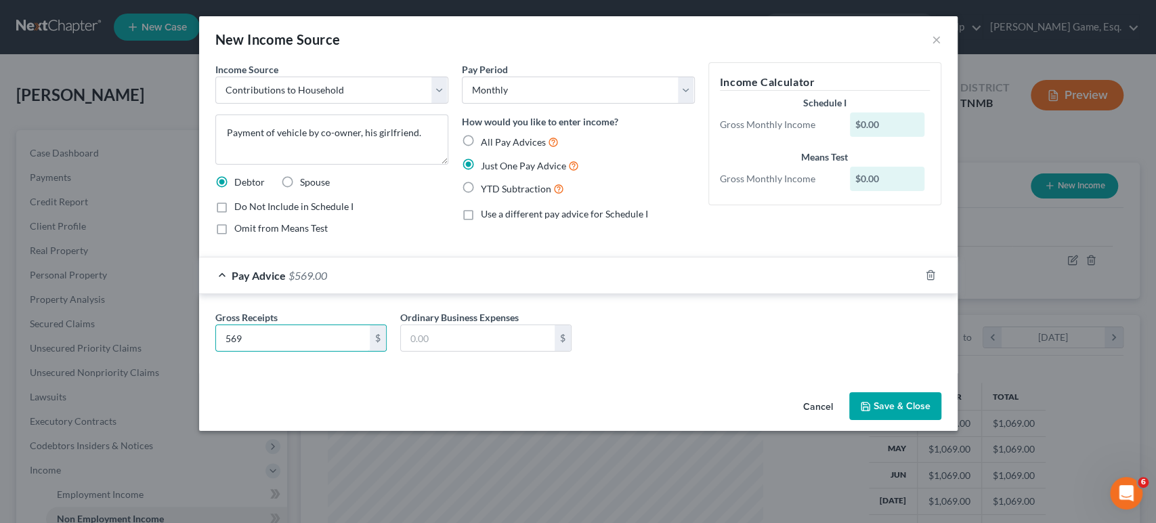
type input "569"
click at [715, 362] on div "Gross Receipts 569 $ Ordinary Business Expenses $" at bounding box center [578, 336] width 739 height 52
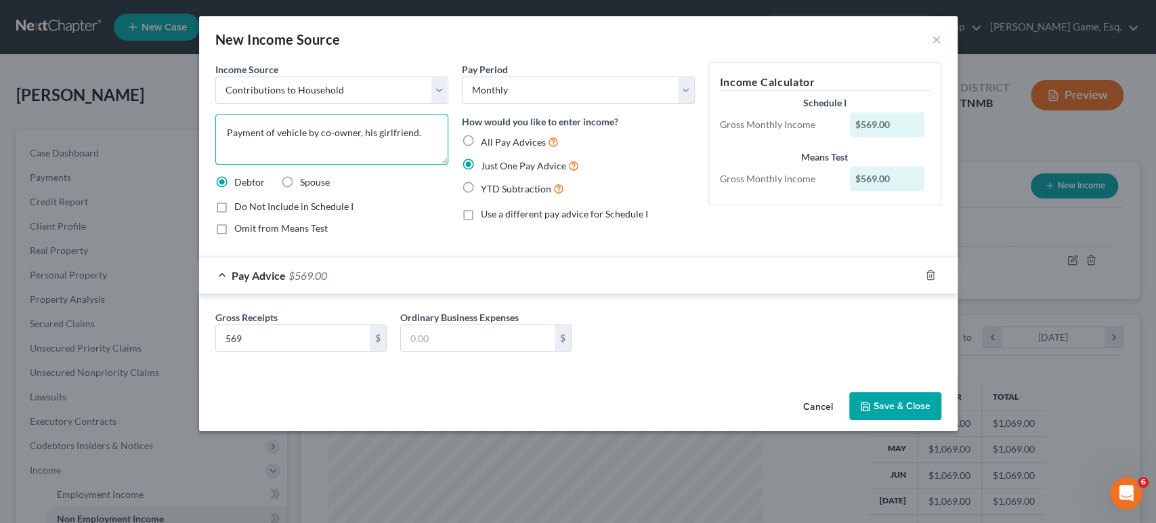
click at [230, 165] on textarea "Payment of vehicle by co-owner, his girlfriend." at bounding box center [331, 139] width 233 height 50
drag, startPoint x: 191, startPoint y: 165, endPoint x: 225, endPoint y: 165, distance: 33.9
click at [215, 165] on textarea "Payment of vehicle by co-owner, his girlfriend." at bounding box center [331, 139] width 233 height 50
click at [228, 164] on textarea "Payment of vehicle by co-owner, his girlfriend." at bounding box center [331, 139] width 233 height 50
drag, startPoint x: 366, startPoint y: 165, endPoint x: 387, endPoint y: 162, distance: 21.8
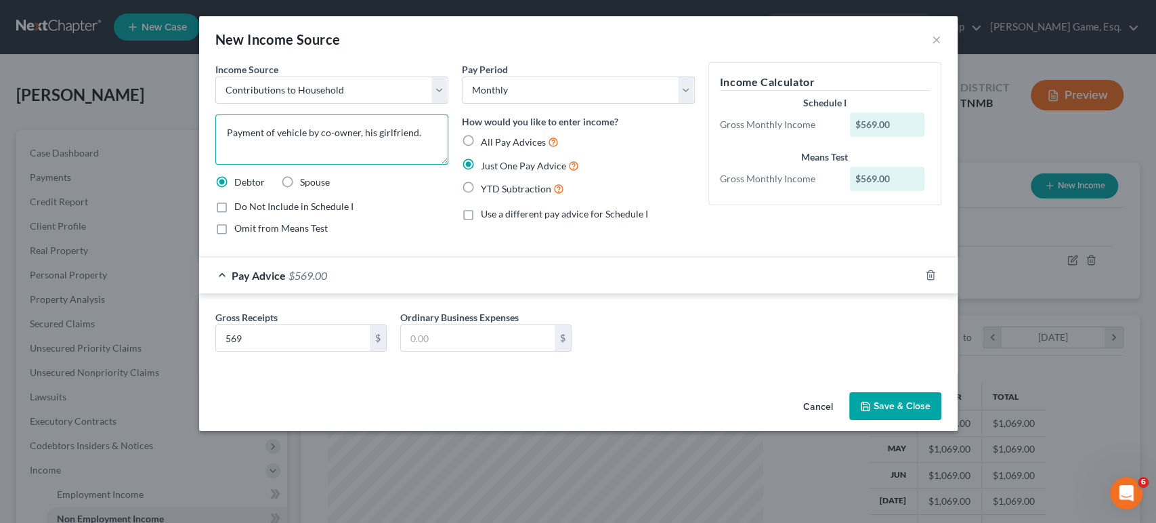
click at [366, 165] on textarea "Payment of vehicle by co-owner, his girlfriend." at bounding box center [331, 139] width 233 height 50
type textarea "Payment of vehicle by co-owner, his girlfriend."
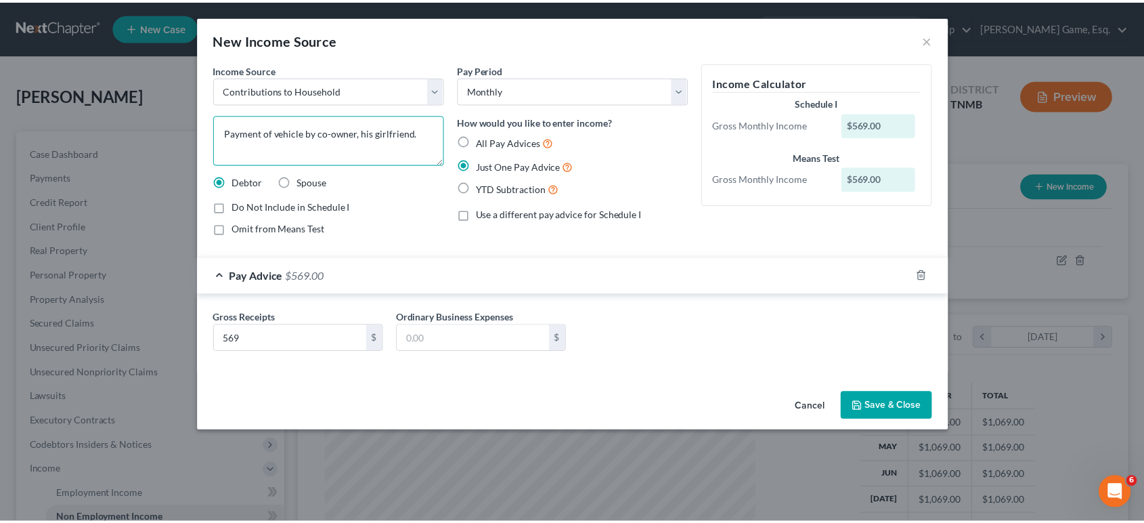
scroll to position [32, 0]
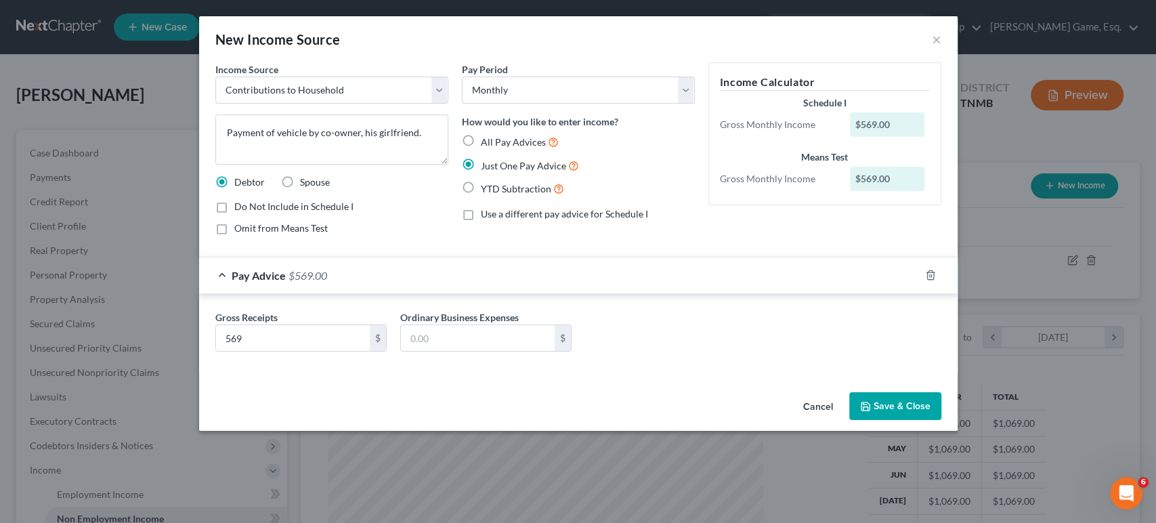
click at [941, 420] on button "Save & Close" at bounding box center [895, 406] width 92 height 28
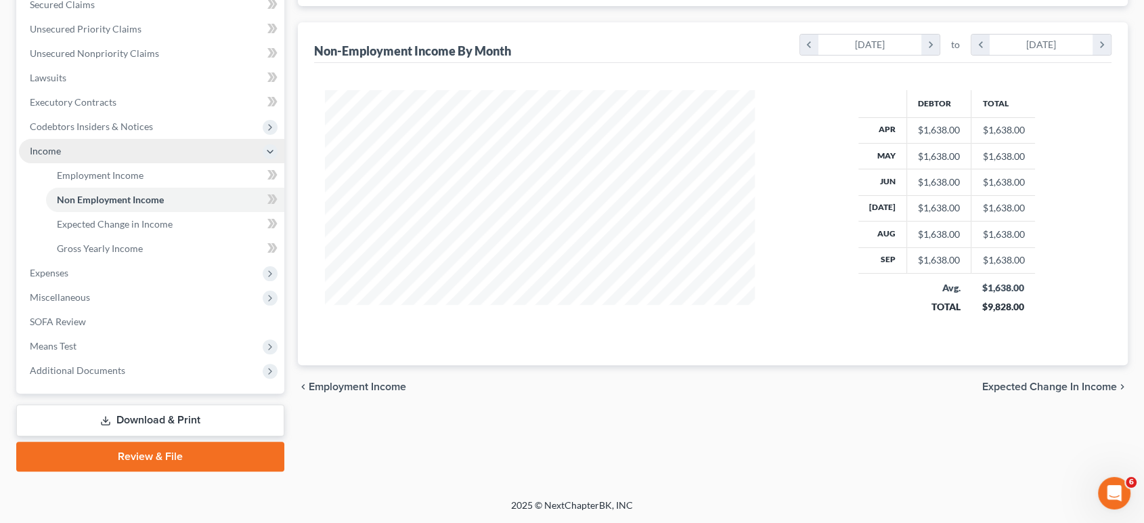
scroll to position [450, 0]
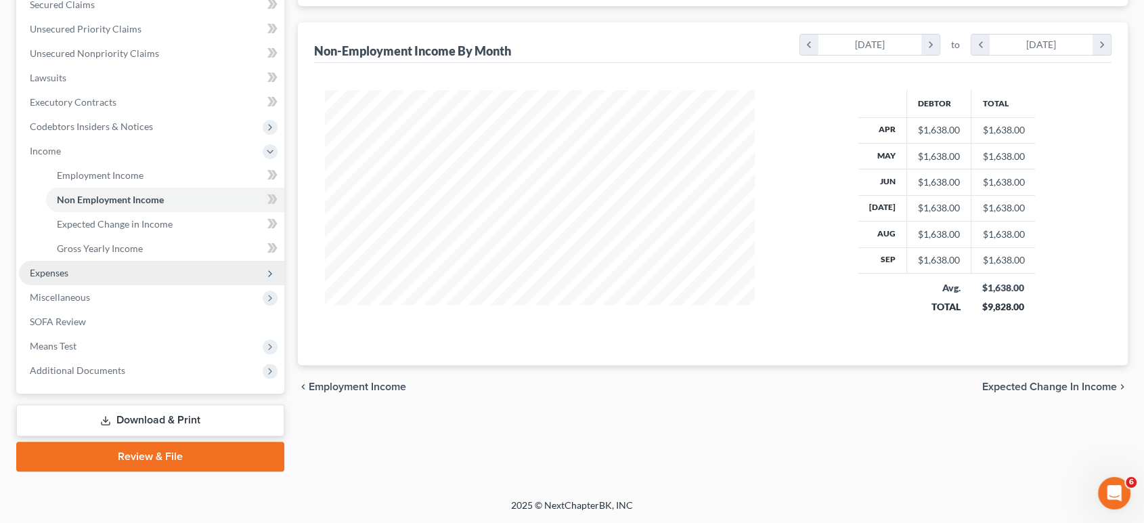
click at [68, 278] on span "Expenses" at bounding box center [49, 273] width 39 height 12
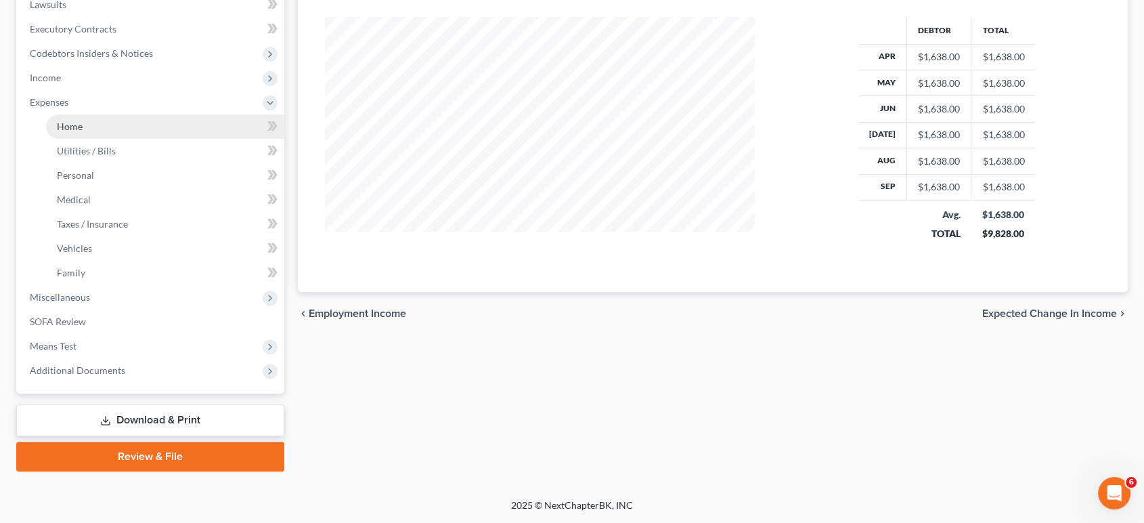
click at [152, 139] on link "Home" at bounding box center [165, 126] width 238 height 24
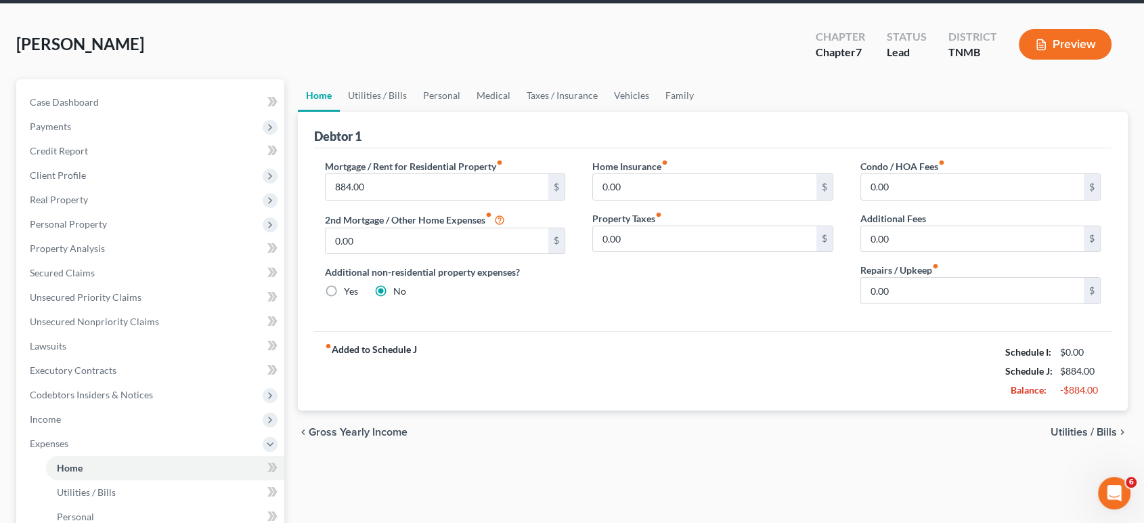
scroll to position [75, 0]
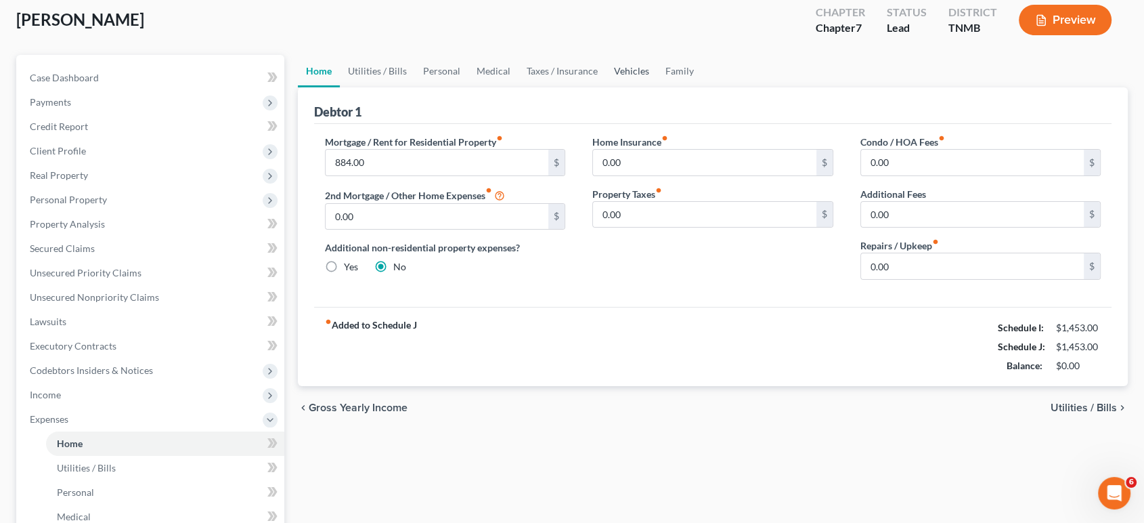
click at [657, 87] on link "Vehicles" at bounding box center [631, 71] width 51 height 32
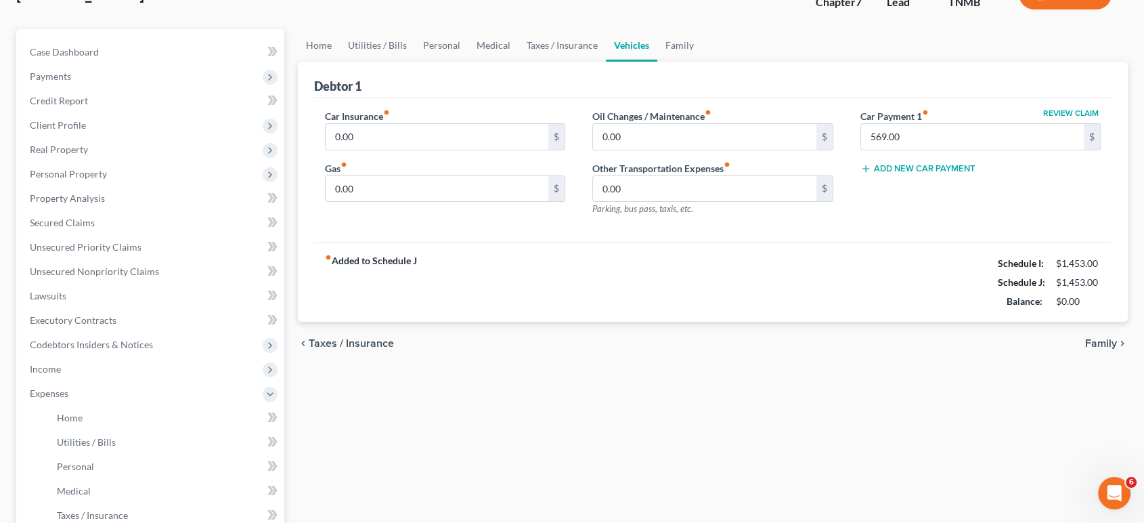
scroll to position [75, 0]
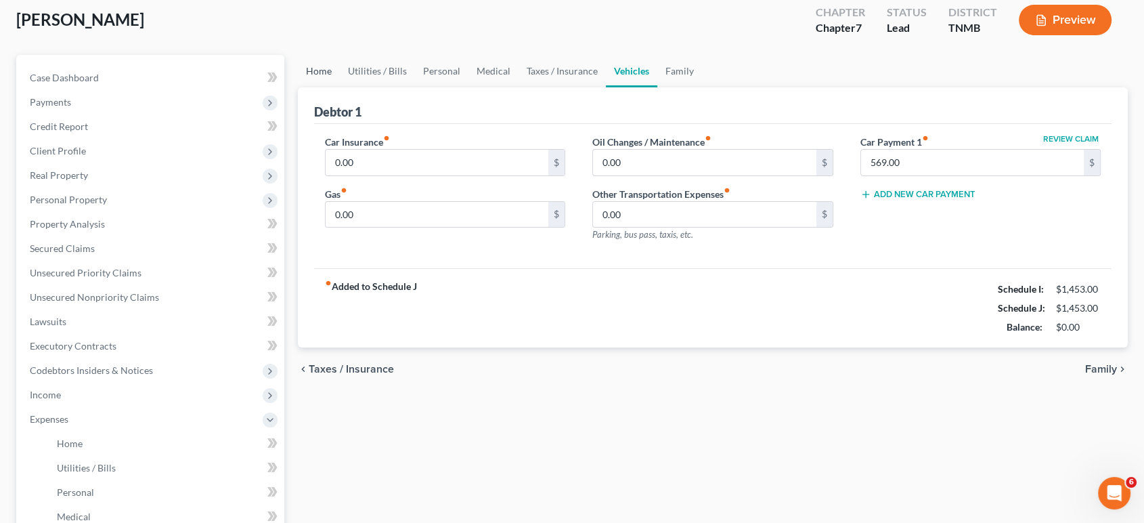
click at [330, 87] on link "Home" at bounding box center [319, 71] width 42 height 32
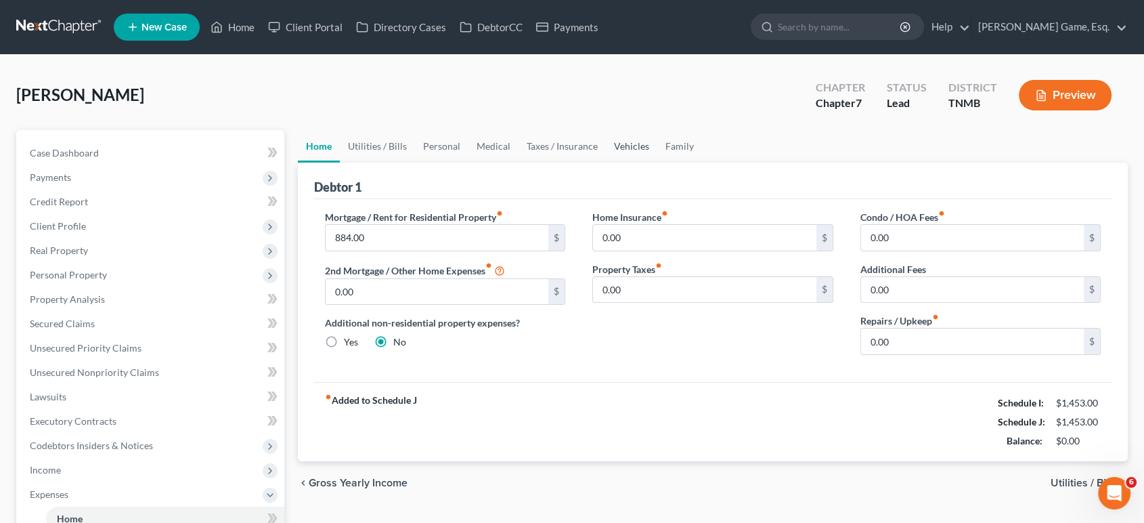
click at [657, 162] on link "Vehicles" at bounding box center [631, 146] width 51 height 32
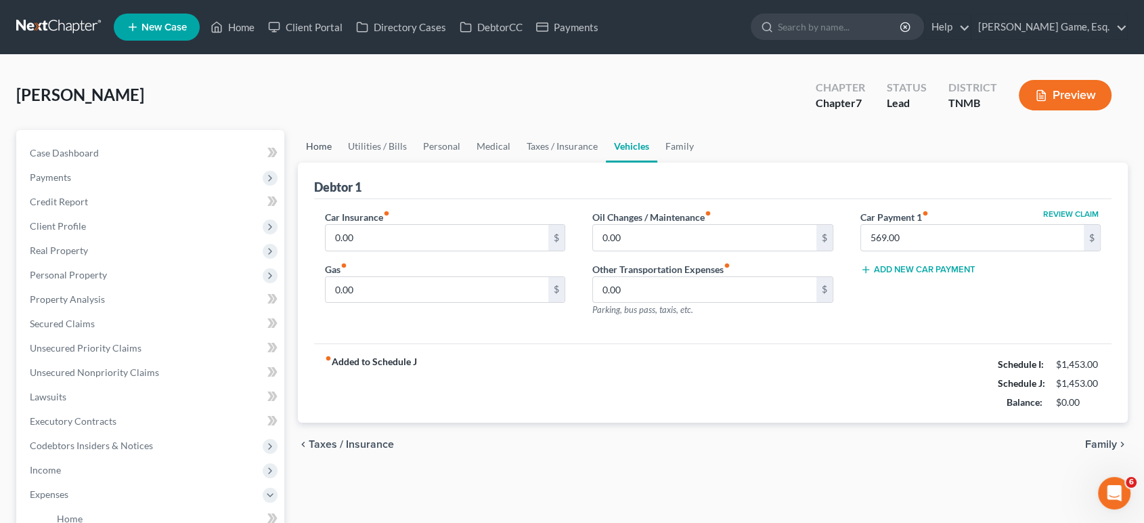
click at [326, 162] on link "Home" at bounding box center [319, 146] width 42 height 32
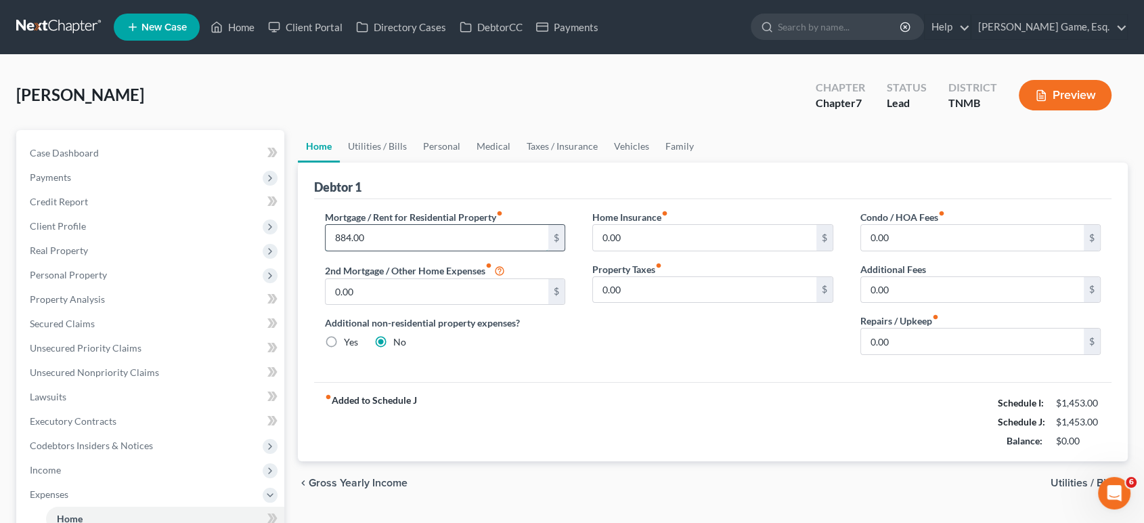
drag, startPoint x: 431, startPoint y: 291, endPoint x: 433, endPoint y: 282, distance: 9.7
click at [431, 250] on input "884.00" at bounding box center [437, 238] width 223 height 26
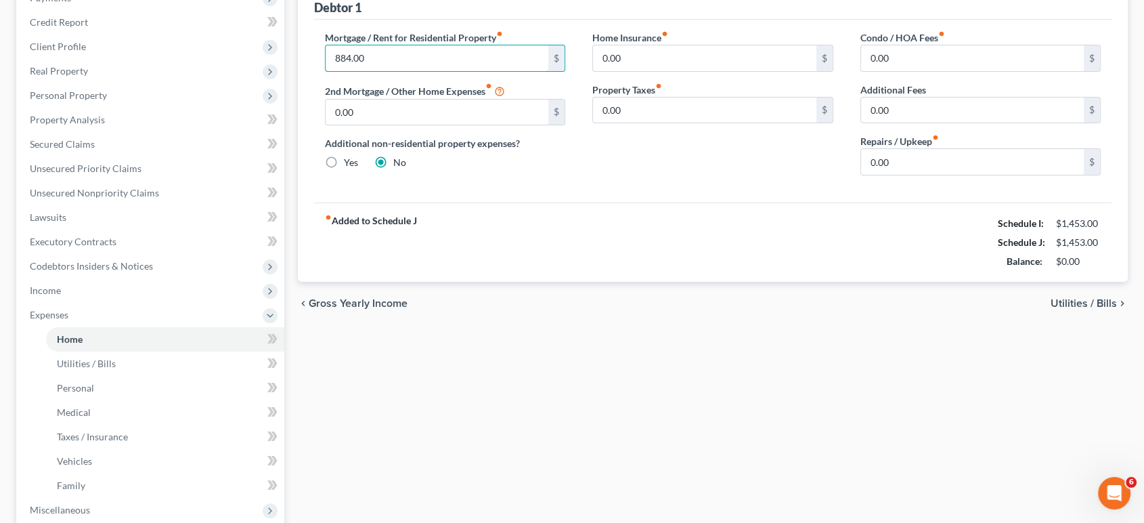
scroll to position [150, 0]
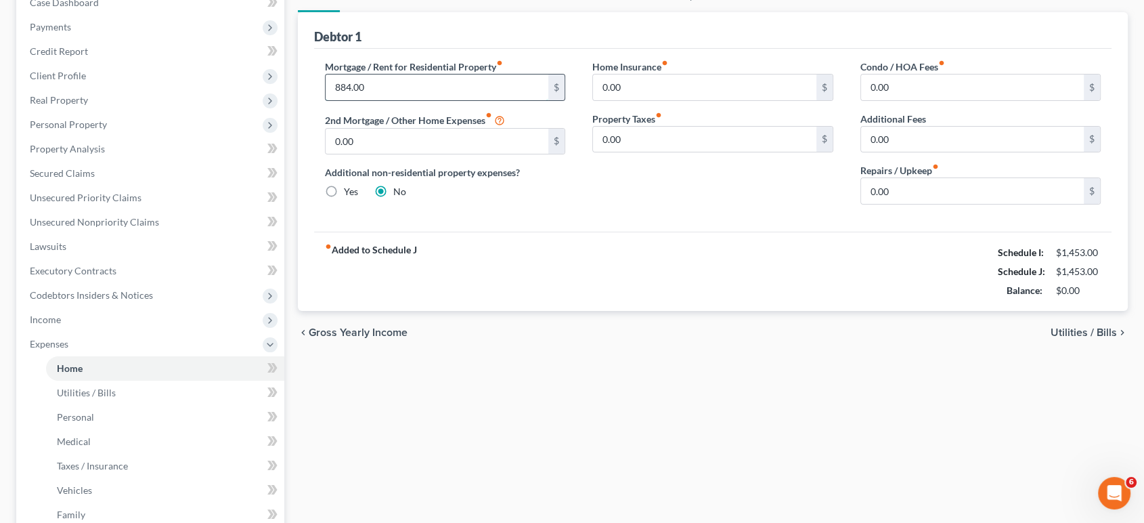
click at [444, 100] on input "884.00" at bounding box center [437, 87] width 223 height 26
drag, startPoint x: 446, startPoint y: 145, endPoint x: 343, endPoint y: 132, distance: 104.4
click at [317, 141] on div "Debtor 1 Mortgage / Rent for Residential Property fiber_manual_record 884.00 $ …" at bounding box center [713, 161] width 831 height 299
type input "2,200"
click at [699, 311] on div "fiber_manual_record Added to Schedule J Schedule I: $1,453.00 Schedule J: $2,76…" at bounding box center [713, 271] width 798 height 79
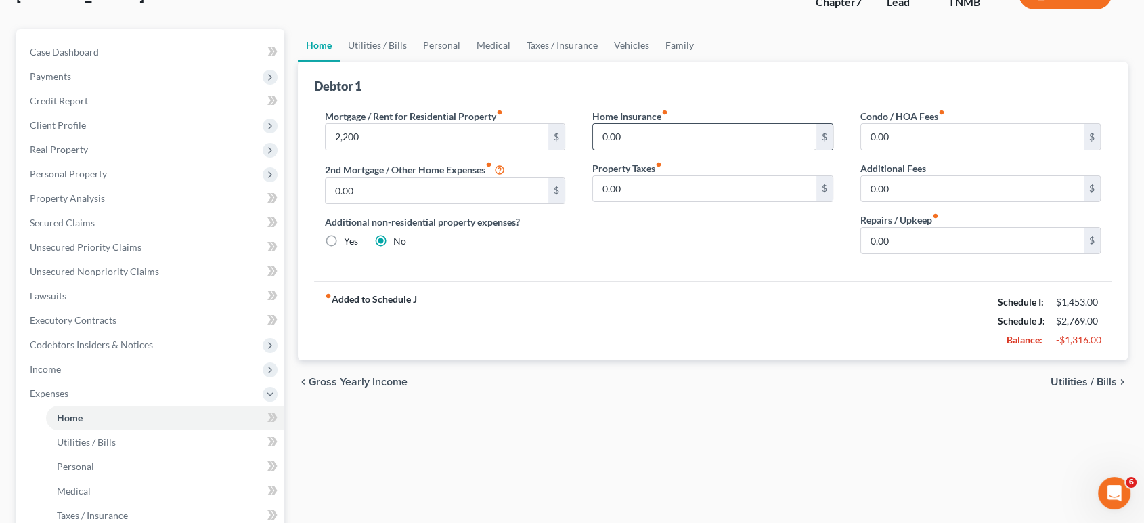
scroll to position [75, 0]
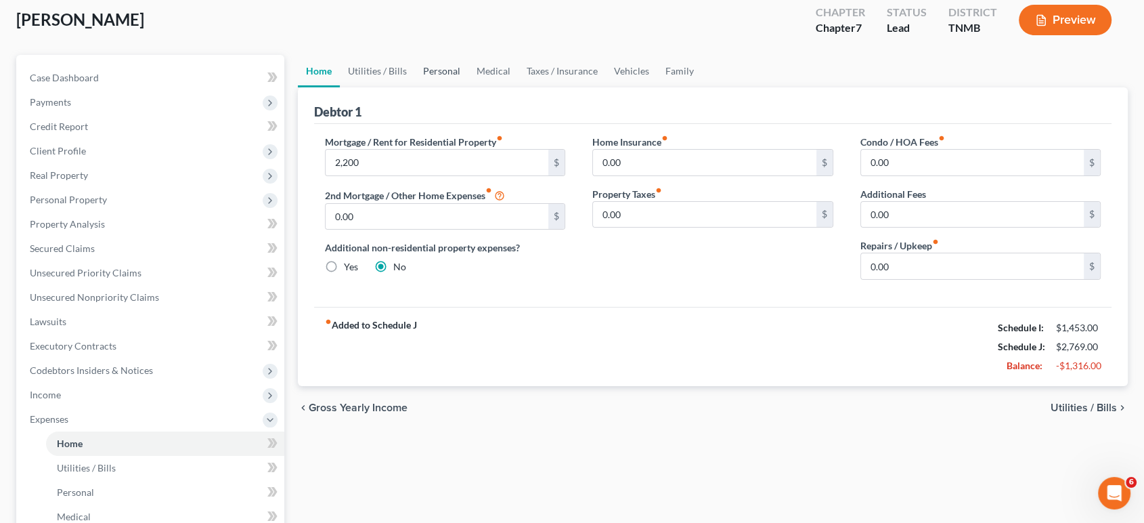
click at [468, 87] on link "Personal" at bounding box center [441, 71] width 53 height 32
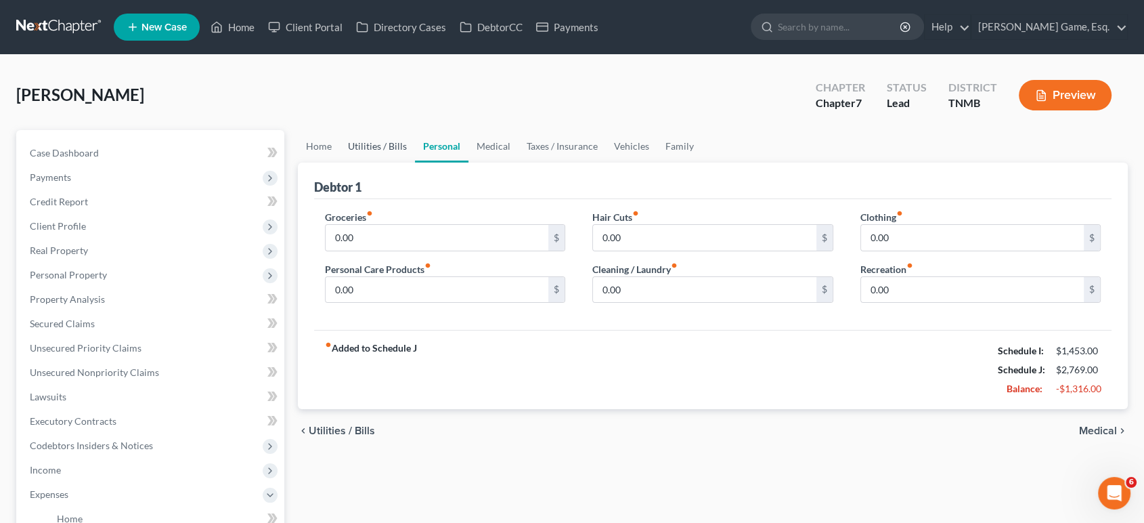
click at [403, 162] on link "Utilities / Bills" at bounding box center [377, 146] width 75 height 32
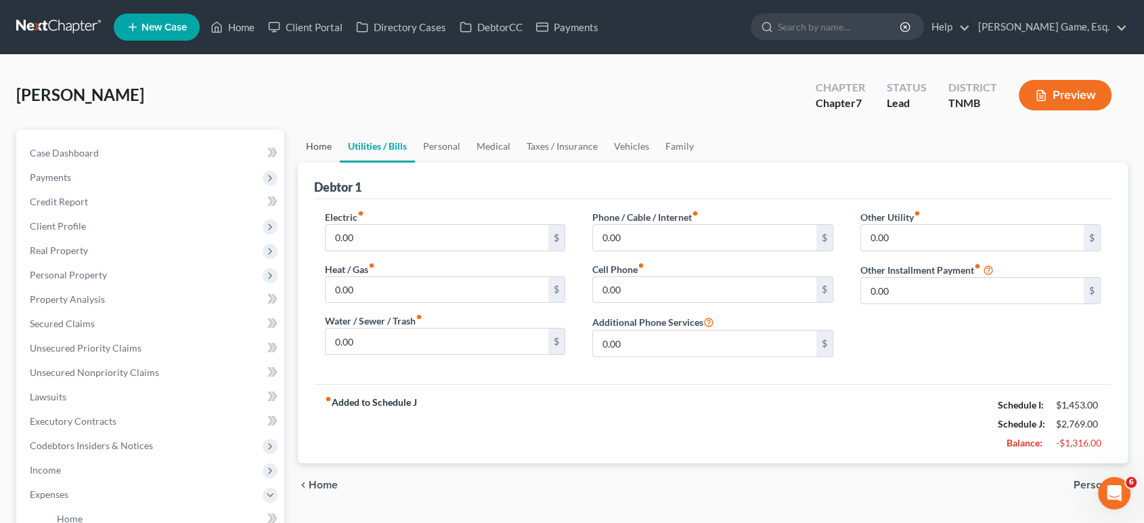
click at [340, 162] on link "Home" at bounding box center [319, 146] width 42 height 32
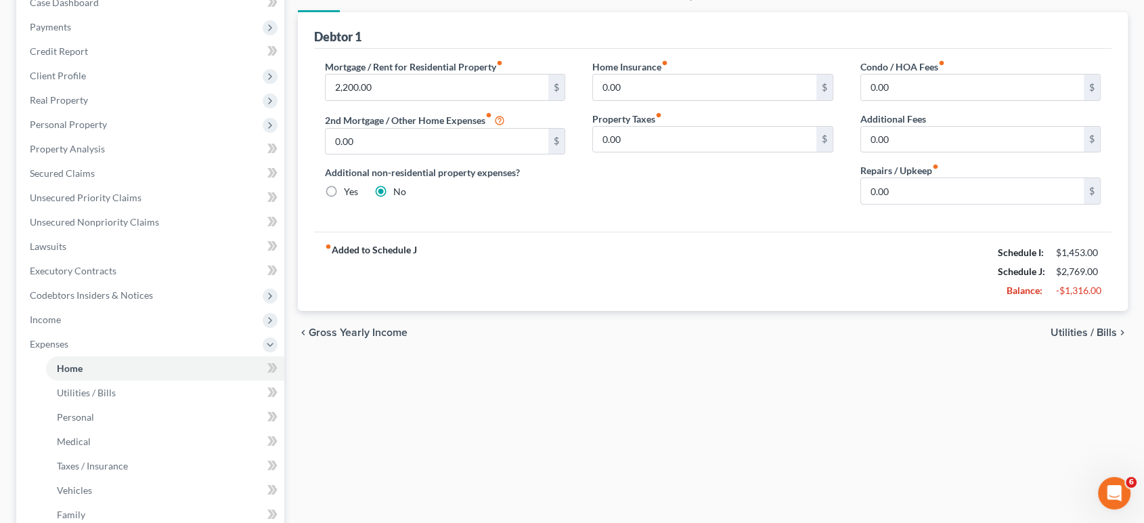
scroll to position [75, 0]
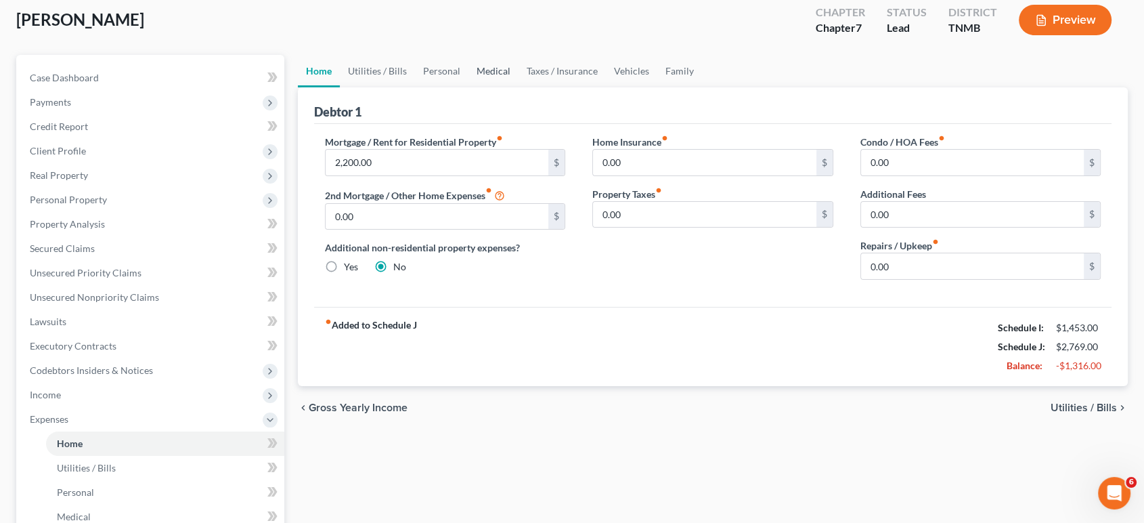
click at [519, 87] on link "Medical" at bounding box center [493, 71] width 50 height 32
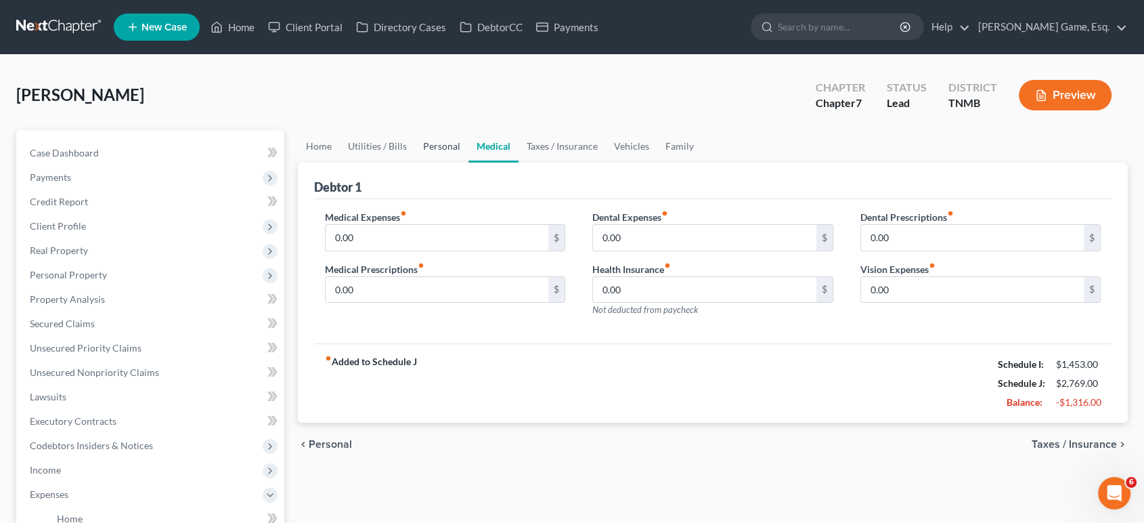
click at [468, 162] on link "Personal" at bounding box center [441, 146] width 53 height 32
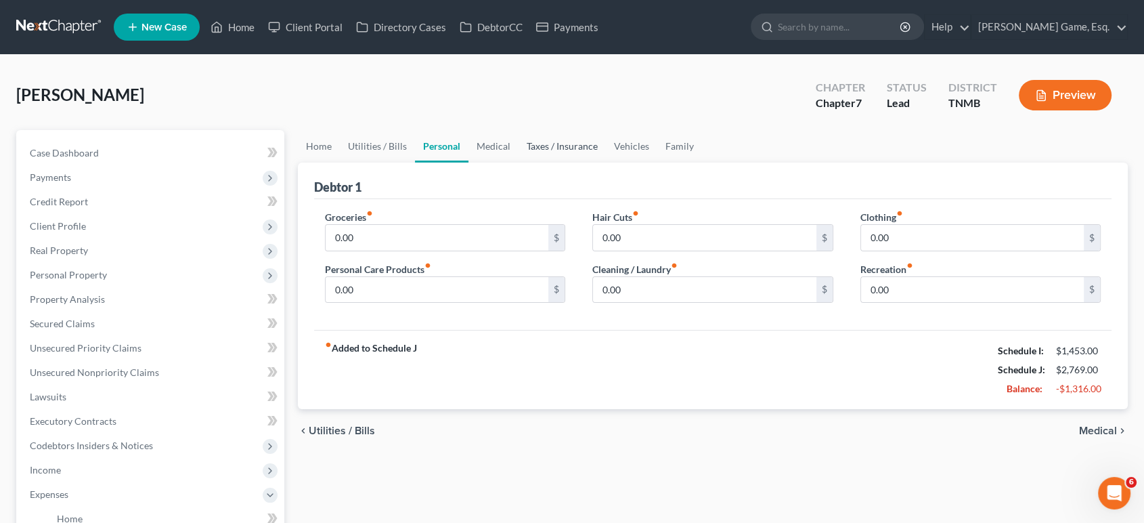
click at [606, 162] on link "Taxes / Insurance" at bounding box center [562, 146] width 87 height 32
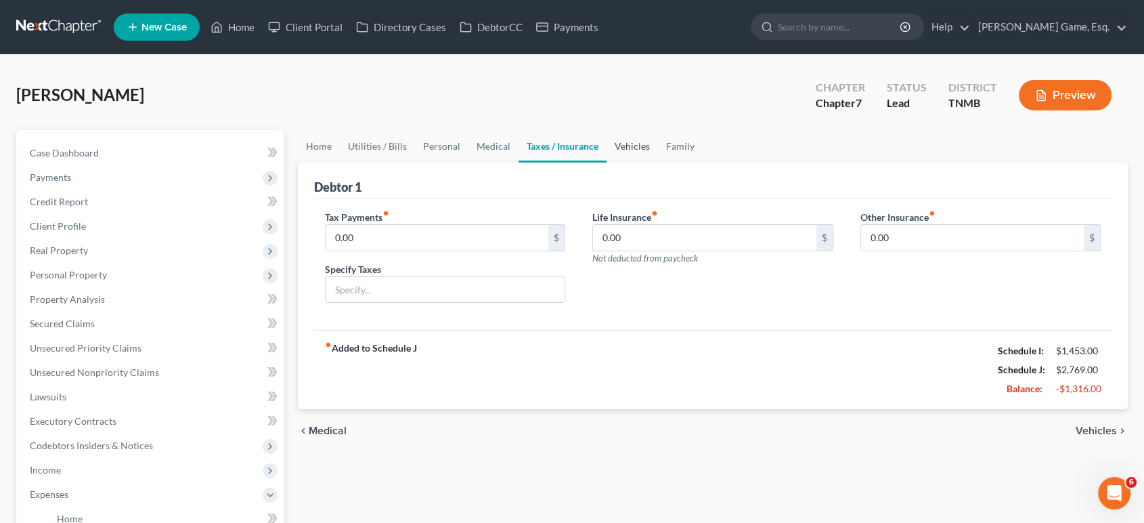
click at [658, 162] on link "Vehicles" at bounding box center [632, 146] width 51 height 32
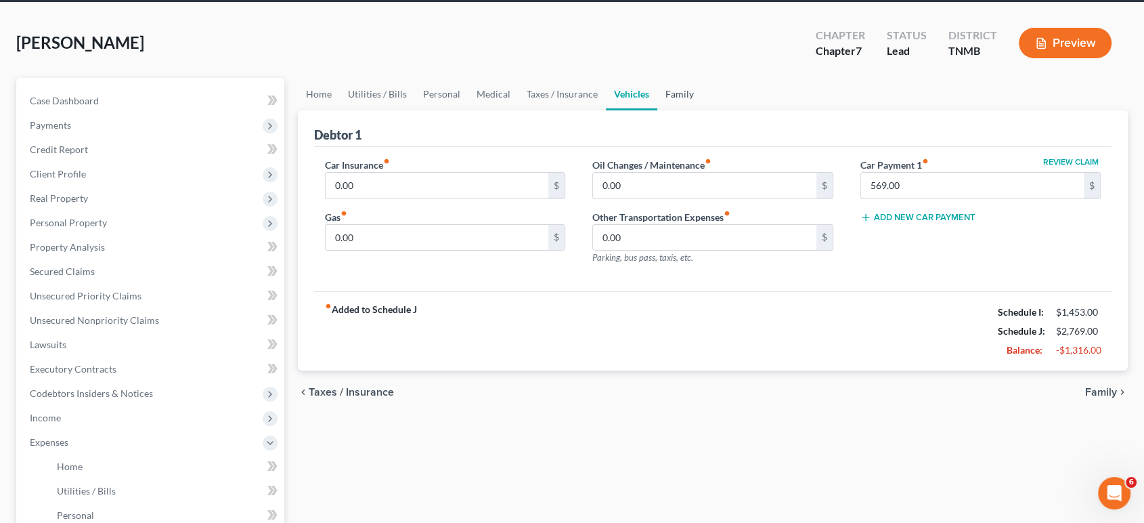
scroll to position [75, 0]
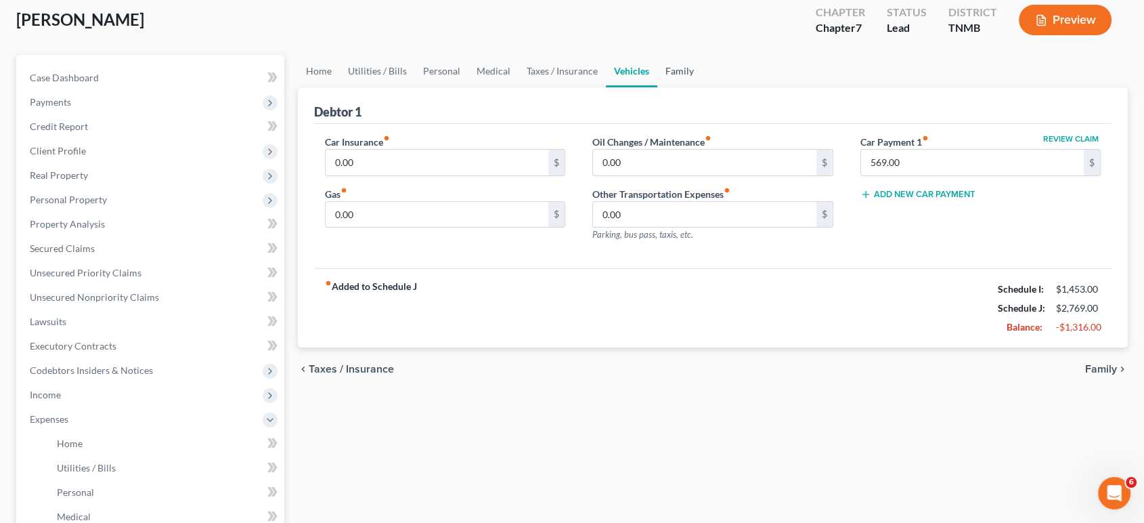
click at [702, 87] on link "Family" at bounding box center [679, 71] width 45 height 32
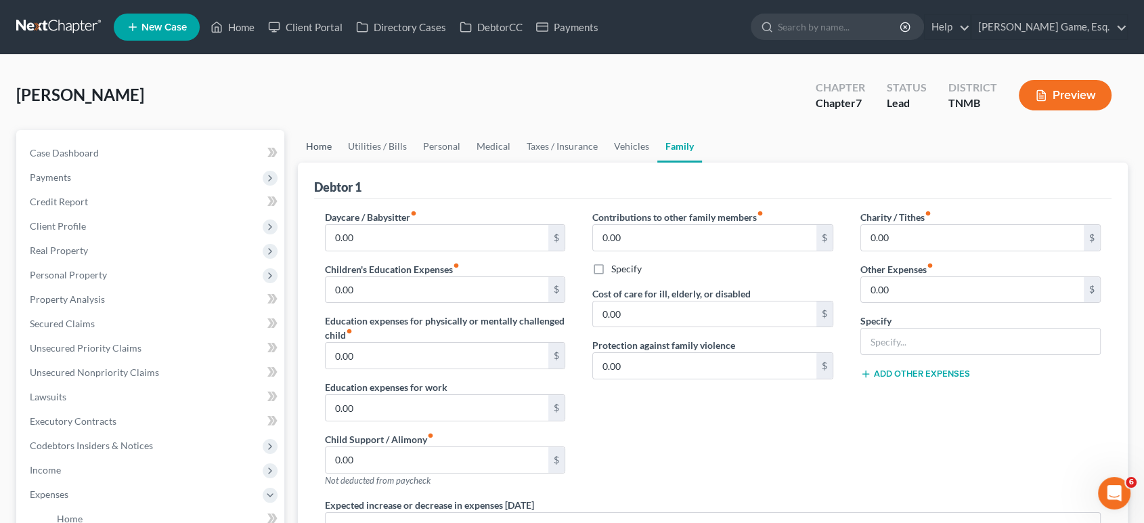
click at [327, 162] on link "Home" at bounding box center [319, 146] width 42 height 32
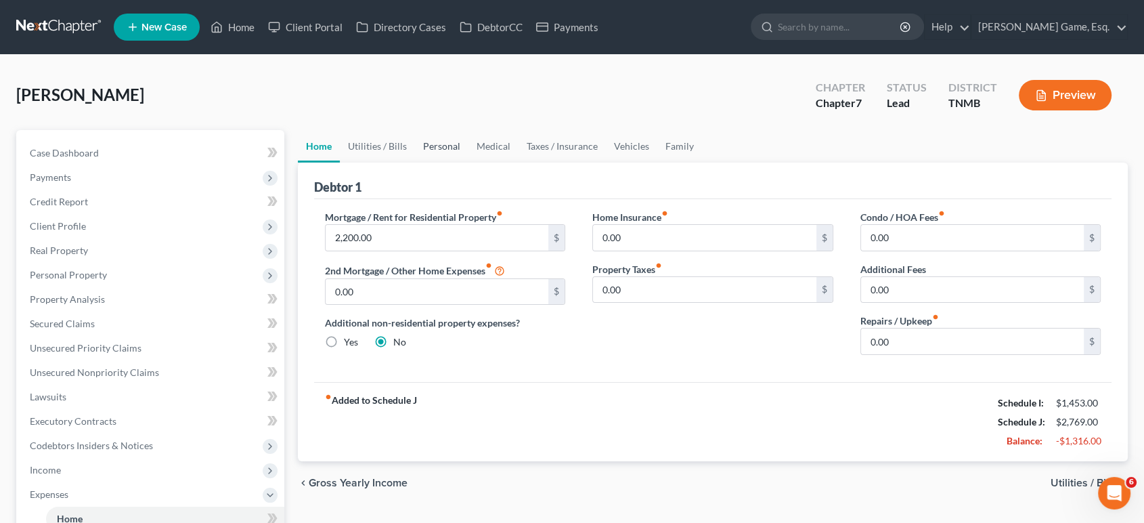
click at [468, 162] on link "Personal" at bounding box center [441, 146] width 53 height 32
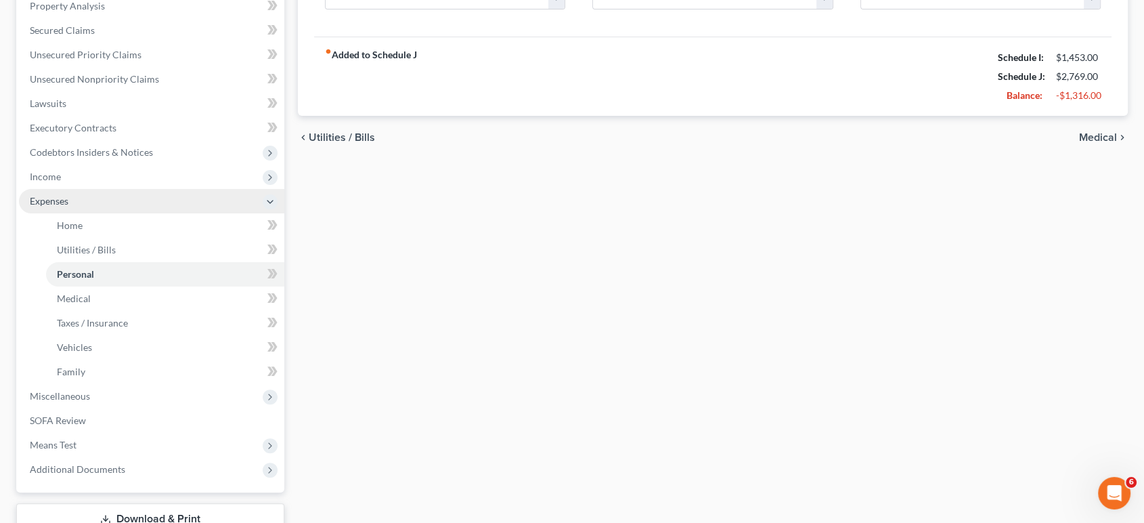
scroll to position [301, 0]
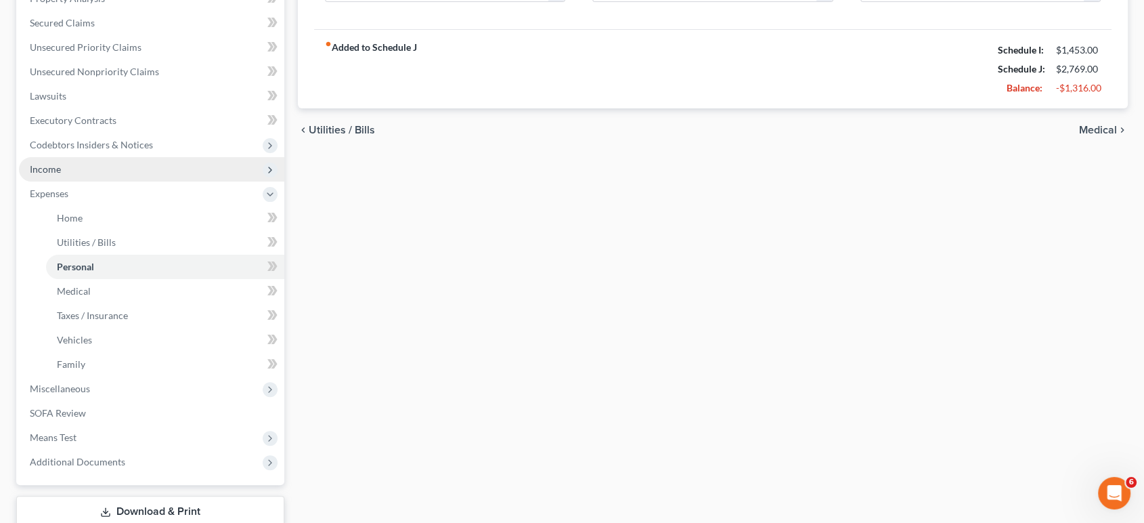
click at [144, 181] on span "Income" at bounding box center [151, 169] width 265 height 24
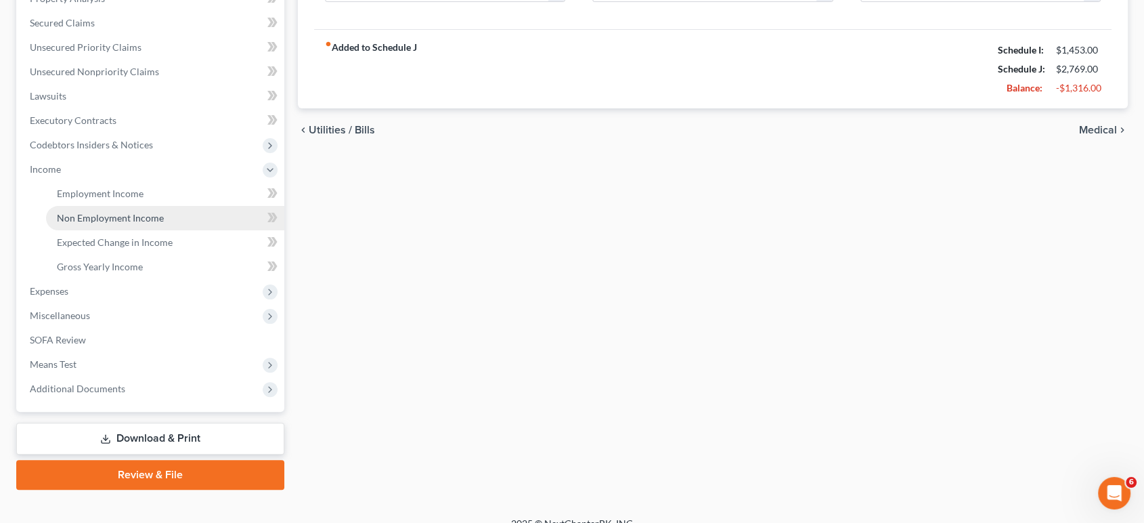
click at [157, 223] on span "Non Employment Income" at bounding box center [110, 218] width 107 height 12
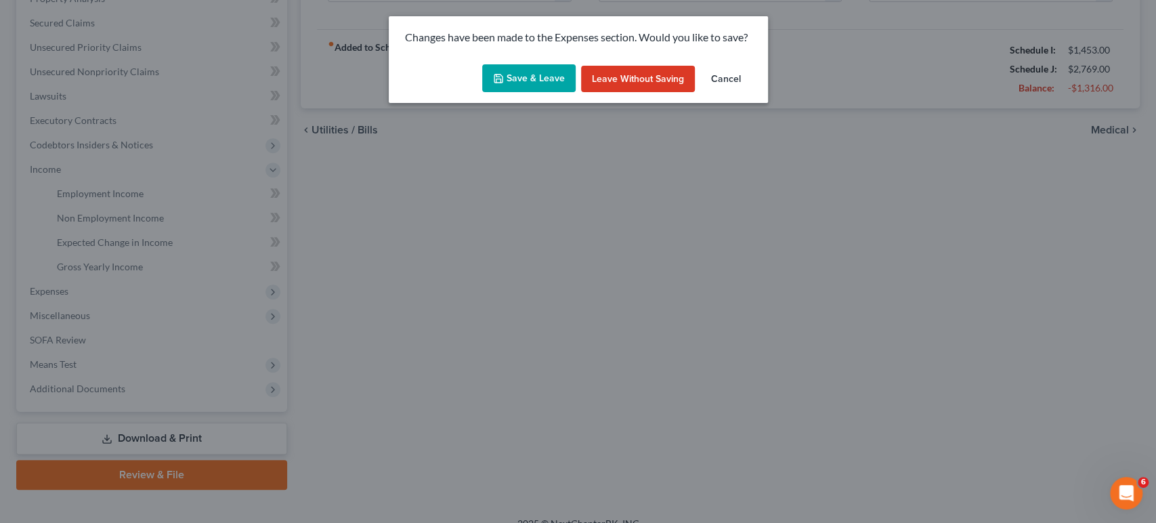
click at [519, 93] on button "Save & Leave" at bounding box center [528, 78] width 93 height 28
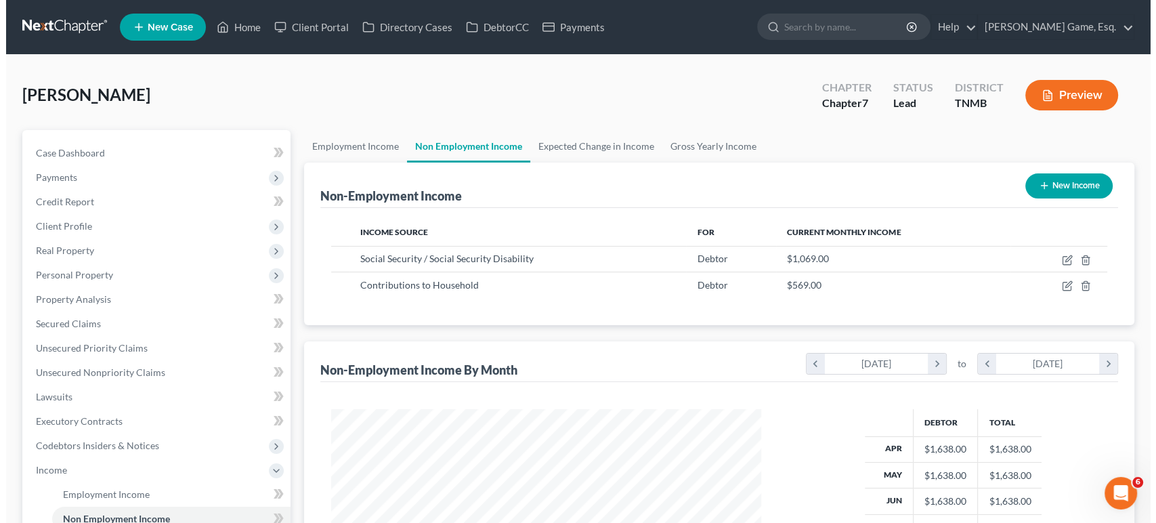
scroll to position [301, 456]
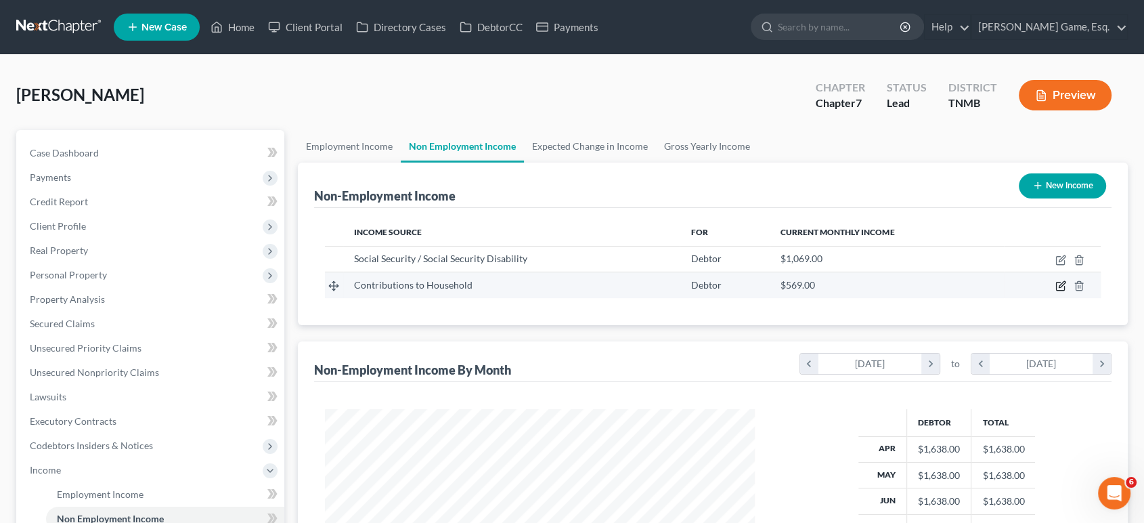
click at [1059, 288] on icon "button" at bounding box center [1062, 285] width 6 height 6
select select "8"
select select "0"
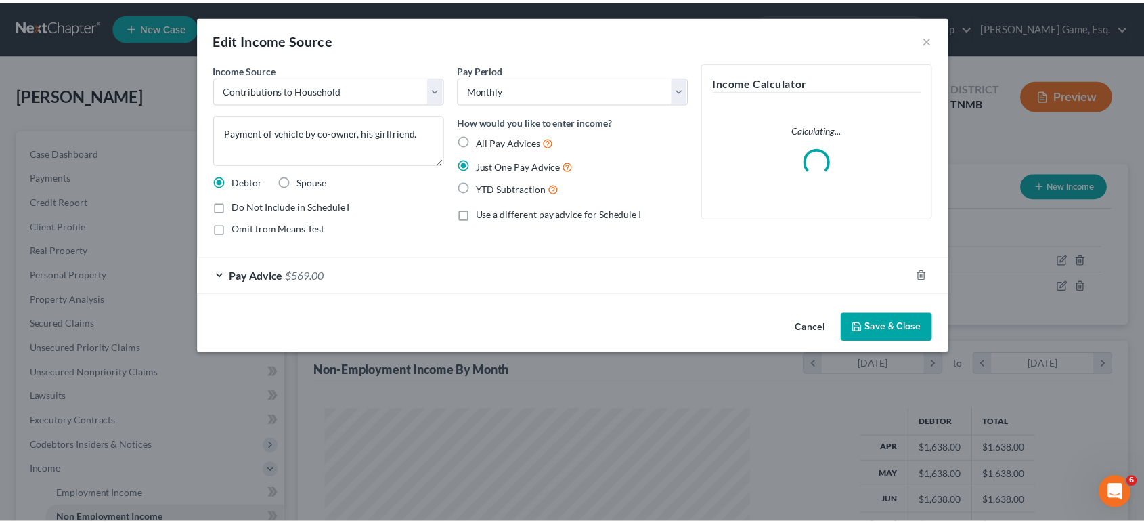
scroll to position [301, 462]
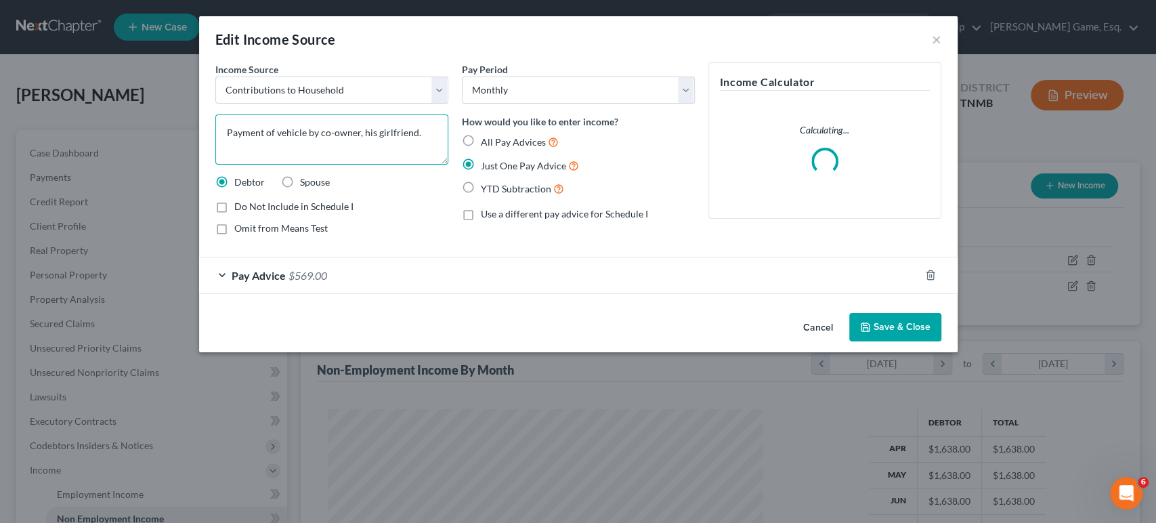
click at [395, 165] on textarea "Payment of vehicle by co-owner, his girlfriend." at bounding box center [331, 139] width 233 height 50
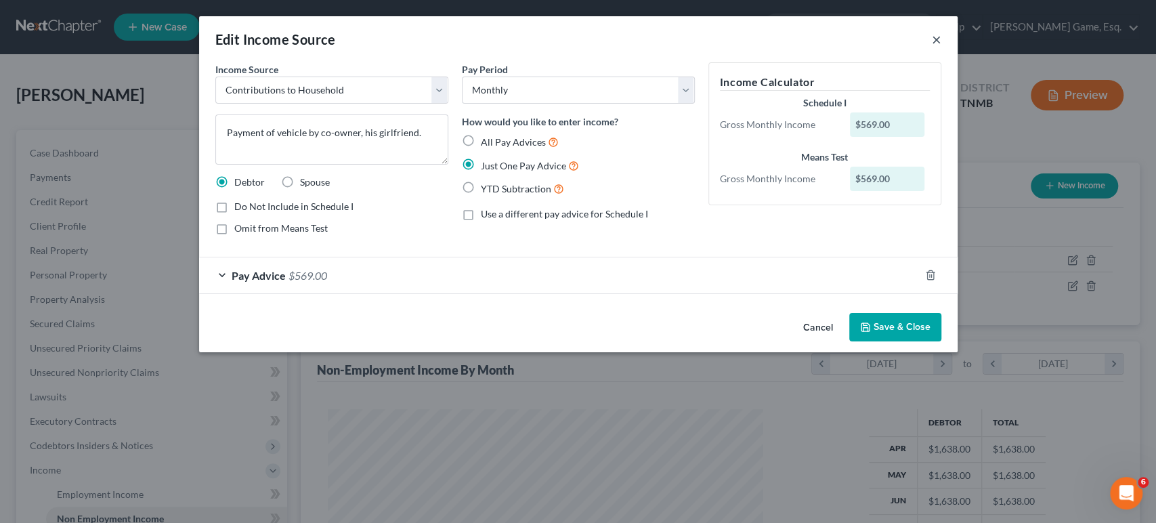
click at [941, 47] on button "×" at bounding box center [936, 39] width 9 height 16
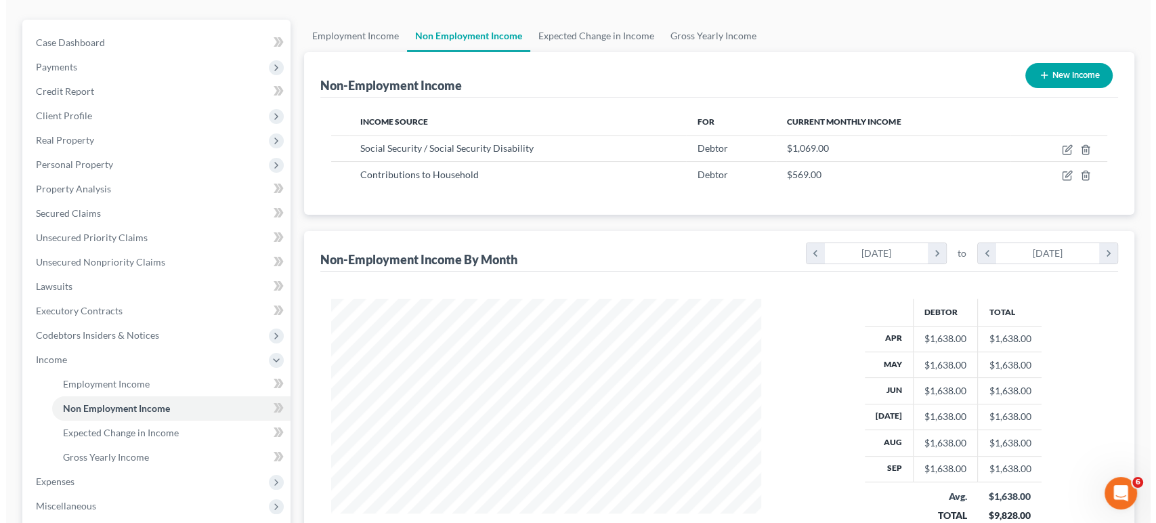
scroll to position [75, 0]
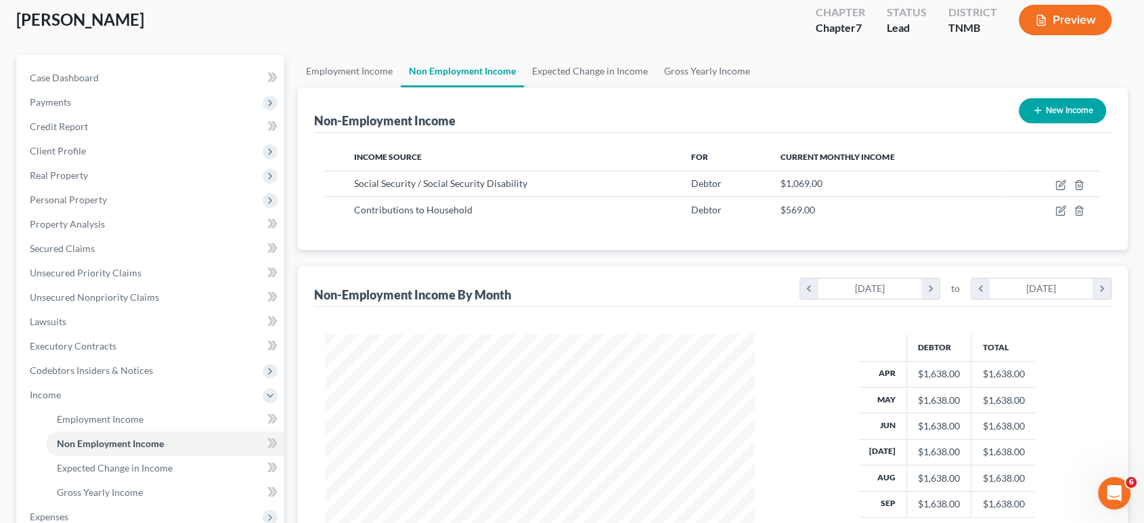
click at [1032, 123] on button "New Income" at bounding box center [1062, 110] width 87 height 25
select select "0"
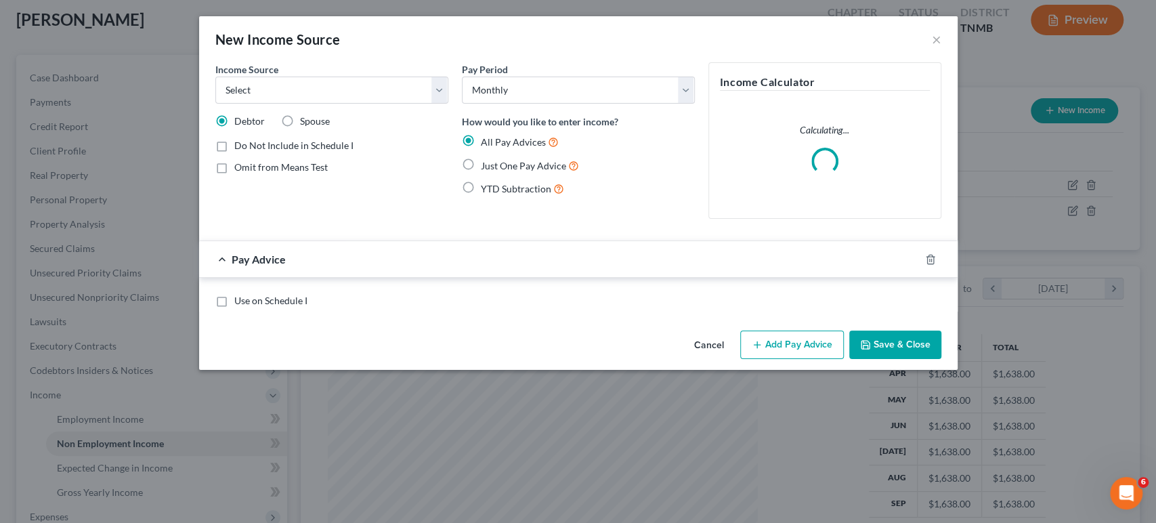
scroll to position [301, 462]
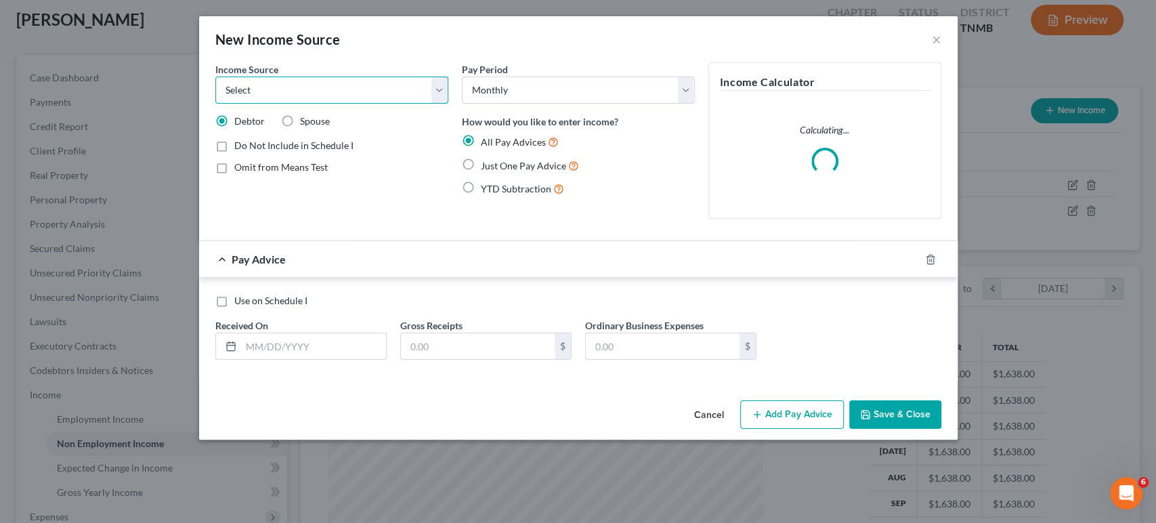
click at [265, 104] on select "Select Unemployment Disability (from employer) Pension Retirement Social Securi…" at bounding box center [331, 90] width 233 height 27
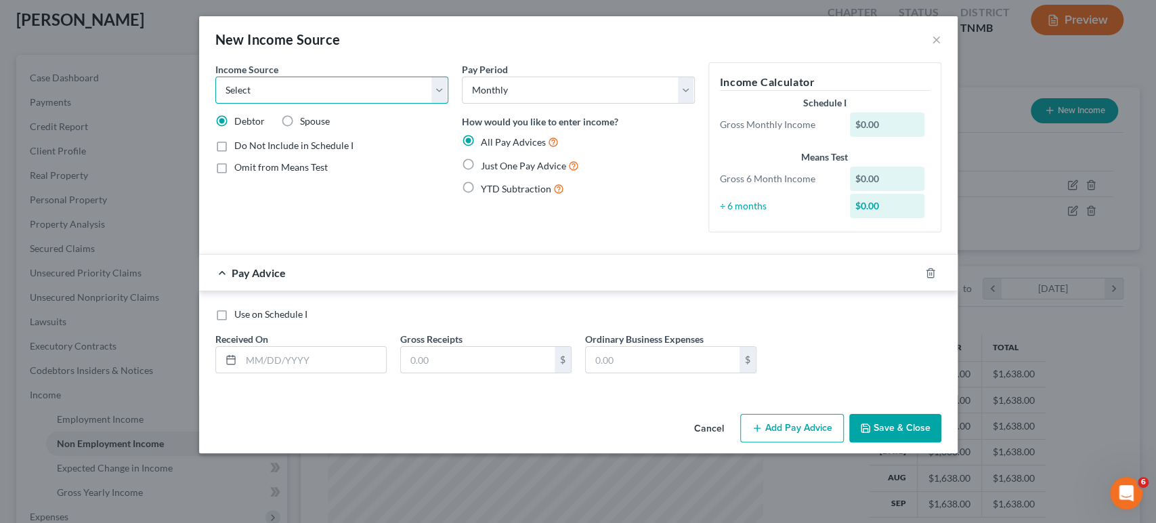
select select "8"
click at [215, 95] on select "Select Unemployment Disability (from employer) Pension Retirement Social Securi…" at bounding box center [331, 90] width 233 height 27
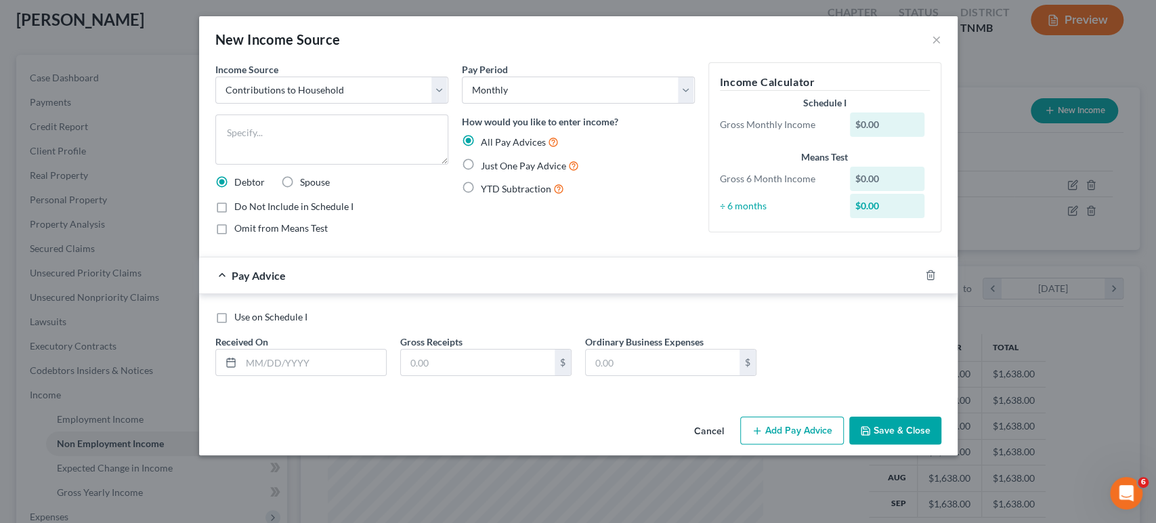
click at [481, 173] on label "Just One Pay Advice" at bounding box center [530, 166] width 98 height 16
click at [486, 167] on input "Just One Pay Advice" at bounding box center [490, 162] width 9 height 9
radio input "true"
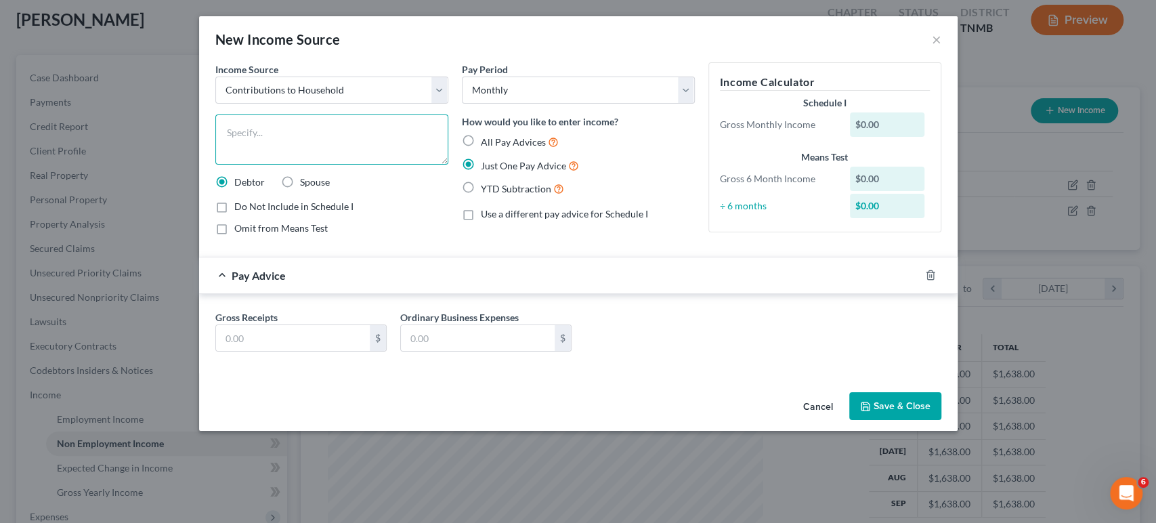
click at [292, 165] on textarea at bounding box center [331, 139] width 233 height 50
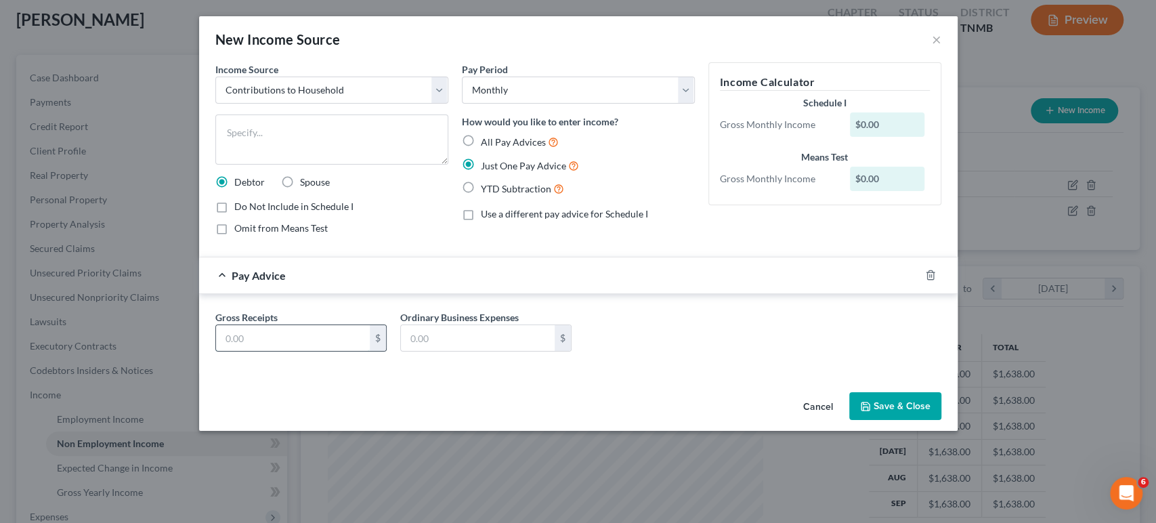
click at [246, 351] on input "text" at bounding box center [293, 338] width 154 height 26
type input "1,800"
click at [221, 165] on textarea at bounding box center [331, 139] width 233 height 50
type textarea "C"
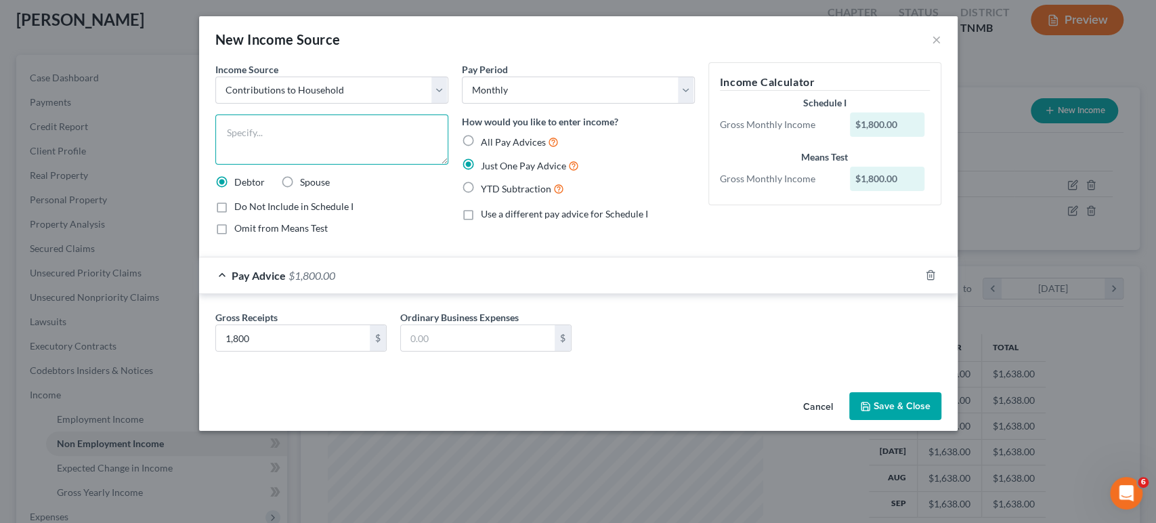
click at [215, 165] on textarea at bounding box center [331, 139] width 233 height 50
paste textarea "Debtor receives approximately $1,800 per month in regular contributions from fa…"
drag, startPoint x: 264, startPoint y: 194, endPoint x: 325, endPoint y: 191, distance: 61.0
click at [264, 165] on textarea "Debtor receives approximately $1,800 per month in regular contributions from fa…" at bounding box center [331, 139] width 233 height 50
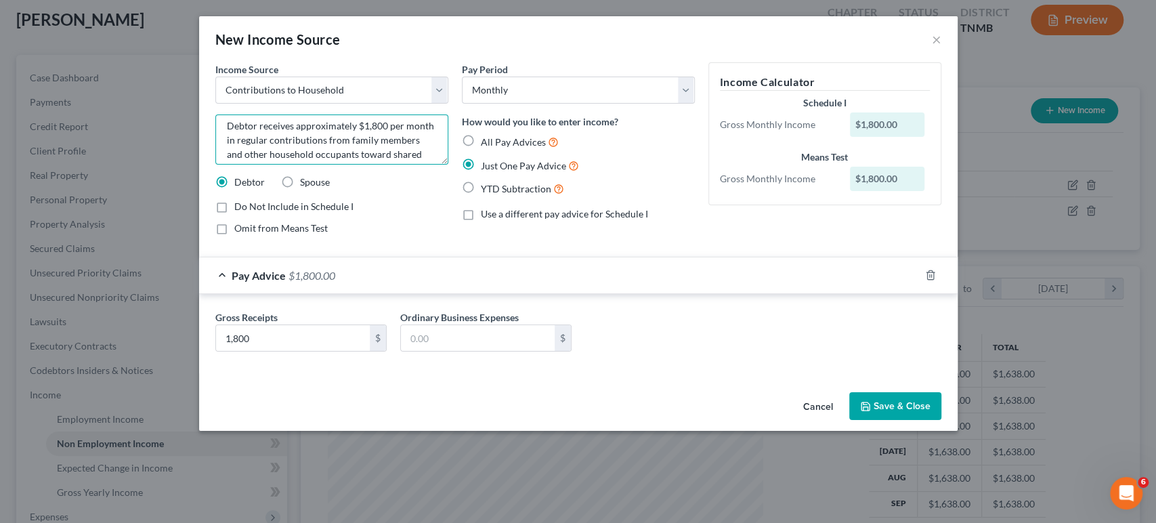
scroll to position [0, 0]
drag, startPoint x: 330, startPoint y: 183, endPoint x: 133, endPoint y: 162, distance: 198.2
click at [199, 135] on div "Income Source * Select Unemployment Disability (from employer) Pension Retireme…" at bounding box center [578, 224] width 758 height 324
paste textarea "In addition to Social Security benefits, the debtor receives regular household …"
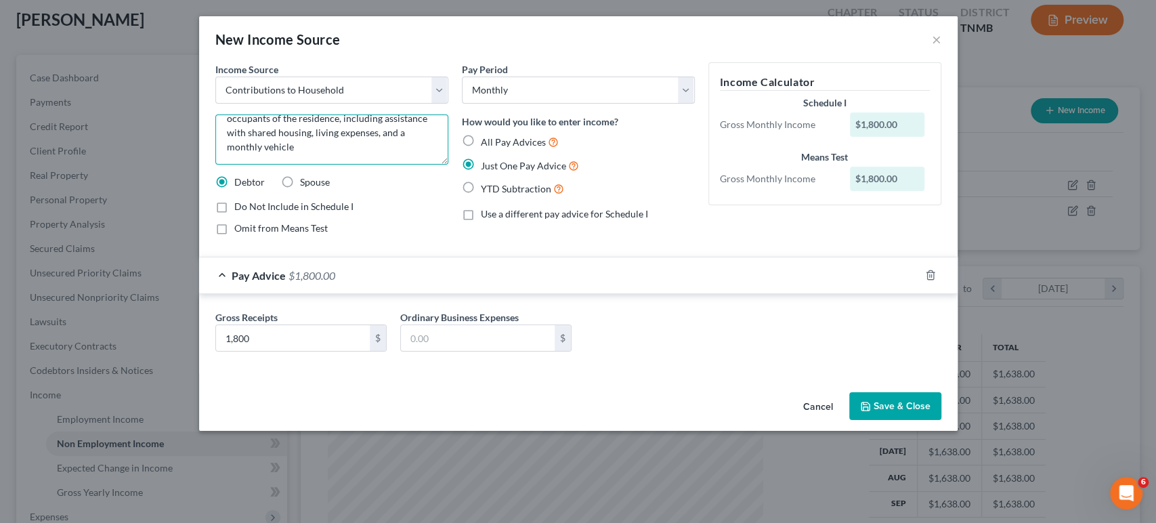
drag, startPoint x: 174, startPoint y: 188, endPoint x: 147, endPoint y: 200, distance: 30.0
click at [215, 165] on textarea "In addition to Social Security benefits, the debtor receives regular household …" at bounding box center [331, 139] width 233 height 50
type textarea "In addition to Social Security benefits, the debtor receives regular household …"
click at [216, 351] on input "1,800" at bounding box center [293, 338] width 154 height 26
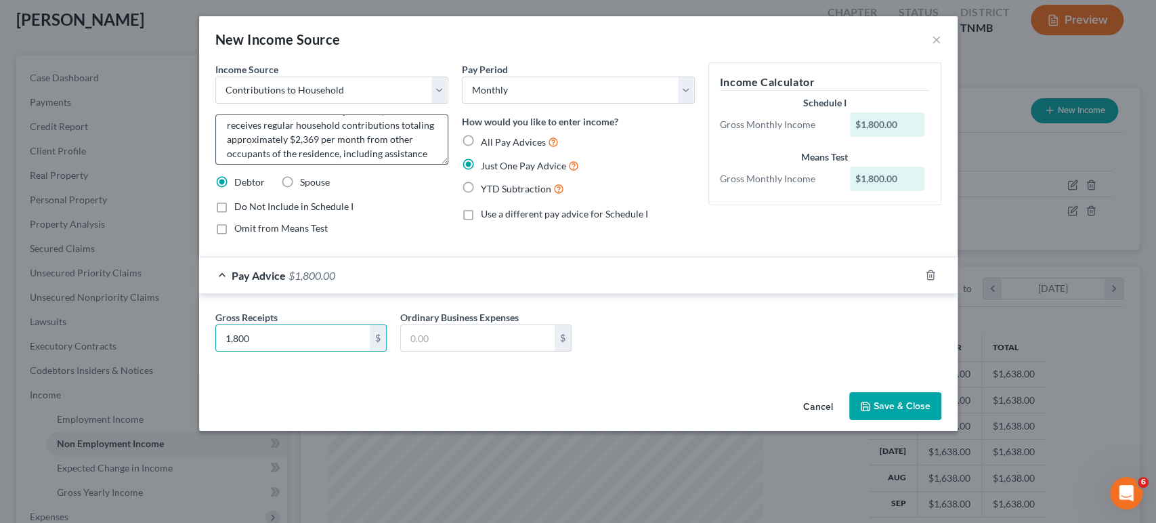
scroll to position [0, 0]
type input "2,369"
click at [443, 387] on div "Income Source * Select Unemployment Disability (from employer) Pension Retireme…" at bounding box center [578, 224] width 758 height 324
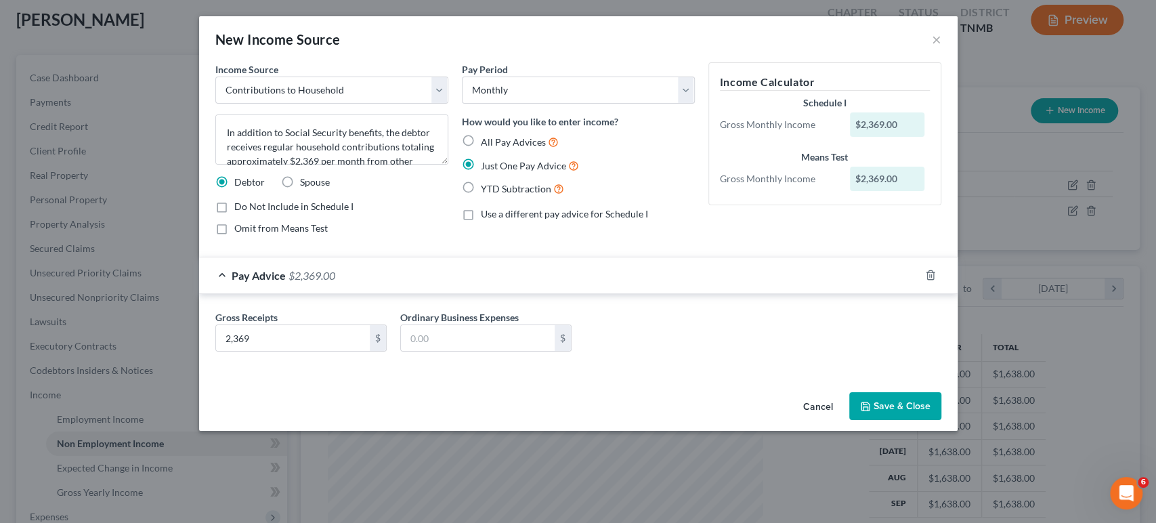
drag, startPoint x: 978, startPoint y: 464, endPoint x: 952, endPoint y: 450, distance: 30.0
click at [941, 420] on button "Save & Close" at bounding box center [895, 406] width 92 height 28
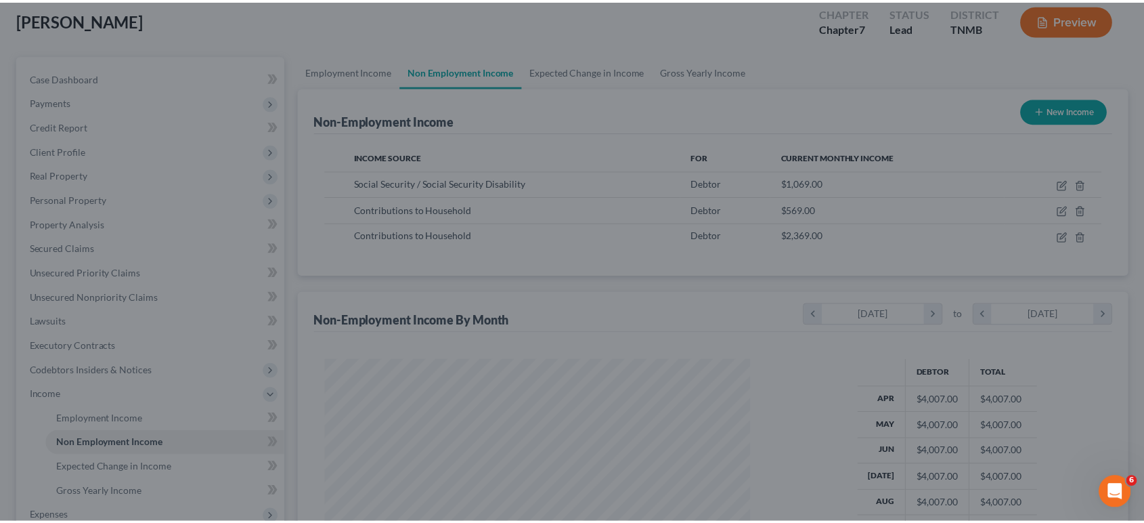
scroll to position [676701, 676546]
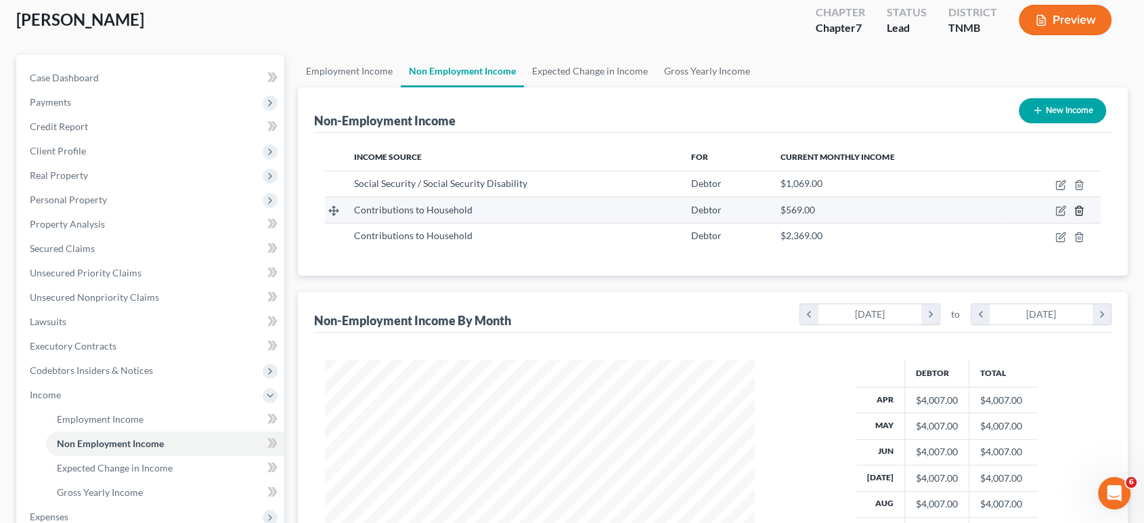
click at [1074, 216] on icon "button" at bounding box center [1079, 210] width 11 height 11
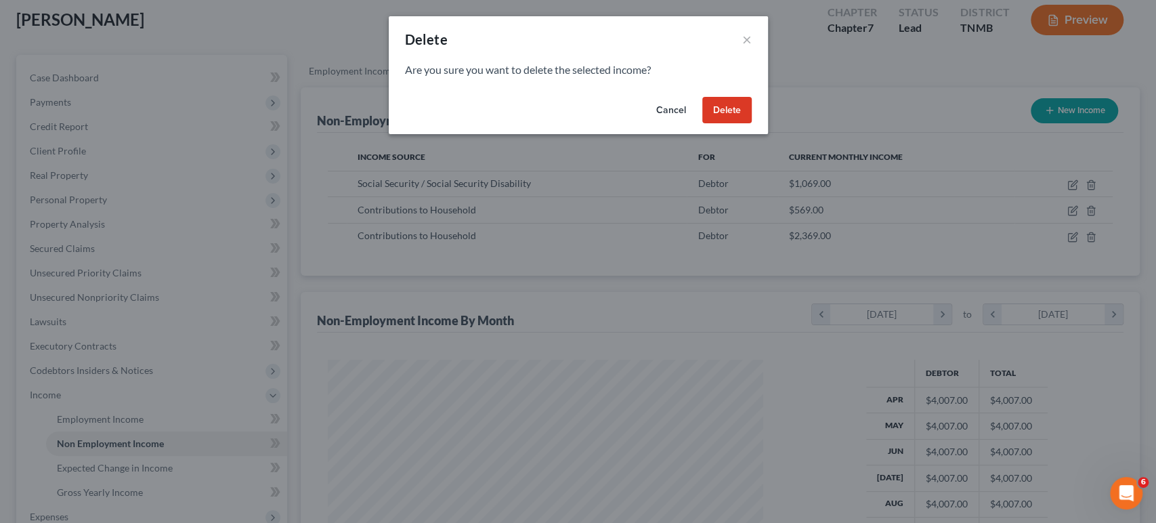
click at [751, 124] on button "Delete" at bounding box center [726, 110] width 49 height 27
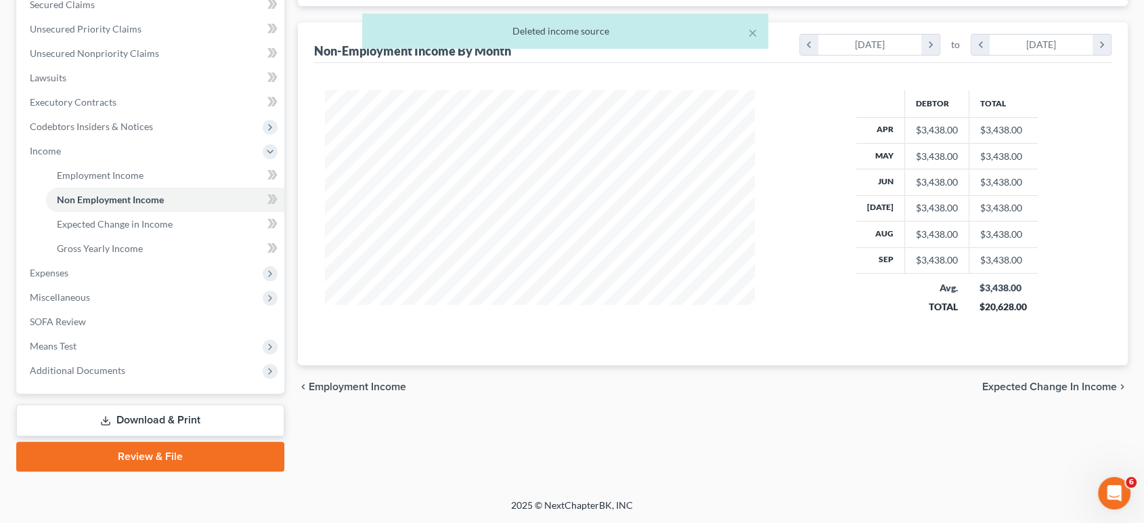
scroll to position [374, 0]
click at [119, 285] on span "Expenses" at bounding box center [151, 273] width 265 height 24
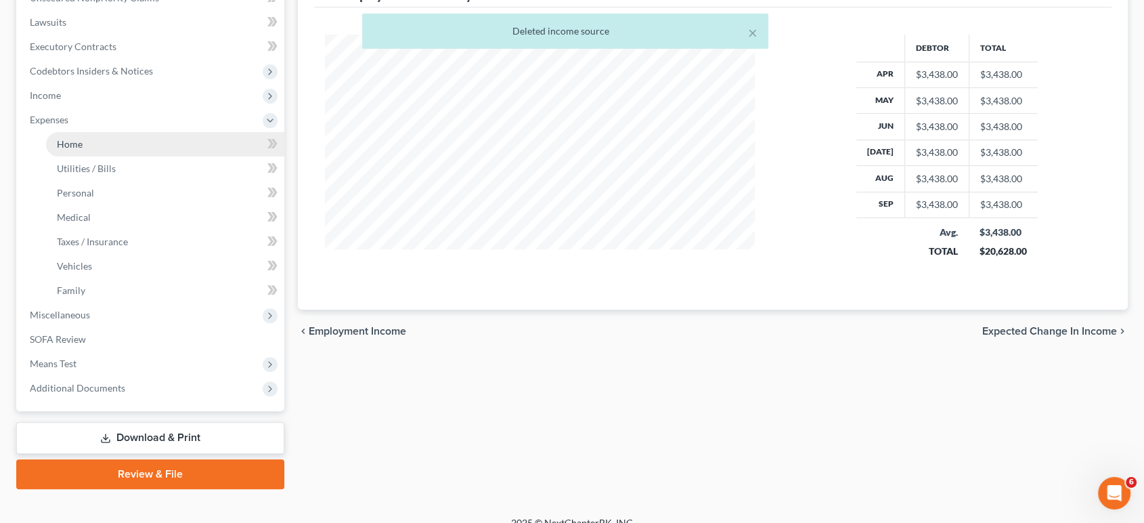
click at [125, 156] on link "Home" at bounding box center [165, 144] width 238 height 24
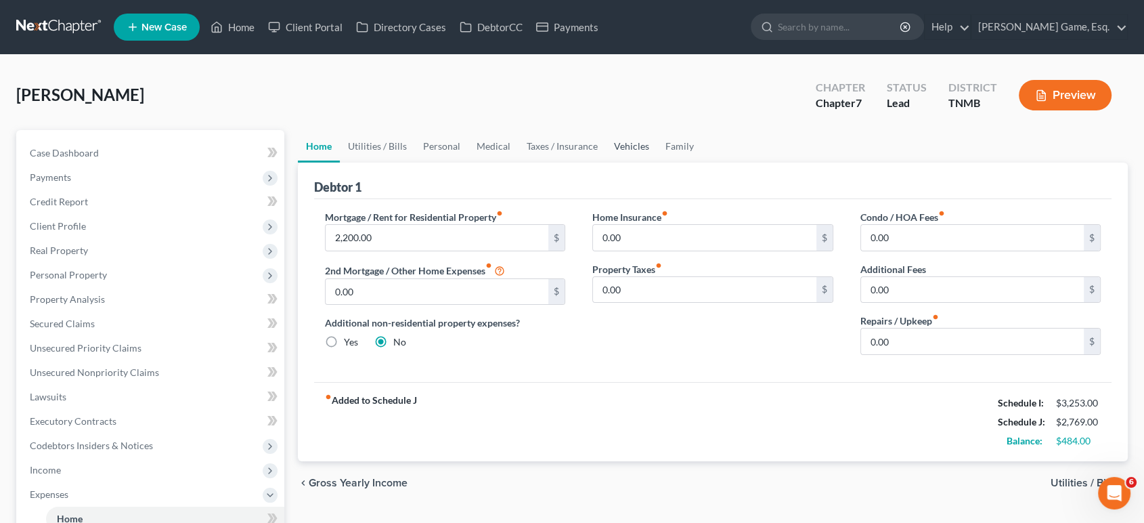
click at [657, 162] on link "Vehicles" at bounding box center [631, 146] width 51 height 32
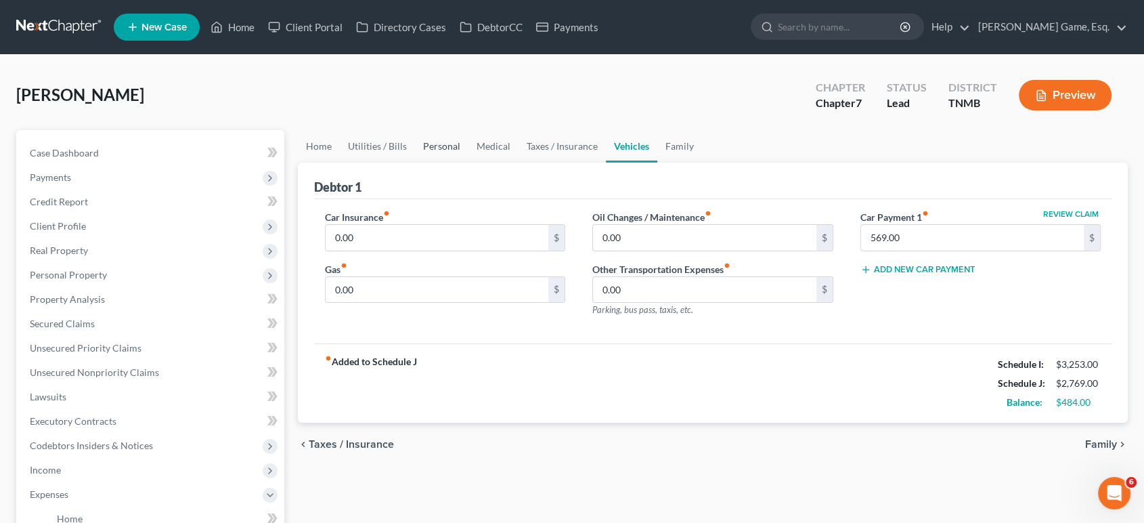
click at [462, 162] on link "Personal" at bounding box center [441, 146] width 53 height 32
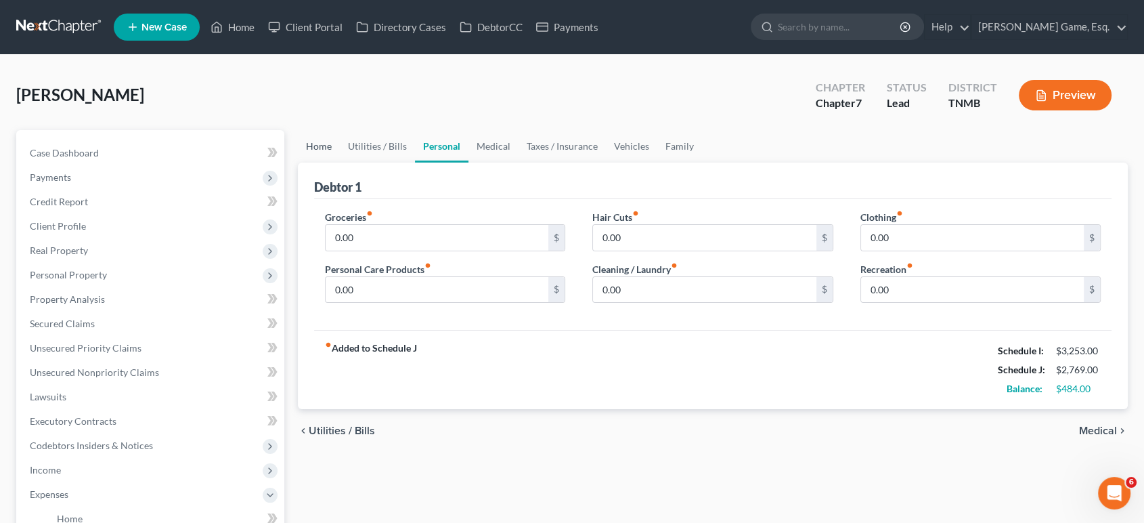
click at [325, 162] on link "Home" at bounding box center [319, 146] width 42 height 32
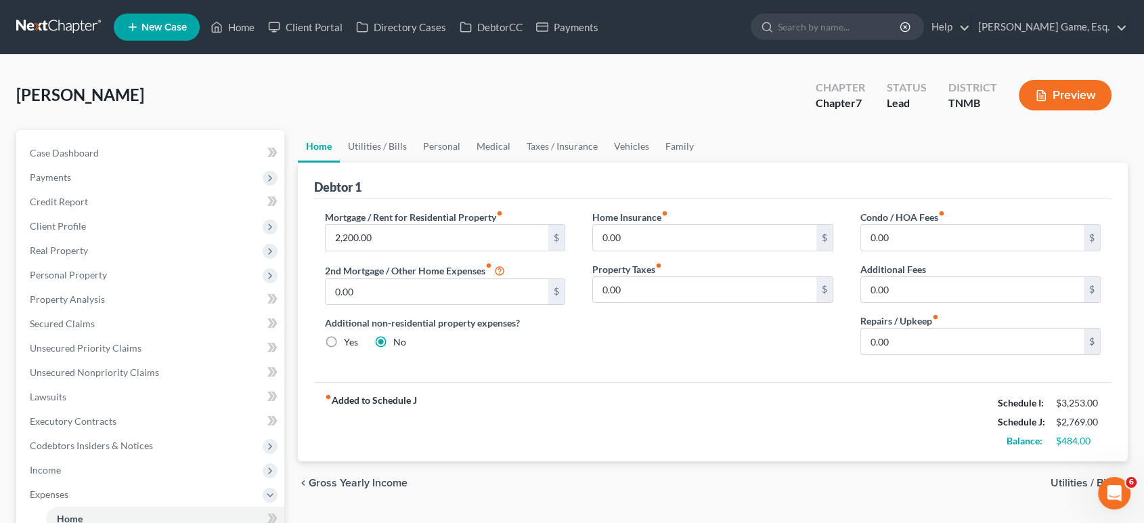
scroll to position [75, 0]
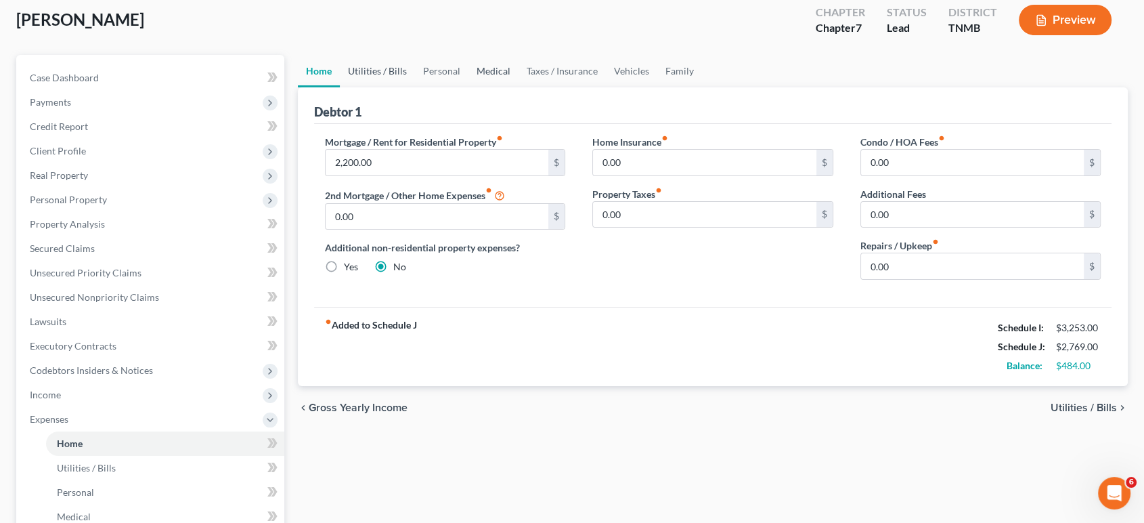
drag, startPoint x: 410, startPoint y: 110, endPoint x: 537, endPoint y: 112, distance: 127.3
click at [410, 87] on link "Utilities / Bills" at bounding box center [377, 71] width 75 height 32
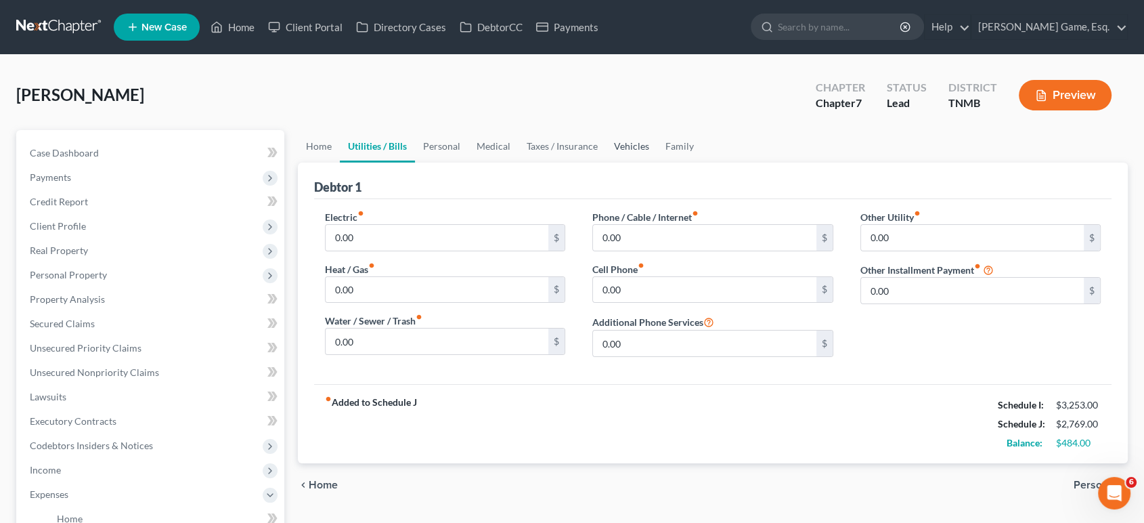
click at [657, 162] on link "Vehicles" at bounding box center [631, 146] width 51 height 32
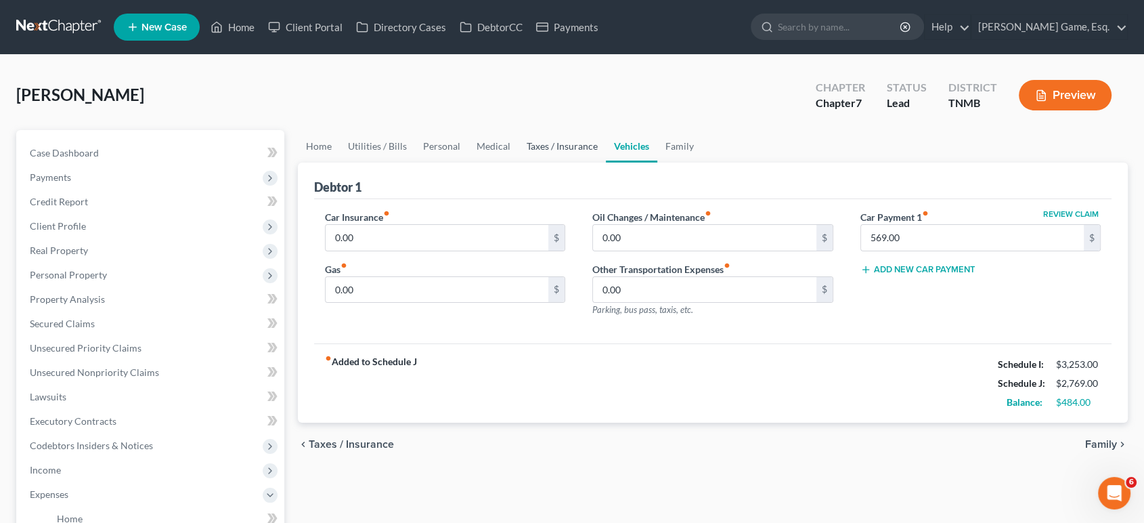
click at [606, 162] on link "Taxes / Insurance" at bounding box center [562, 146] width 87 height 32
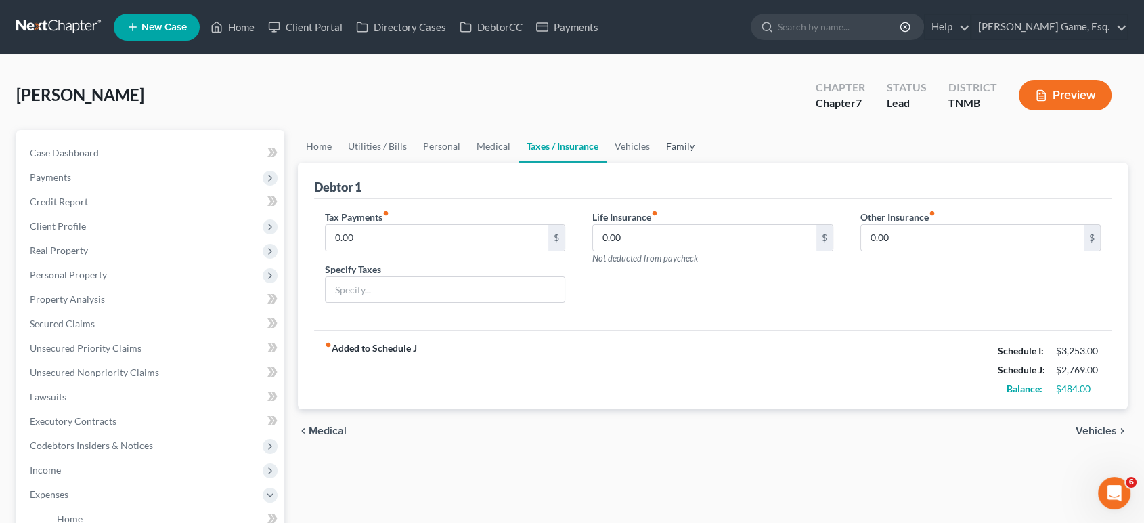
click at [703, 162] on link "Family" at bounding box center [680, 146] width 45 height 32
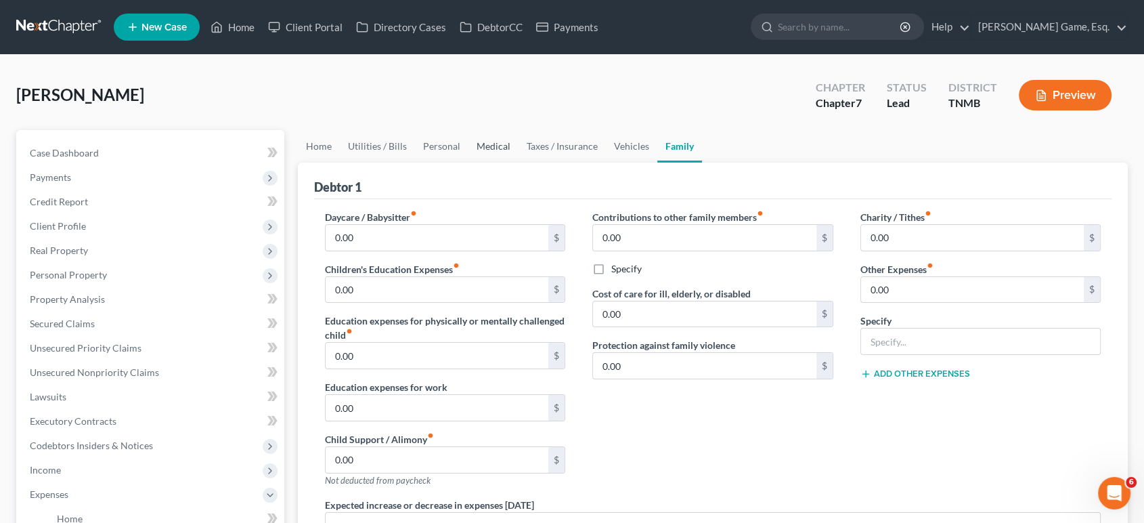
click at [519, 162] on link "Medical" at bounding box center [493, 146] width 50 height 32
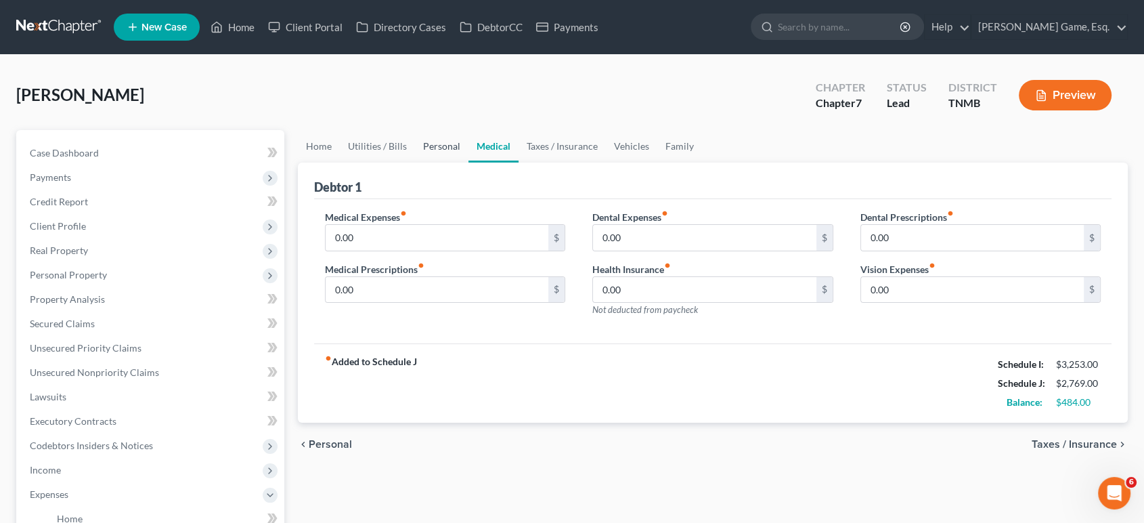
click at [468, 162] on link "Personal" at bounding box center [441, 146] width 53 height 32
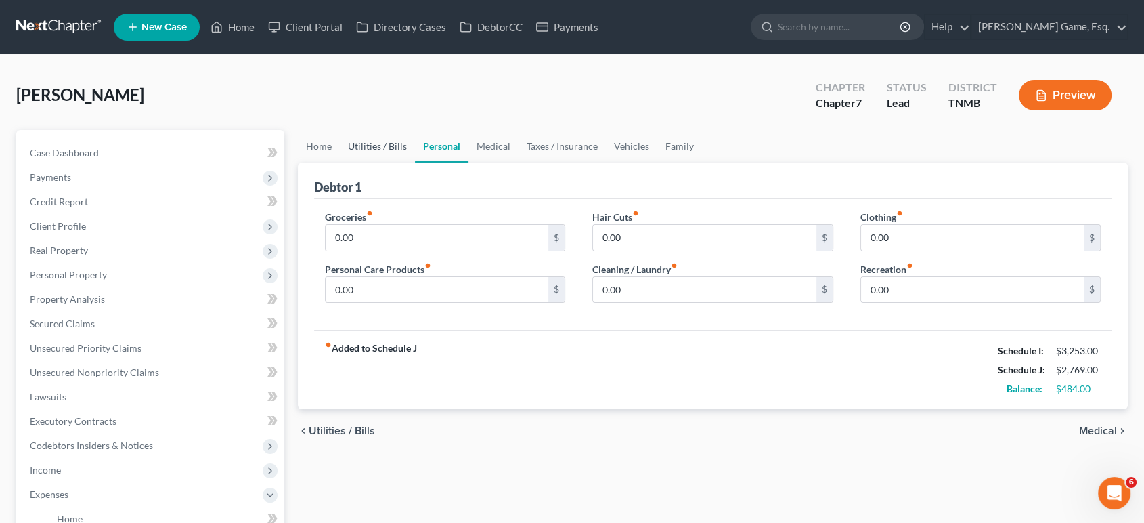
click at [415, 162] on link "Utilities / Bills" at bounding box center [377, 146] width 75 height 32
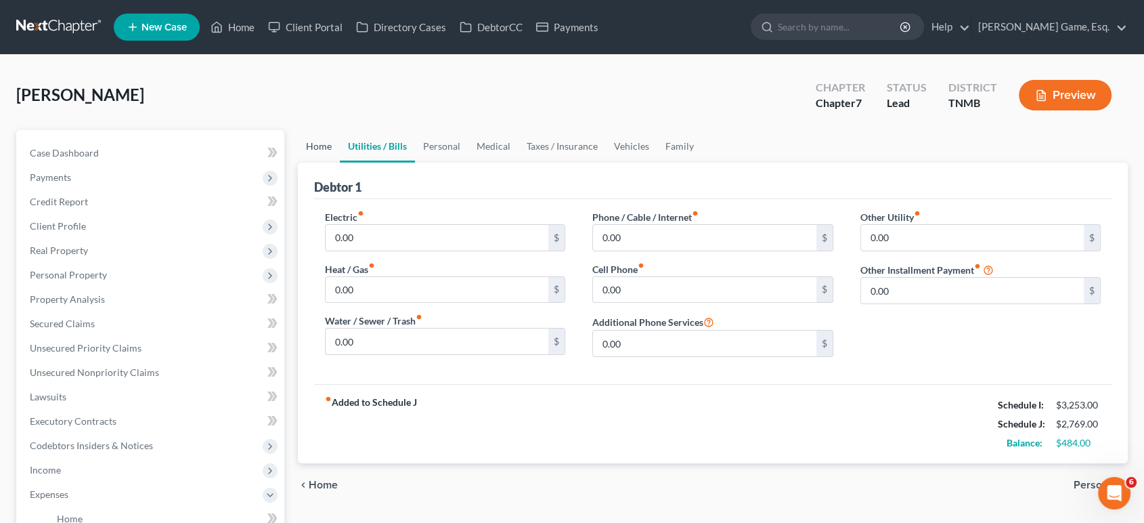
click at [333, 162] on link "Home" at bounding box center [319, 146] width 42 height 32
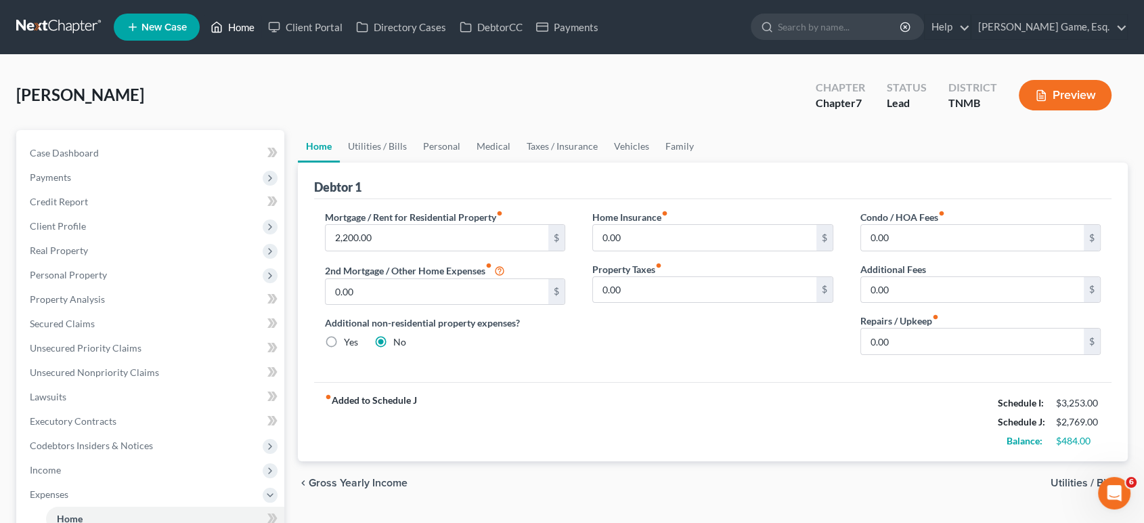
click at [261, 30] on link "Home" at bounding box center [233, 27] width 58 height 24
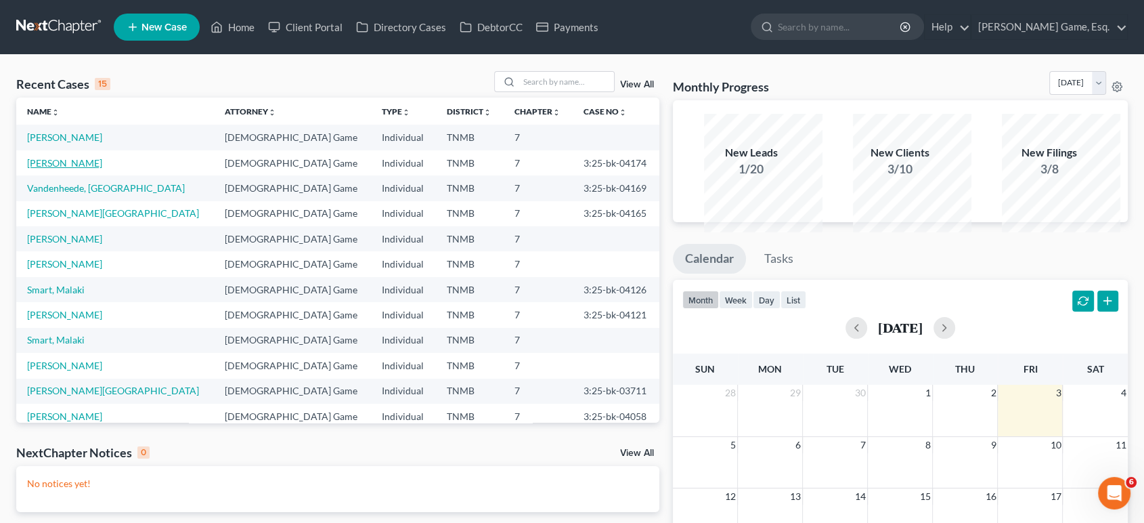
click at [87, 169] on link "[PERSON_NAME]" at bounding box center [64, 163] width 75 height 12
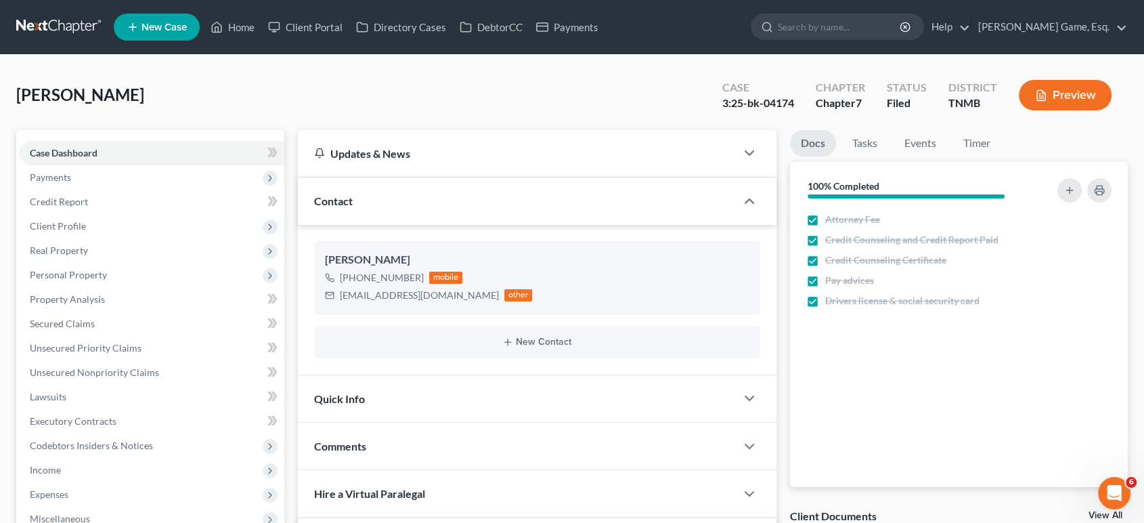
scroll to position [526, 0]
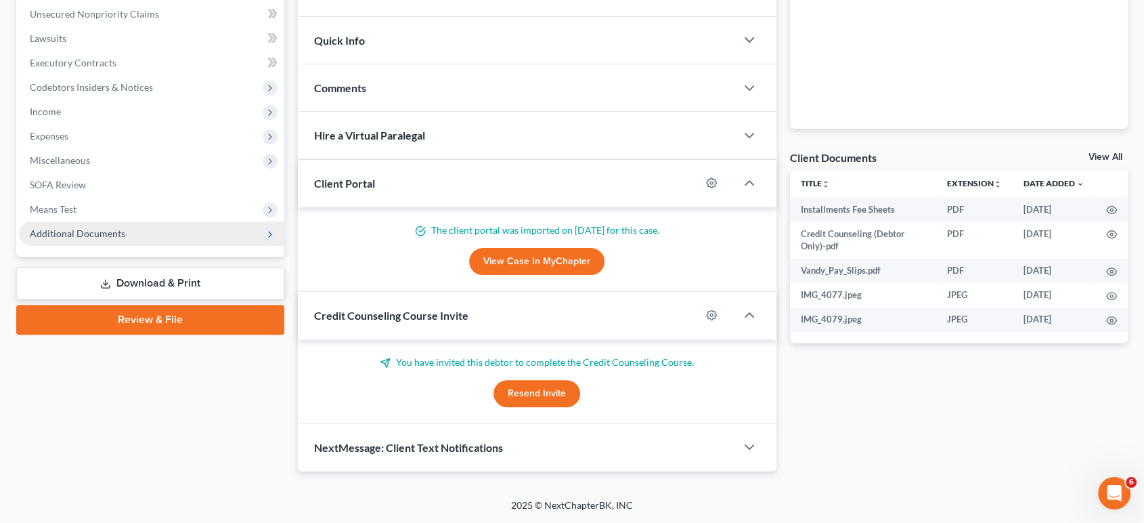
click at [118, 227] on span "Additional Documents" at bounding box center [77, 233] width 95 height 12
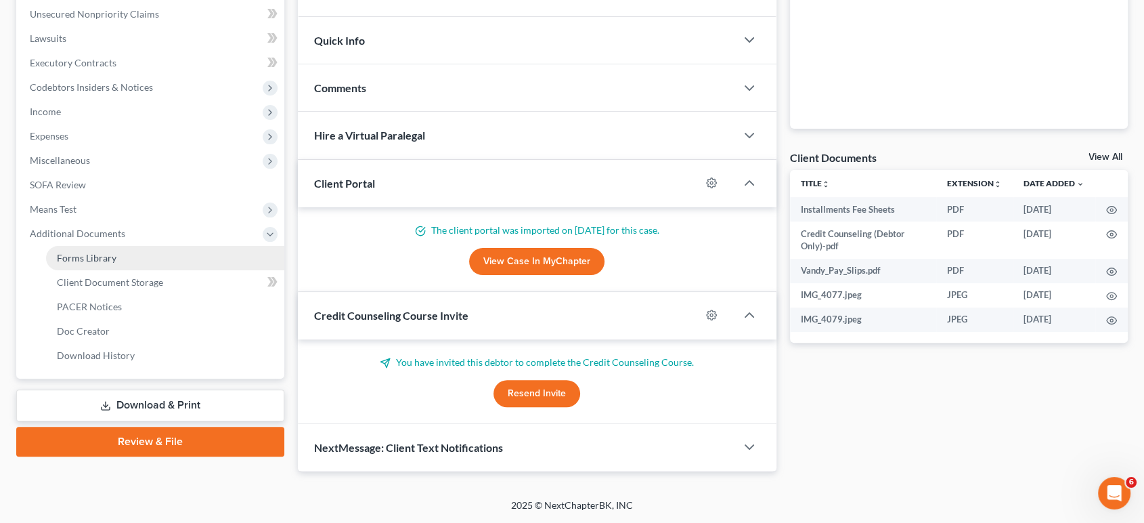
click at [146, 246] on link "Forms Library" at bounding box center [165, 258] width 238 height 24
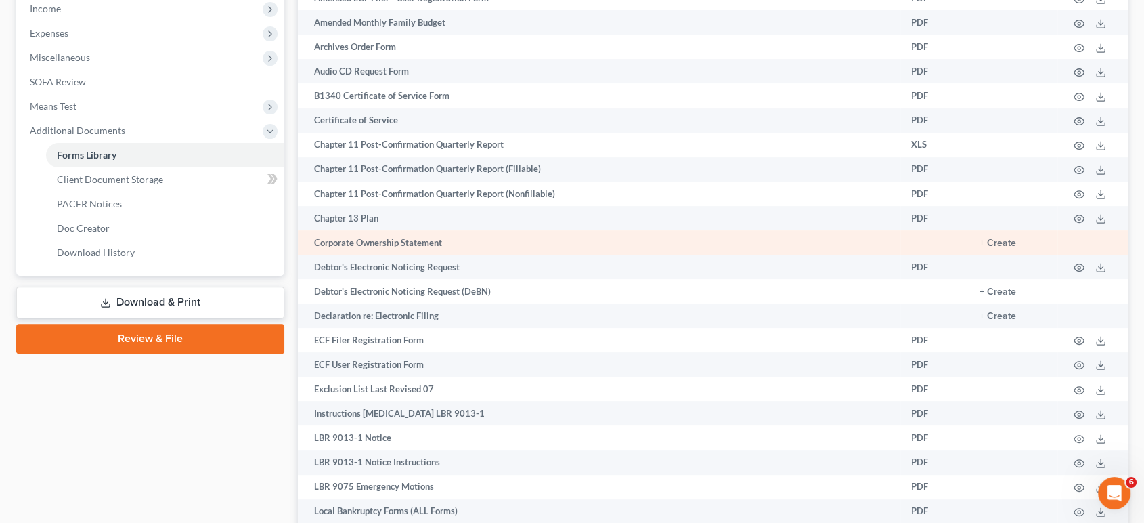
scroll to position [526, 0]
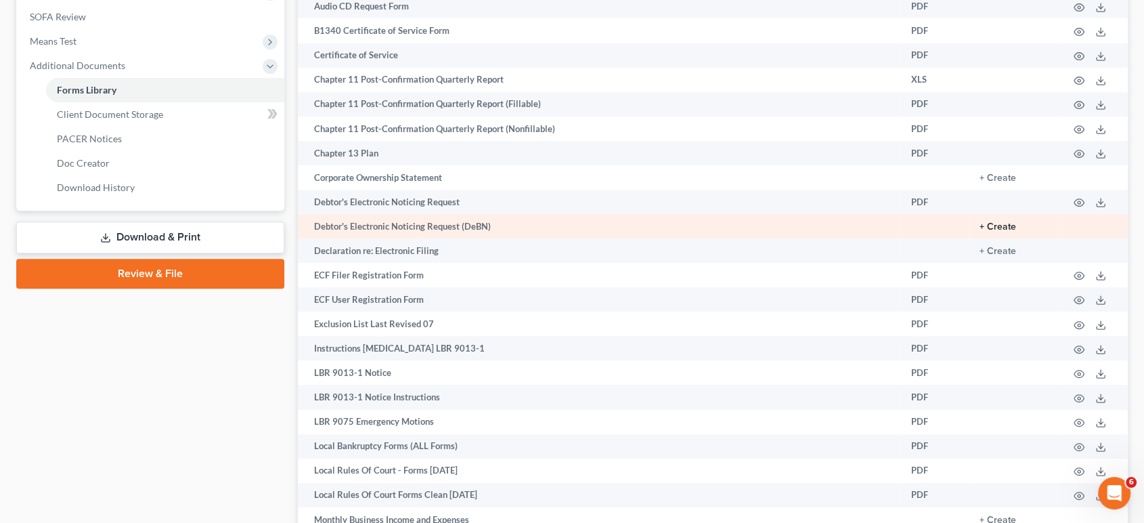
click at [980, 232] on button "+ Create" at bounding box center [998, 226] width 37 height 9
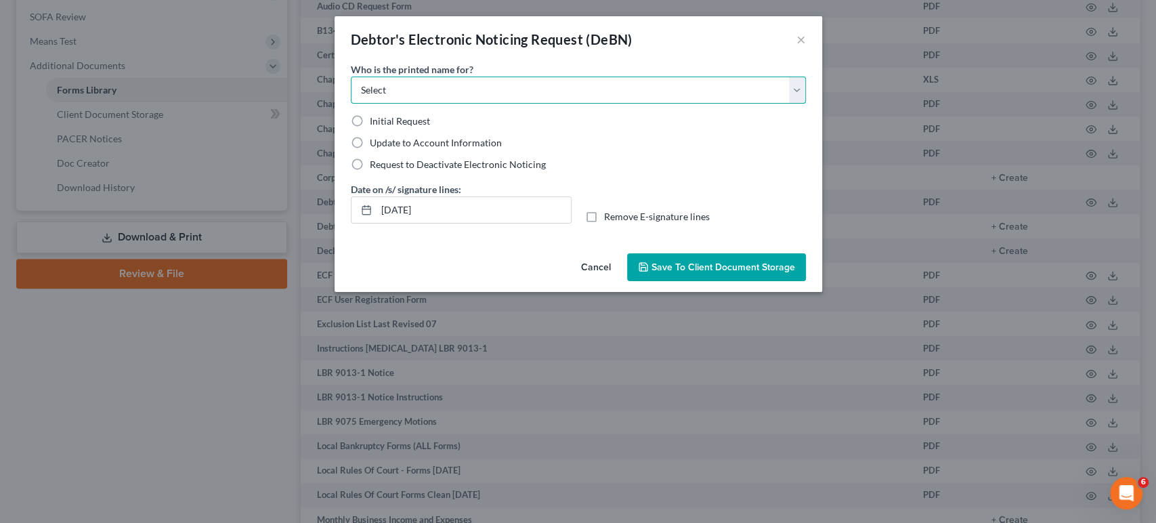
drag, startPoint x: 388, startPoint y: 114, endPoint x: 383, endPoint y: 128, distance: 15.2
click at [388, 104] on select "Select Debtor Attorney" at bounding box center [578, 90] width 455 height 27
select select "0"
click at [351, 95] on select "Select Debtor Attorney" at bounding box center [578, 90] width 455 height 27
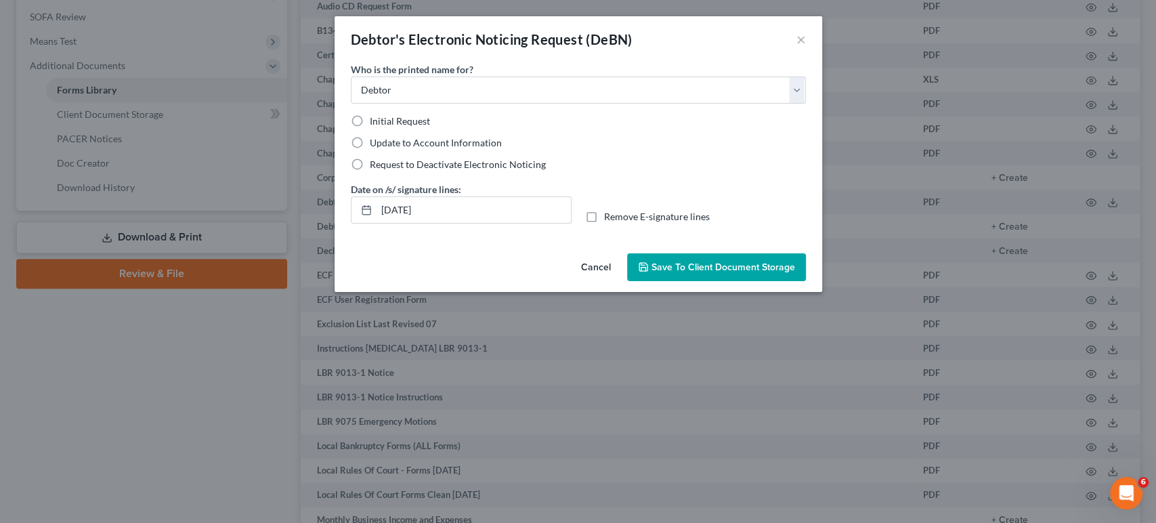
click at [370, 128] on label "Initial Request" at bounding box center [400, 121] width 60 height 14
click at [375, 123] on input "Initial Request" at bounding box center [379, 118] width 9 height 9
radio input "true"
click at [764, 273] on span "Save to Client Document Storage" at bounding box center [723, 267] width 144 height 12
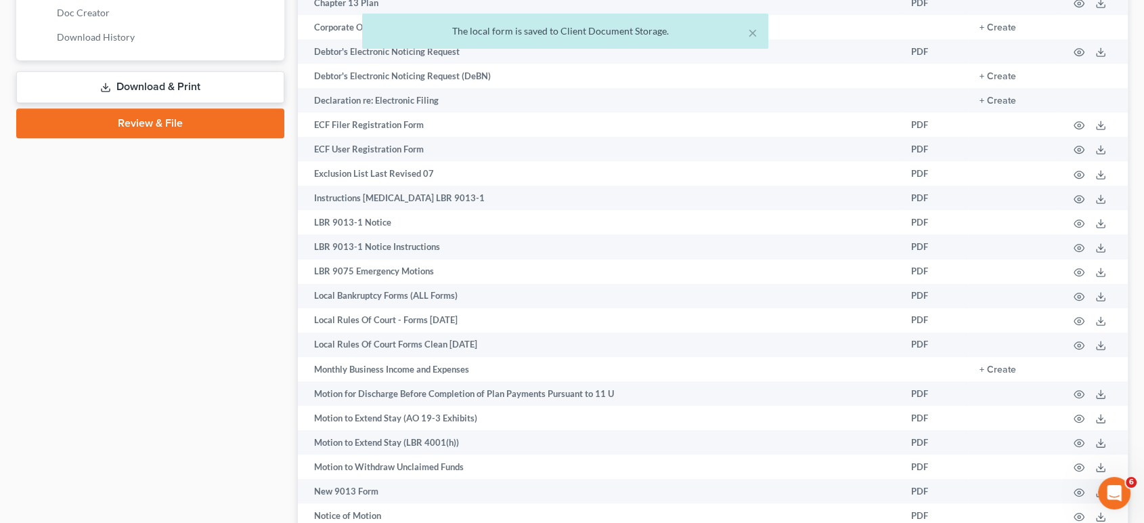
scroll to position [677, 0]
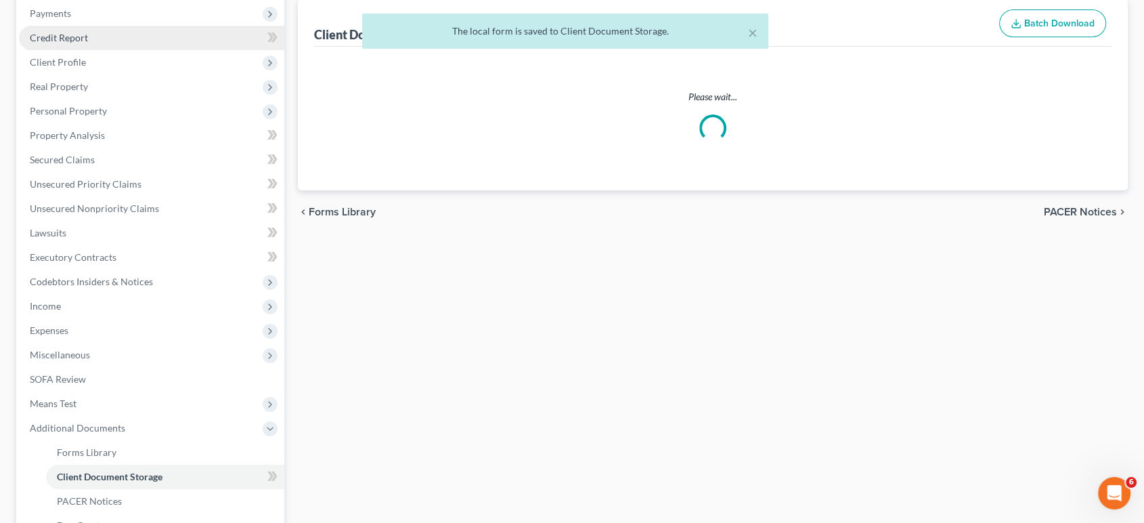
select select "0"
select select "8"
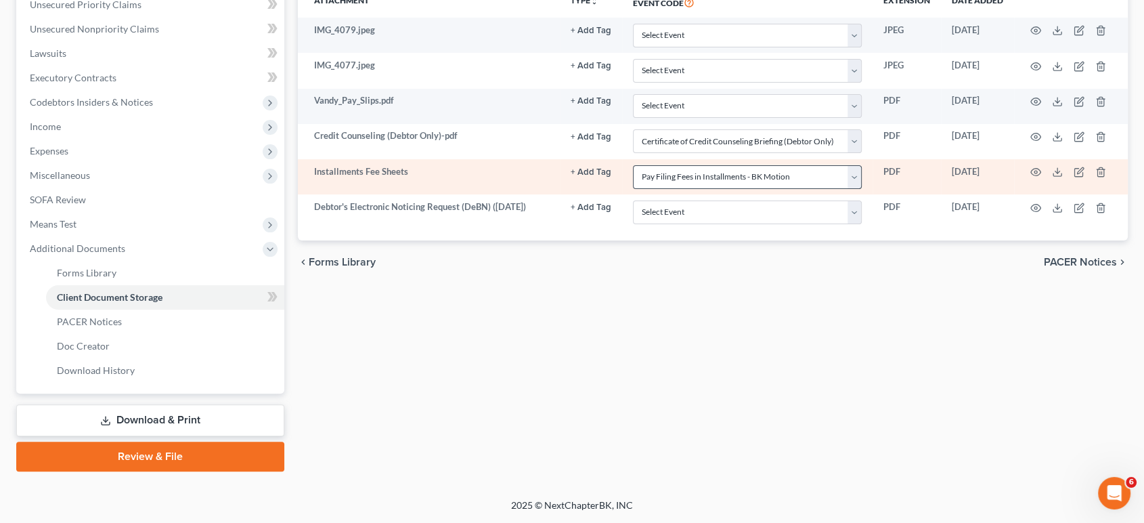
scroll to position [376, 0]
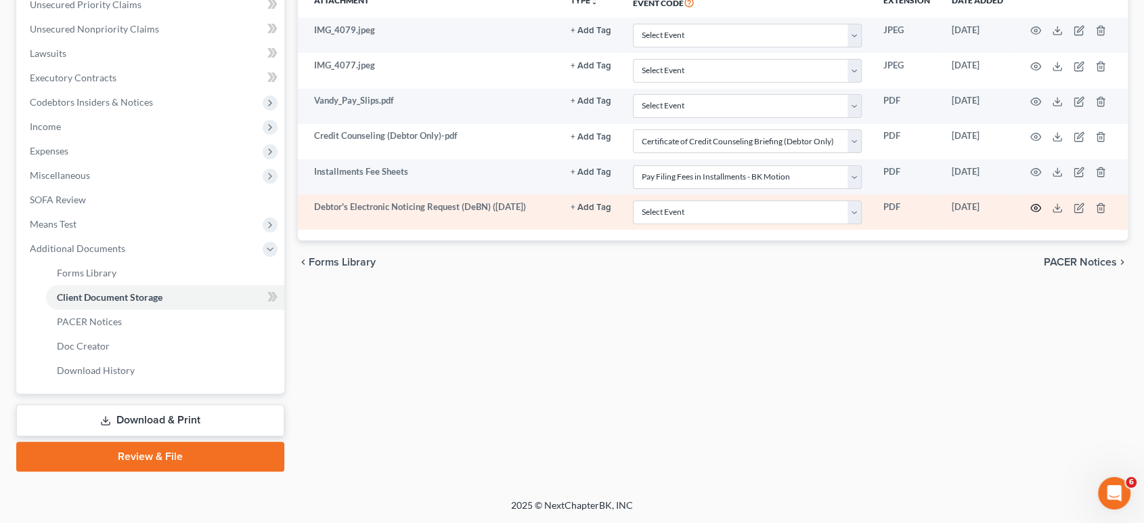
click at [1034, 209] on circle "button" at bounding box center [1035, 207] width 3 height 3
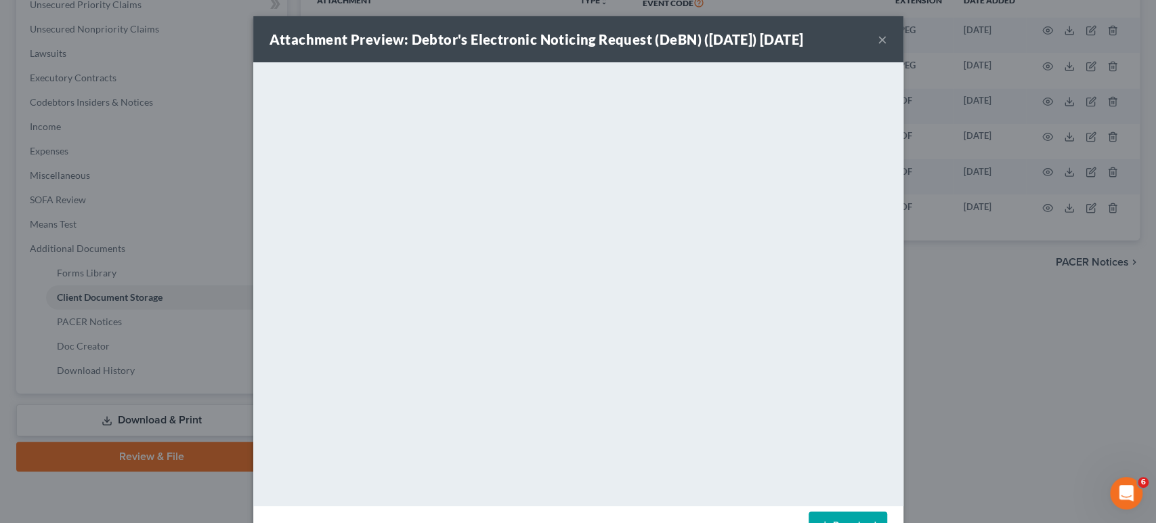
click at [887, 44] on button "×" at bounding box center [881, 39] width 9 height 16
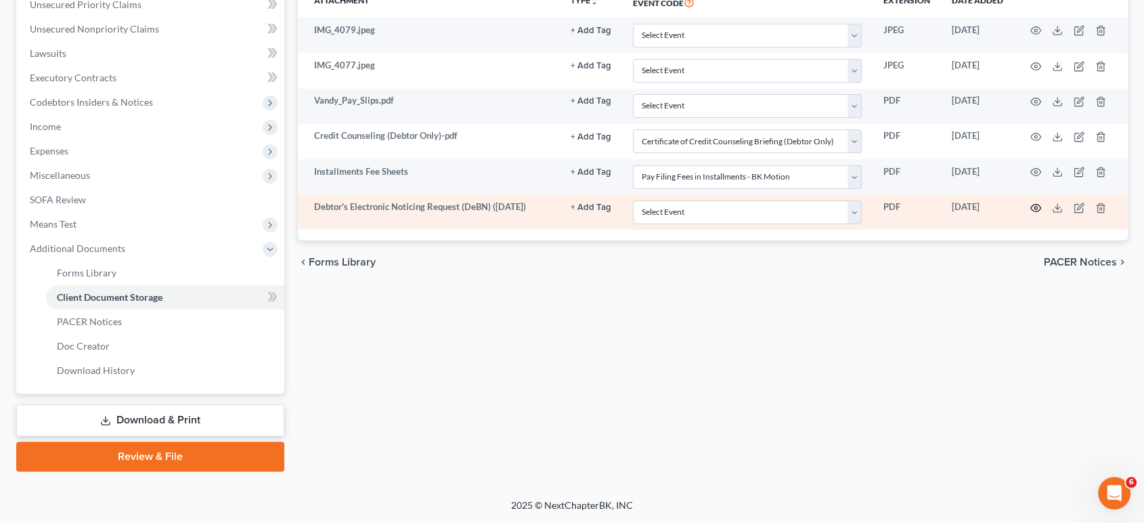
click at [1030, 213] on icon "button" at bounding box center [1035, 207] width 11 height 11
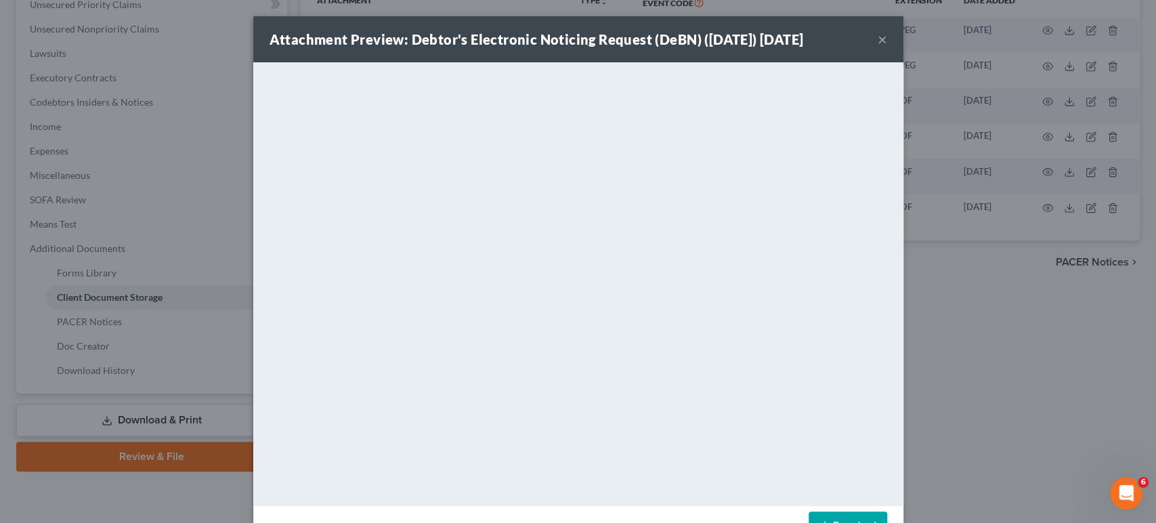
click at [887, 45] on button "×" at bounding box center [881, 39] width 9 height 16
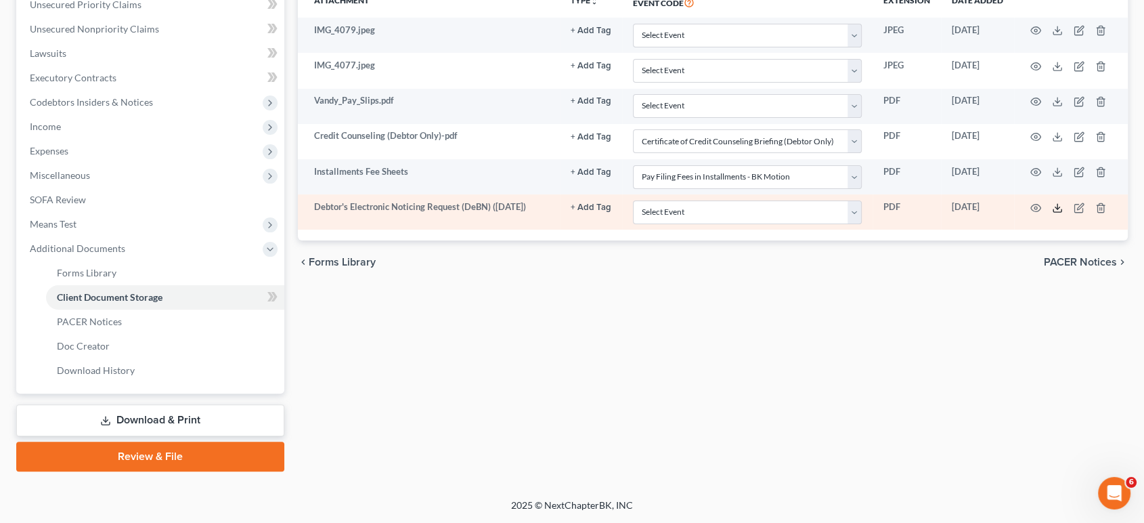
click at [1052, 213] on icon at bounding box center [1057, 207] width 11 height 11
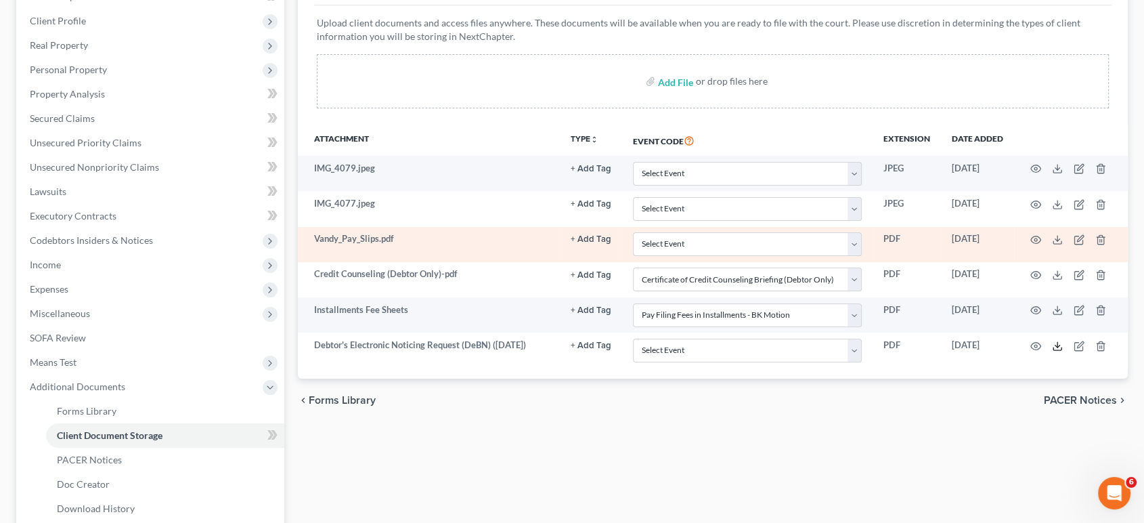
scroll to position [0, 0]
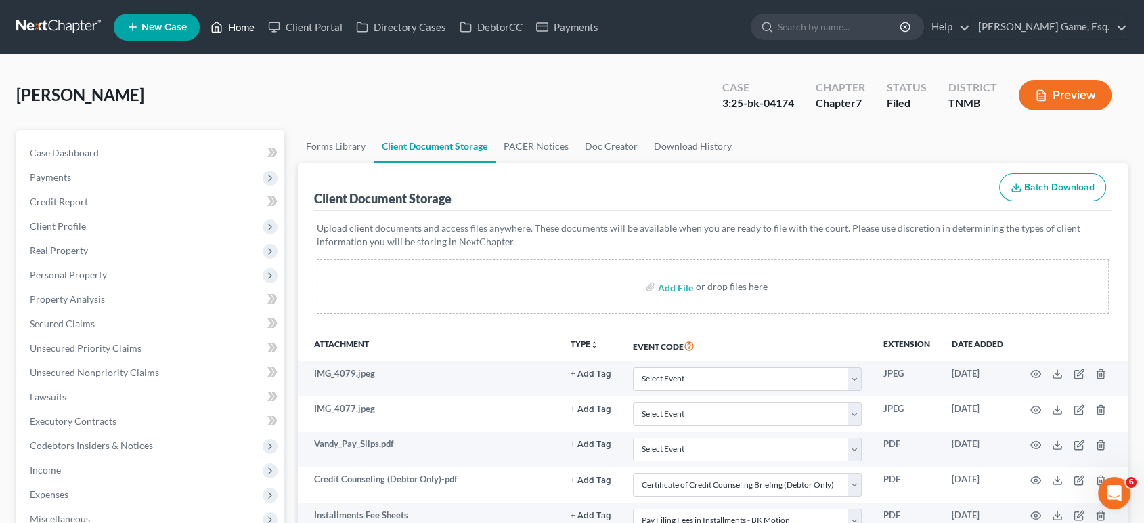
click at [261, 33] on link "Home" at bounding box center [233, 27] width 58 height 24
